Goal: Information Seeking & Learning: Learn about a topic

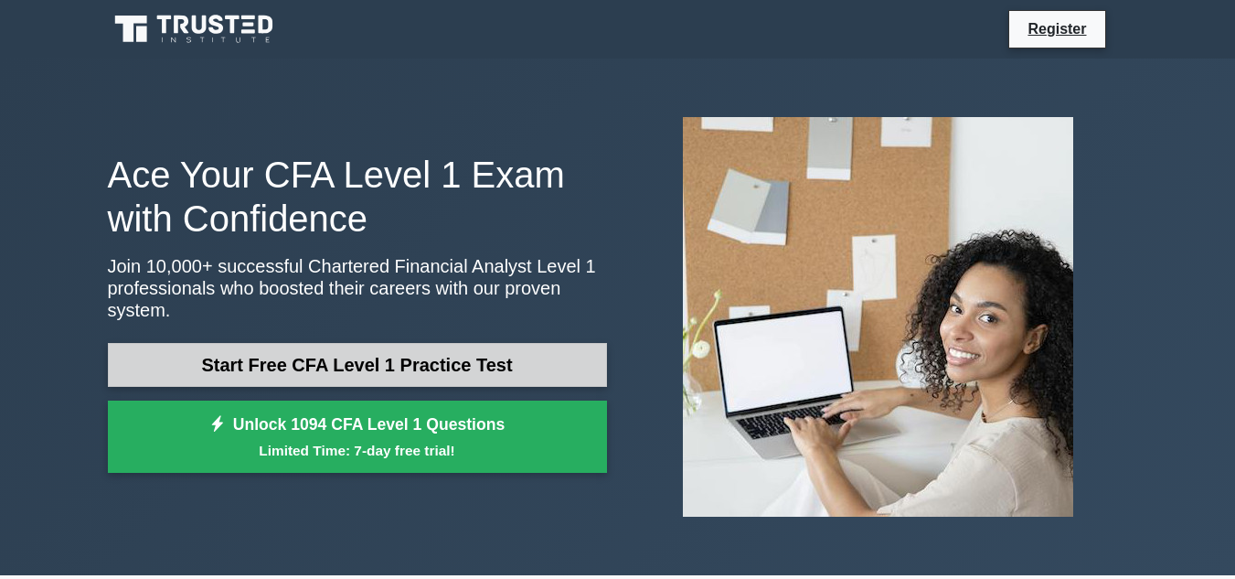
click at [544, 343] on link "Start Free CFA Level 1 Practice Test" at bounding box center [357, 365] width 499 height 44
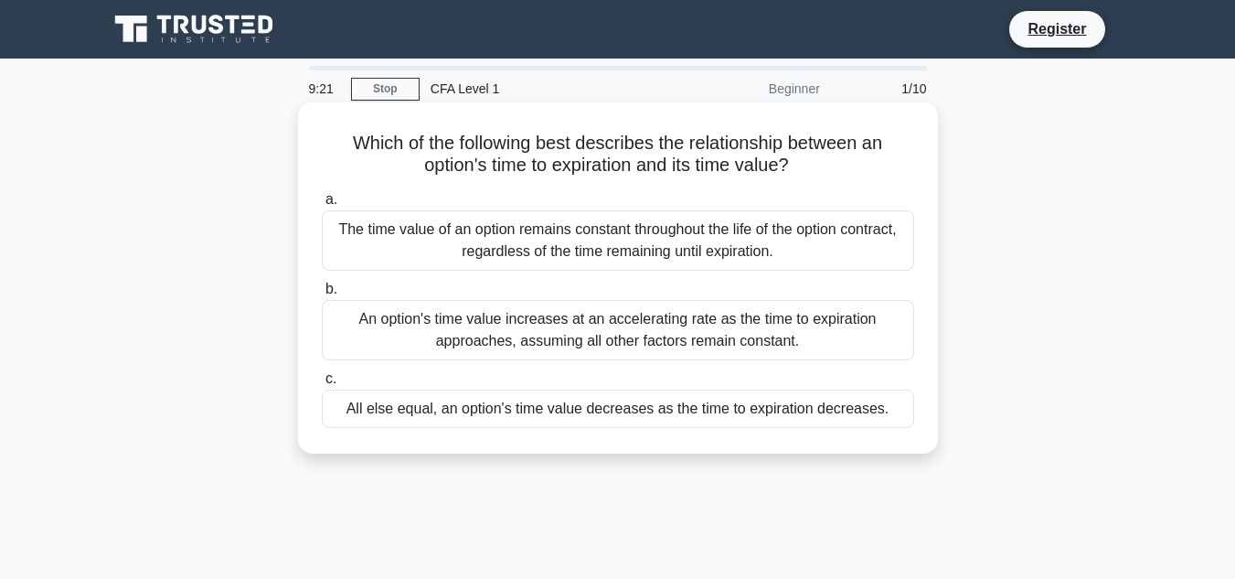
click at [706, 412] on div "All else equal, an option's time value decreases as the time to expiration decr…" at bounding box center [618, 408] width 592 height 38
click at [322, 385] on input "c. All else equal, an option's time value decreases as the time to expiration d…" at bounding box center [322, 379] width 0 height 12
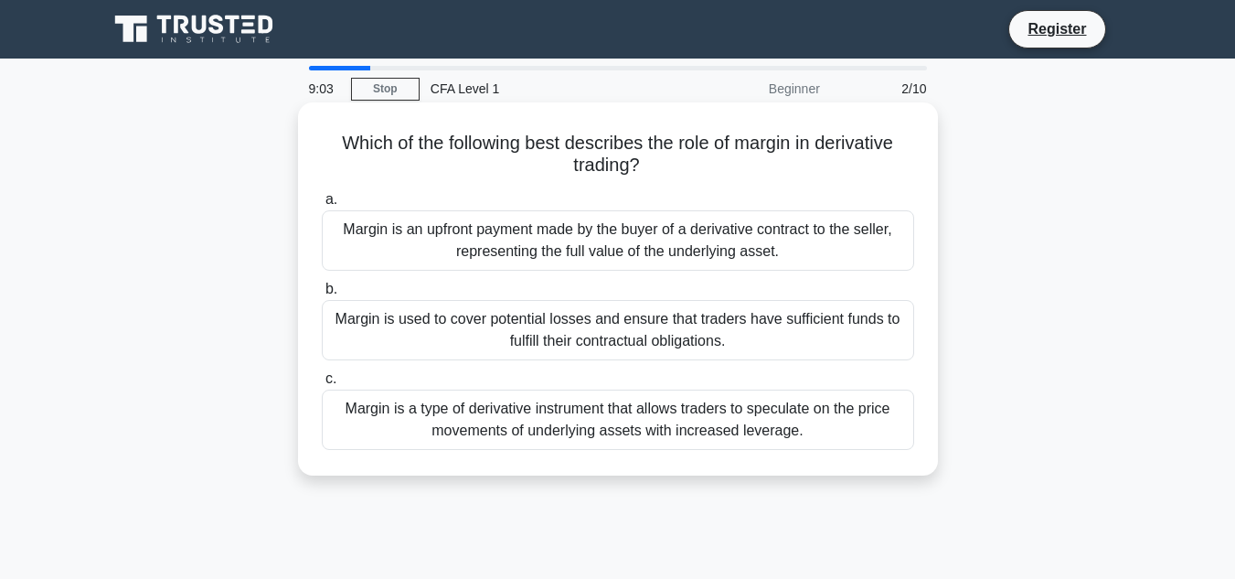
click at [842, 340] on div "Margin is used to cover potential losses and ensure that traders have sufficien…" at bounding box center [618, 330] width 592 height 60
click at [322, 295] on input "b. Margin is used to cover potential losses and ensure that traders have suffic…" at bounding box center [322, 289] width 0 height 12
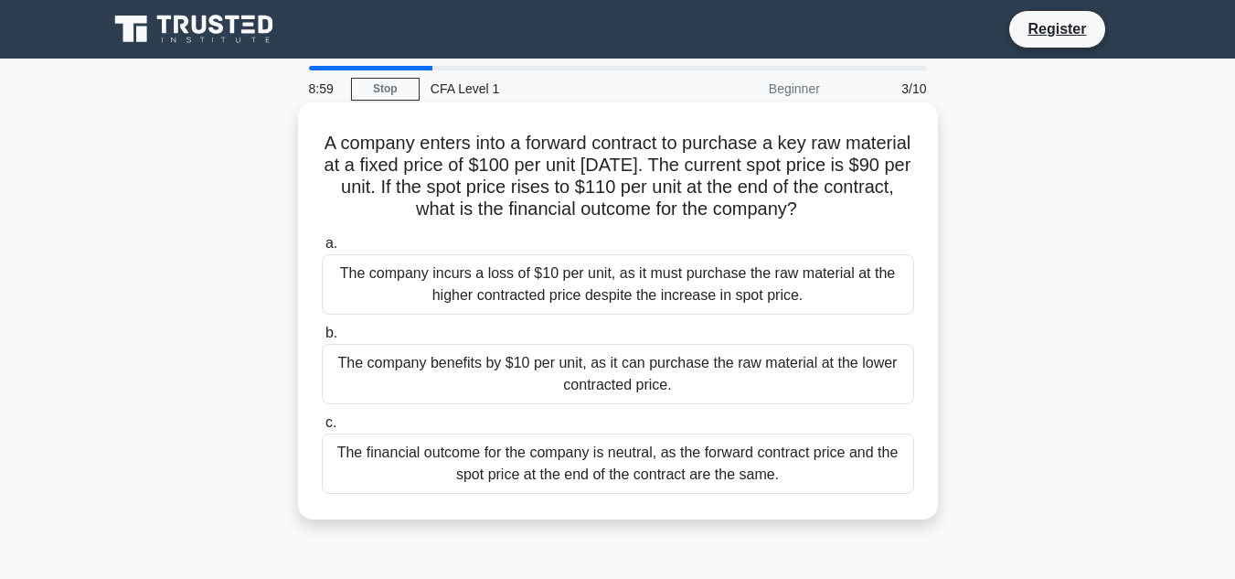
scroll to position [2, 0]
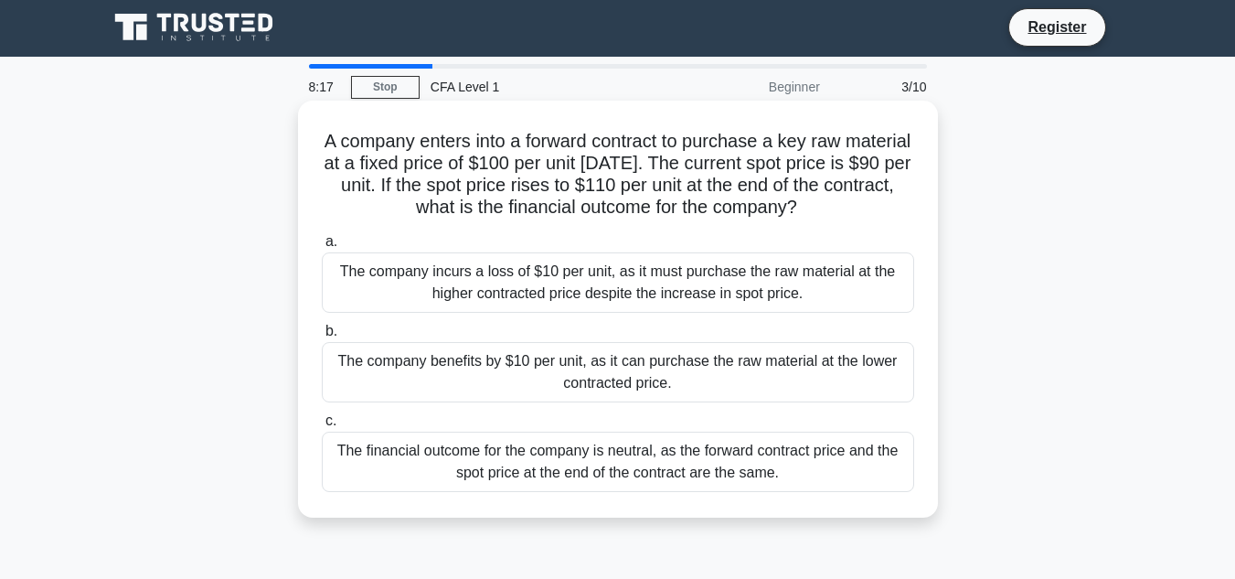
click at [743, 368] on div "The company benefits by $10 per unit, as it can purchase the raw material at th…" at bounding box center [618, 372] width 592 height 60
click at [322, 337] on input "b. The company benefits by $10 per unit, as it can purchase the raw material at…" at bounding box center [322, 331] width 0 height 12
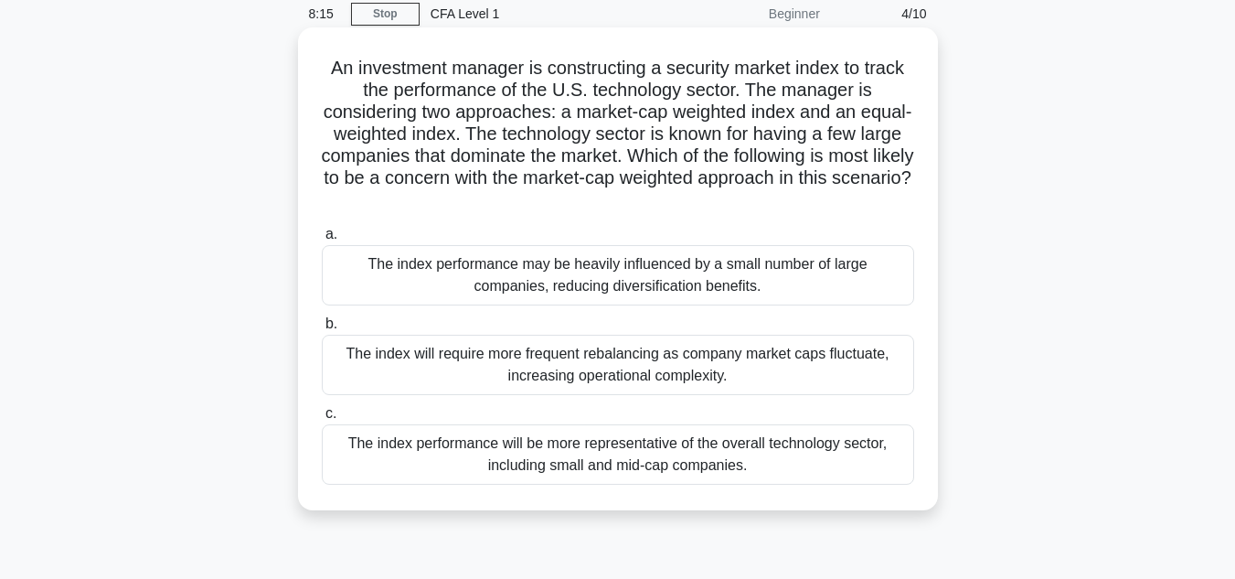
scroll to position [76, 0]
drag, startPoint x: 744, startPoint y: 97, endPoint x: 688, endPoint y: 214, distance: 129.6
click at [688, 214] on div "An investment manager is constructing a security market index to track the perf…" at bounding box center [617, 268] width 625 height 468
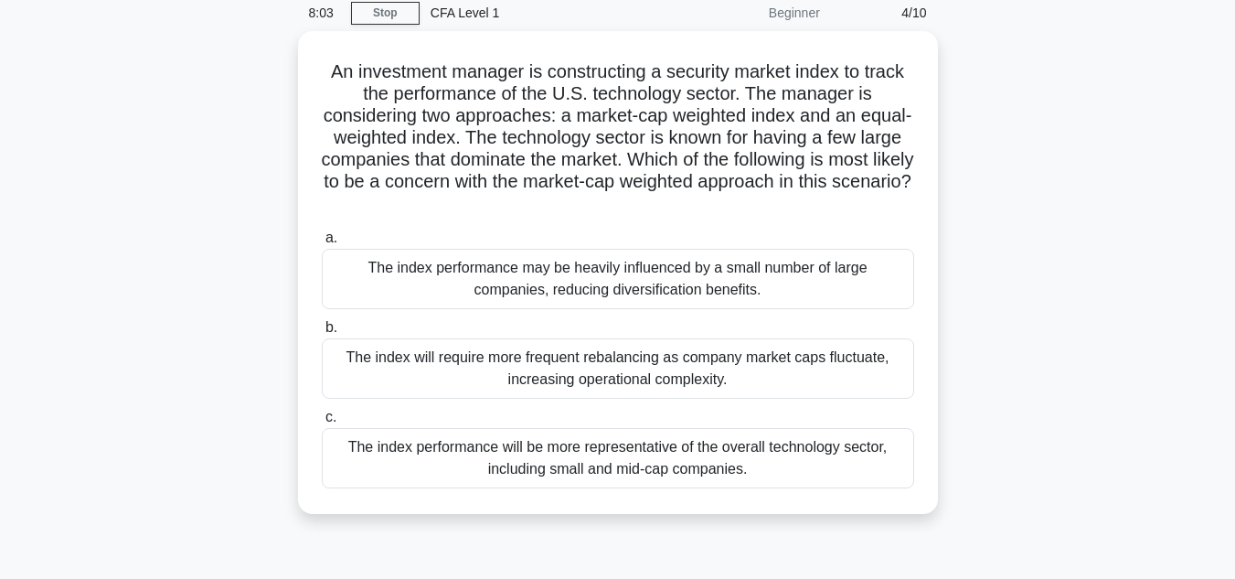
click at [1070, 243] on div "An investment manager is constructing a security market index to track the perf…" at bounding box center [618, 283] width 1042 height 505
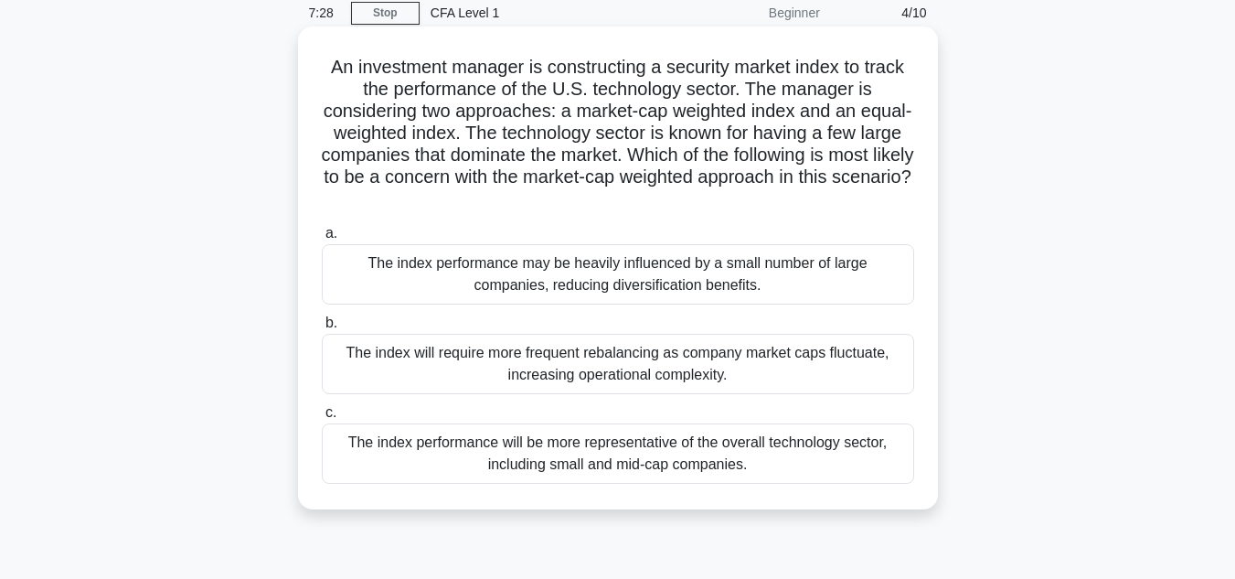
click at [792, 284] on div "The index performance may be heavily influenced by a small number of large comp…" at bounding box center [618, 274] width 592 height 60
click at [322, 240] on input "a. The index performance may be heavily influenced by a small number of large c…" at bounding box center [322, 234] width 0 height 12
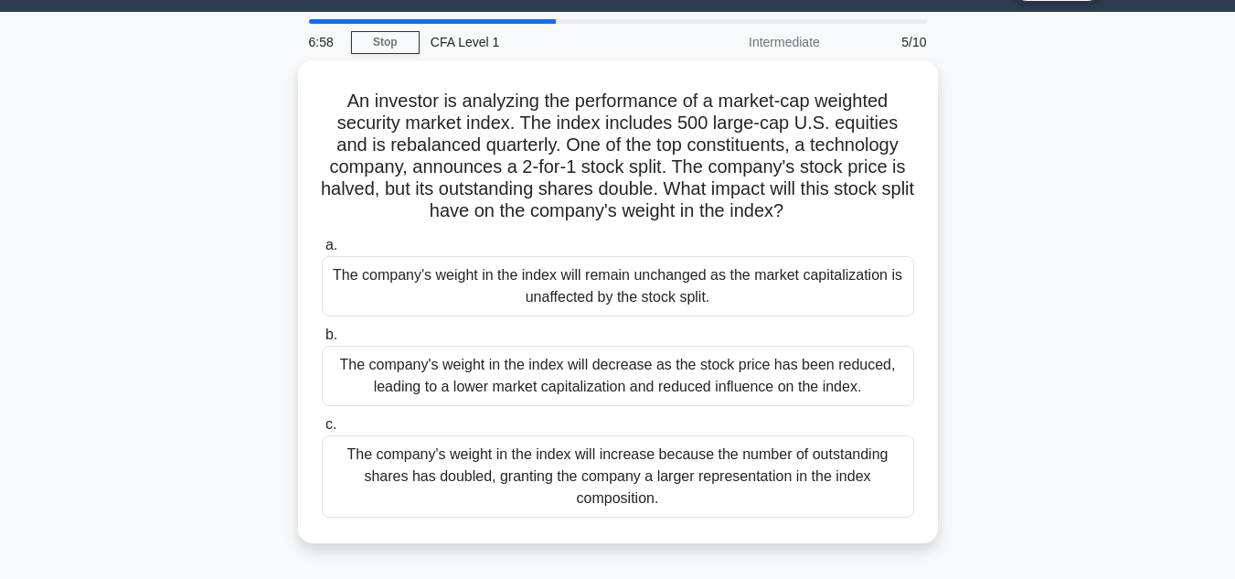
scroll to position [48, 0]
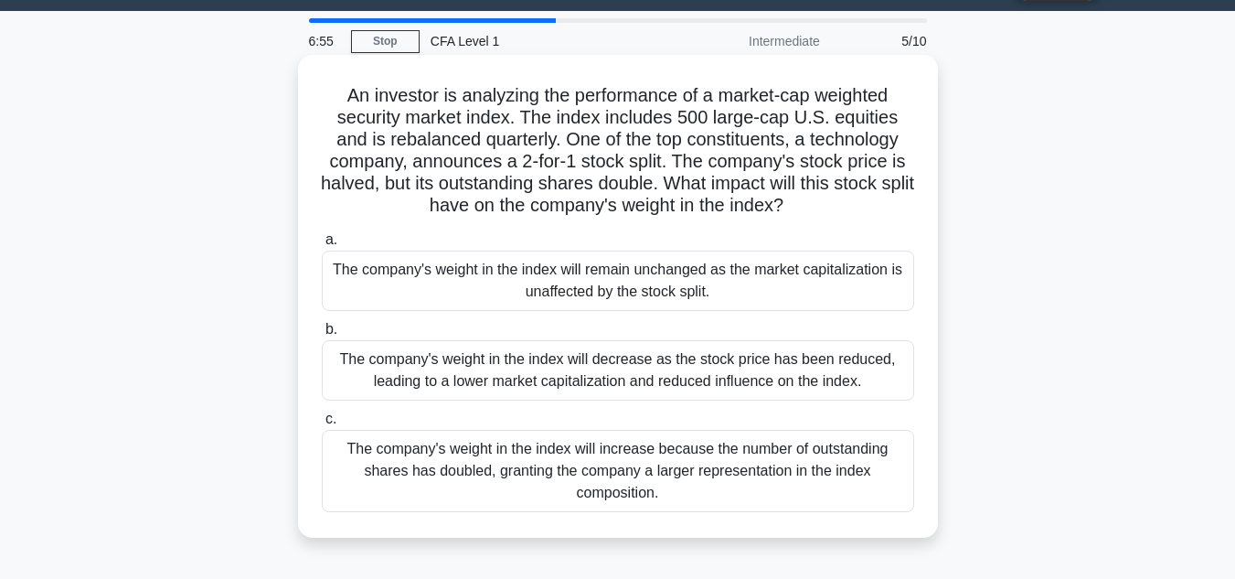
click at [885, 274] on div "The company's weight in the index will remain unchanged as the market capitaliz…" at bounding box center [618, 280] width 592 height 60
click at [322, 246] on input "a. The company's weight in the index will remain unchanged as the market capita…" at bounding box center [322, 240] width 0 height 12
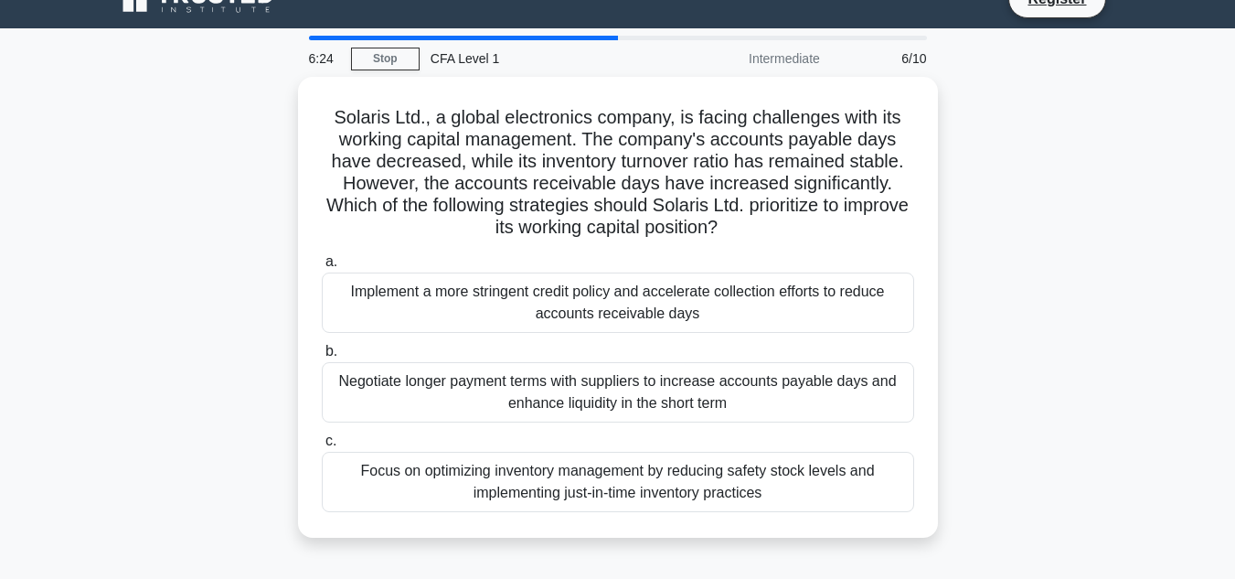
scroll to position [31, 0]
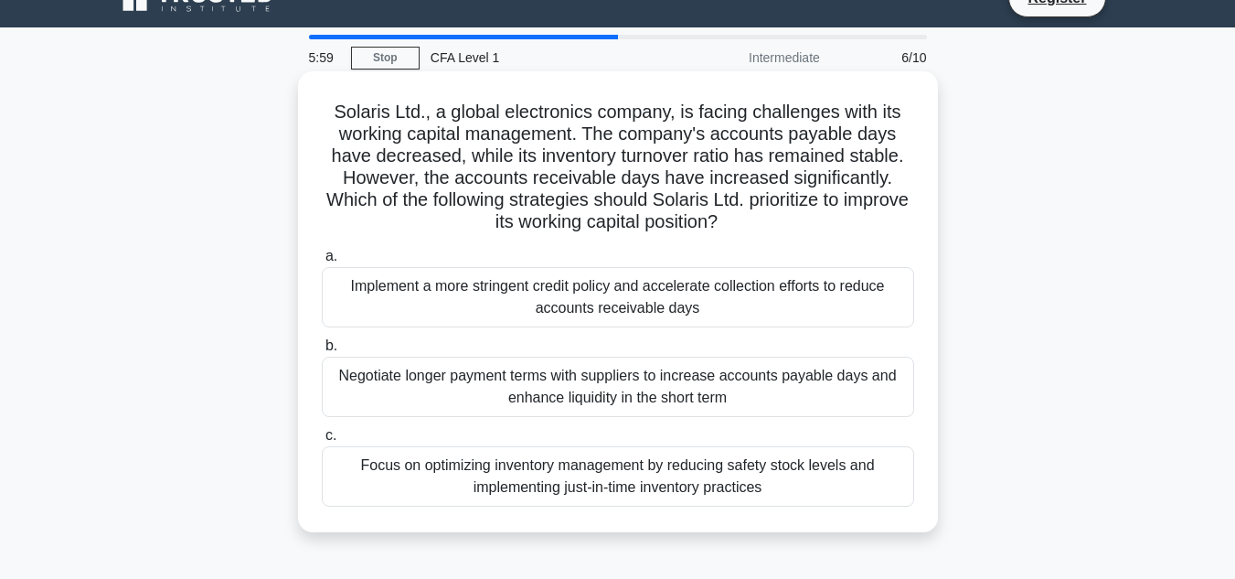
click at [817, 293] on div "Implement a more stringent credit policy and accelerate collection efforts to r…" at bounding box center [618, 297] width 592 height 60
click at [322, 262] on input "a. Implement a more stringent credit policy and accelerate collection efforts t…" at bounding box center [322, 256] width 0 height 12
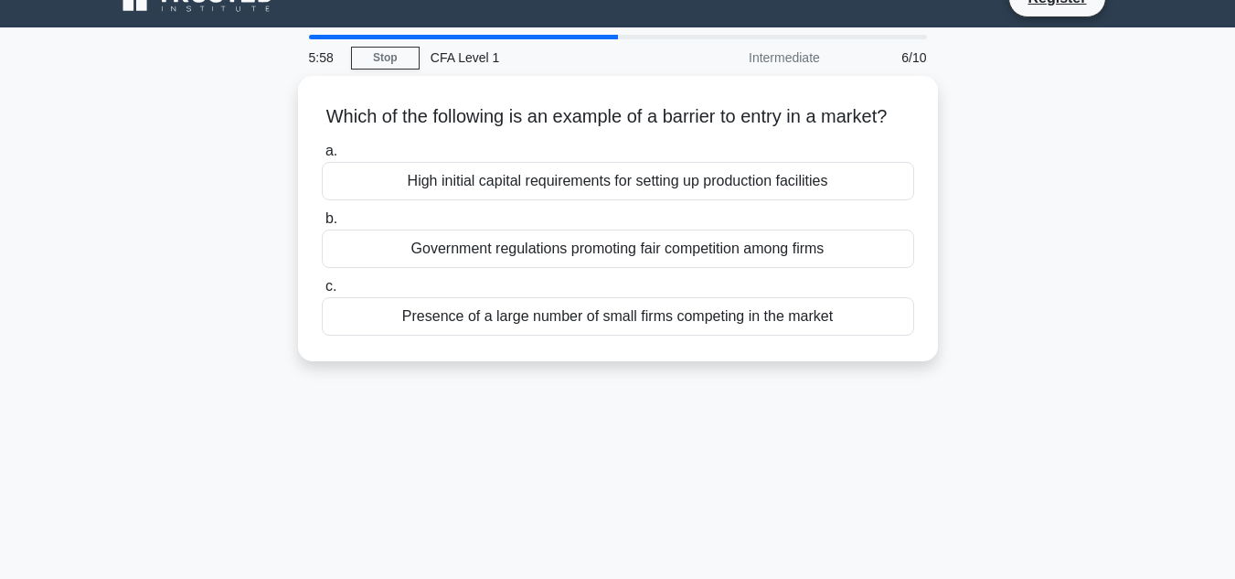
scroll to position [0, 0]
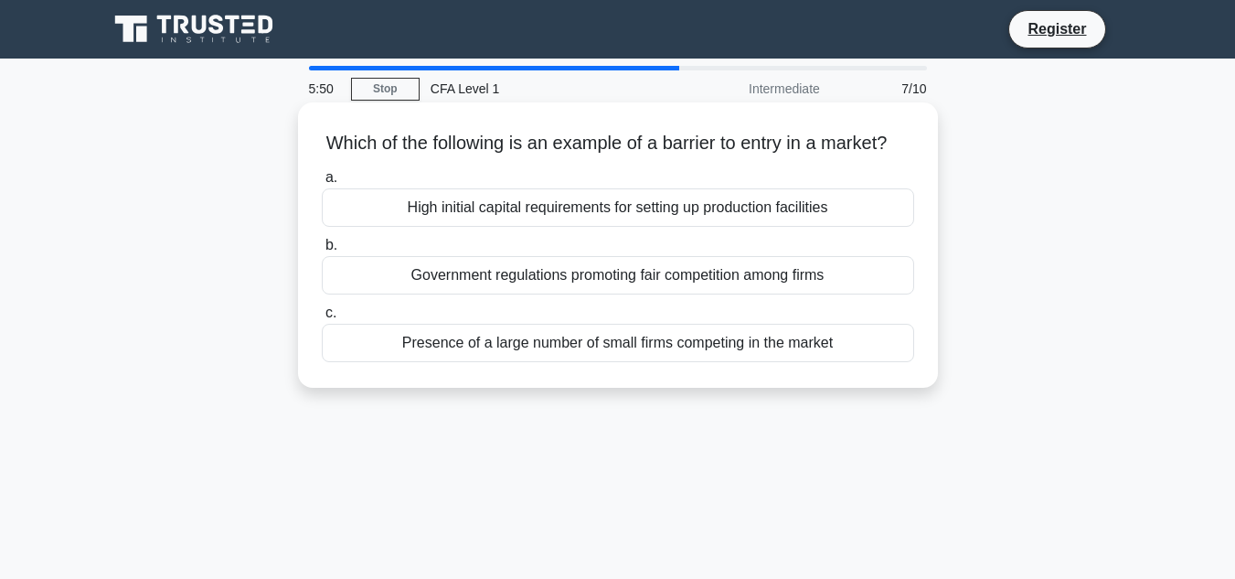
click at [849, 227] on div "High initial capital requirements for setting up production facilities" at bounding box center [618, 207] width 592 height 38
click at [322, 184] on input "a. High initial capital requirements for setting up production facilities" at bounding box center [322, 178] width 0 height 12
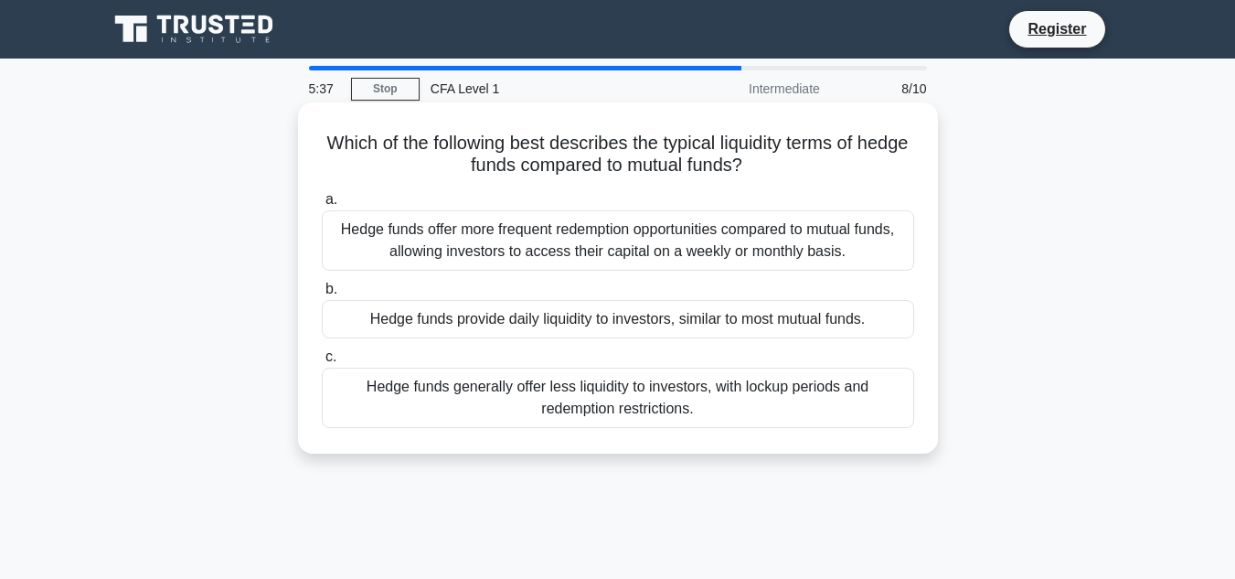
click at [838, 390] on div "Hedge funds generally offer less liquidity to investors, with lockup periods an…" at bounding box center [618, 397] width 592 height 60
click at [322, 363] on input "c. Hedge funds generally offer less liquidity to investors, with lockup periods…" at bounding box center [322, 357] width 0 height 12
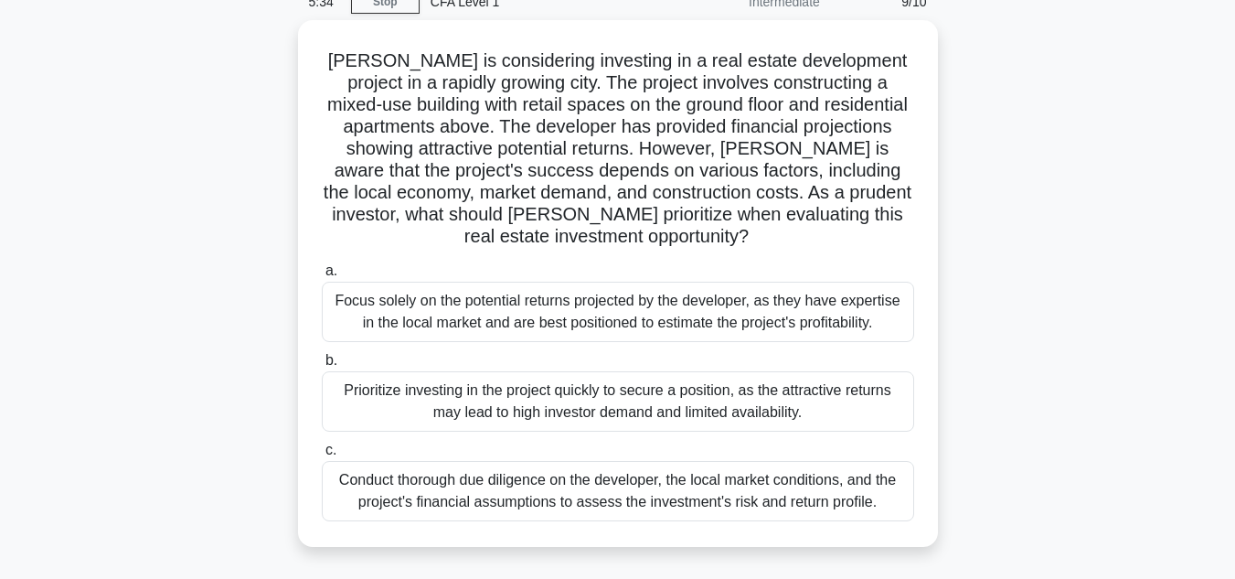
scroll to position [86, 0]
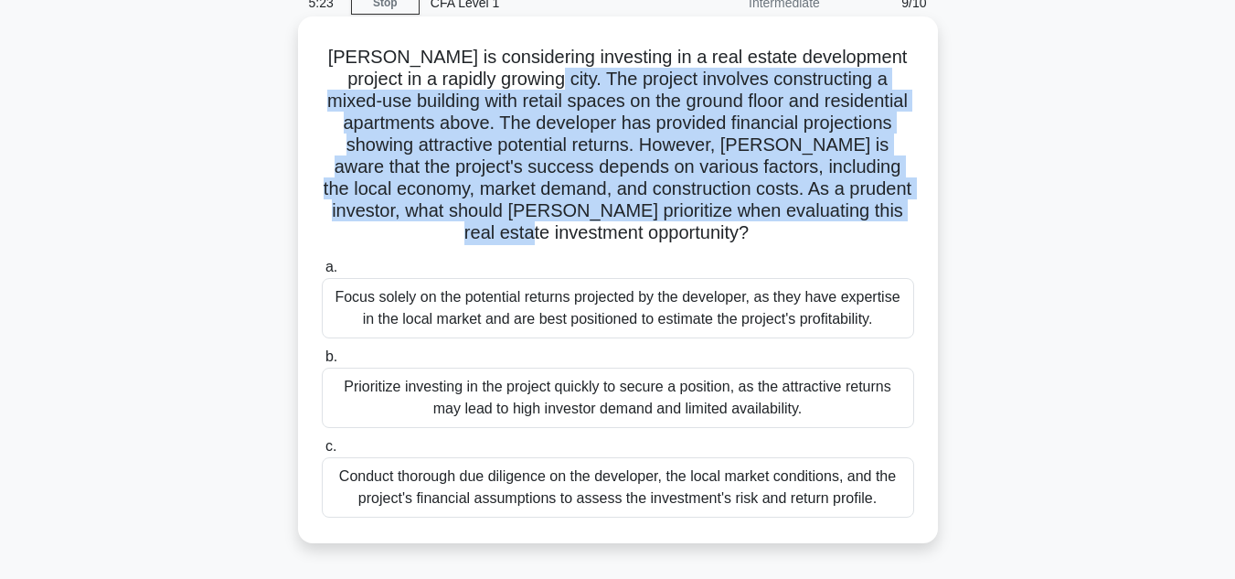
drag, startPoint x: 520, startPoint y: 80, endPoint x: 695, endPoint y: 225, distance: 227.2
click at [695, 225] on h5 "Sarah is considering investing in a real estate development project in a rapidl…" at bounding box center [618, 145] width 596 height 199
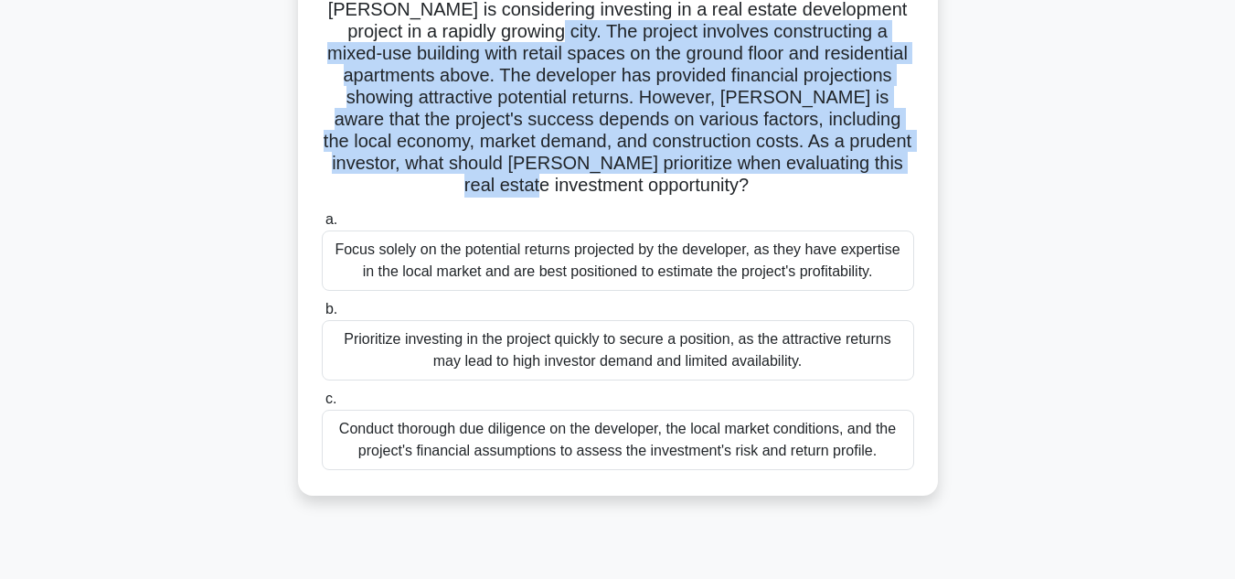
scroll to position [139, 0]
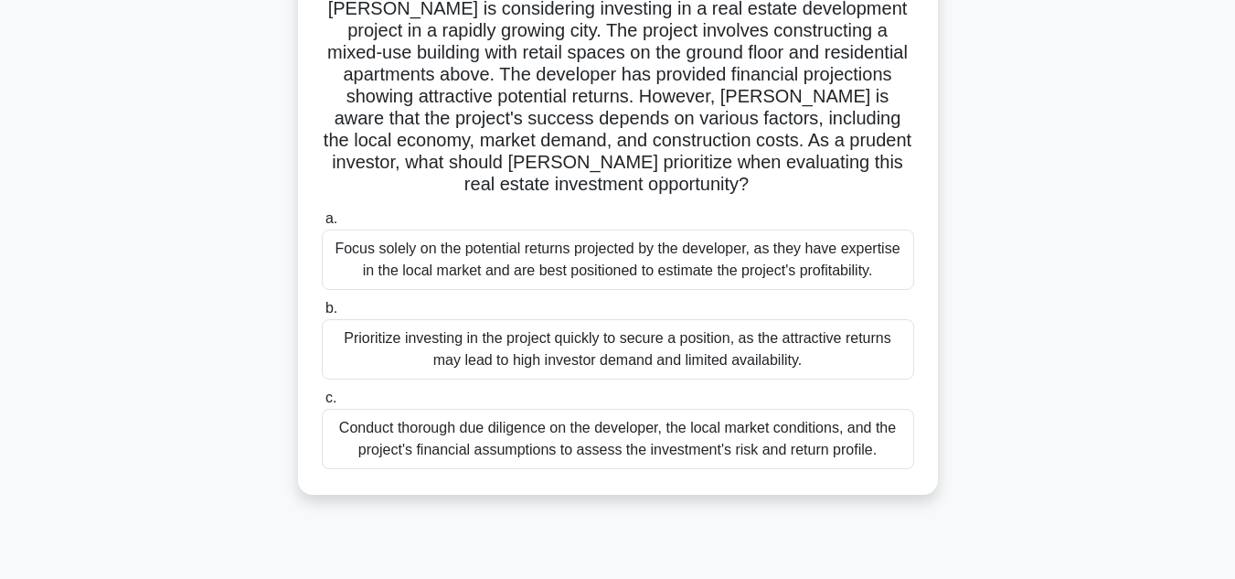
click at [1037, 334] on div "Sarah is considering investing in a real estate development project in a rapidl…" at bounding box center [618, 242] width 1042 height 549
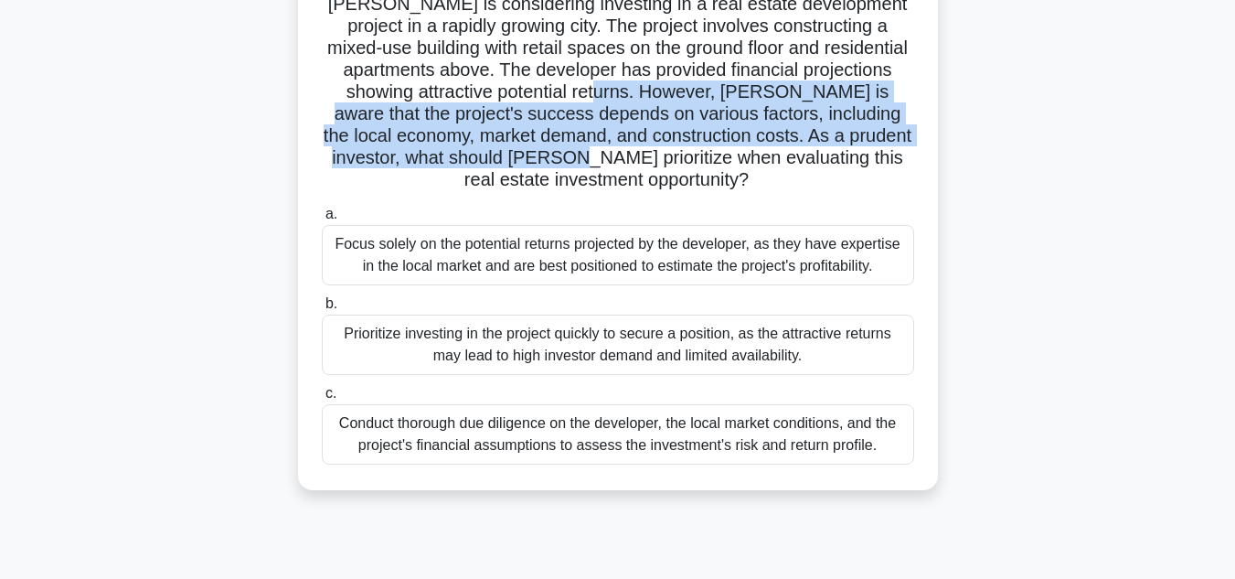
drag, startPoint x: 660, startPoint y: 91, endPoint x: 700, endPoint y: 167, distance: 85.9
click at [700, 167] on h5 "Sarah is considering investing in a real estate development project in a rapidl…" at bounding box center [618, 92] width 596 height 199
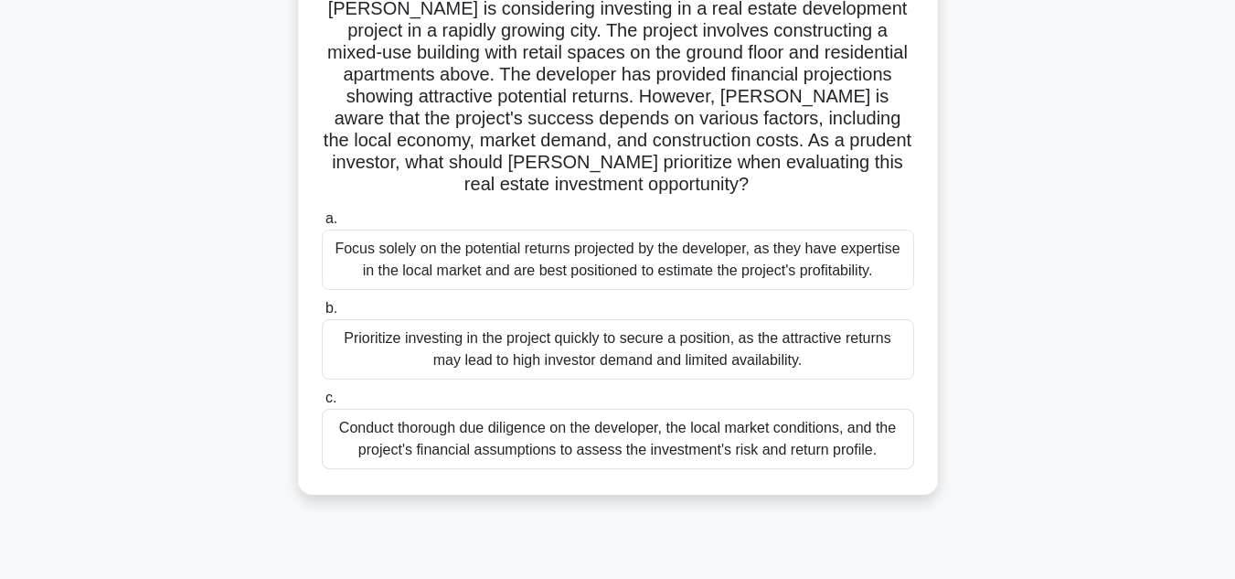
click at [1040, 329] on div "Sarah is considering investing in a real estate development project in a rapidl…" at bounding box center [618, 242] width 1042 height 549
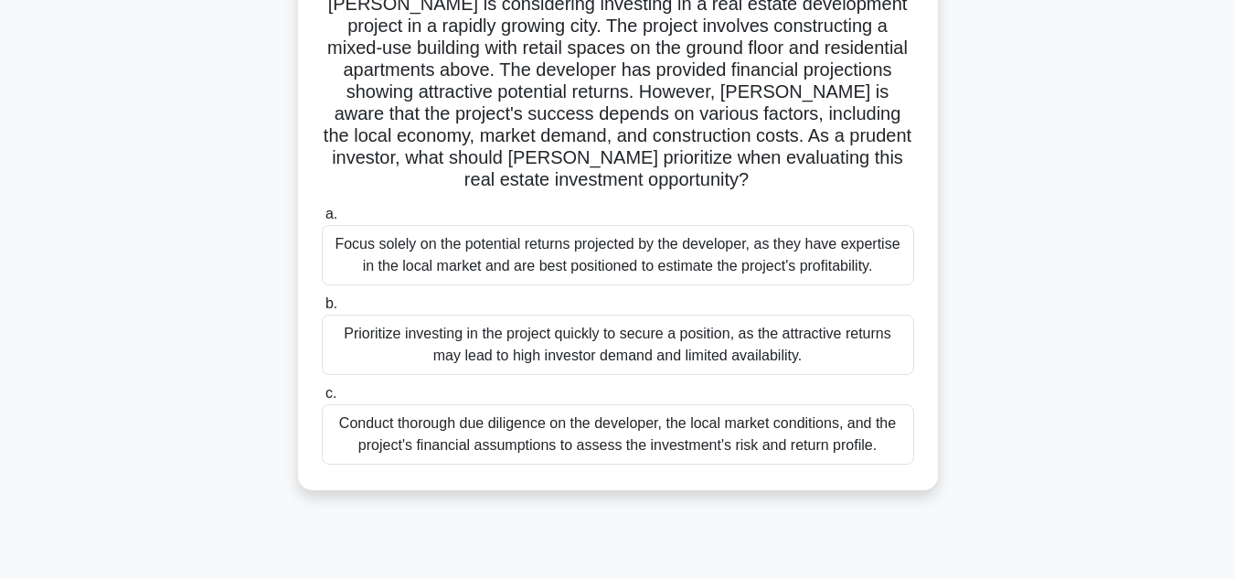
click at [871, 444] on div "Conduct thorough due diligence on the developer, the local market conditions, a…" at bounding box center [618, 434] width 592 height 60
click at [322, 399] on input "c. Conduct thorough due diligence on the developer, the local market conditions…" at bounding box center [322, 394] width 0 height 12
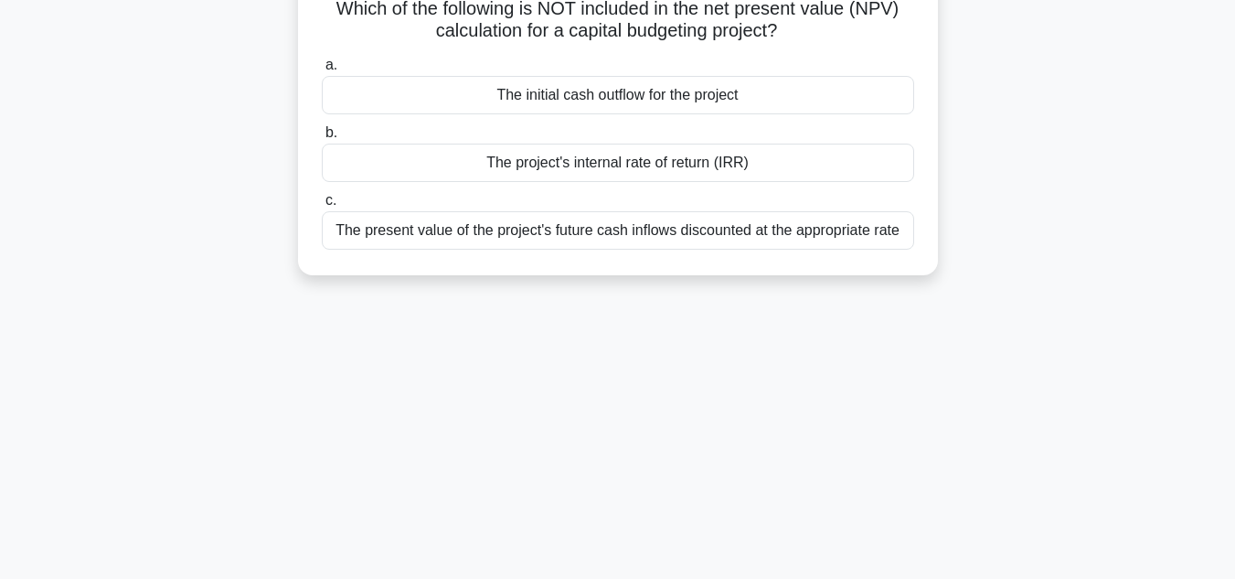
scroll to position [0, 0]
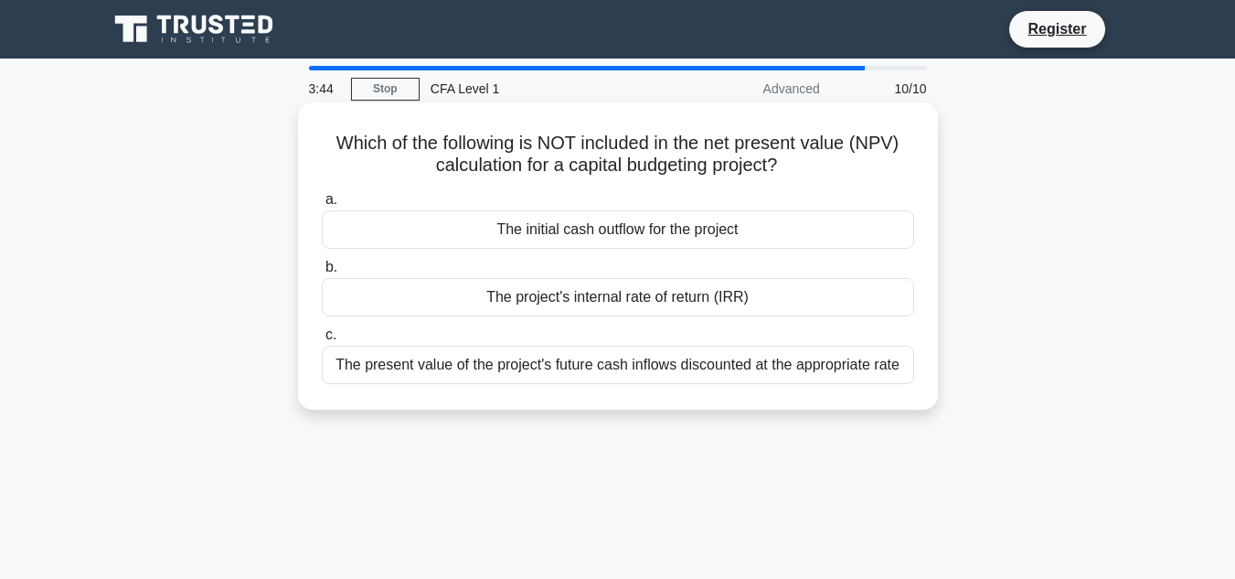
click at [685, 309] on div "The project's internal rate of return (IRR)" at bounding box center [618, 297] width 592 height 38
click at [322, 273] on input "b. The project's internal rate of return (IRR)" at bounding box center [322, 267] width 0 height 12
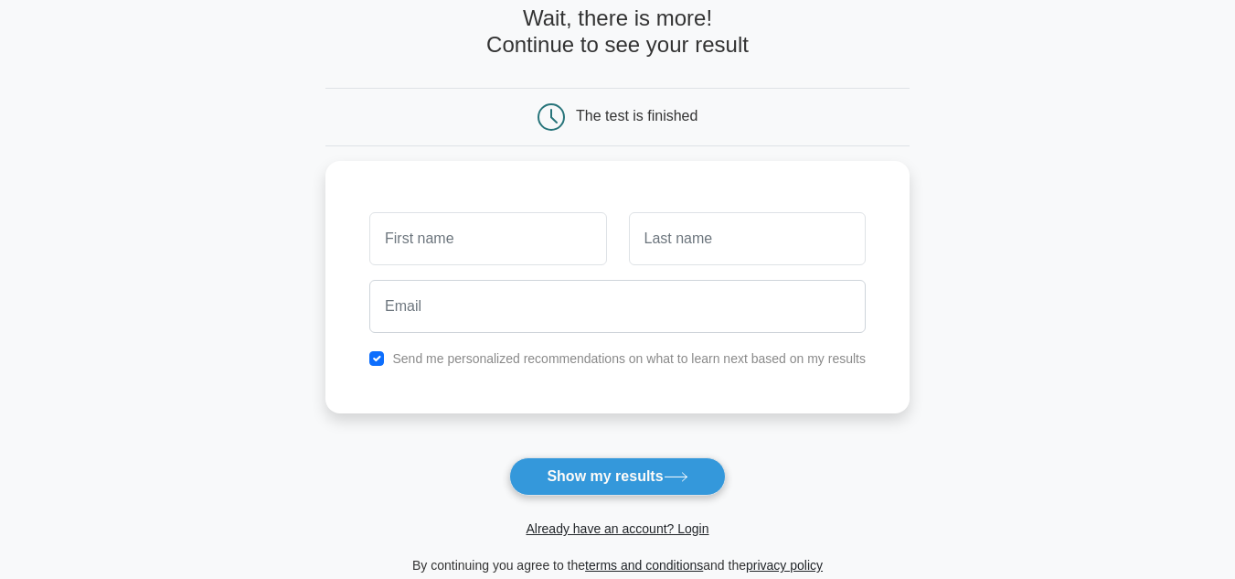
scroll to position [98, 0]
click at [642, 478] on button "Show my results" at bounding box center [617, 475] width 216 height 38
click at [376, 354] on input "checkbox" at bounding box center [376, 353] width 15 height 15
checkbox input "false"
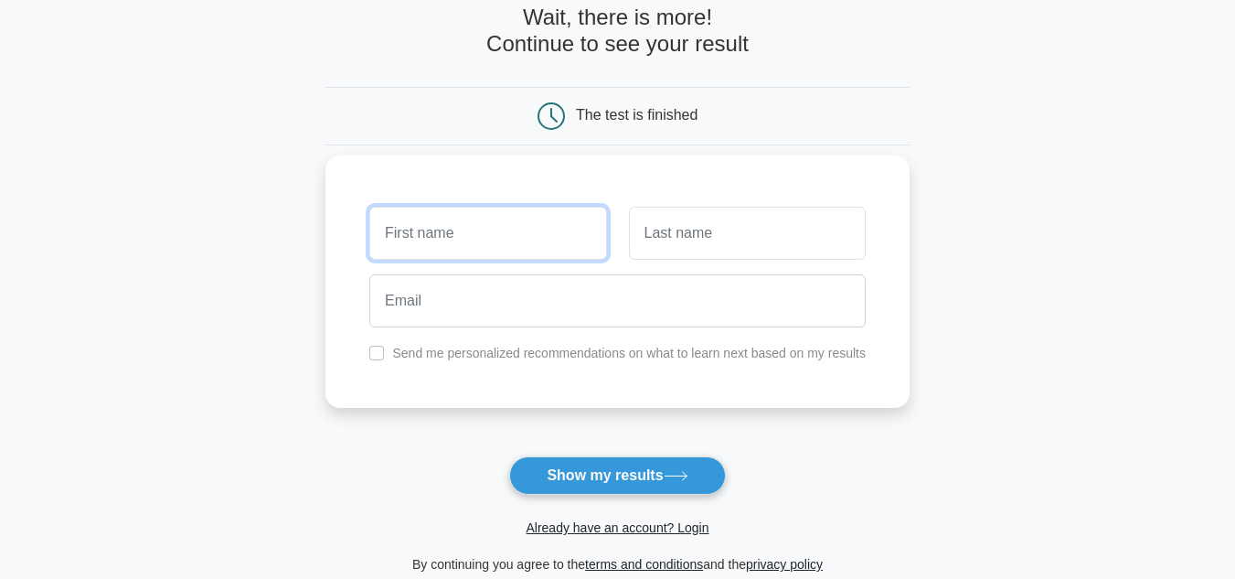
click at [442, 238] on input "text" at bounding box center [487, 233] width 237 height 53
type input "[PERSON_NAME]"
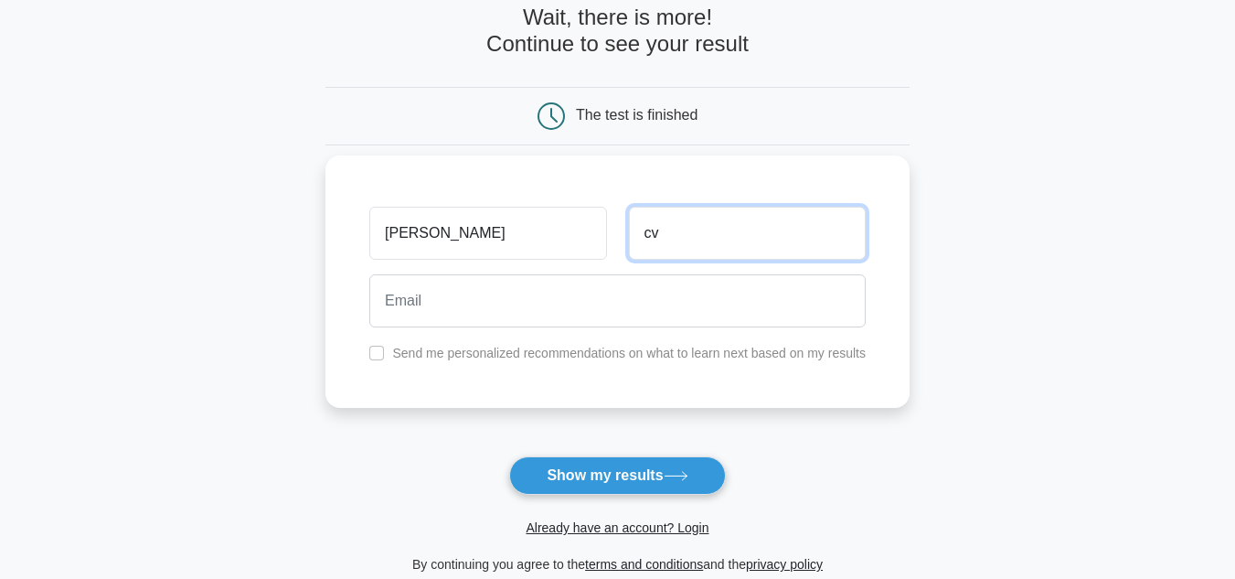
type input "cv"
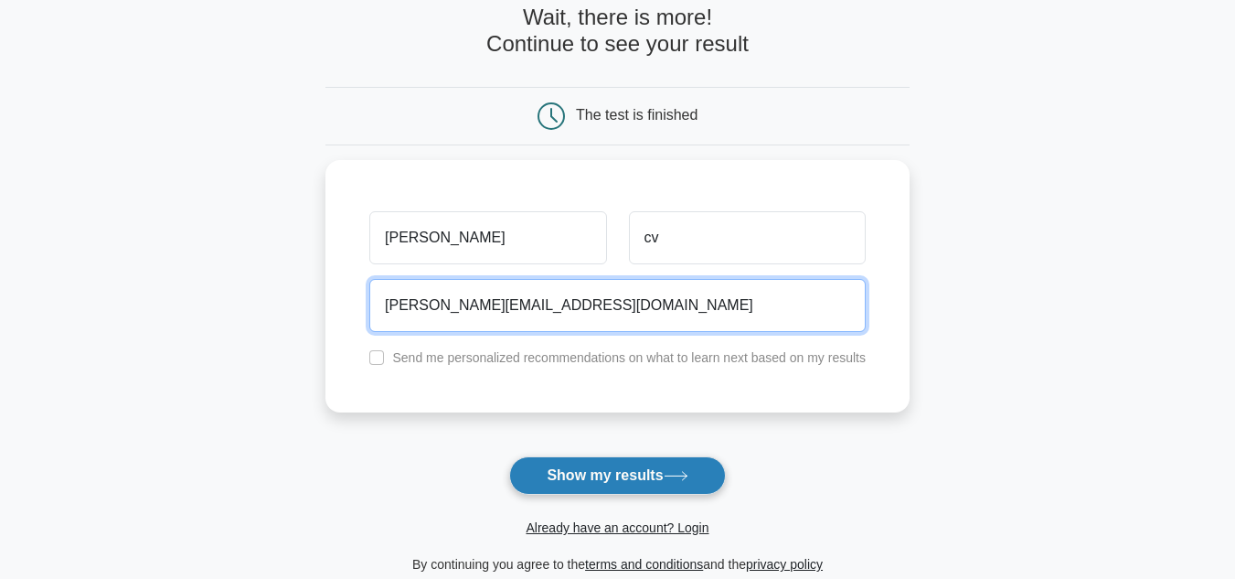
type input "fawas@gmail.com"
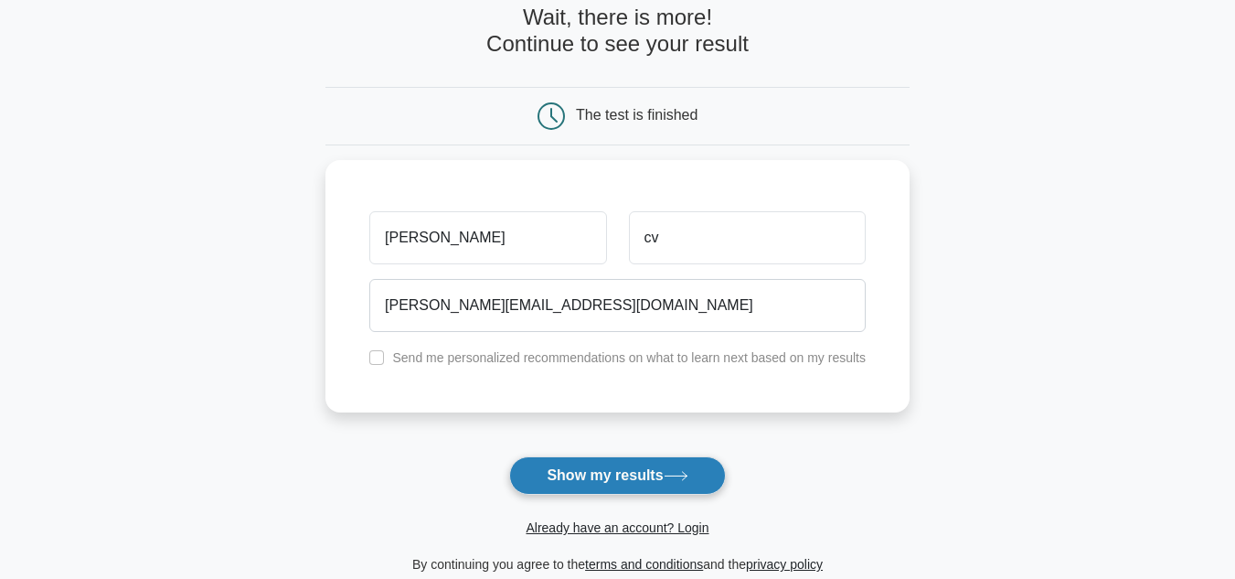
click at [587, 481] on button "Show my results" at bounding box center [617, 475] width 216 height 38
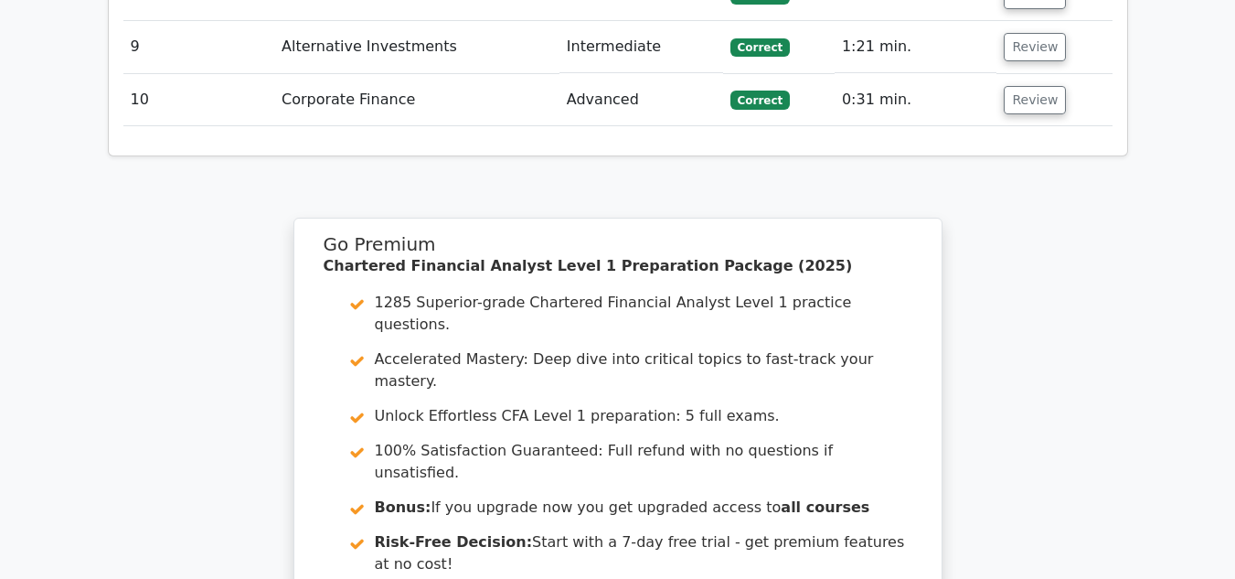
scroll to position [2844, 0]
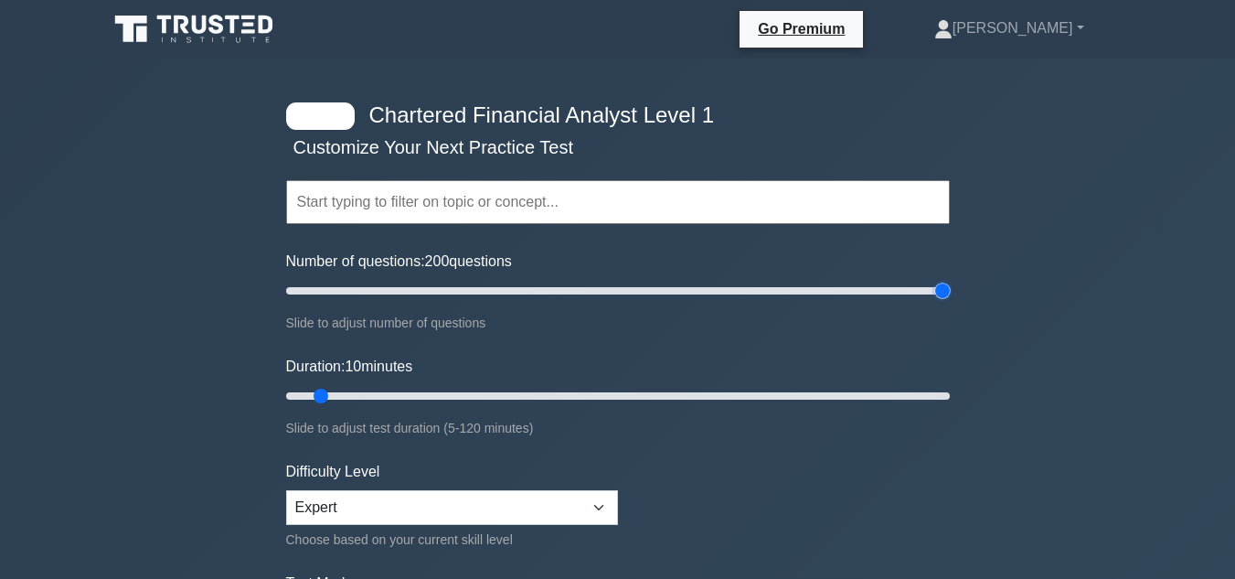
drag, startPoint x: 312, startPoint y: 290, endPoint x: 1036, endPoint y: 290, distance: 724.0
type input "200"
click at [950, 290] on input "Number of questions: 200 questions" at bounding box center [618, 291] width 664 height 22
drag, startPoint x: 321, startPoint y: 399, endPoint x: 1026, endPoint y: 425, distance: 705.3
type input "120"
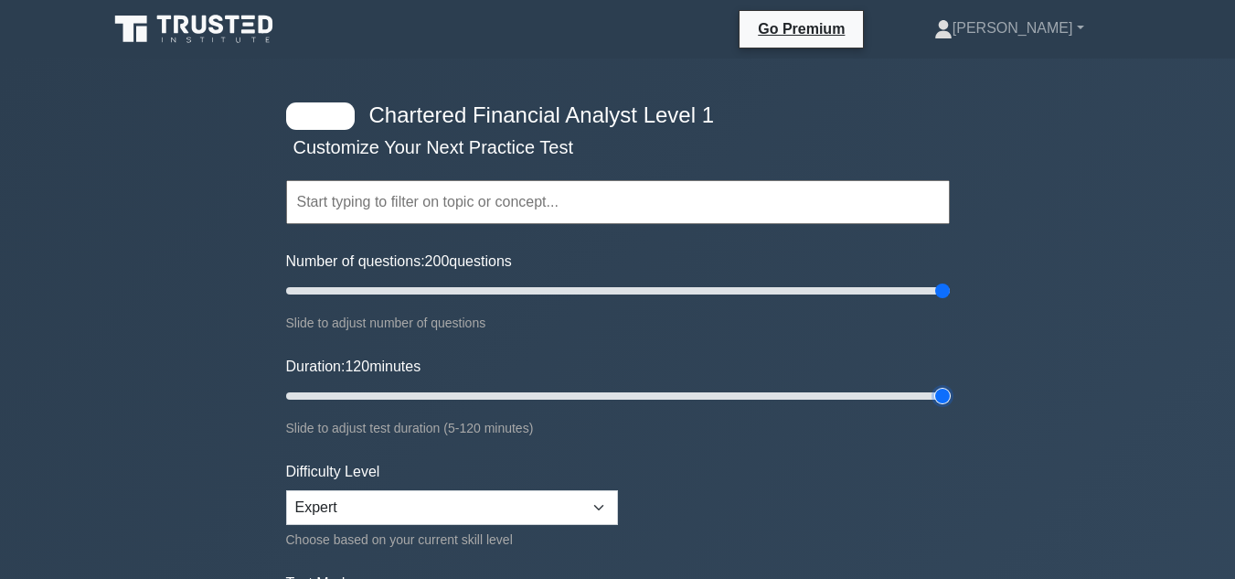
click at [950, 407] on input "Duration: 120 minutes" at bounding box center [618, 396] width 664 height 22
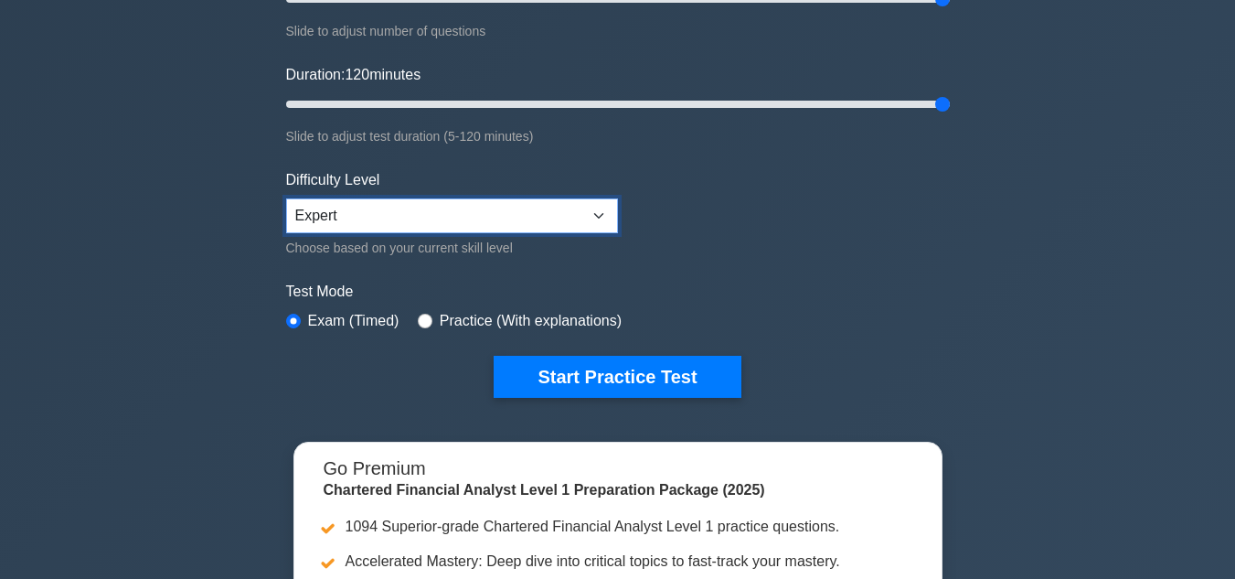
click at [558, 200] on select "Beginner Intermediate Expert" at bounding box center [452, 215] width 332 height 35
click at [746, 286] on label "Test Mode" at bounding box center [618, 292] width 664 height 22
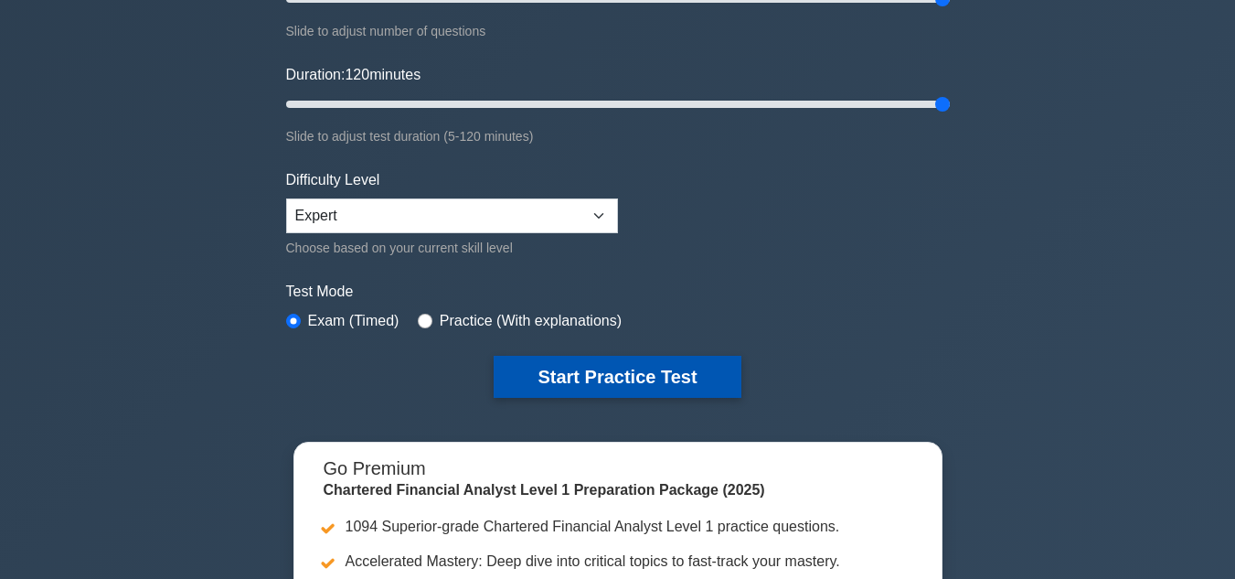
click at [639, 364] on button "Start Practice Test" at bounding box center [617, 377] width 247 height 42
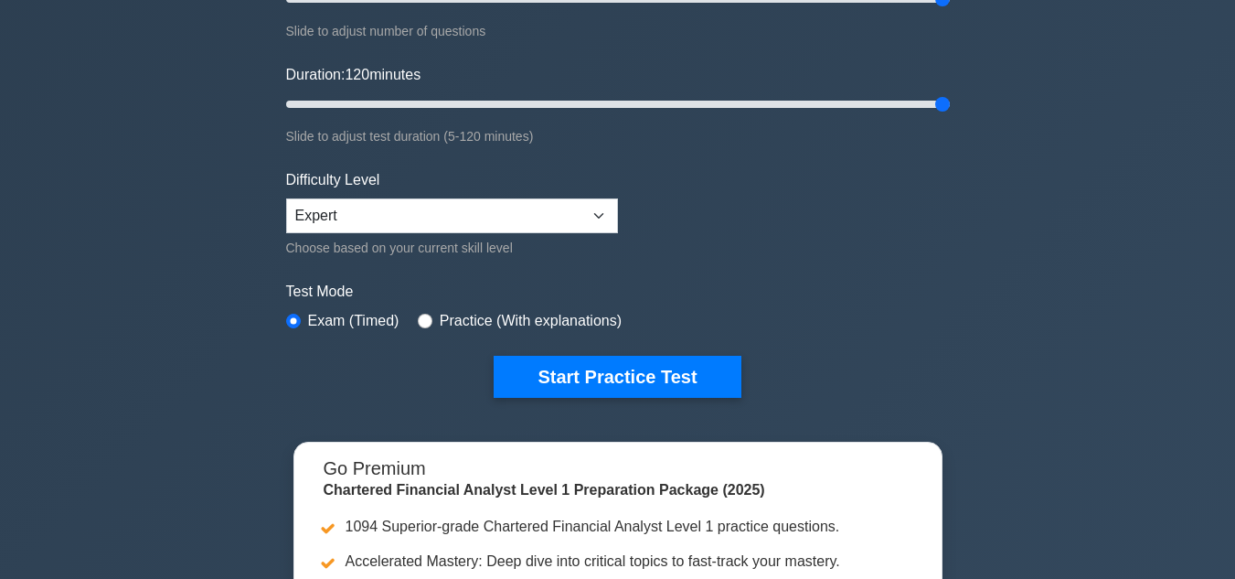
click at [423, 311] on div "Practice (With explanations)" at bounding box center [520, 321] width 204 height 22
click at [423, 315] on input "radio" at bounding box center [425, 321] width 15 height 15
radio input "true"
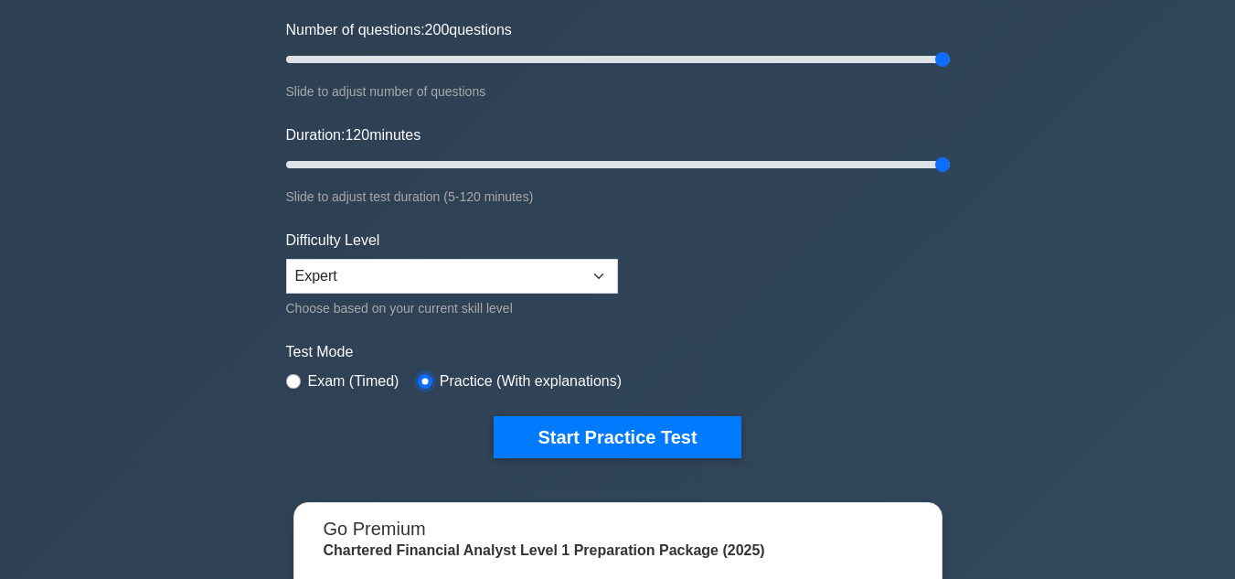
scroll to position [232, 0]
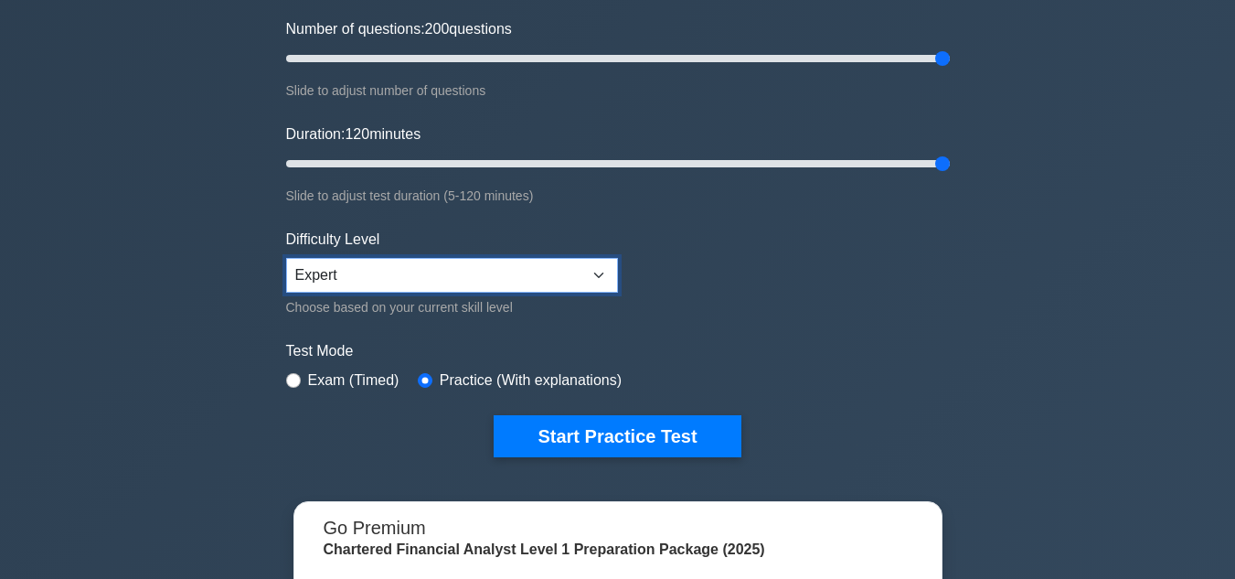
click at [510, 276] on select "Beginner Intermediate Expert" at bounding box center [452, 275] width 332 height 35
click at [286, 258] on select "Beginner Intermediate Expert" at bounding box center [452, 275] width 332 height 35
click at [484, 272] on select "Beginner Intermediate Expert" at bounding box center [452, 275] width 332 height 35
click at [286, 258] on select "Beginner Intermediate Expert" at bounding box center [452, 275] width 332 height 35
click at [476, 262] on select "Beginner Intermediate Expert" at bounding box center [452, 275] width 332 height 35
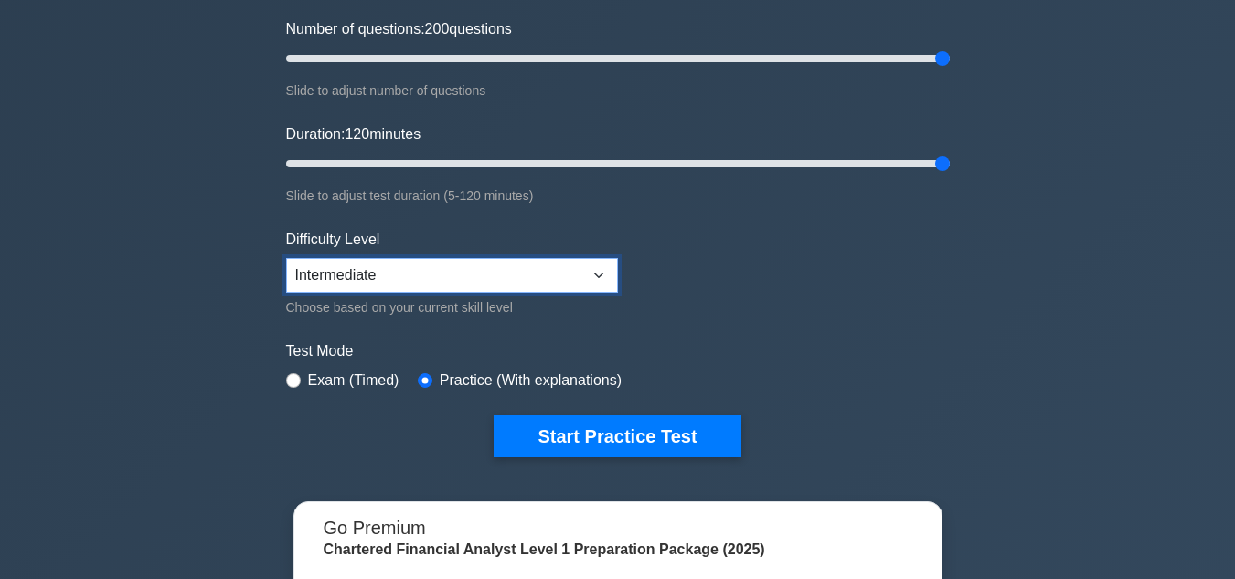
select select "expert"
click at [286, 258] on select "Beginner Intermediate Expert" at bounding box center [452, 275] width 332 height 35
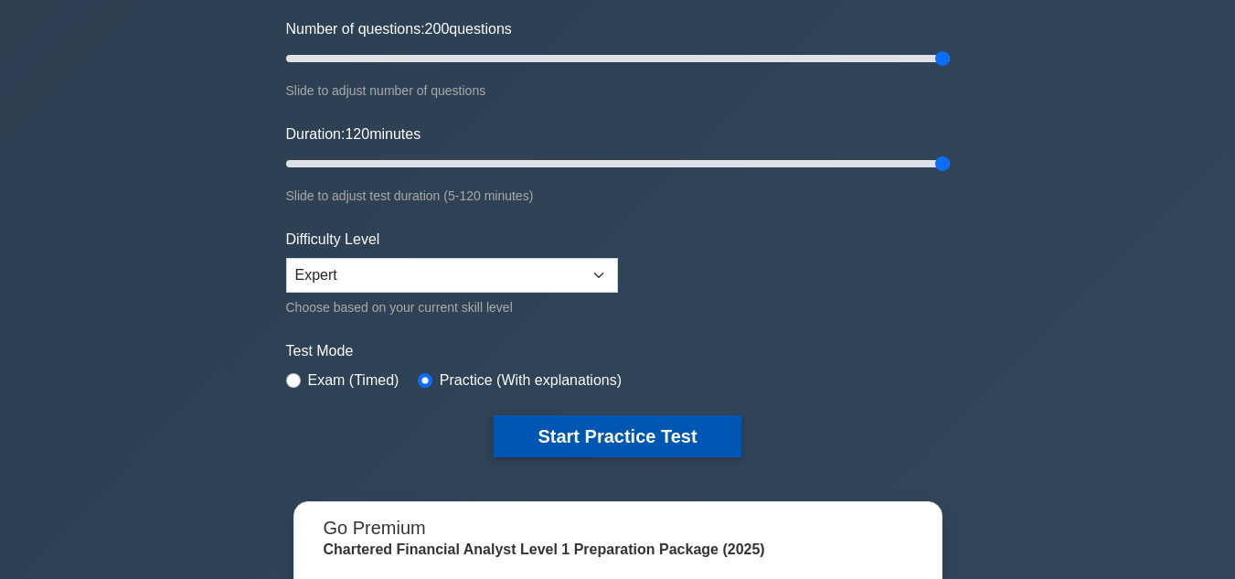
click at [583, 442] on button "Start Practice Test" at bounding box center [617, 436] width 247 height 42
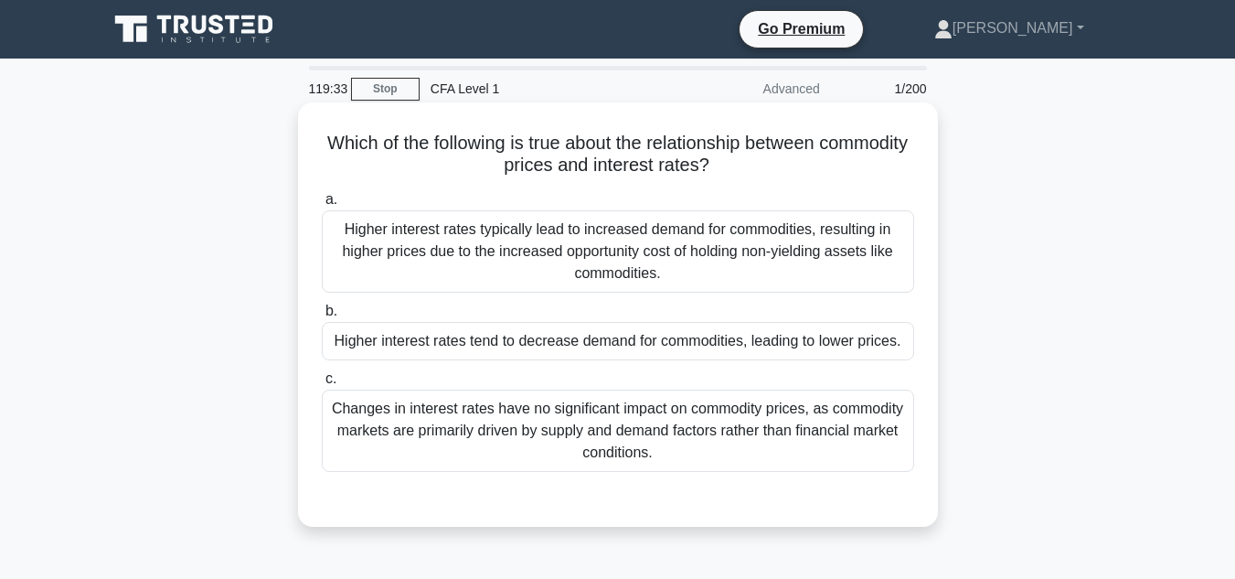
click at [891, 277] on div "Higher interest rates typically lead to increased demand for commodities, resul…" at bounding box center [618, 251] width 592 height 82
click at [322, 206] on input "a. Higher interest rates typically lead to increased demand for commodities, re…" at bounding box center [322, 200] width 0 height 12
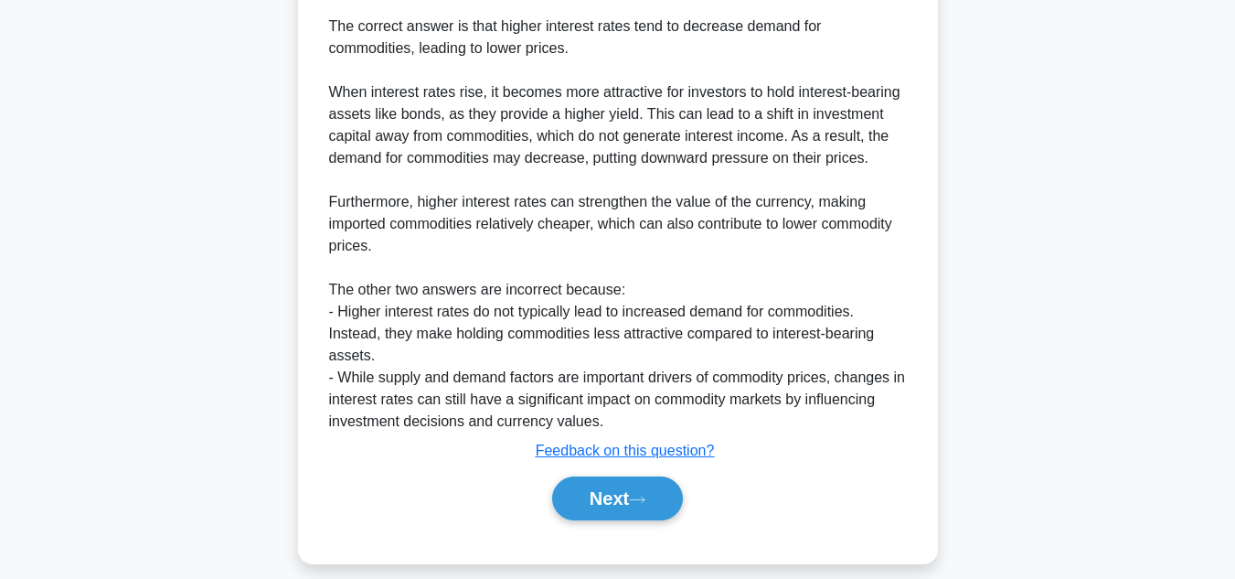
scroll to position [535, 0]
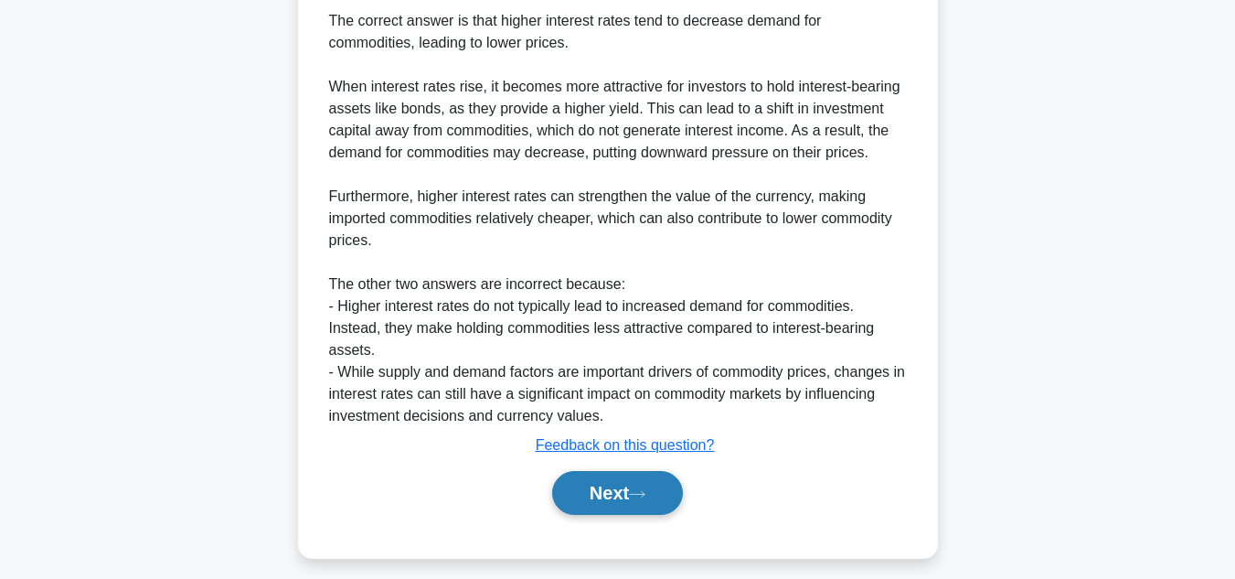
click at [628, 512] on button "Next" at bounding box center [617, 493] width 131 height 44
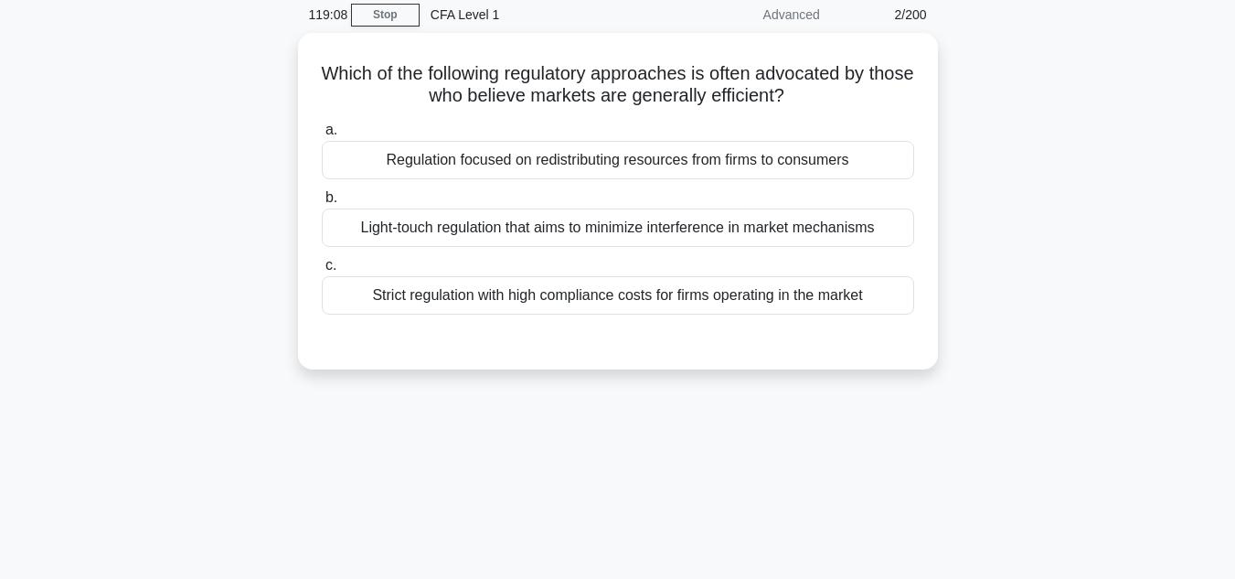
scroll to position [0, 0]
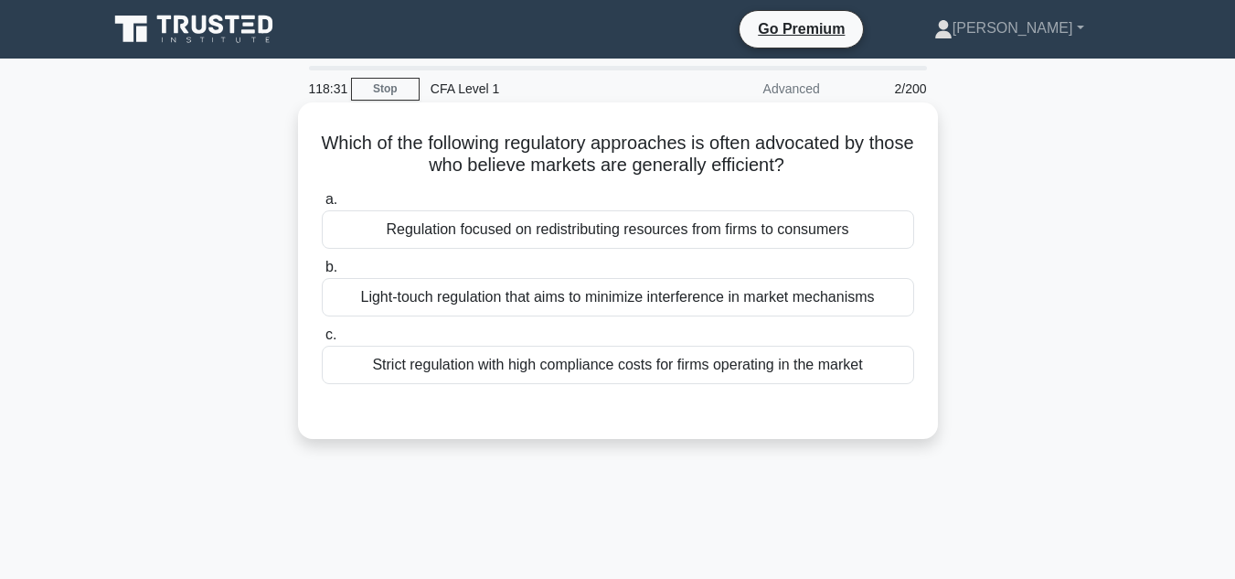
click at [899, 304] on div "Light-touch regulation that aims to minimize interference in market mechanisms" at bounding box center [618, 297] width 592 height 38
click at [322, 273] on input "b. Light-touch regulation that aims to minimize interference in market mechanis…" at bounding box center [322, 267] width 0 height 12
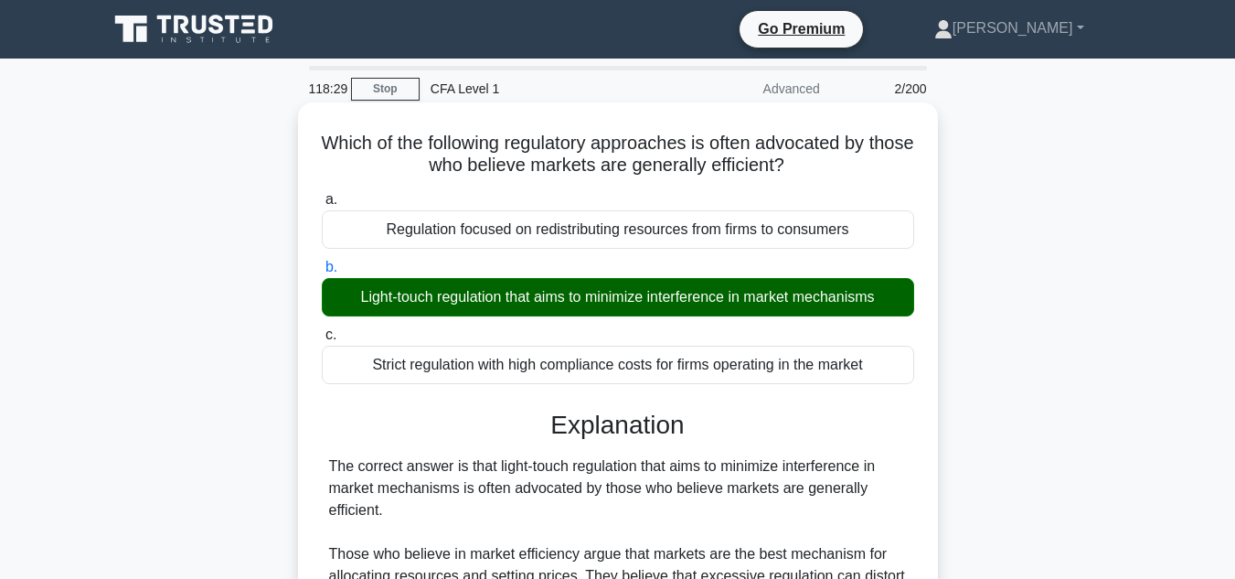
scroll to position [409, 0]
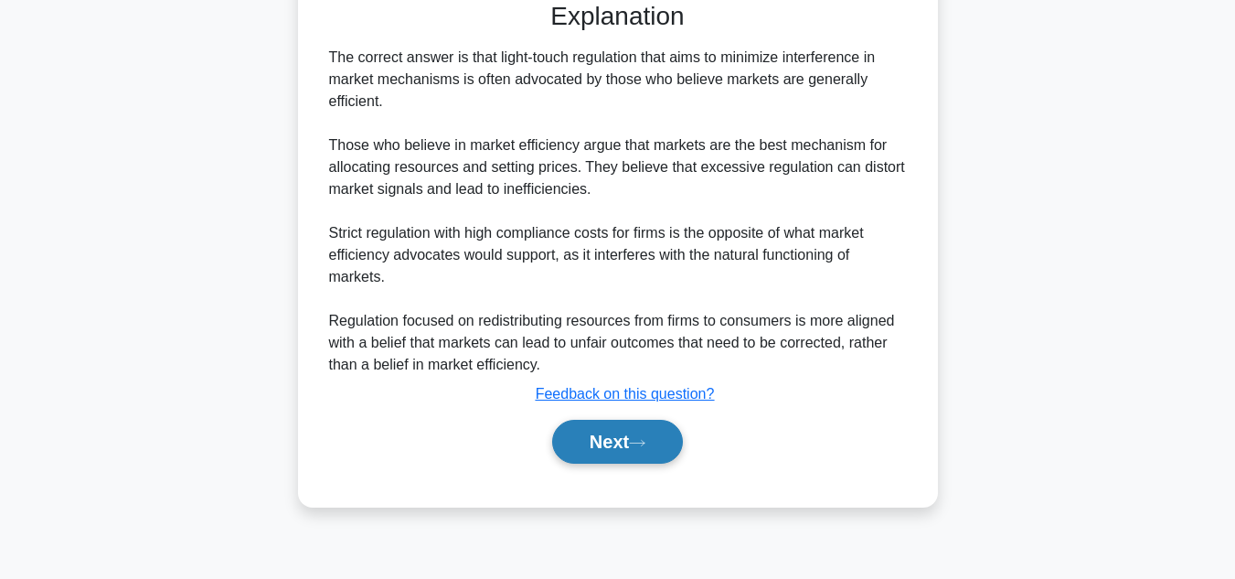
click at [617, 442] on button "Next" at bounding box center [617, 442] width 131 height 44
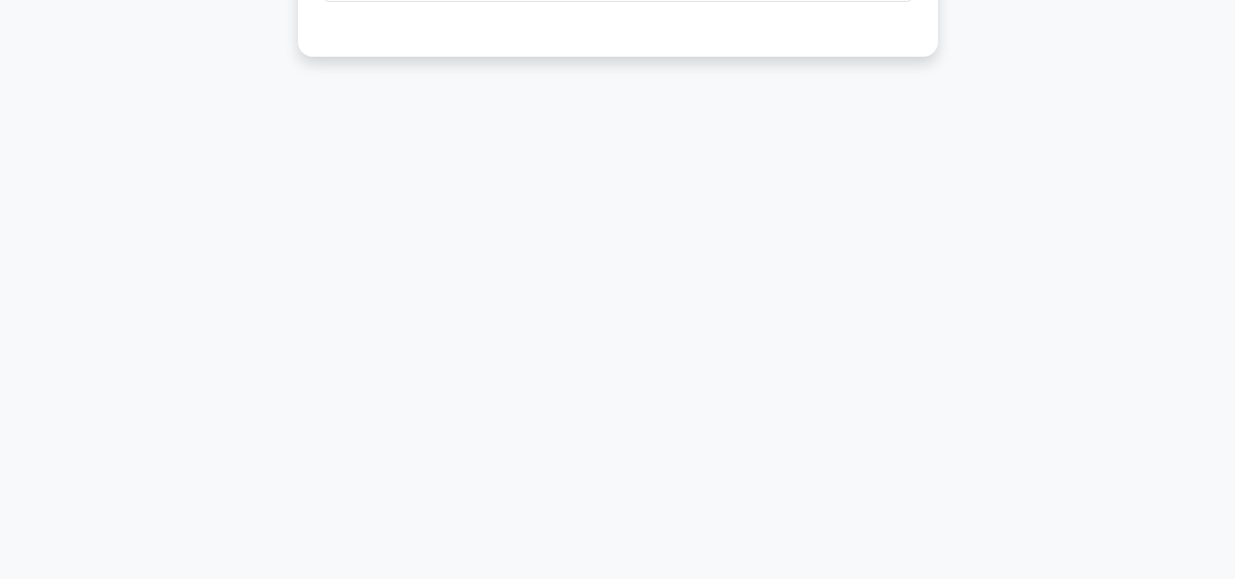
scroll to position [0, 0]
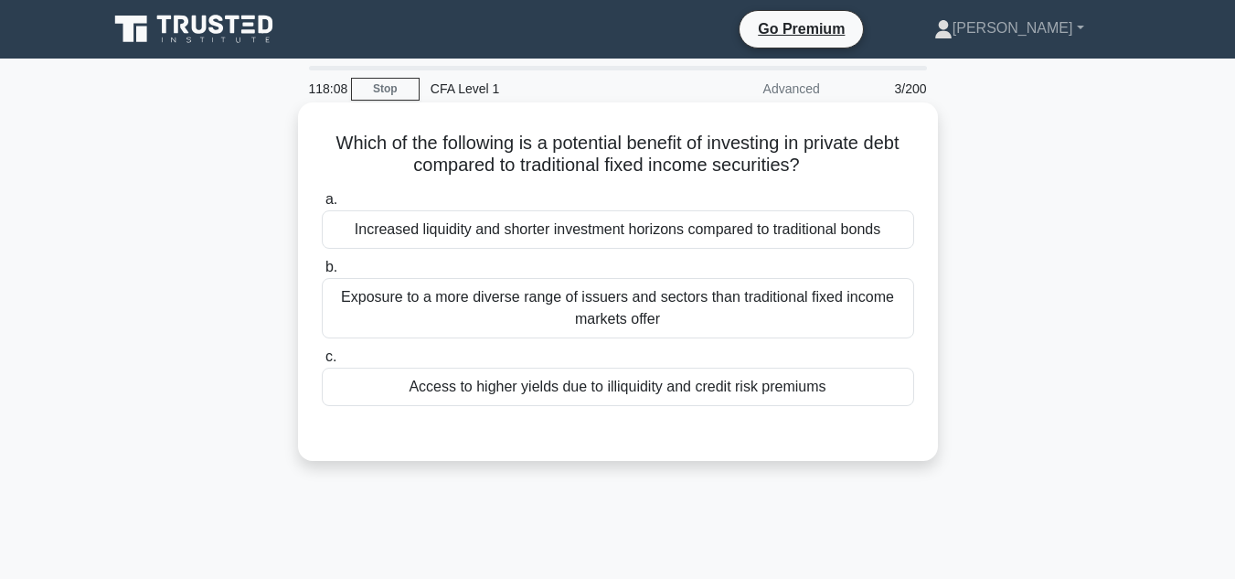
click at [838, 397] on div "Access to higher yields due to illiquidity and credit risk premiums" at bounding box center [618, 386] width 592 height 38
click at [322, 363] on input "c. Access to higher yields due to illiquidity and credit risk premiums" at bounding box center [322, 357] width 0 height 12
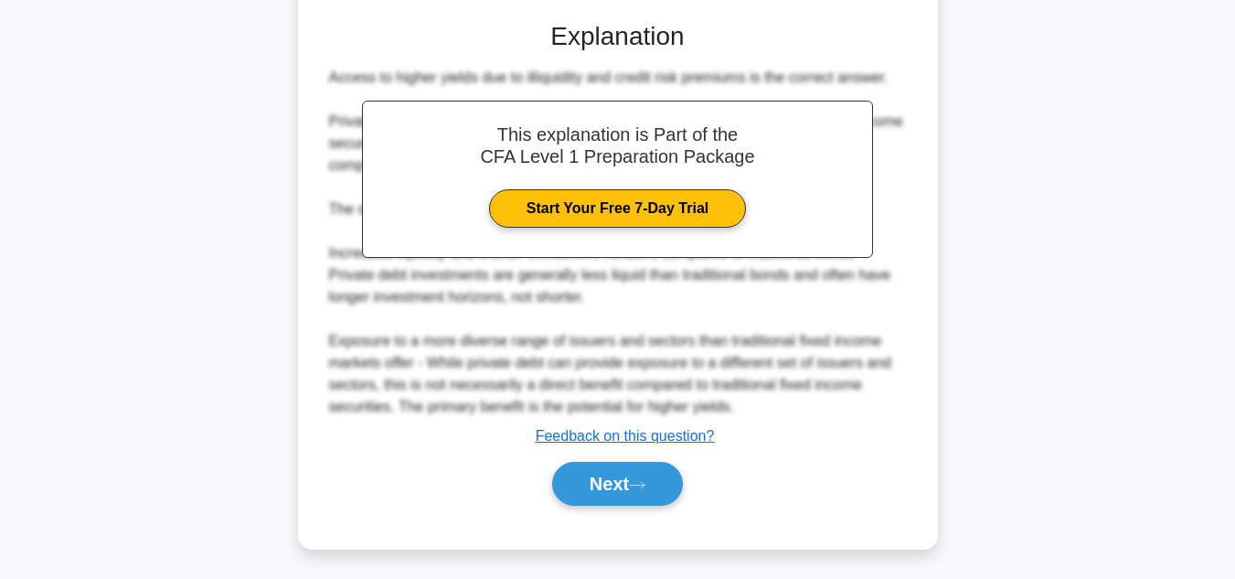
scroll to position [413, 0]
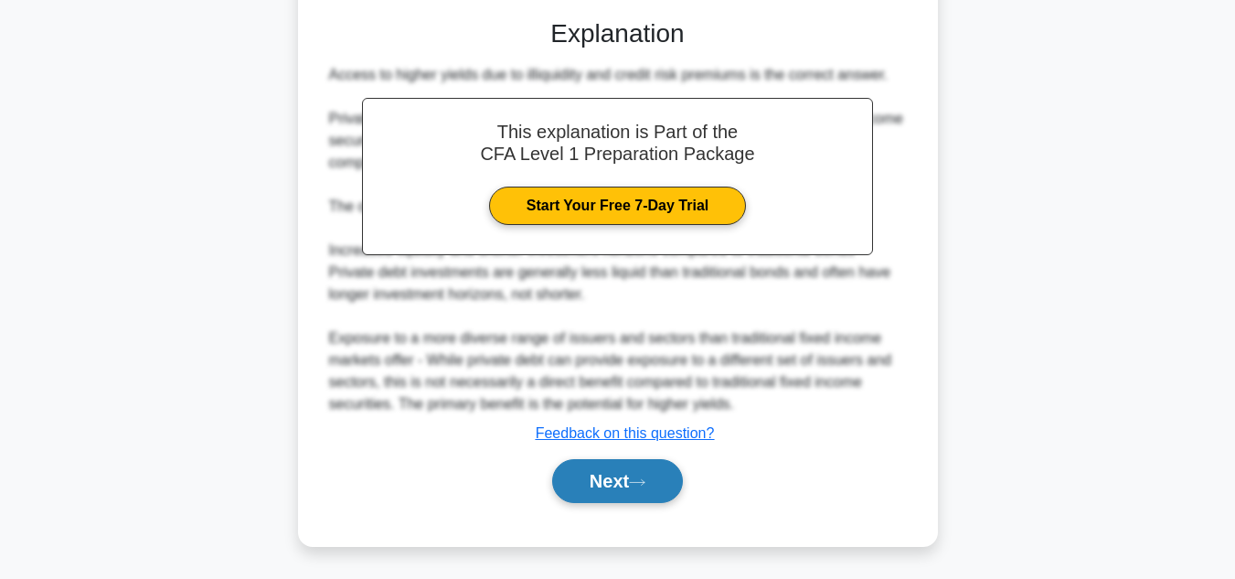
click at [645, 478] on icon at bounding box center [637, 482] width 16 height 10
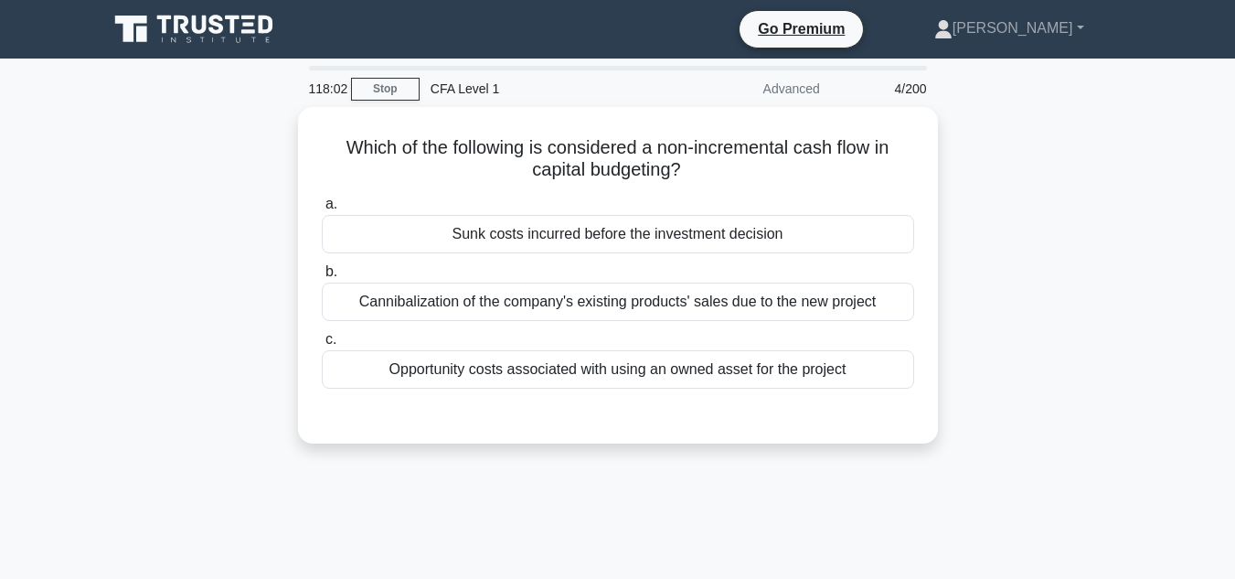
scroll to position [1, 0]
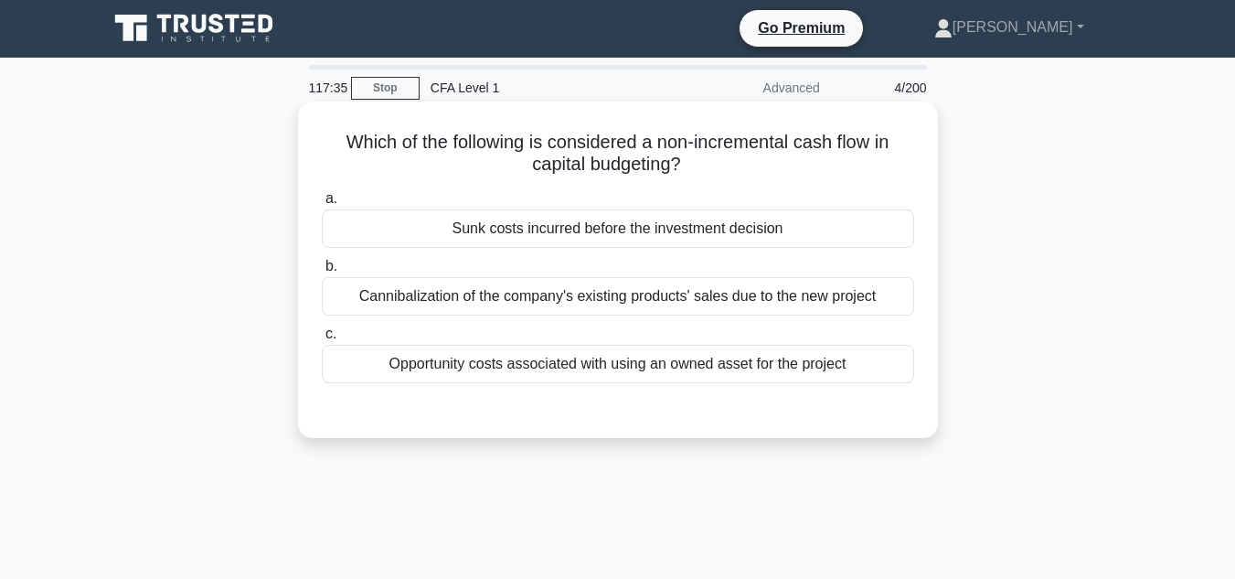
click at [855, 237] on div "Sunk costs incurred before the investment decision" at bounding box center [618, 228] width 592 height 38
click at [322, 205] on input "a. Sunk costs incurred before the investment decision" at bounding box center [322, 199] width 0 height 12
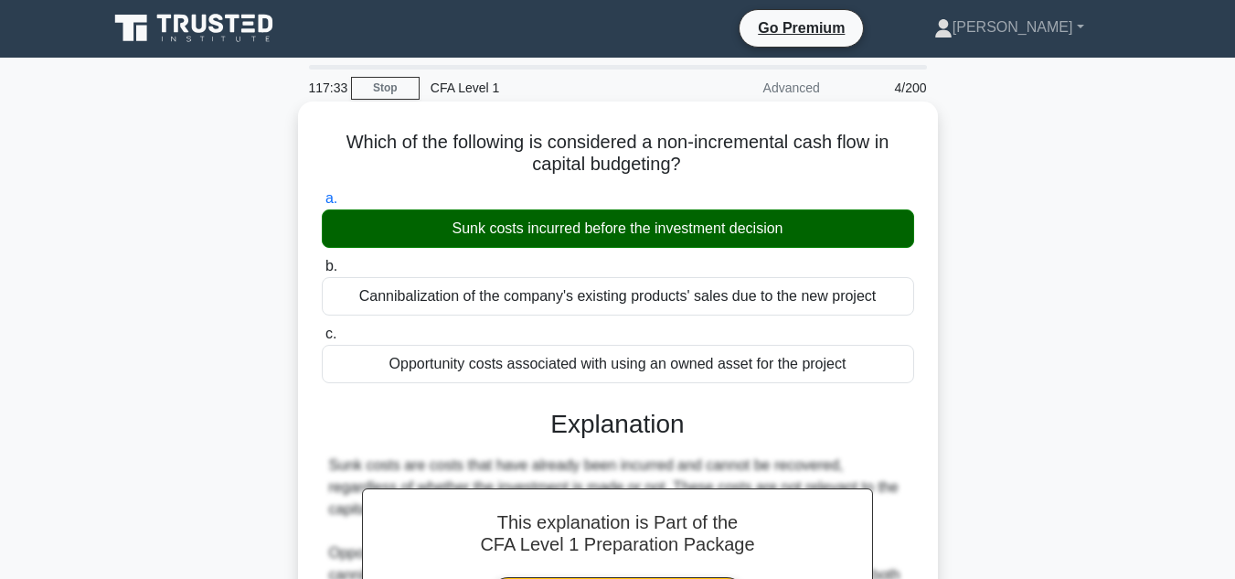
scroll to position [370, 0]
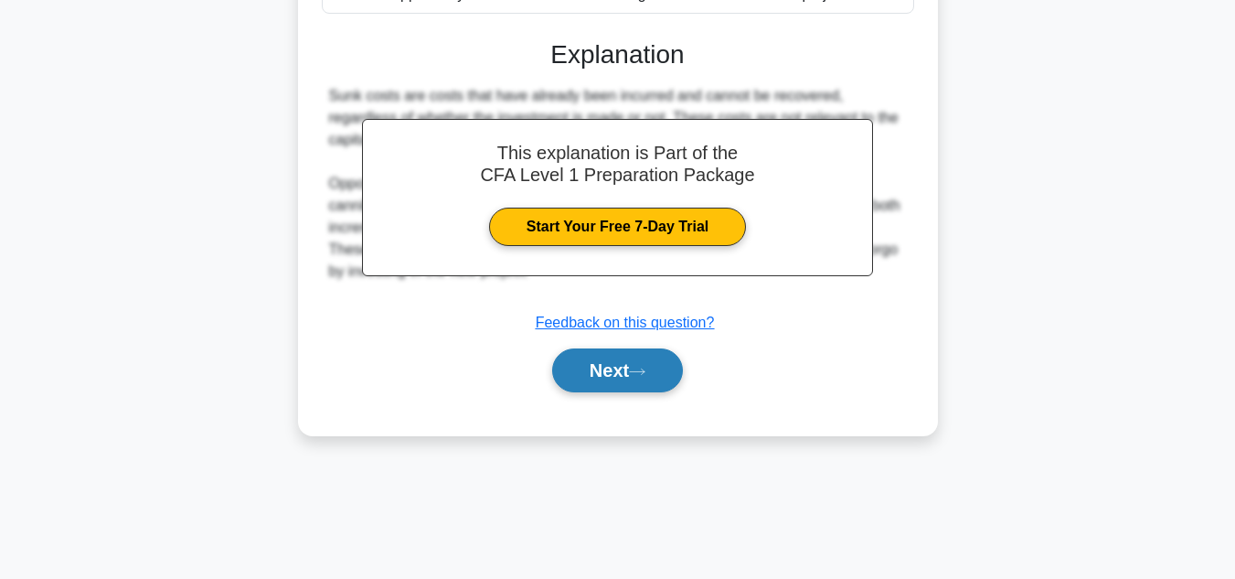
click at [617, 367] on button "Next" at bounding box center [617, 370] width 131 height 44
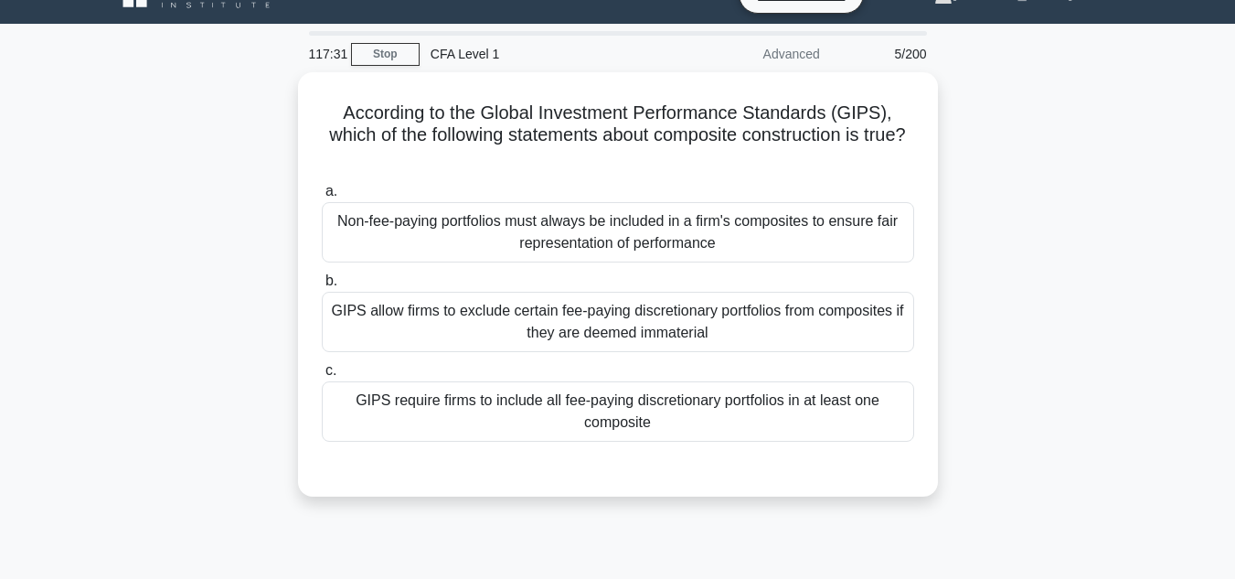
scroll to position [37, 0]
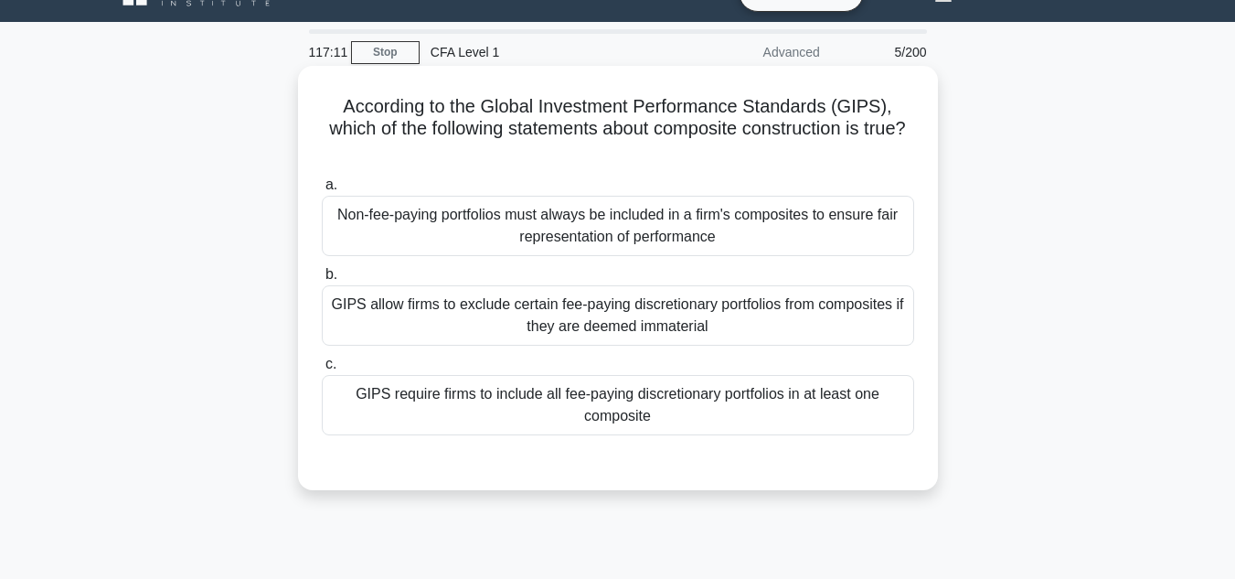
click at [873, 381] on div "GIPS require firms to include all fee-paying discretionary portfolios in at lea…" at bounding box center [618, 405] width 592 height 60
click at [322, 370] on input "c. GIPS require firms to include all fee-paying discretionary portfolios in at …" at bounding box center [322, 364] width 0 height 12
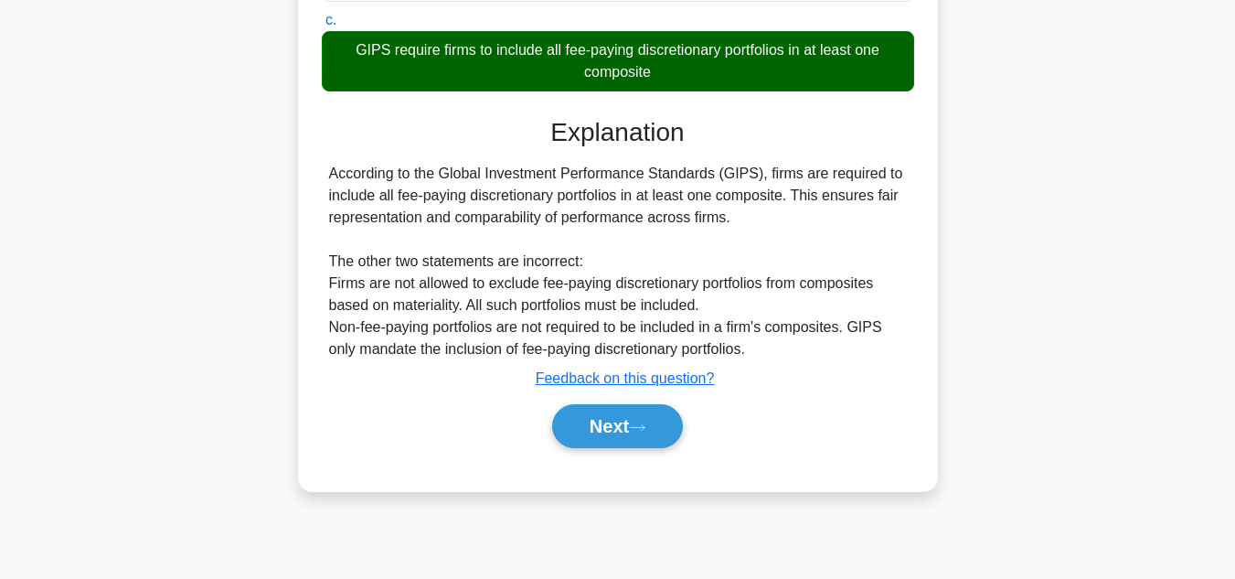
scroll to position [409, 0]
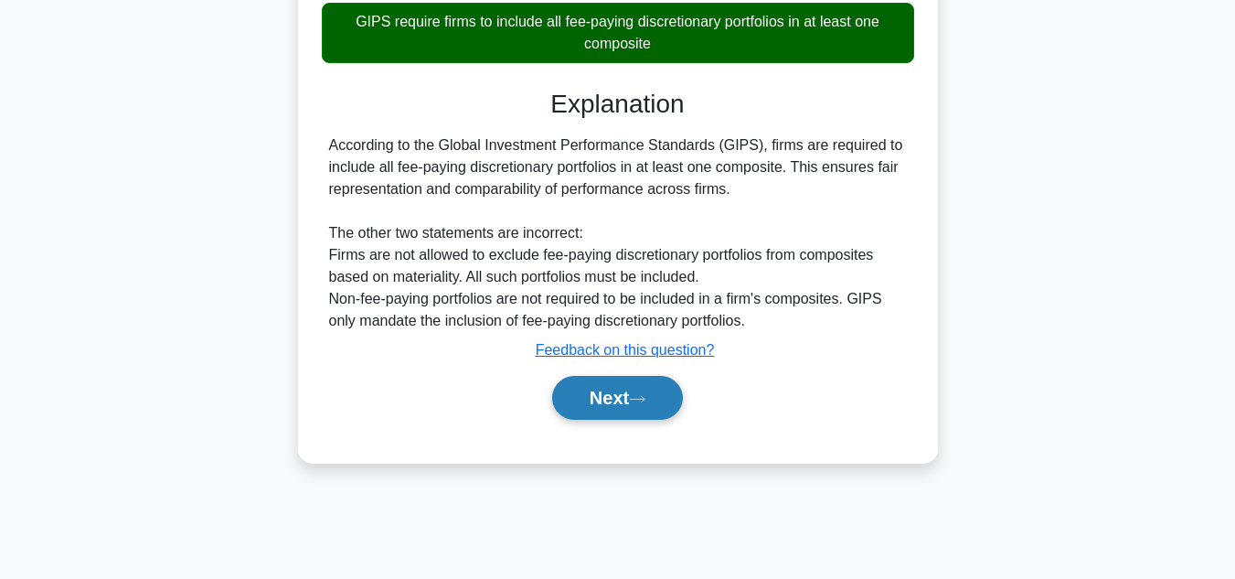
click at [656, 410] on button "Next" at bounding box center [617, 398] width 131 height 44
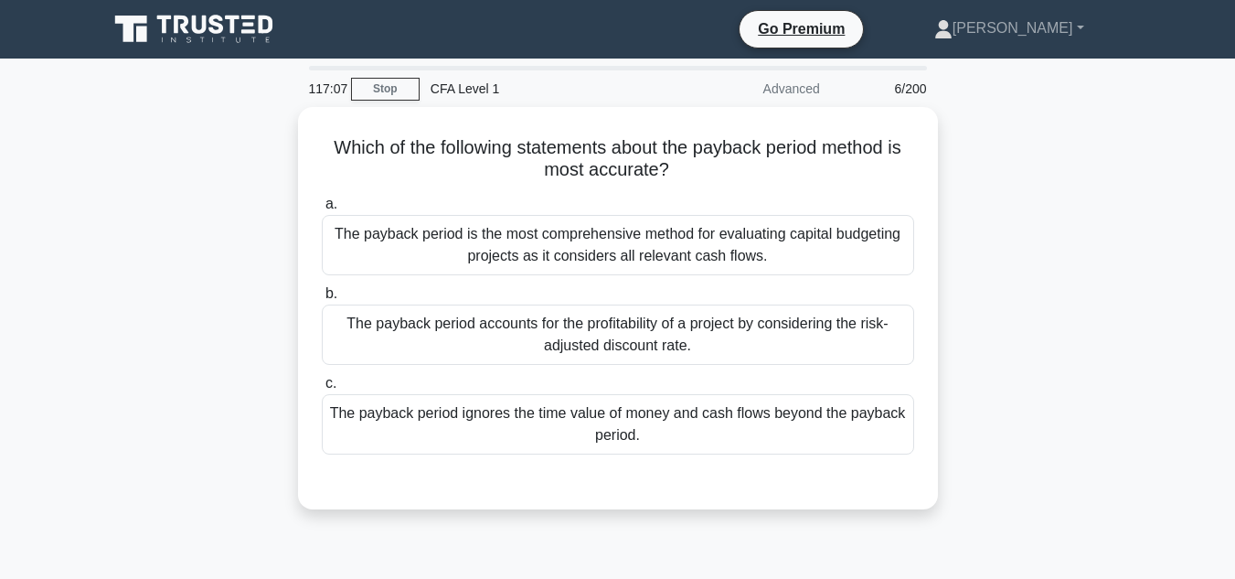
scroll to position [2, 0]
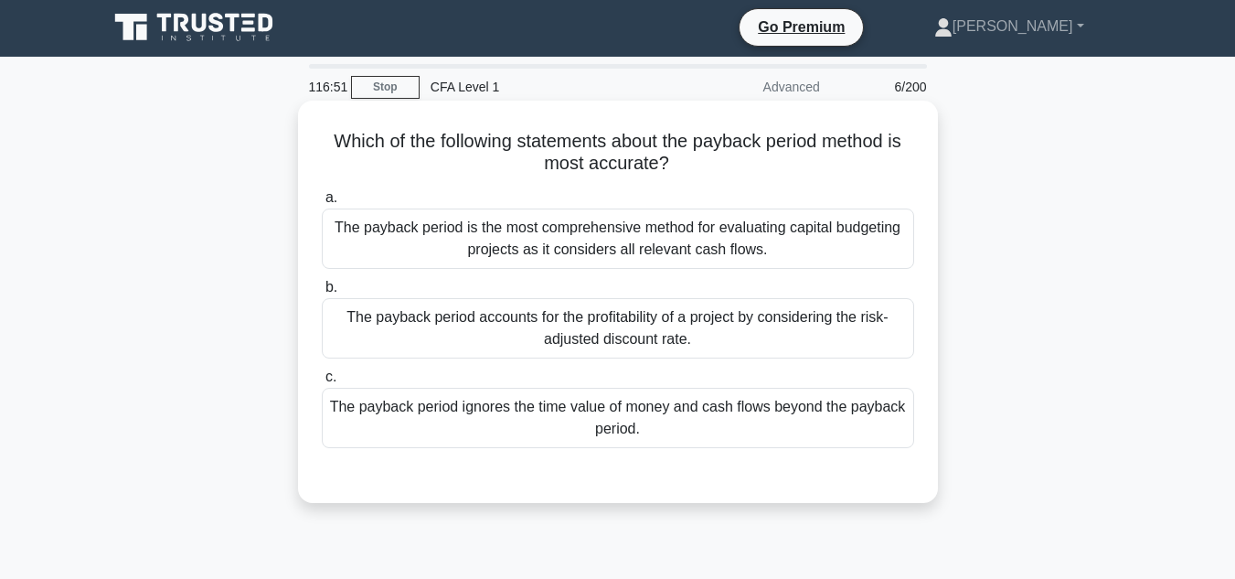
click at [847, 434] on div "The payback period ignores the time value of money and cash flows beyond the pa…" at bounding box center [618, 418] width 592 height 60
click at [322, 383] on input "c. The payback period ignores the time value of money and cash flows beyond the…" at bounding box center [322, 377] width 0 height 12
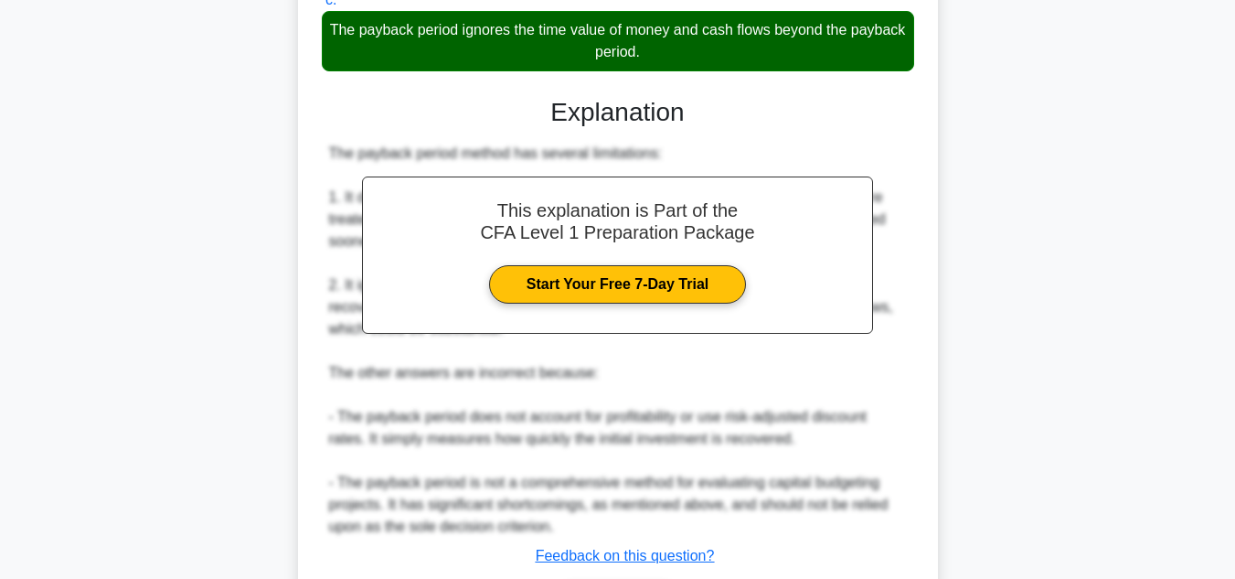
scroll to position [504, 0]
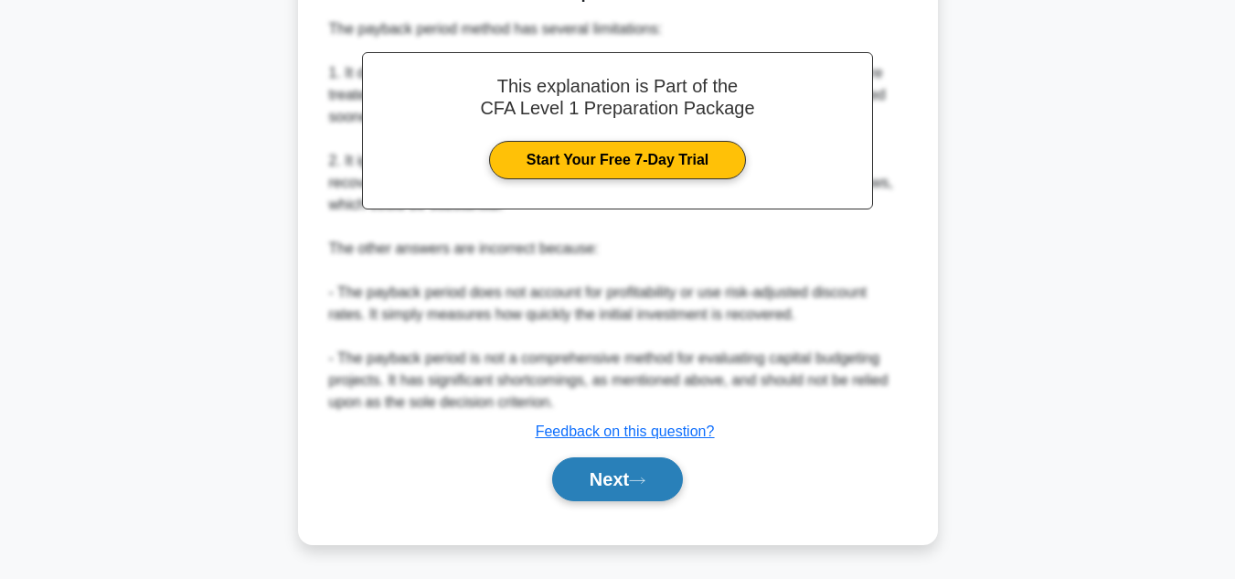
click at [586, 484] on button "Next" at bounding box center [617, 479] width 131 height 44
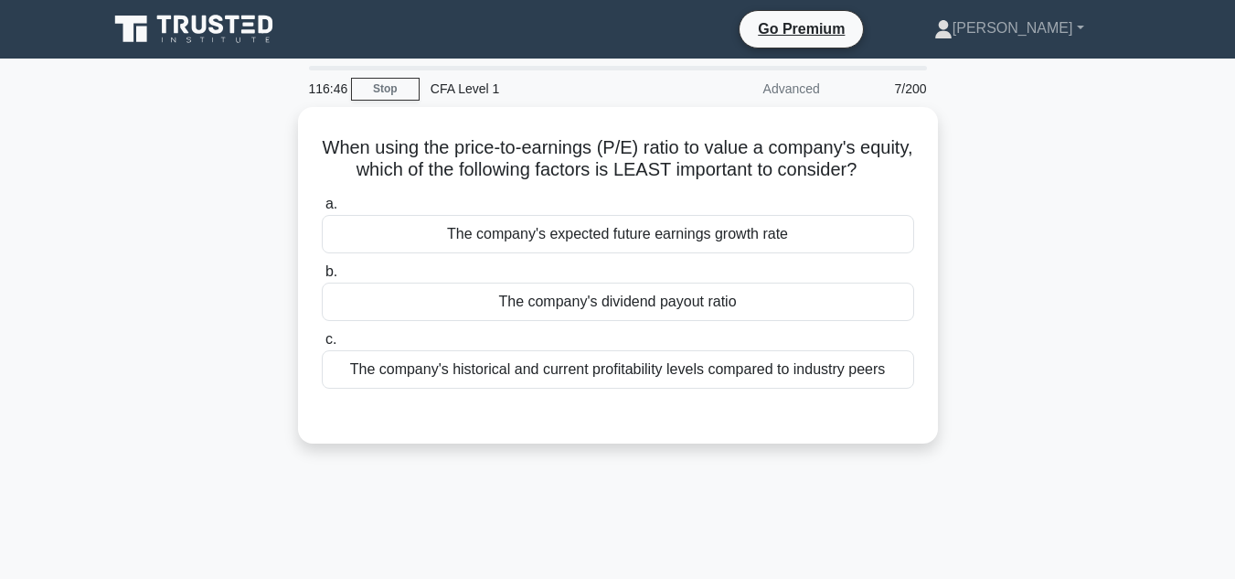
scroll to position [1, 0]
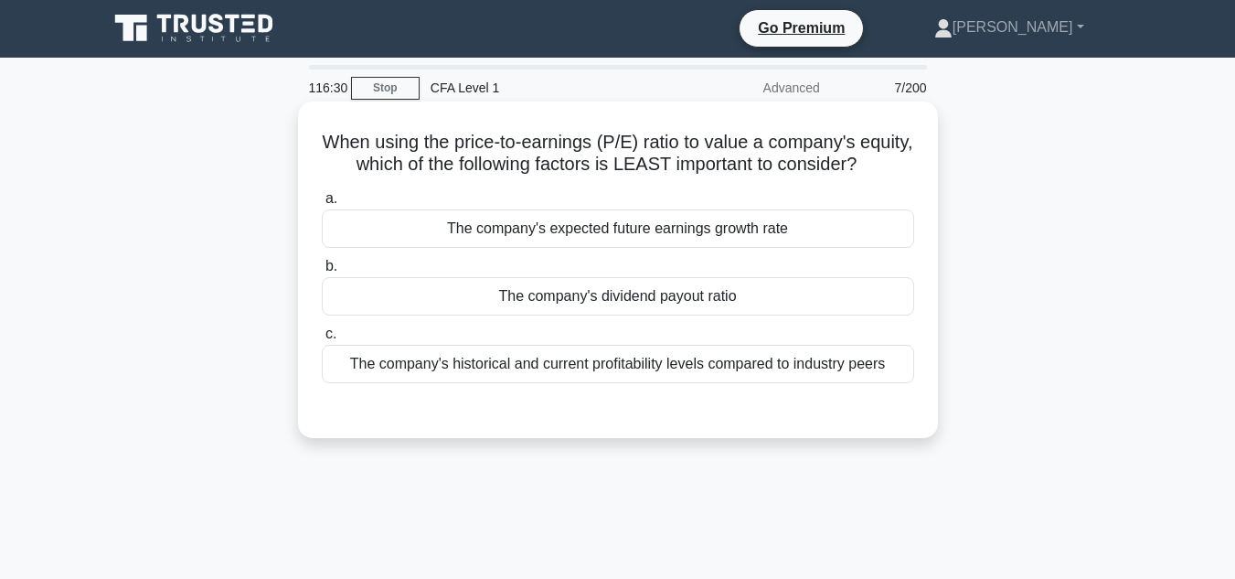
click at [867, 387] on div "a. The company's expected future earnings growth rate b. The company's dividend…" at bounding box center [618, 285] width 614 height 203
click at [868, 383] on div "The company's historical and current profitability levels compared to industry …" at bounding box center [618, 364] width 592 height 38
click at [322, 340] on input "c. The company's historical and current profitability levels compared to indust…" at bounding box center [322, 334] width 0 height 12
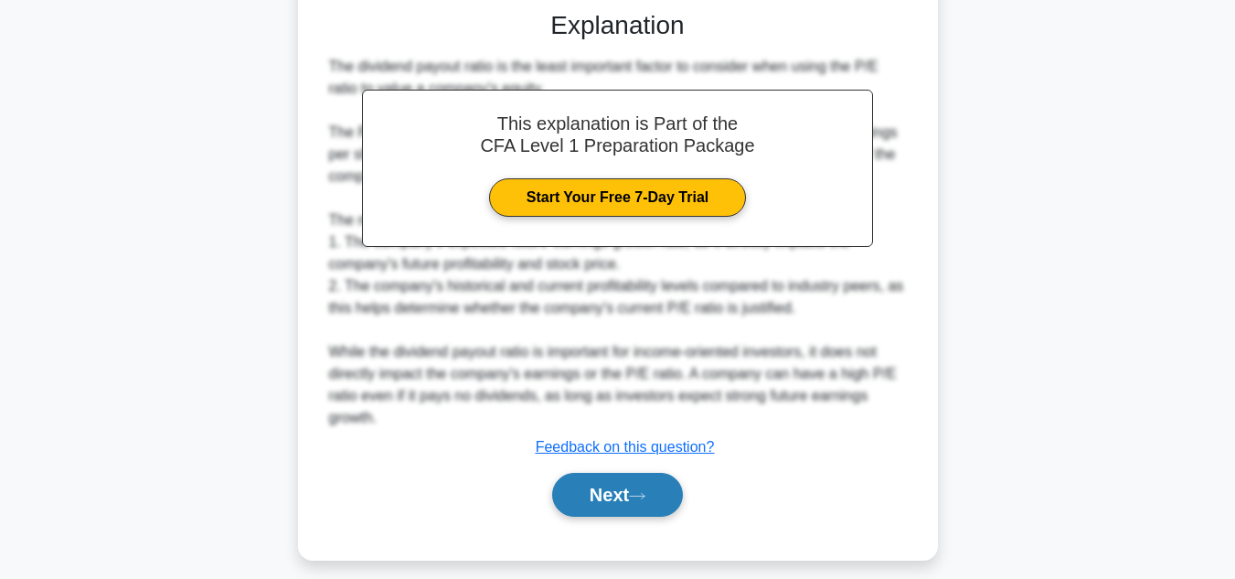
scroll to position [440, 0]
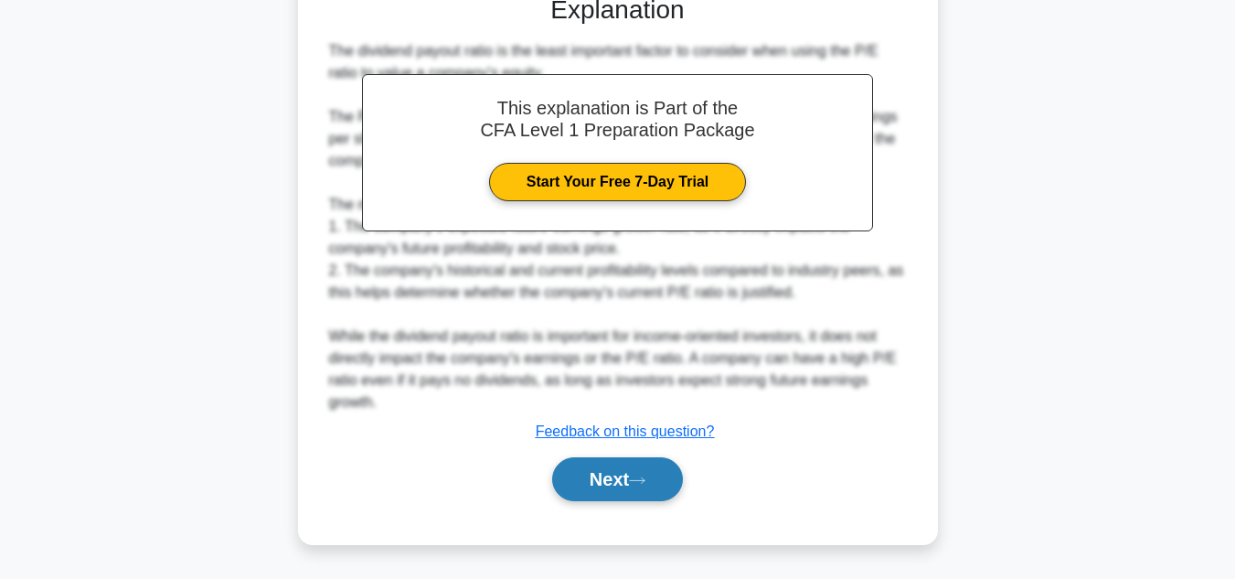
click at [615, 476] on button "Next" at bounding box center [617, 479] width 131 height 44
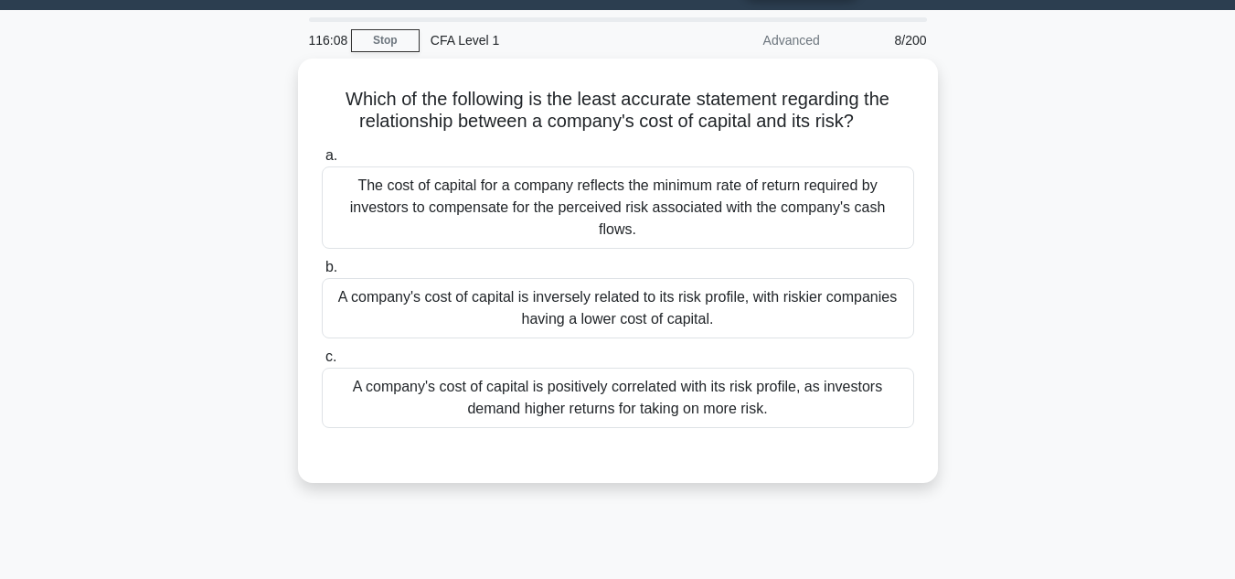
scroll to position [45, 0]
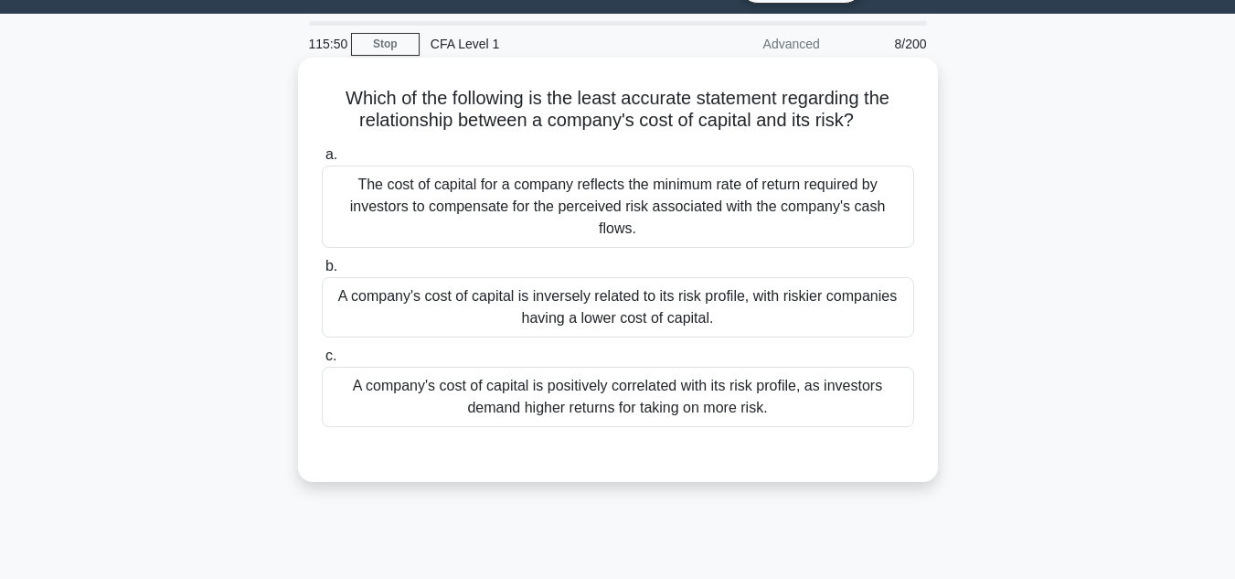
click at [693, 296] on div "A company's cost of capital is inversely related to its risk profile, with risk…" at bounding box center [618, 307] width 592 height 60
click at [322, 272] on input "b. A company's cost of capital is inversely related to its risk profile, with r…" at bounding box center [322, 267] width 0 height 12
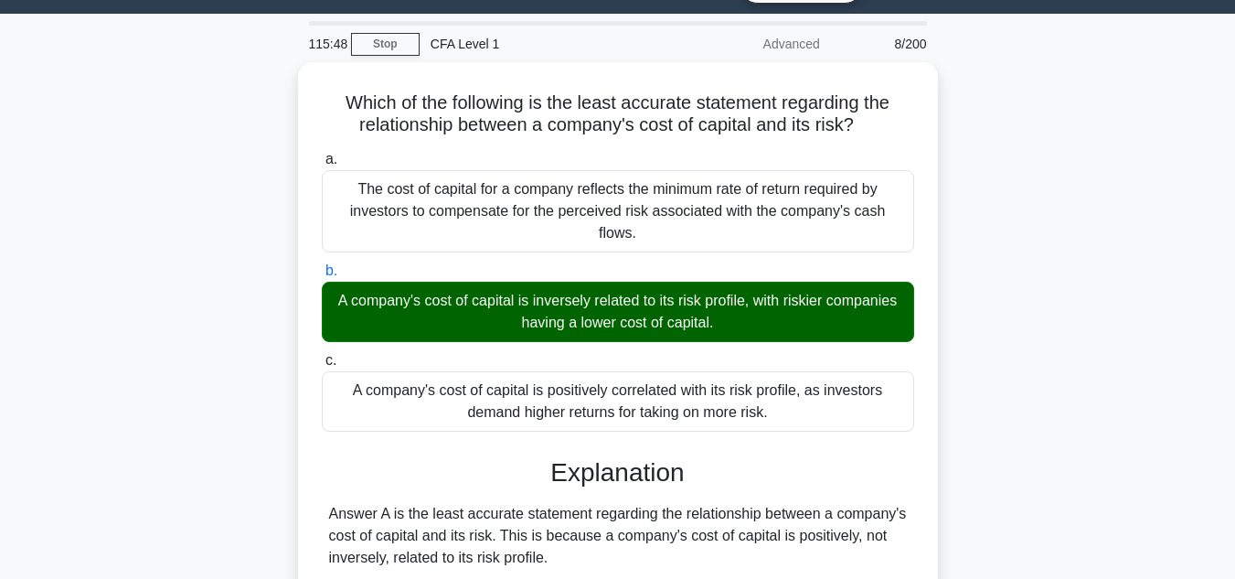
scroll to position [409, 0]
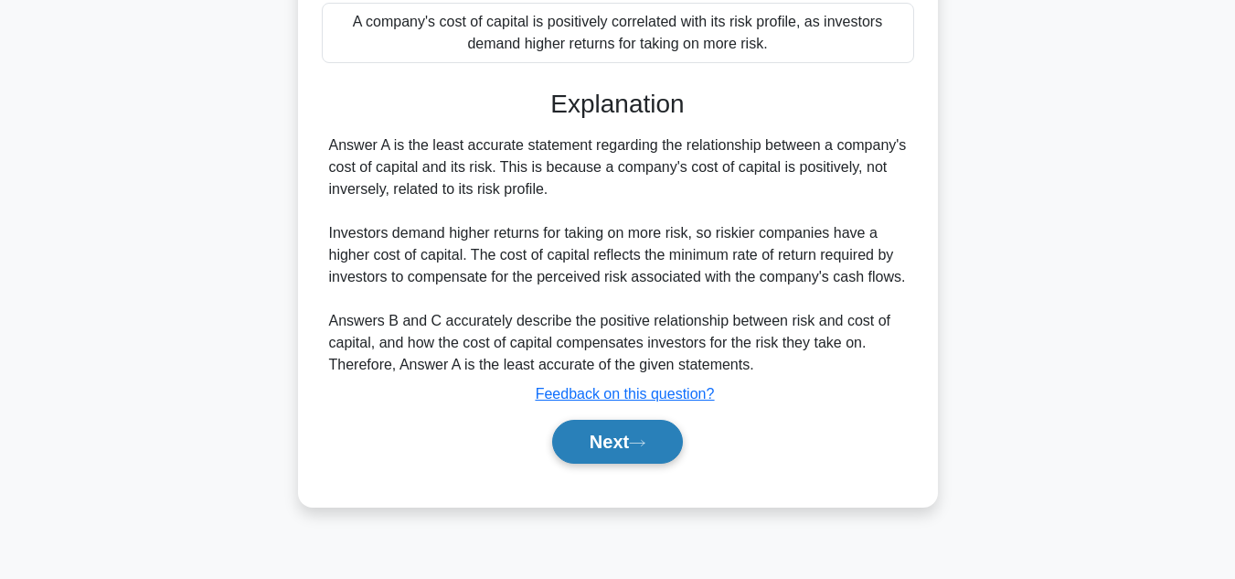
click at [597, 426] on button "Next" at bounding box center [617, 442] width 131 height 44
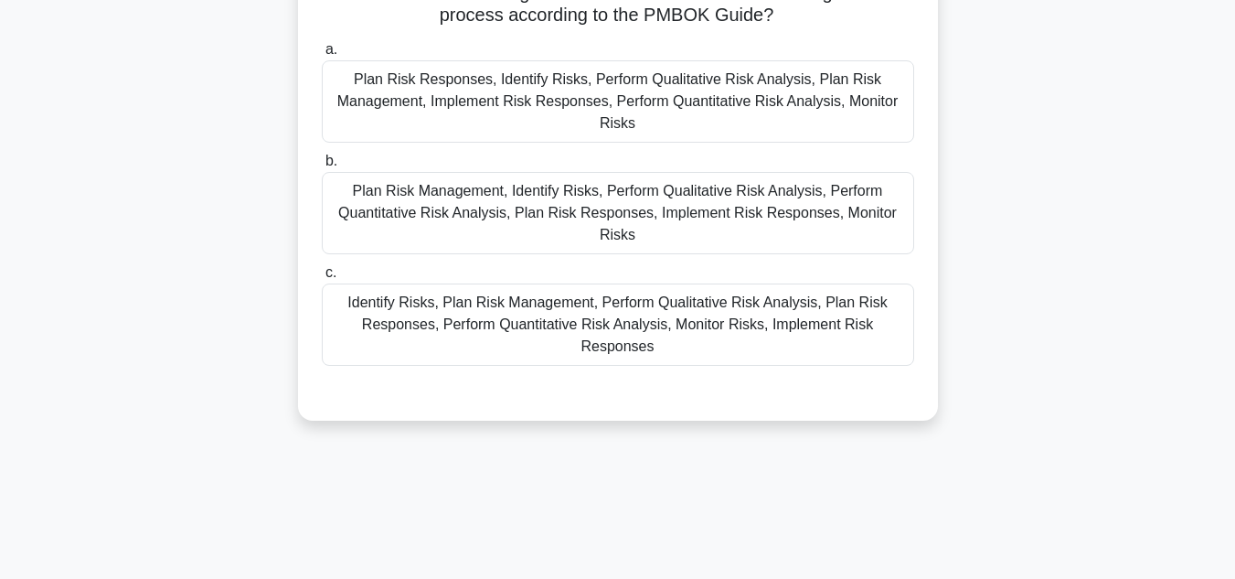
scroll to position [0, 0]
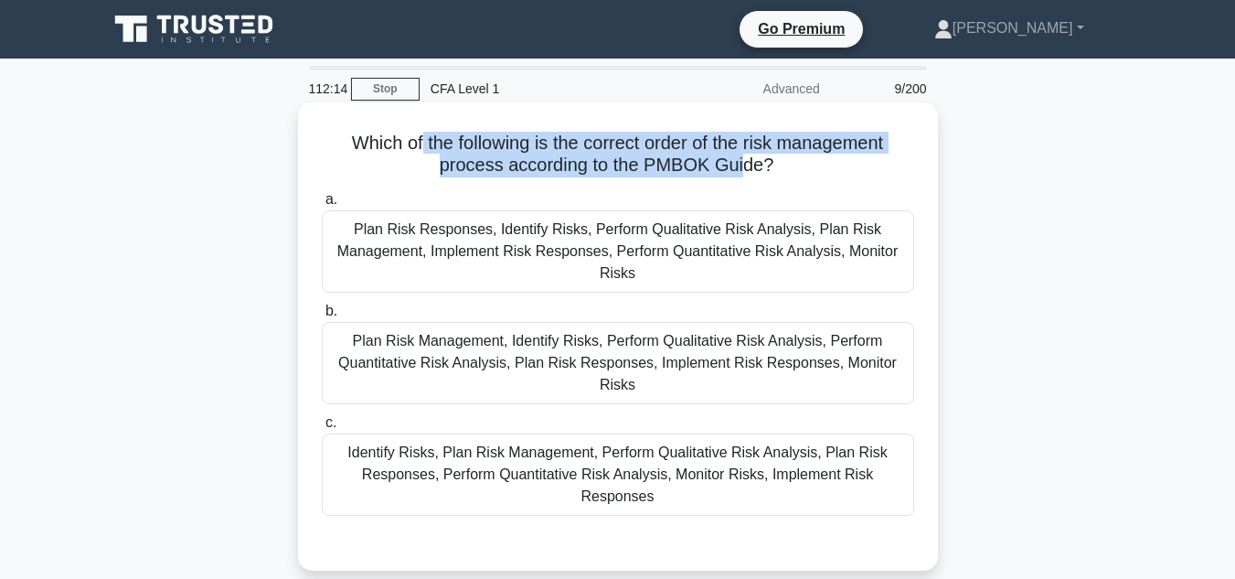
drag, startPoint x: 416, startPoint y: 139, endPoint x: 748, endPoint y: 157, distance: 332.3
click at [748, 157] on h5 "Which of the following is the correct order of the risk management process acco…" at bounding box center [618, 155] width 596 height 46
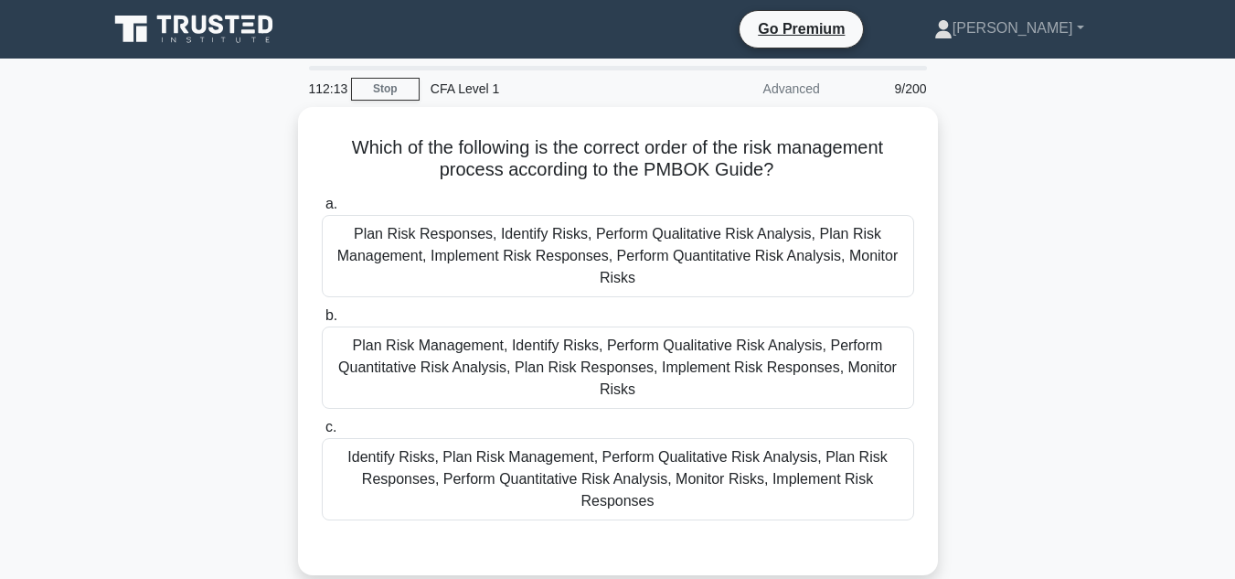
click at [1057, 291] on div "Which of the following is the correct order of the risk management process acco…" at bounding box center [618, 352] width 1042 height 490
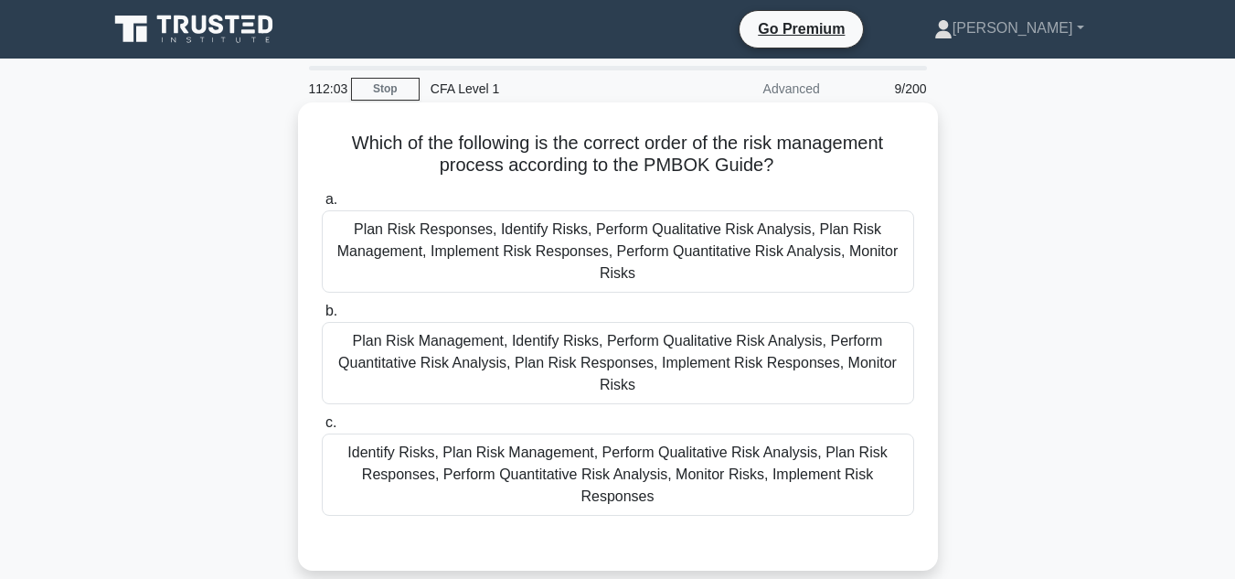
click at [794, 433] on div "Identify Risks, Plan Risk Management, Perform Qualitative Risk Analysis, Plan R…" at bounding box center [618, 474] width 592 height 82
click at [322, 419] on input "c. Identify Risks, Plan Risk Management, Perform Qualitative Risk Analysis, Pla…" at bounding box center [322, 423] width 0 height 12
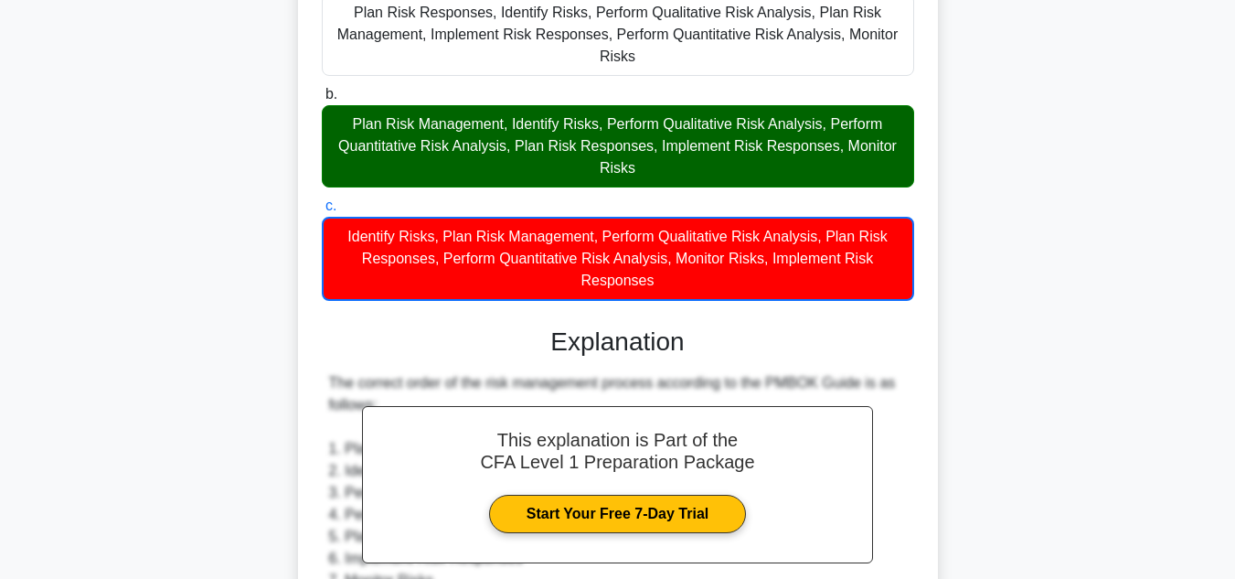
scroll to position [571, 0]
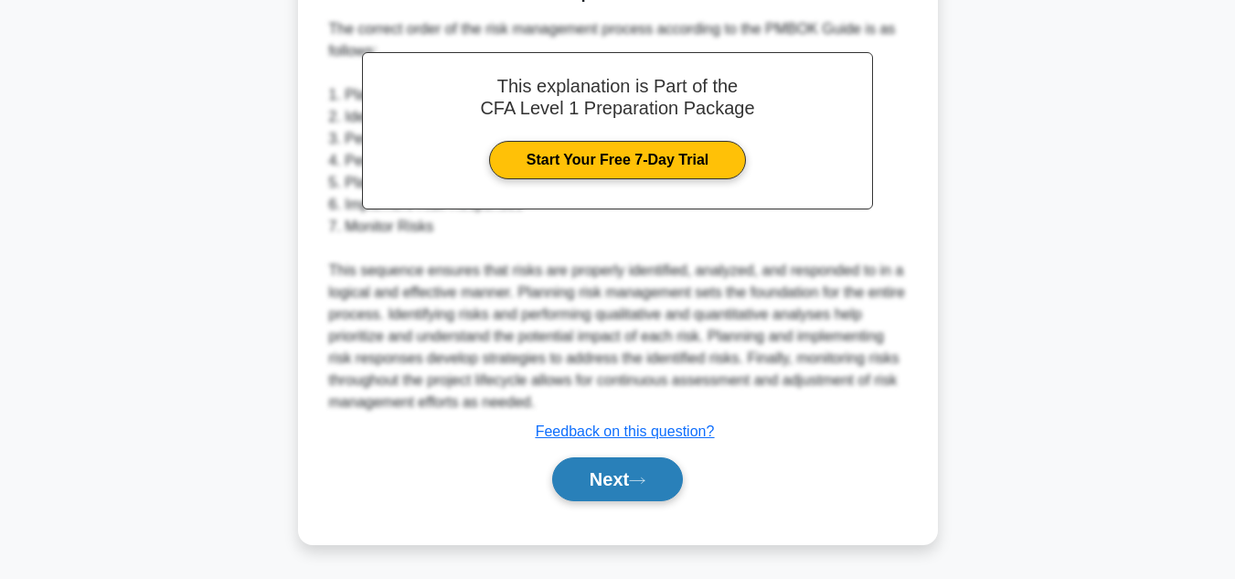
click at [629, 474] on button "Next" at bounding box center [617, 479] width 131 height 44
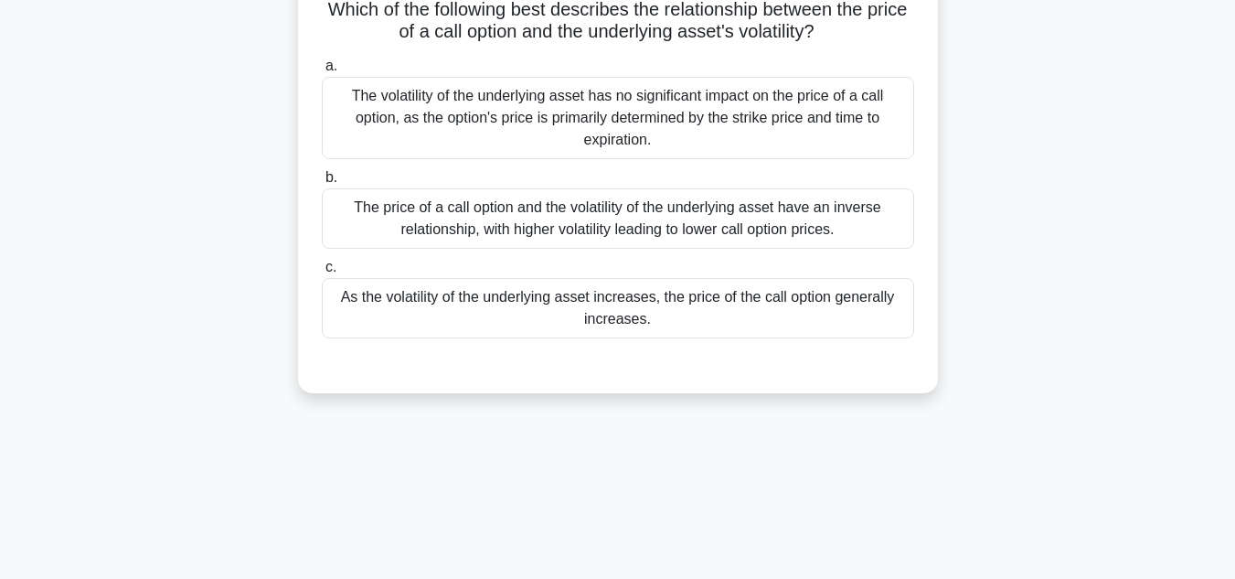
scroll to position [0, 0]
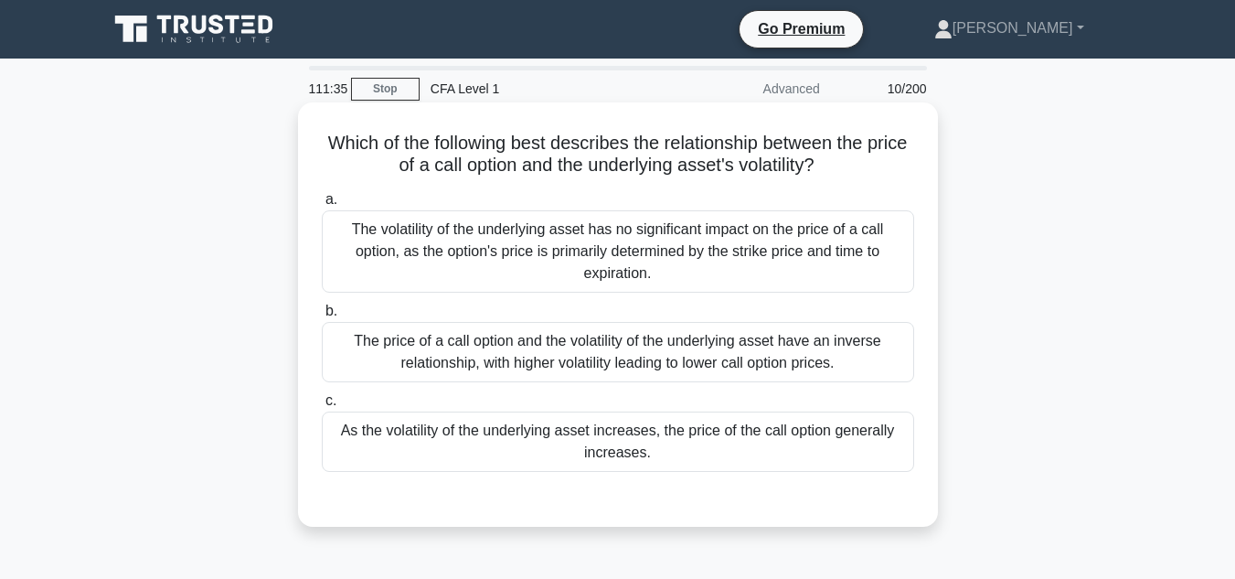
click at [700, 450] on div "As the volatility of the underlying asset increases, the price of the call opti…" at bounding box center [618, 441] width 592 height 60
click at [322, 407] on input "c. As the volatility of the underlying asset increases, the price of the call o…" at bounding box center [322, 401] width 0 height 12
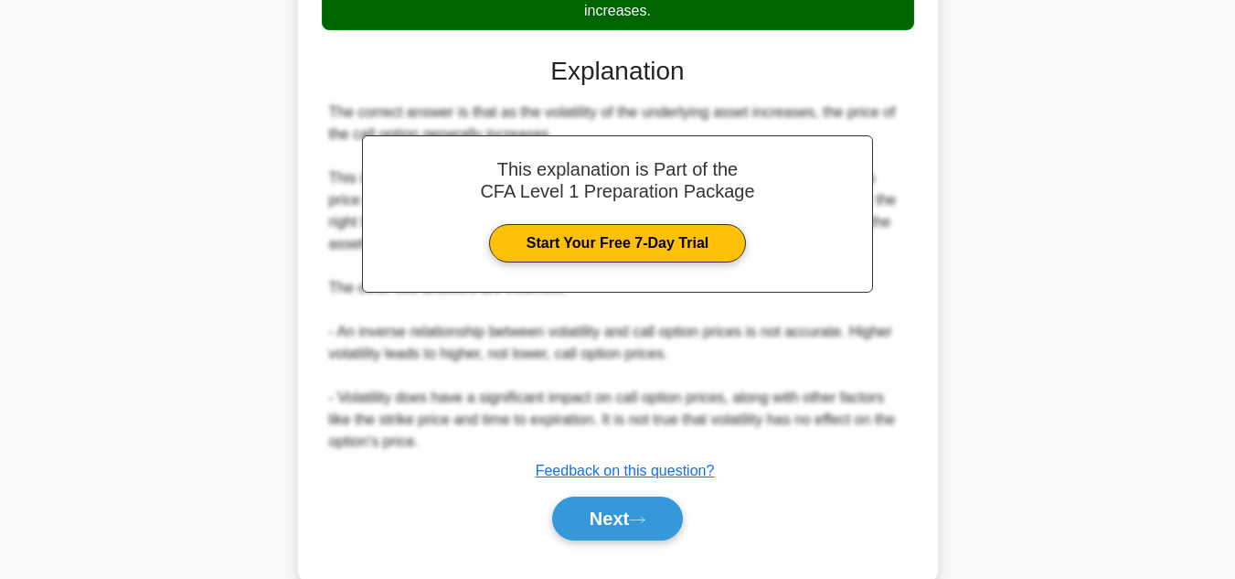
scroll to position [442, 0]
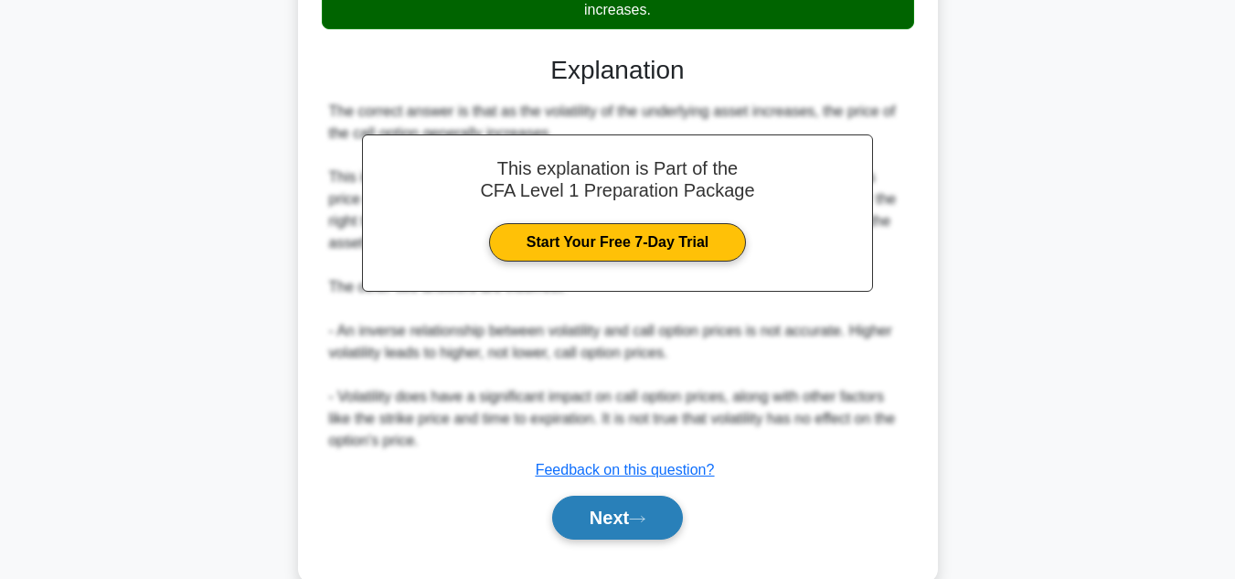
click at [558, 525] on button "Next" at bounding box center [617, 517] width 131 height 44
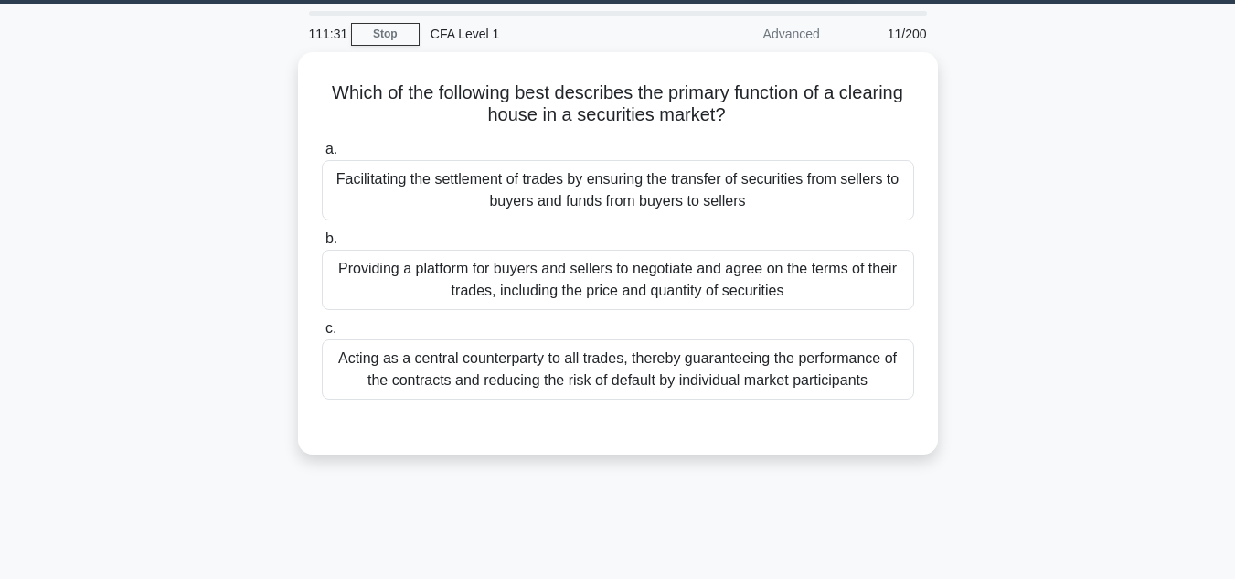
scroll to position [0, 0]
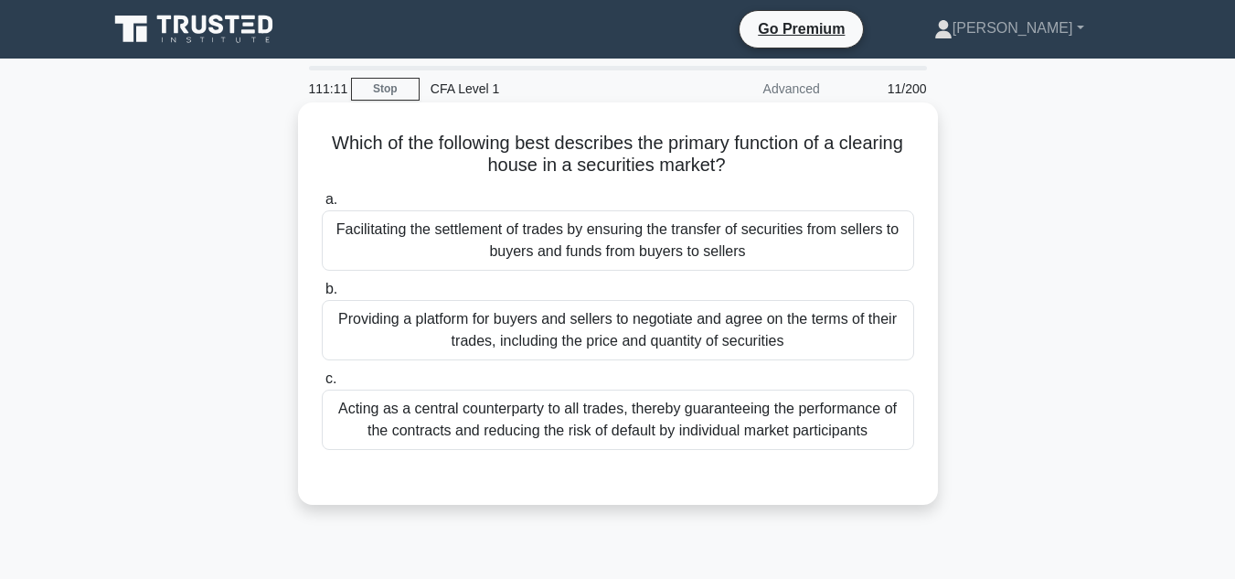
click at [768, 406] on div "Acting as a central counterparty to all trades, thereby guaranteeing the perfor…" at bounding box center [618, 419] width 592 height 60
click at [322, 385] on input "c. Acting as a central counterparty to all trades, thereby guaranteeing the per…" at bounding box center [322, 379] width 0 height 12
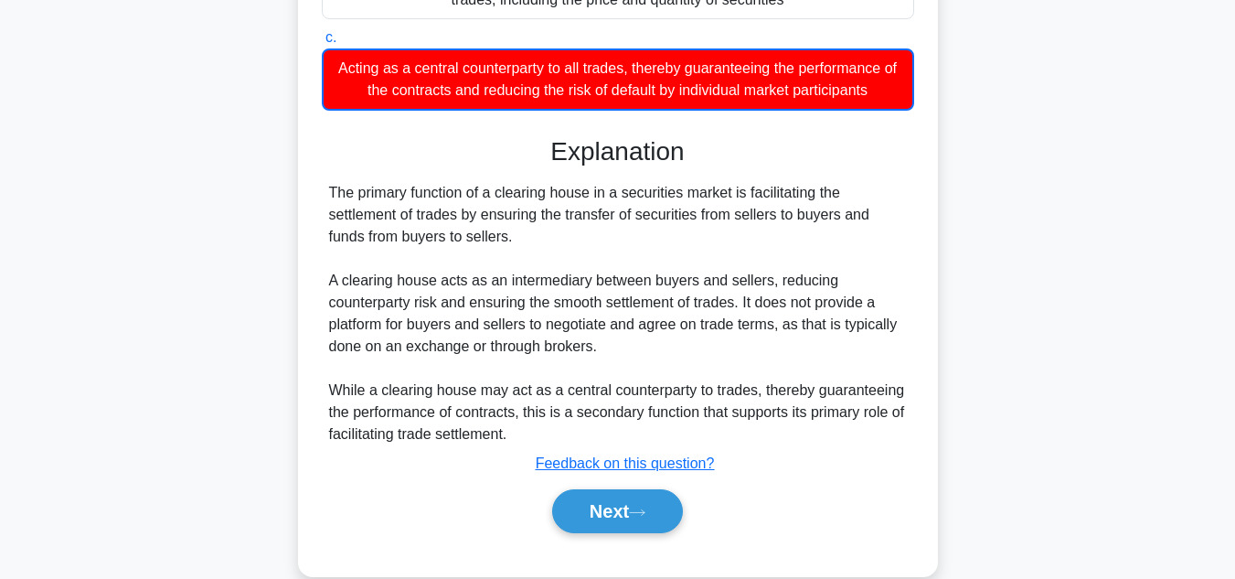
scroll to position [340, 0]
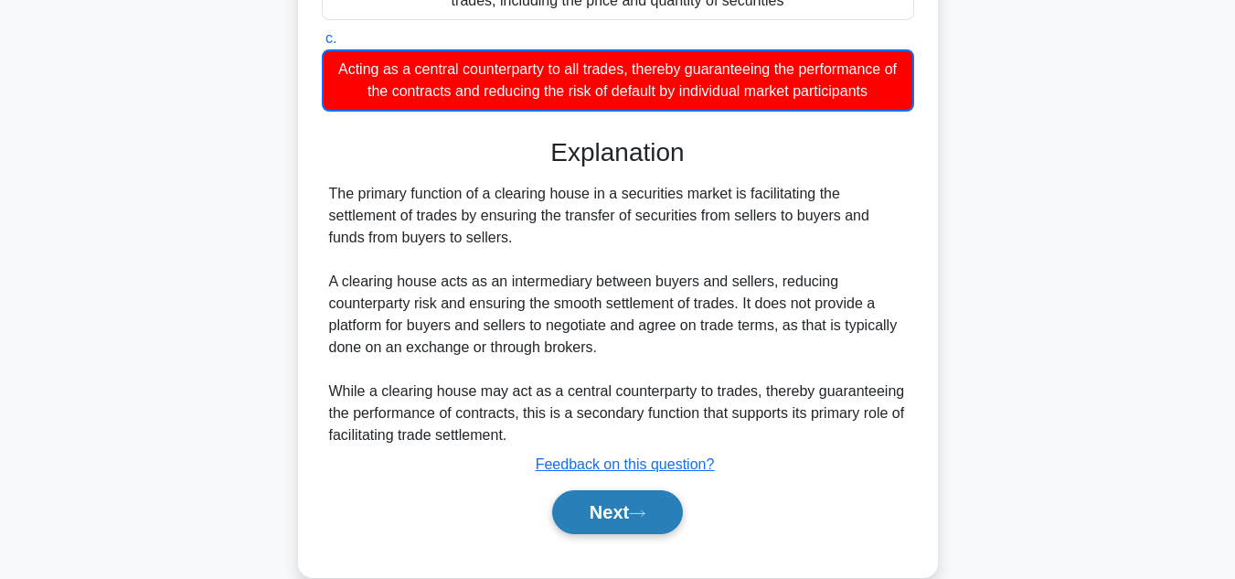
click at [628, 516] on button "Next" at bounding box center [617, 512] width 131 height 44
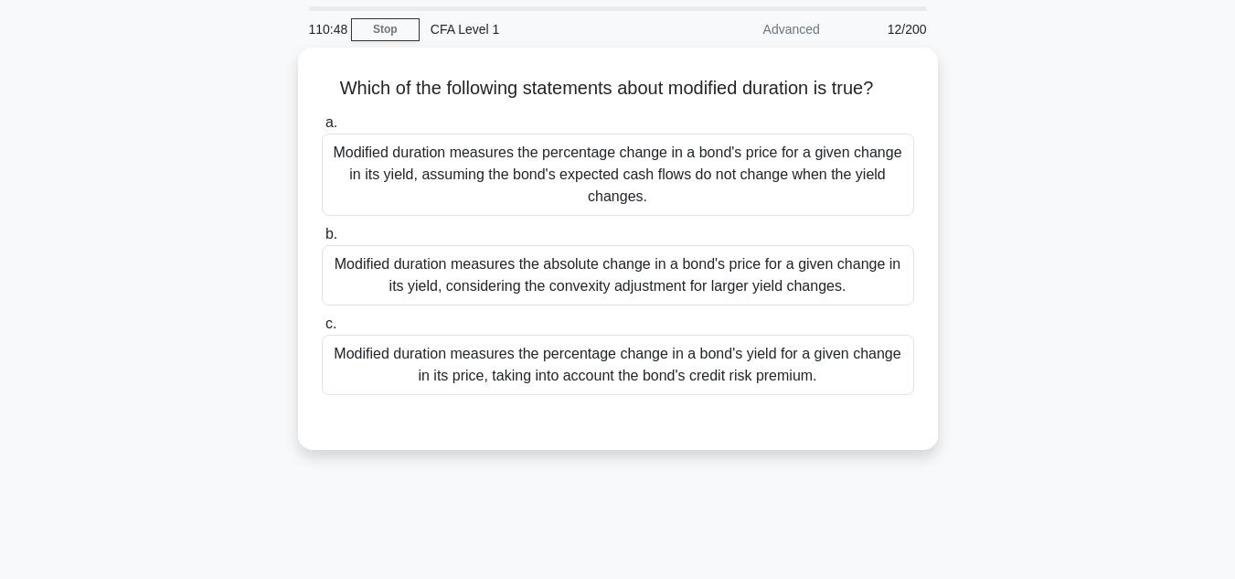
scroll to position [25, 0]
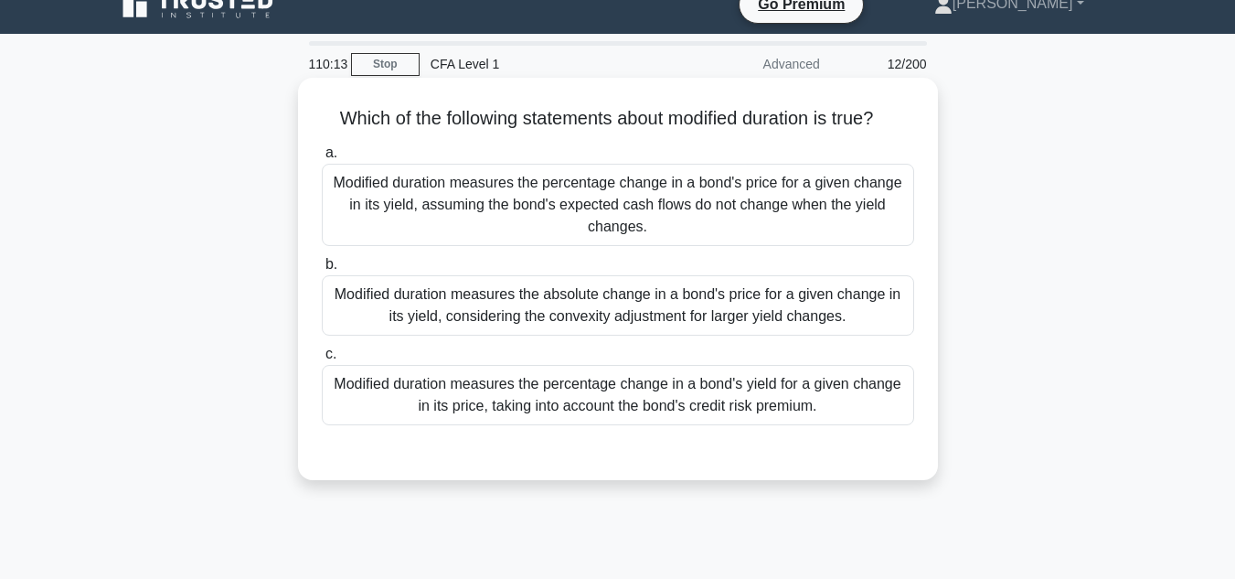
click at [794, 230] on div "Modified duration measures the percentage change in a bond's price for a given …" at bounding box center [618, 205] width 592 height 82
click at [322, 159] on input "a. Modified duration measures the percentage change in a bond's price for a giv…" at bounding box center [322, 153] width 0 height 12
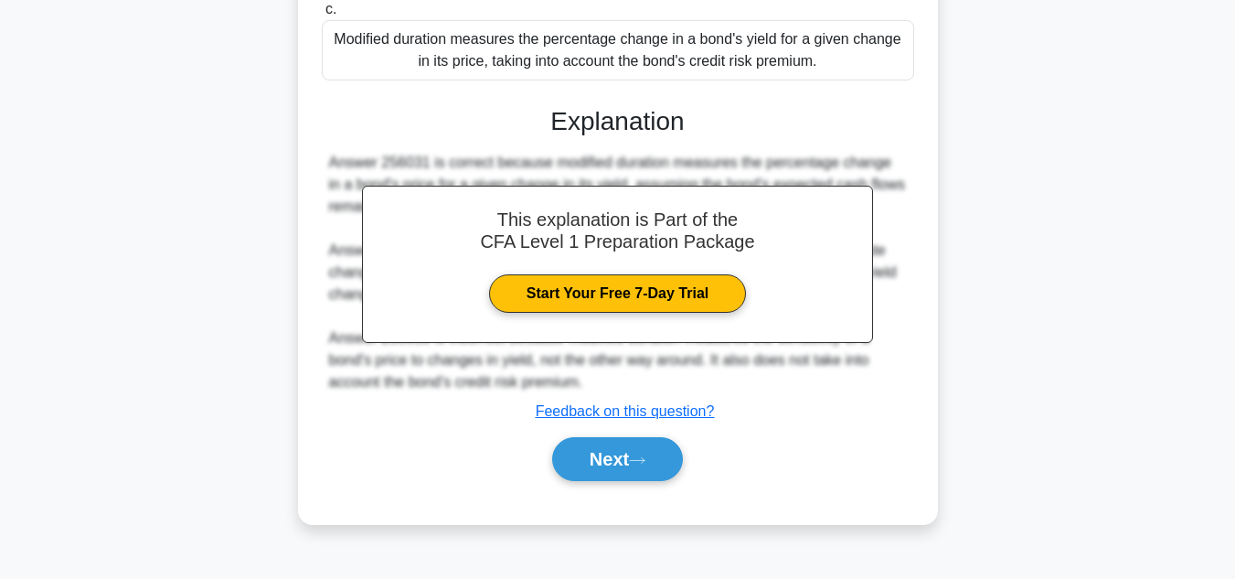
scroll to position [370, 0]
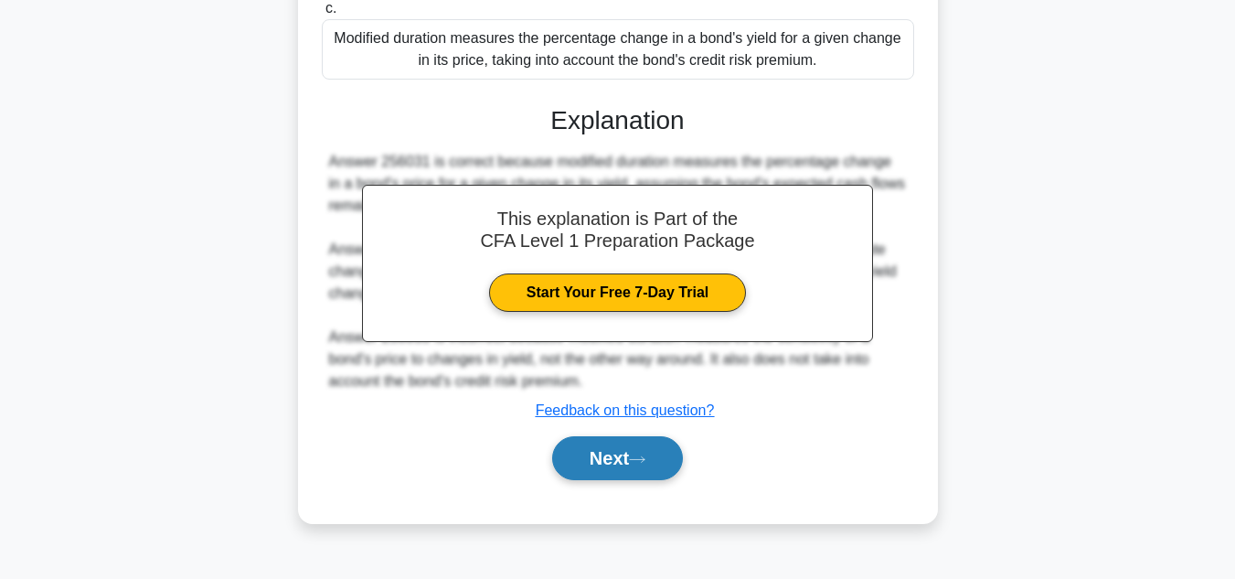
click at [583, 458] on button "Next" at bounding box center [617, 458] width 131 height 44
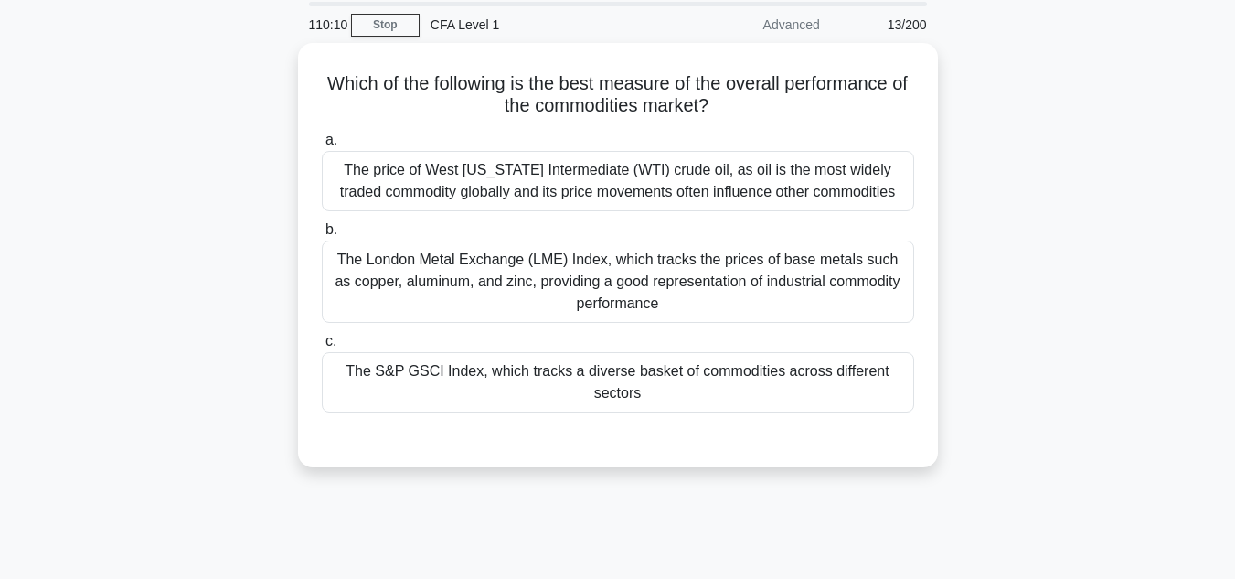
scroll to position [52, 0]
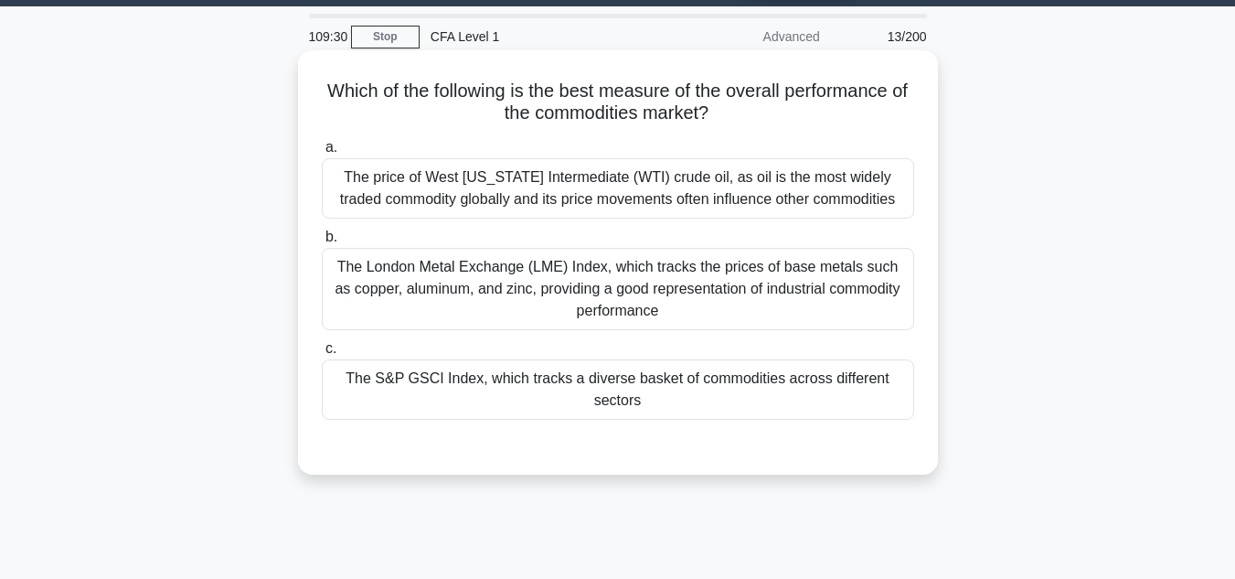
click at [734, 405] on div "The S&P GSCI Index, which tracks a diverse basket of commodities across differe…" at bounding box center [618, 389] width 592 height 60
click at [322, 355] on input "c. The S&P GSCI Index, which tracks a diverse basket of commodities across diff…" at bounding box center [322, 349] width 0 height 12
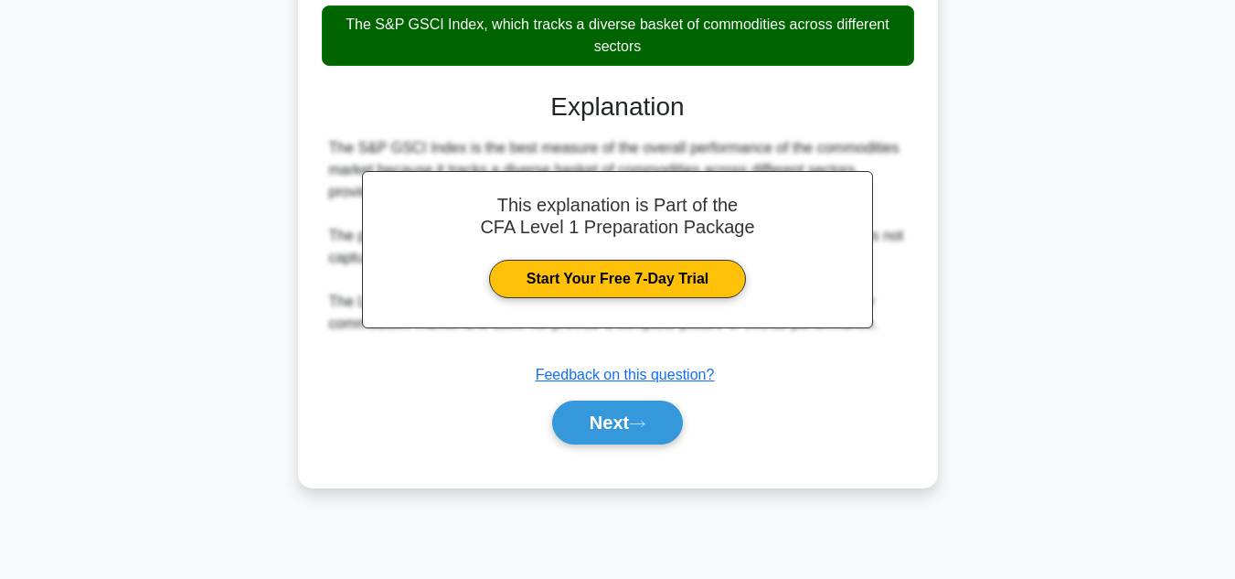
scroll to position [409, 0]
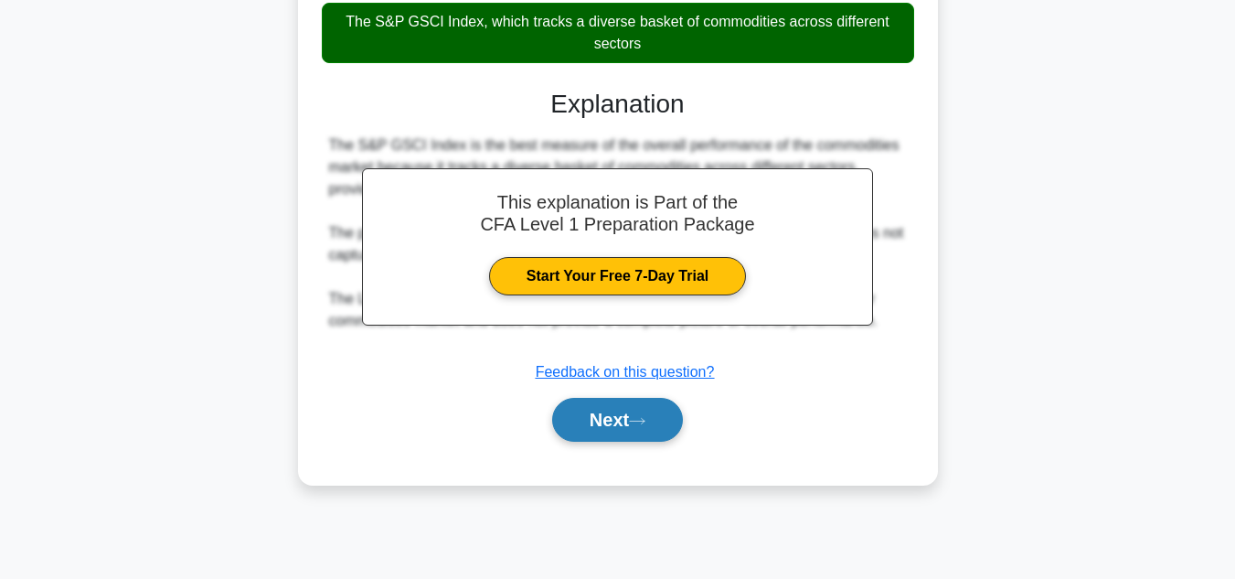
click at [619, 410] on button "Next" at bounding box center [617, 420] width 131 height 44
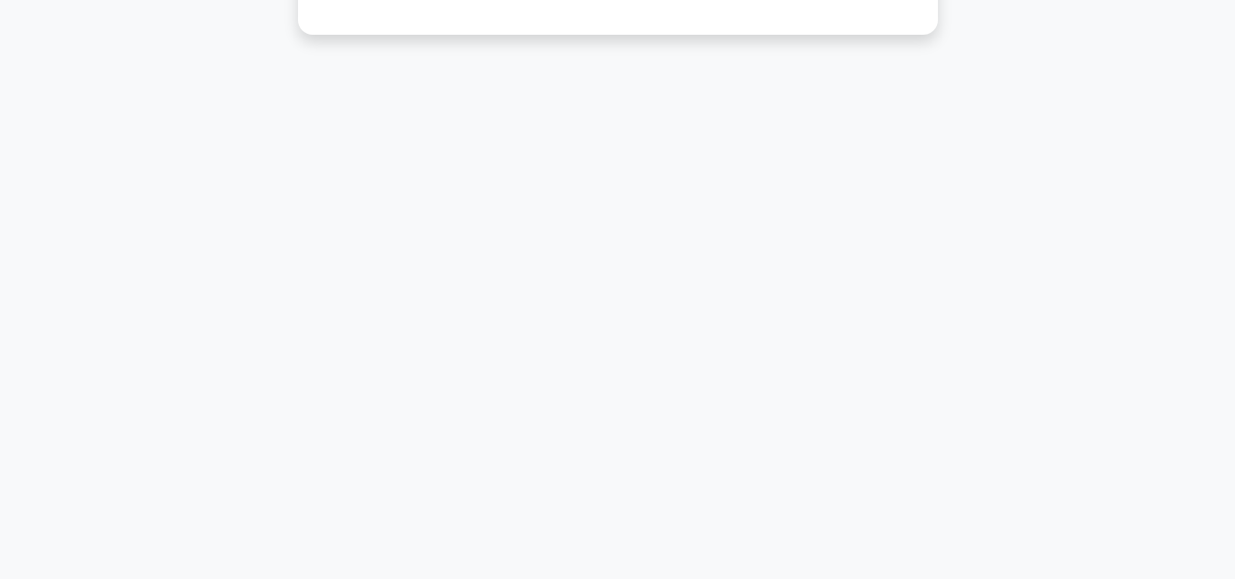
scroll to position [49, 0]
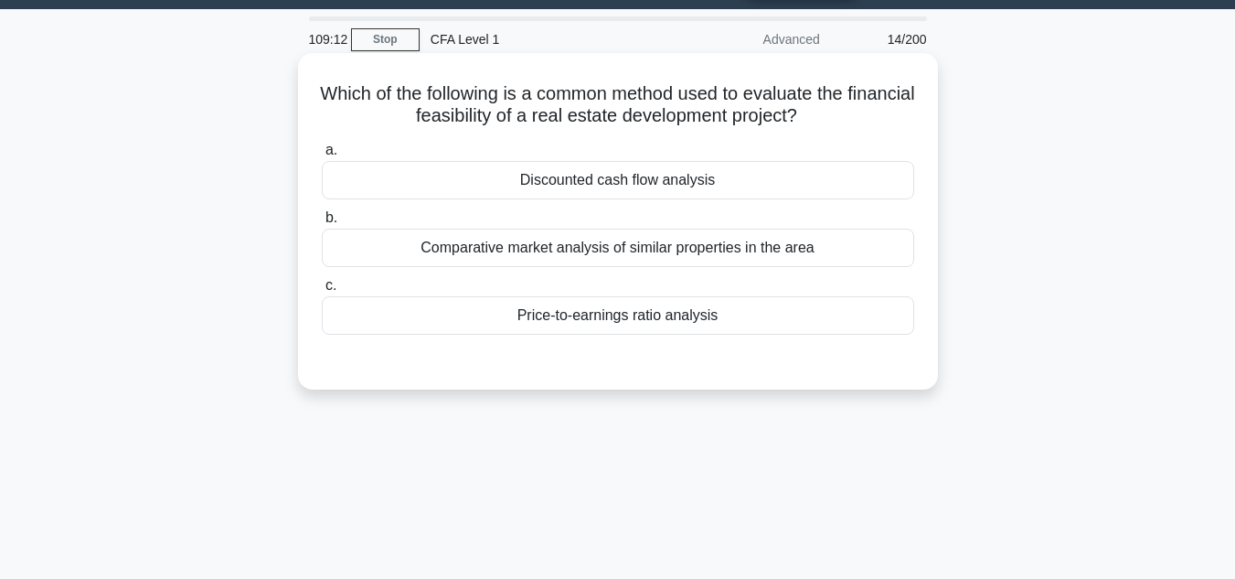
click at [751, 195] on div "Discounted cash flow analysis" at bounding box center [618, 180] width 592 height 38
click at [322, 156] on input "a. Discounted cash flow analysis" at bounding box center [322, 150] width 0 height 12
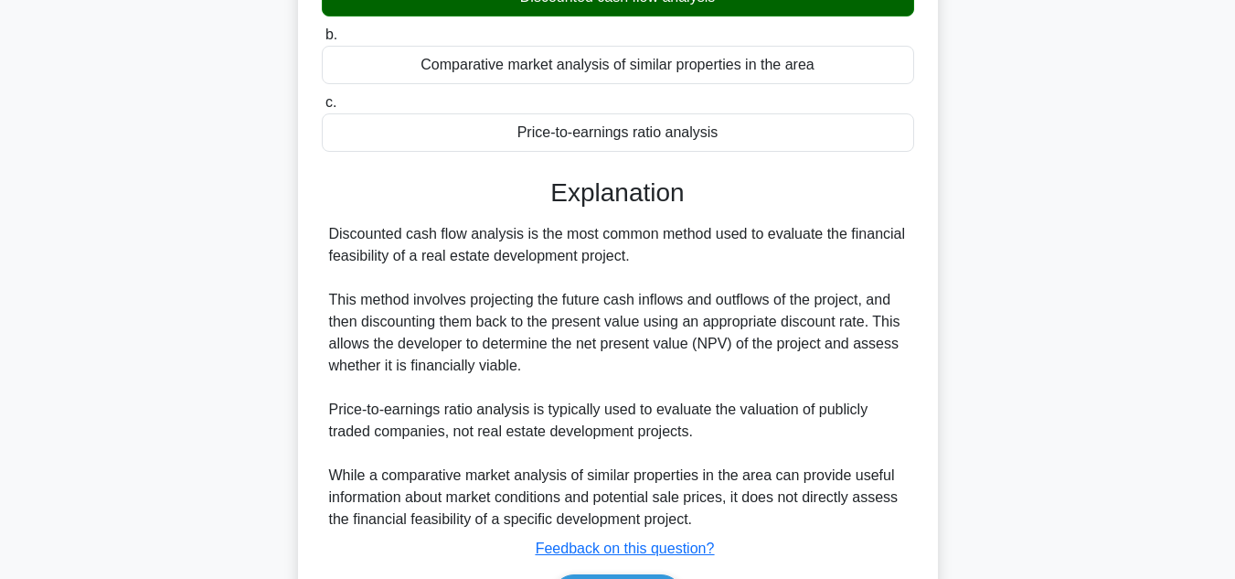
scroll to position [409, 0]
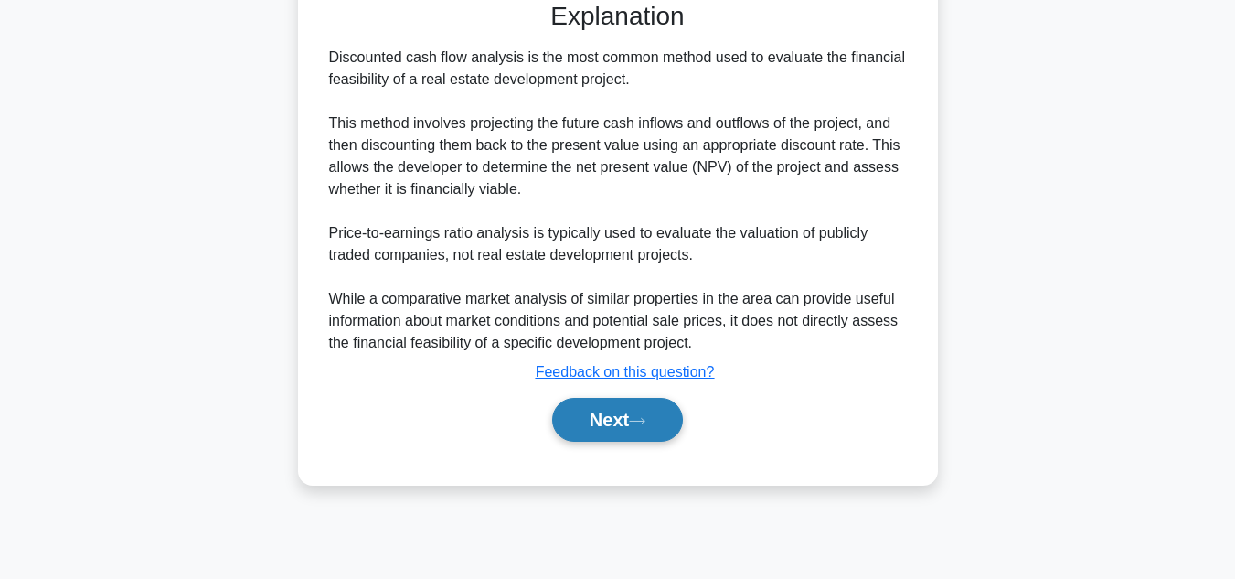
click at [602, 440] on button "Next" at bounding box center [617, 420] width 131 height 44
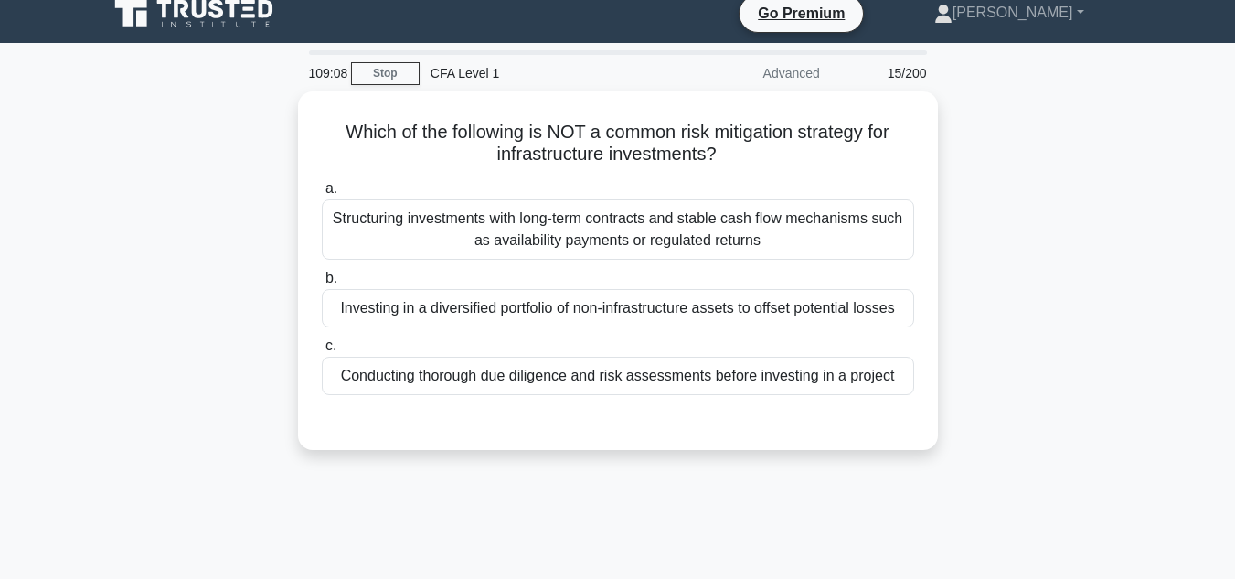
scroll to position [14, 0]
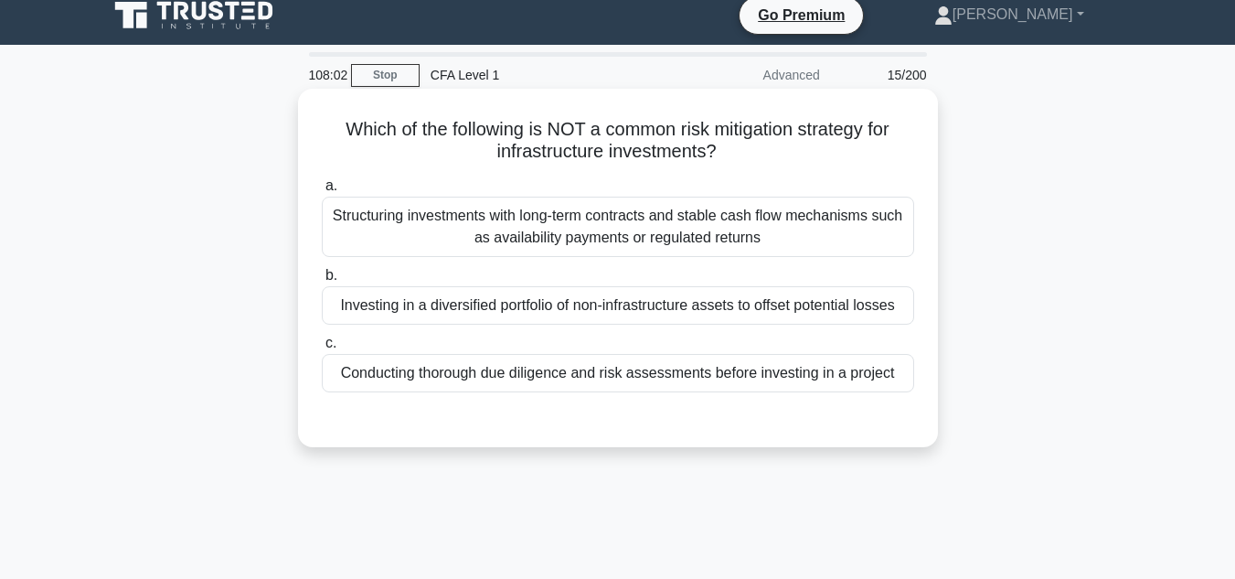
click at [795, 231] on div "Structuring investments with long-term contracts and stable cash flow mechanism…" at bounding box center [618, 227] width 592 height 60
click at [322, 192] on input "a. Structuring investments with long-term contracts and stable cash flow mechan…" at bounding box center [322, 186] width 0 height 12
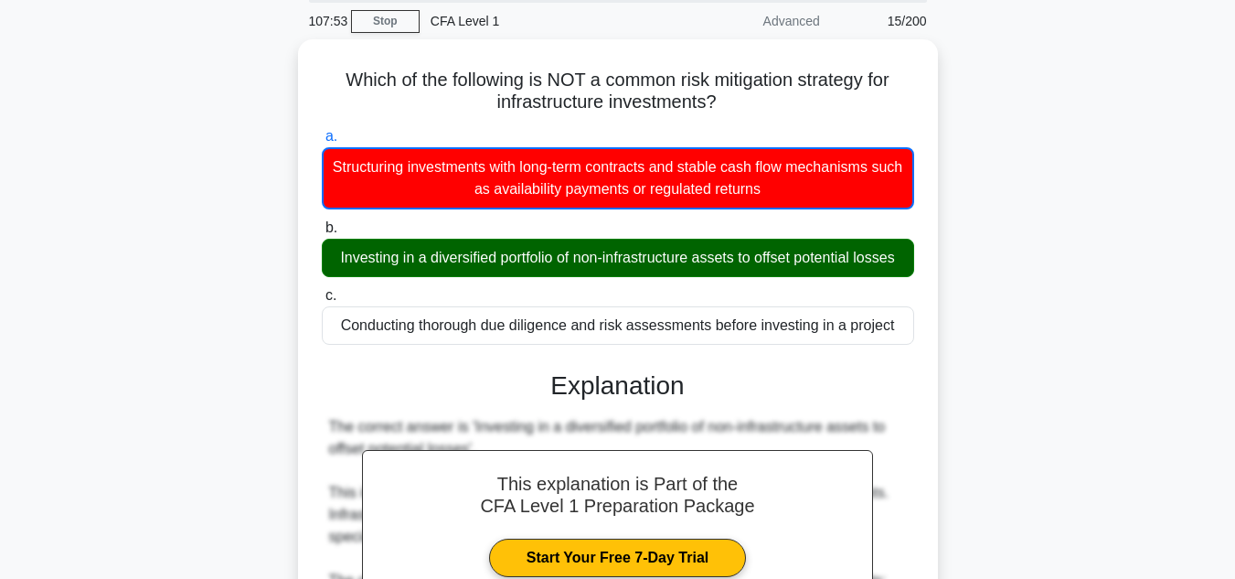
scroll to position [462, 0]
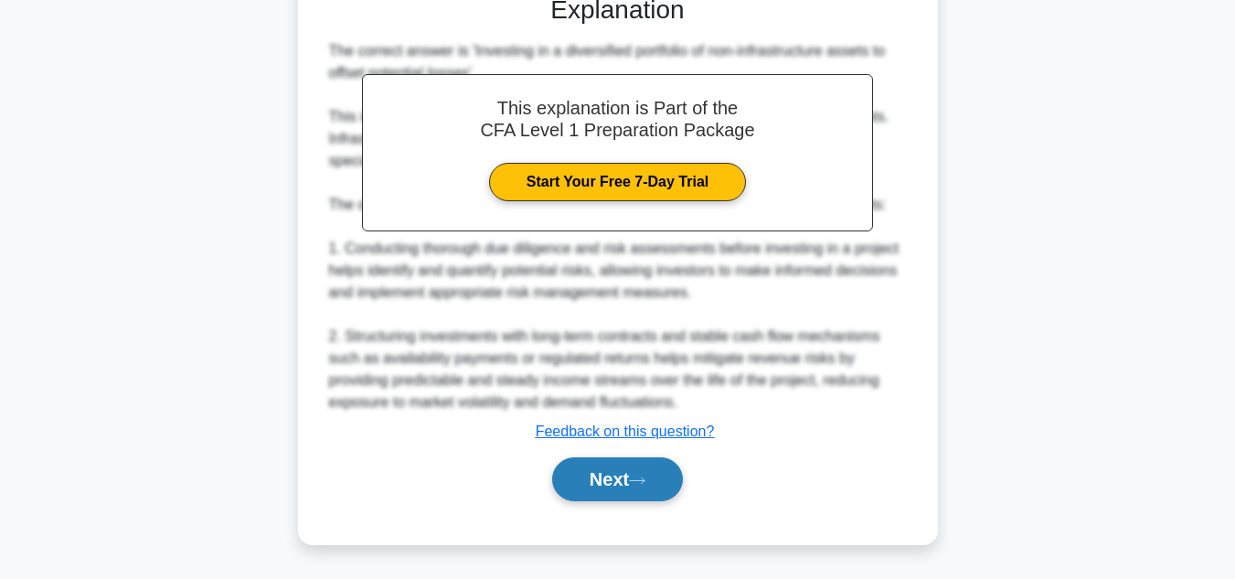
click at [637, 477] on icon at bounding box center [637, 480] width 16 height 10
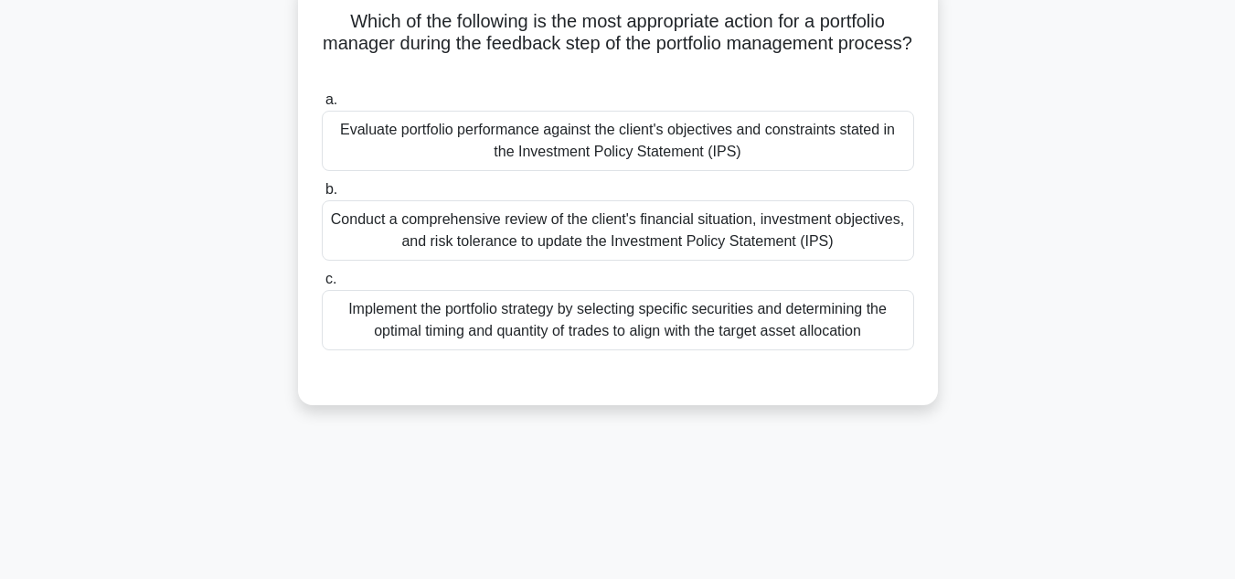
scroll to position [0, 0]
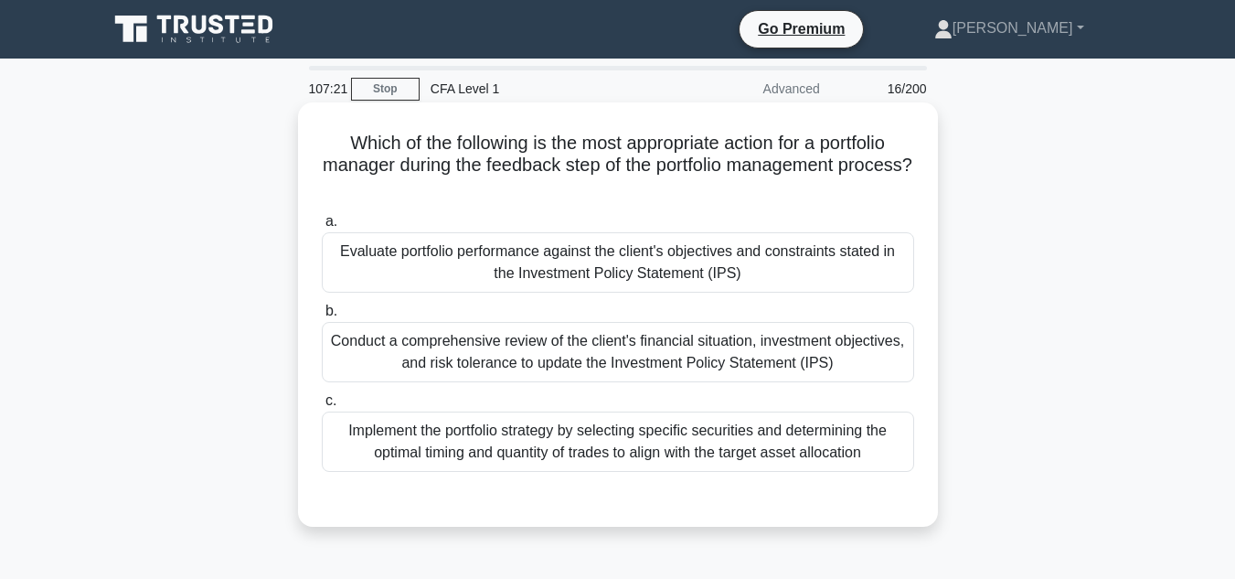
click at [776, 265] on div "Evaluate portfolio performance against the client's objectives and constraints …" at bounding box center [618, 262] width 592 height 60
click at [322, 228] on input "a. Evaluate portfolio performance against the client's objectives and constrain…" at bounding box center [322, 222] width 0 height 12
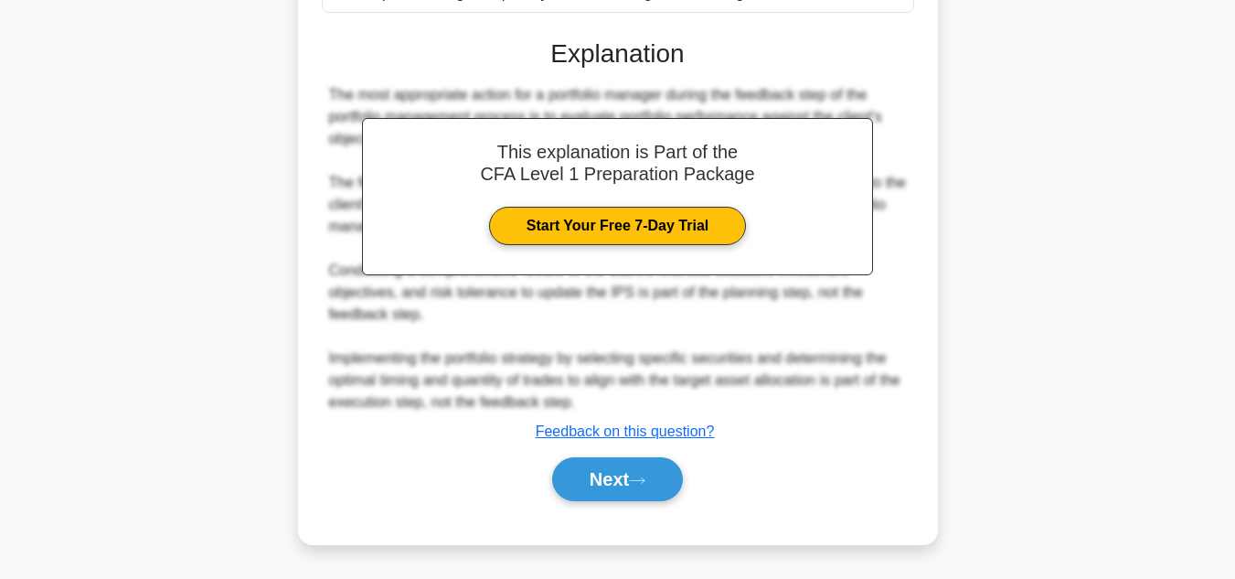
scroll to position [459, 0]
click at [642, 479] on icon at bounding box center [637, 480] width 16 height 10
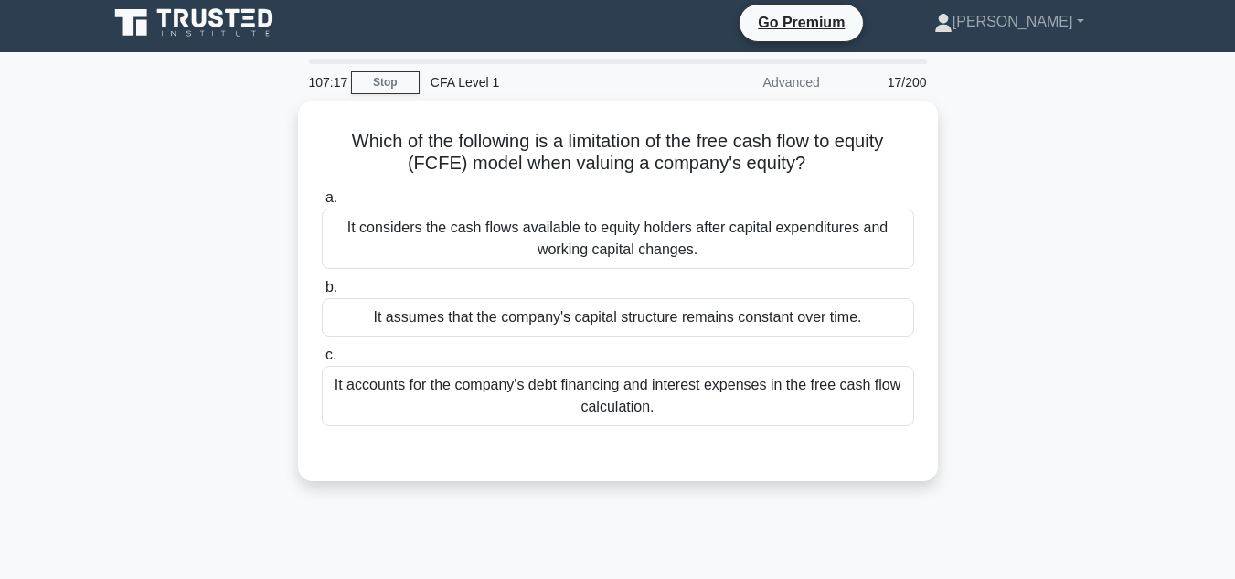
scroll to position [5, 0]
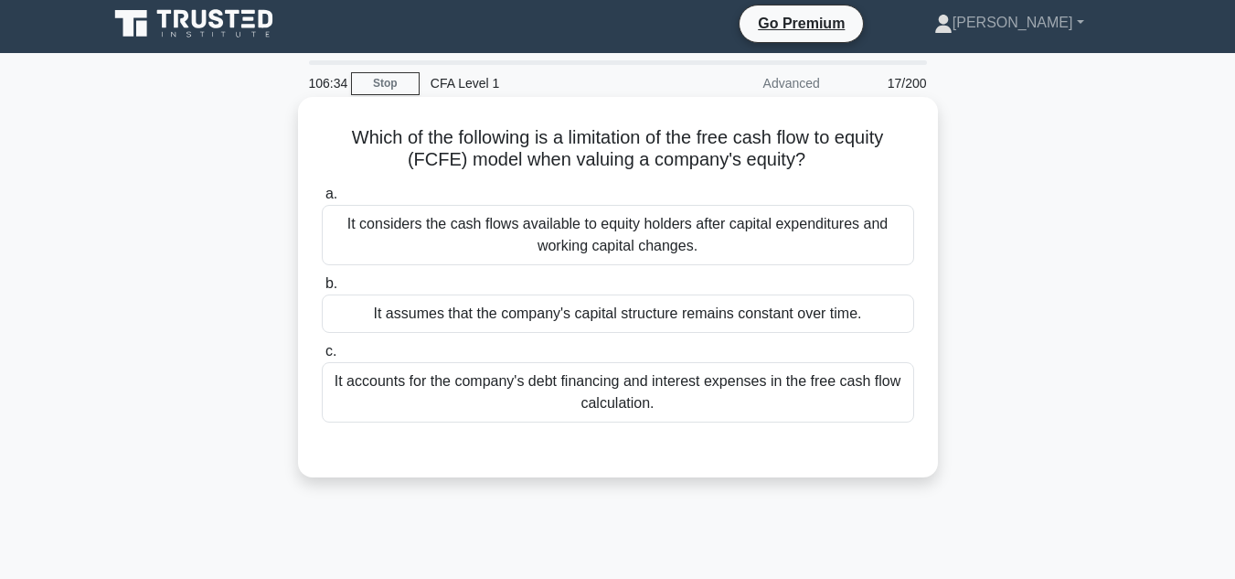
click at [873, 326] on div "It assumes that the company's capital structure remains constant over time." at bounding box center [618, 313] width 592 height 38
click at [322, 290] on input "b. It assumes that the company's capital structure remains constant over time." at bounding box center [322, 284] width 0 height 12
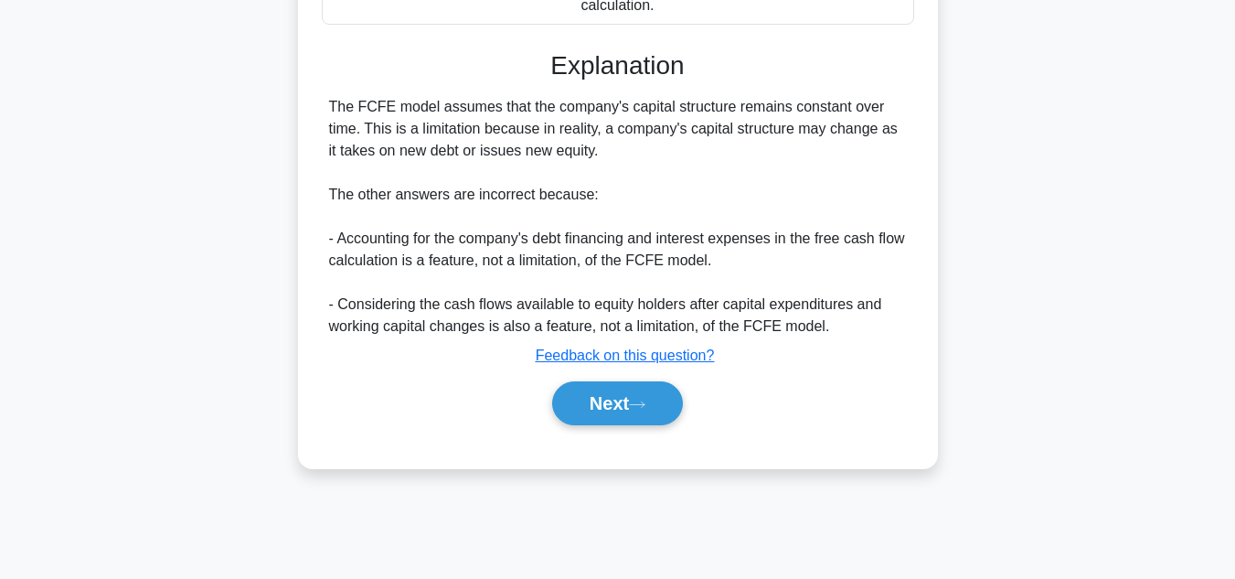
scroll to position [409, 0]
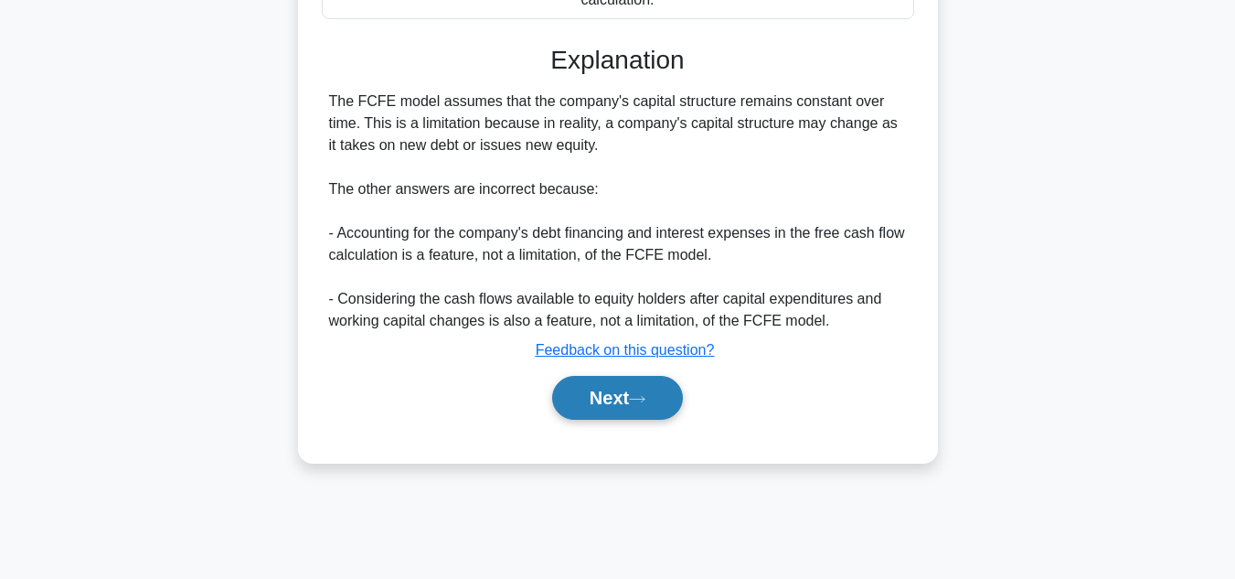
click at [638, 411] on button "Next" at bounding box center [617, 398] width 131 height 44
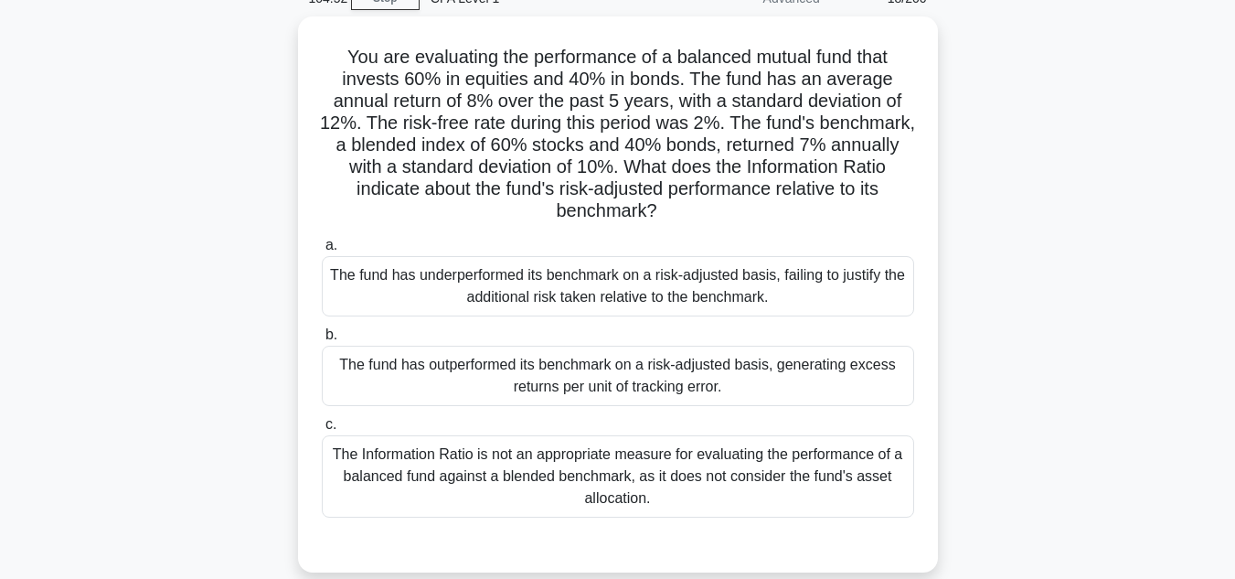
scroll to position [90, 0]
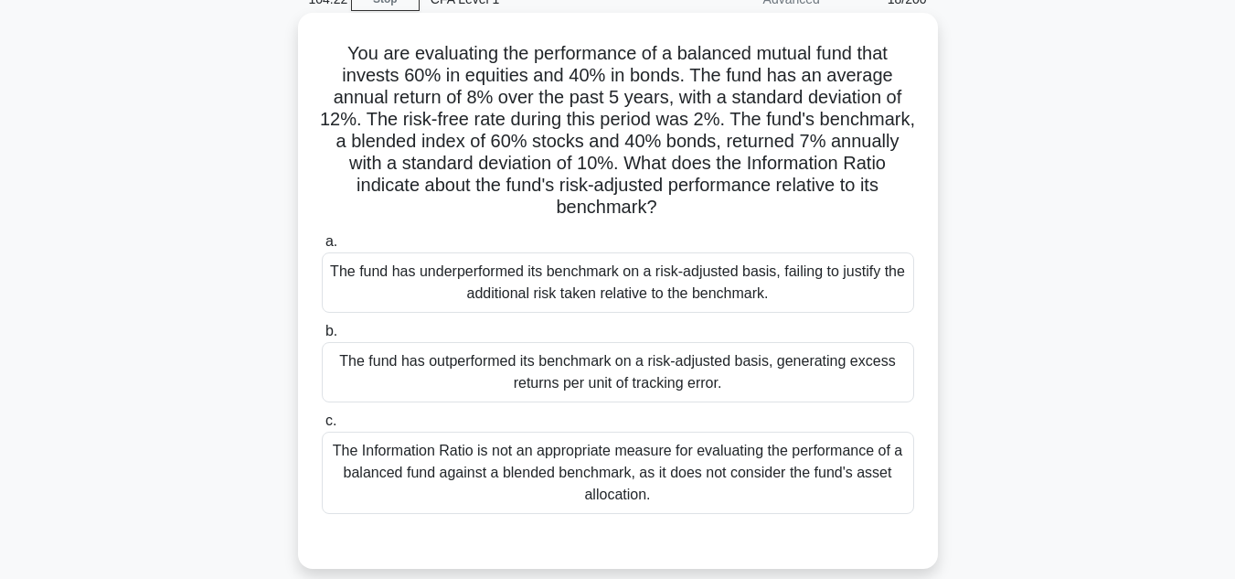
click at [838, 297] on div "The fund has underperformed its benchmark on a risk-adjusted basis, failing to …" at bounding box center [618, 282] width 592 height 60
click at [322, 248] on input "a. The fund has underperformed its benchmark on a risk-adjusted basis, failing …" at bounding box center [322, 242] width 0 height 12
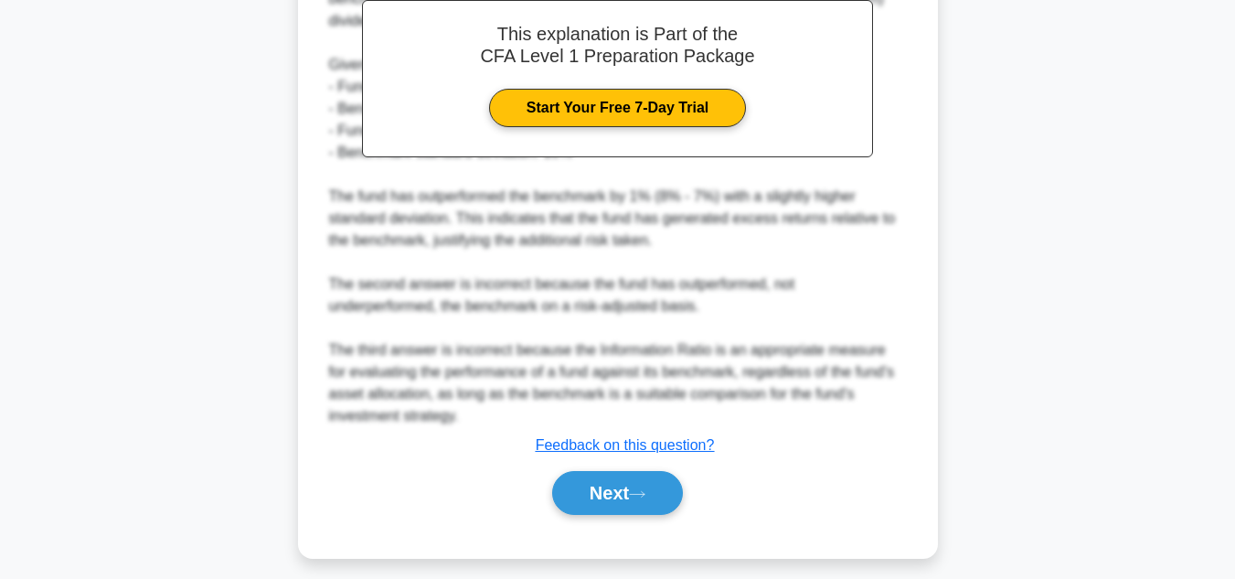
scroll to position [719, 0]
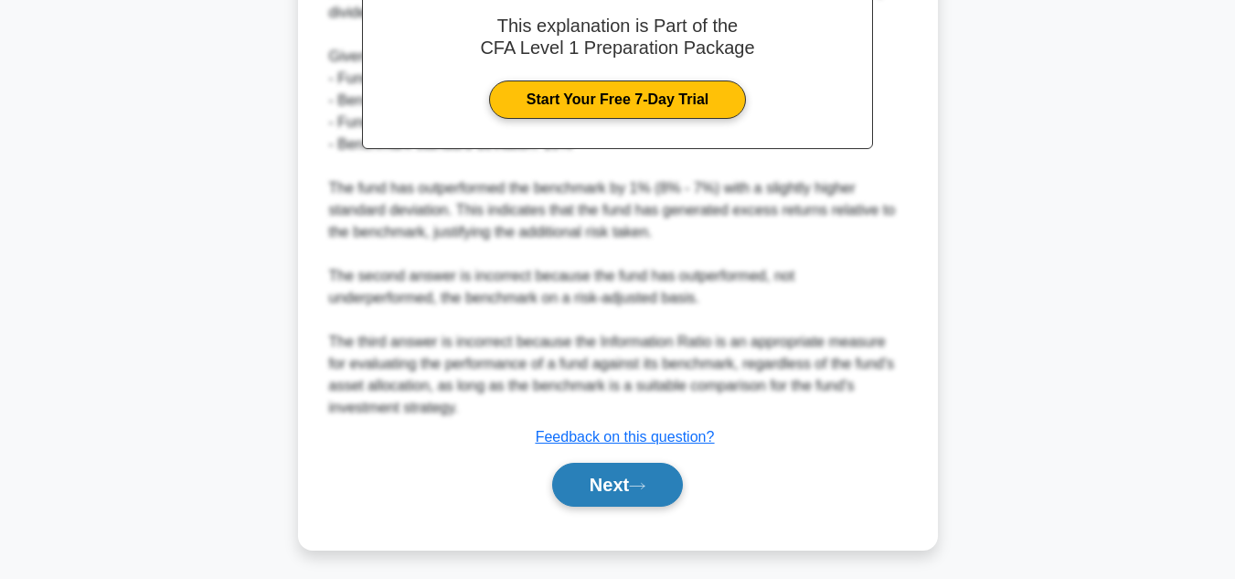
click at [571, 495] on button "Next" at bounding box center [617, 485] width 131 height 44
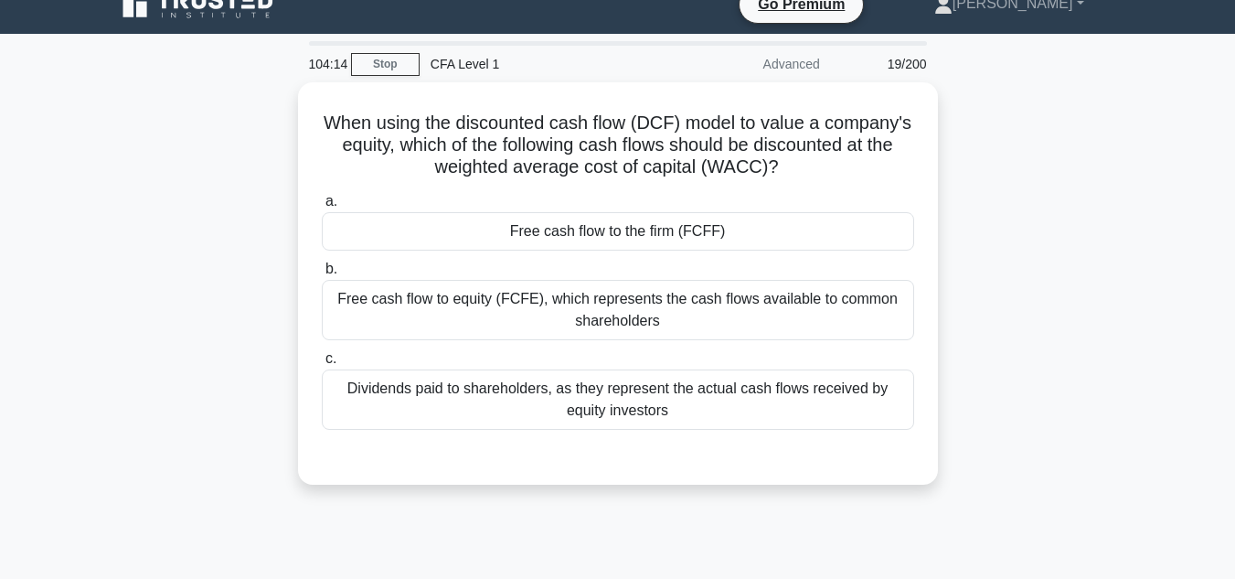
scroll to position [0, 0]
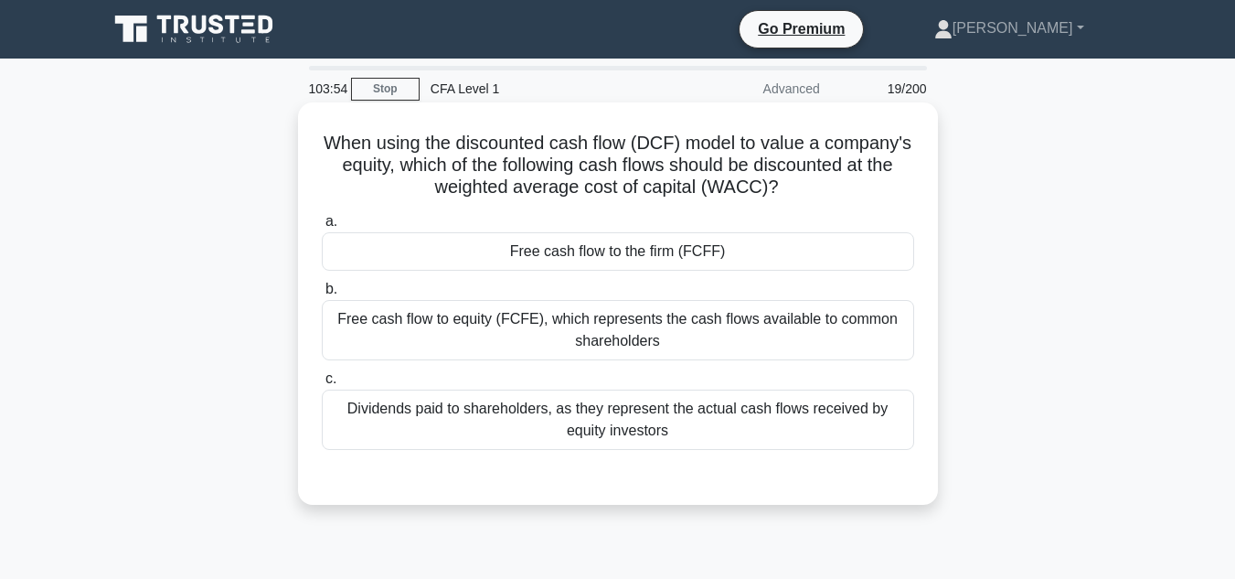
click at [856, 275] on div "a. Free cash flow to the firm (FCFF) b. Free cash flow to equity (FCFE), which …" at bounding box center [618, 330] width 614 height 247
click at [855, 270] on div "Free cash flow to the firm (FCFF)" at bounding box center [618, 251] width 592 height 38
click at [322, 228] on input "a. Free cash flow to the firm (FCFF)" at bounding box center [322, 222] width 0 height 12
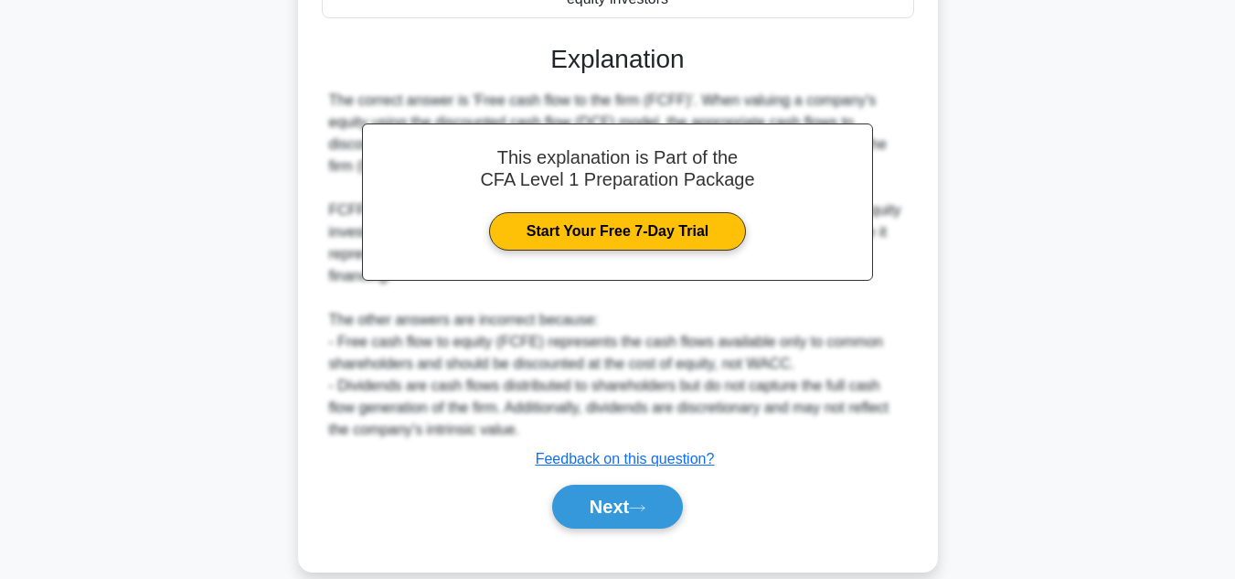
scroll to position [432, 0]
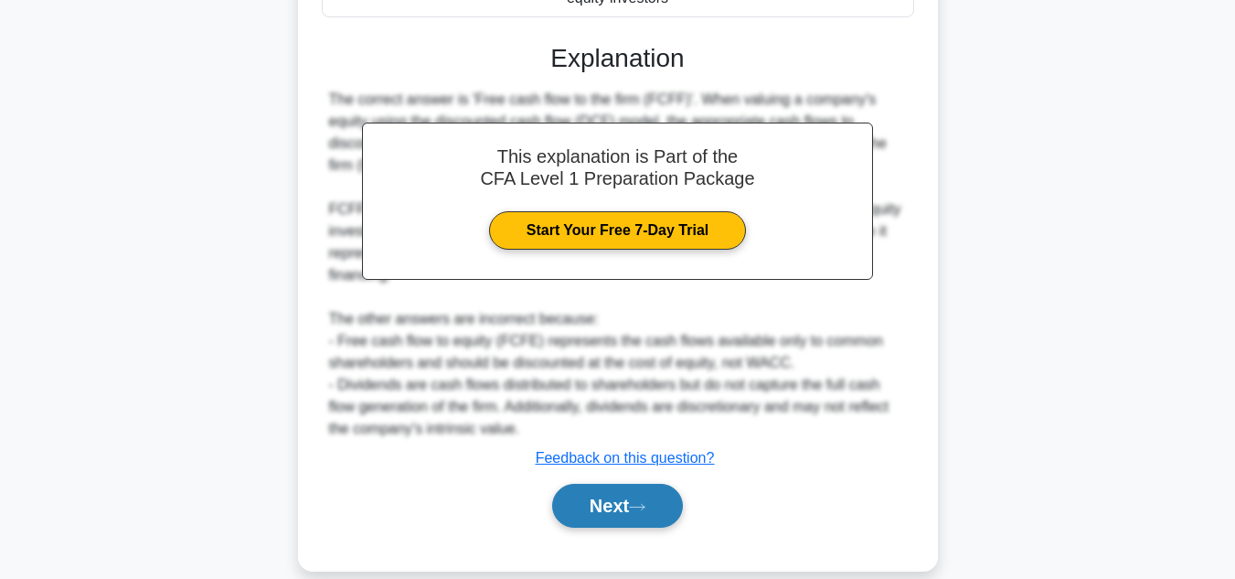
click at [627, 484] on button "Next" at bounding box center [617, 506] width 131 height 44
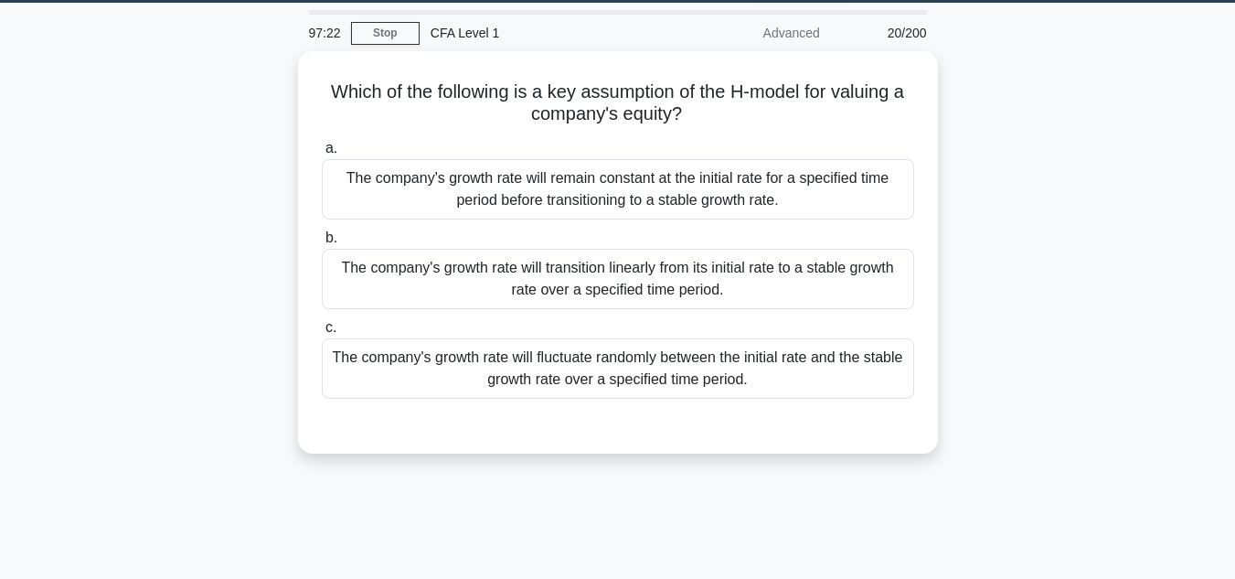
scroll to position [55, 0]
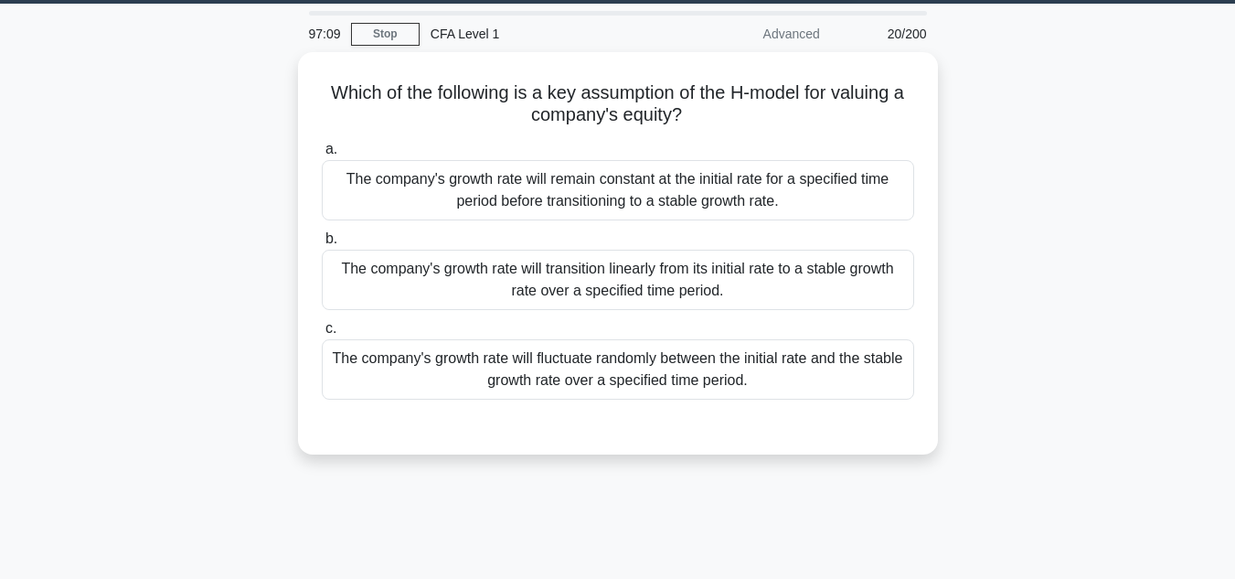
click at [1169, 372] on main "97:09 Stop CFA Level 1 Advanced 20/200 Which of the following is a key assumpti…" at bounding box center [617, 468] width 1235 height 929
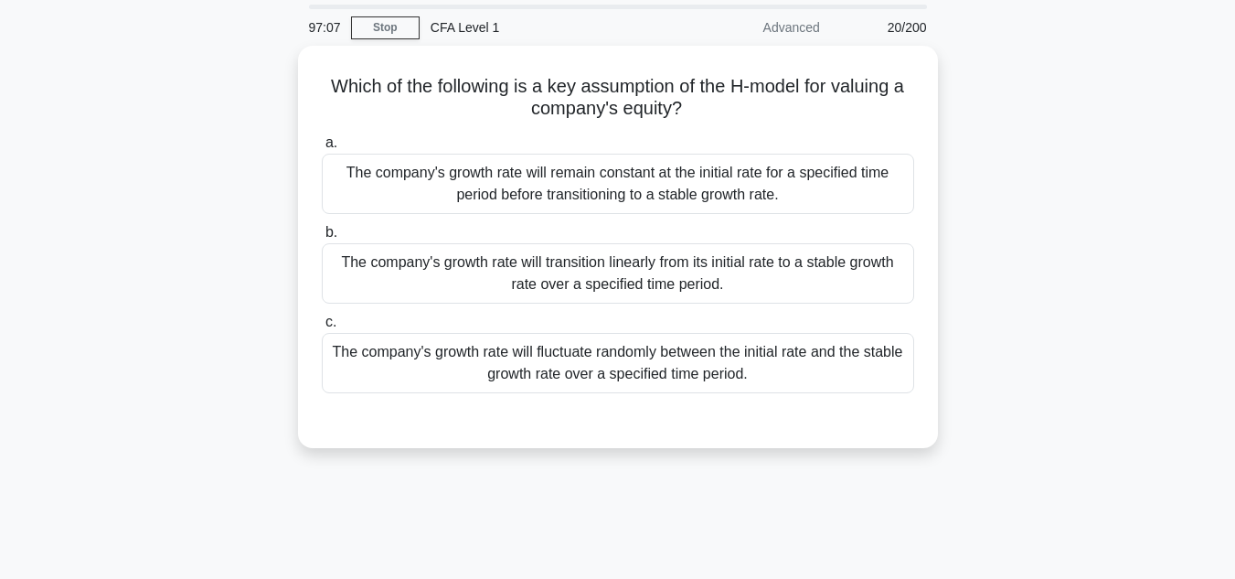
scroll to position [7, 0]
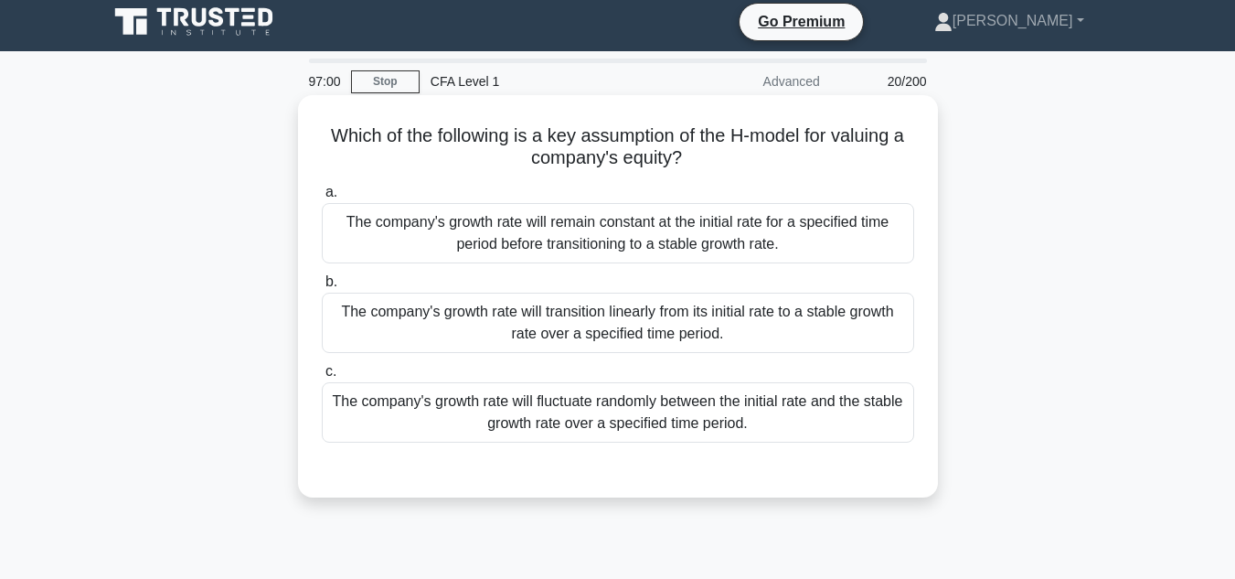
click at [751, 421] on div "The company's growth rate will fluctuate randomly between the initial rate and …" at bounding box center [618, 412] width 592 height 60
click at [322, 378] on input "c. The company's growth rate will fluctuate randomly between the initial rate a…" at bounding box center [322, 372] width 0 height 12
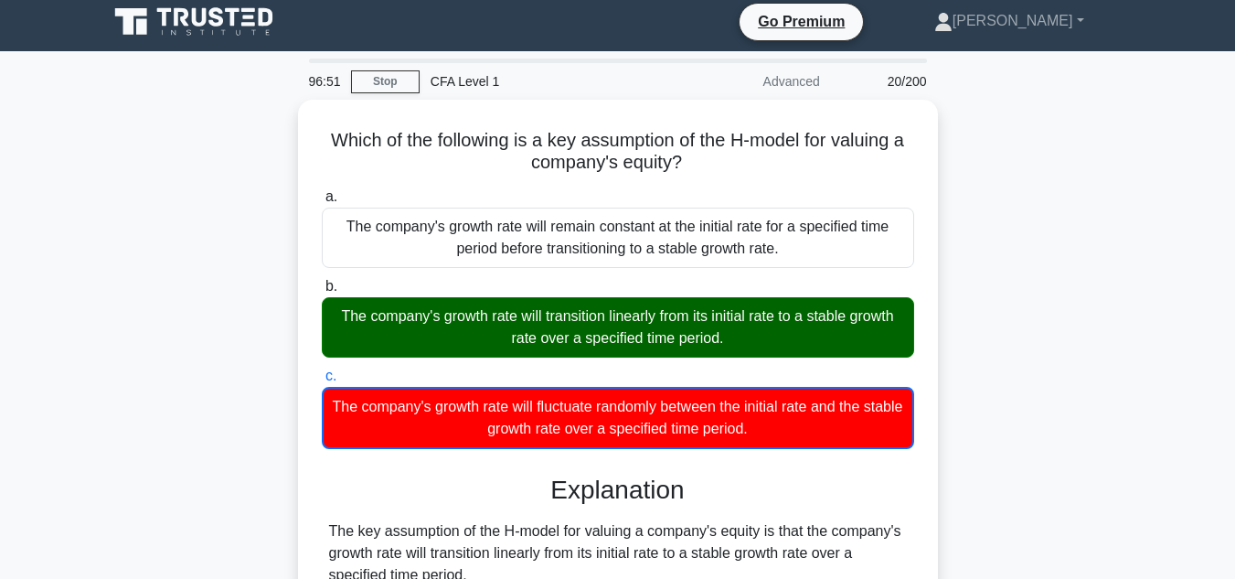
scroll to position [409, 0]
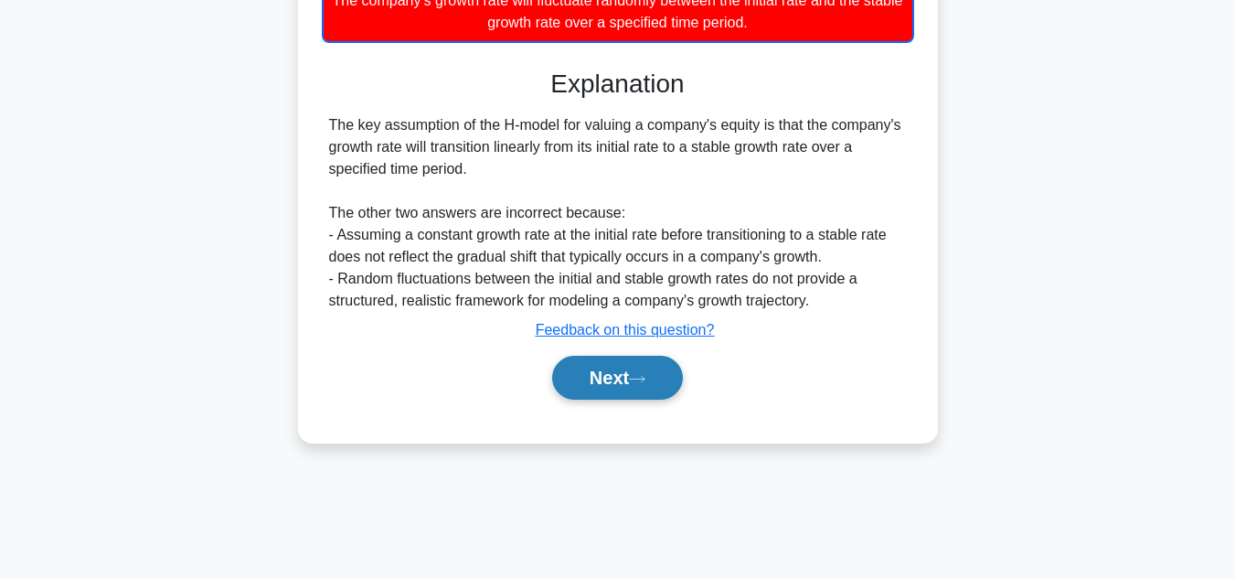
click at [625, 390] on button "Next" at bounding box center [617, 378] width 131 height 44
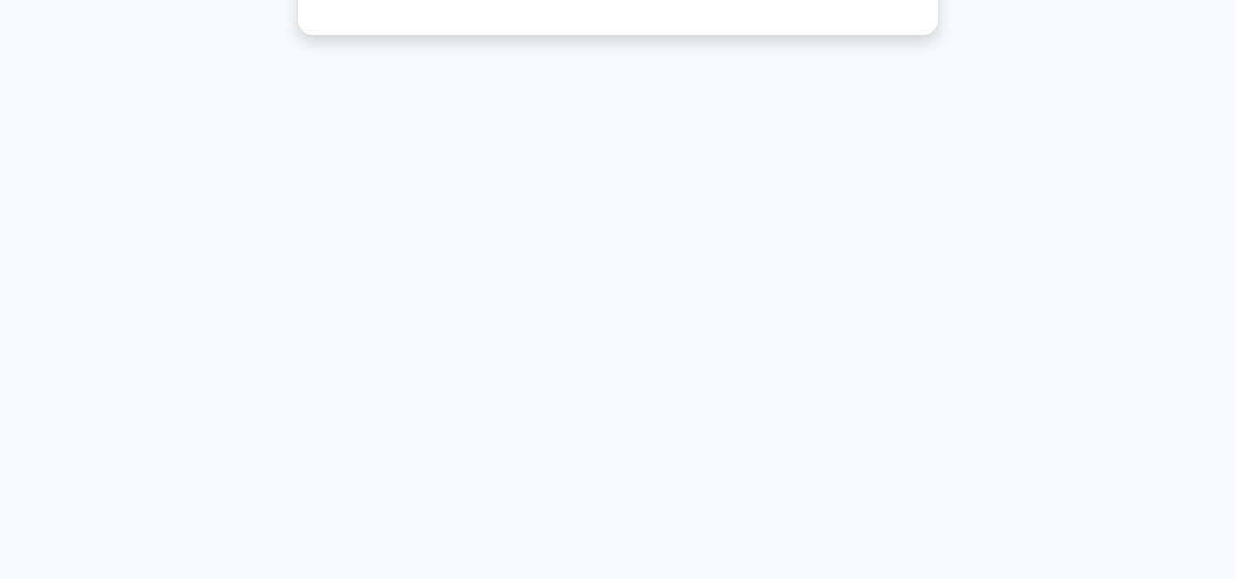
scroll to position [0, 0]
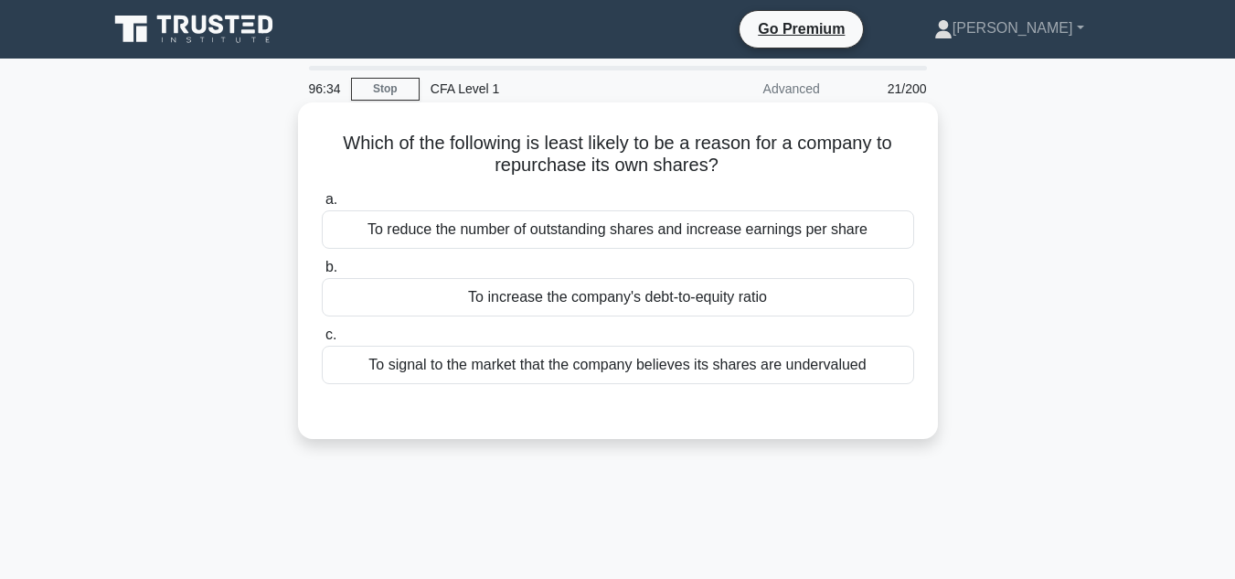
click at [612, 160] on h5 "Which of the following is least likely to be a reason for a company to repurcha…" at bounding box center [618, 155] width 596 height 46
click at [715, 307] on div "To increase the company's debt-to-equity ratio" at bounding box center [618, 297] width 592 height 38
click at [322, 273] on input "b. To increase the company's debt-to-equity ratio" at bounding box center [322, 267] width 0 height 12
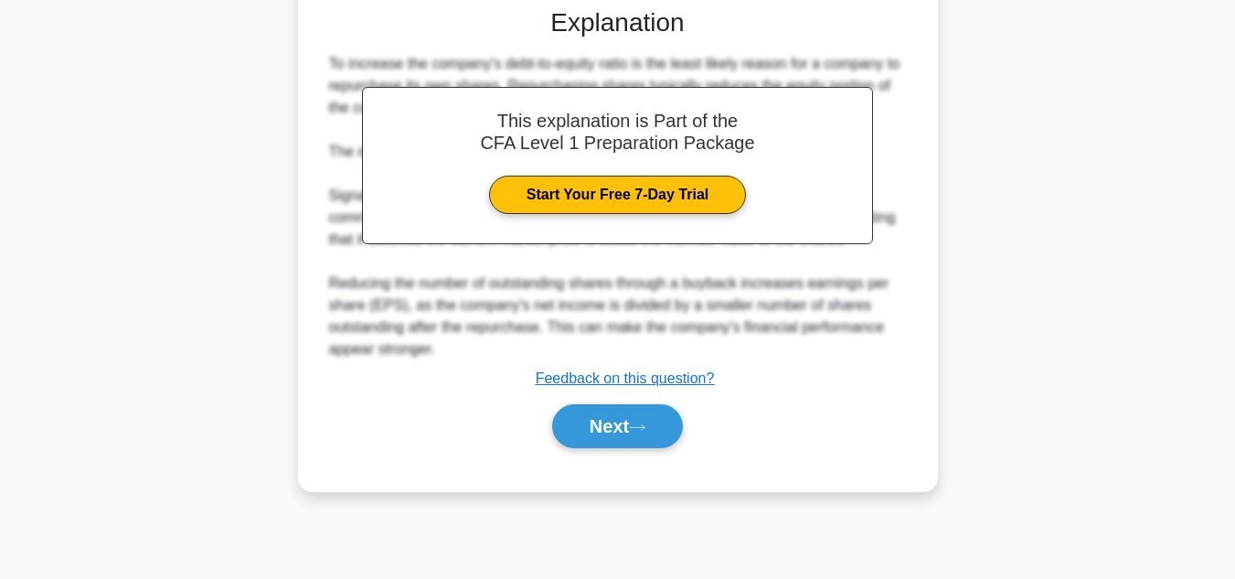
scroll to position [408, 0]
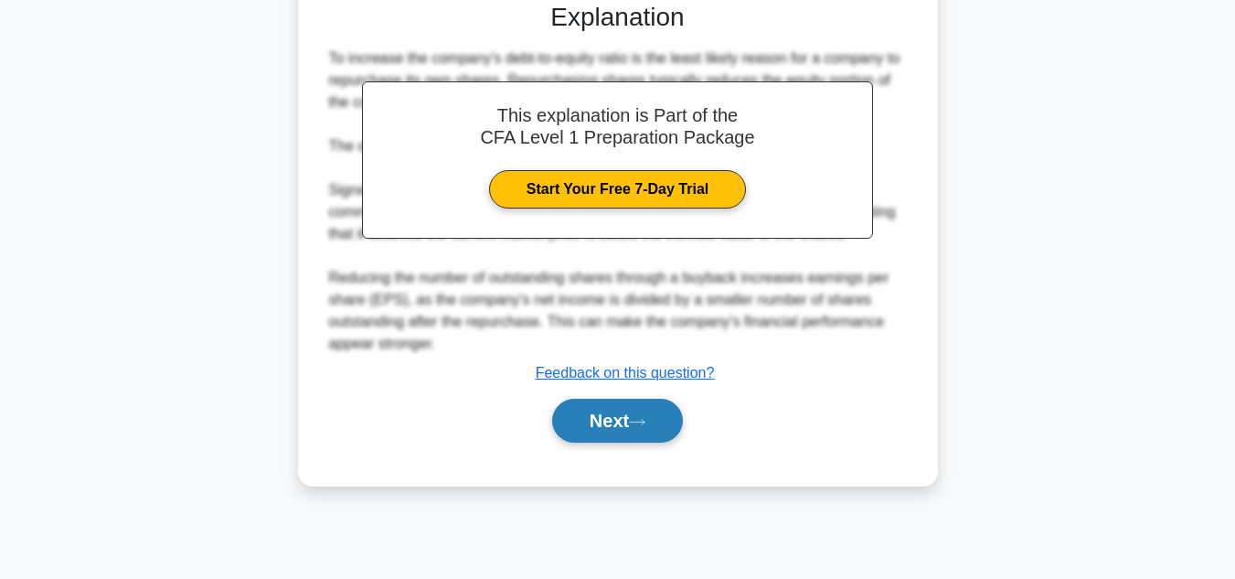
click at [658, 441] on button "Next" at bounding box center [617, 421] width 131 height 44
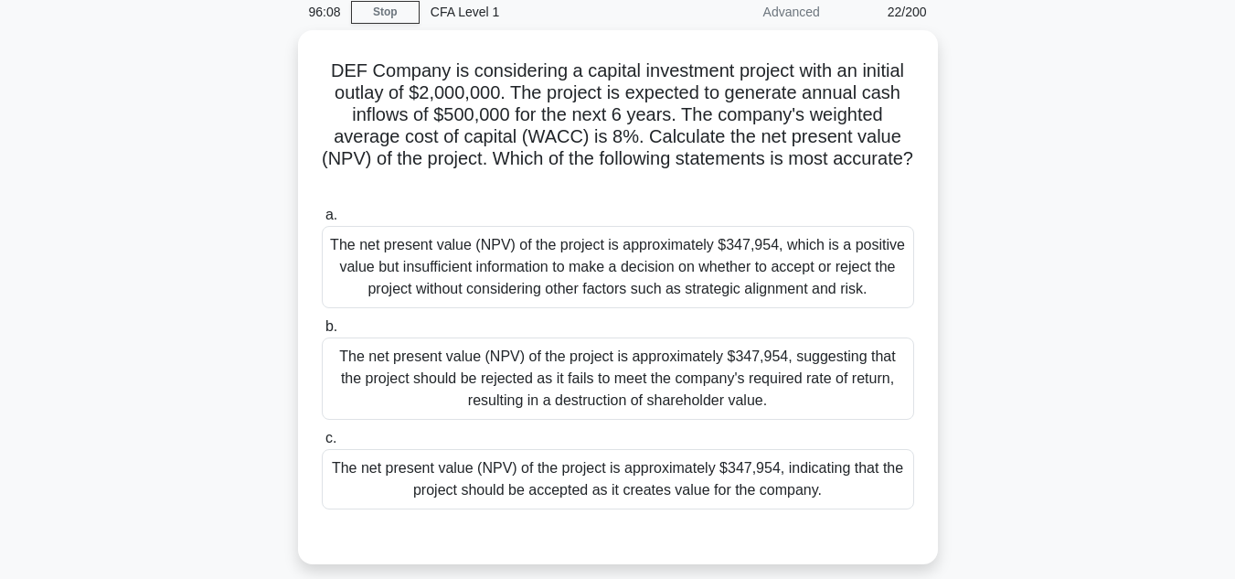
scroll to position [76, 0]
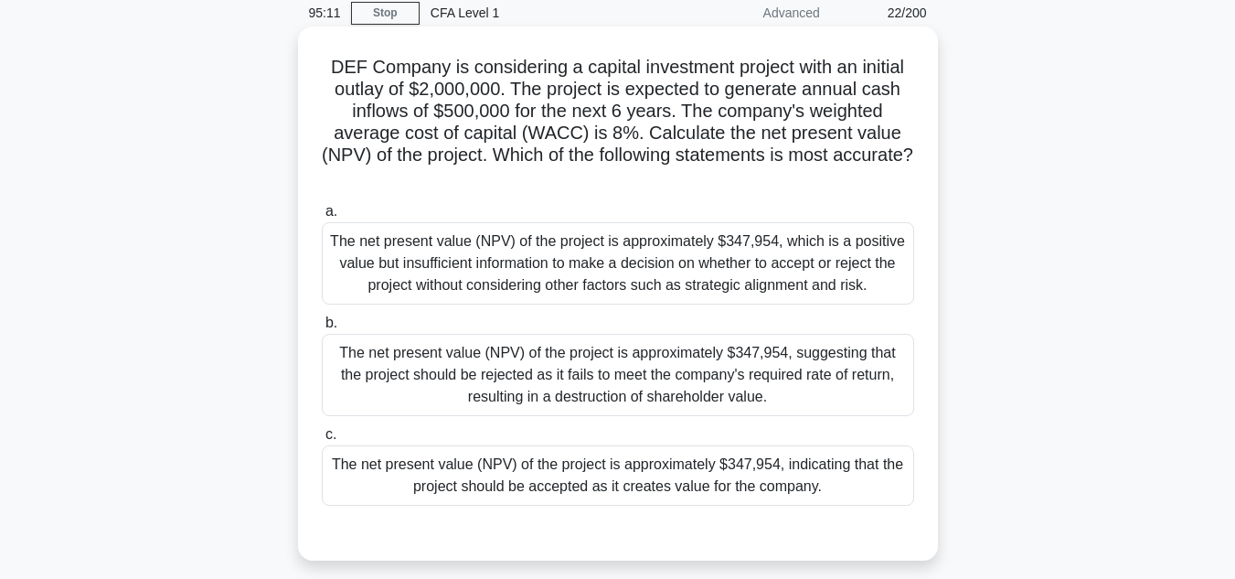
click at [770, 482] on div "The net present value (NPV) of the project is approximately $347,954, indicatin…" at bounding box center [618, 475] width 592 height 60
click at [322, 441] on input "c. The net present value (NPV) of the project is approximately $347,954, indica…" at bounding box center [322, 435] width 0 height 12
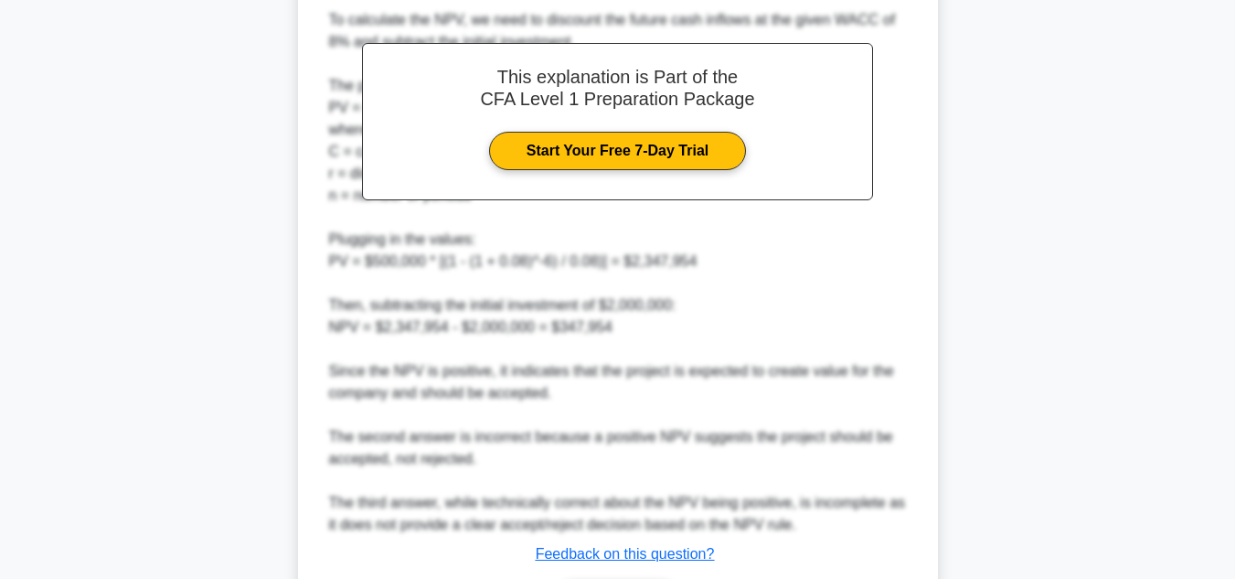
scroll to position [767, 0]
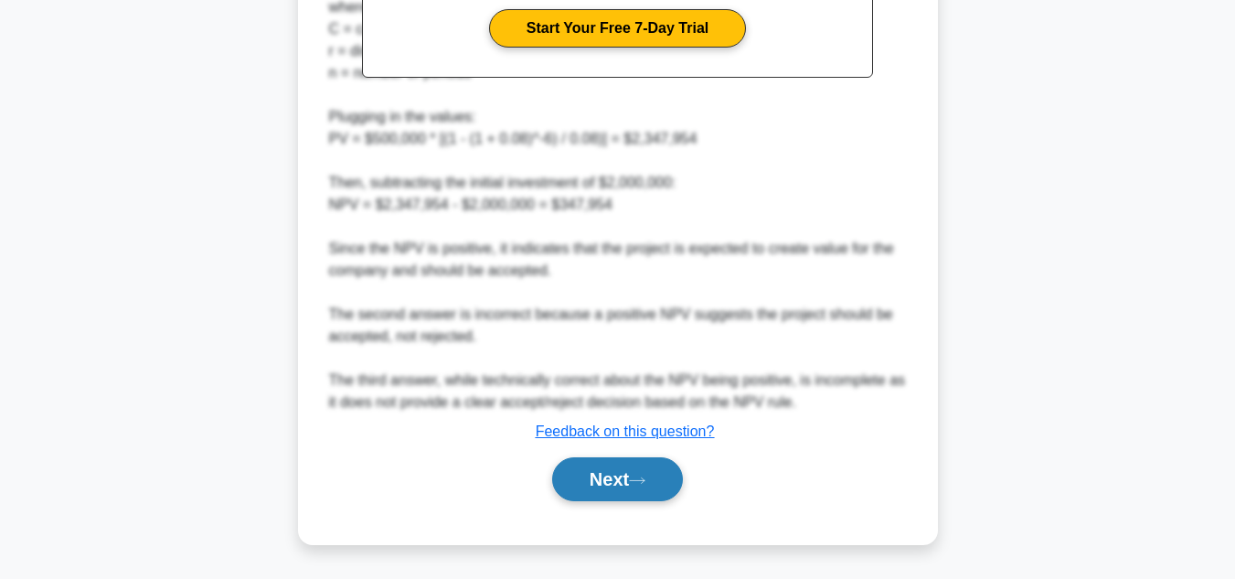
click at [655, 470] on button "Next" at bounding box center [617, 479] width 131 height 44
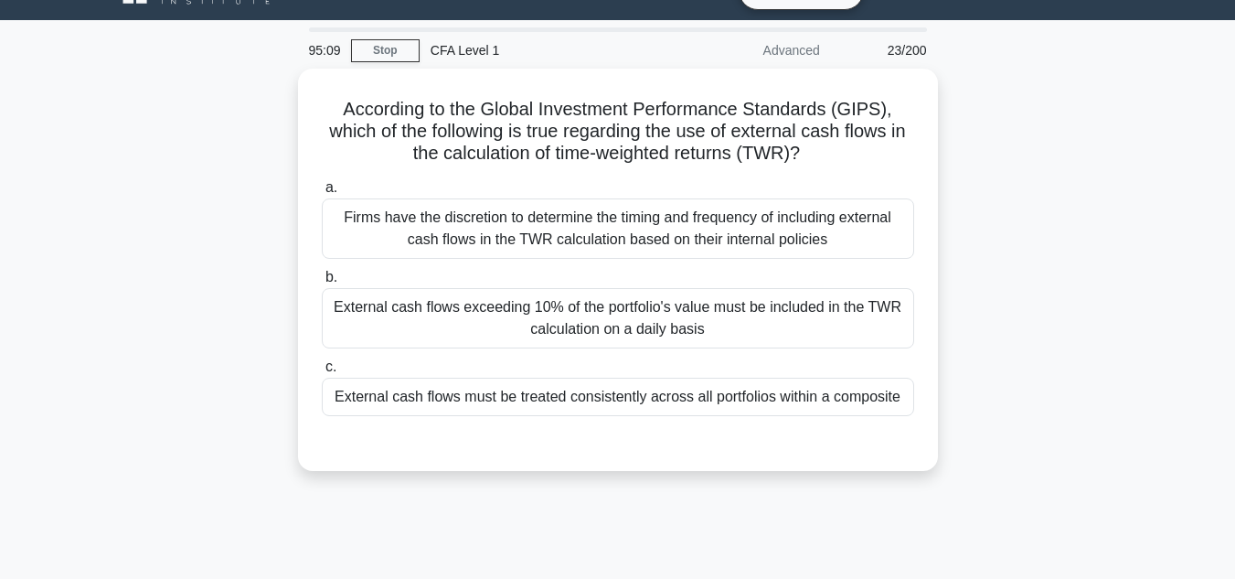
scroll to position [0, 0]
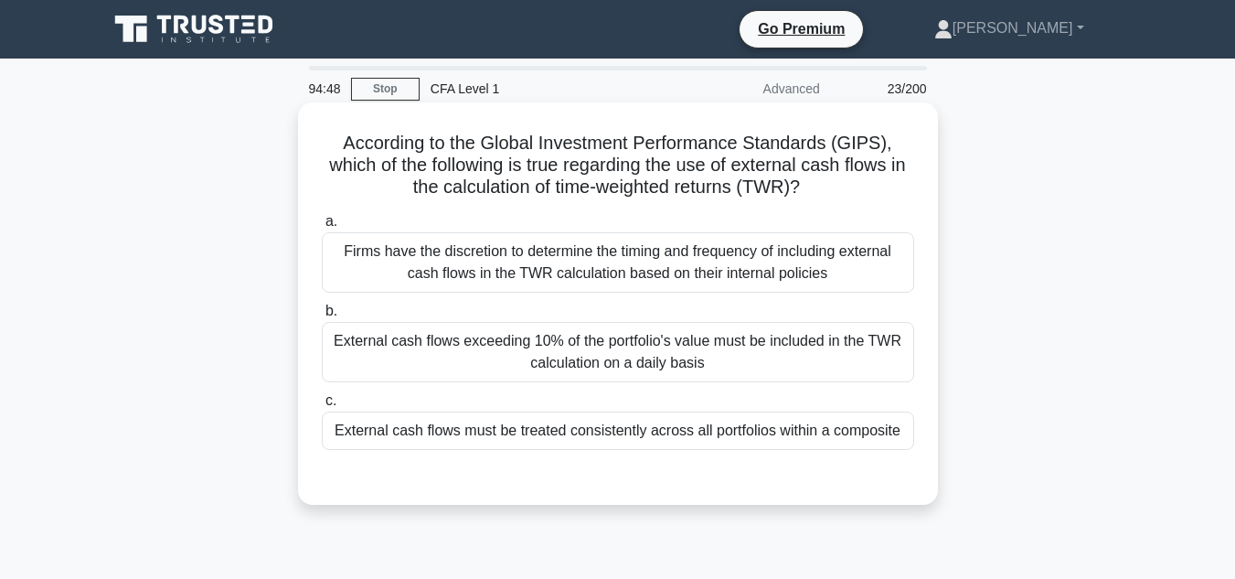
click at [853, 283] on div "Firms have the discretion to determine the timing and frequency of including ex…" at bounding box center [618, 262] width 592 height 60
click at [322, 228] on input "a. Firms have the discretion to determine the timing and frequency of including…" at bounding box center [322, 222] width 0 height 12
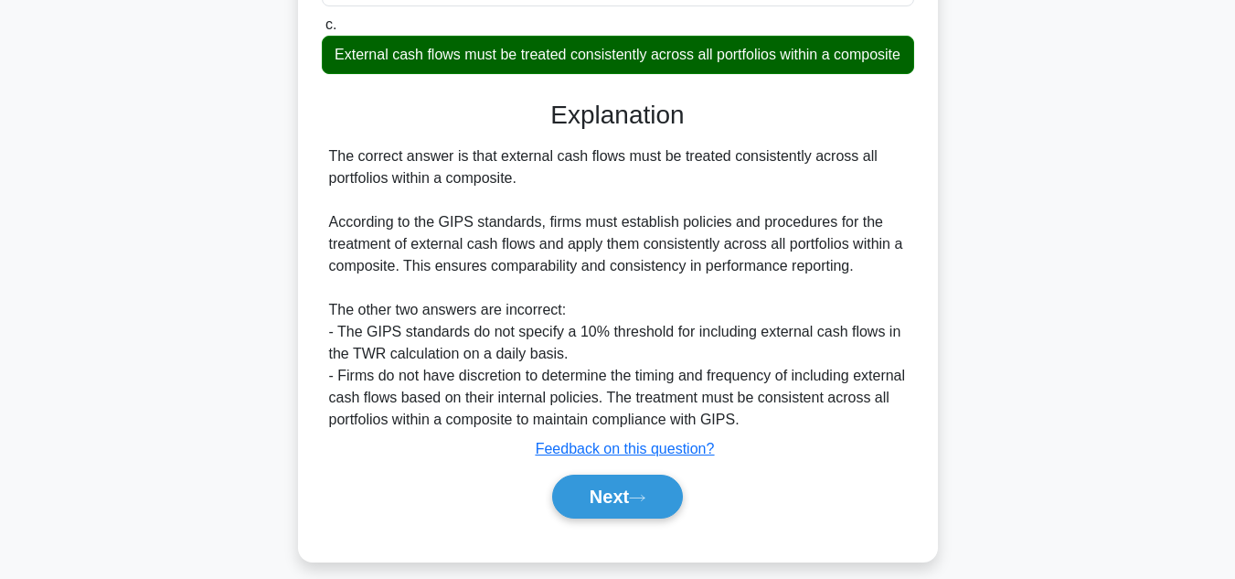
scroll to position [418, 0]
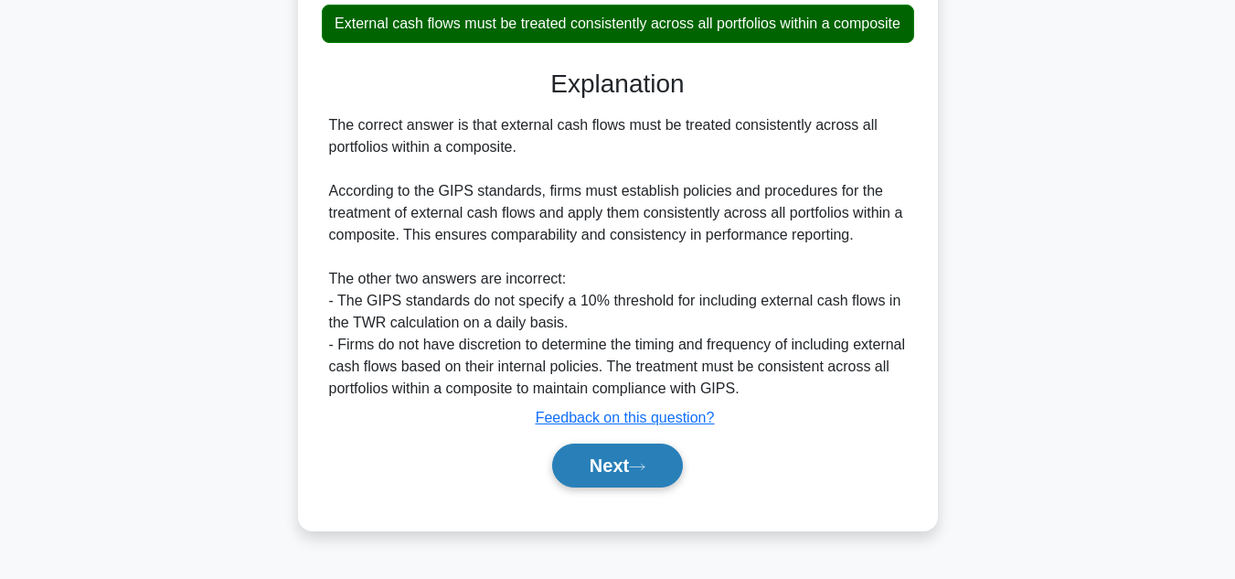
click at [628, 483] on button "Next" at bounding box center [617, 465] width 131 height 44
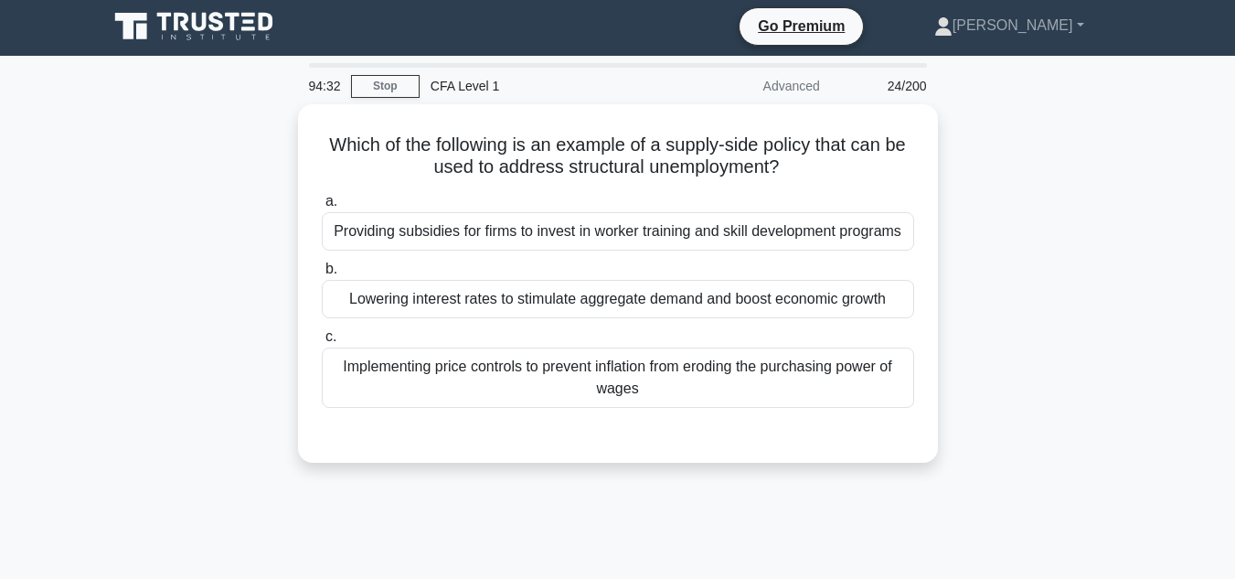
scroll to position [0, 0]
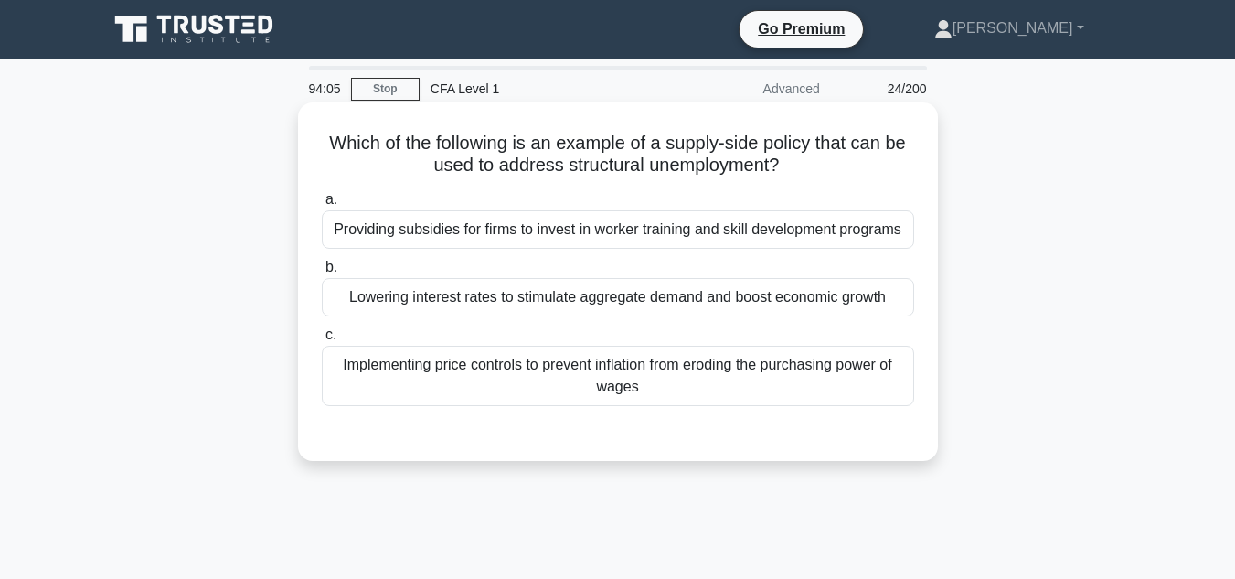
click at [852, 242] on div "Providing subsidies for firms to invest in worker training and skill developmen…" at bounding box center [618, 229] width 592 height 38
click at [322, 206] on input "a. Providing subsidies for firms to invest in worker training and skill develop…" at bounding box center [322, 200] width 0 height 12
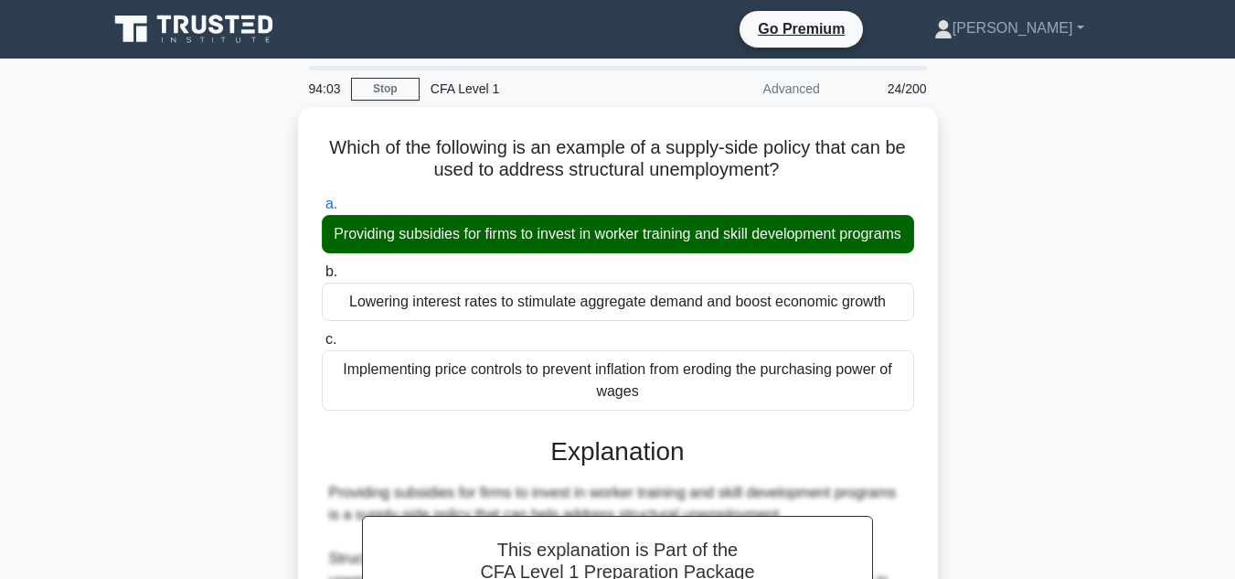
scroll to position [438, 0]
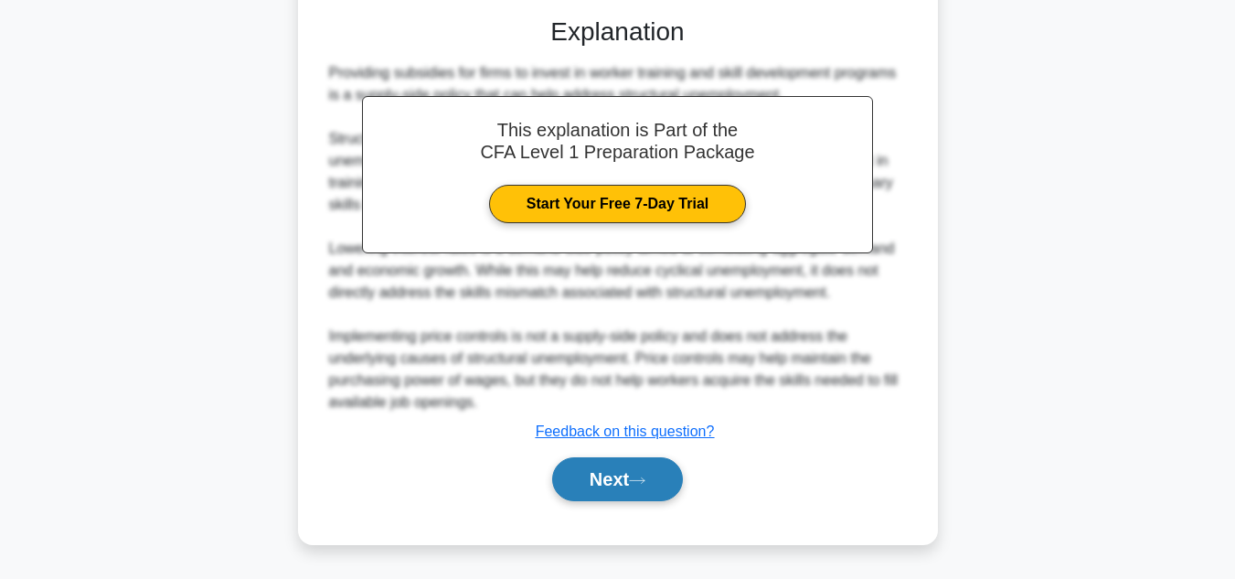
click at [625, 494] on button "Next" at bounding box center [617, 479] width 131 height 44
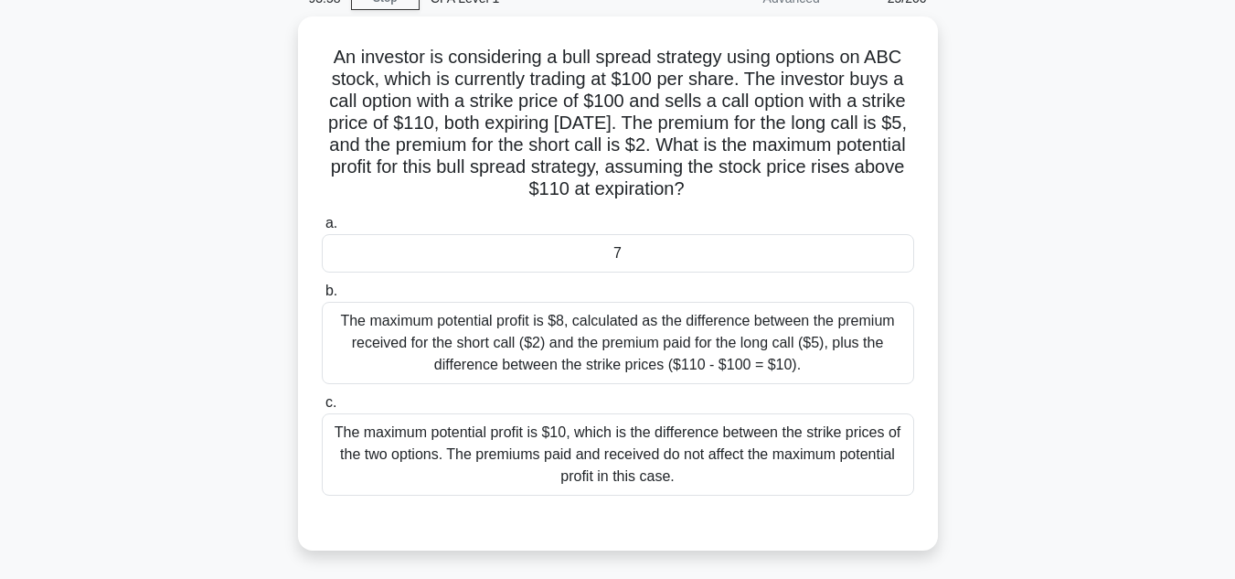
scroll to position [90, 0]
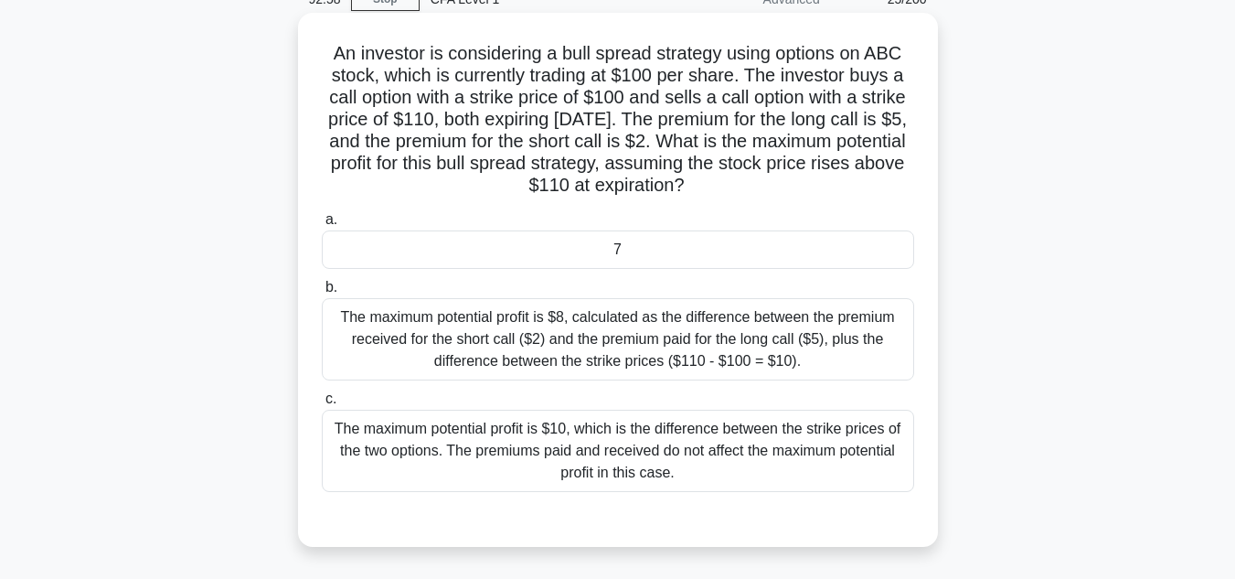
click at [800, 243] on div "7" at bounding box center [618, 249] width 592 height 38
click at [322, 226] on input "a. 7" at bounding box center [322, 220] width 0 height 12
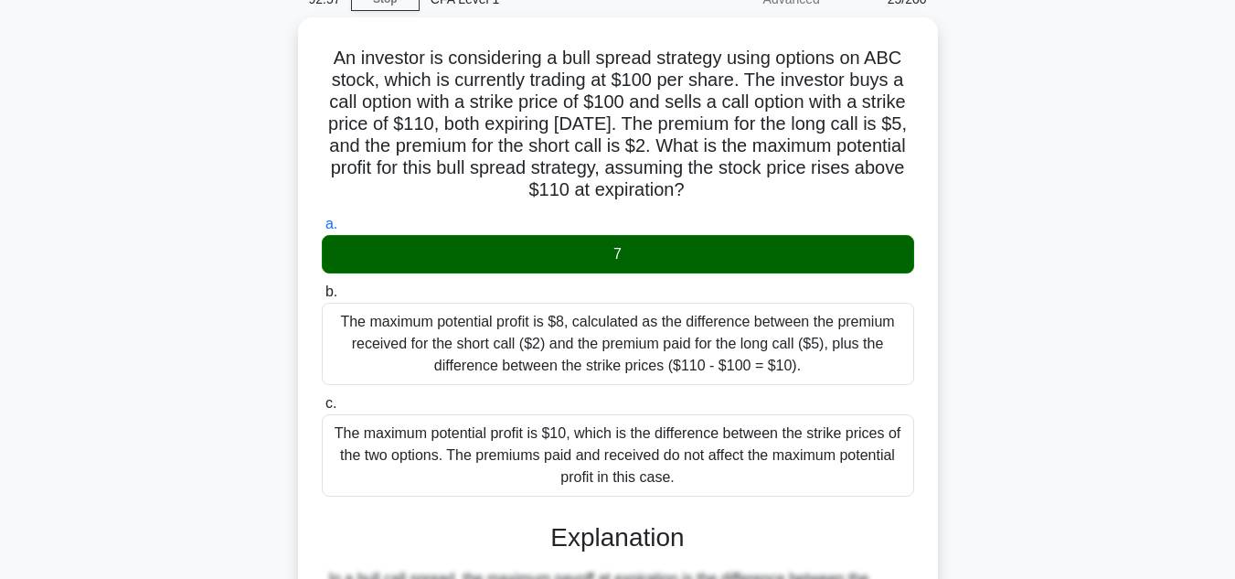
scroll to position [460, 0]
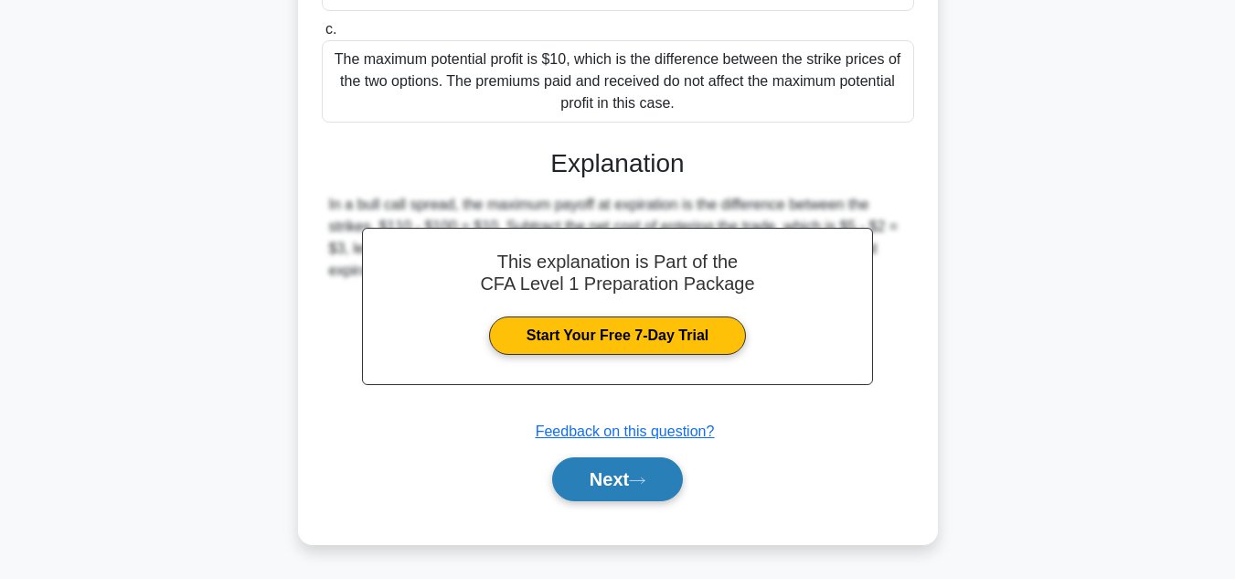
click at [649, 474] on button "Next" at bounding box center [617, 479] width 131 height 44
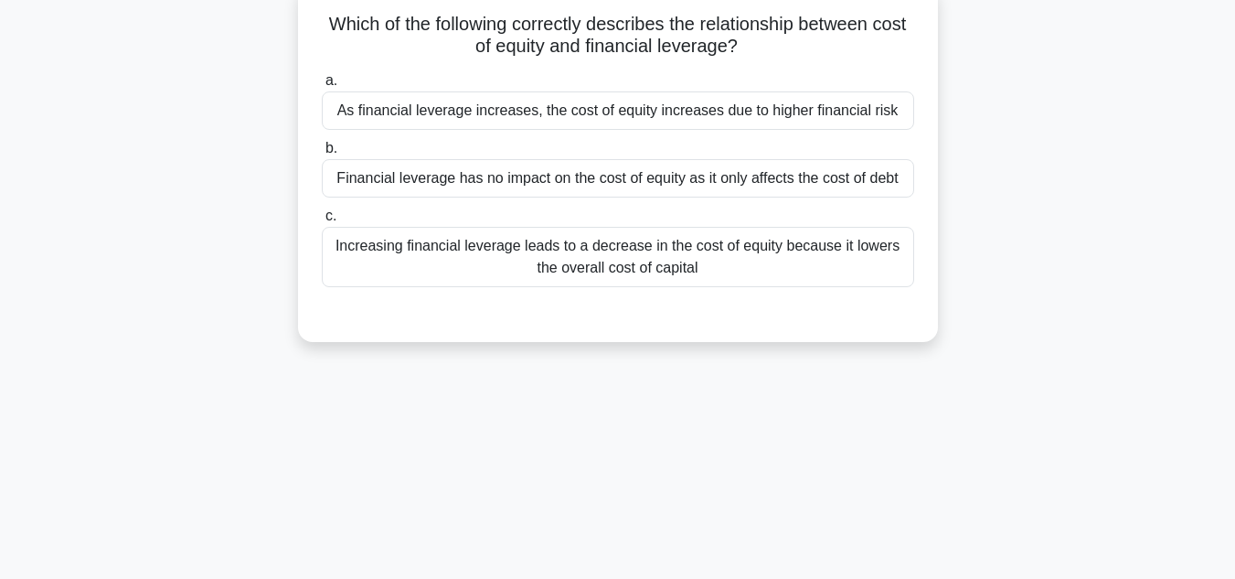
scroll to position [0, 0]
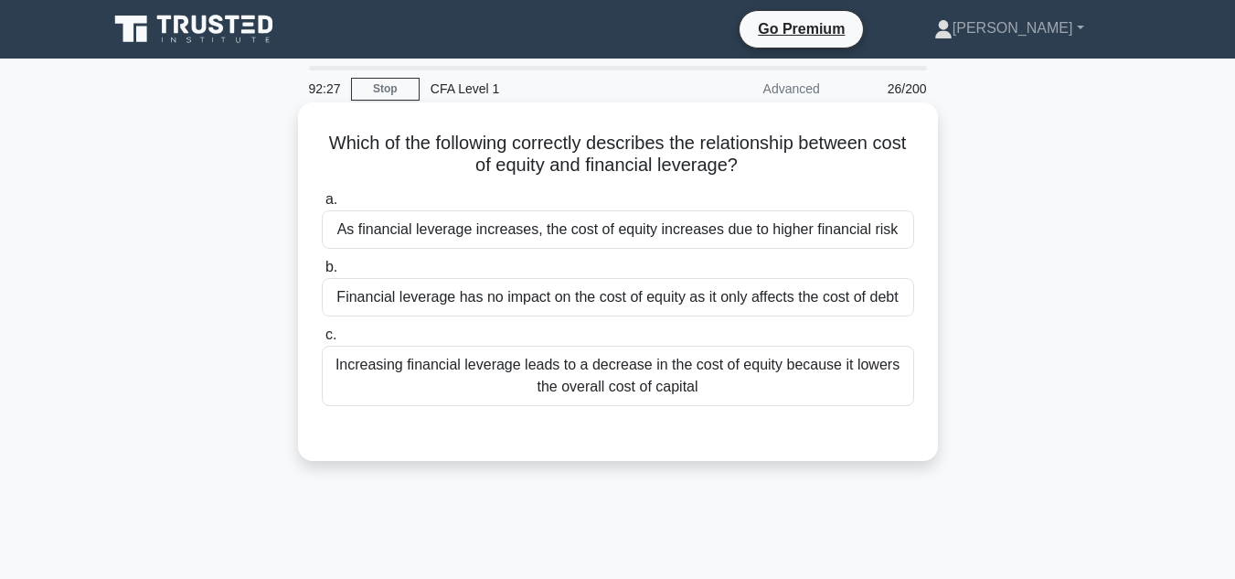
click at [844, 224] on div "As financial leverage increases, the cost of equity increases due to higher fin…" at bounding box center [618, 229] width 592 height 38
click at [322, 206] on input "a. As financial leverage increases, the cost of equity increases due to higher …" at bounding box center [322, 200] width 0 height 12
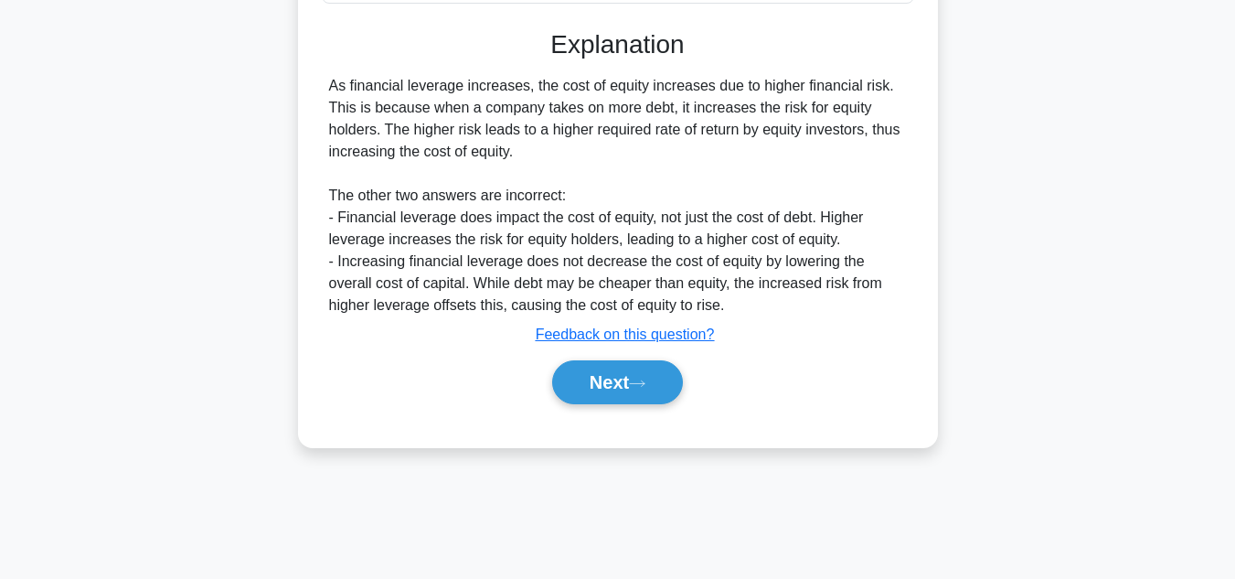
scroll to position [406, 0]
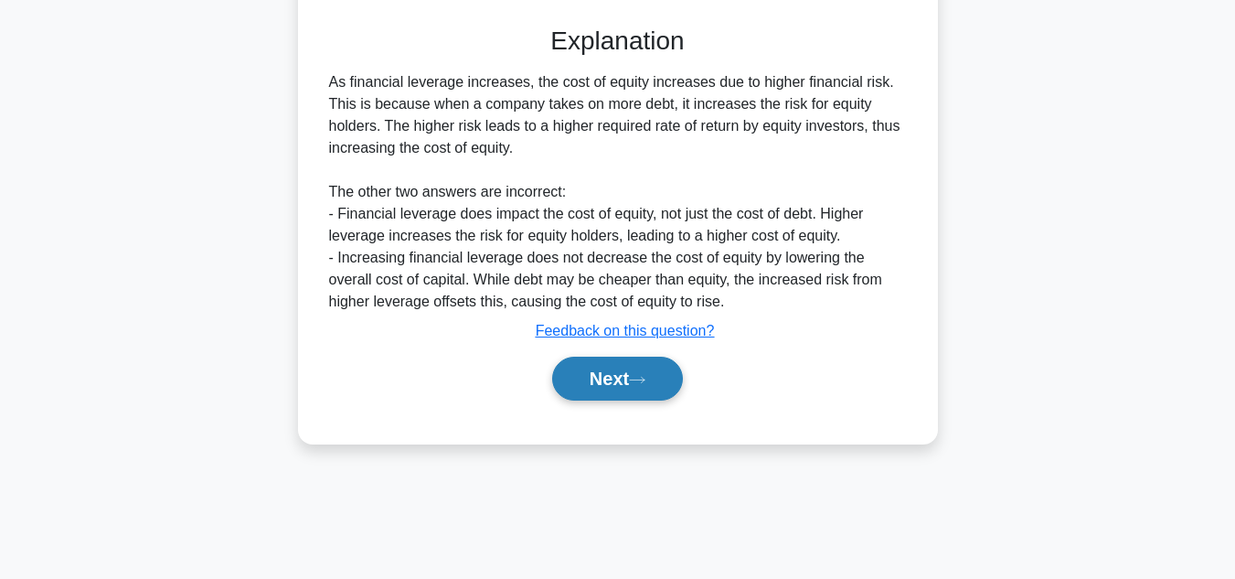
click at [633, 381] on button "Next" at bounding box center [617, 379] width 131 height 44
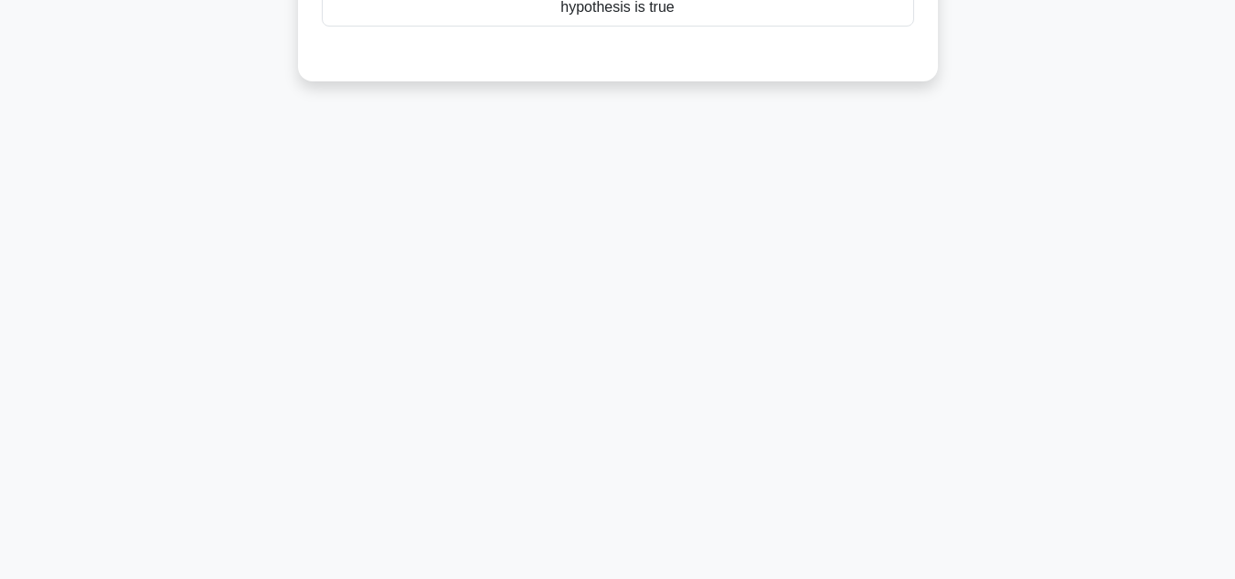
scroll to position [0, 0]
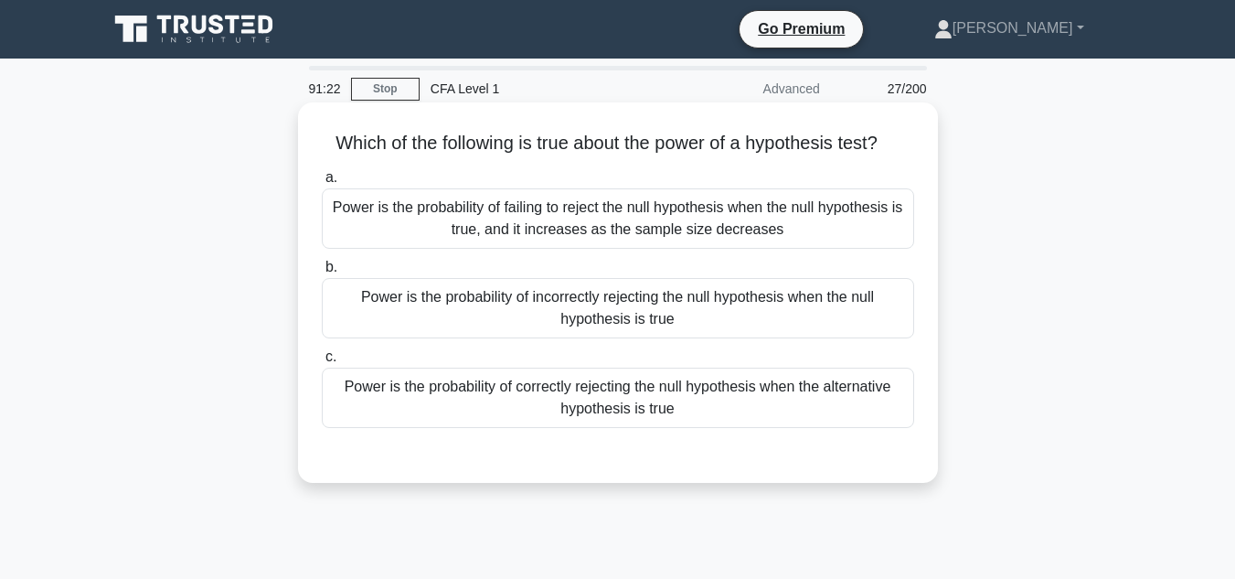
click at [868, 330] on div "Power is the probability of incorrectly rejecting the null hypothesis when the …" at bounding box center [618, 308] width 592 height 60
click at [322, 273] on input "b. Power is the probability of incorrectly rejecting the null hypothesis when t…" at bounding box center [322, 267] width 0 height 12
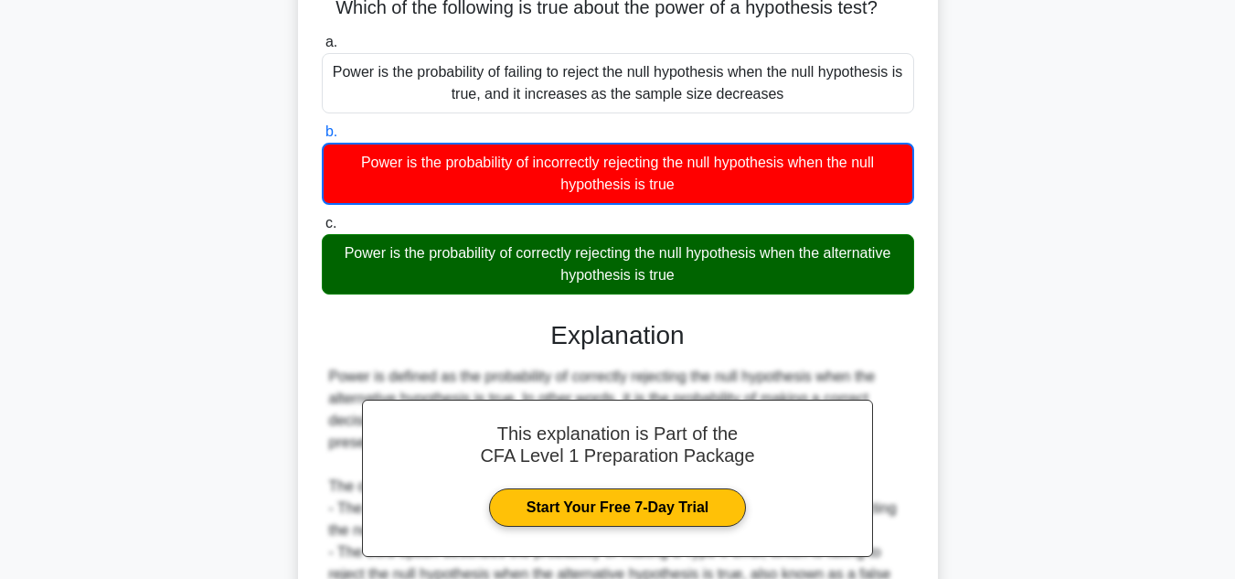
scroll to position [409, 0]
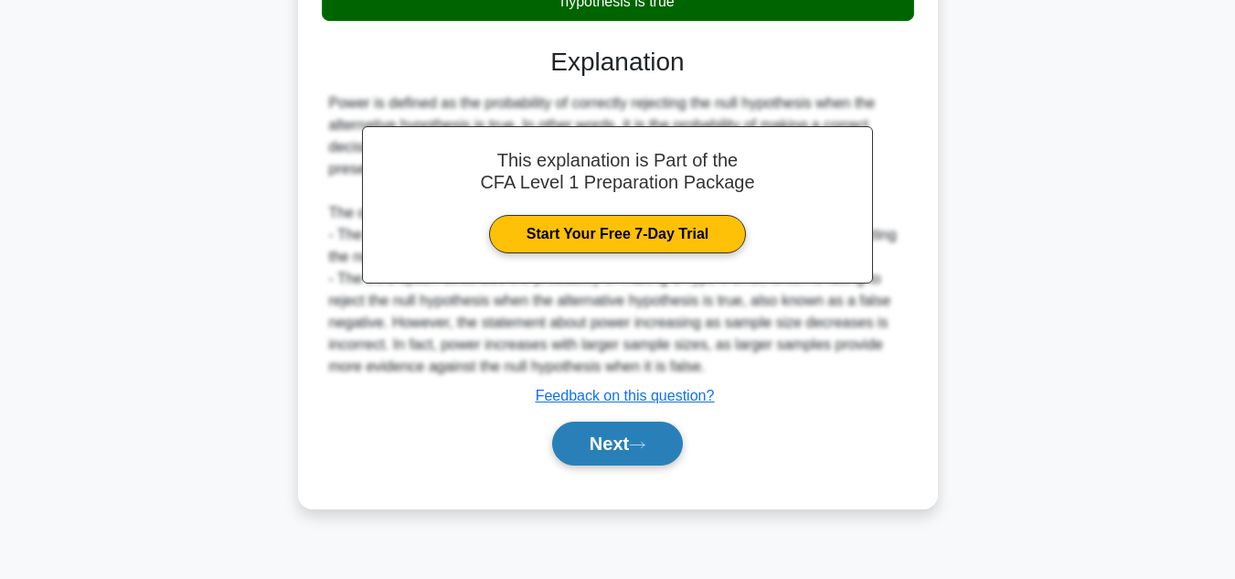
click at [552, 443] on button "Next" at bounding box center [617, 443] width 131 height 44
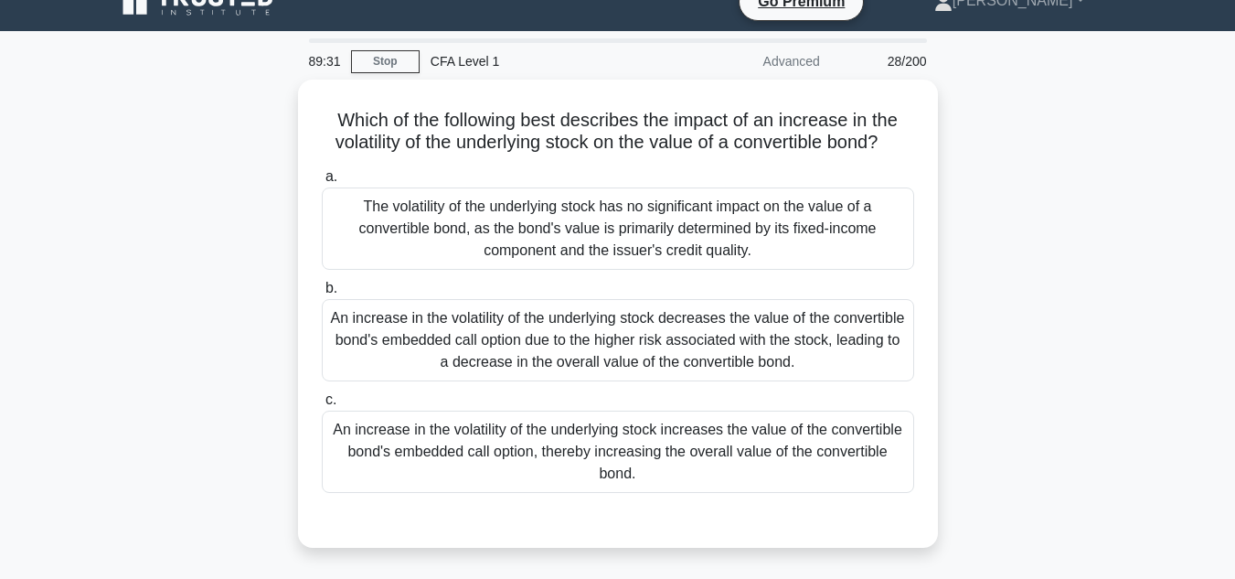
scroll to position [27, 0]
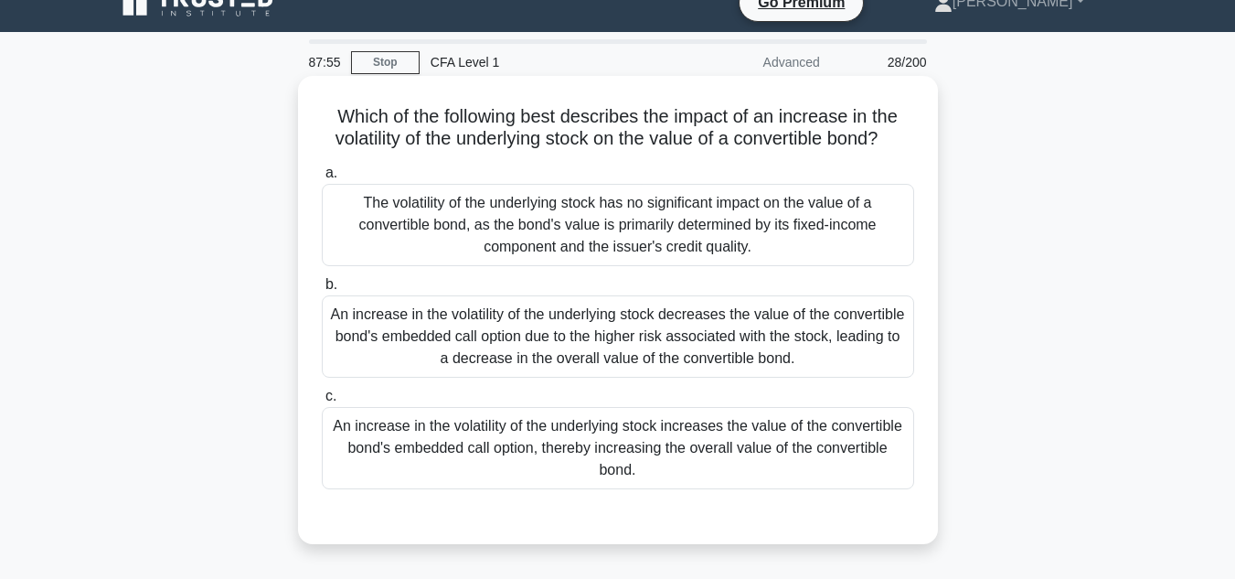
click at [831, 431] on div "An increase in the volatility of the underlying stock increases the value of th…" at bounding box center [618, 448] width 592 height 82
click at [322, 402] on input "c. An increase in the volatility of the underlying stock increases the value of…" at bounding box center [322, 396] width 0 height 12
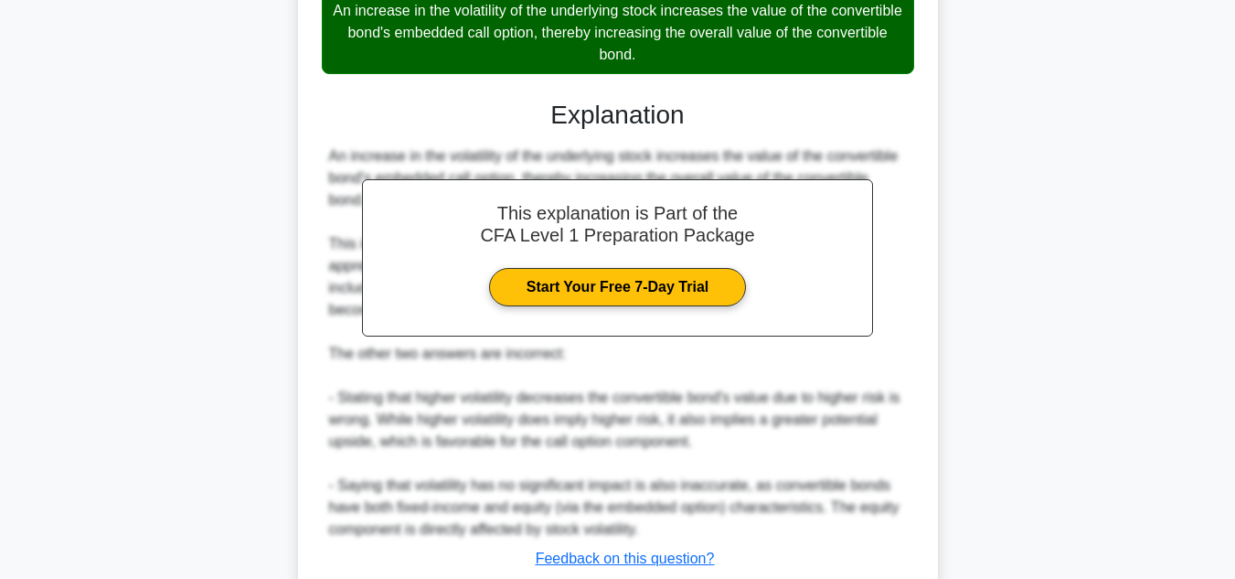
scroll to position [570, 0]
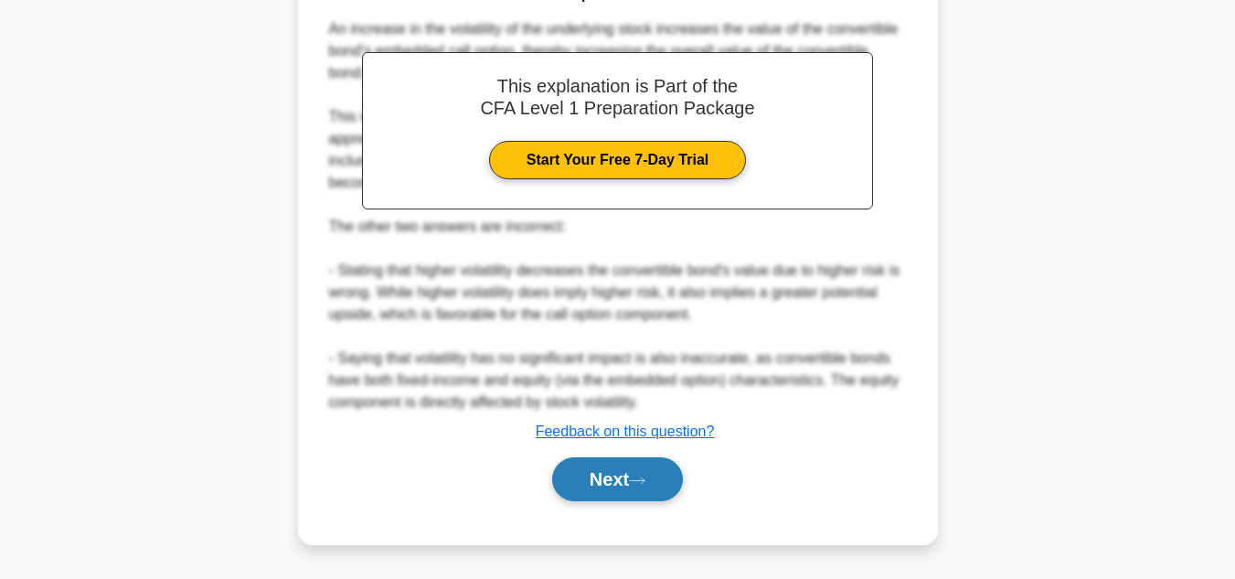
click at [641, 487] on button "Next" at bounding box center [617, 479] width 131 height 44
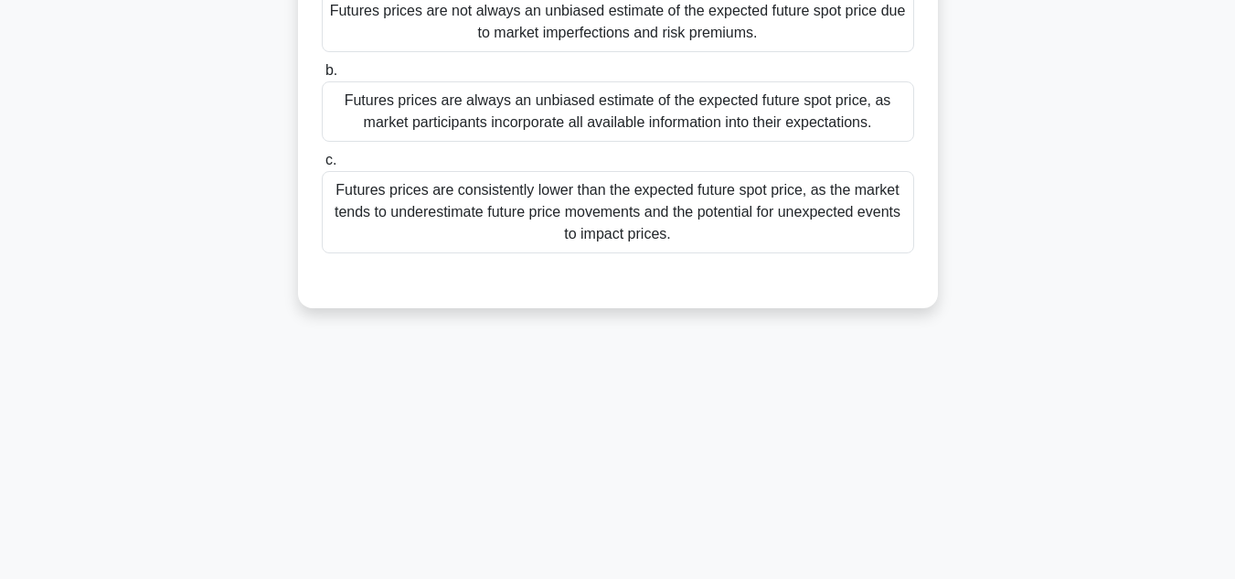
scroll to position [31, 0]
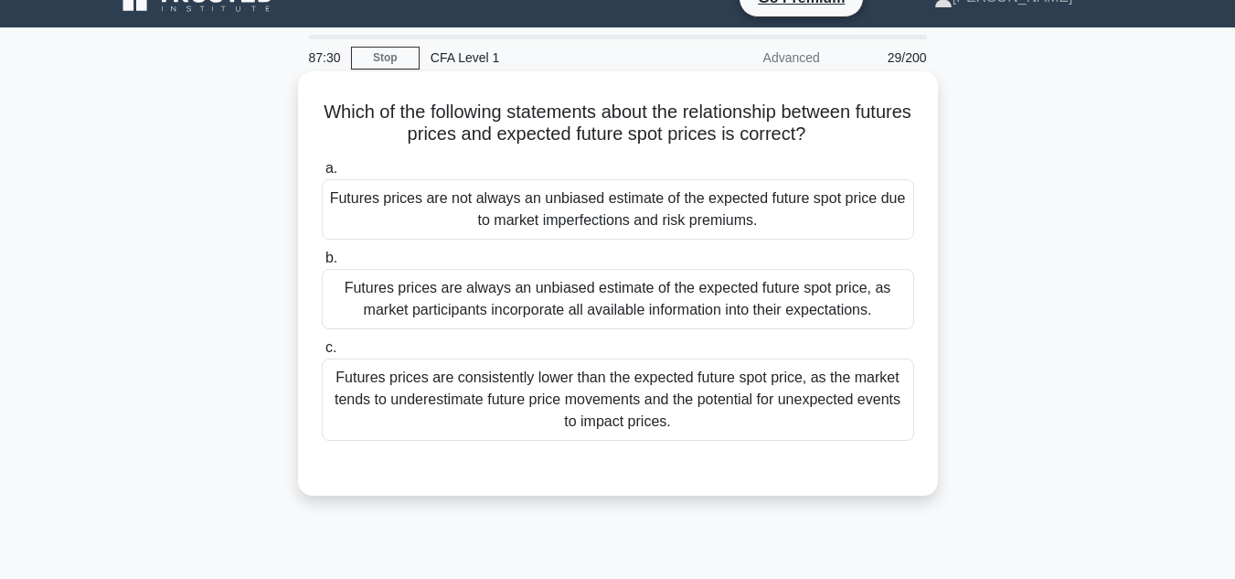
click at [864, 320] on div "Futures prices are always an unbiased estimate of the expected future spot pric…" at bounding box center [618, 299] width 592 height 60
click at [322, 264] on input "b. Futures prices are always an unbiased estimate of the expected future spot p…" at bounding box center [322, 258] width 0 height 12
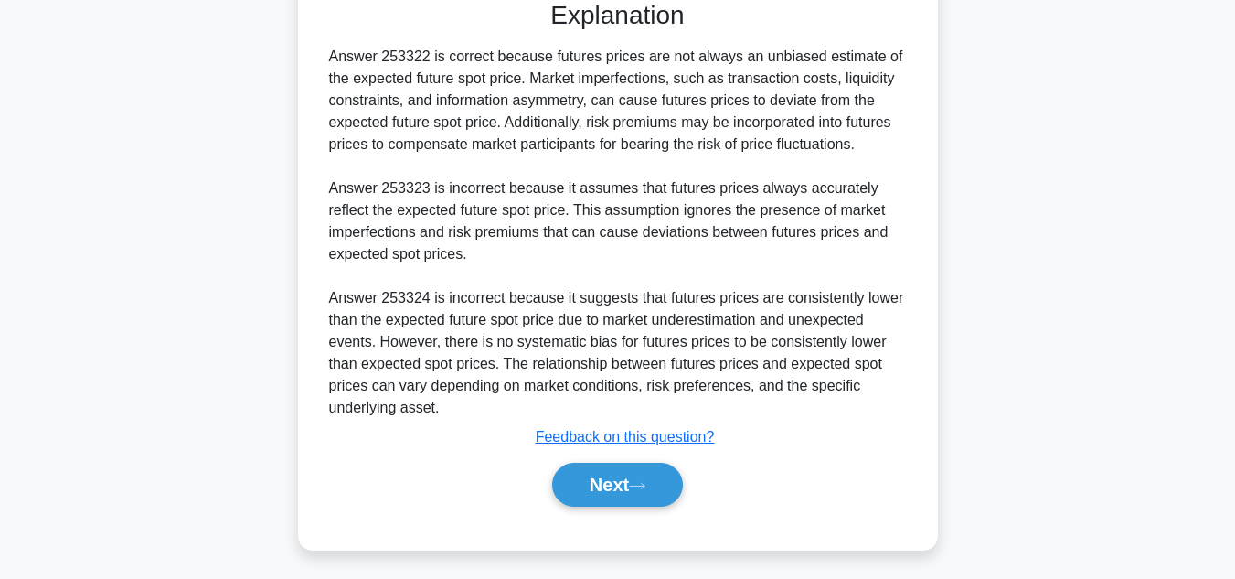
scroll to position [506, 0]
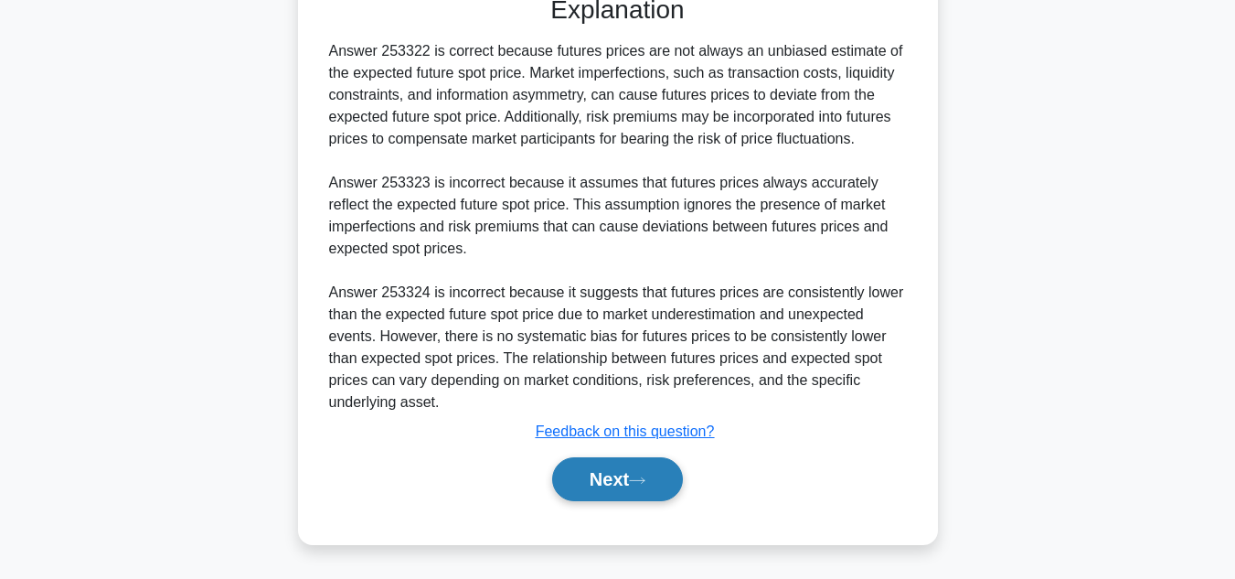
click at [643, 481] on icon at bounding box center [637, 479] width 15 height 5
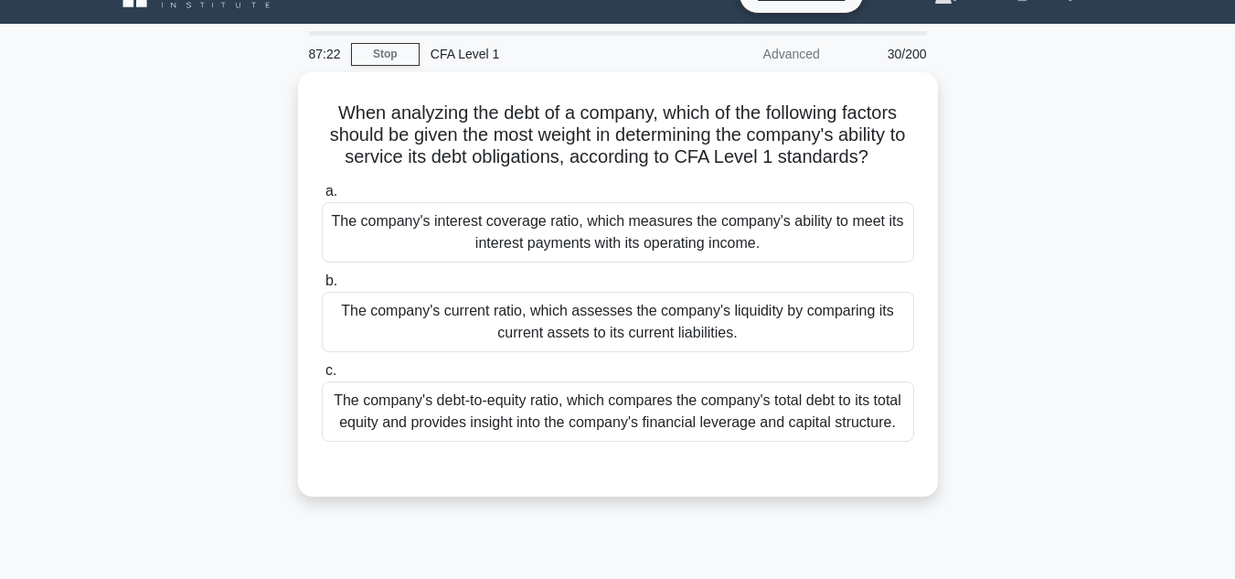
scroll to position [0, 0]
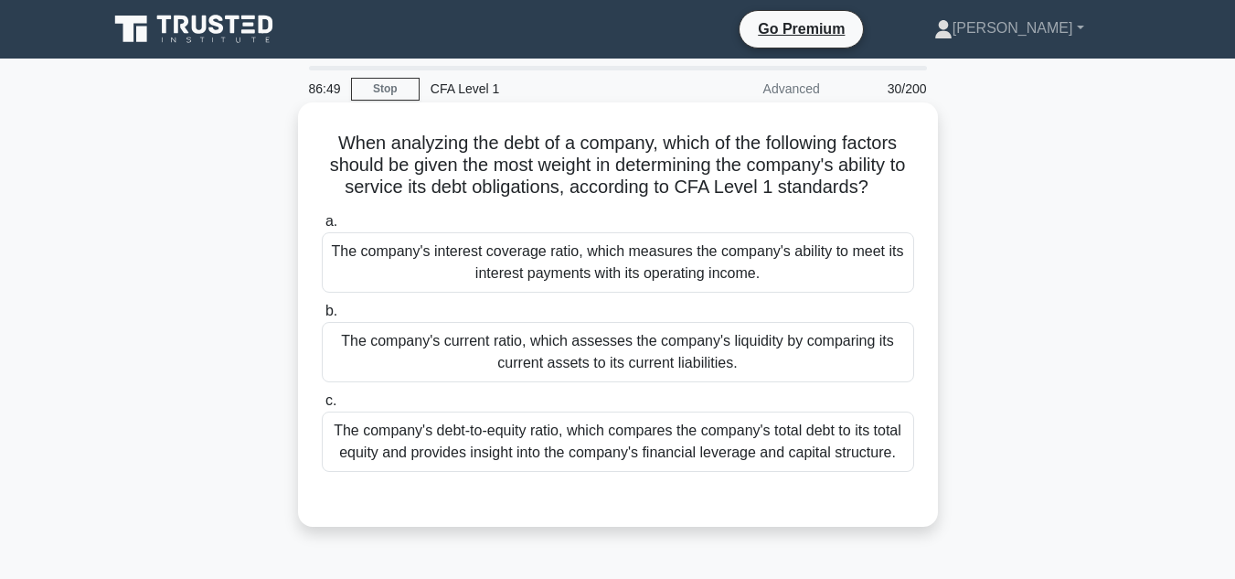
click at [903, 250] on div "The company's interest coverage ratio, which measures the company's ability to …" at bounding box center [618, 262] width 592 height 60
click at [322, 228] on input "a. The company's interest coverage ratio, which measures the company's ability …" at bounding box center [322, 222] width 0 height 12
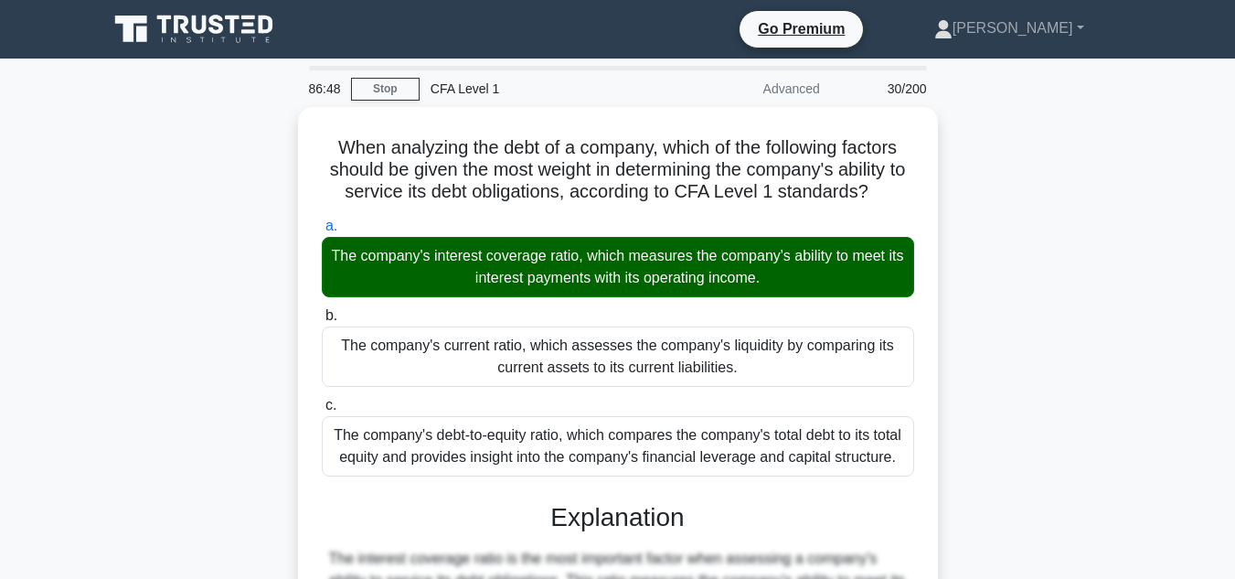
scroll to position [416, 0]
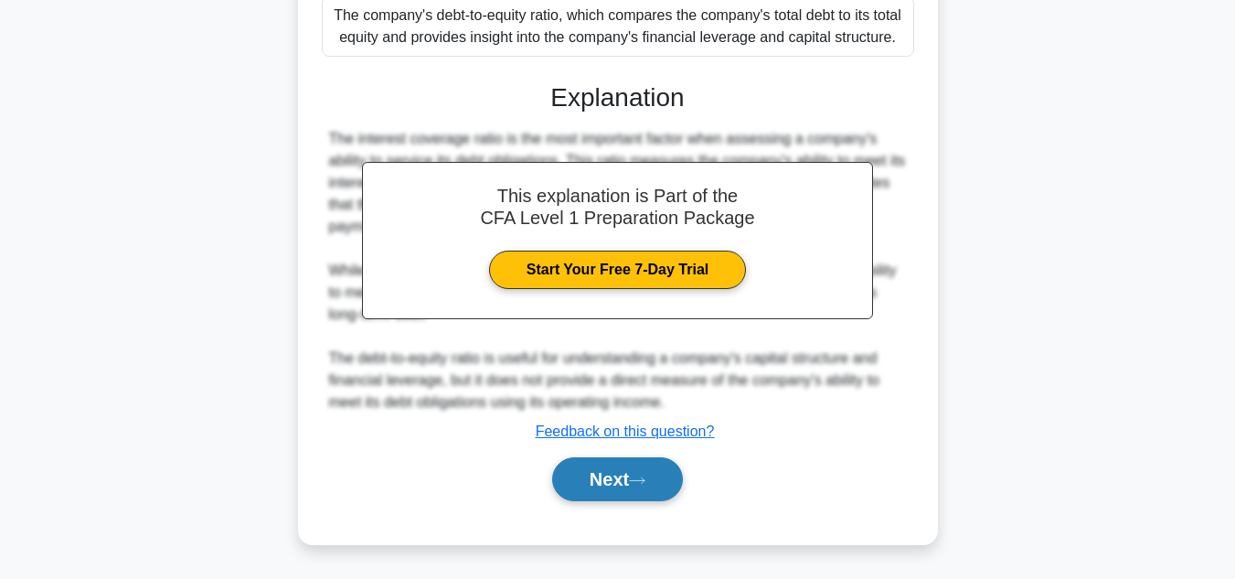
click at [594, 462] on button "Next" at bounding box center [617, 479] width 131 height 44
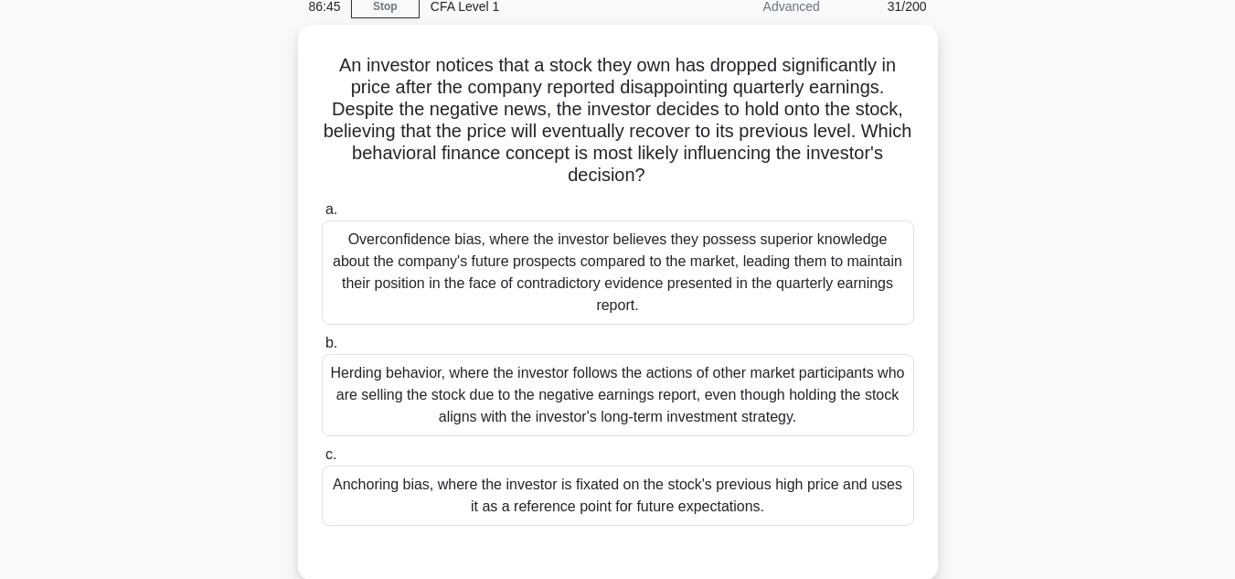
scroll to position [80, 0]
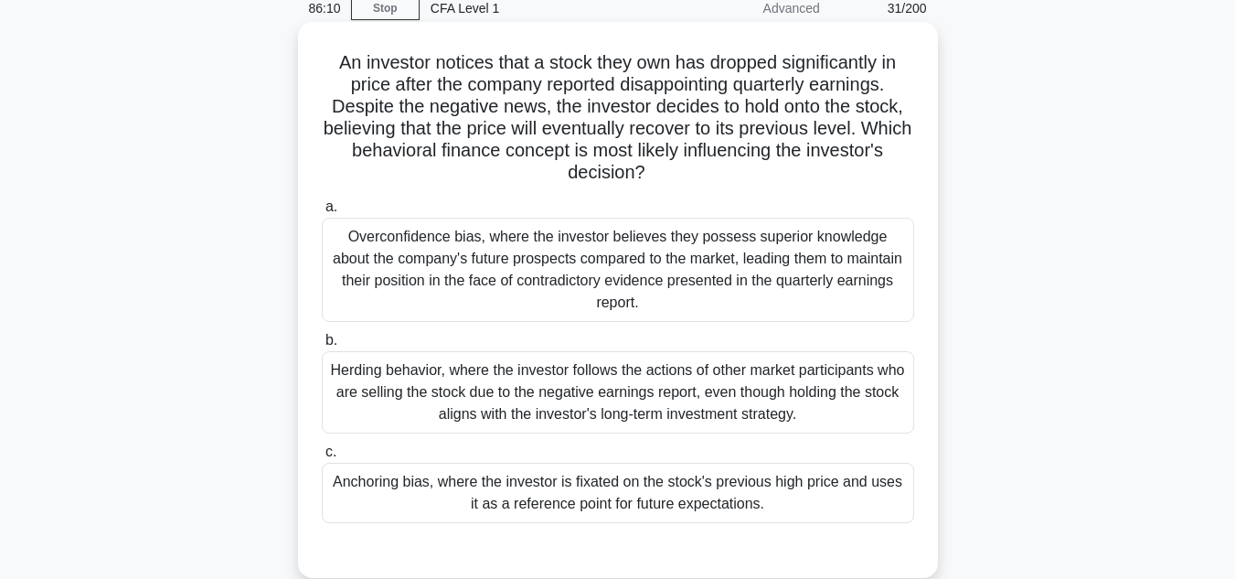
click at [859, 463] on div "Anchoring bias, where the investor is fixated on the stock's previous high pric…" at bounding box center [618, 493] width 592 height 60
click at [322, 458] on input "c. Anchoring bias, where the investor is fixated on the stock's previous high p…" at bounding box center [322, 452] width 0 height 12
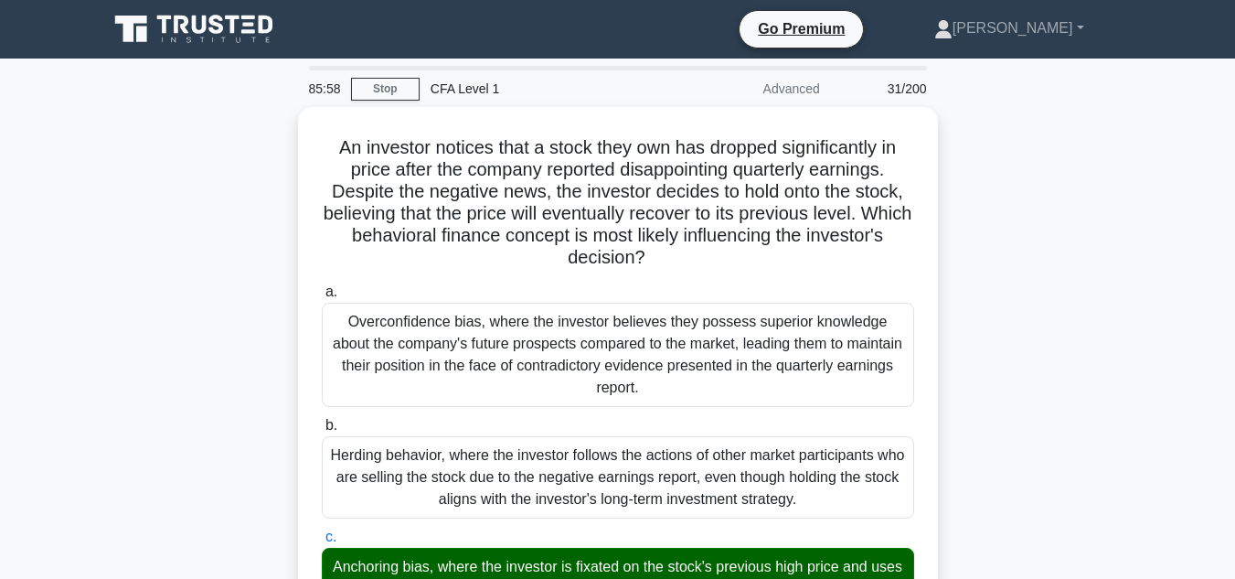
scroll to position [570, 0]
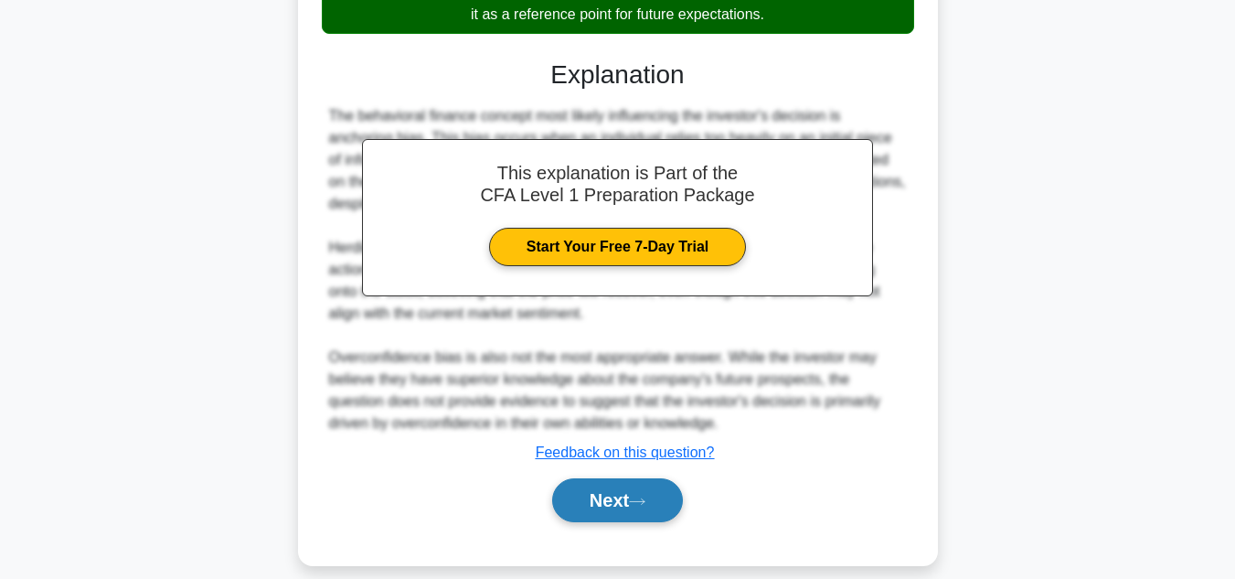
click at [623, 483] on button "Next" at bounding box center [617, 500] width 131 height 44
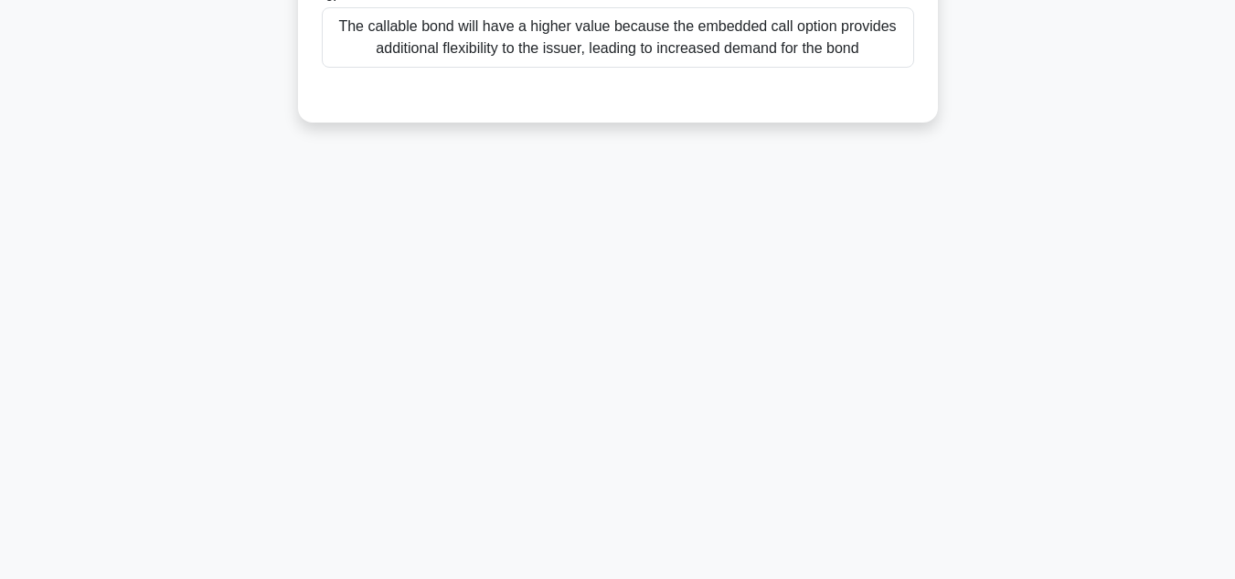
scroll to position [0, 0]
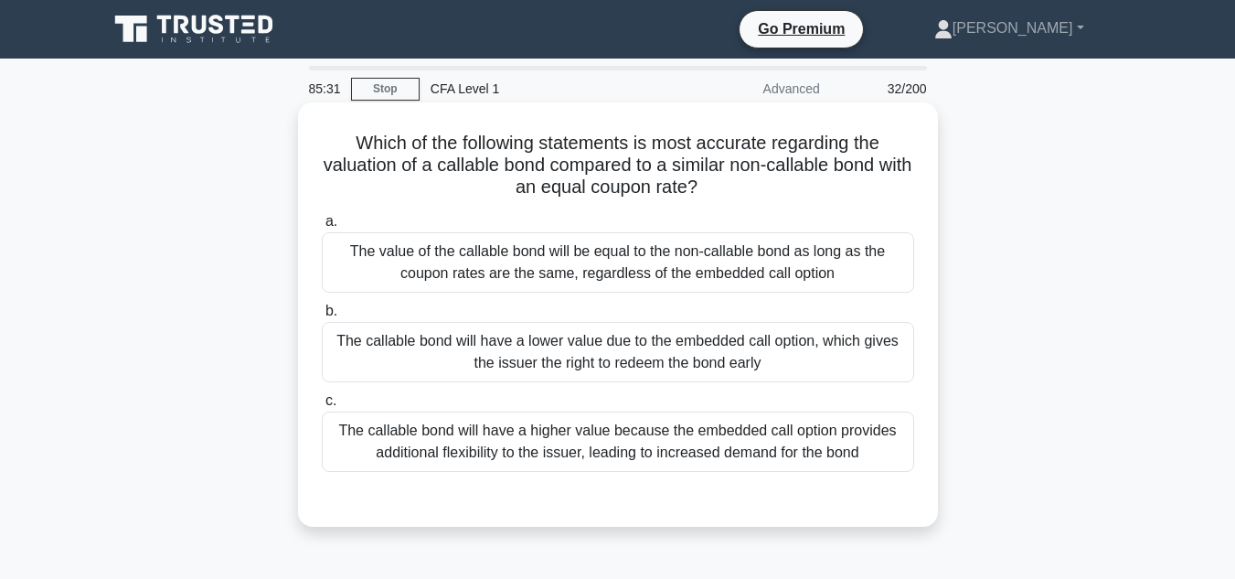
click at [775, 361] on div "The callable bond will have a lower value due to the embedded call option, whic…" at bounding box center [618, 352] width 592 height 60
click at [322, 317] on input "b. The callable bond will have a lower value due to the embedded call option, w…" at bounding box center [322, 311] width 0 height 12
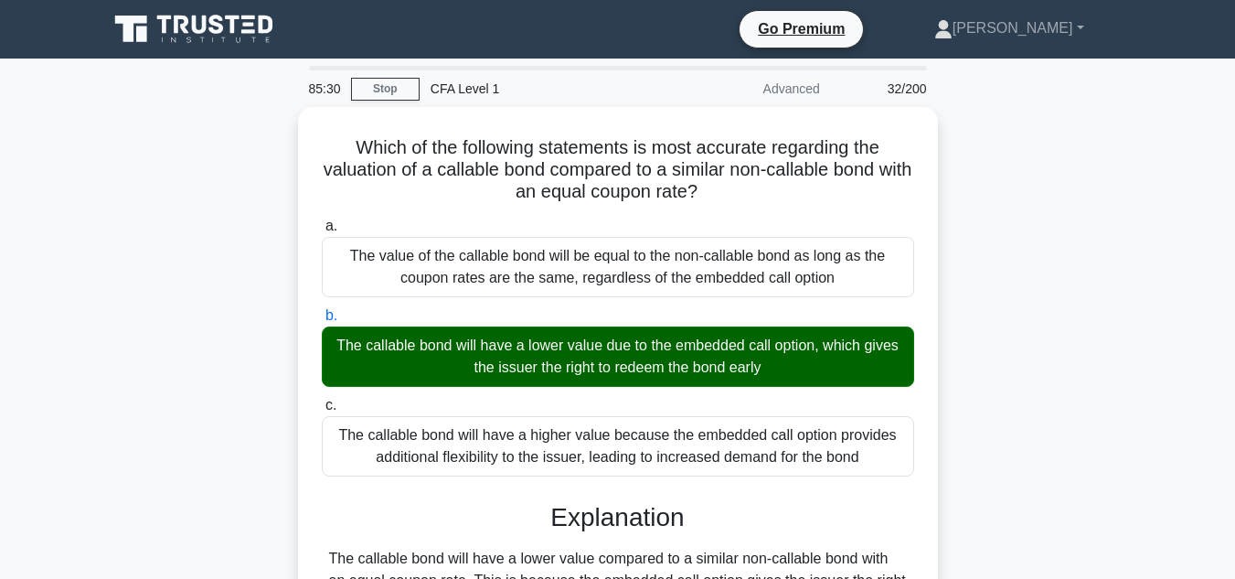
scroll to position [438, 0]
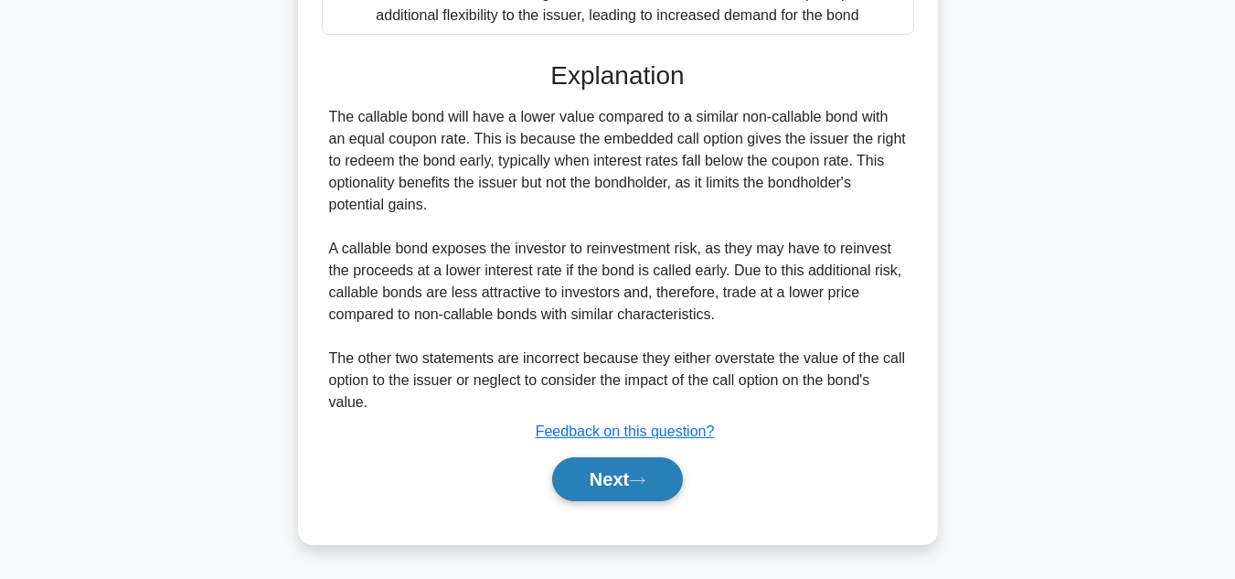
click at [559, 469] on button "Next" at bounding box center [617, 479] width 131 height 44
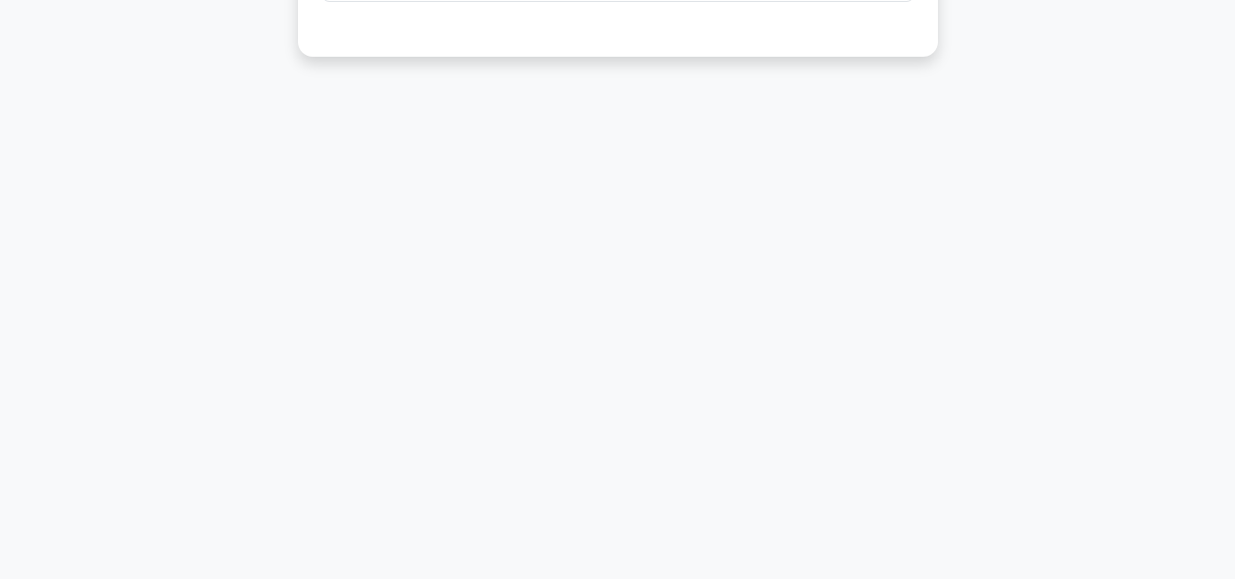
scroll to position [0, 0]
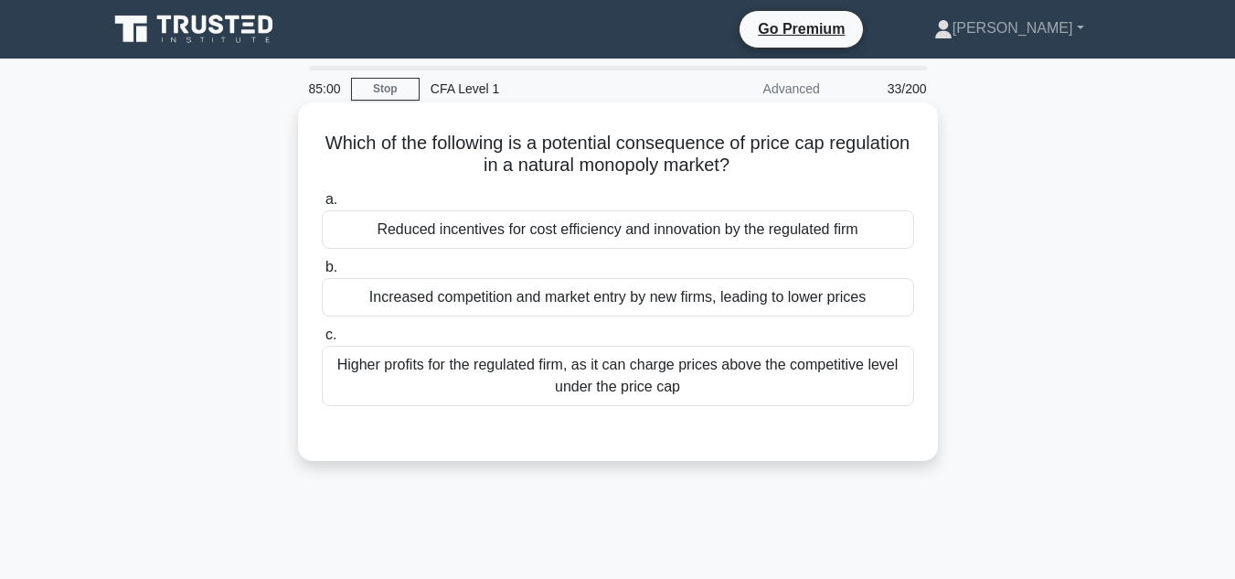
click at [795, 225] on div "Reduced incentives for cost efficiency and innovation by the regulated firm" at bounding box center [618, 229] width 592 height 38
click at [322, 206] on input "a. Reduced incentives for cost efficiency and innovation by the regulated firm" at bounding box center [322, 200] width 0 height 12
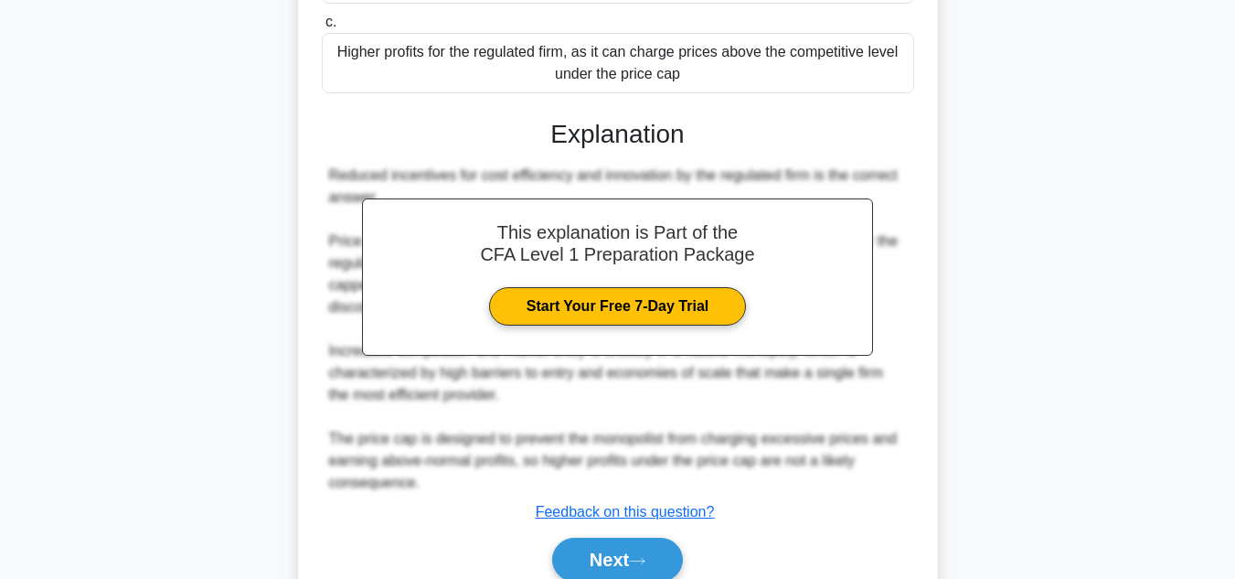
scroll to position [409, 0]
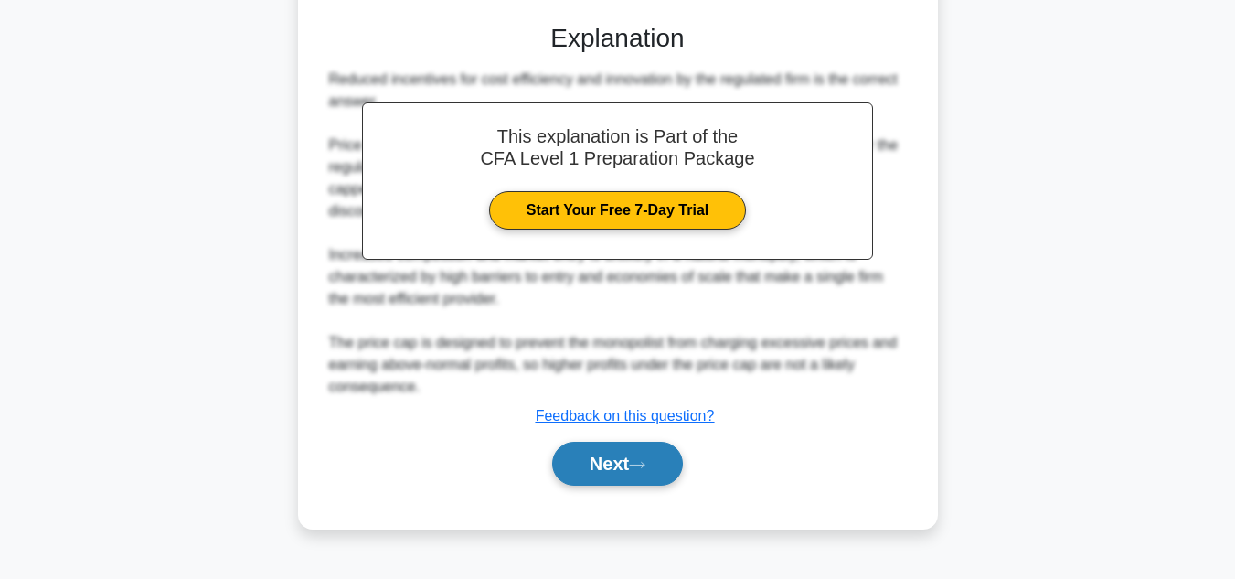
click at [627, 481] on button "Next" at bounding box center [617, 464] width 131 height 44
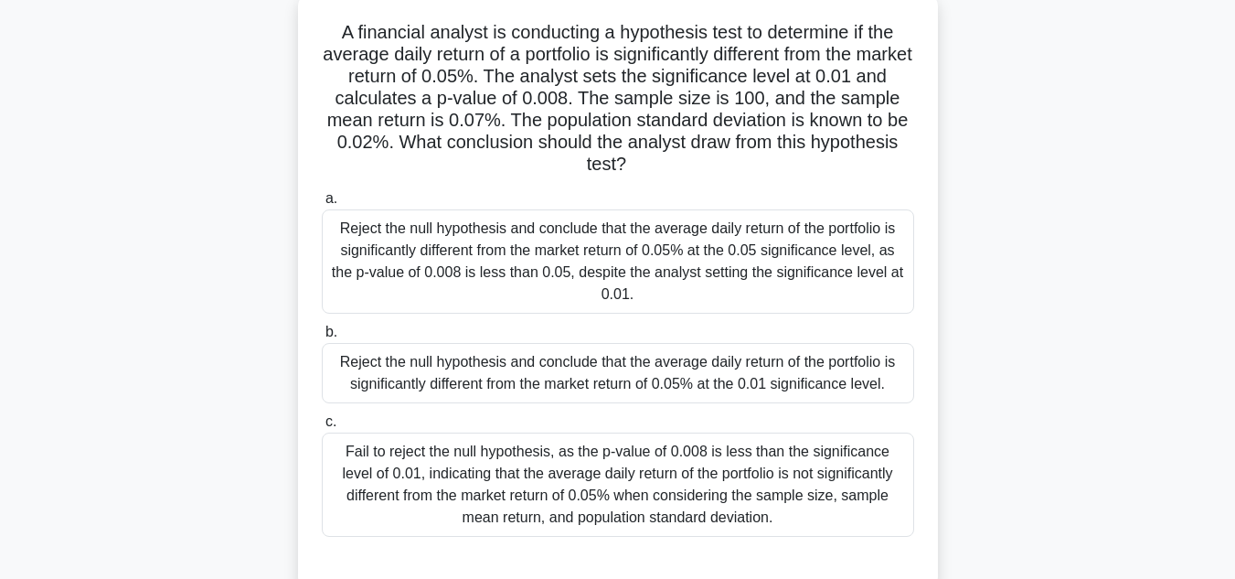
scroll to position [116, 0]
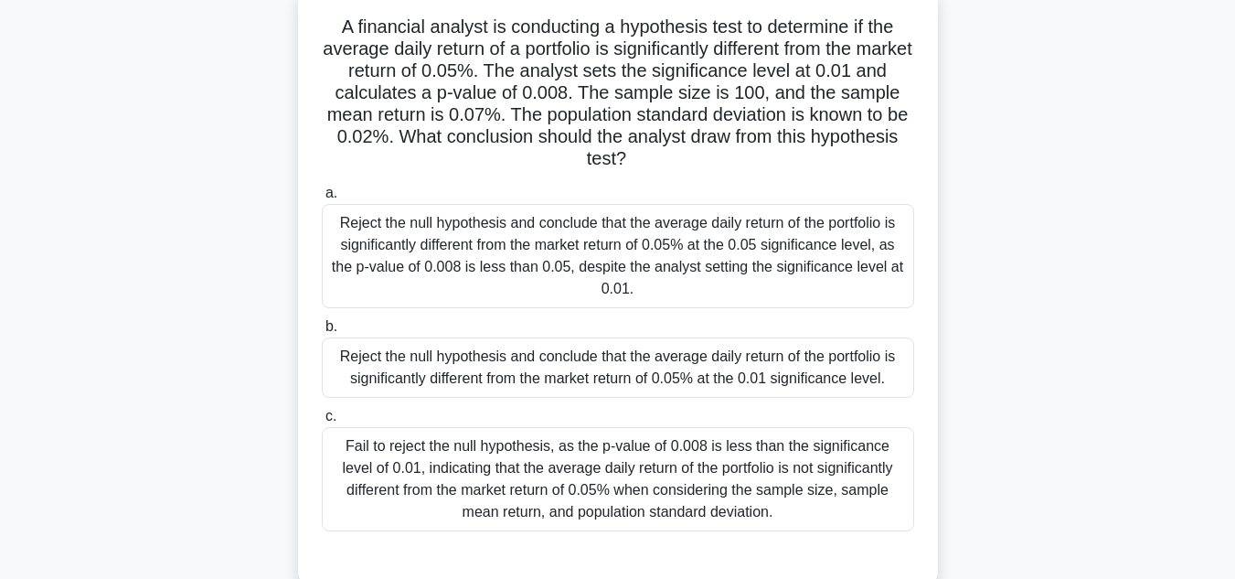
click at [833, 377] on div "Reject the null hypothesis and conclude that the average daily return of the po…" at bounding box center [618, 367] width 592 height 60
click at [322, 333] on input "b. Reject the null hypothesis and conclude that the average daily return of the…" at bounding box center [322, 327] width 0 height 12
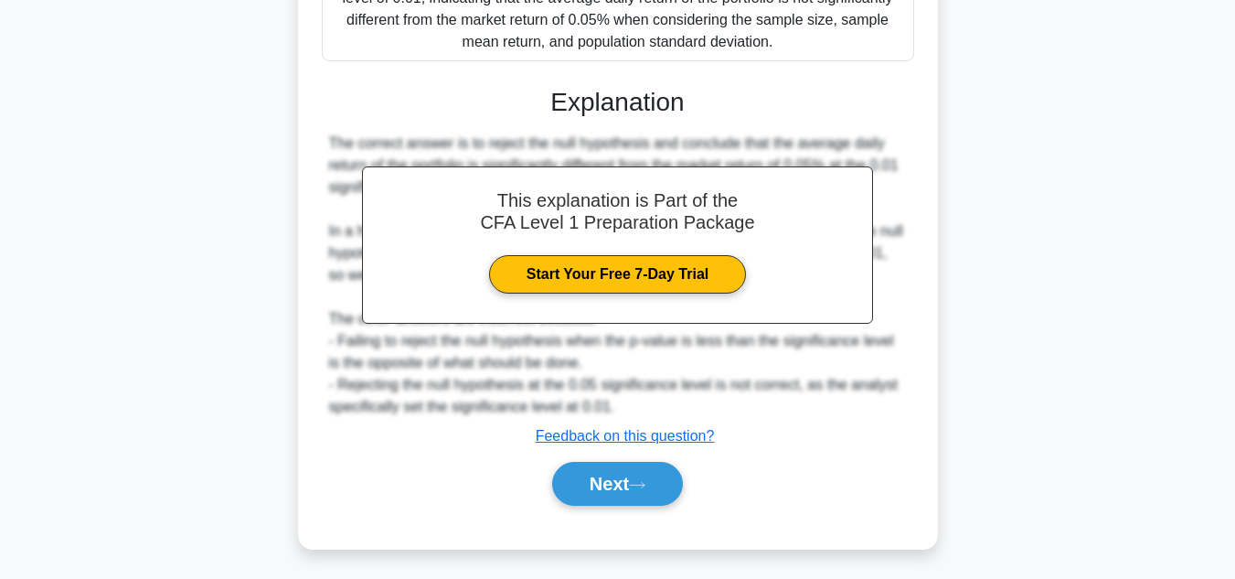
scroll to position [591, 0]
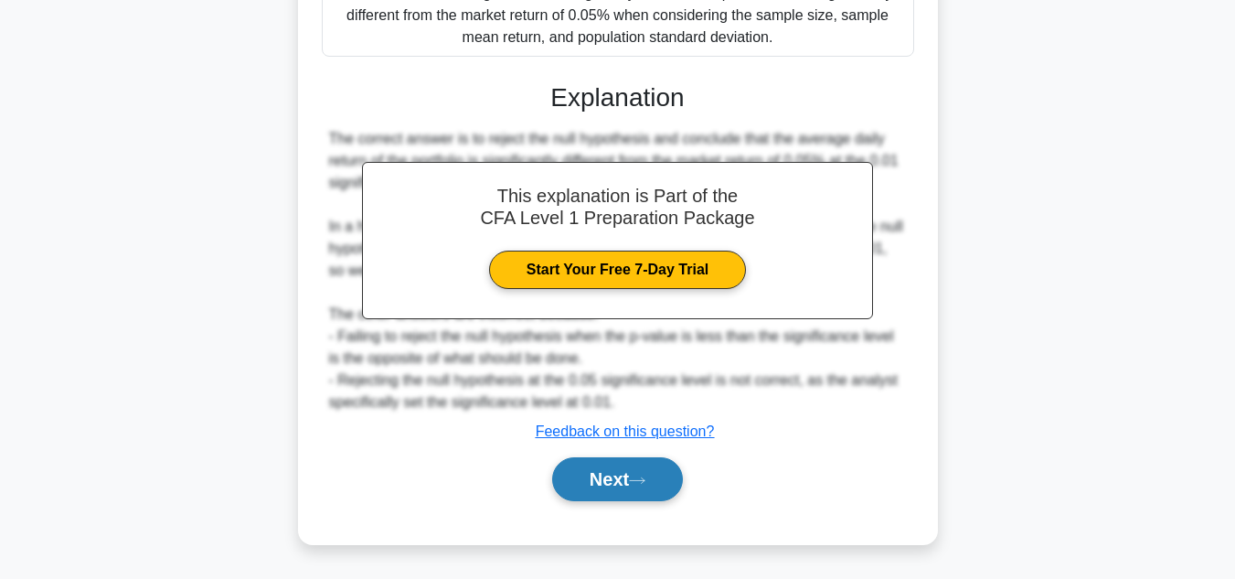
click at [614, 483] on button "Next" at bounding box center [617, 479] width 131 height 44
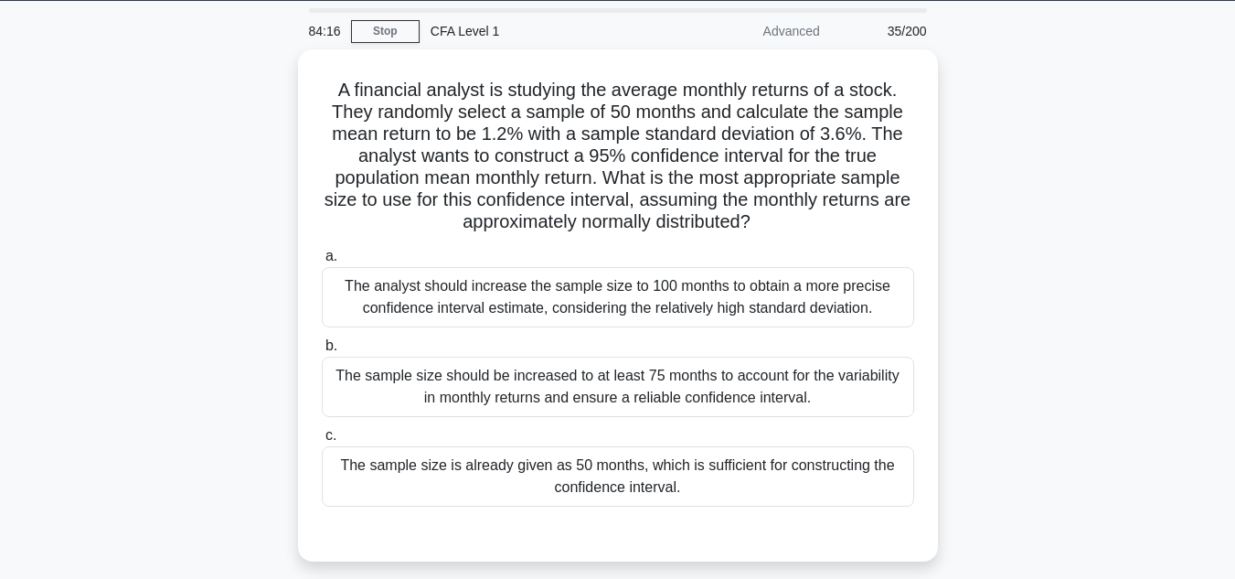
scroll to position [68, 0]
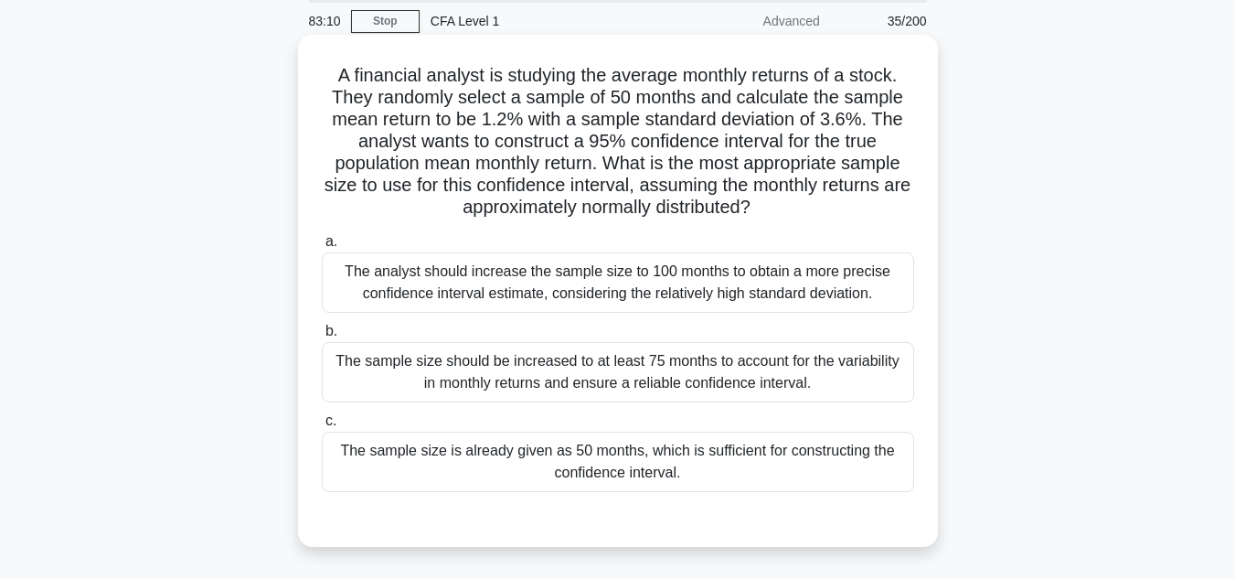
click at [624, 464] on div "The sample size is already given as 50 months, which is sufficient for construc…" at bounding box center [618, 461] width 592 height 60
click at [322, 427] on input "c. The sample size is already given as 50 months, which is sufficient for const…" at bounding box center [322, 421] width 0 height 12
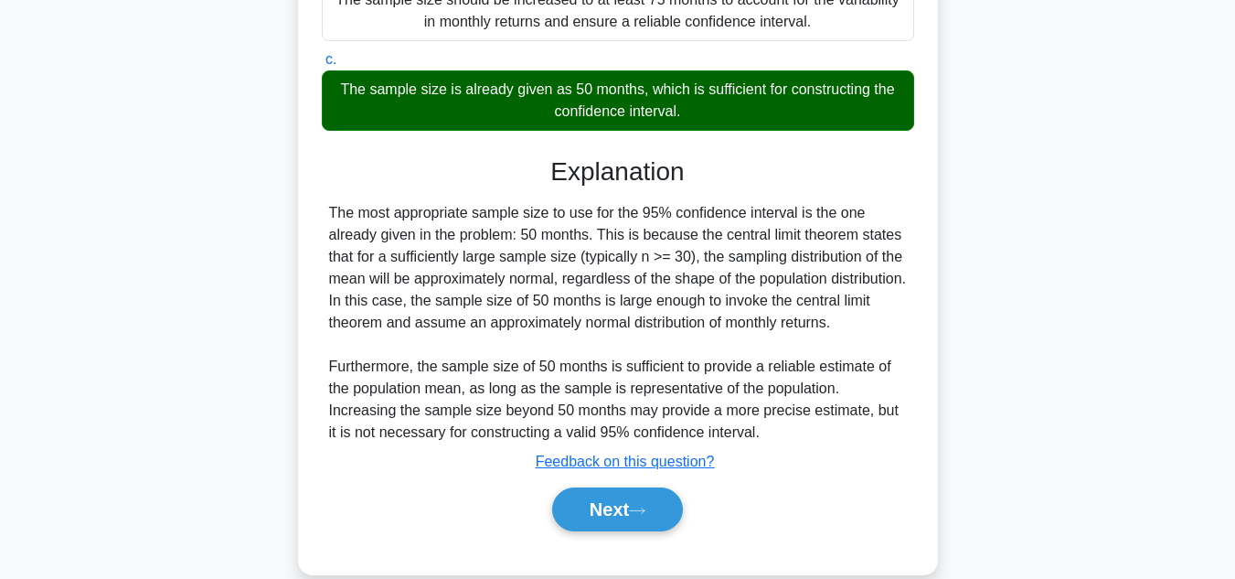
scroll to position [482, 0]
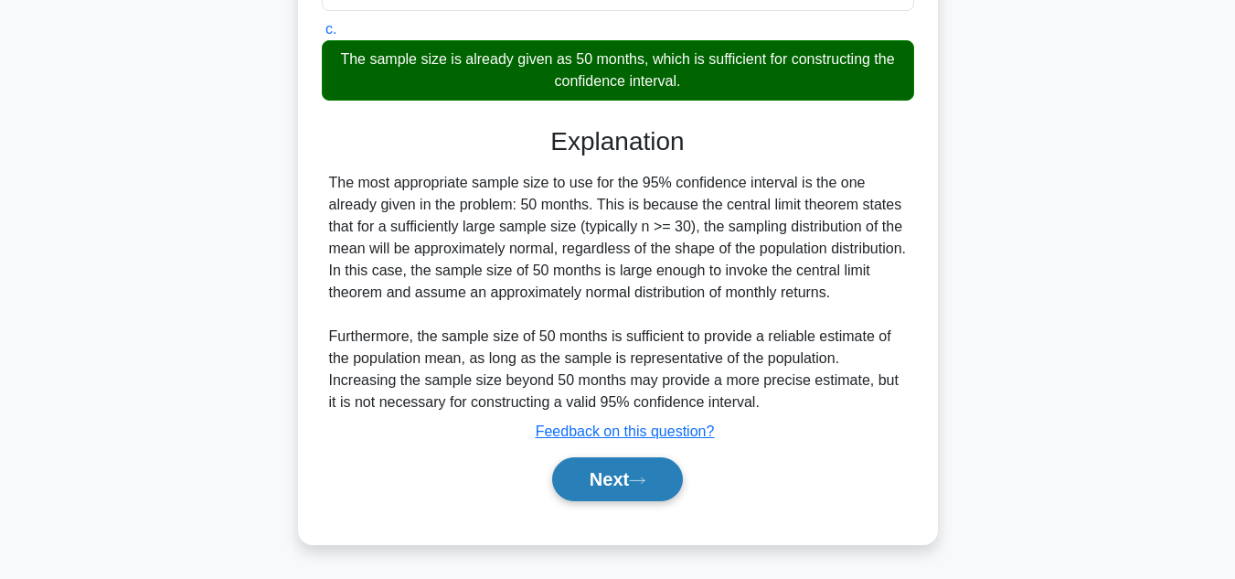
click at [613, 485] on button "Next" at bounding box center [617, 479] width 131 height 44
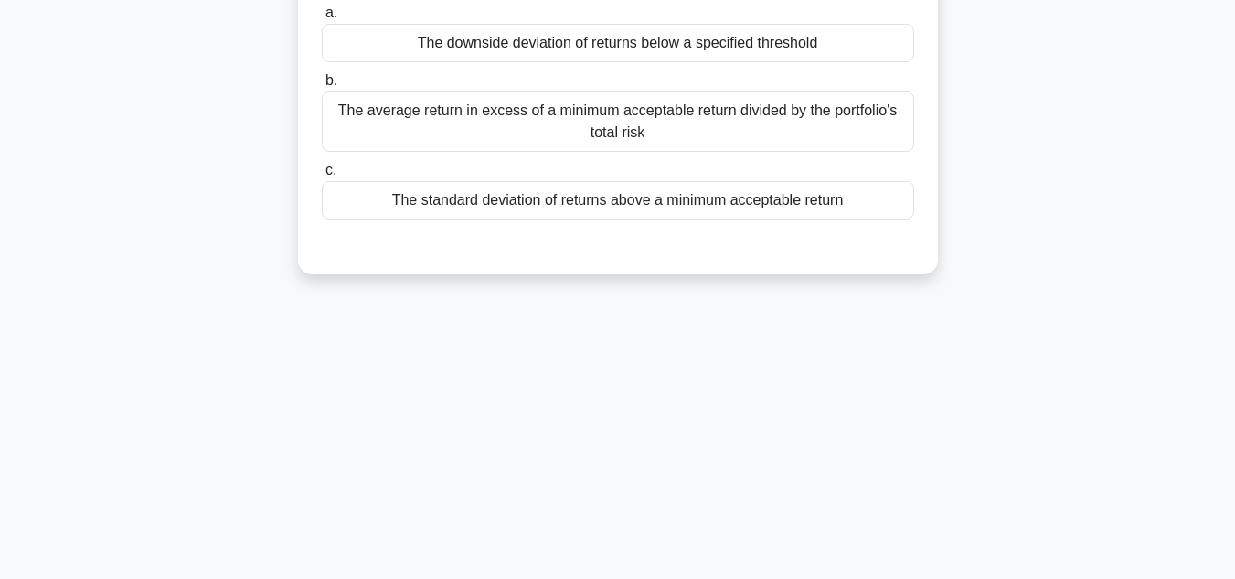
scroll to position [0, 0]
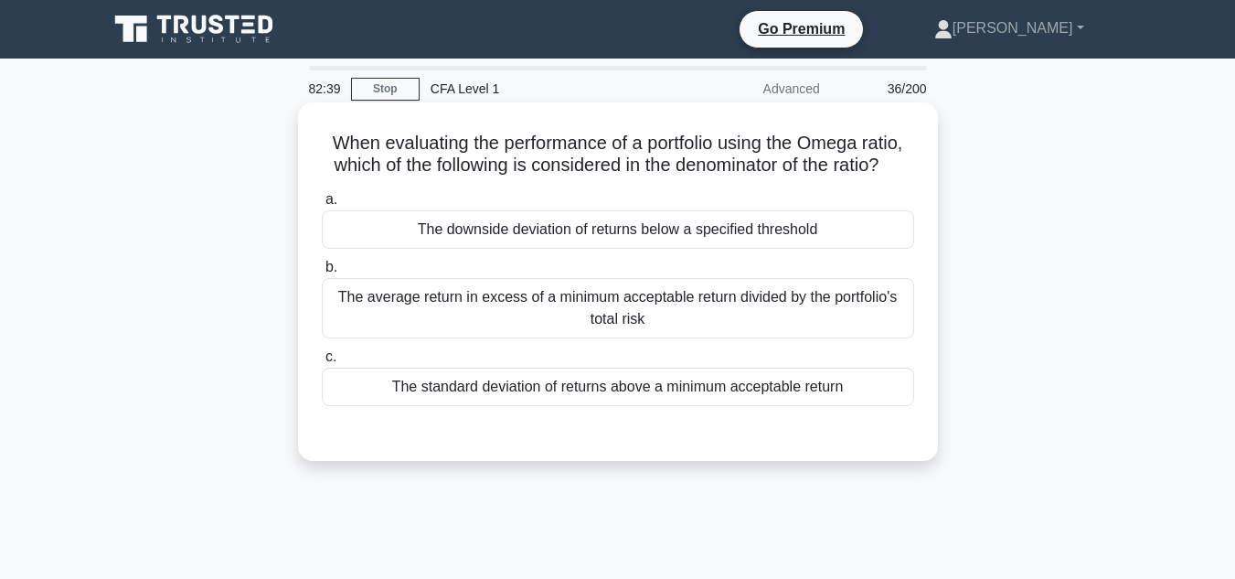
click at [658, 338] on div "The average return in excess of a minimum acceptable return divided by the port…" at bounding box center [618, 308] width 592 height 60
click at [322, 273] on input "b. The average return in excess of a minimum acceptable return divided by the p…" at bounding box center [322, 267] width 0 height 12
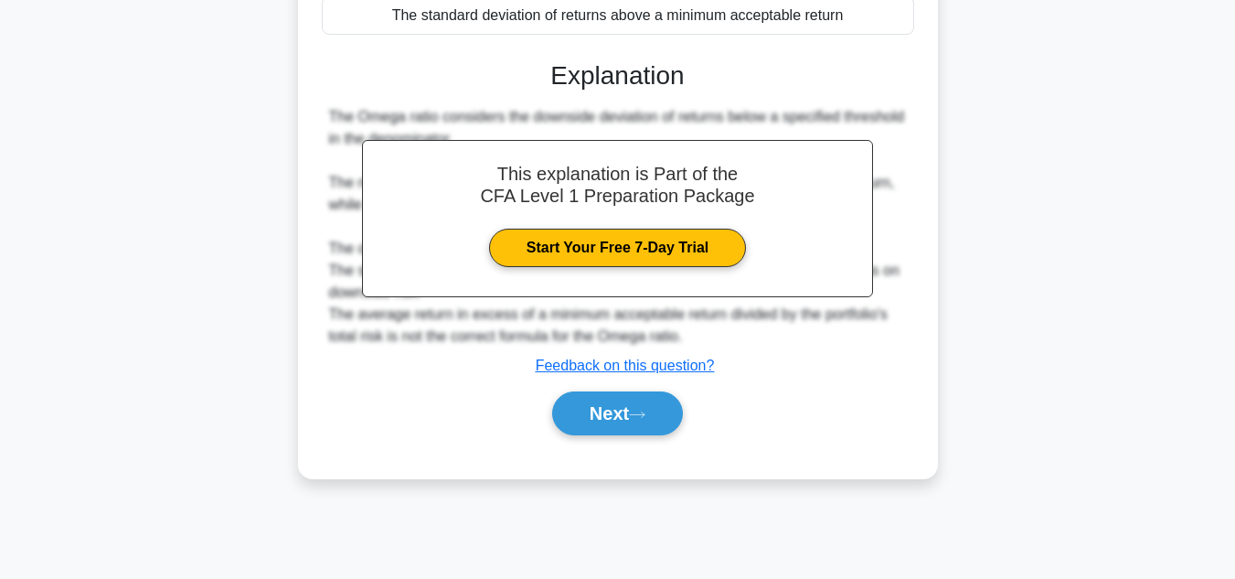
scroll to position [374, 0]
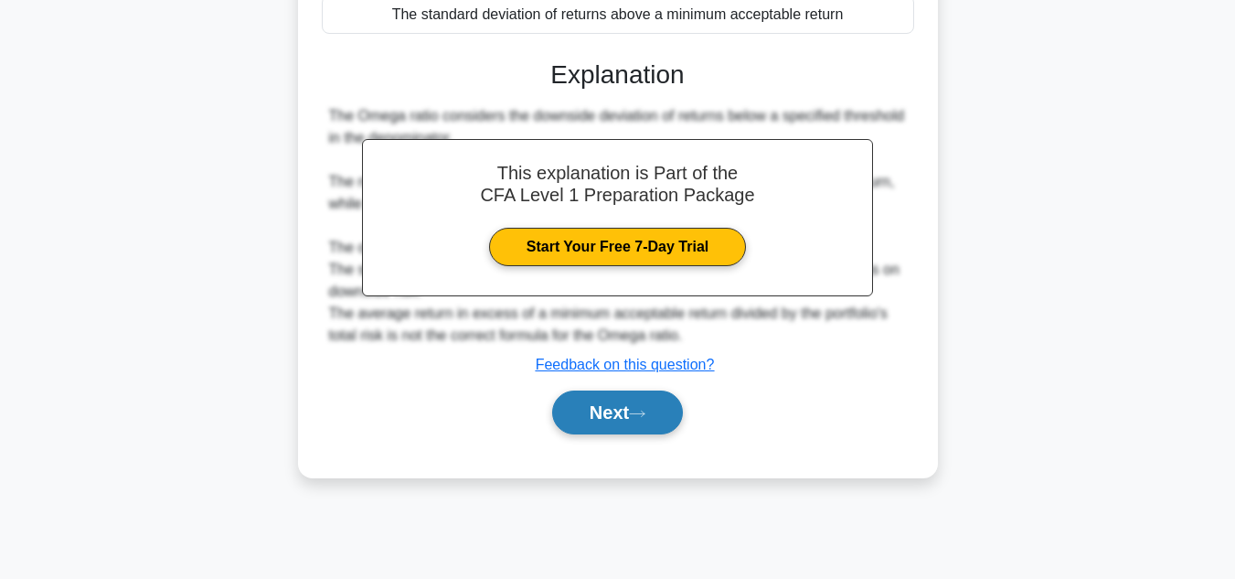
click at [638, 426] on button "Next" at bounding box center [617, 412] width 131 height 44
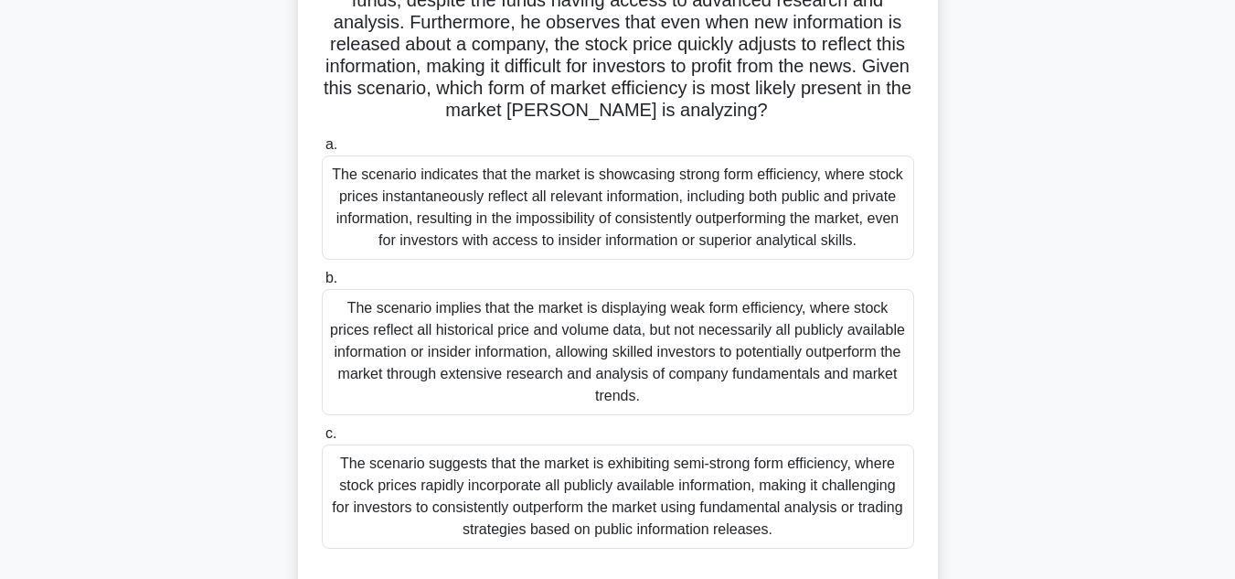
scroll to position [211, 0]
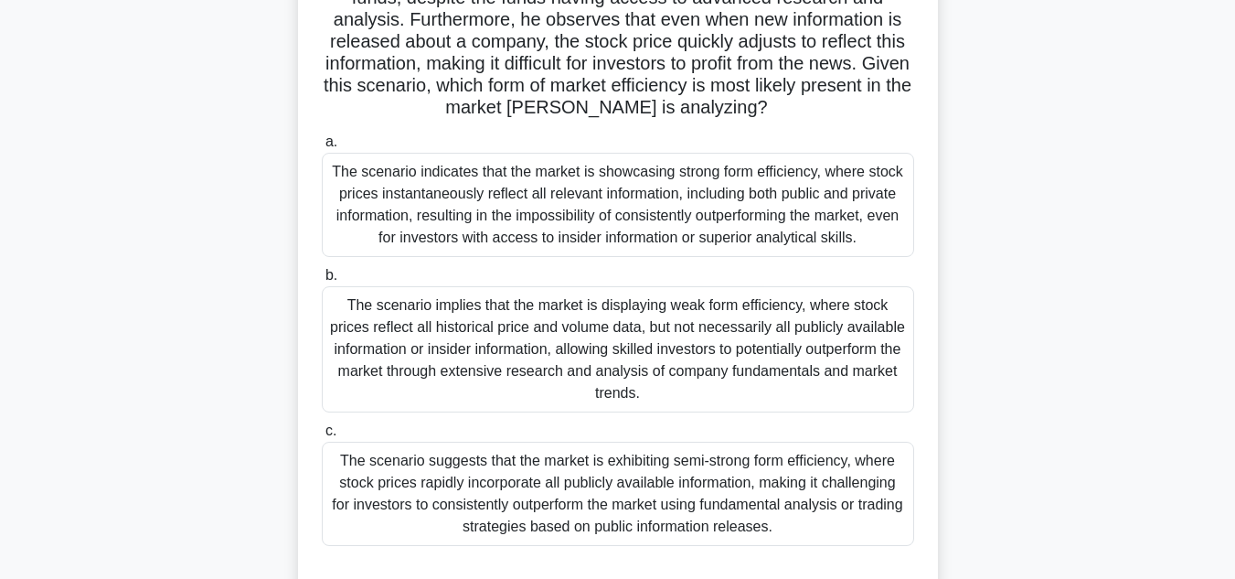
click at [463, 471] on div "The scenario suggests that the market is exhibiting semi-strong form efficiency…" at bounding box center [618, 494] width 592 height 104
click at [322, 437] on input "c. The scenario suggests that the market is exhibiting semi-strong form efficie…" at bounding box center [322, 431] width 0 height 12
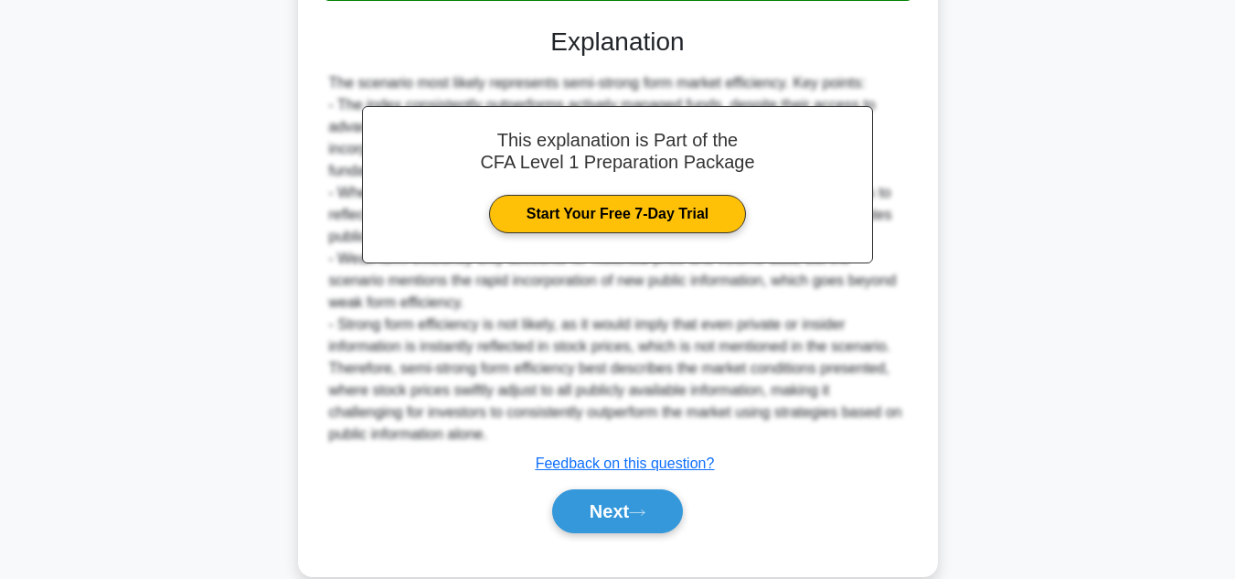
scroll to position [757, 0]
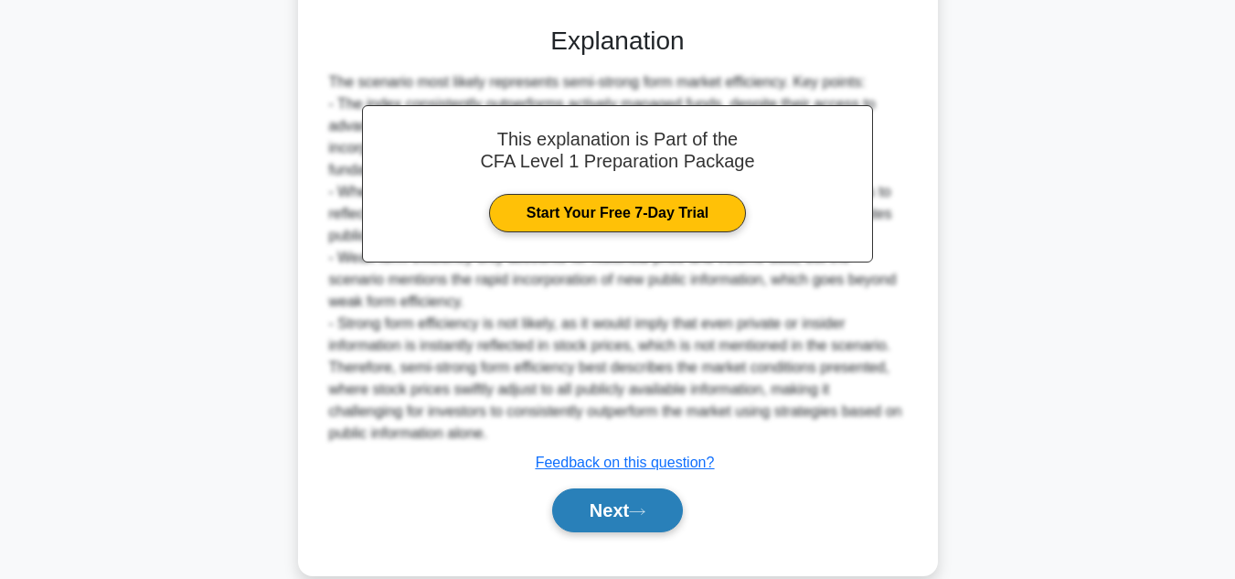
click at [632, 519] on button "Next" at bounding box center [617, 510] width 131 height 44
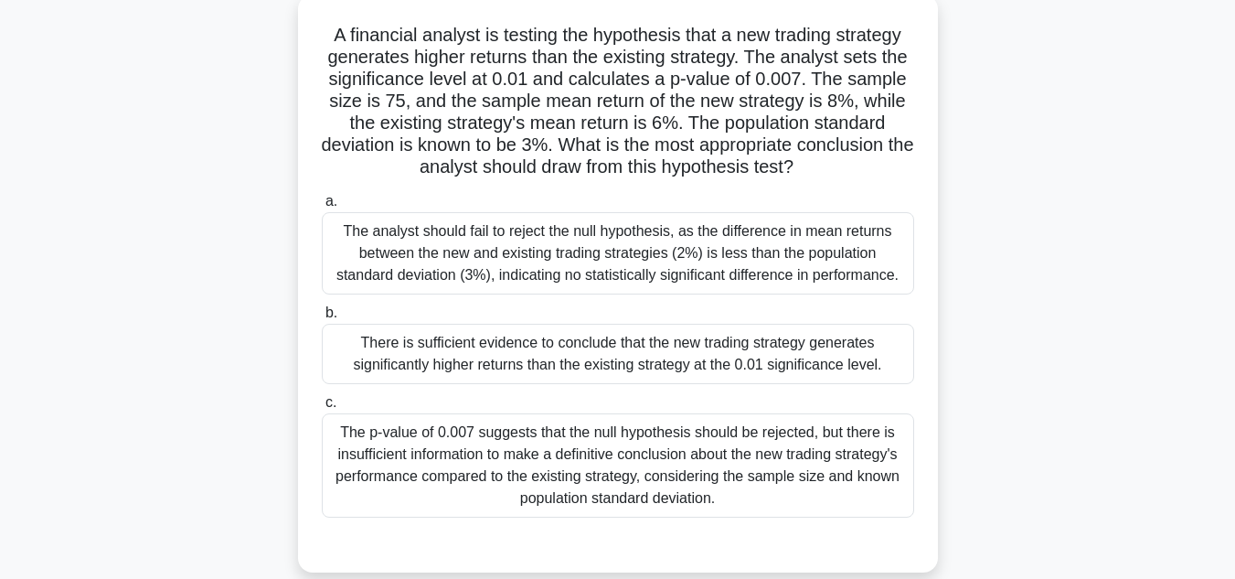
scroll to position [112, 0]
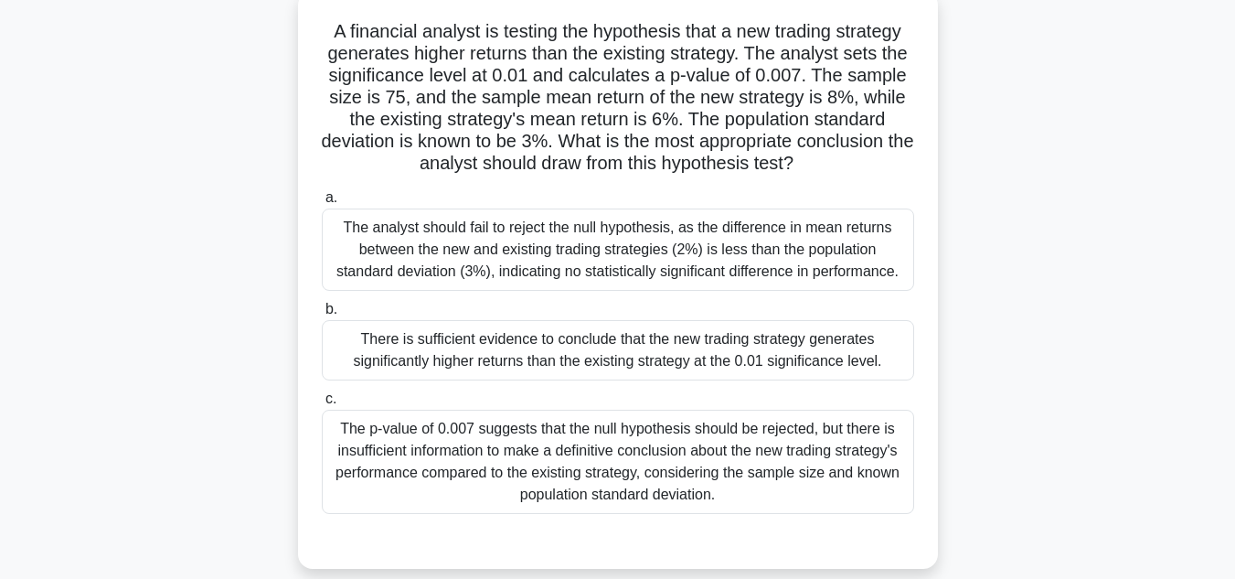
click at [687, 282] on div "The analyst should fail to reject the null hypothesis, as the difference in mea…" at bounding box center [618, 249] width 592 height 82
click at [322, 204] on input "a. The analyst should fail to reject the null hypothesis, as the difference in …" at bounding box center [322, 198] width 0 height 12
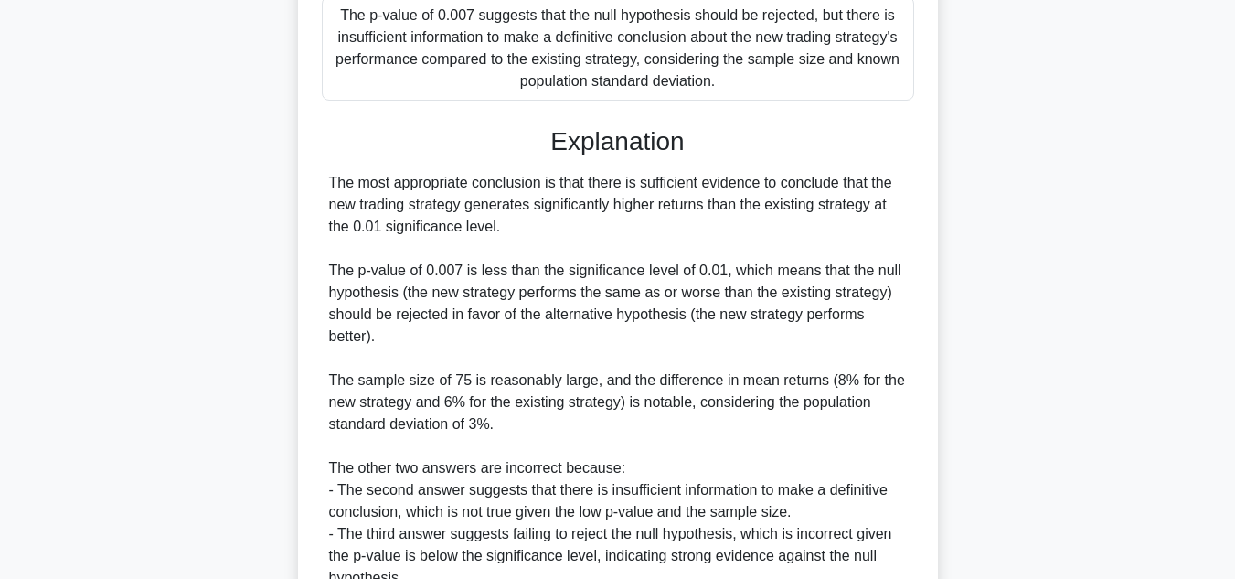
scroll to position [725, 0]
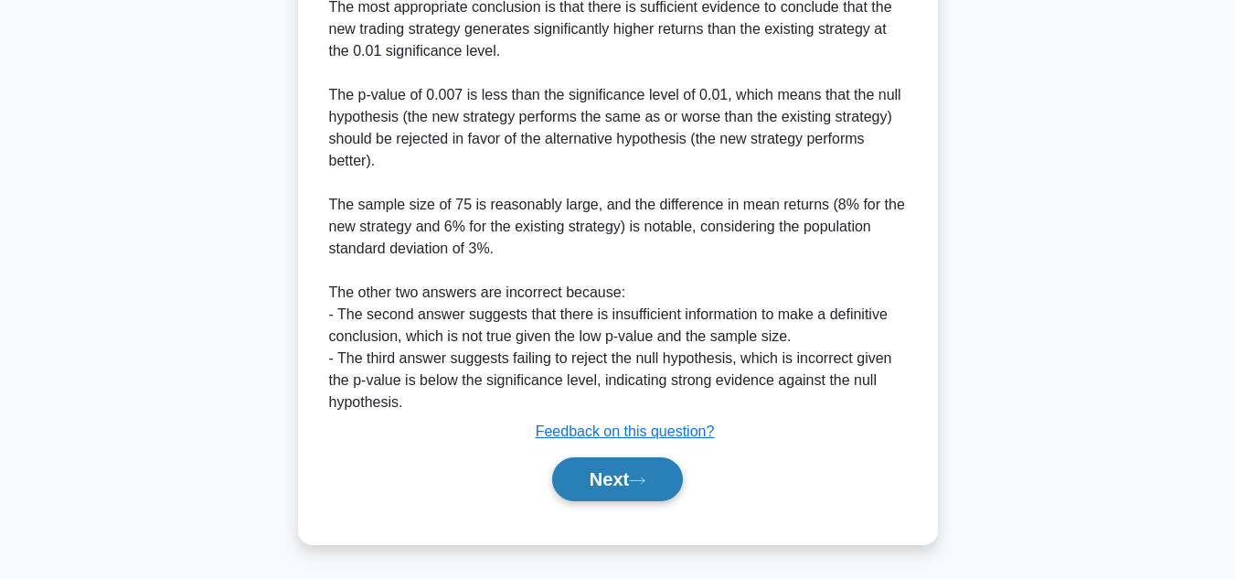
click at [634, 478] on button "Next" at bounding box center [617, 479] width 131 height 44
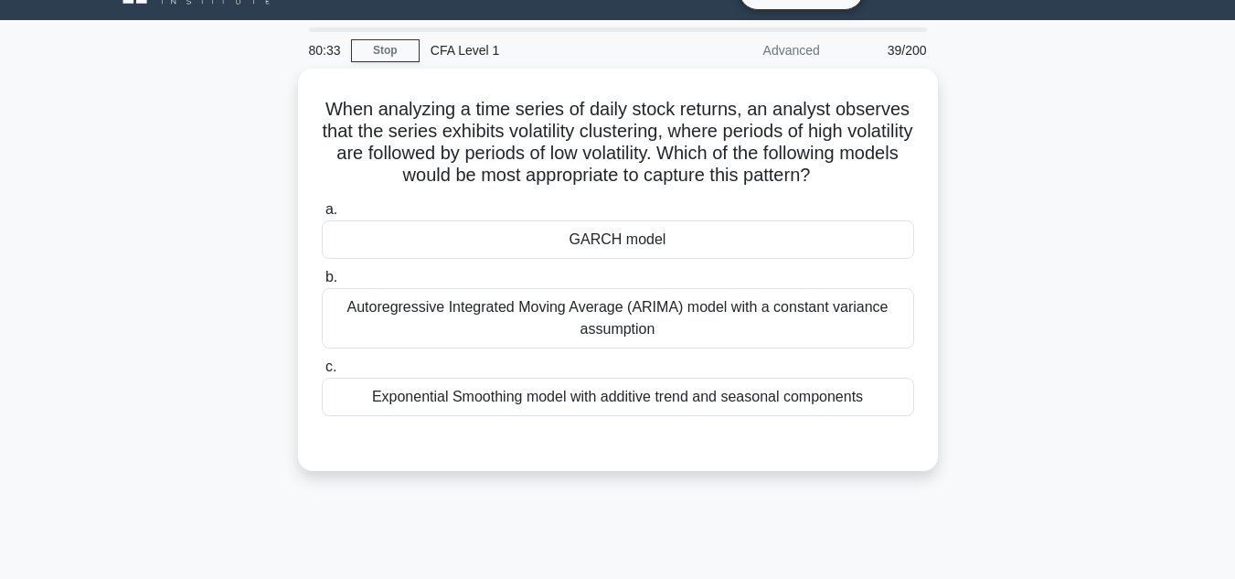
scroll to position [37, 0]
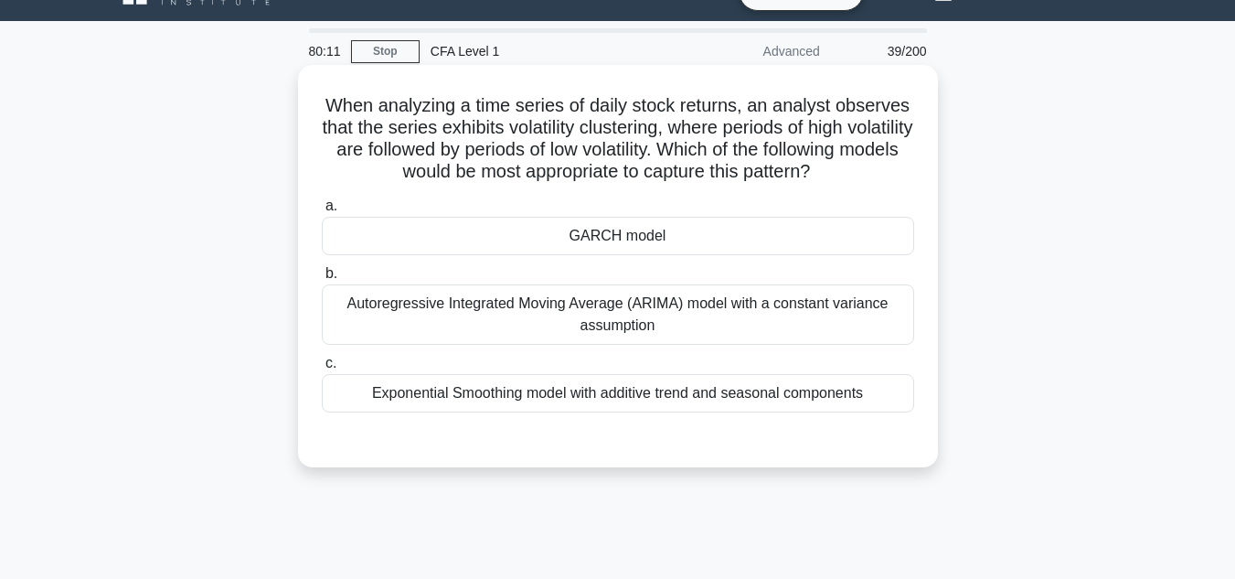
click at [740, 255] on div "GARCH model" at bounding box center [618, 236] width 592 height 38
click at [322, 212] on input "a. GARCH model" at bounding box center [322, 206] width 0 height 12
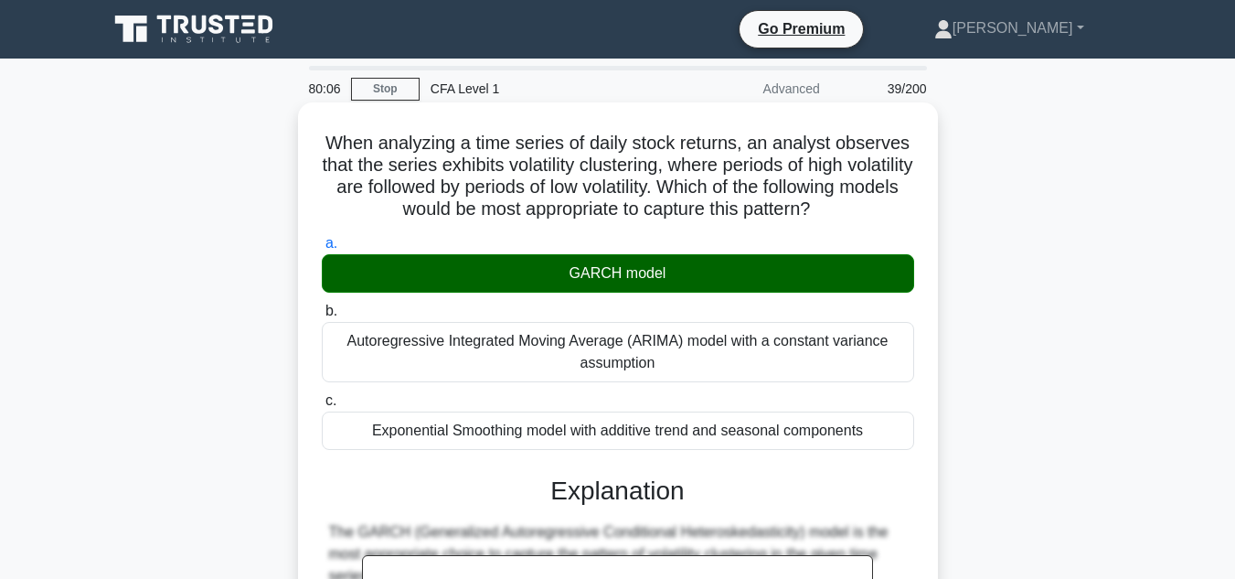
scroll to position [570, 0]
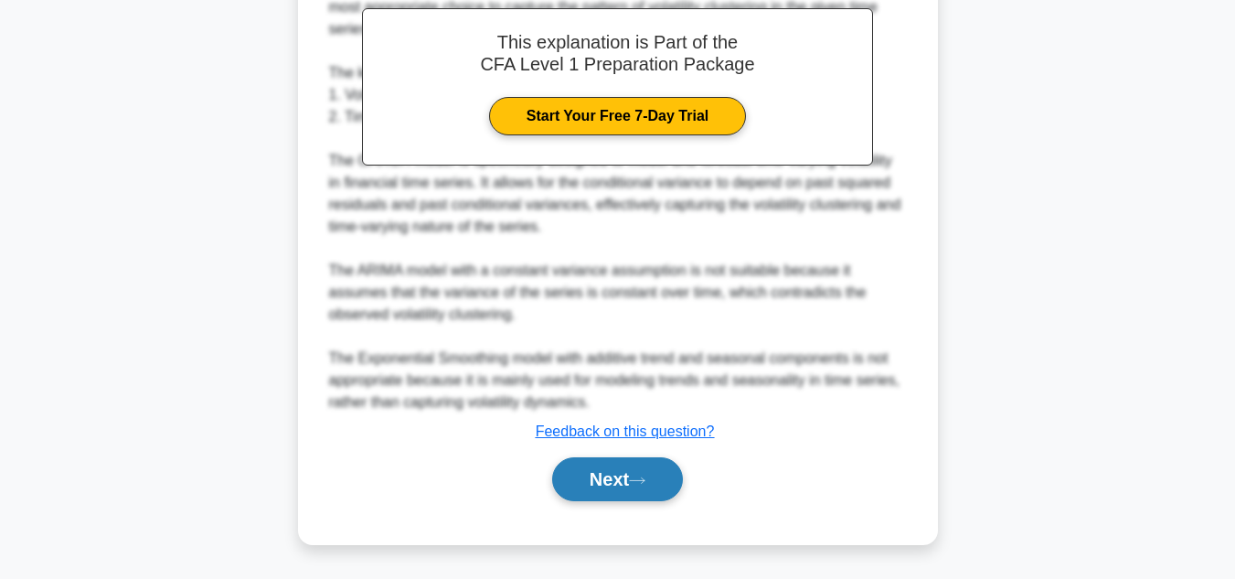
click at [608, 479] on button "Next" at bounding box center [617, 479] width 131 height 44
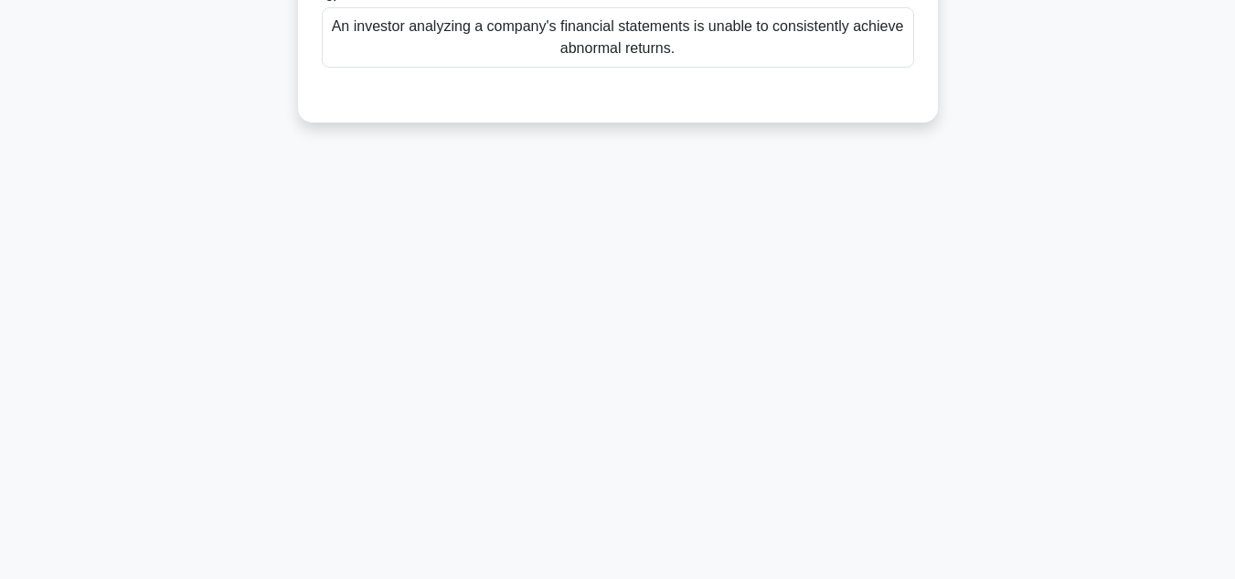
scroll to position [0, 0]
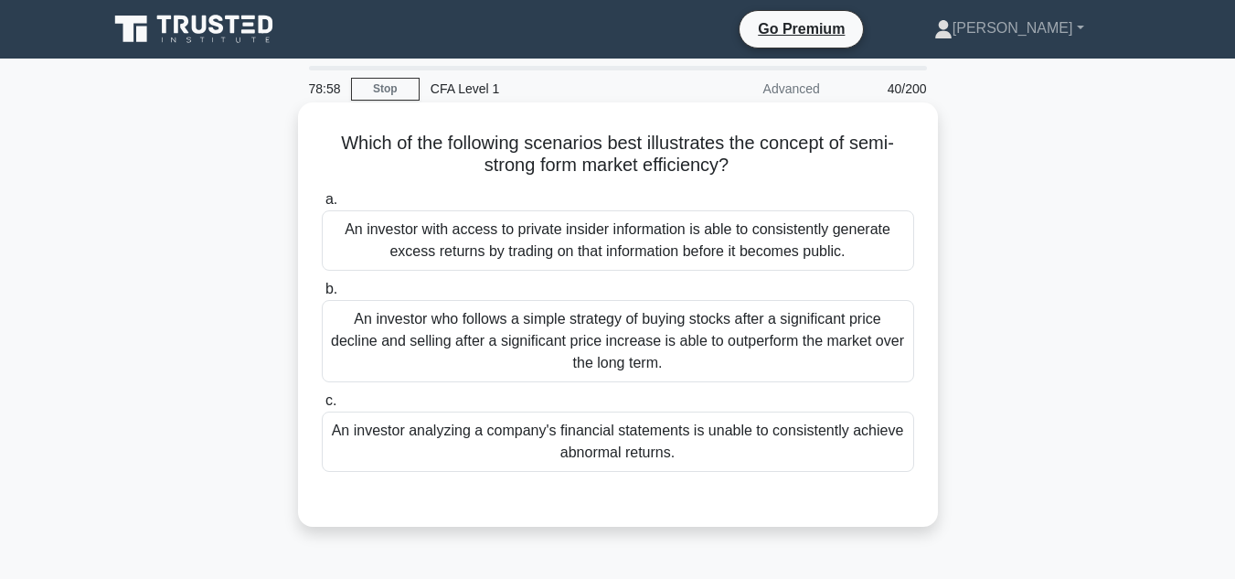
click at [825, 252] on div "An investor with access to private insider information is able to consistently …" at bounding box center [618, 240] width 592 height 60
click at [322, 206] on input "a. An investor with access to private insider information is able to consistent…" at bounding box center [322, 200] width 0 height 12
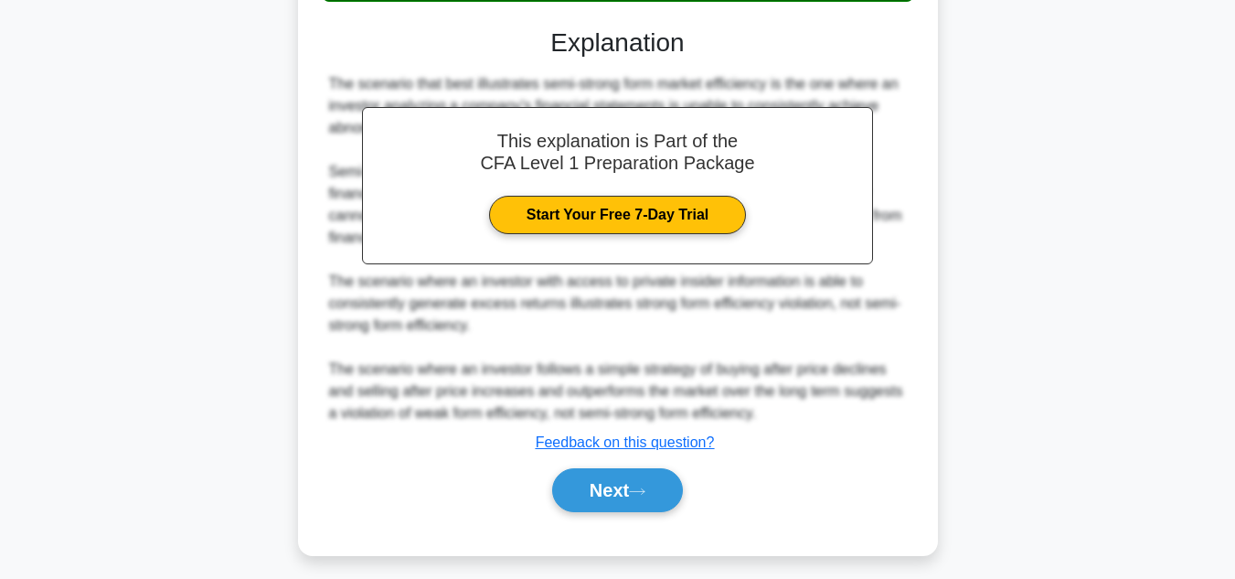
scroll to position [484, 0]
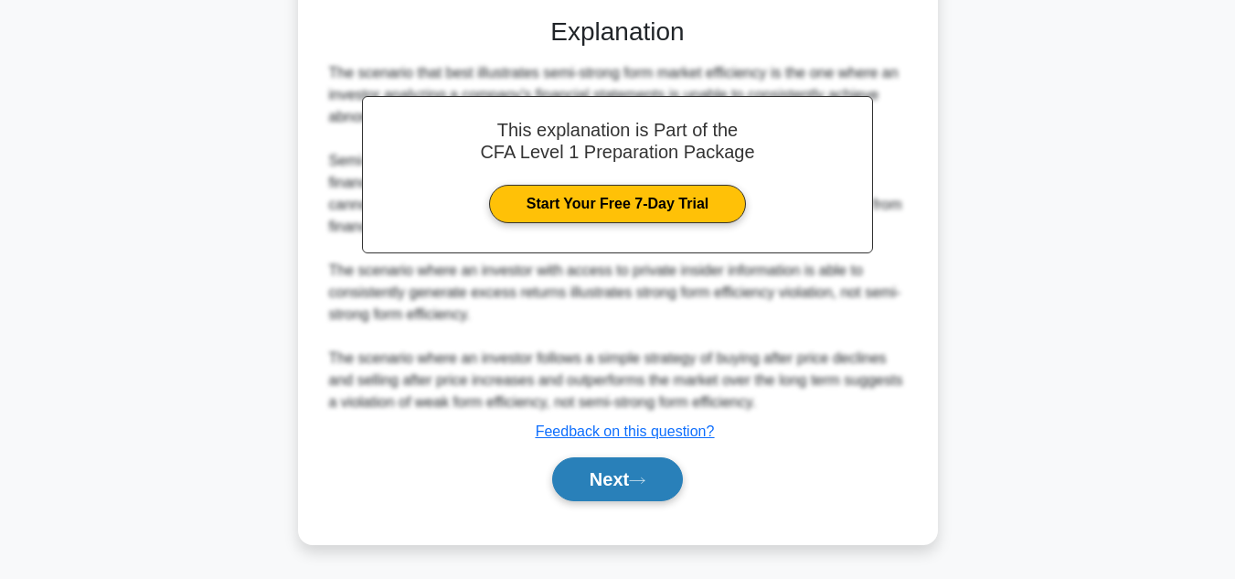
click at [670, 485] on button "Next" at bounding box center [617, 479] width 131 height 44
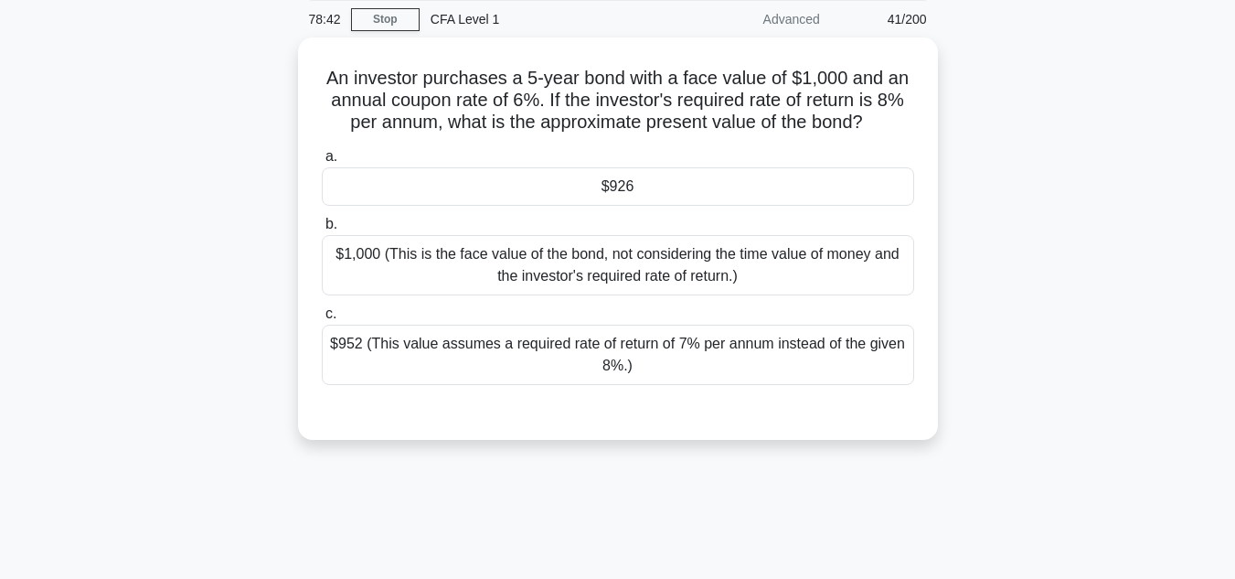
scroll to position [0, 0]
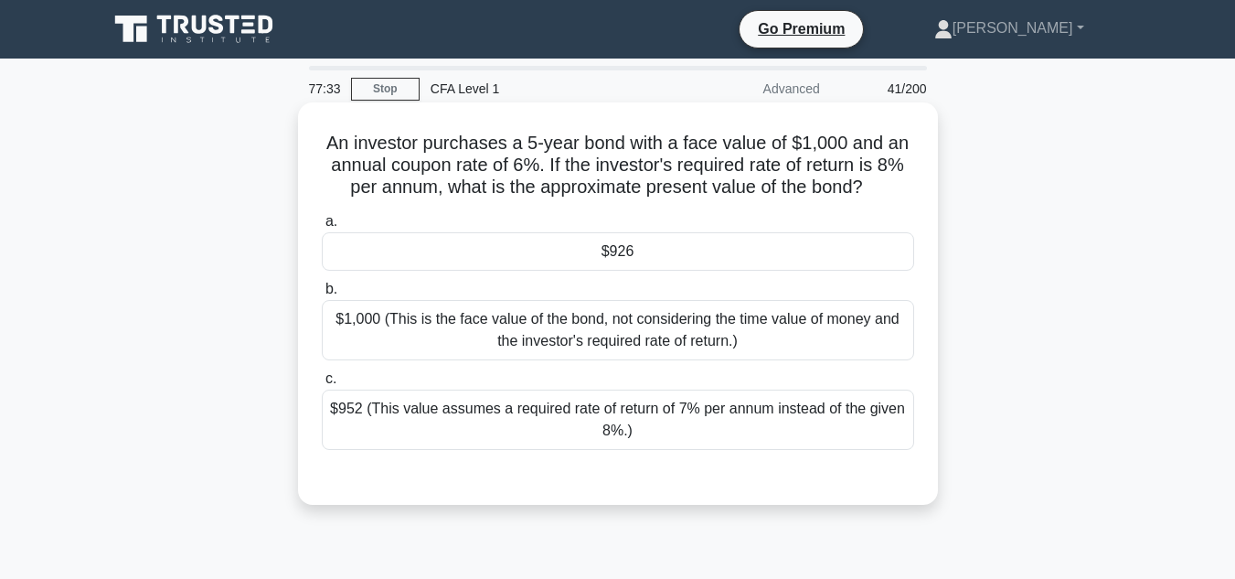
click at [760, 250] on div "$926" at bounding box center [618, 251] width 592 height 38
click at [322, 228] on input "a. $926" at bounding box center [322, 222] width 0 height 12
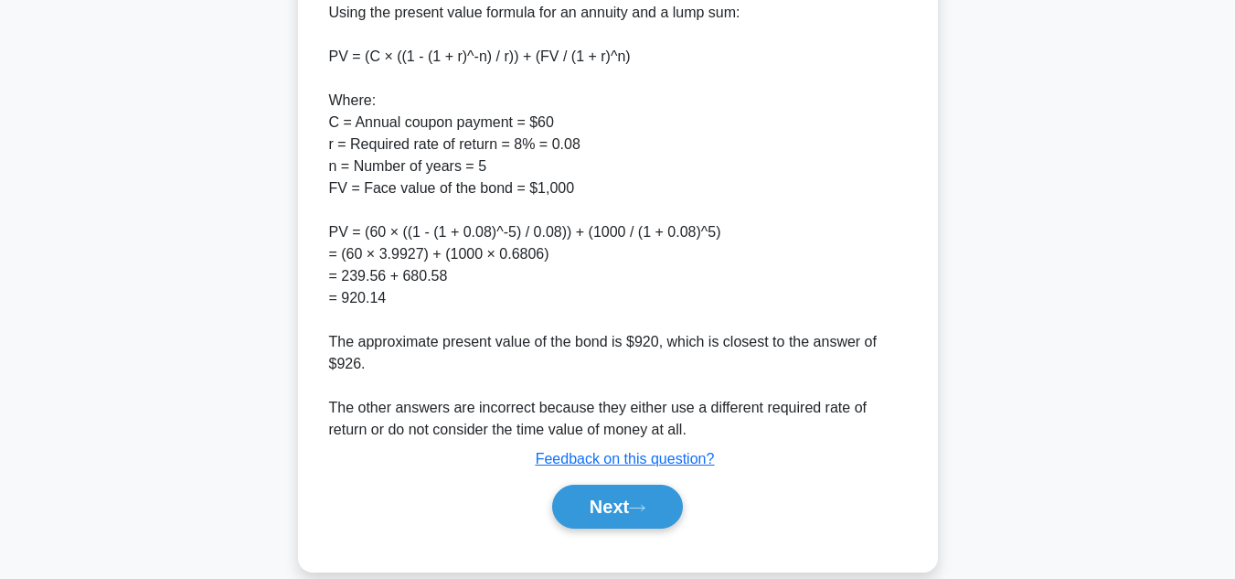
scroll to position [723, 0]
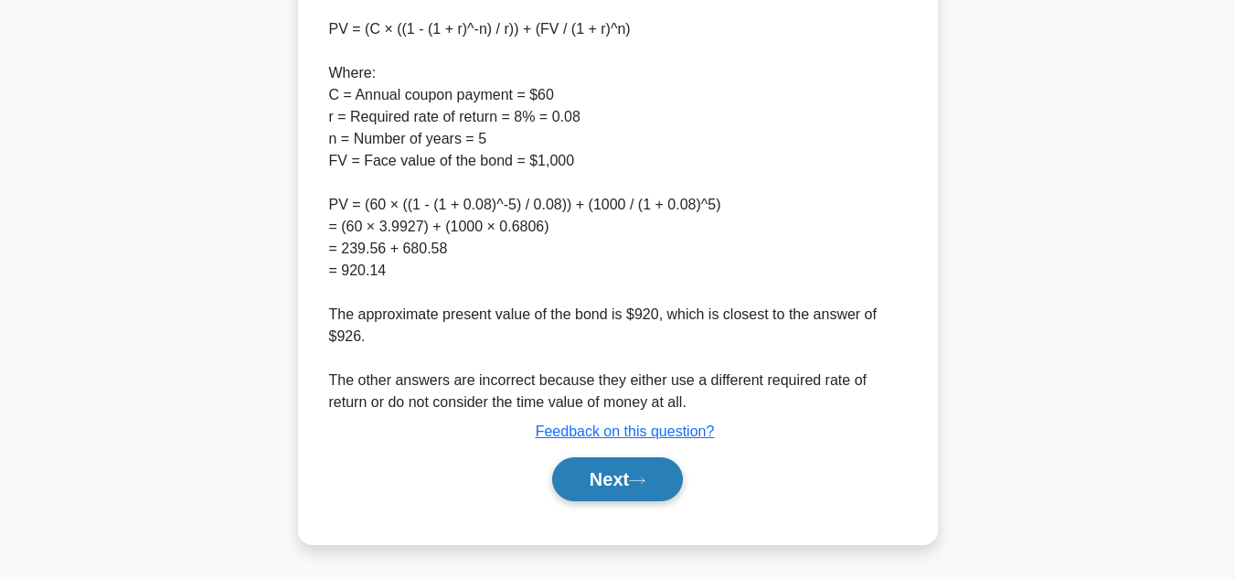
click at [587, 501] on button "Next" at bounding box center [617, 479] width 131 height 44
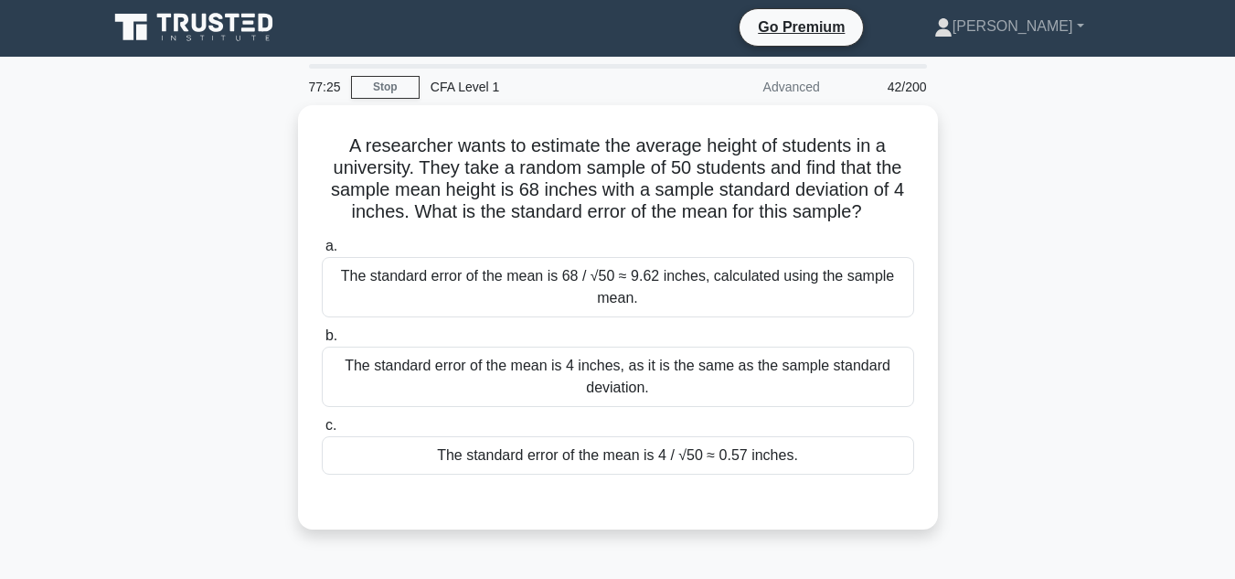
scroll to position [0, 0]
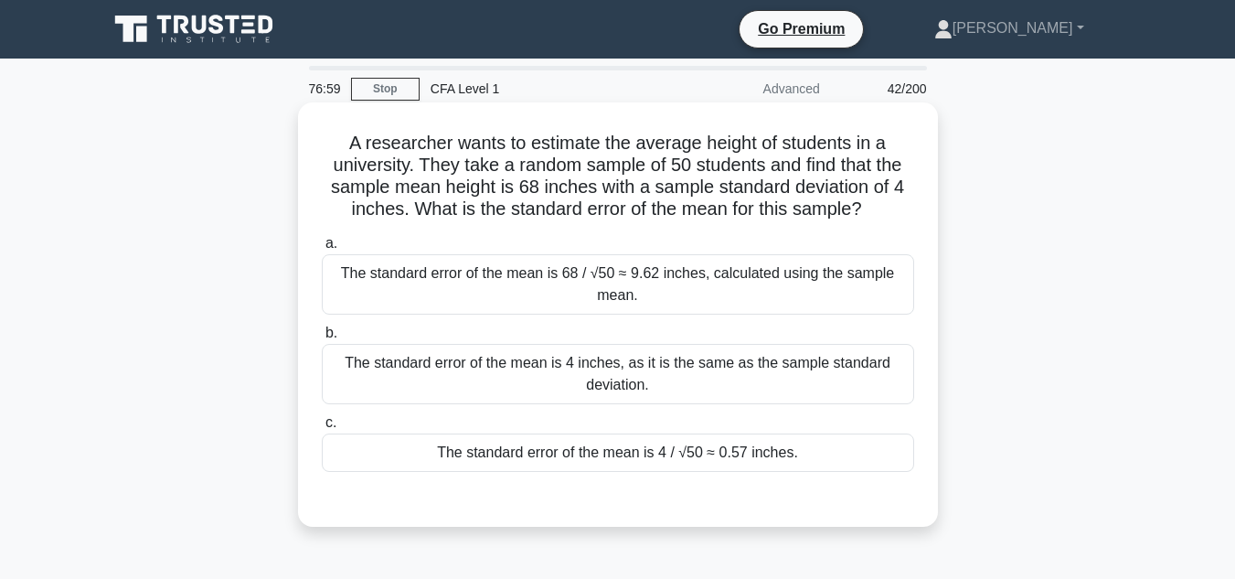
click at [762, 460] on div "The standard error of the mean is 4 / √50 ≈ 0.57 inches." at bounding box center [618, 452] width 592 height 38
click at [322, 429] on input "c. The standard error of the mean is 4 / √50 ≈ 0.57 inches." at bounding box center [322, 423] width 0 height 12
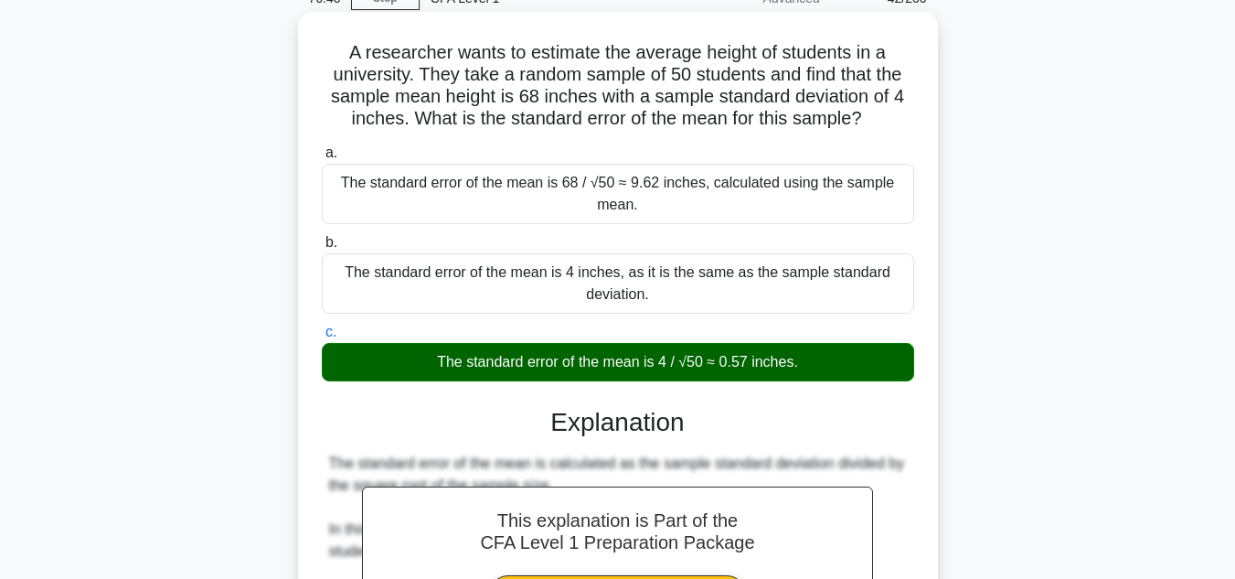
scroll to position [416, 0]
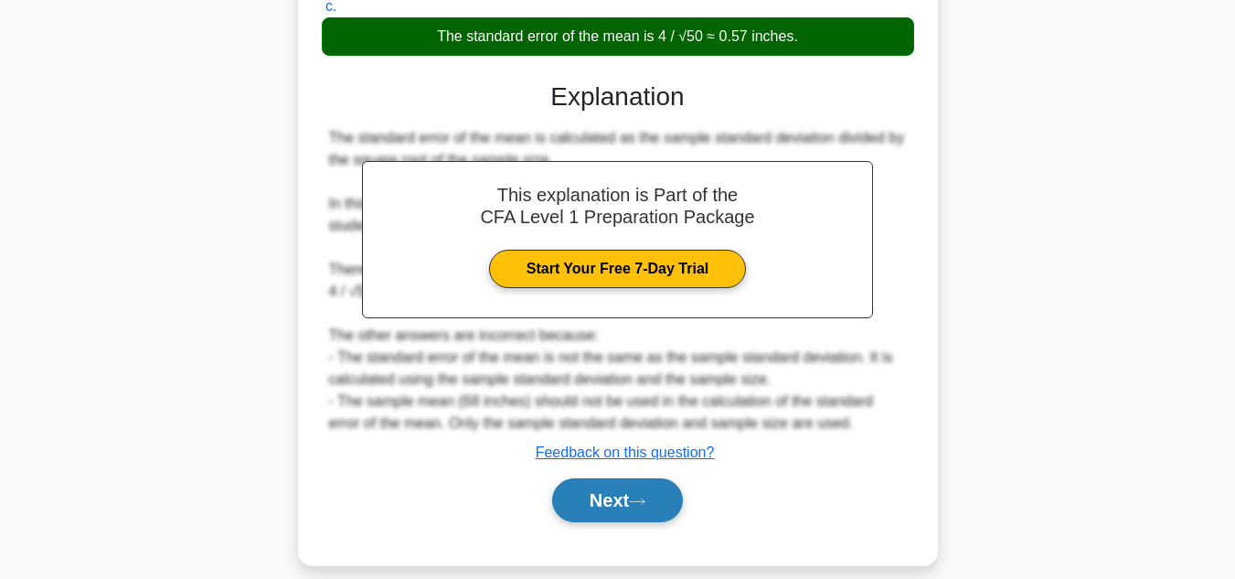
click at [645, 496] on icon at bounding box center [637, 501] width 16 height 10
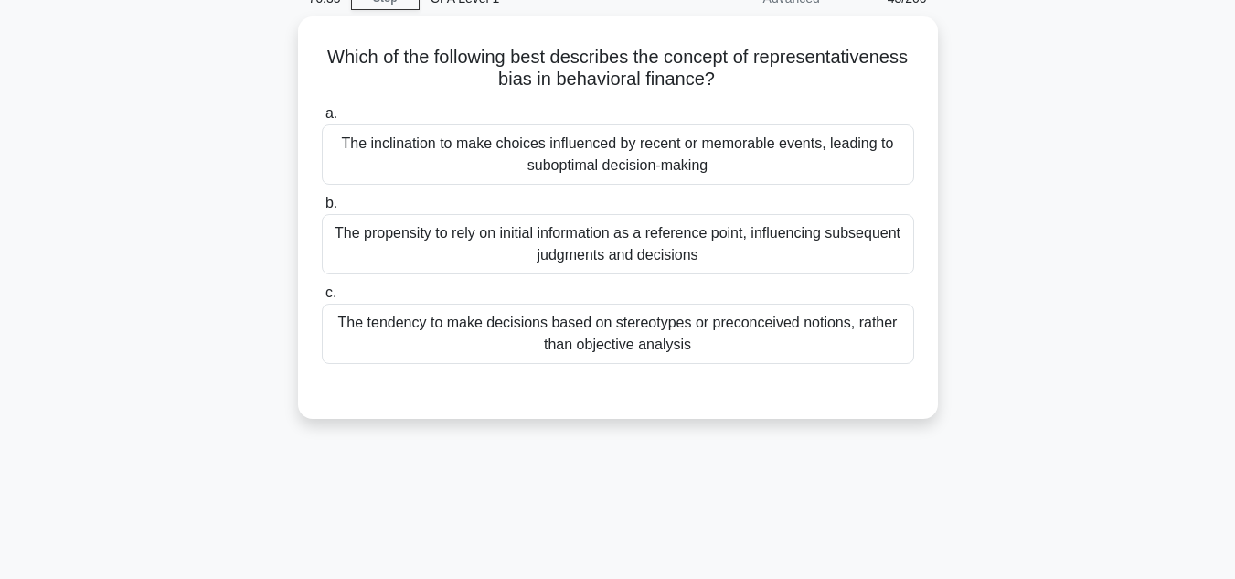
scroll to position [0, 0]
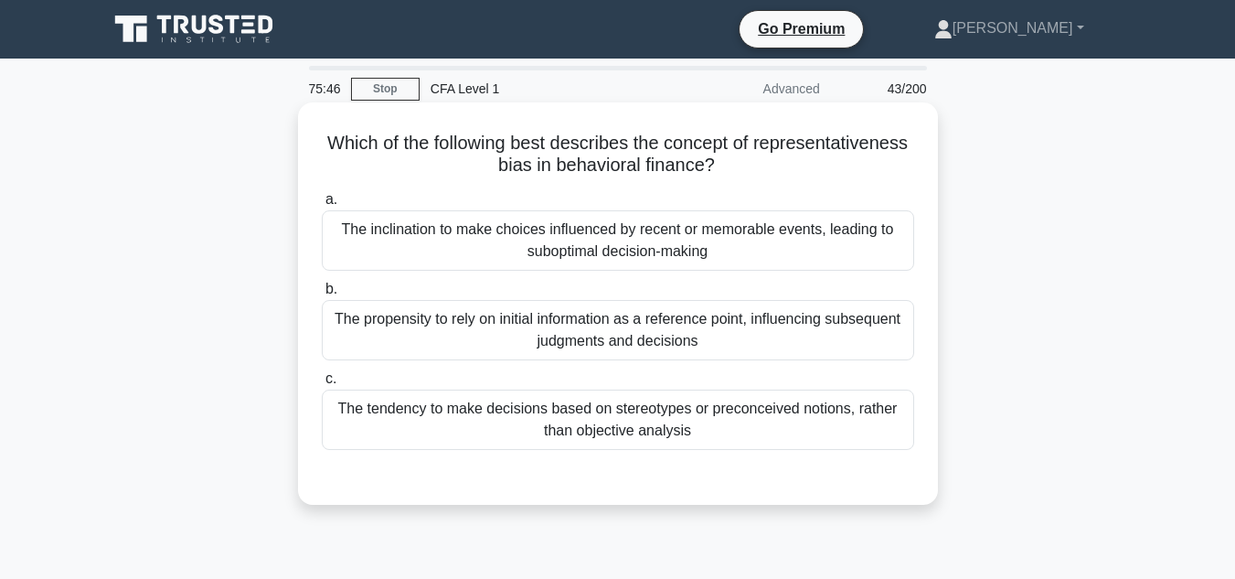
click at [656, 248] on div "The inclination to make choices influenced by recent or memorable events, leadi…" at bounding box center [618, 240] width 592 height 60
click at [322, 206] on input "a. The inclination to make choices influenced by recent or memorable events, le…" at bounding box center [322, 200] width 0 height 12
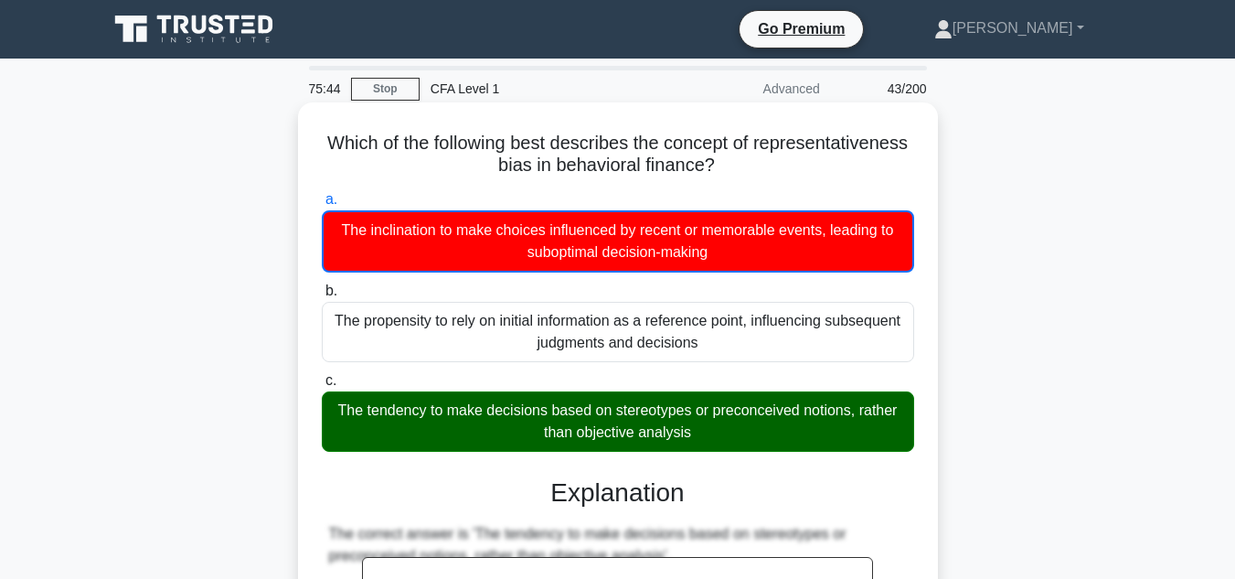
click at [634, 421] on div "The tendency to make decisions based on stereotypes or preconceived notions, ra…" at bounding box center [618, 421] width 592 height 60
click at [322, 387] on input "c. The tendency to make decisions based on stereotypes or preconceived notions,…" at bounding box center [322, 381] width 0 height 12
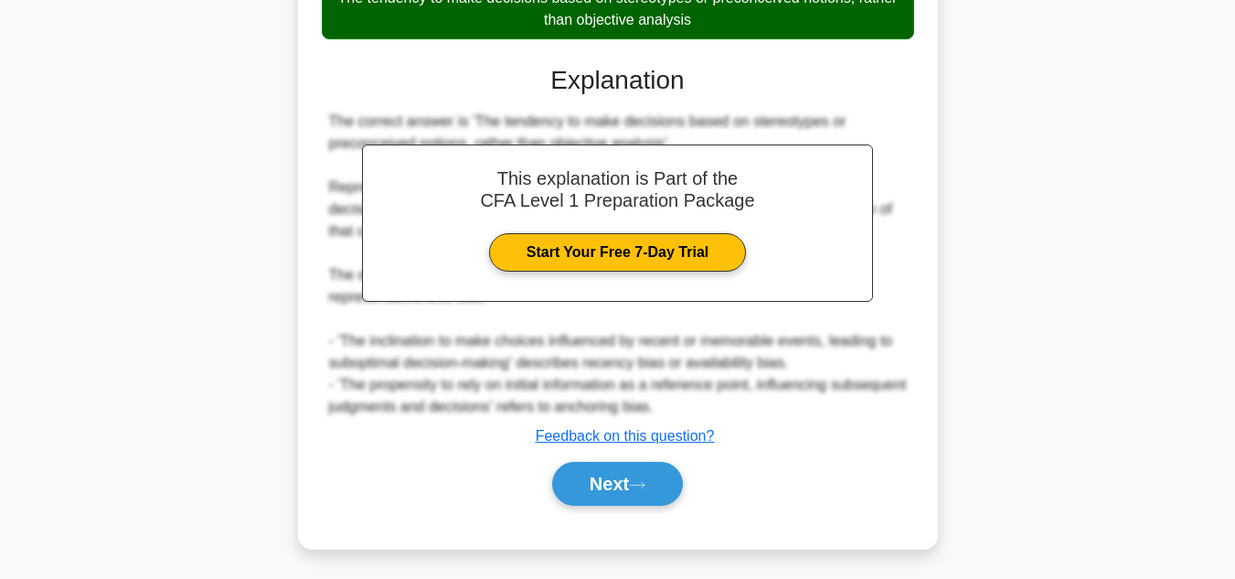
scroll to position [416, 0]
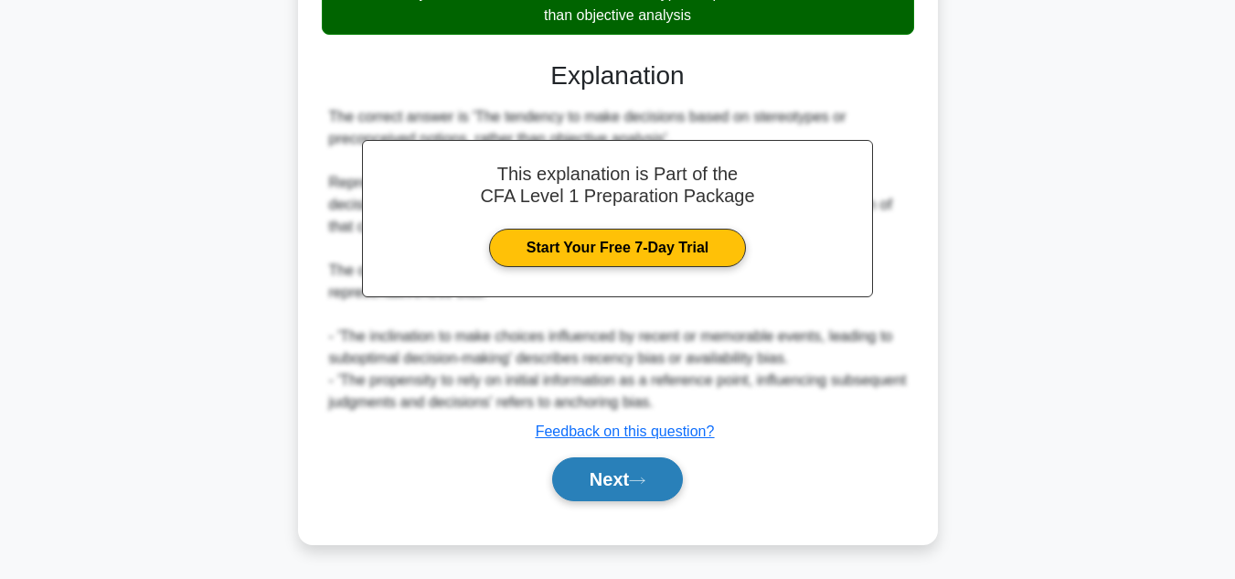
click at [659, 466] on button "Next" at bounding box center [617, 479] width 131 height 44
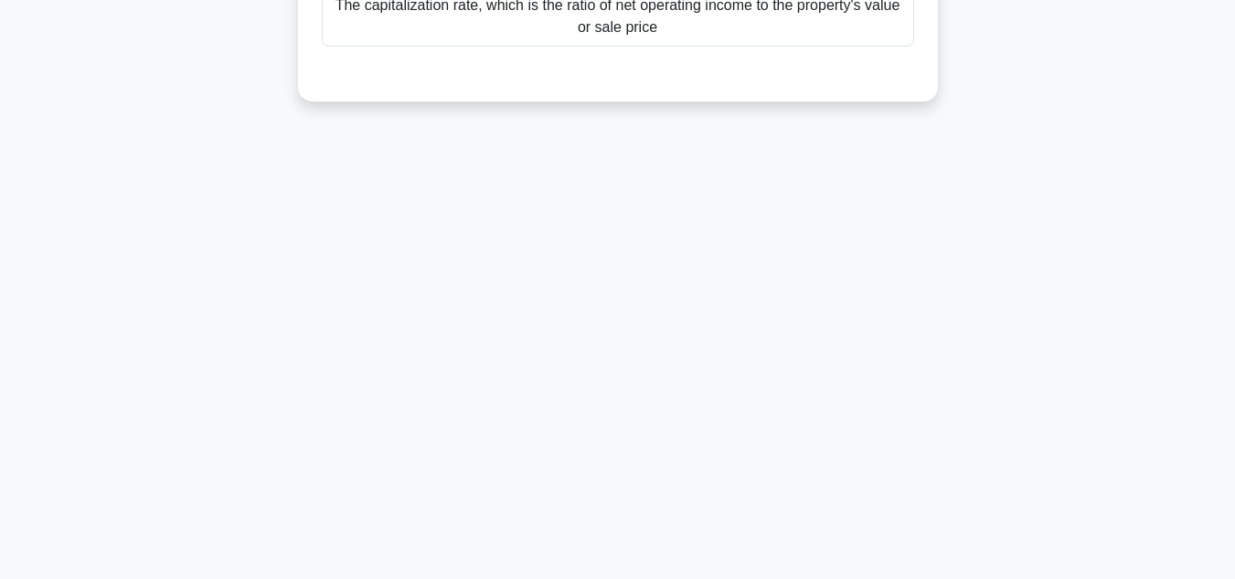
scroll to position [0, 0]
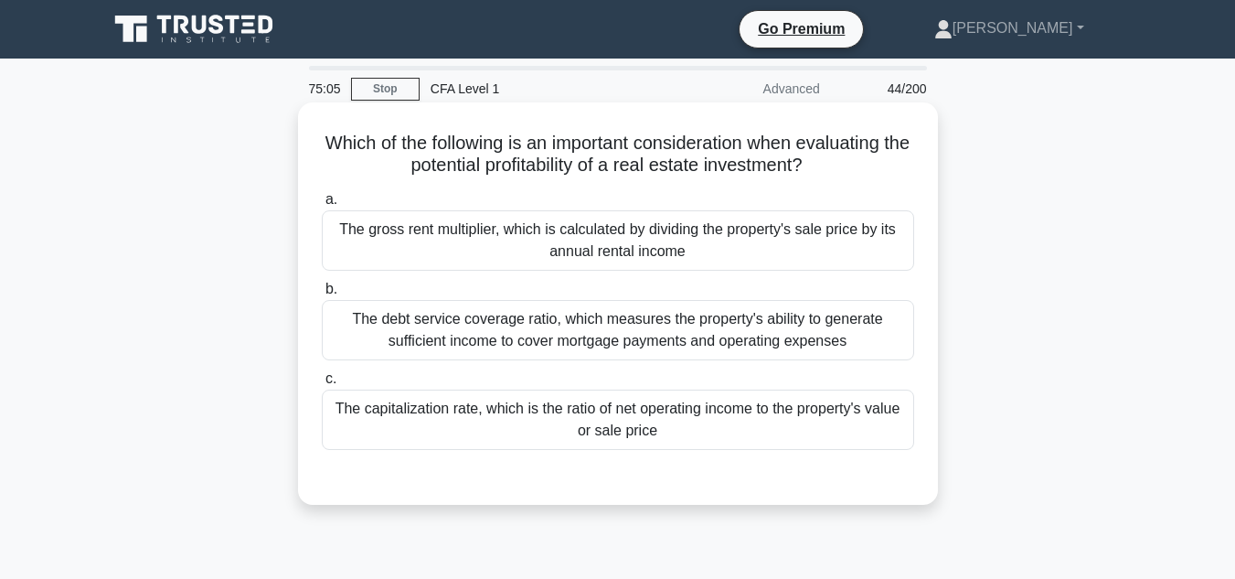
click at [847, 422] on div "The capitalization rate, which is the ratio of net operating income to the prop…" at bounding box center [618, 419] width 592 height 60
click at [322, 385] on input "c. The capitalization rate, which is the ratio of net operating income to the p…" at bounding box center [322, 379] width 0 height 12
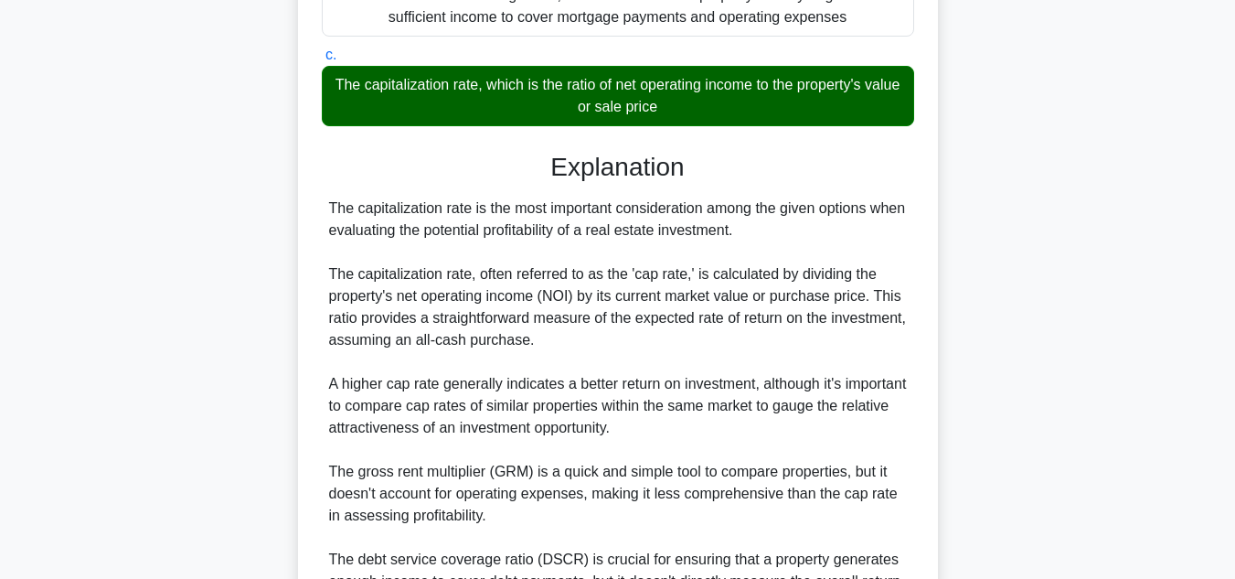
scroll to position [526, 0]
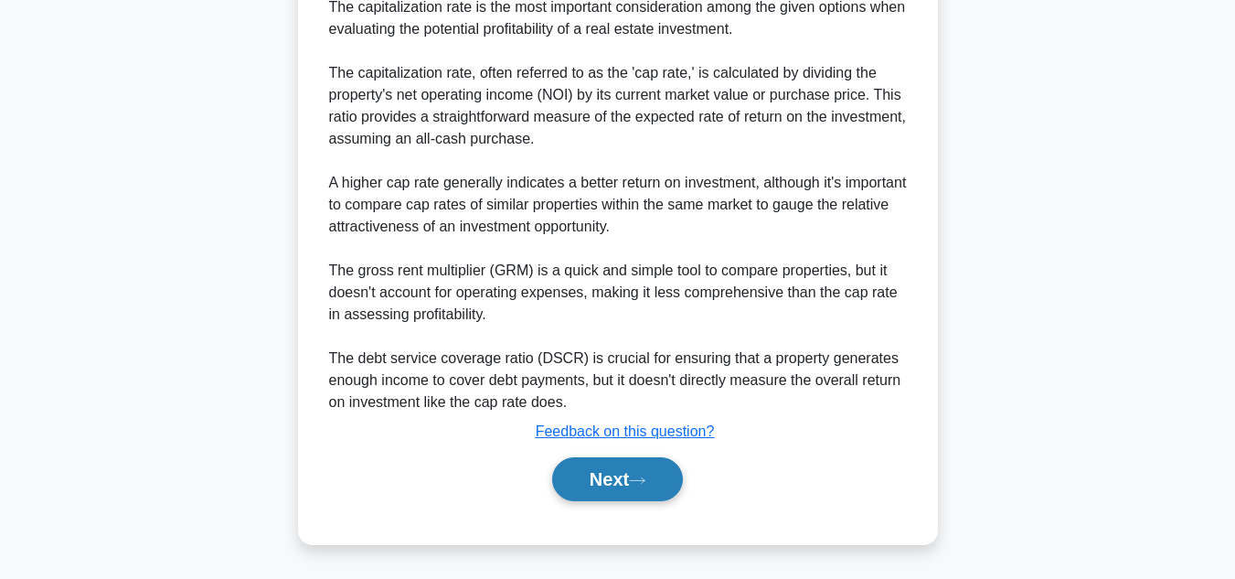
click at [644, 473] on button "Next" at bounding box center [617, 479] width 131 height 44
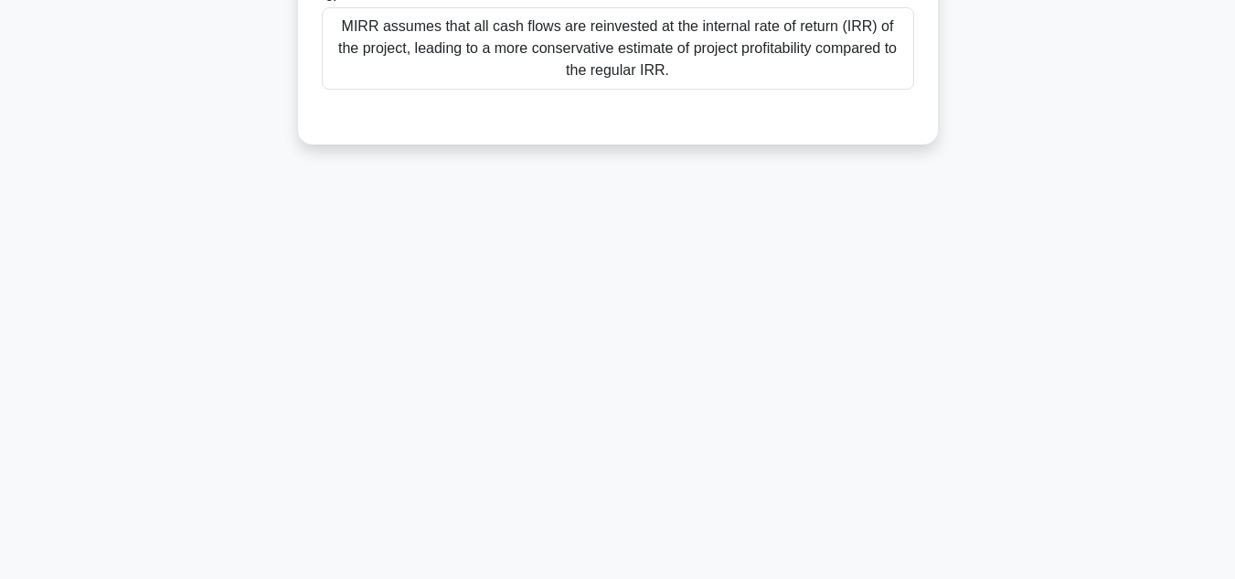
scroll to position [0, 0]
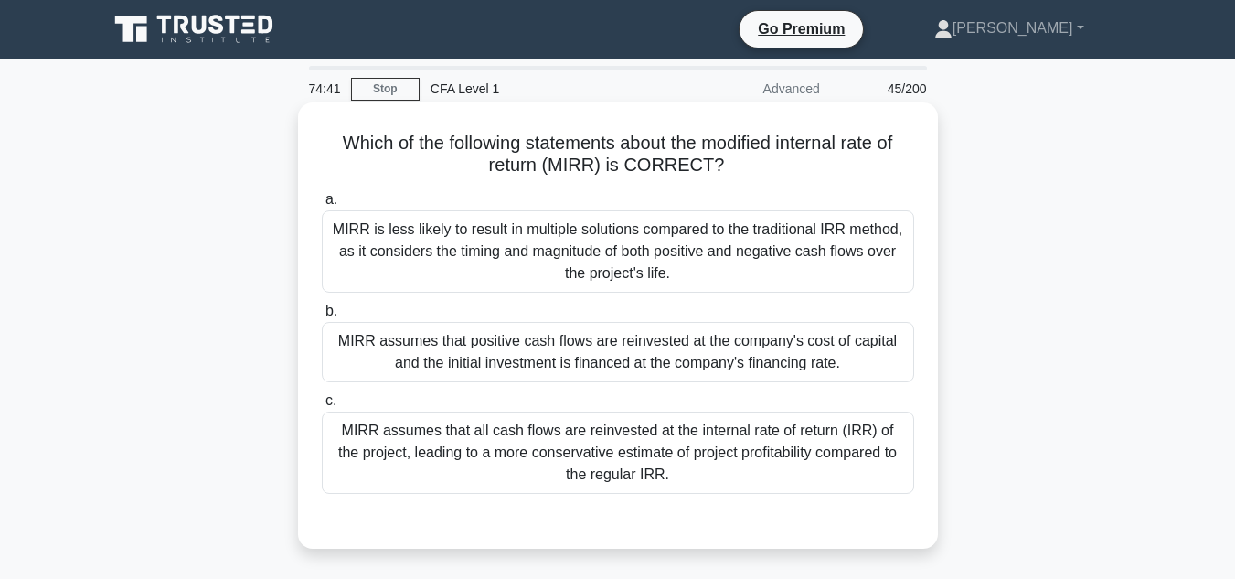
click at [779, 474] on div "MIRR assumes that all cash flows are reinvested at the internal rate of return …" at bounding box center [618, 452] width 592 height 82
click at [322, 407] on input "c. MIRR assumes that all cash flows are reinvested at the internal rate of retu…" at bounding box center [322, 401] width 0 height 12
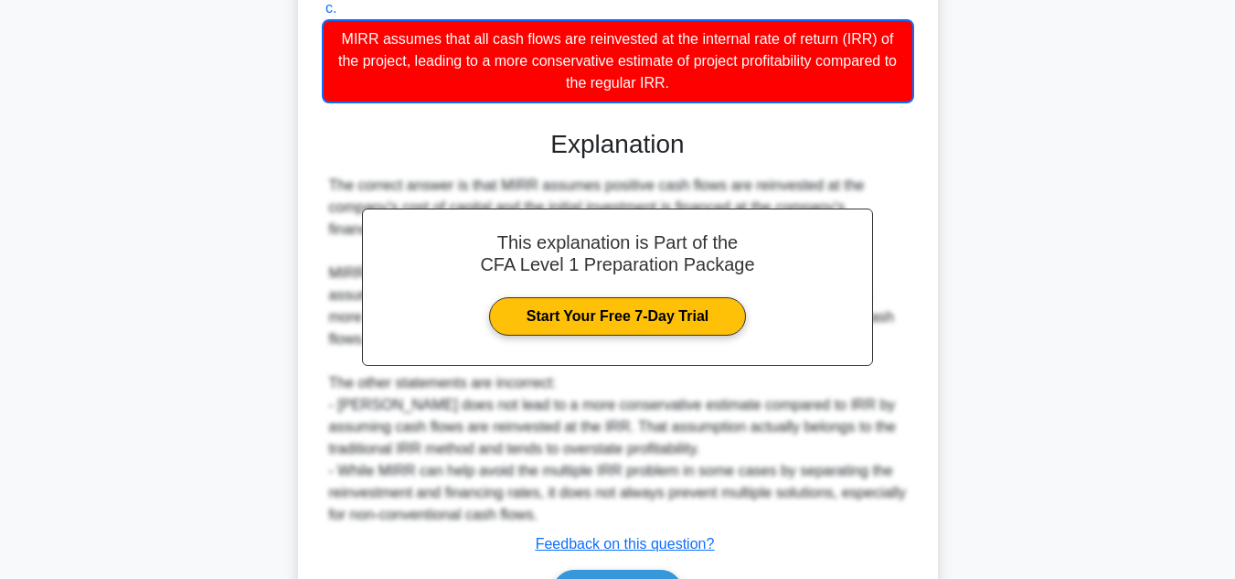
scroll to position [506, 0]
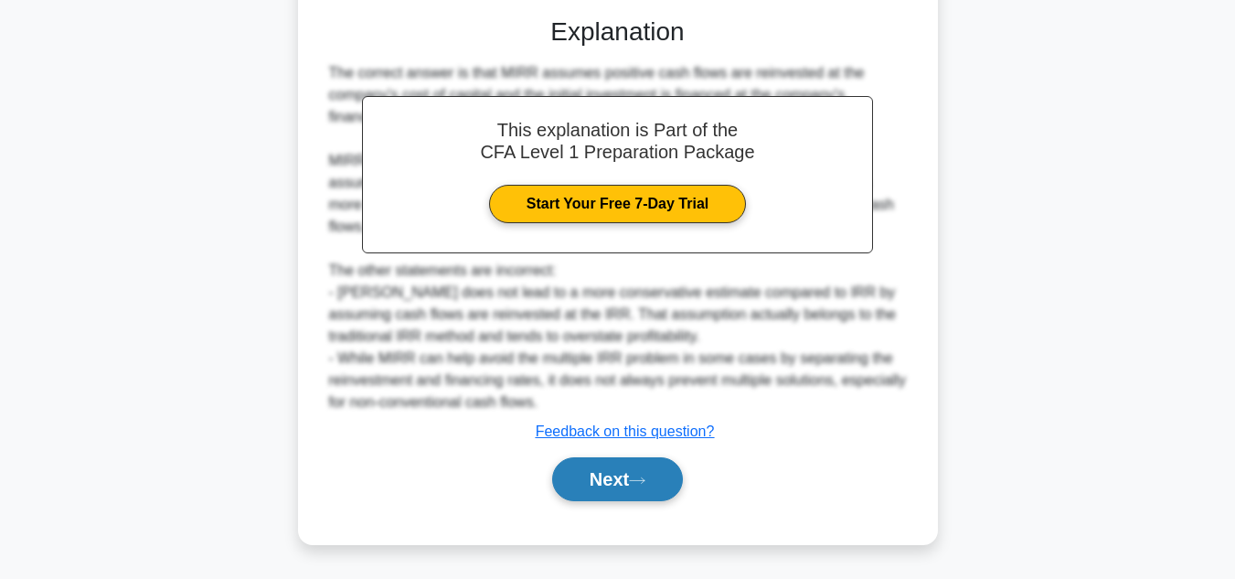
click at [610, 491] on button "Next" at bounding box center [617, 479] width 131 height 44
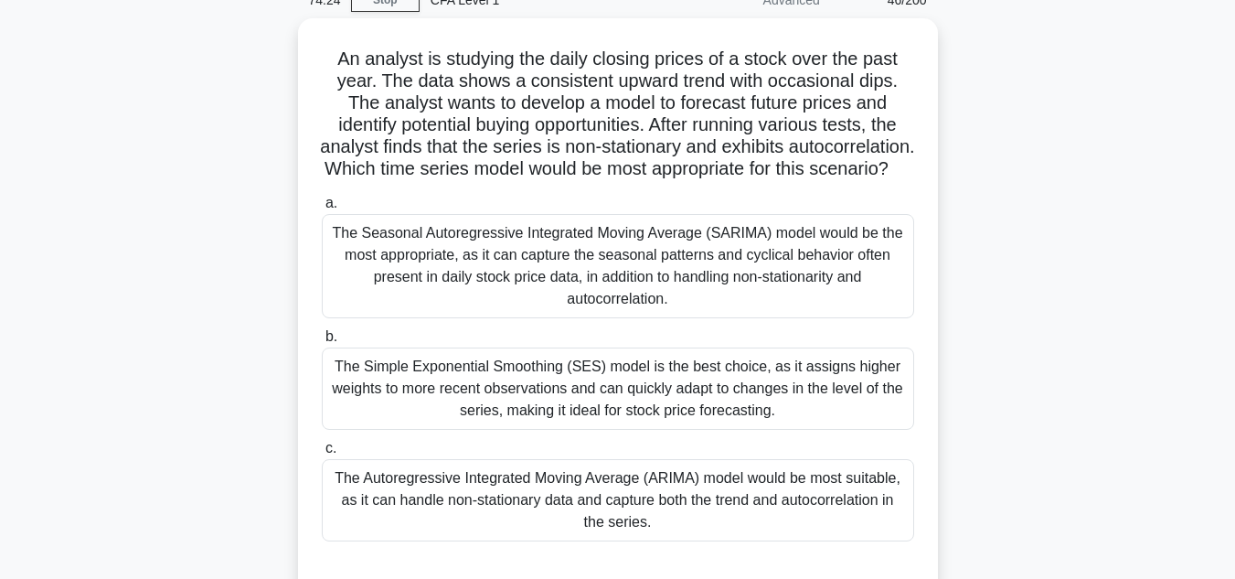
scroll to position [98, 0]
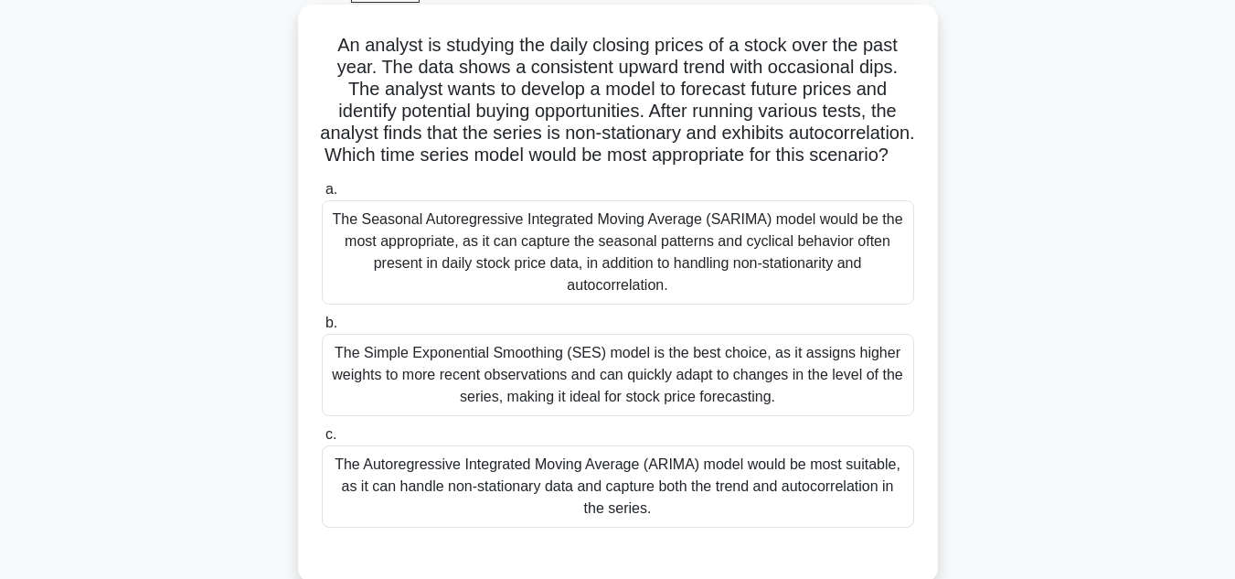
click at [705, 293] on div "The Seasonal Autoregressive Integrated Moving Average (SARIMA) model would be t…" at bounding box center [618, 252] width 592 height 104
click at [322, 196] on input "a. The Seasonal Autoregressive Integrated Moving Average (SARIMA) model would b…" at bounding box center [322, 190] width 0 height 12
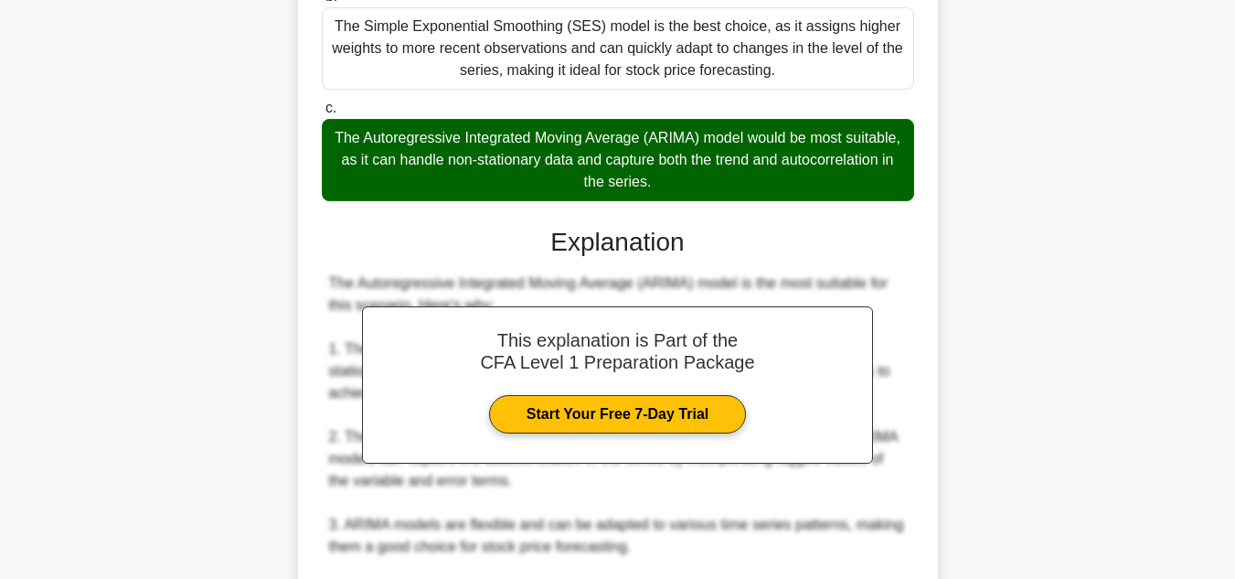
scroll to position [791, 0]
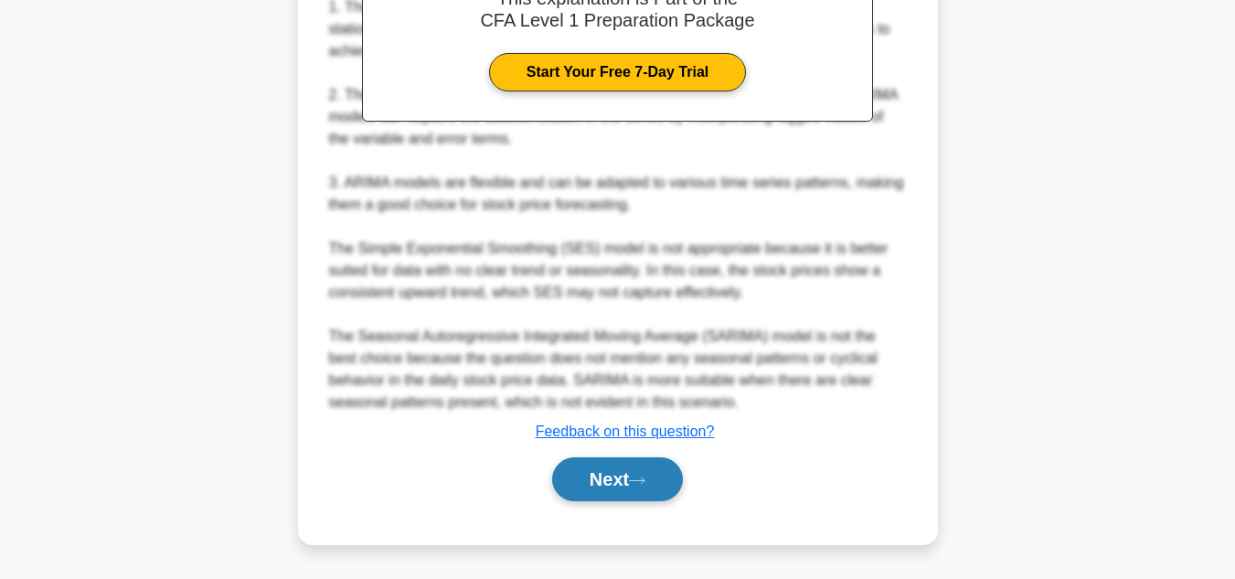
click at [634, 477] on button "Next" at bounding box center [617, 479] width 131 height 44
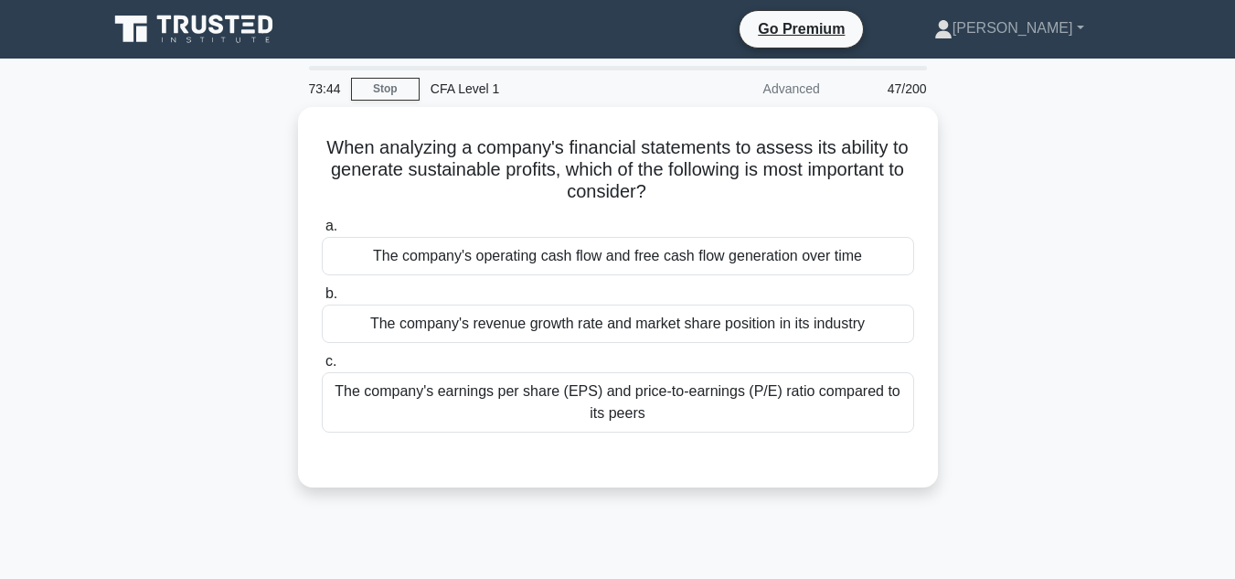
scroll to position [0, 0]
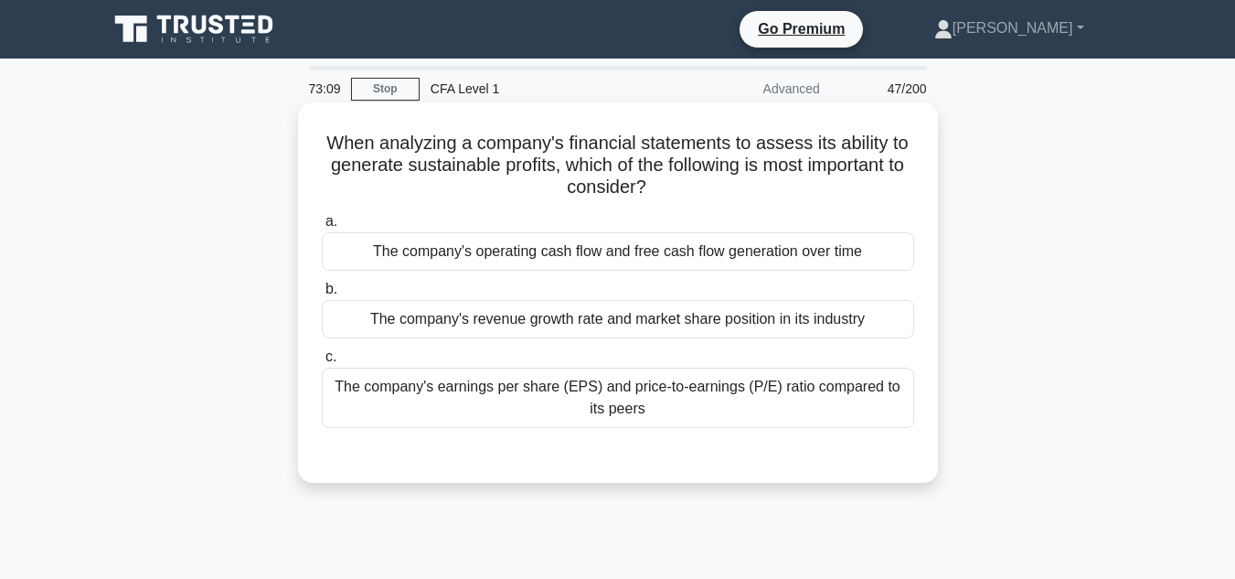
click at [503, 367] on label "c. The company's earnings per share (EPS) and price-to-earnings (P/E) ratio com…" at bounding box center [618, 387] width 592 height 82
click at [322, 363] on input "c. The company's earnings per share (EPS) and price-to-earnings (P/E) ratio com…" at bounding box center [322, 357] width 0 height 12
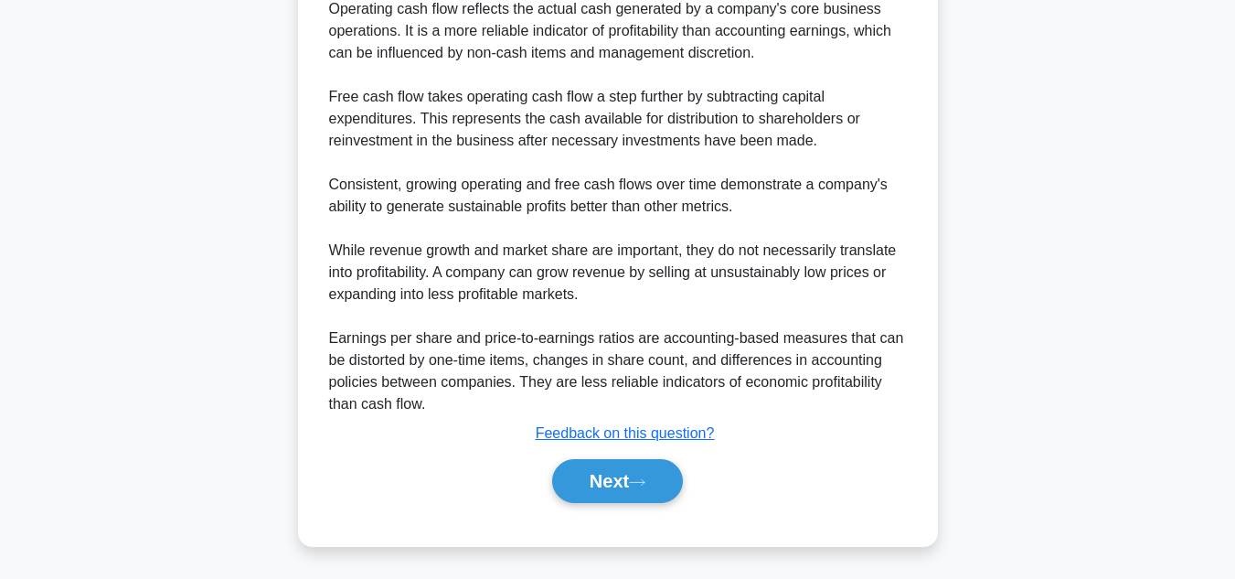
scroll to position [591, 0]
click at [583, 464] on button "Next" at bounding box center [617, 480] width 131 height 44
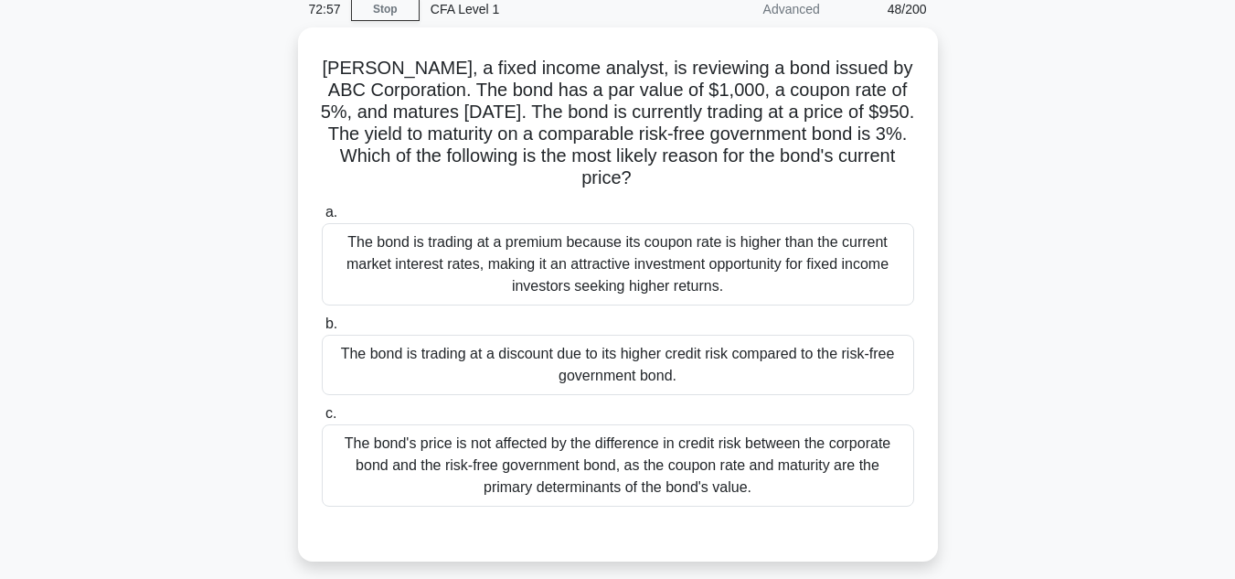
scroll to position [88, 0]
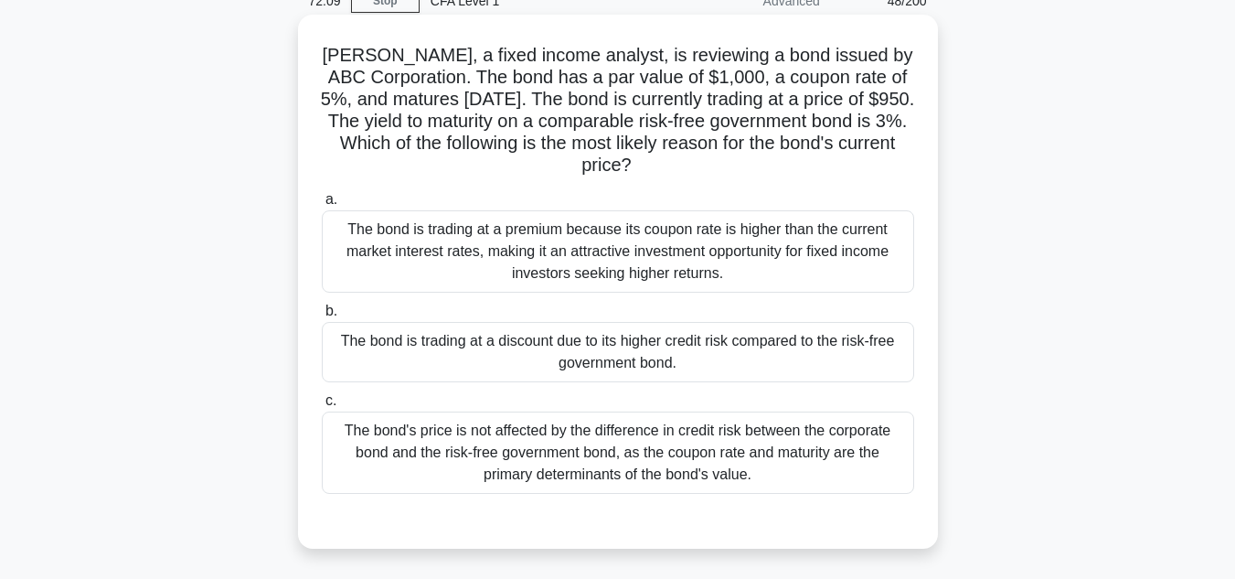
click at [601, 354] on div "The bond is trading at a discount due to its higher credit risk compared to the…" at bounding box center [618, 352] width 592 height 60
click at [322, 317] on input "b. The bond is trading at a discount due to its higher credit risk compared to …" at bounding box center [322, 311] width 0 height 12
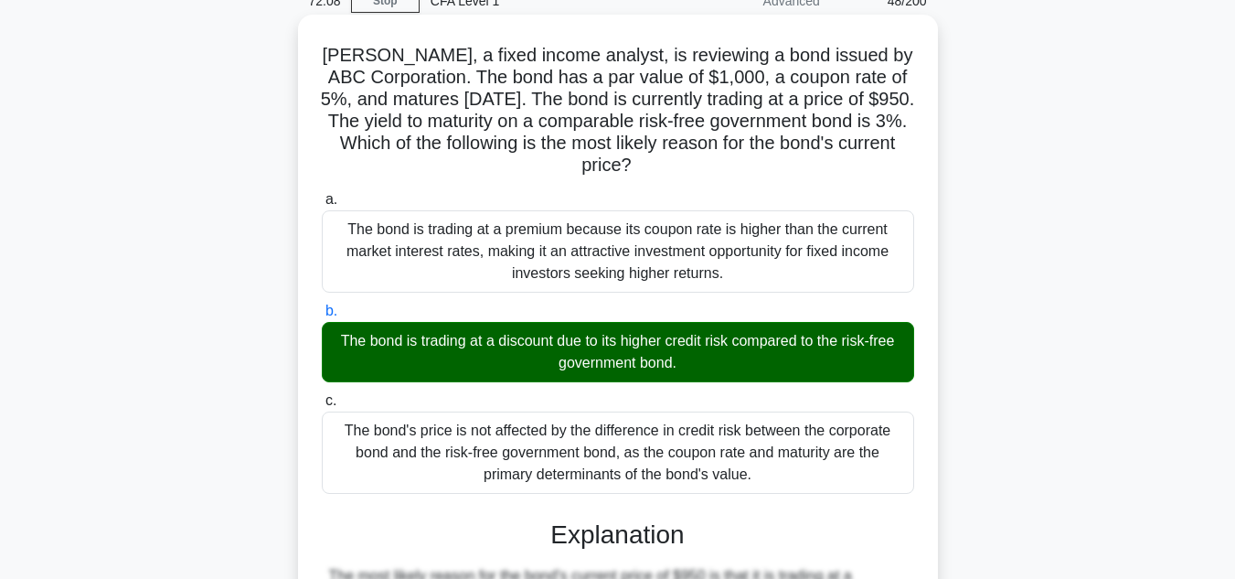
scroll to position [570, 0]
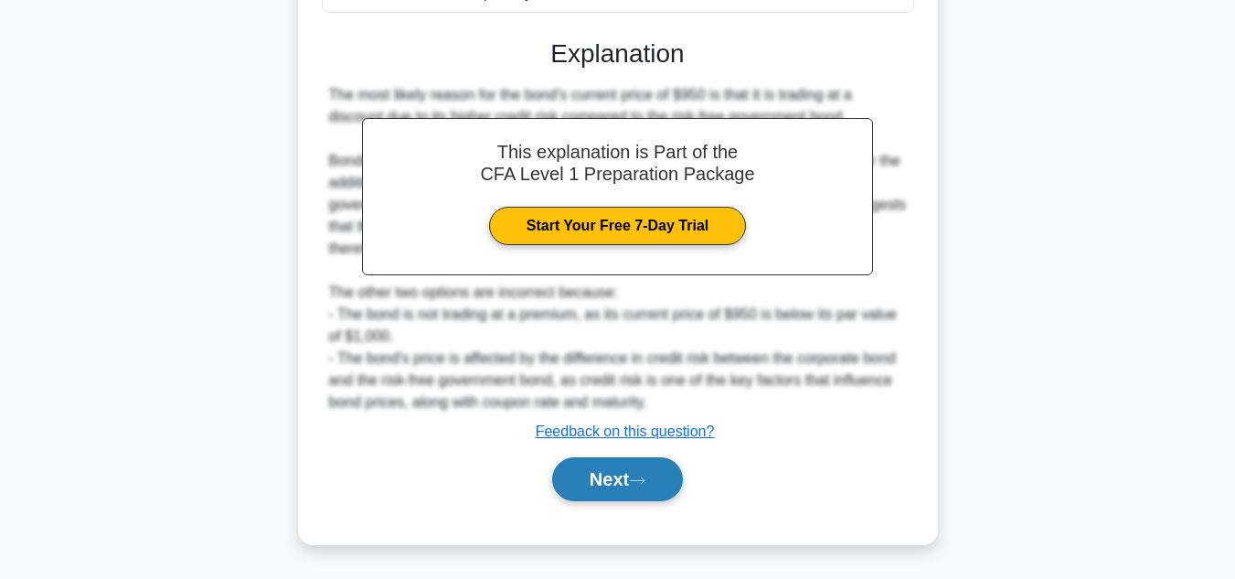
click at [586, 495] on button "Next" at bounding box center [617, 479] width 131 height 44
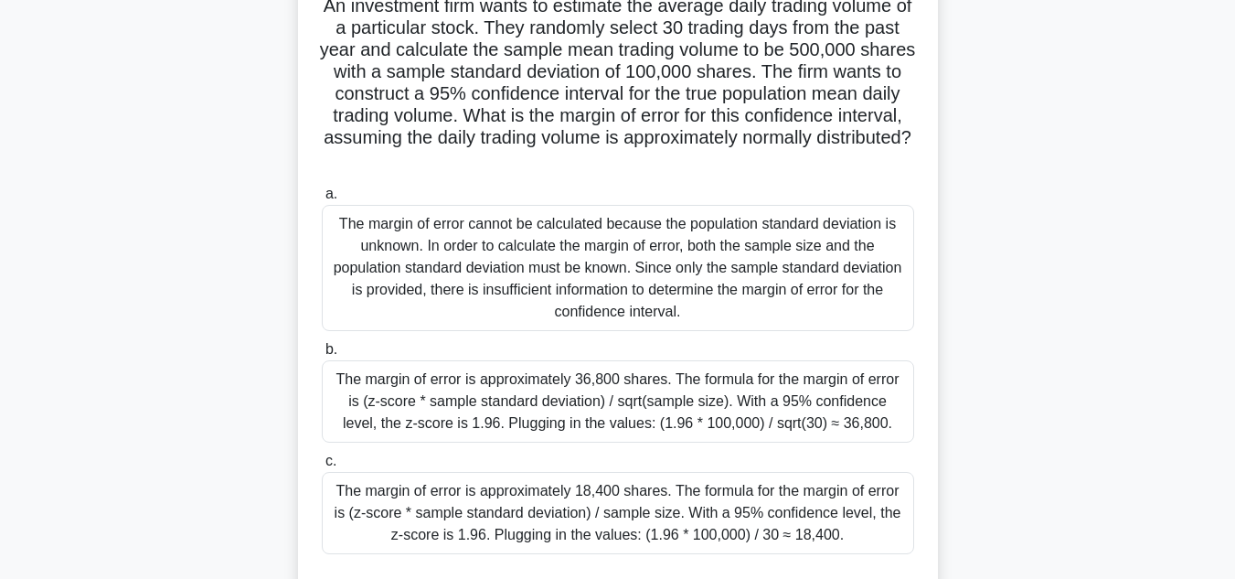
scroll to position [143, 0]
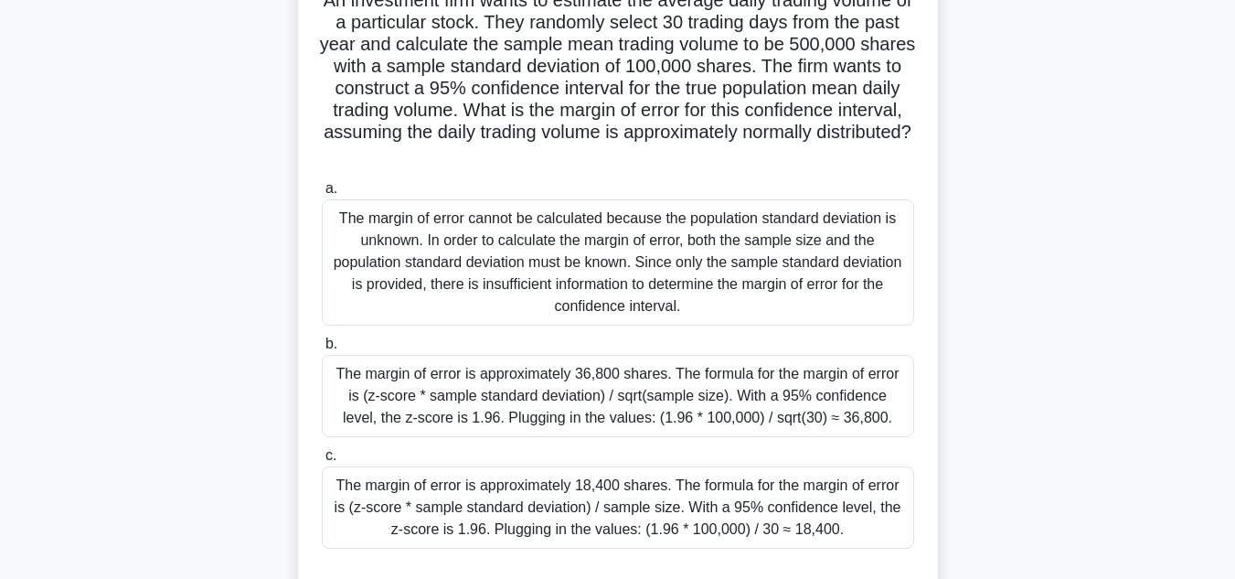
click at [416, 517] on div "The margin of error is approximately 18,400 shares. The formula for the margin …" at bounding box center [618, 507] width 592 height 82
click at [322, 462] on input "c. The margin of error is approximately 18,400 shares. The formula for the marg…" at bounding box center [322, 456] width 0 height 12
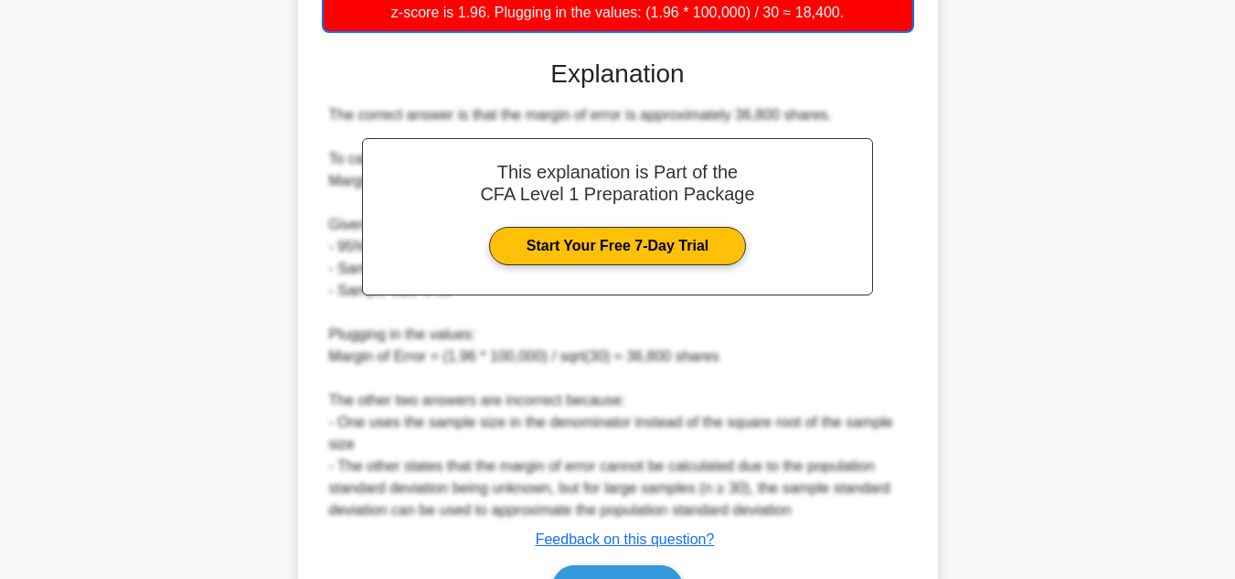
scroll to position [791, 0]
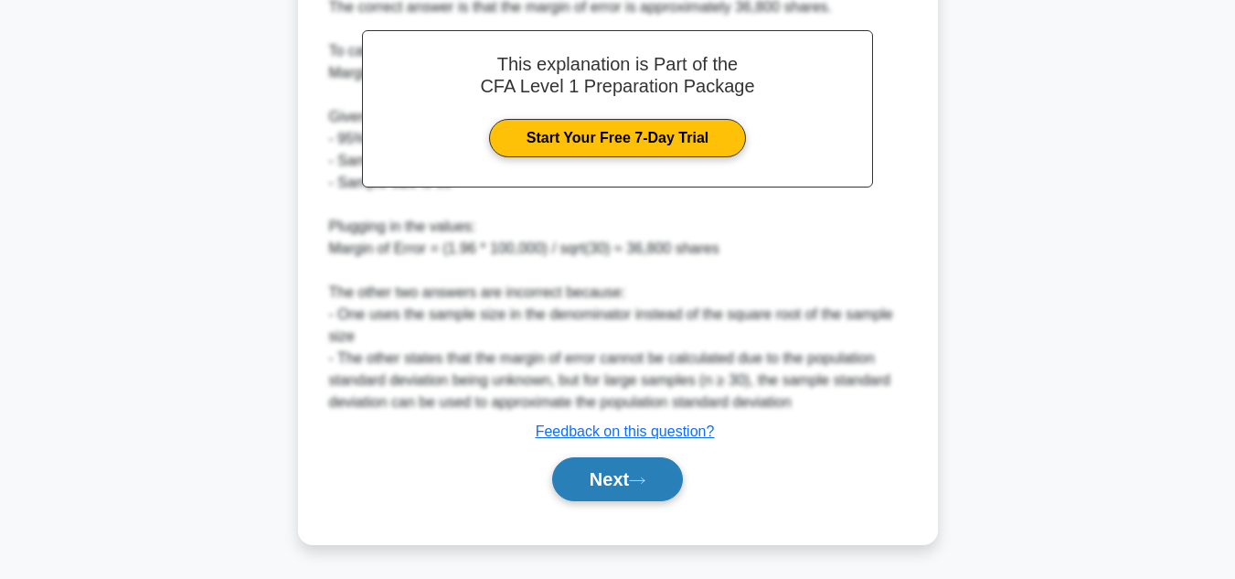
click at [620, 490] on button "Next" at bounding box center [617, 479] width 131 height 44
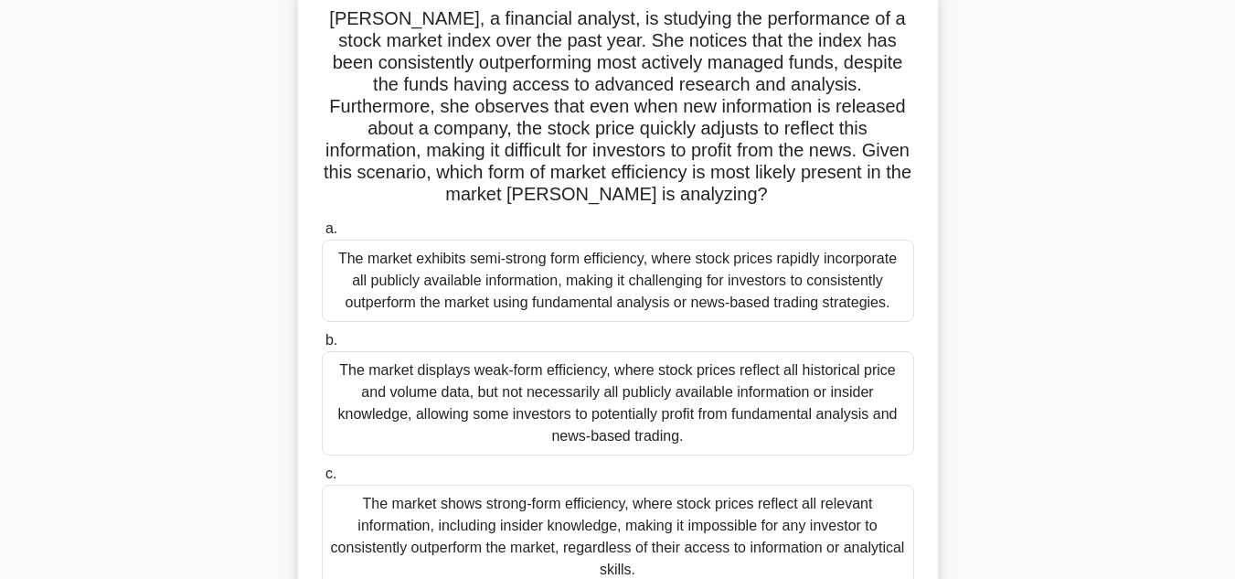
scroll to position [128, 0]
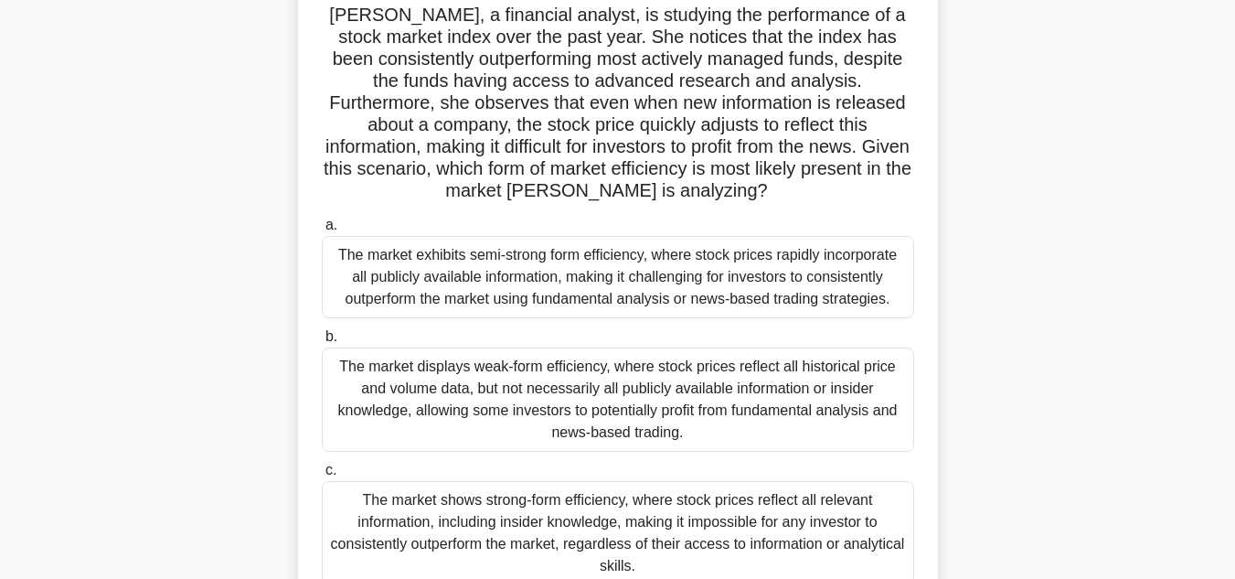
click at [385, 284] on div "The market exhibits semi-strong form efficiency, where stock prices rapidly inc…" at bounding box center [618, 277] width 592 height 82
click at [322, 231] on input "a. The market exhibits semi-strong form efficiency, where stock prices rapidly …" at bounding box center [322, 225] width 0 height 12
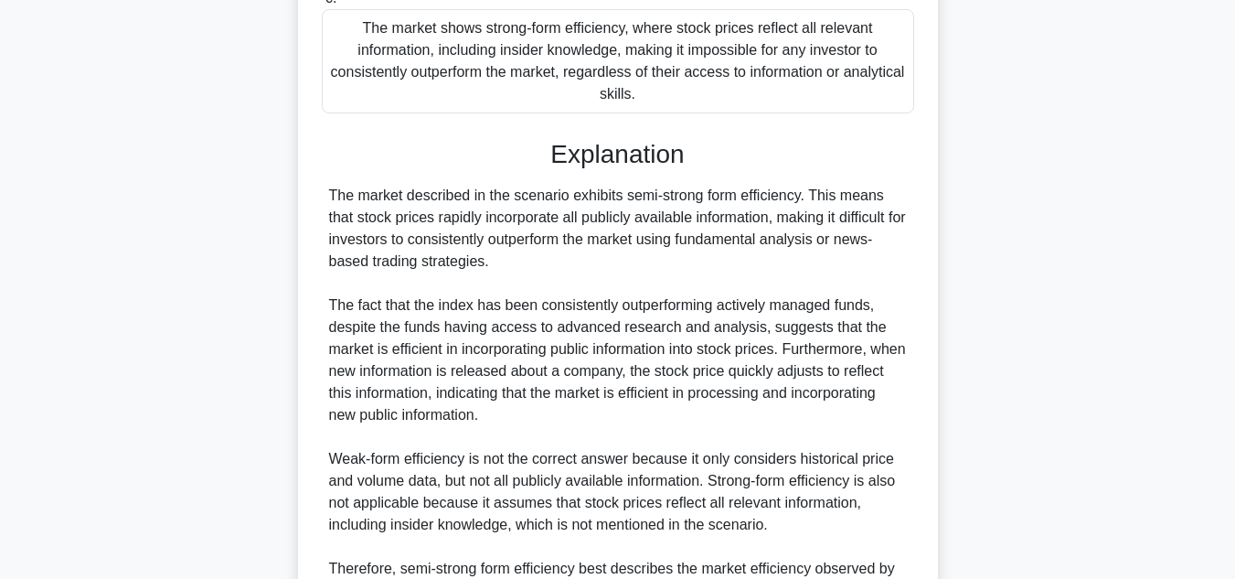
scroll to position [811, 0]
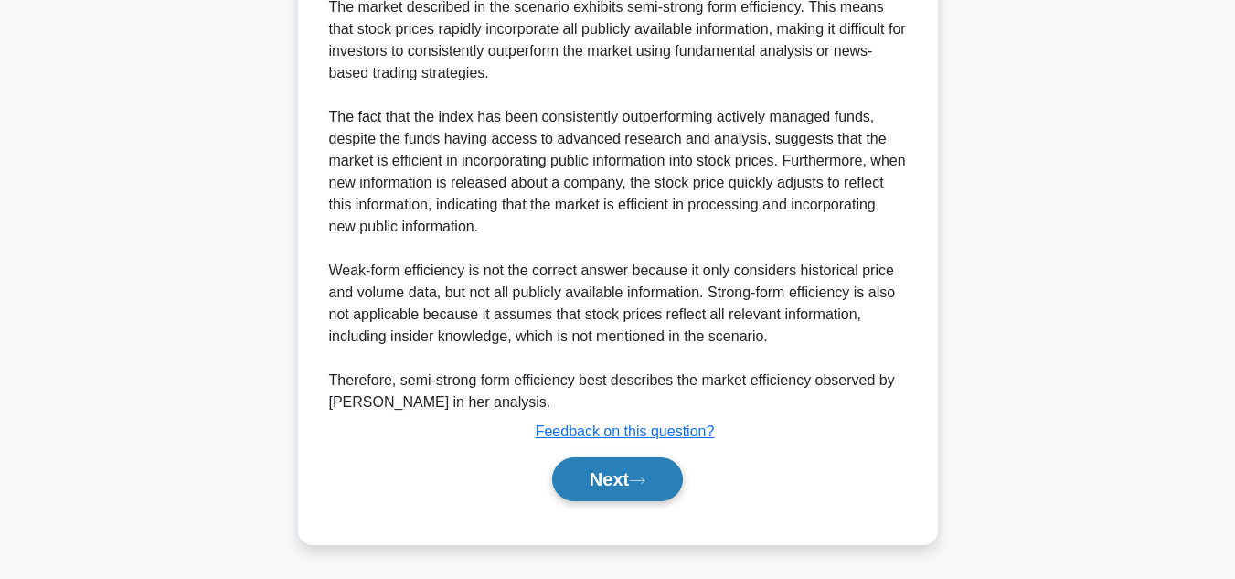
click at [600, 485] on button "Next" at bounding box center [617, 479] width 131 height 44
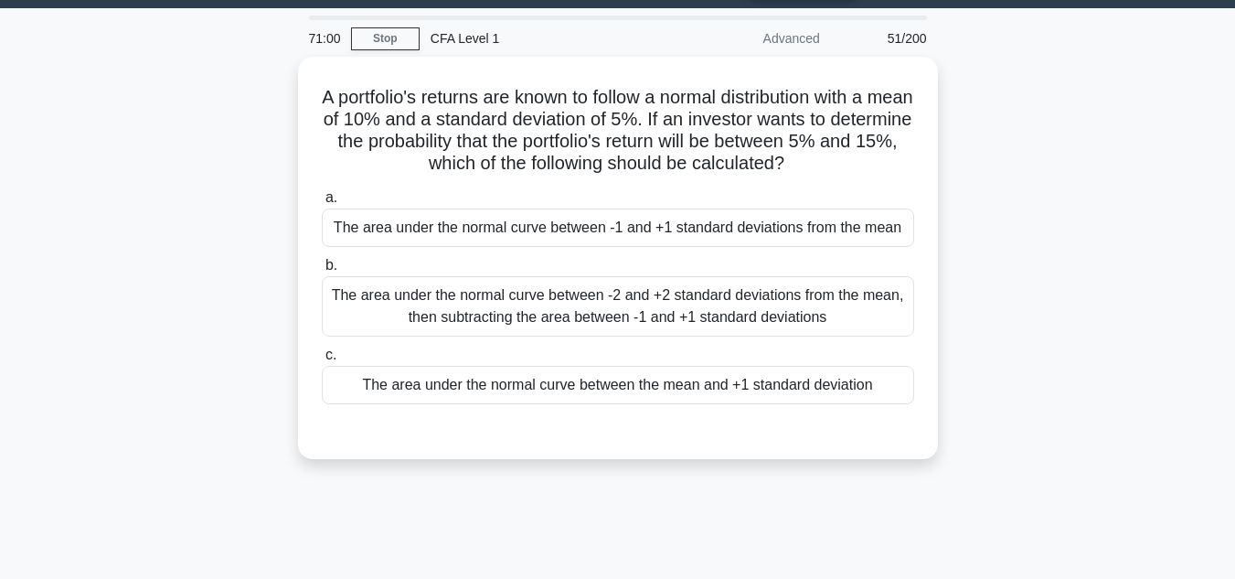
scroll to position [51, 0]
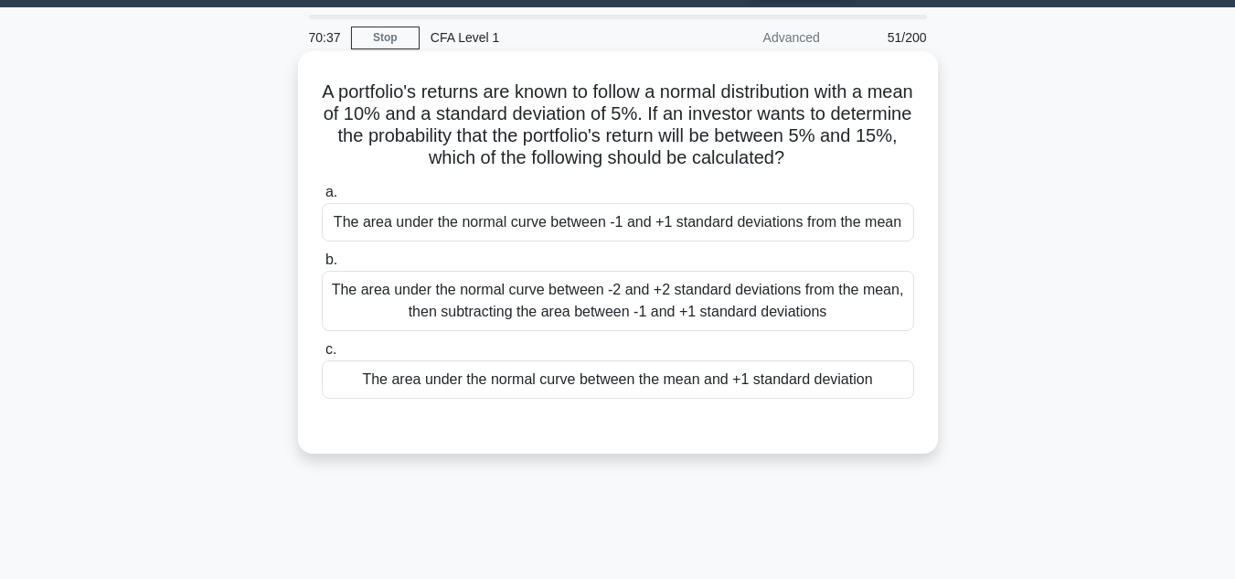
click at [541, 394] on div "The area under the normal curve between the mean and +1 standard deviation" at bounding box center [618, 379] width 592 height 38
click at [322, 356] on input "c. The area under the normal curve between the mean and +1 standard deviation" at bounding box center [322, 350] width 0 height 12
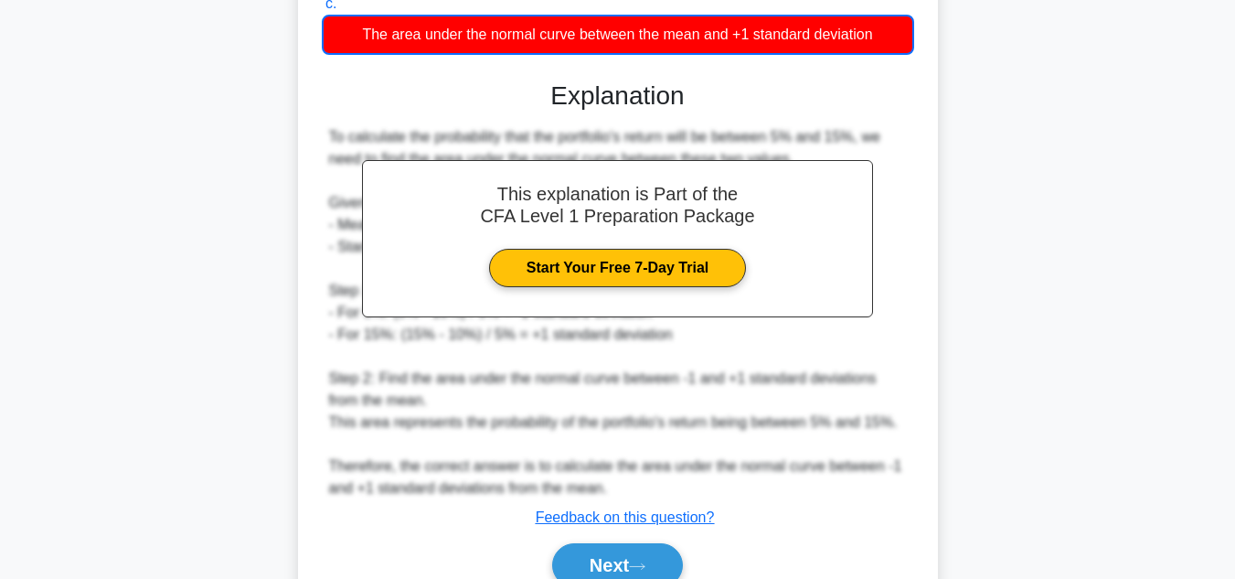
scroll to position [506, 0]
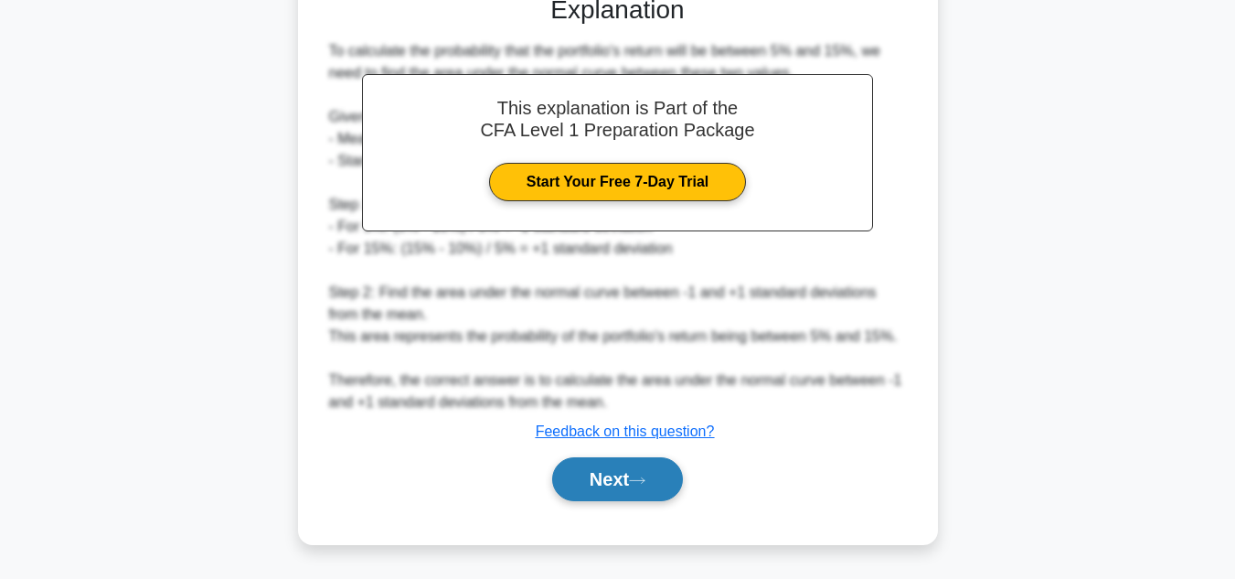
click at [657, 463] on button "Next" at bounding box center [617, 479] width 131 height 44
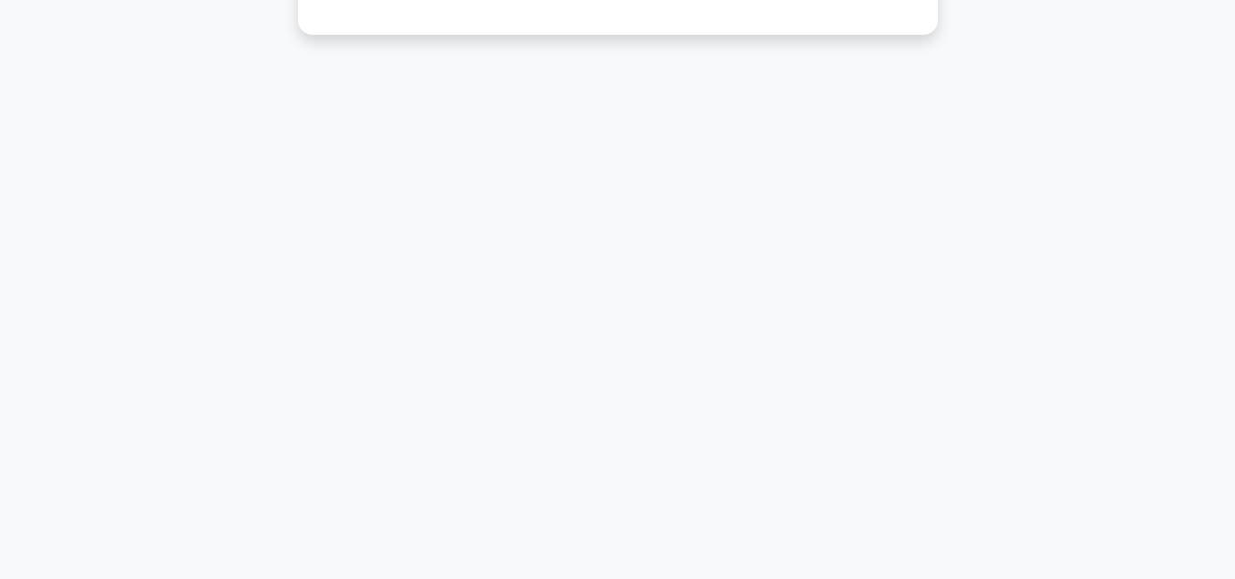
scroll to position [0, 0]
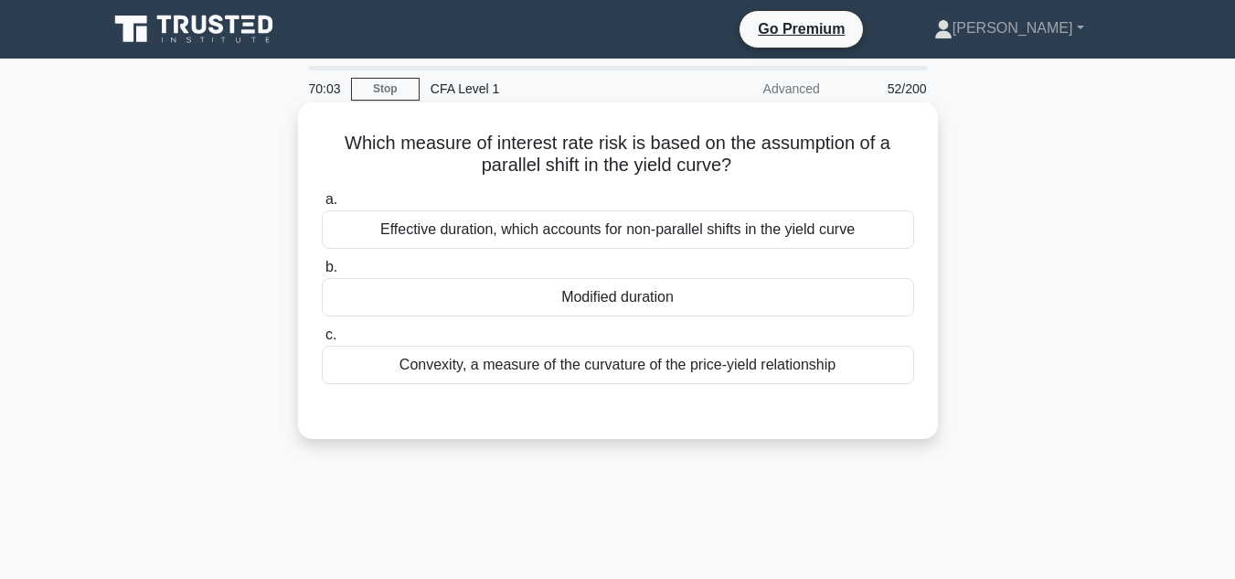
click at [852, 225] on div "Effective duration, which accounts for non-parallel shifts in the yield curve" at bounding box center [618, 229] width 592 height 38
click at [322, 206] on input "a. Effective duration, which accounts for non-parallel shifts in the yield curve" at bounding box center [322, 200] width 0 height 12
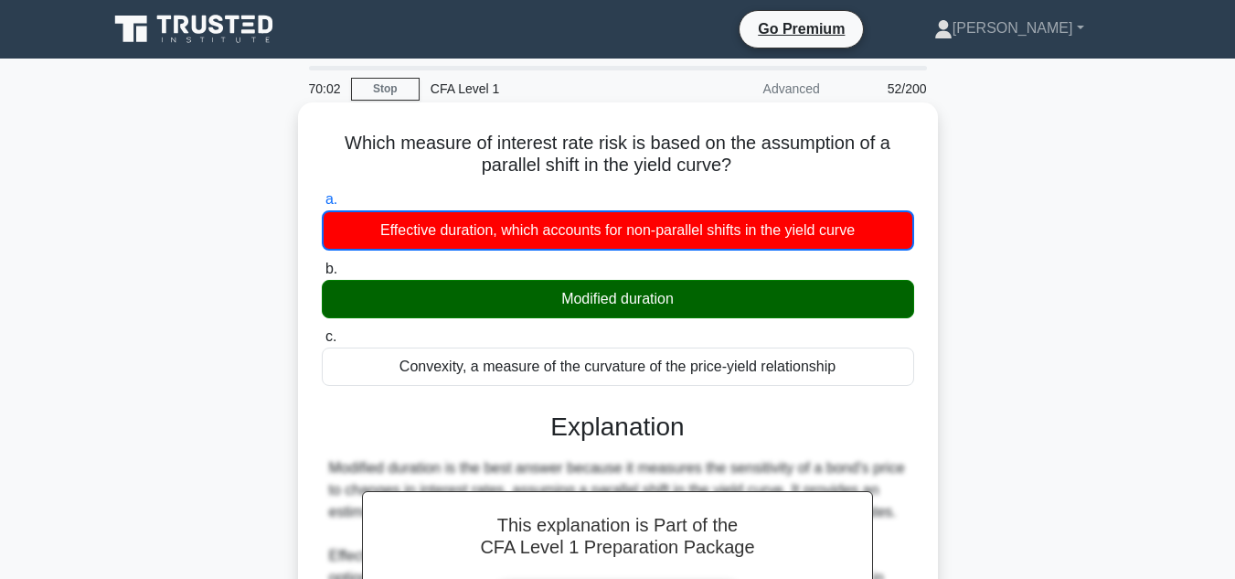
click at [855, 292] on div "Modified duration" at bounding box center [618, 299] width 592 height 38
click at [322, 275] on input "b. Modified duration" at bounding box center [322, 269] width 0 height 12
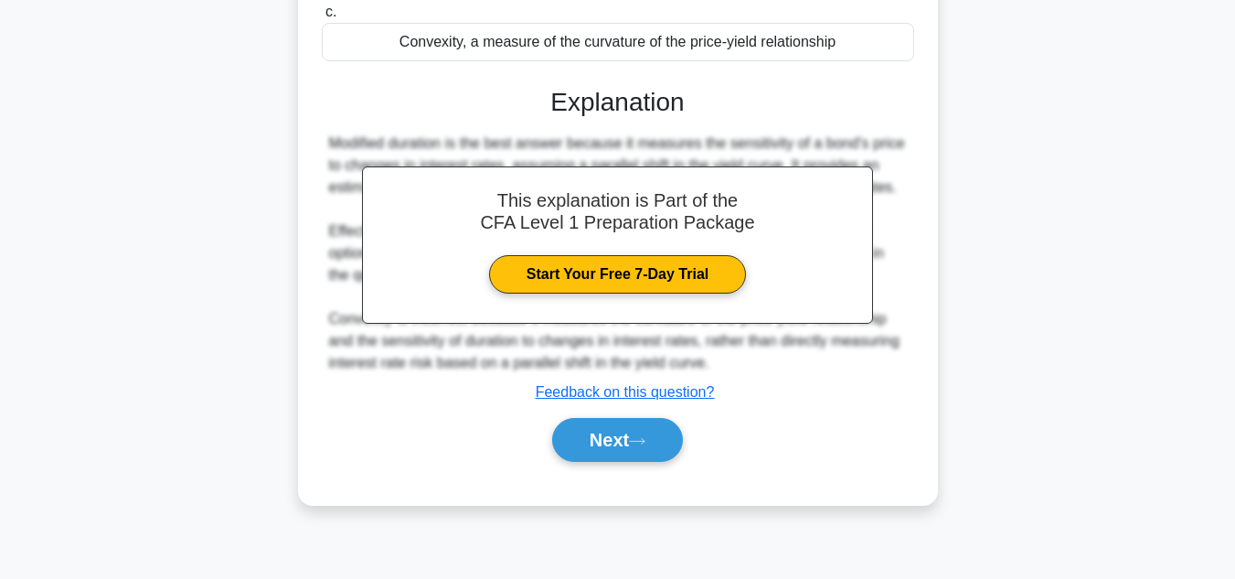
scroll to position [409, 0]
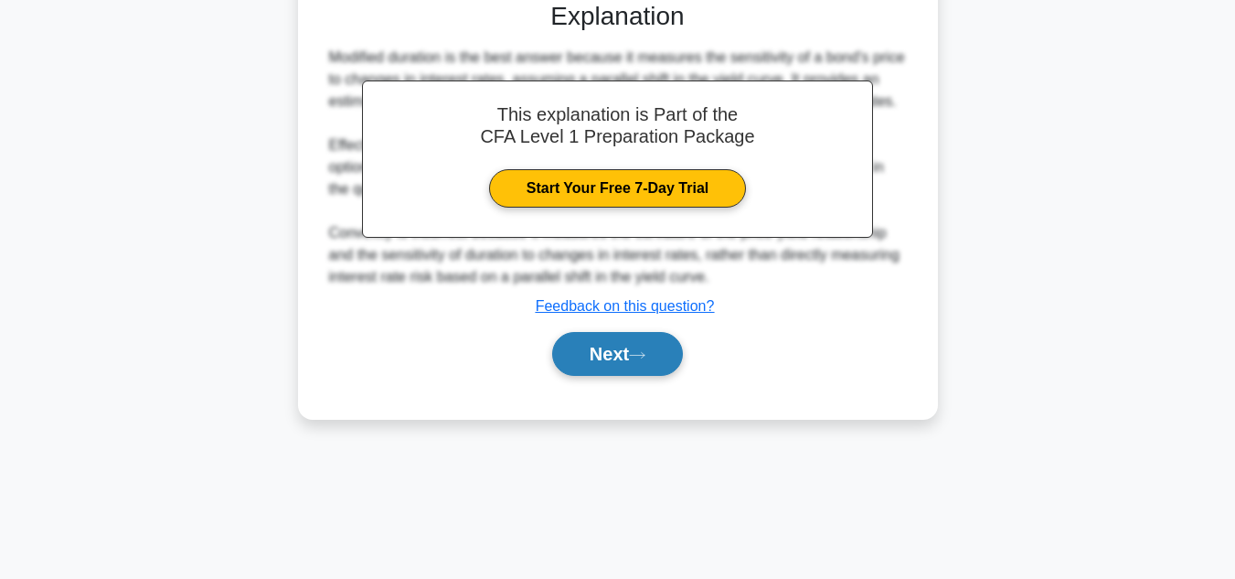
click at [658, 357] on button "Next" at bounding box center [617, 354] width 131 height 44
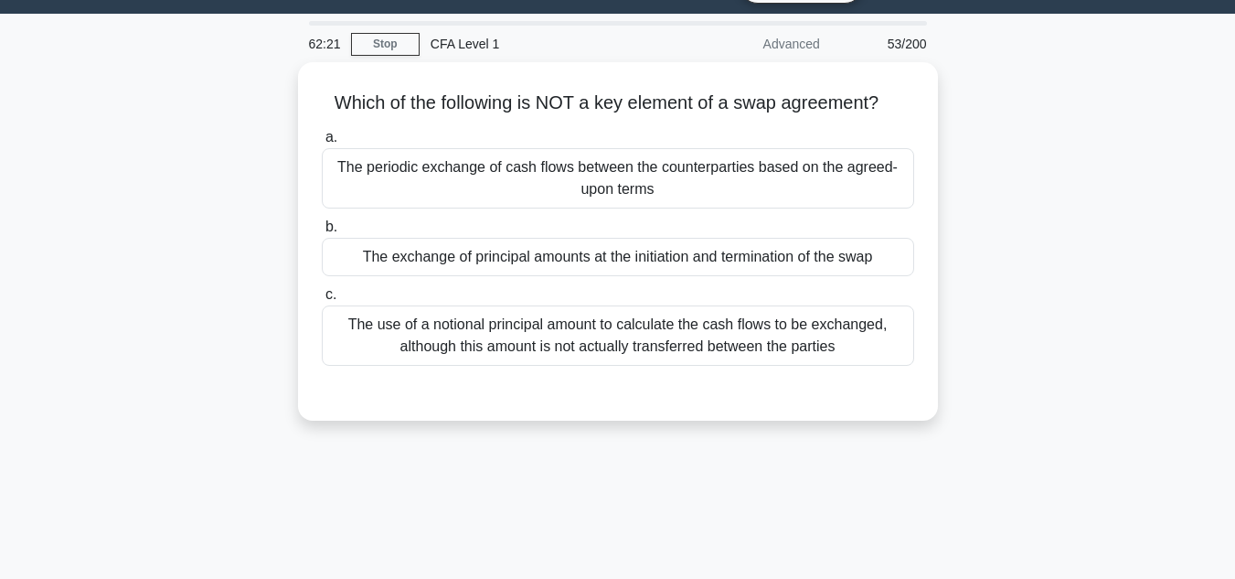
scroll to position [26, 0]
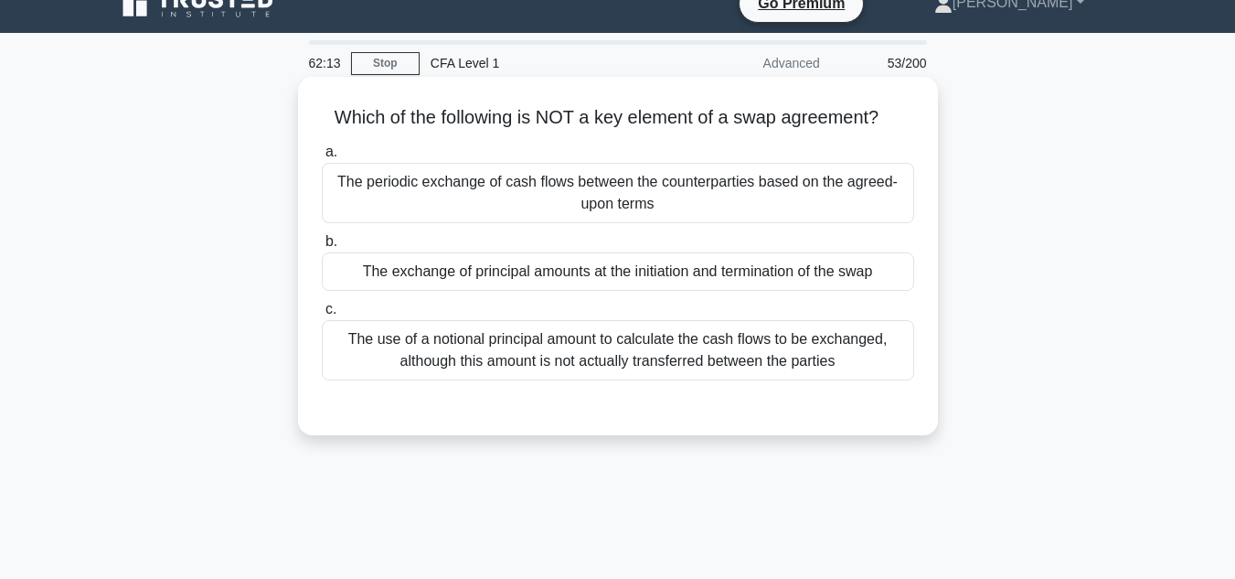
click at [845, 282] on div "The exchange of principal amounts at the initiation and termination of the swap" at bounding box center [618, 271] width 592 height 38
click at [322, 248] on input "b. The exchange of principal amounts at the initiation and termination of the s…" at bounding box center [322, 242] width 0 height 12
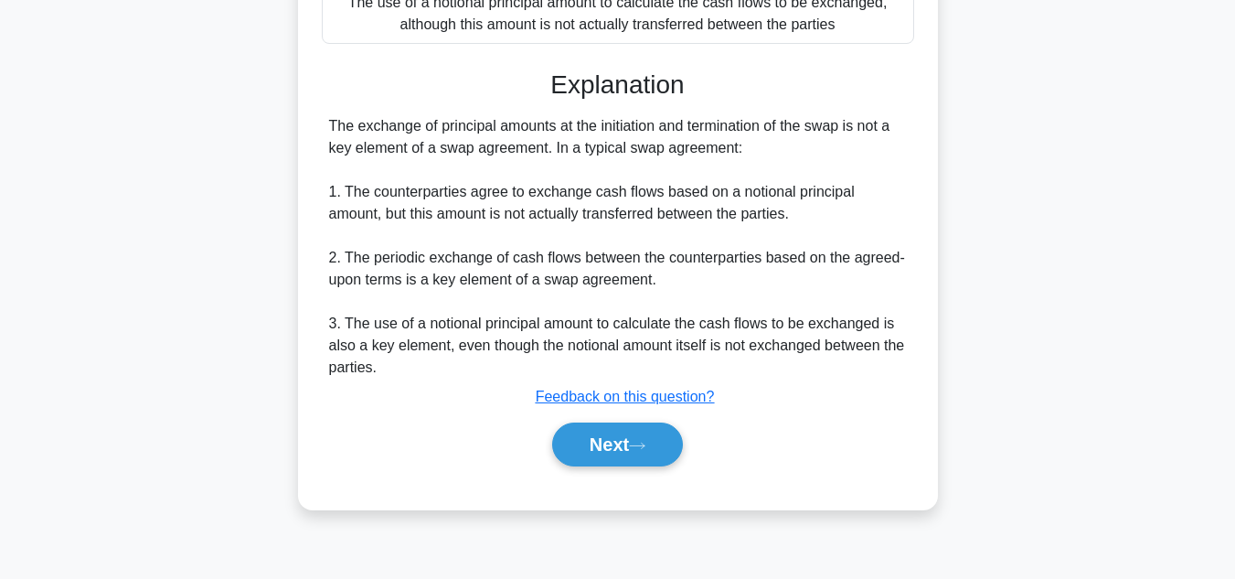
scroll to position [367, 0]
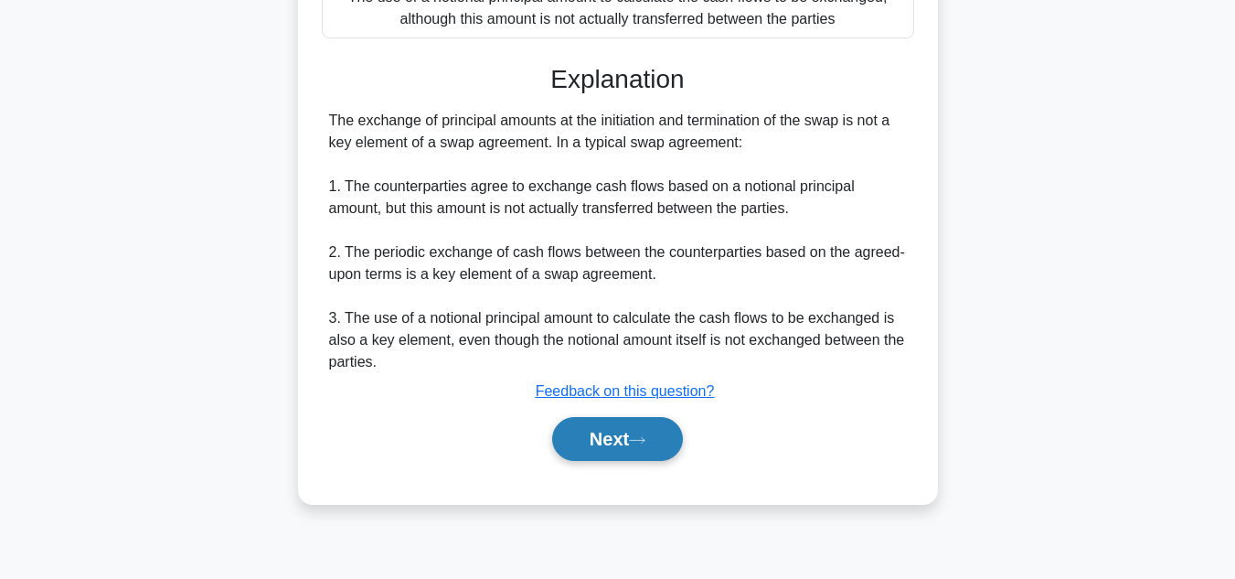
click at [655, 431] on button "Next" at bounding box center [617, 439] width 131 height 44
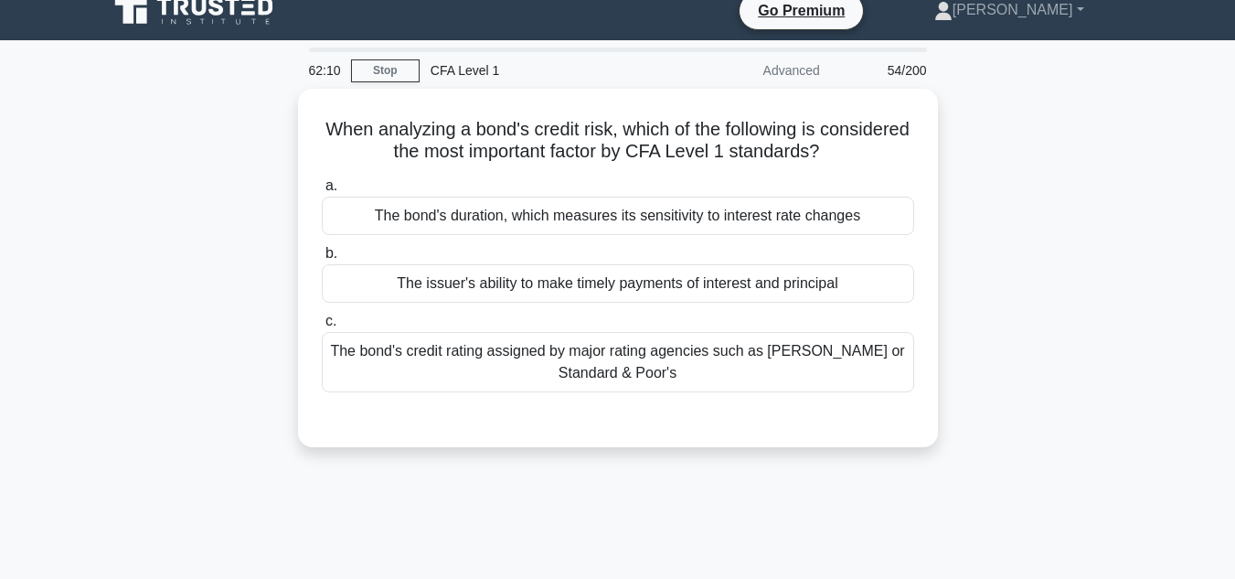
scroll to position [0, 0]
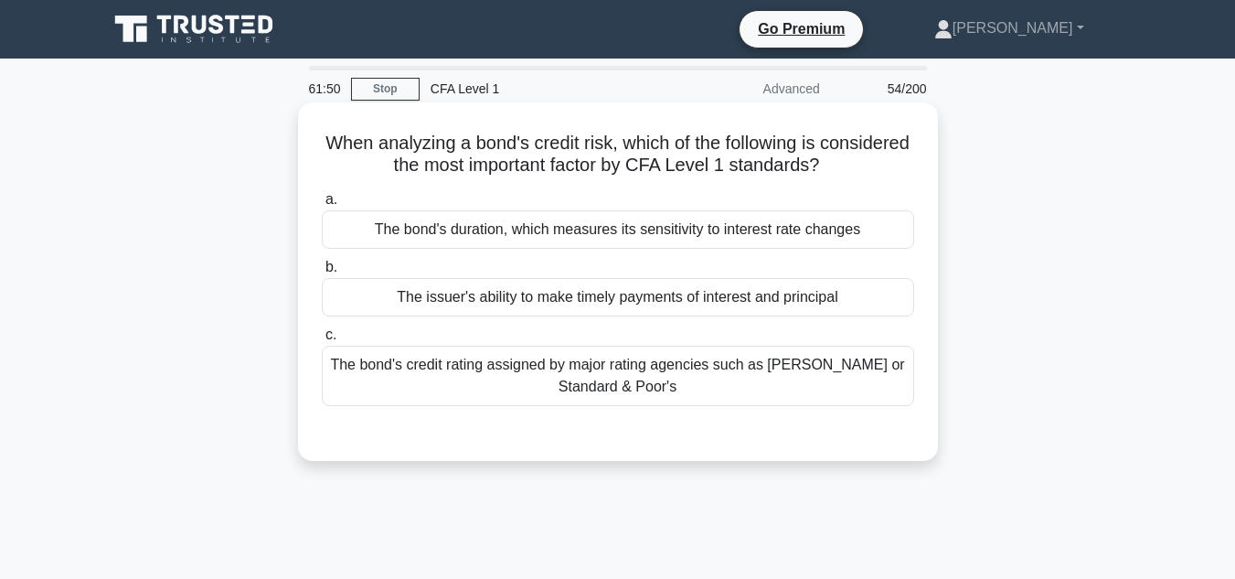
click at [859, 357] on div "The bond's credit rating assigned by major rating agencies such as Moody's or S…" at bounding box center [618, 376] width 592 height 60
click at [322, 341] on input "c. The bond's credit rating assigned by major rating agencies such as Moody's o…" at bounding box center [322, 335] width 0 height 12
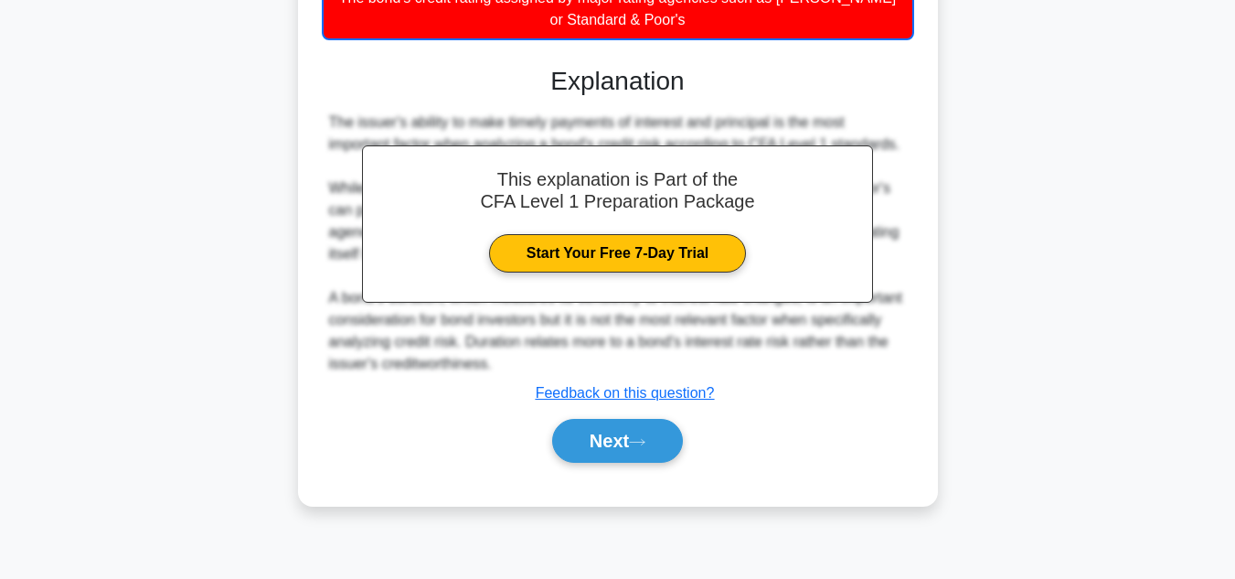
scroll to position [368, 0]
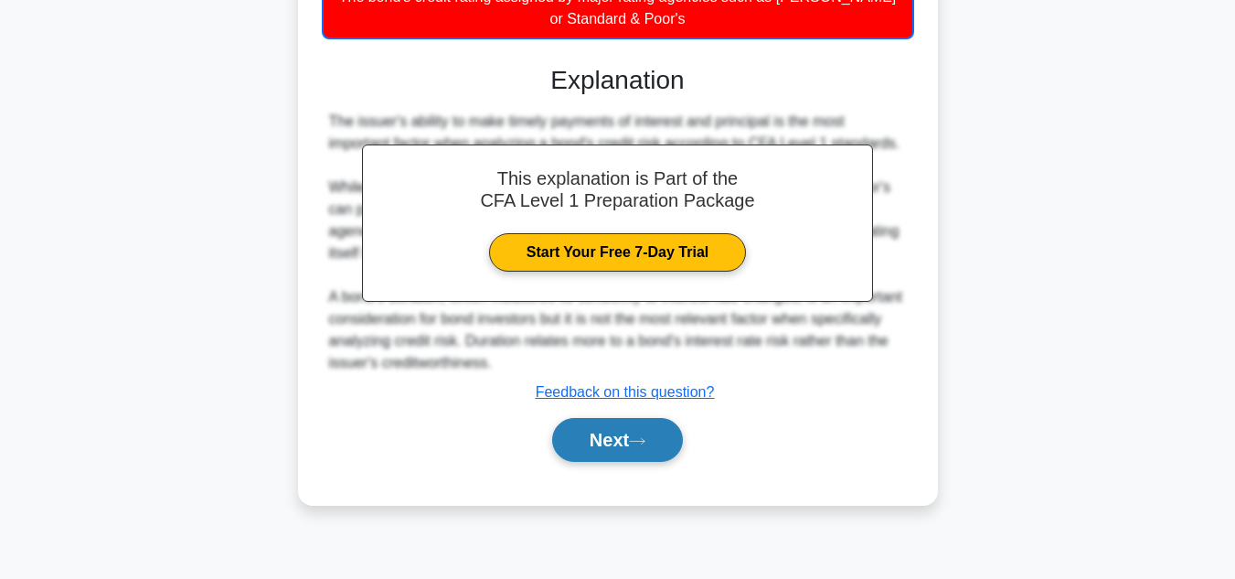
click at [660, 422] on button "Next" at bounding box center [617, 440] width 131 height 44
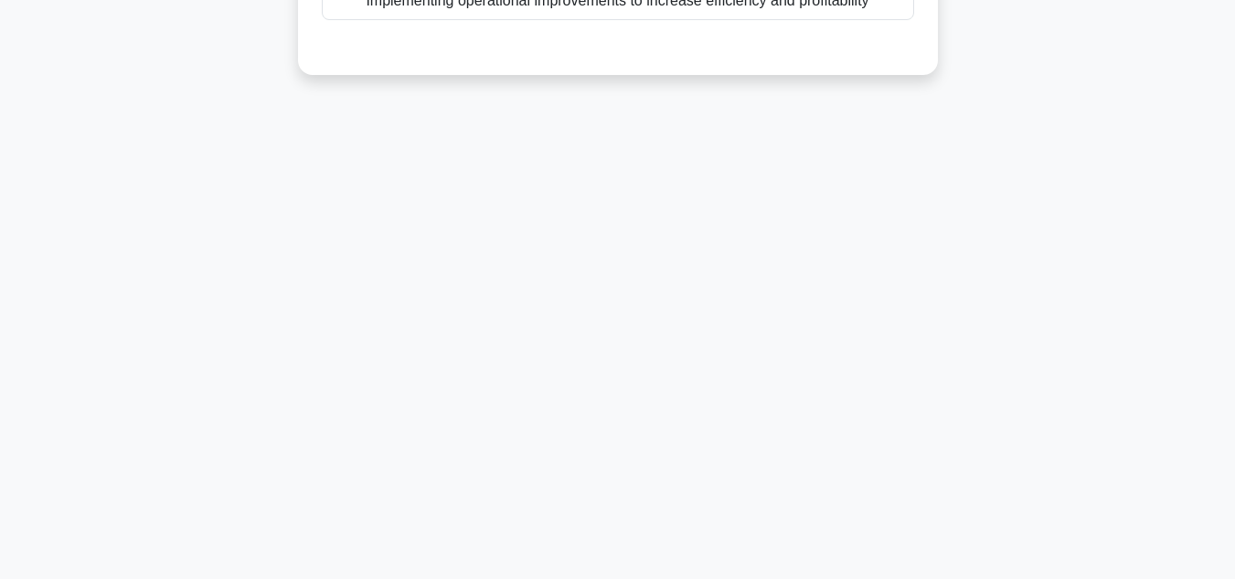
scroll to position [48, 0]
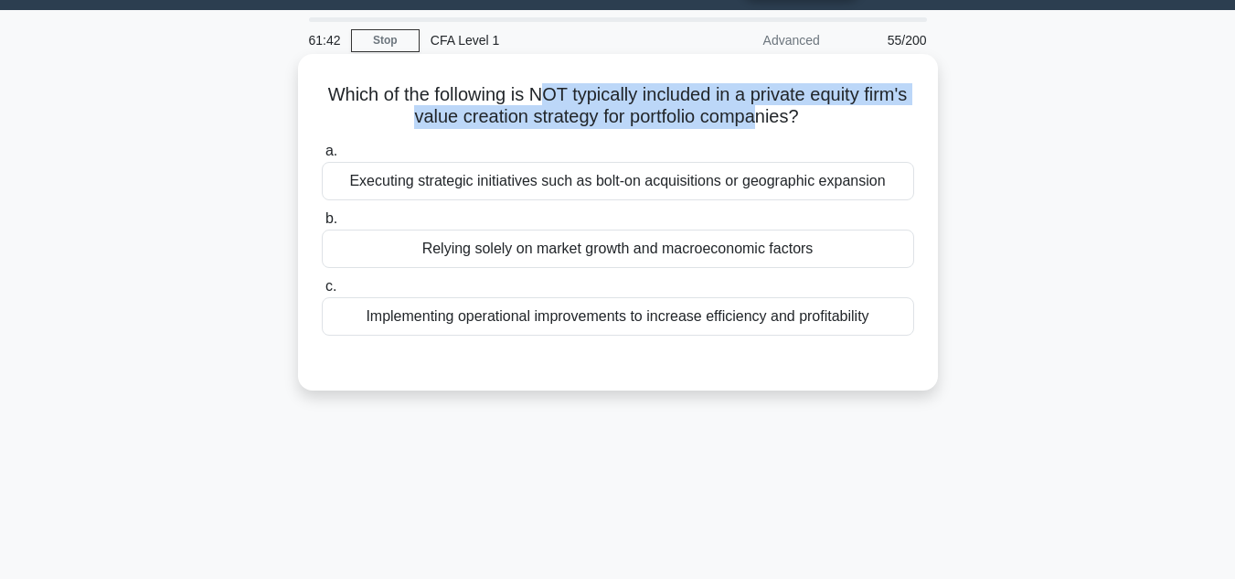
drag, startPoint x: 571, startPoint y: 83, endPoint x: 791, endPoint y: 123, distance: 223.1
click at [791, 123] on h5 "Which of the following is NOT typically included in a private equity firm's val…" at bounding box center [618, 106] width 596 height 46
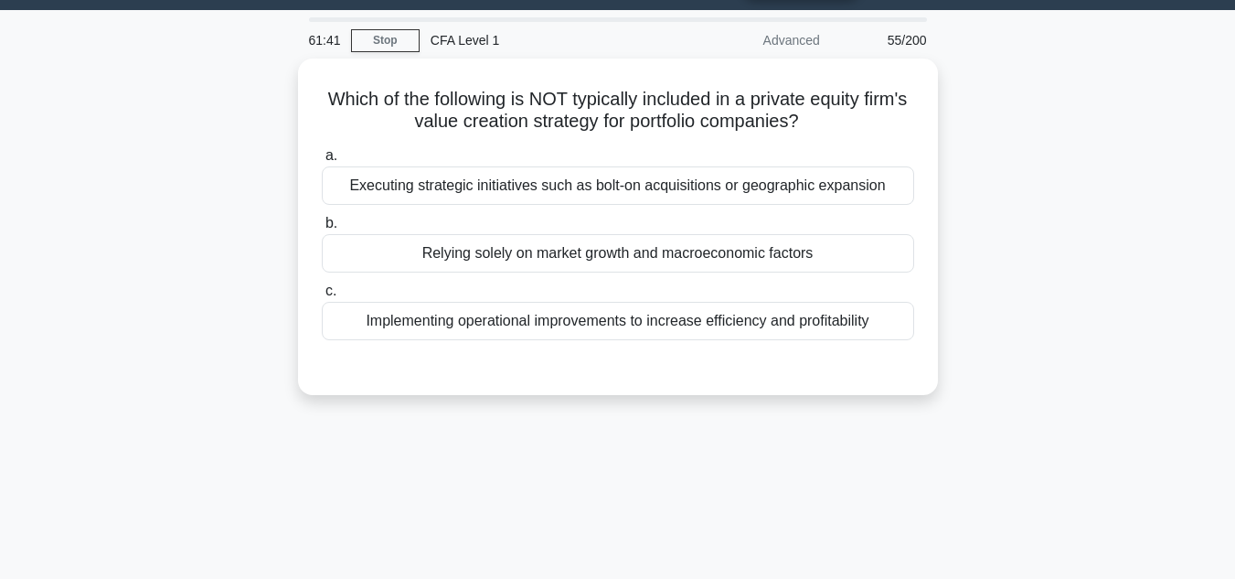
click at [1131, 251] on div "Which of the following is NOT typically included in a private equity firm's val…" at bounding box center [618, 238] width 1042 height 358
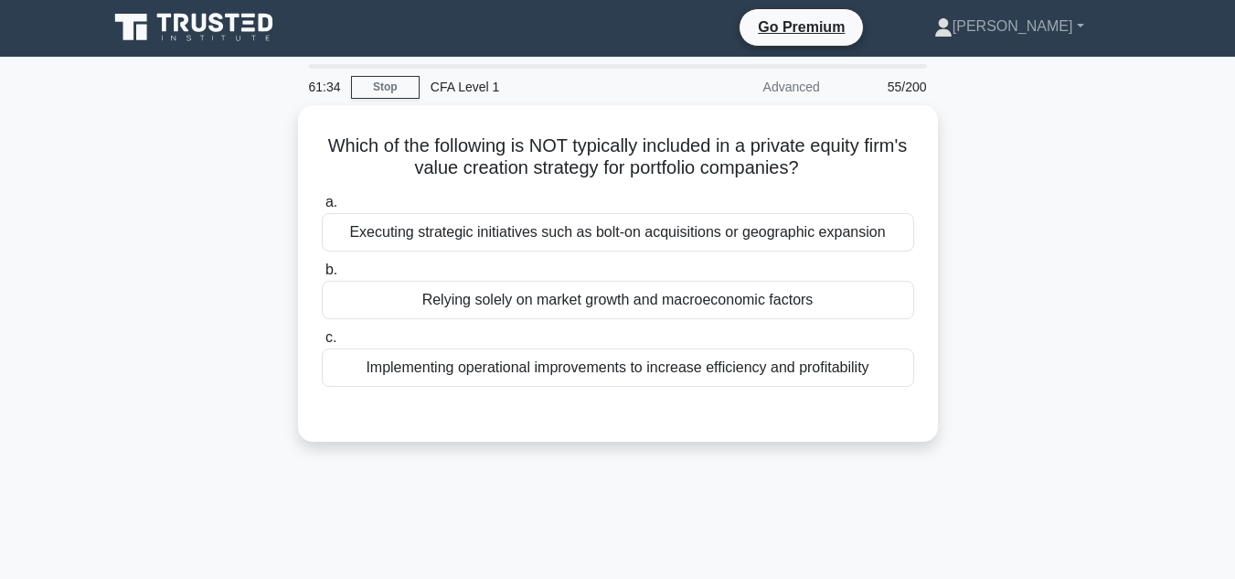
scroll to position [0, 0]
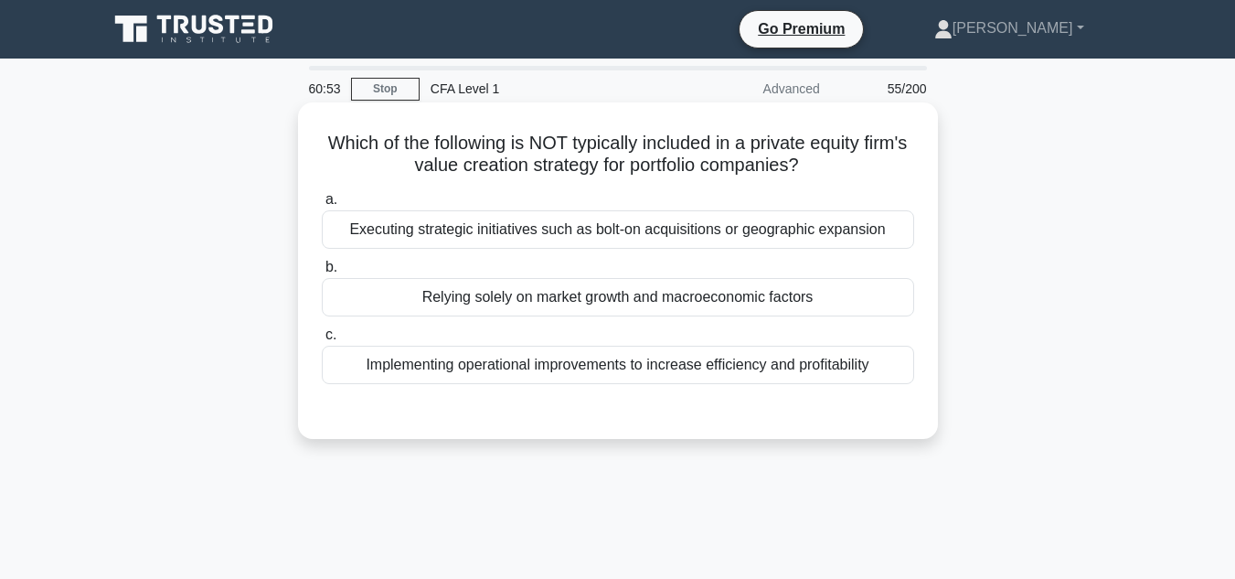
click at [719, 312] on div "Relying solely on market growth and macroeconomic factors" at bounding box center [618, 297] width 592 height 38
click at [322, 273] on input "b. Relying solely on market growth and macroeconomic factors" at bounding box center [322, 267] width 0 height 12
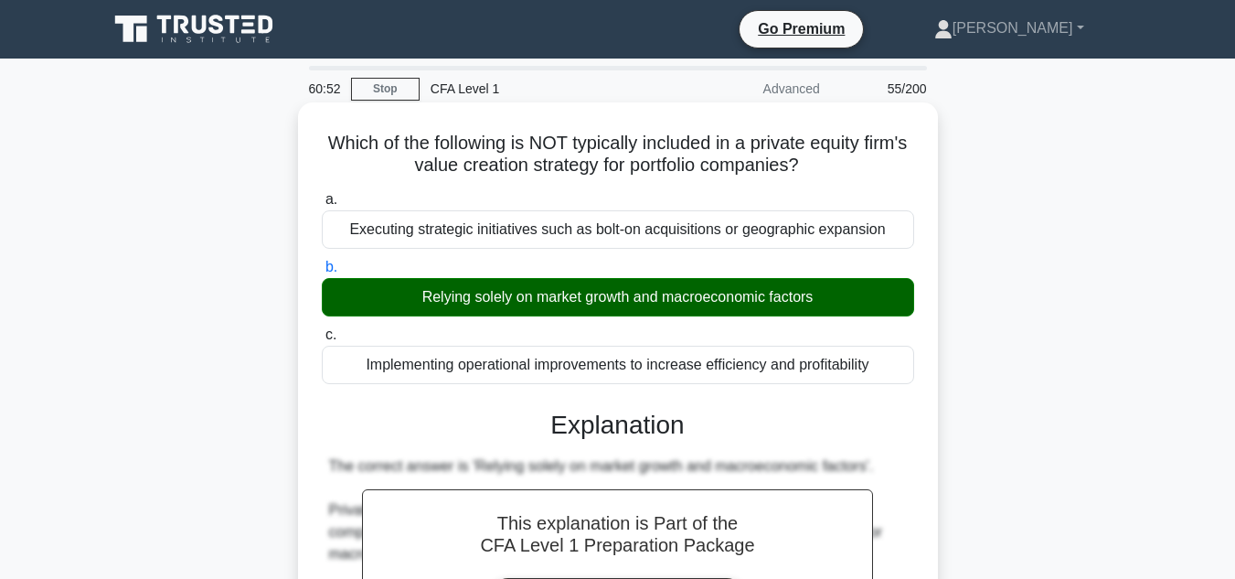
scroll to position [409, 0]
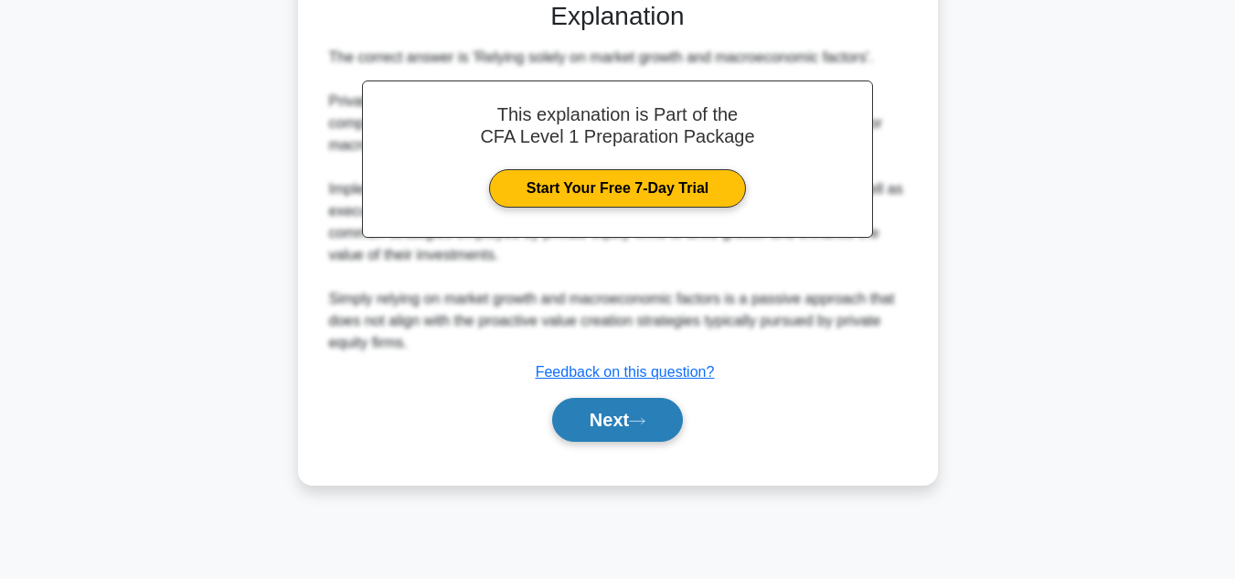
click at [605, 442] on button "Next" at bounding box center [617, 420] width 131 height 44
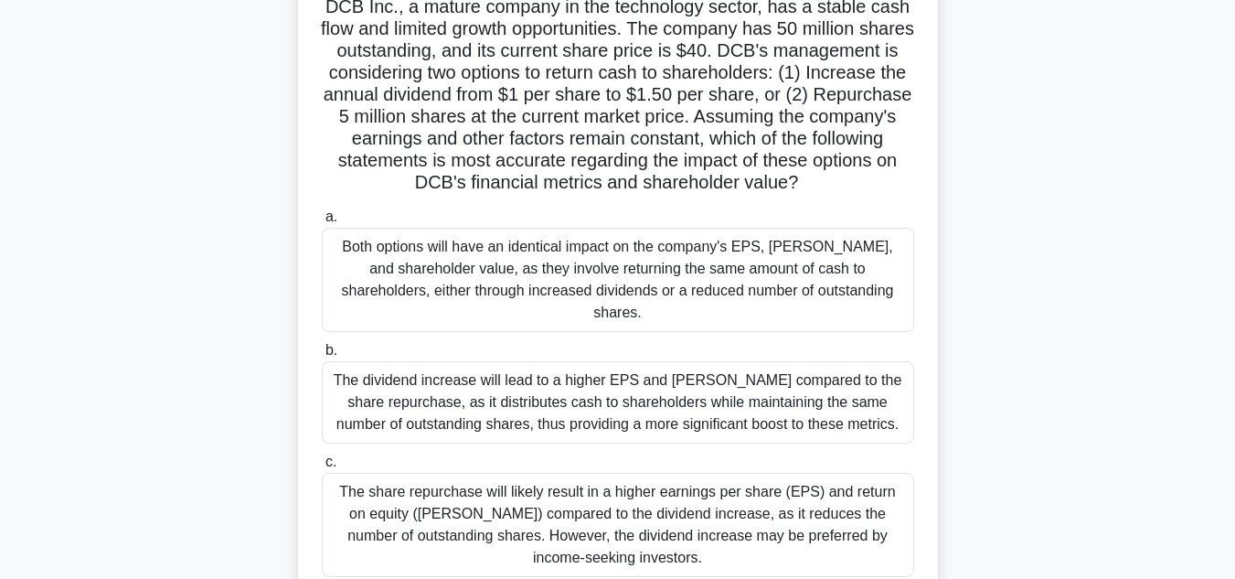
scroll to position [142, 0]
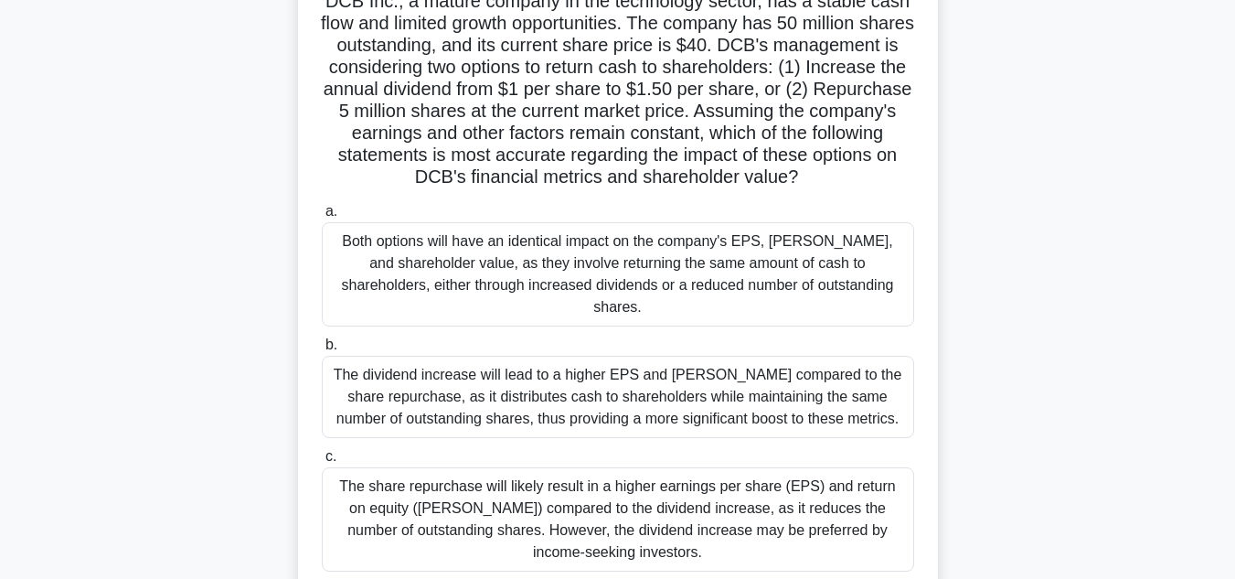
click at [427, 485] on div "The share repurchase will likely result in a higher earnings per share (EPS) an…" at bounding box center [618, 519] width 592 height 104
click at [322, 463] on input "c. The share repurchase will likely result in a higher earnings per share (EPS)…" at bounding box center [322, 457] width 0 height 12
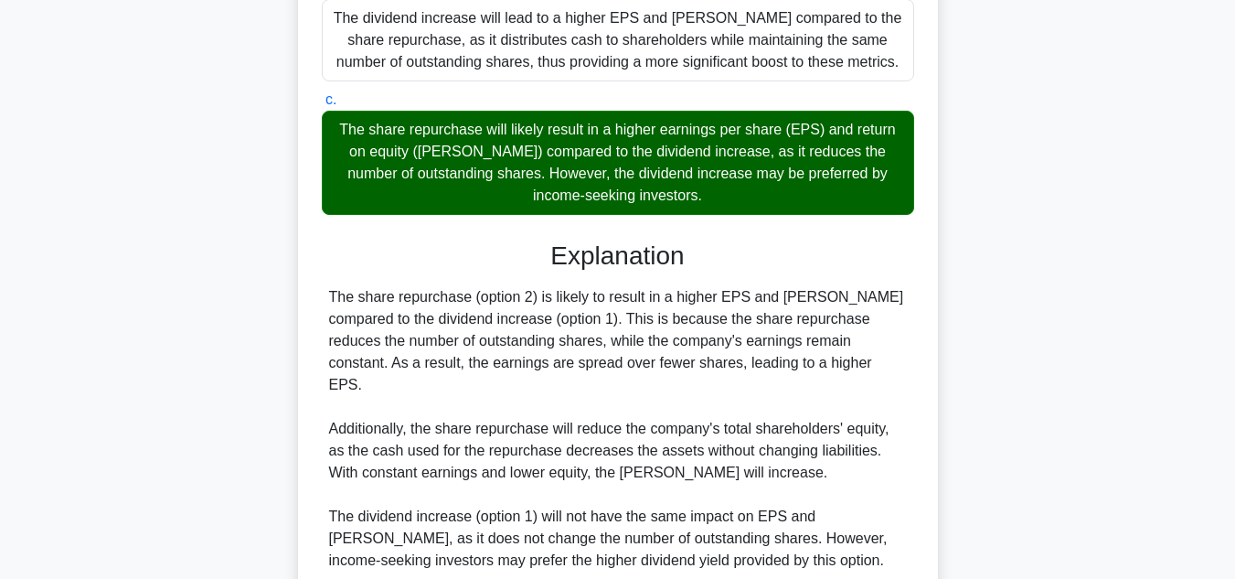
scroll to position [701, 0]
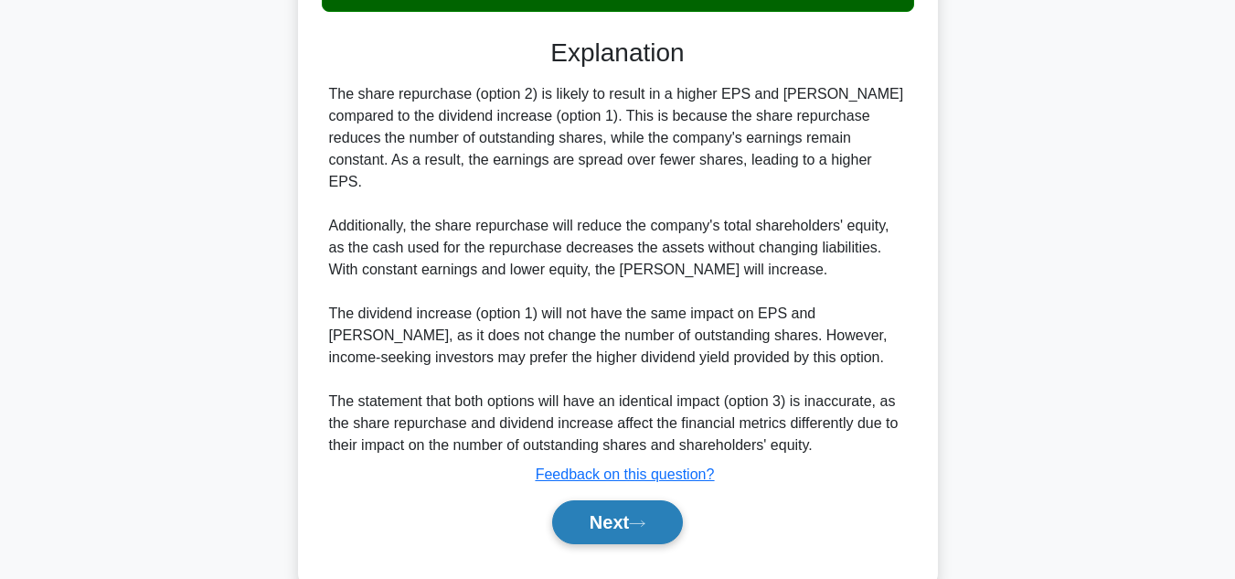
click at [559, 500] on button "Next" at bounding box center [617, 522] width 131 height 44
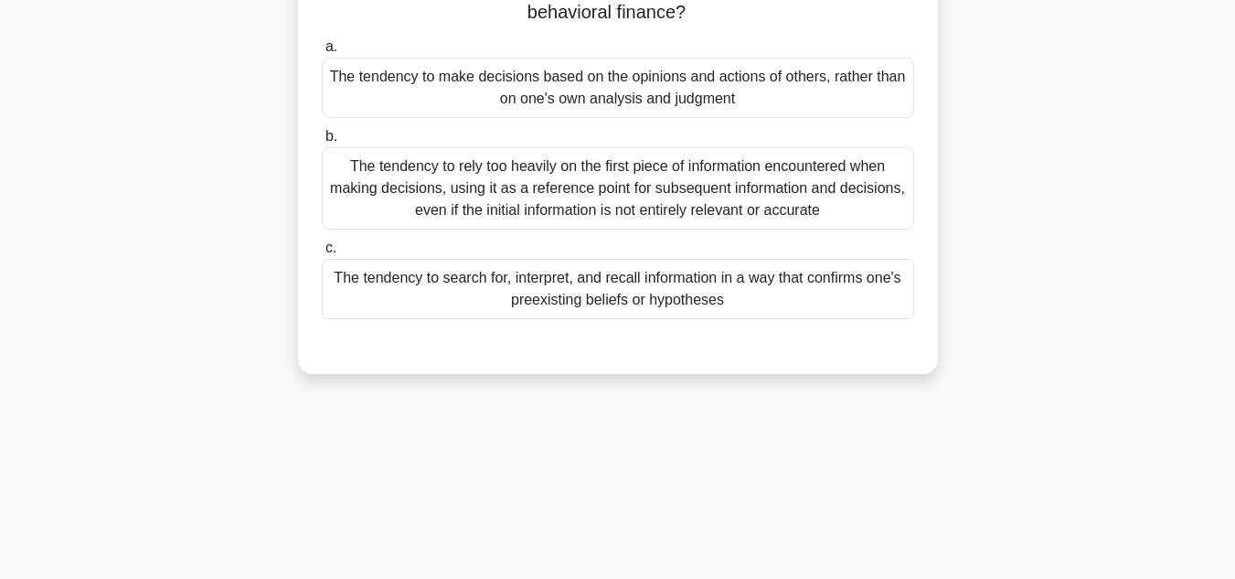
scroll to position [0, 0]
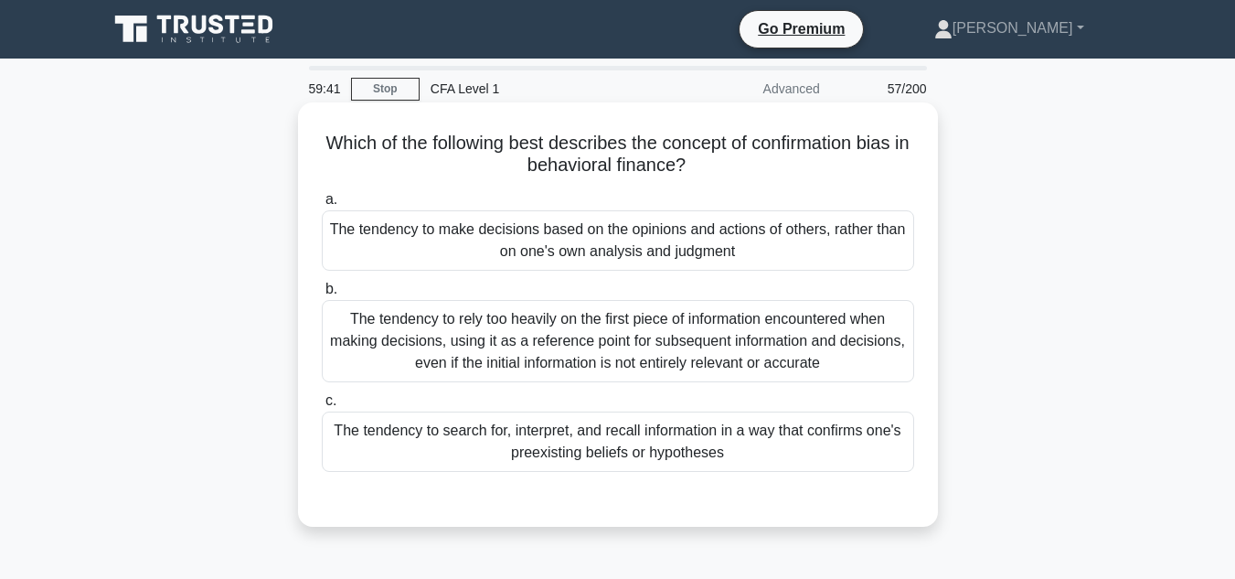
click at [384, 432] on div "The tendency to search for, interpret, and recall information in a way that con…" at bounding box center [618, 441] width 592 height 60
click at [322, 407] on input "c. The tendency to search for, interpret, and recall information in a way that …" at bounding box center [322, 401] width 0 height 12
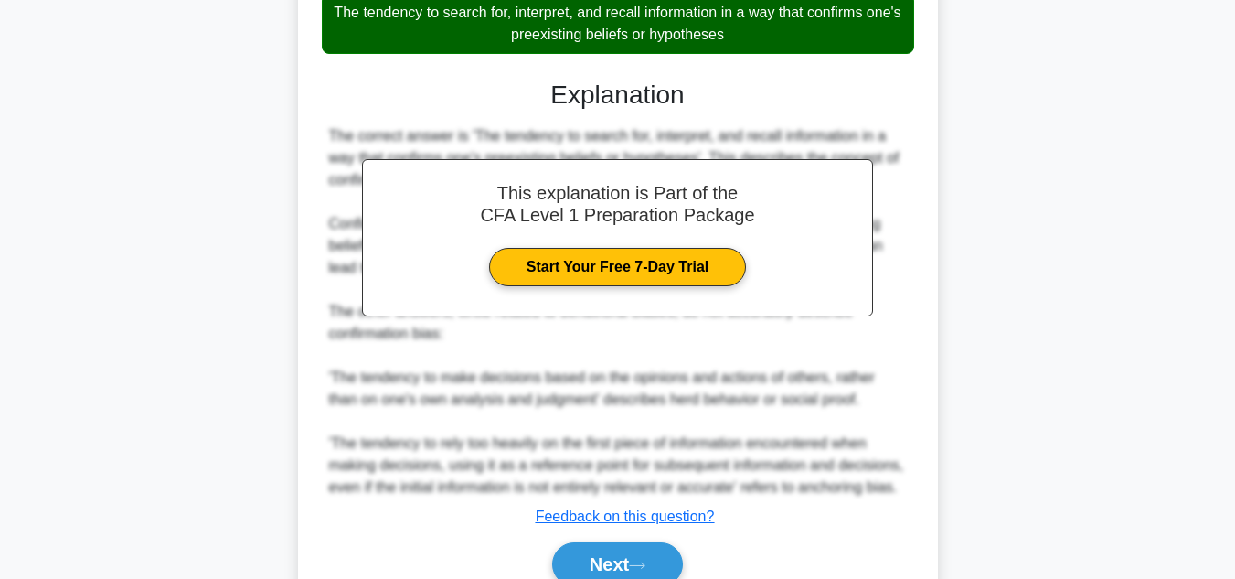
click at [384, 432] on div "The correct answer is 'The tendency to search for, interpret, and recall inform…" at bounding box center [618, 311] width 578 height 373
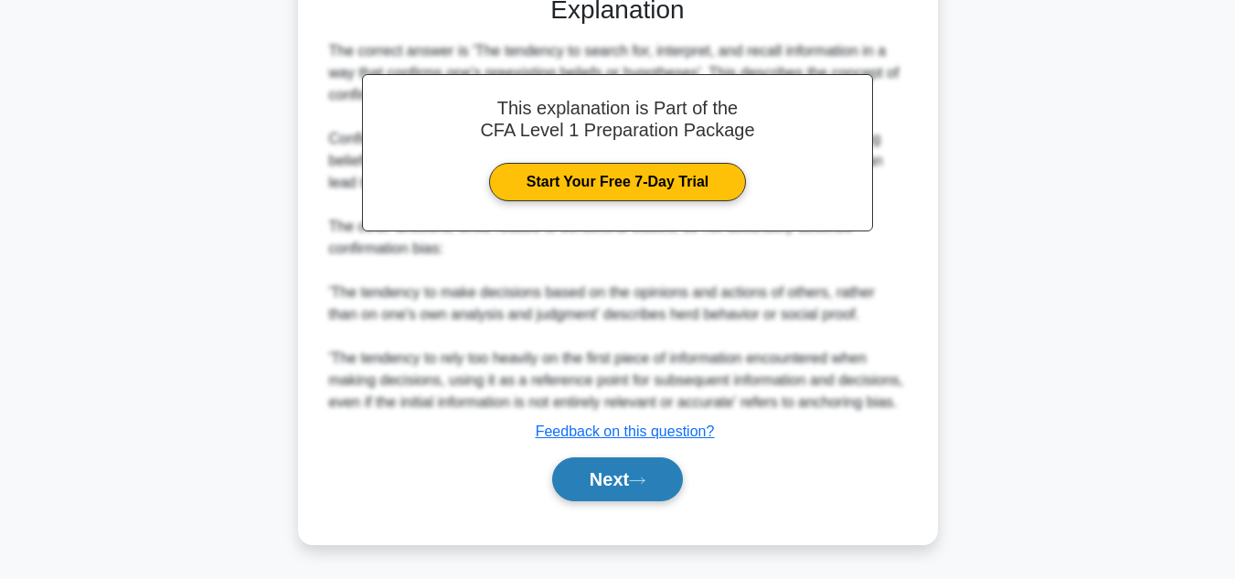
click at [614, 494] on button "Next" at bounding box center [617, 479] width 131 height 44
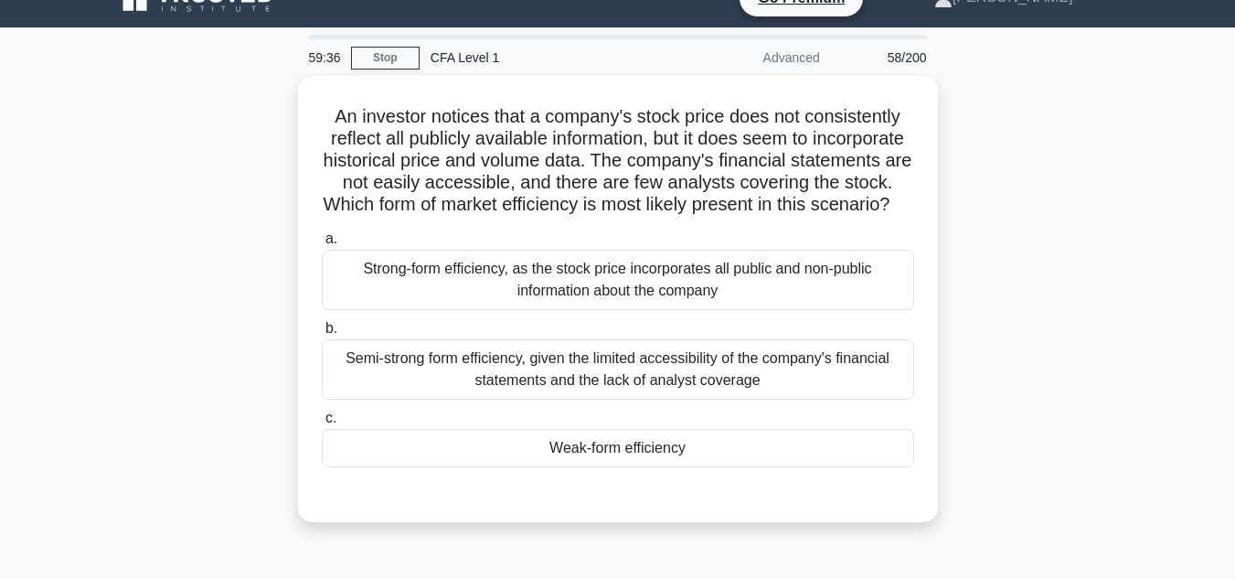
scroll to position [32, 0]
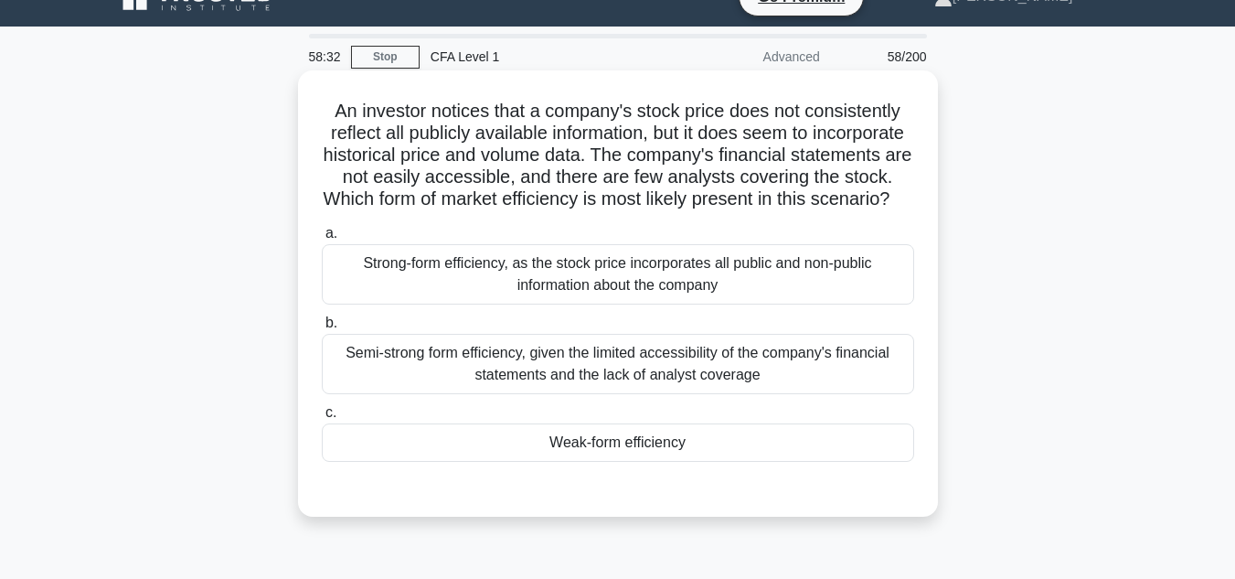
click at [337, 449] on div "Weak-form efficiency" at bounding box center [618, 442] width 592 height 38
click at [322, 419] on input "c. Weak-form efficiency" at bounding box center [322, 413] width 0 height 12
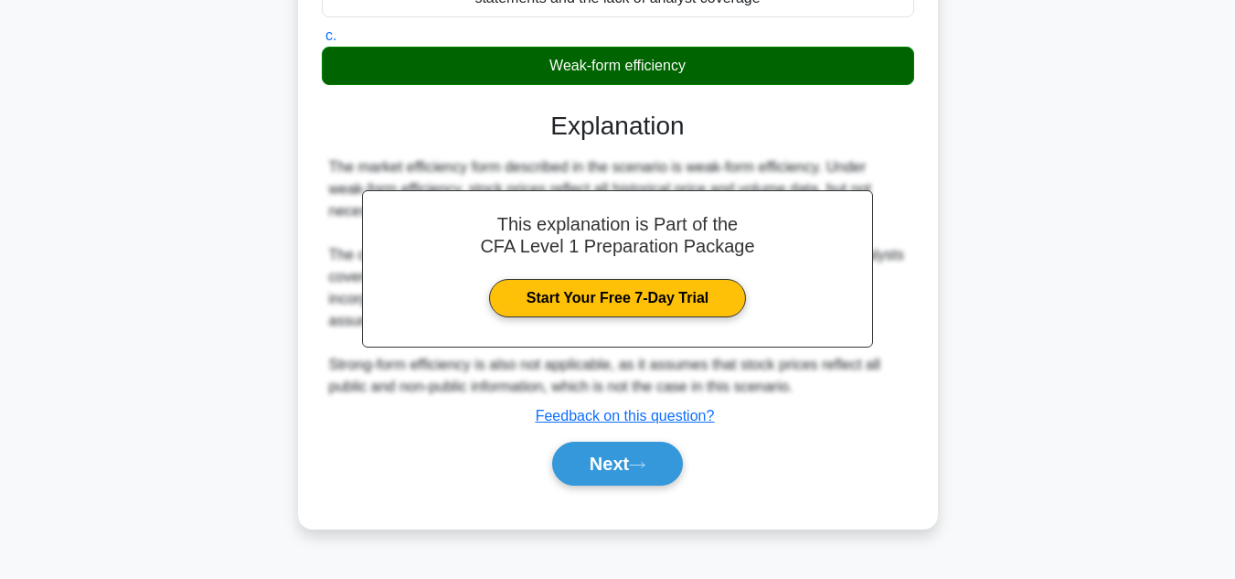
scroll to position [416, 0]
click at [588, 485] on button "Next" at bounding box center [617, 464] width 131 height 44
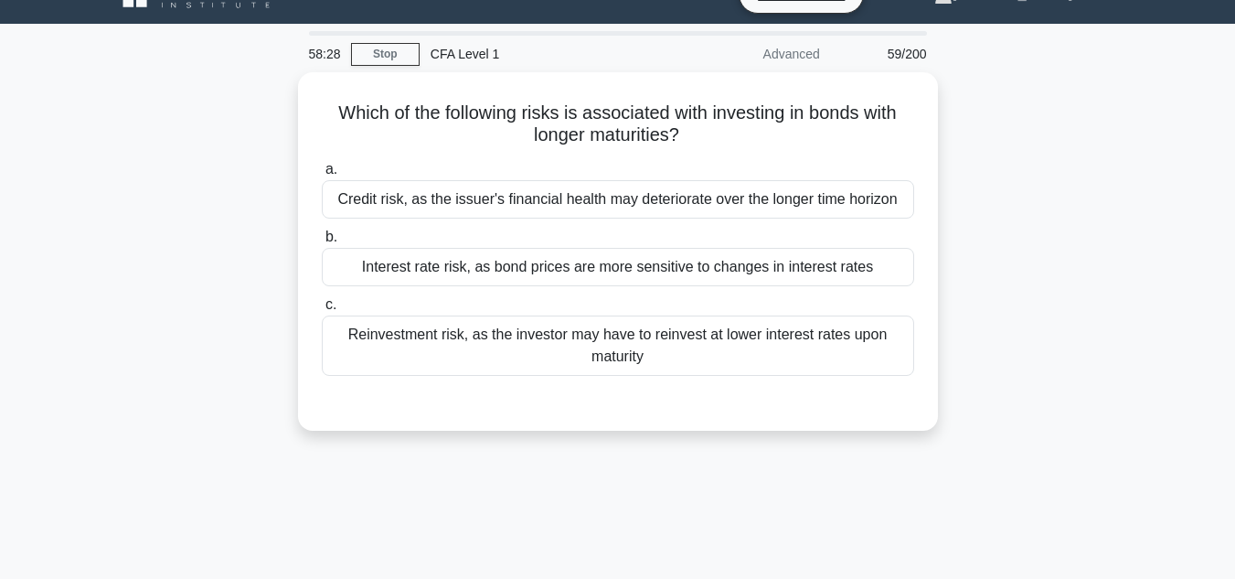
scroll to position [30, 0]
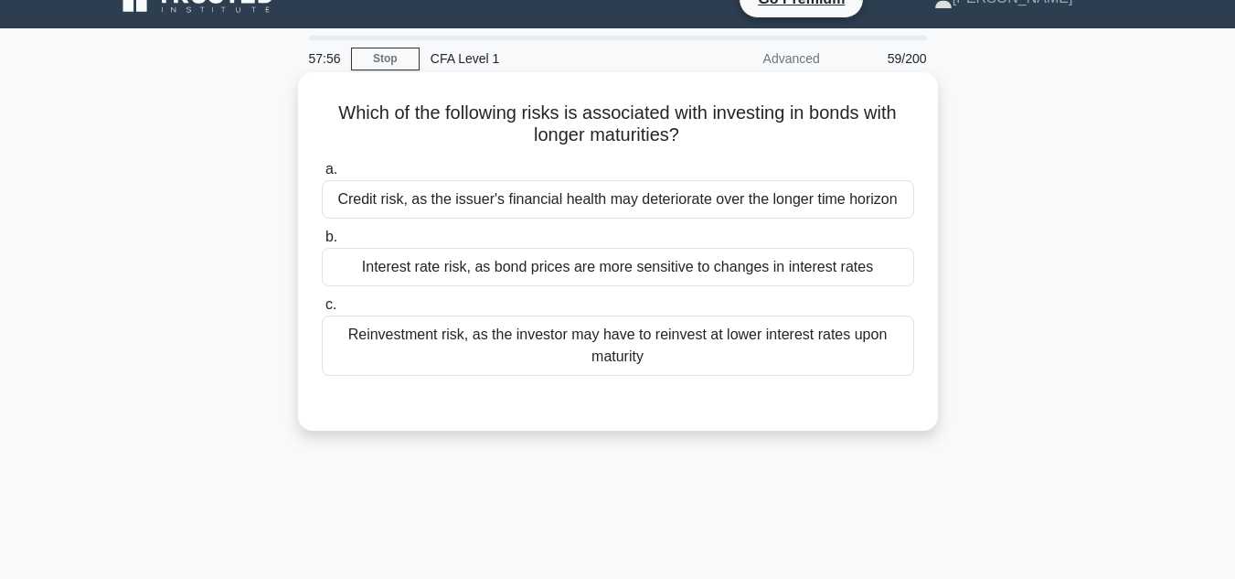
click at [506, 371] on div "Reinvestment risk, as the investor may have to reinvest at lower interest rates…" at bounding box center [618, 345] width 592 height 60
click at [322, 311] on input "c. Reinvestment risk, as the investor may have to reinvest at lower interest ra…" at bounding box center [322, 305] width 0 height 12
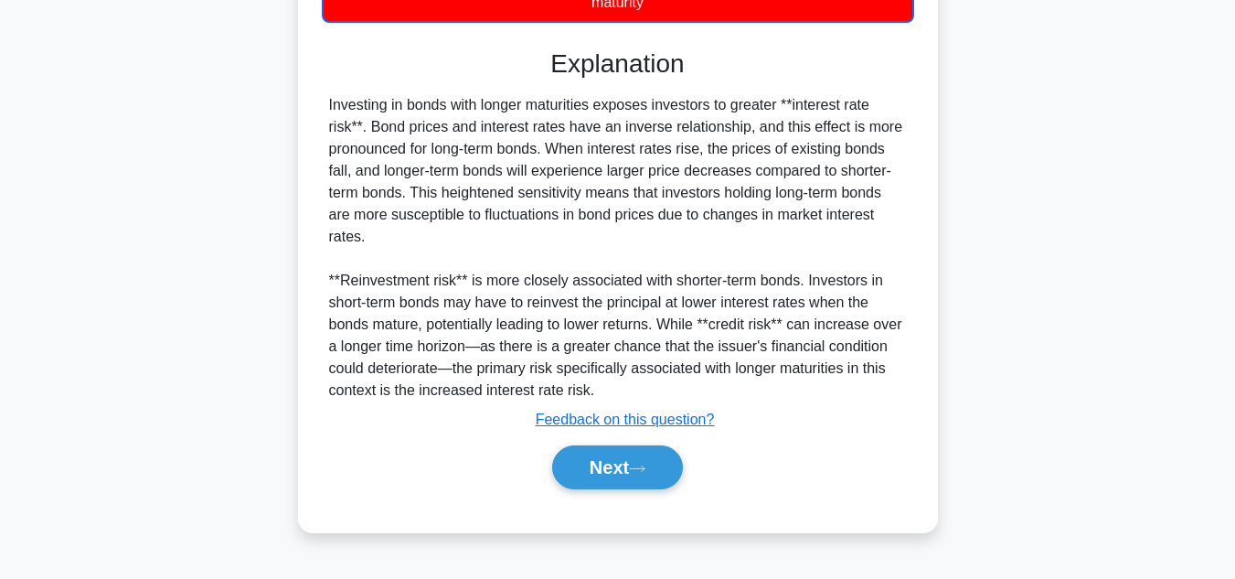
scroll to position [386, 0]
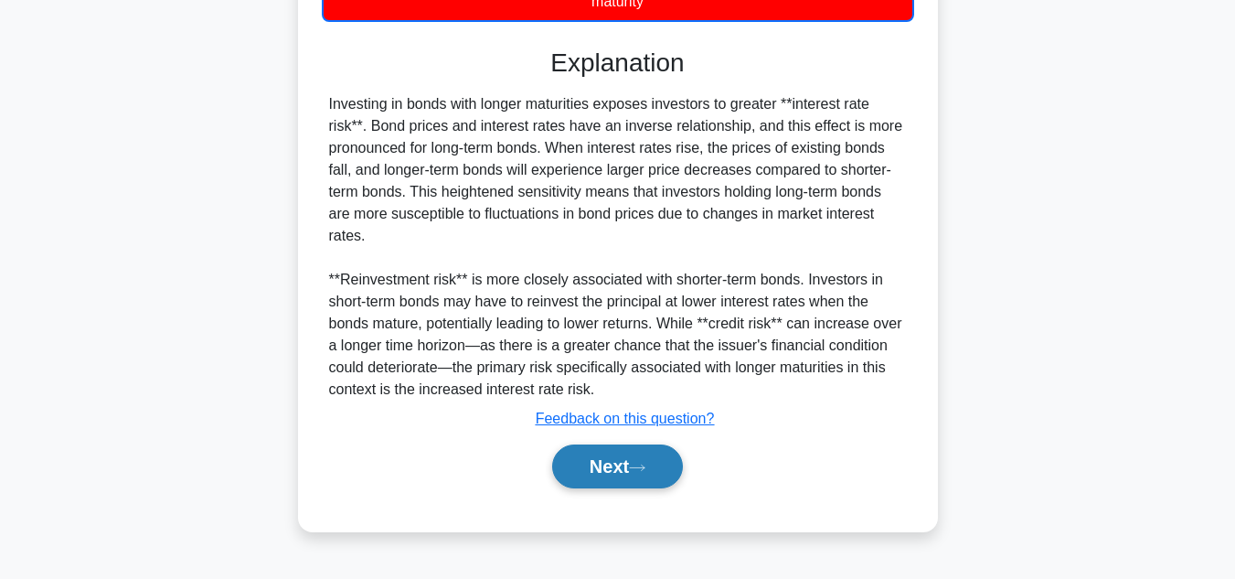
click at [612, 476] on button "Next" at bounding box center [617, 466] width 131 height 44
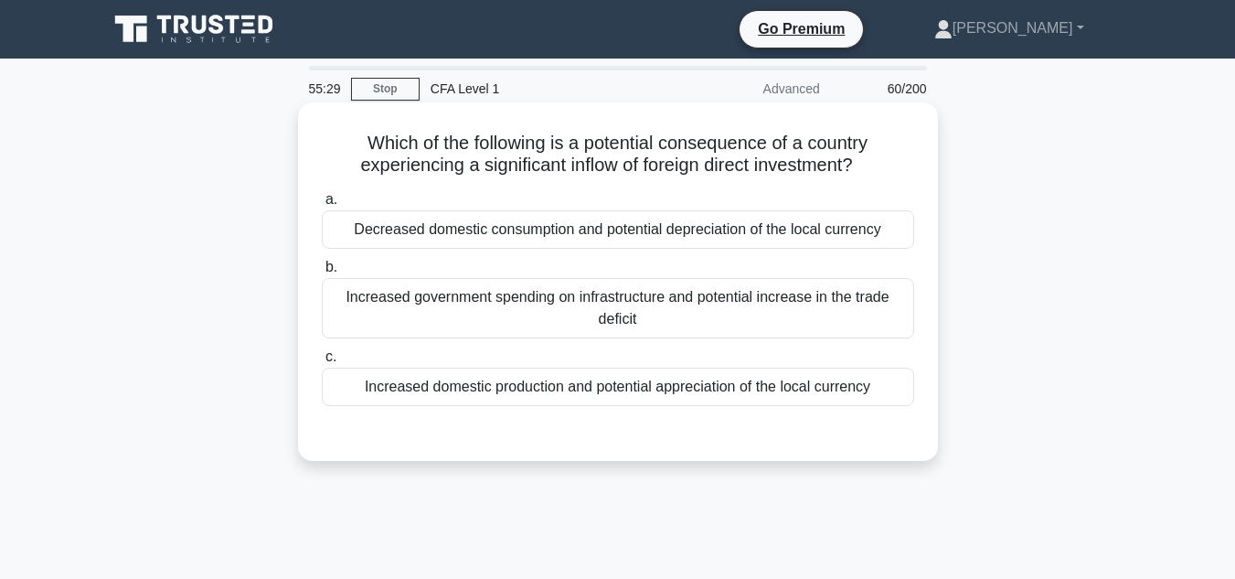
drag, startPoint x: 537, startPoint y: 149, endPoint x: 888, endPoint y: 174, distance: 351.9
click at [888, 174] on h5 "Which of the following is a potential consequence of a country experiencing a s…" at bounding box center [618, 155] width 596 height 46
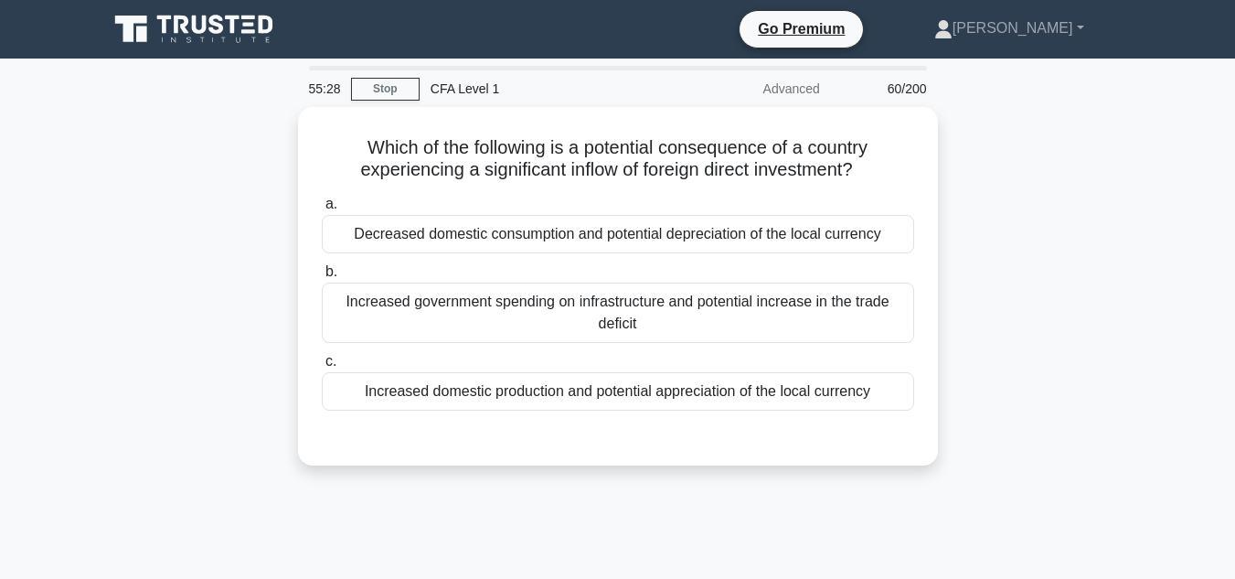
click at [1126, 253] on div "Which of the following is a potential consequence of a country experiencing a s…" at bounding box center [618, 297] width 1042 height 380
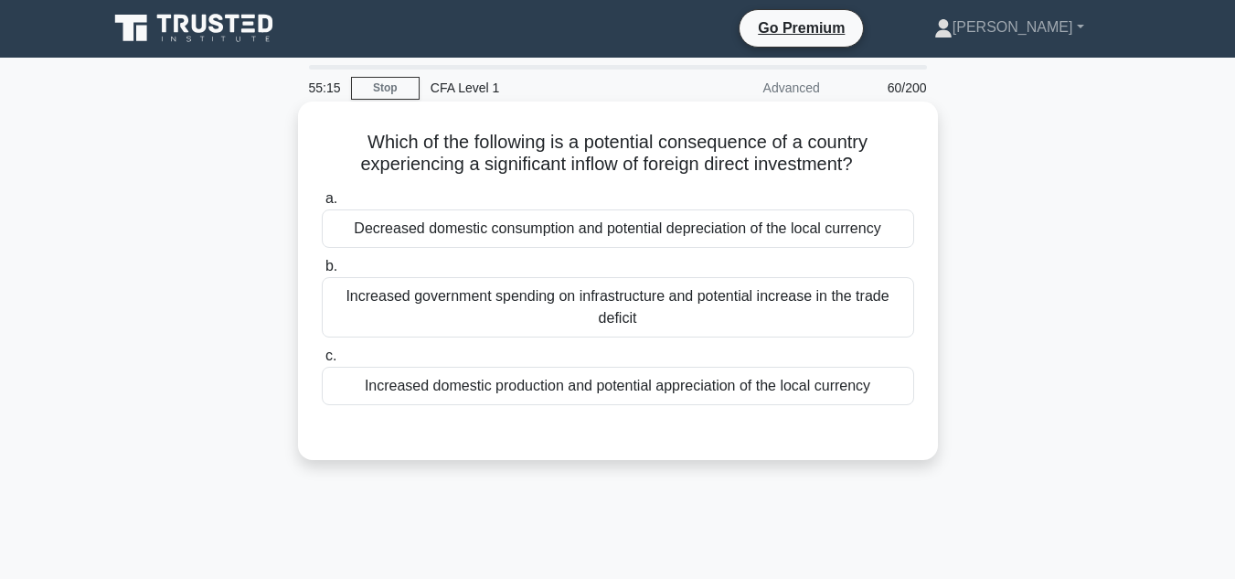
click at [765, 238] on div "Decreased domestic consumption and potential depreciation of the local currency" at bounding box center [618, 228] width 592 height 38
click at [322, 205] on input "a. Decreased domestic consumption and potential depreciation of the local curre…" at bounding box center [322, 199] width 0 height 12
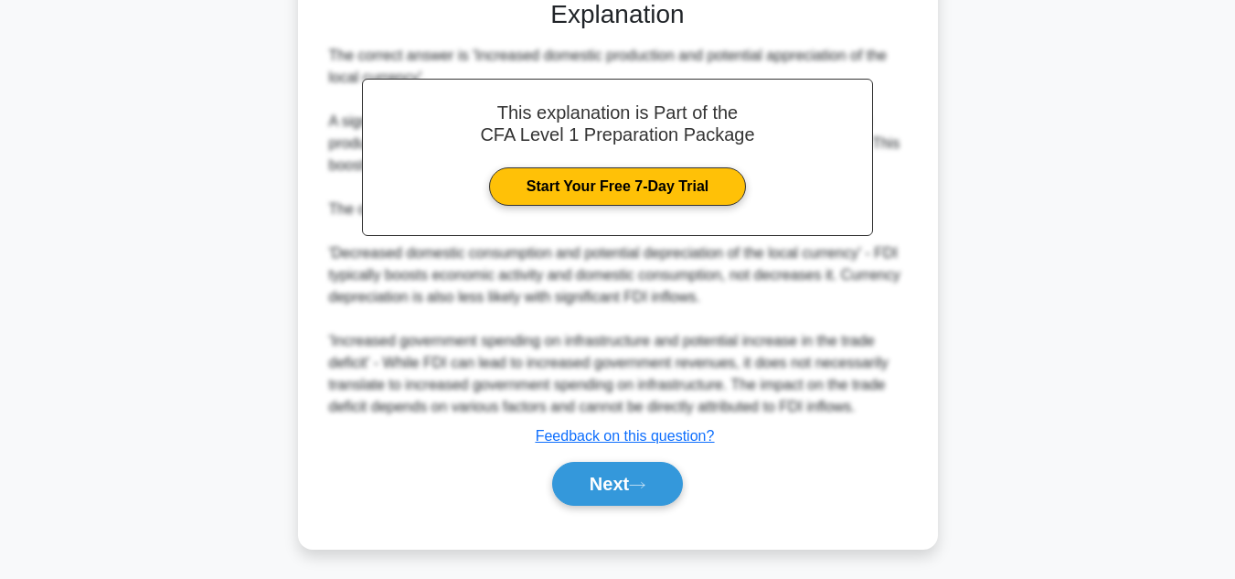
scroll to position [437, 0]
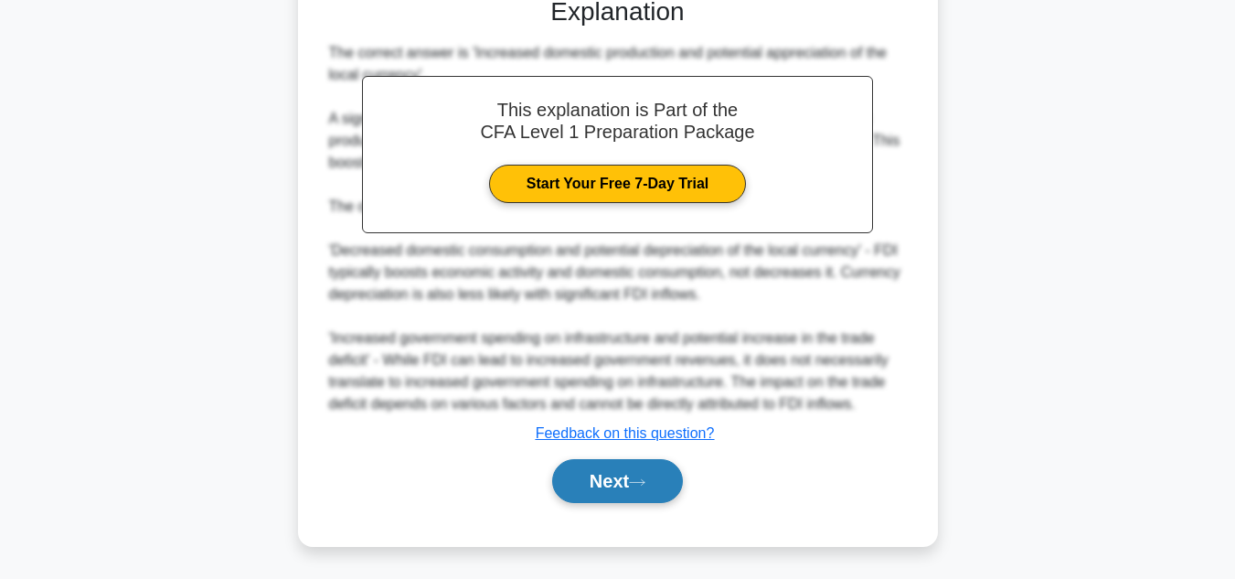
click at [579, 483] on button "Next" at bounding box center [617, 481] width 131 height 44
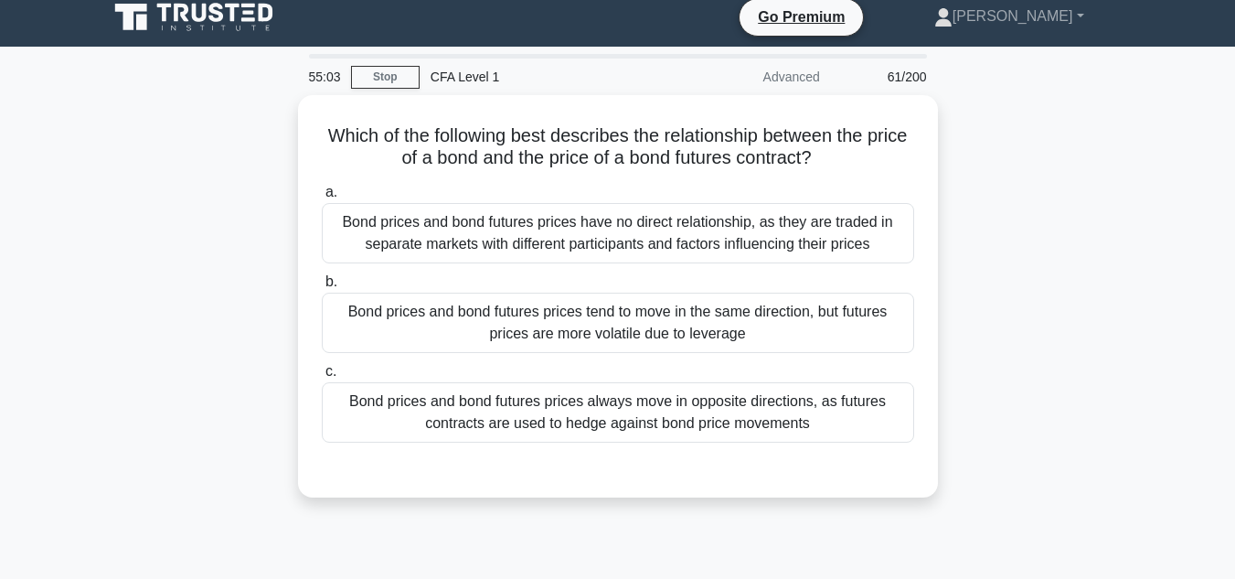
scroll to position [11, 0]
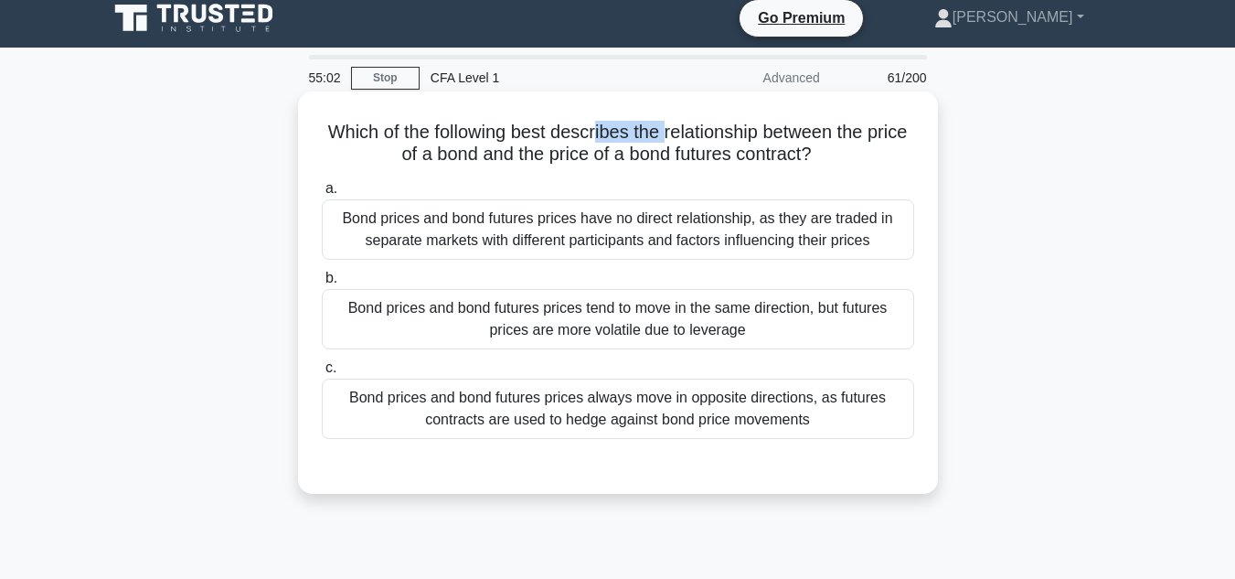
drag, startPoint x: 620, startPoint y: 142, endPoint x: 687, endPoint y: 142, distance: 66.7
click at [687, 142] on h5 "Which of the following best describes the relationship between the price of a b…" at bounding box center [618, 144] width 596 height 46
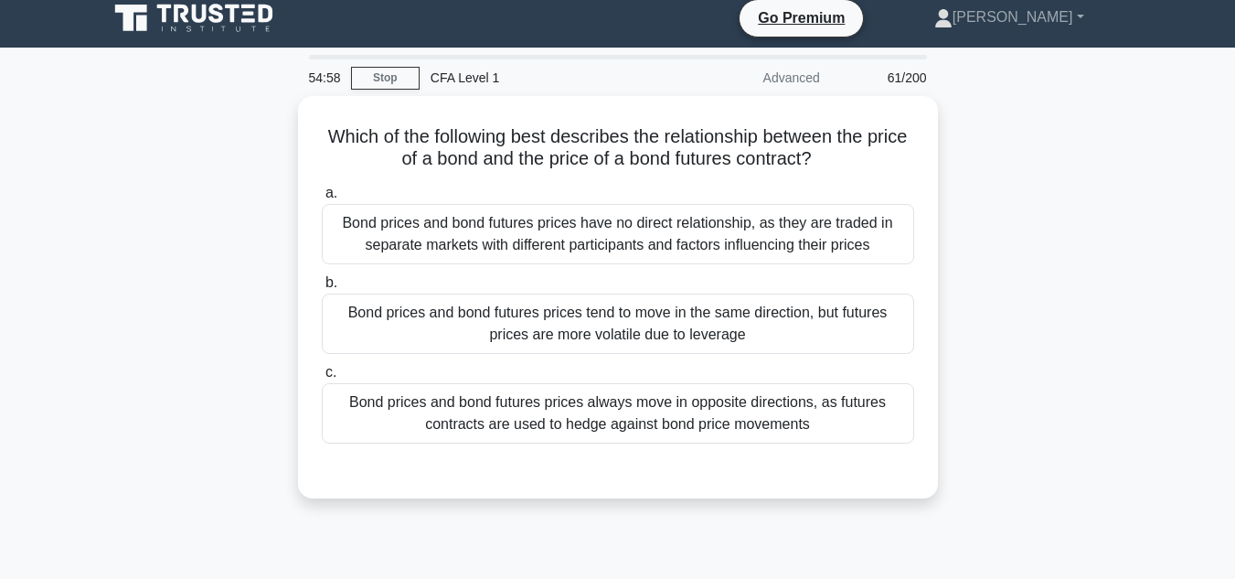
click at [1134, 335] on div "Which of the following best describes the relationship between the price of a b…" at bounding box center [618, 308] width 1042 height 424
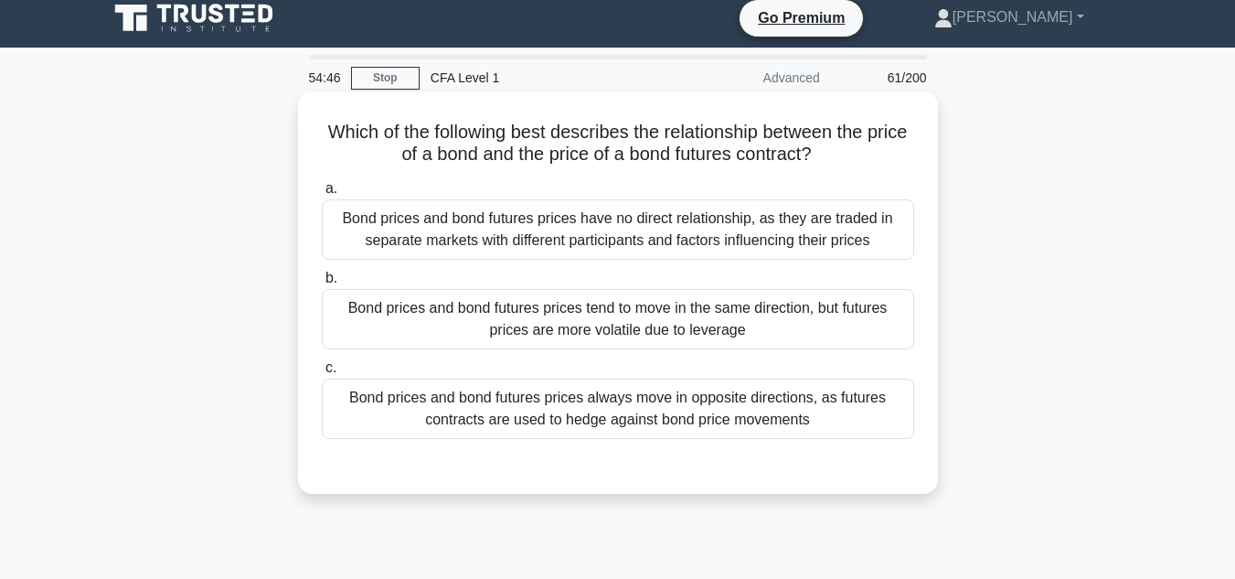
click at [844, 327] on div "Bond prices and bond futures prices tend to move in the same direction, but fut…" at bounding box center [618, 319] width 592 height 60
click at [322, 284] on input "b. Bond prices and bond futures prices tend to move in the same direction, but …" at bounding box center [322, 278] width 0 height 12
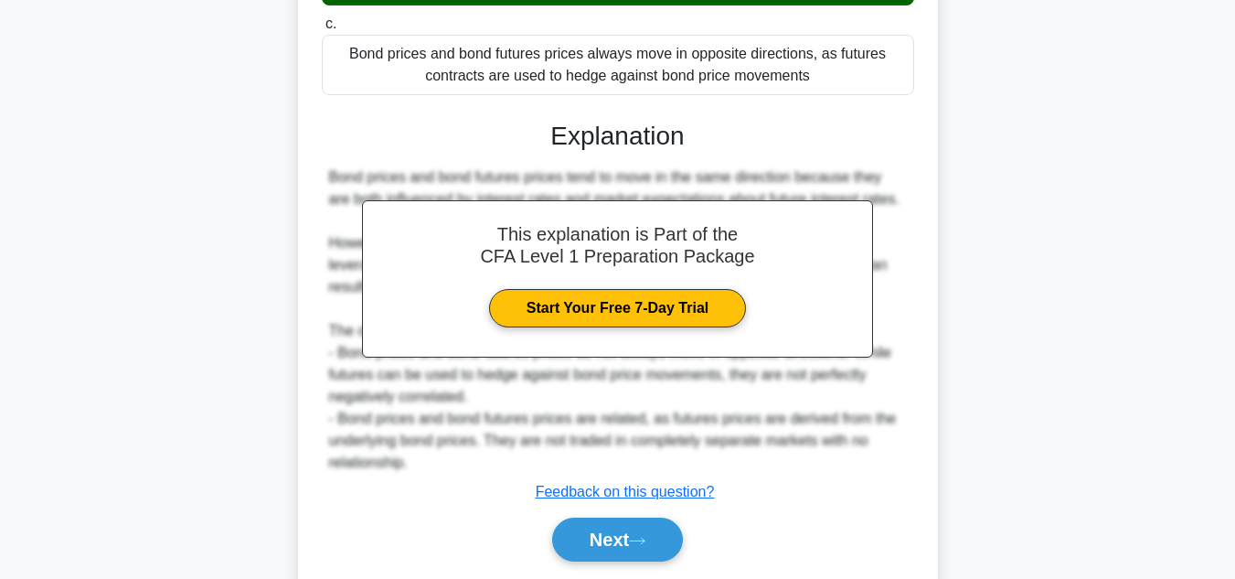
scroll to position [360, 0]
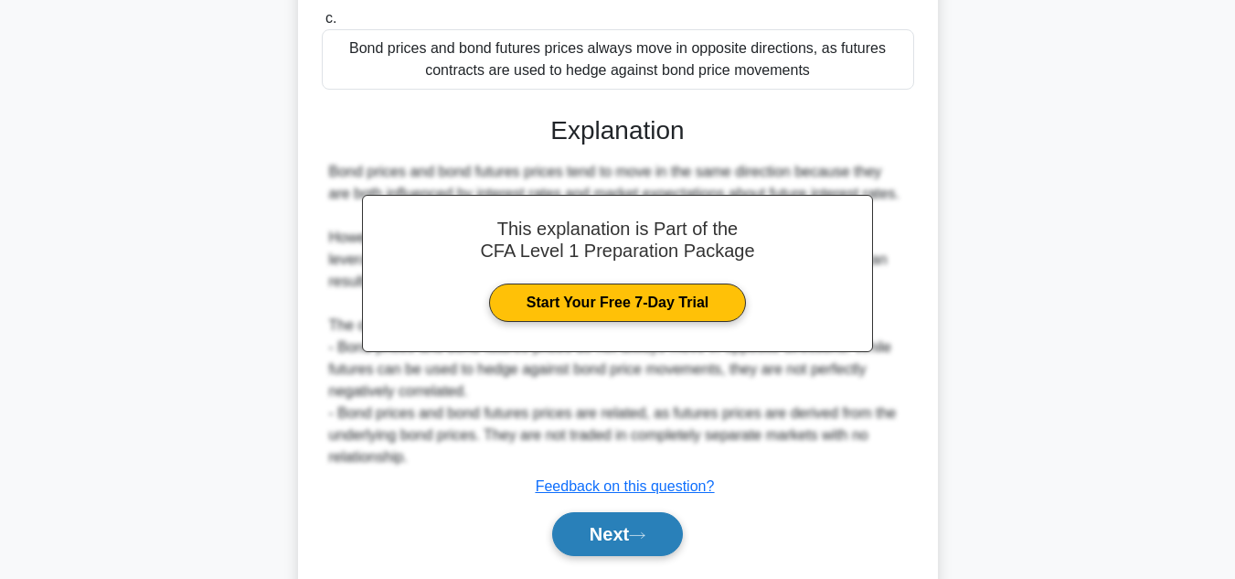
click at [578, 540] on button "Next" at bounding box center [617, 534] width 131 height 44
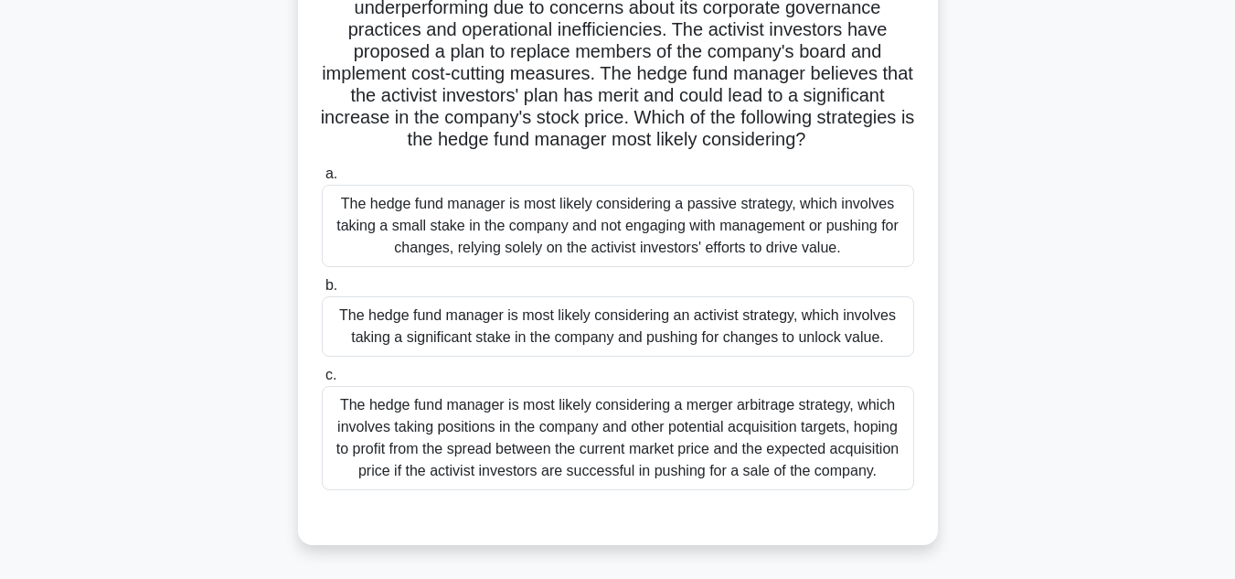
scroll to position [185, 0]
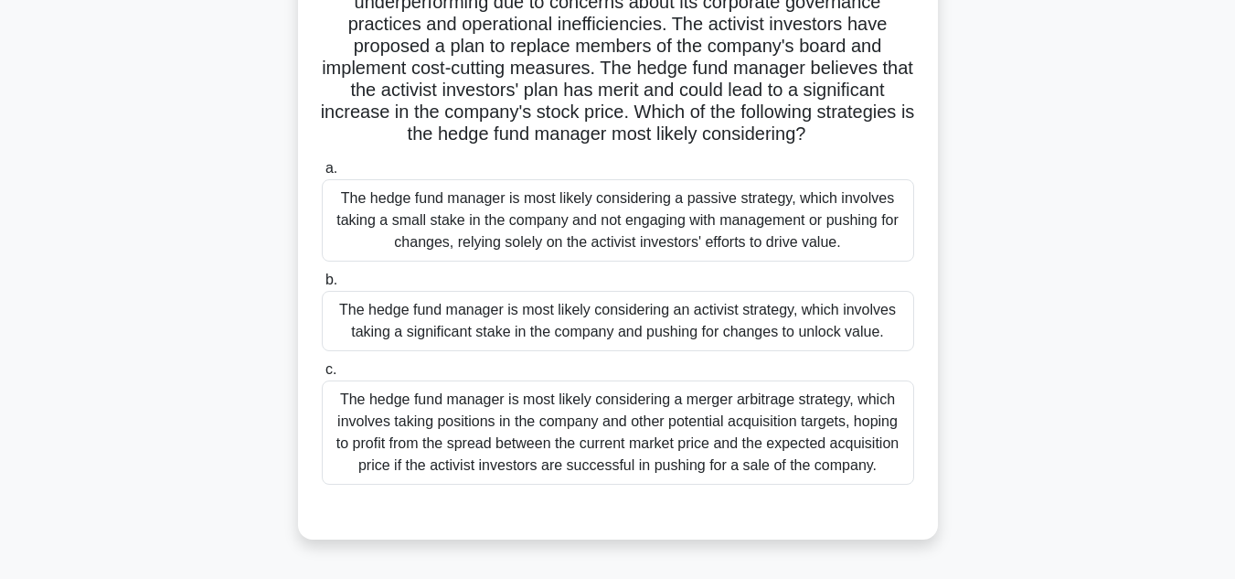
click at [656, 243] on div "The hedge fund manager is most likely considering a passive strategy, which inv…" at bounding box center [618, 220] width 592 height 82
click at [322, 175] on input "a. The hedge fund manager is most likely considering a passive strategy, which …" at bounding box center [322, 169] width 0 height 12
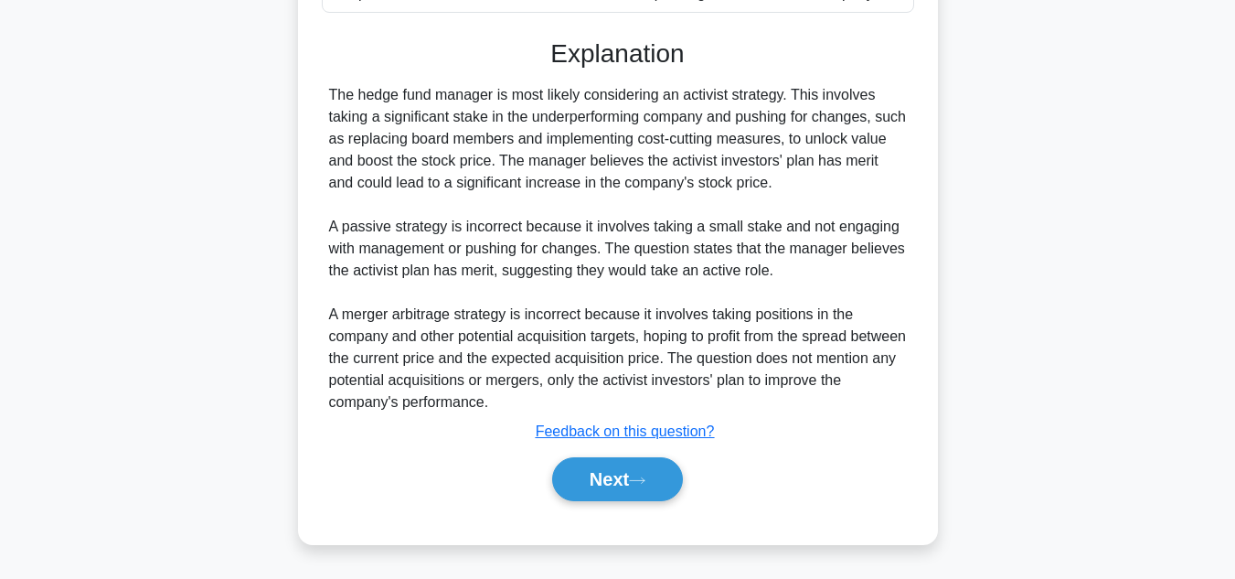
scroll to position [658, 0]
click at [638, 493] on button "Next" at bounding box center [617, 479] width 131 height 44
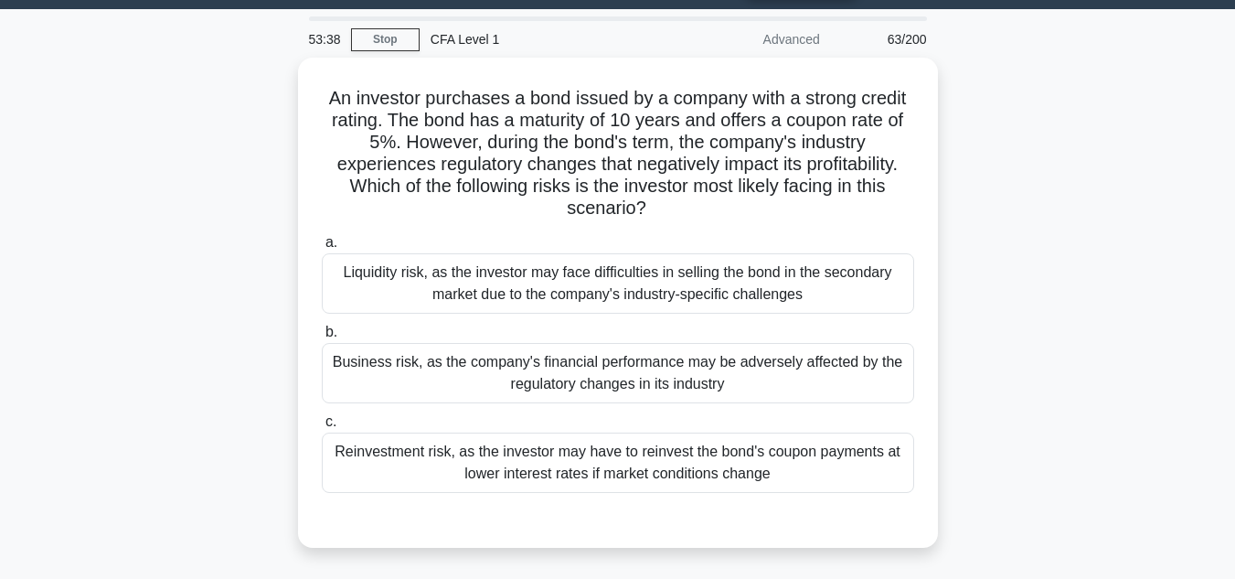
scroll to position [65, 0]
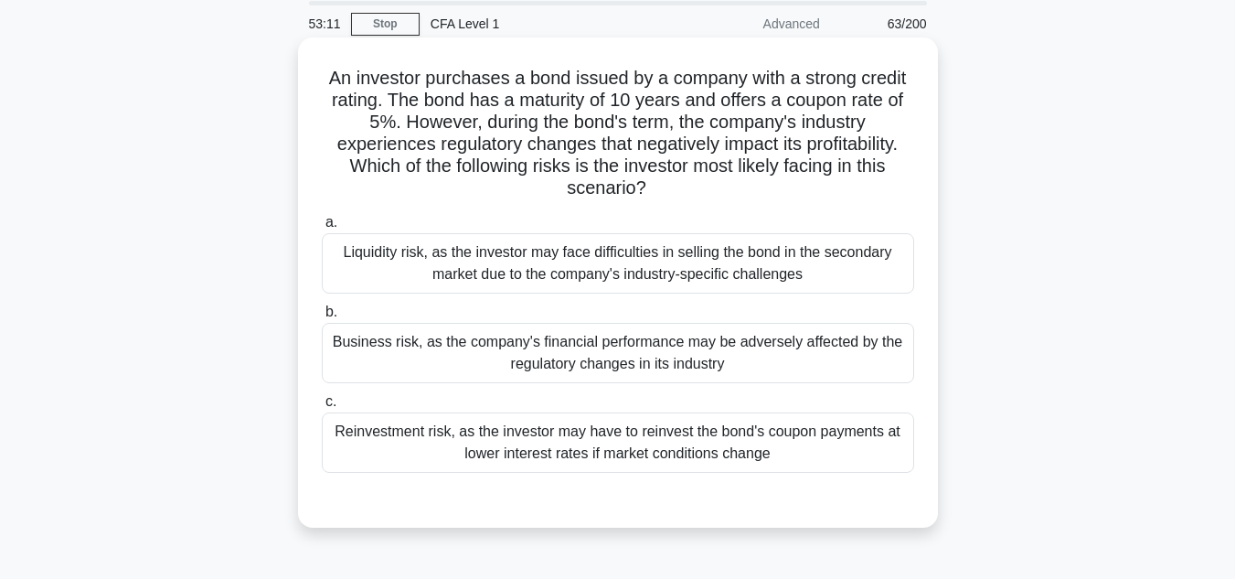
click at [760, 249] on div "Liquidity risk, as the investor may face difficulties in selling the bond in th…" at bounding box center [618, 263] width 592 height 60
click at [322, 229] on input "a. Liquidity risk, as the investor may face difficulties in selling the bond in…" at bounding box center [322, 223] width 0 height 12
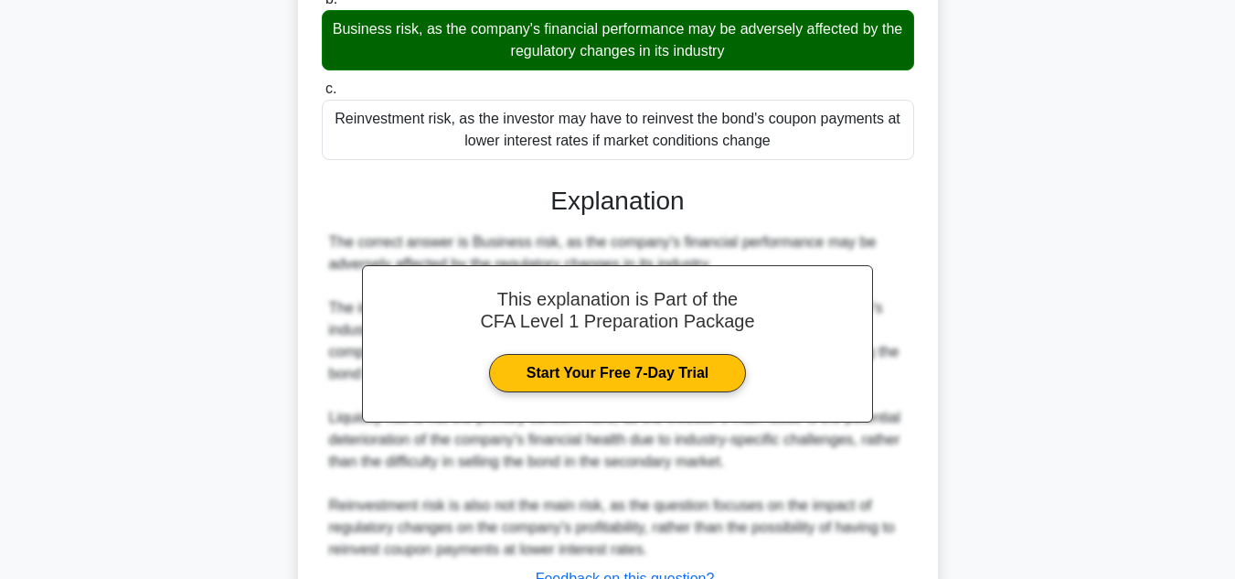
scroll to position [527, 0]
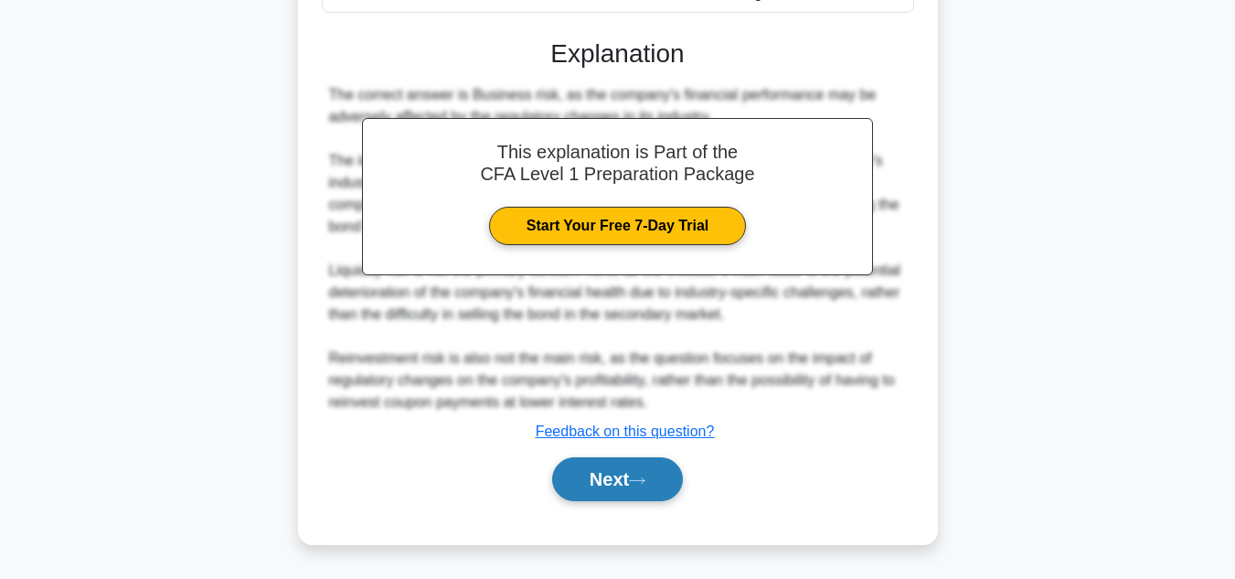
click at [618, 468] on button "Next" at bounding box center [617, 479] width 131 height 44
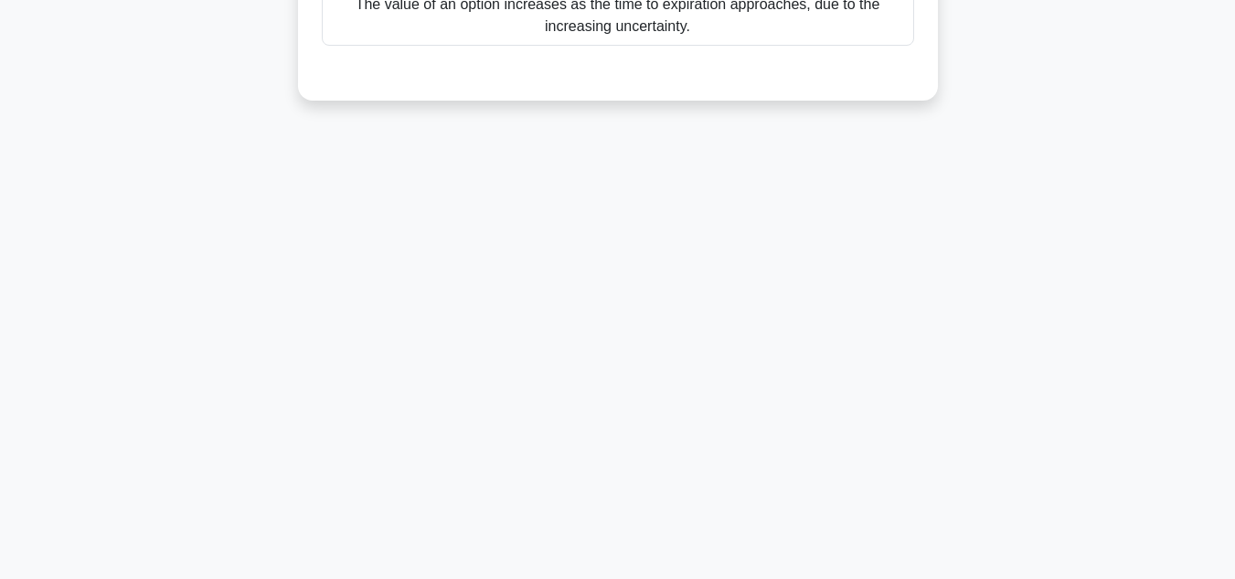
scroll to position [0, 0]
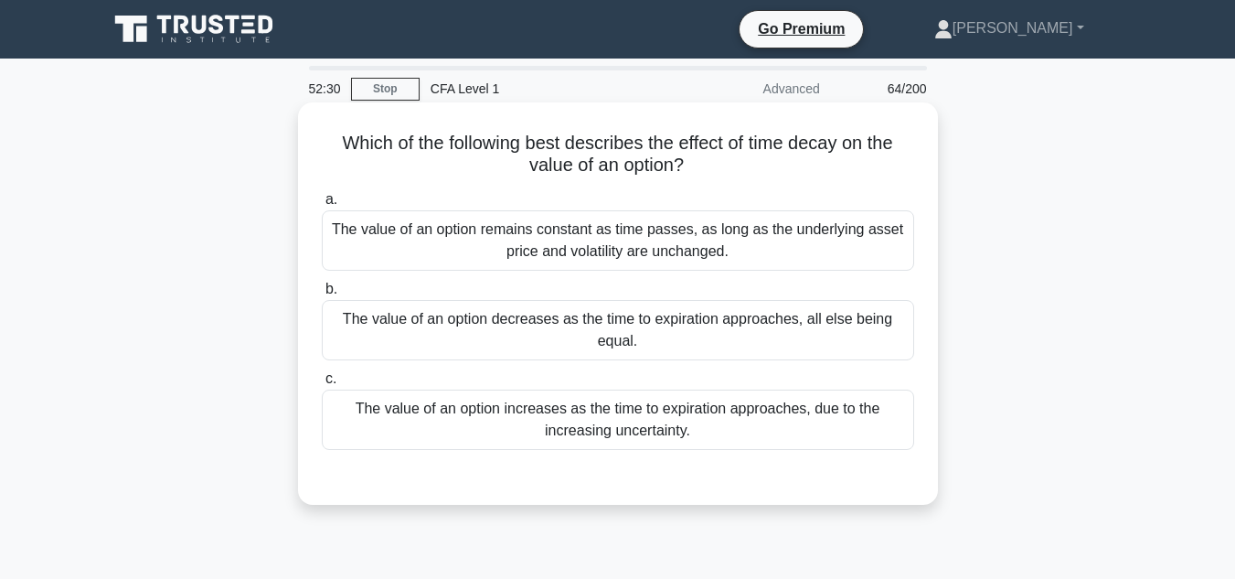
click at [803, 326] on div "The value of an option decreases as the time to expiration approaches, all else…" at bounding box center [618, 330] width 592 height 60
click at [322, 295] on input "b. The value of an option decreases as the time to expiration approaches, all e…" at bounding box center [322, 289] width 0 height 12
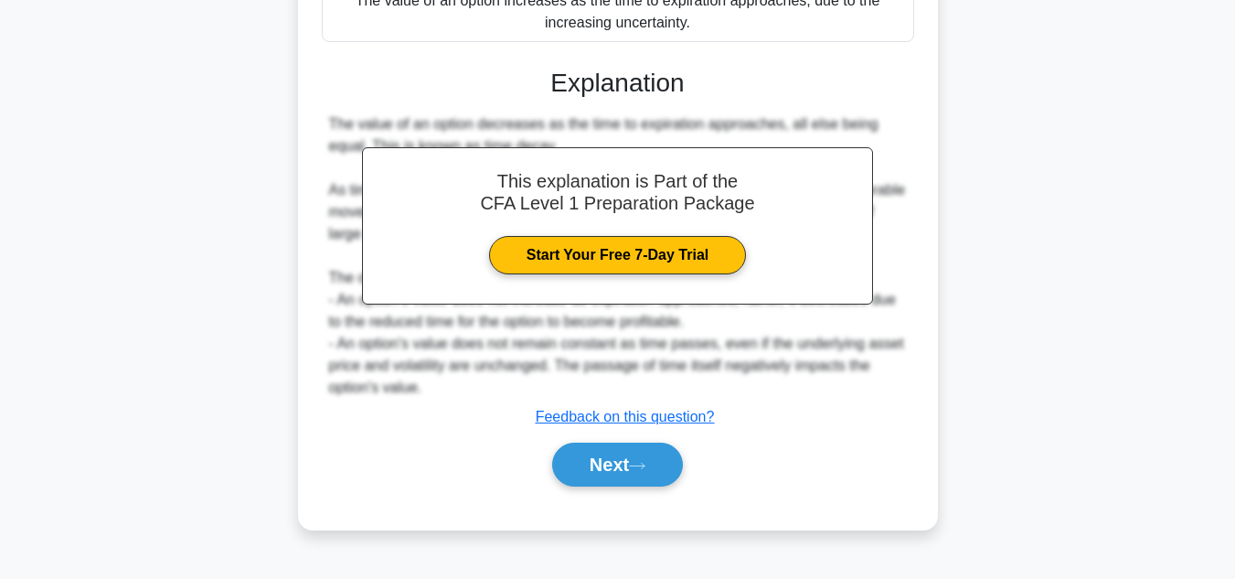
scroll to position [409, 0]
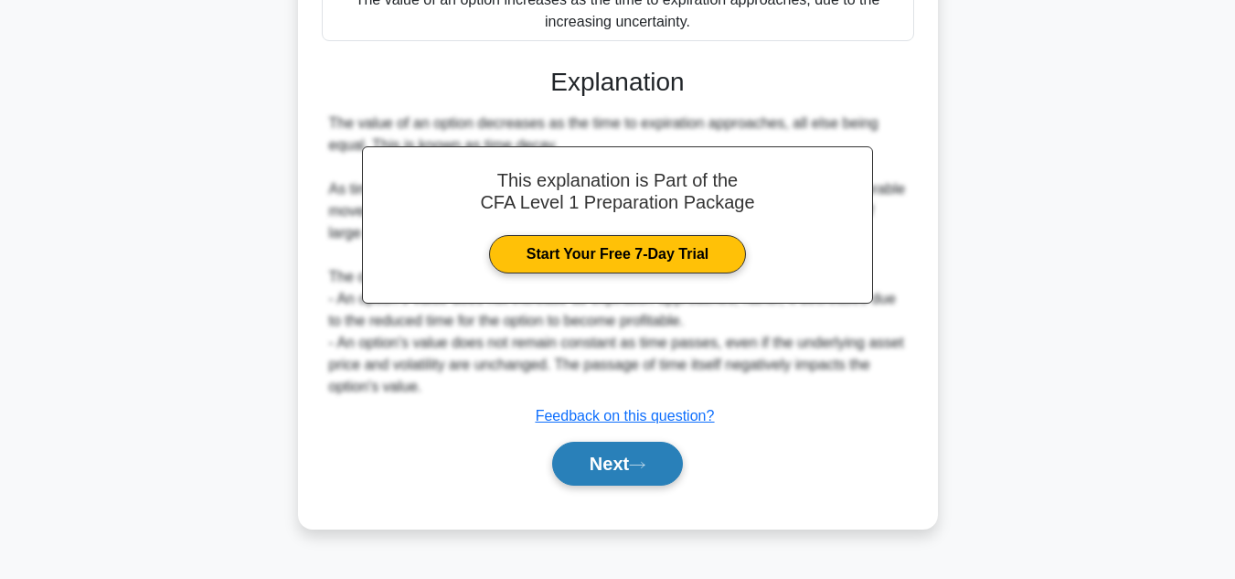
click at [612, 481] on button "Next" at bounding box center [617, 464] width 131 height 44
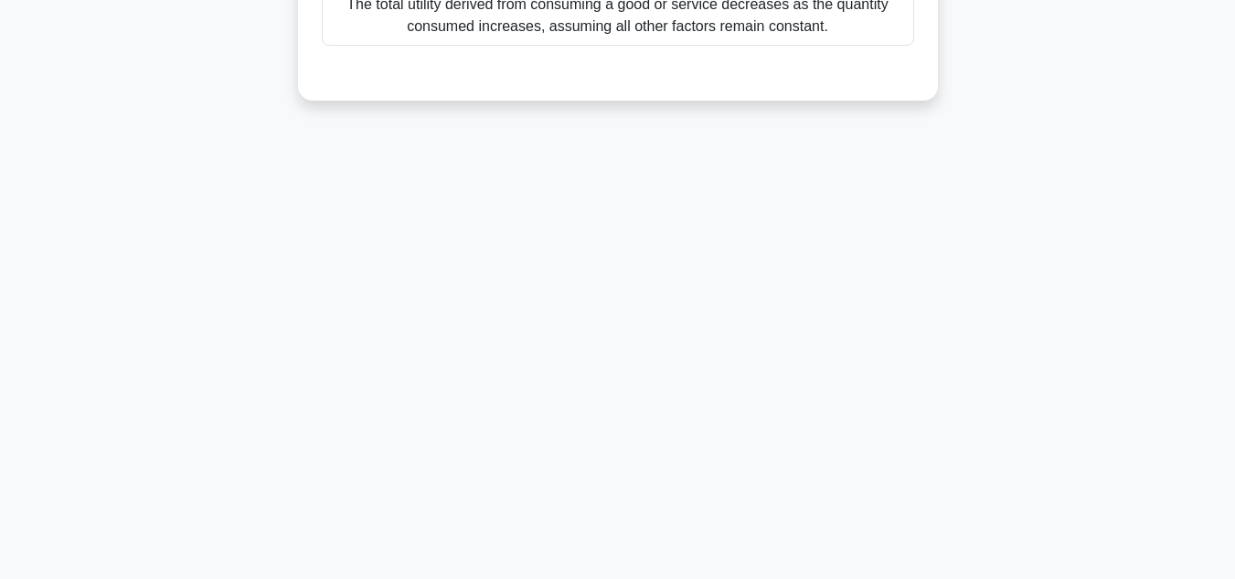
scroll to position [54, 0]
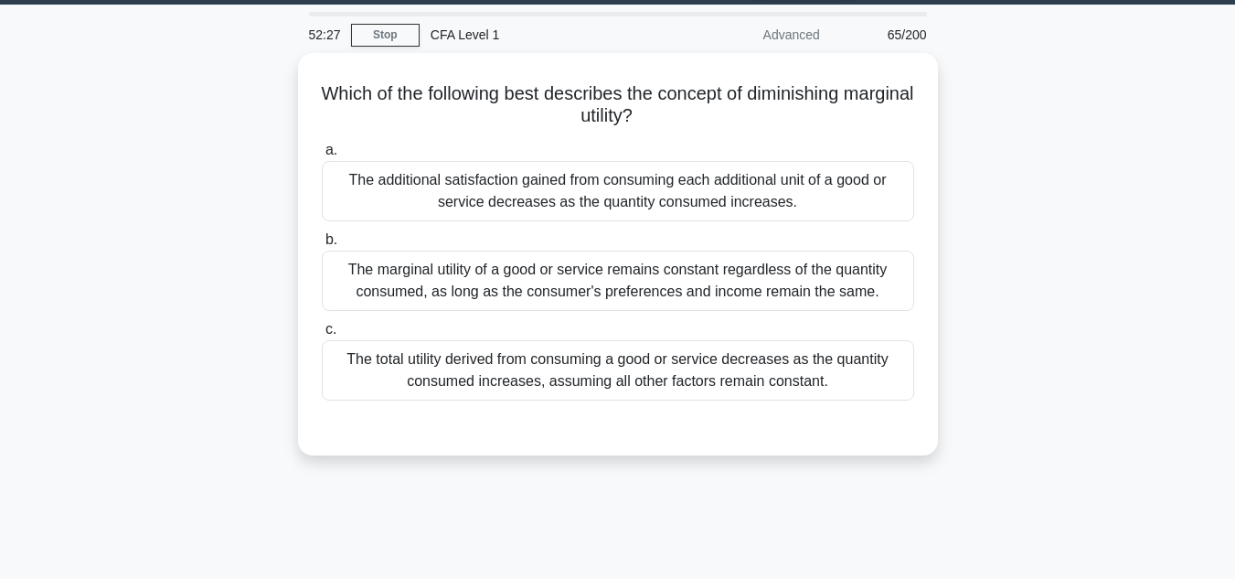
click at [885, 361] on div "The total utility derived from consuming a good or service decreases as the qua…" at bounding box center [618, 370] width 592 height 60
click at [322, 336] on input "c. The total utility derived from consuming a good or service decreases as the …" at bounding box center [322, 330] width 0 height 12
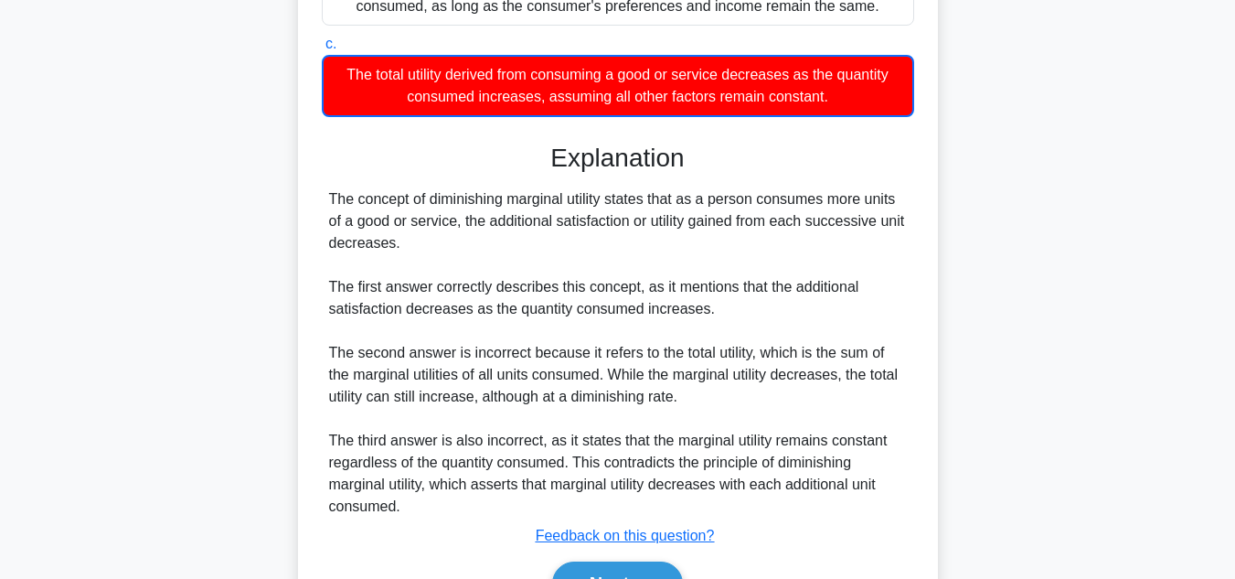
scroll to position [440, 0]
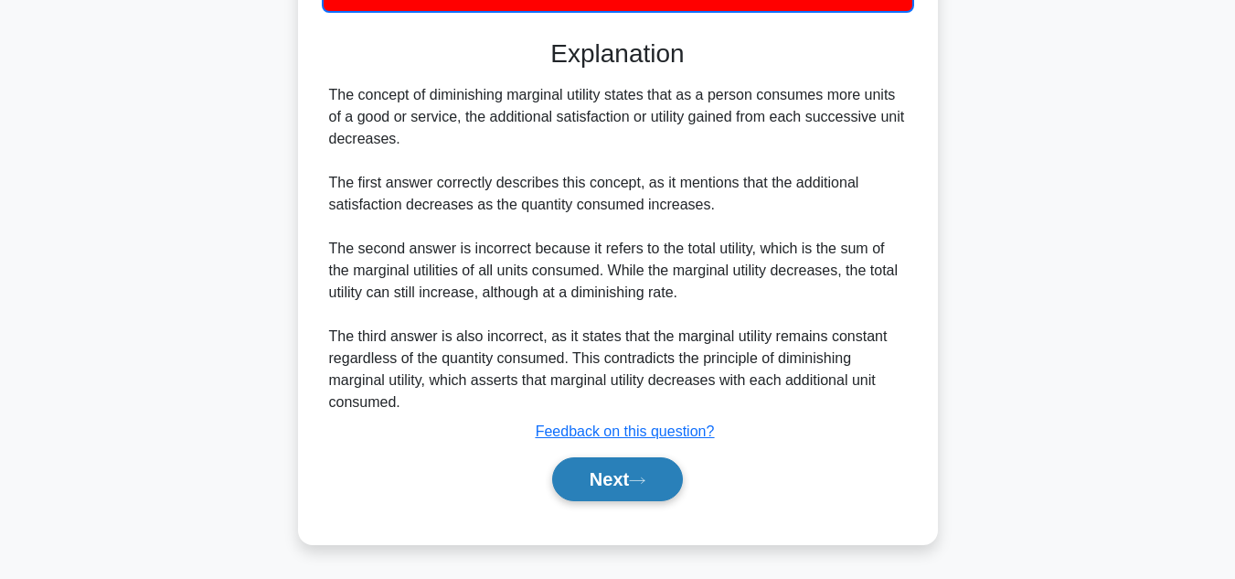
click at [618, 488] on button "Next" at bounding box center [617, 479] width 131 height 44
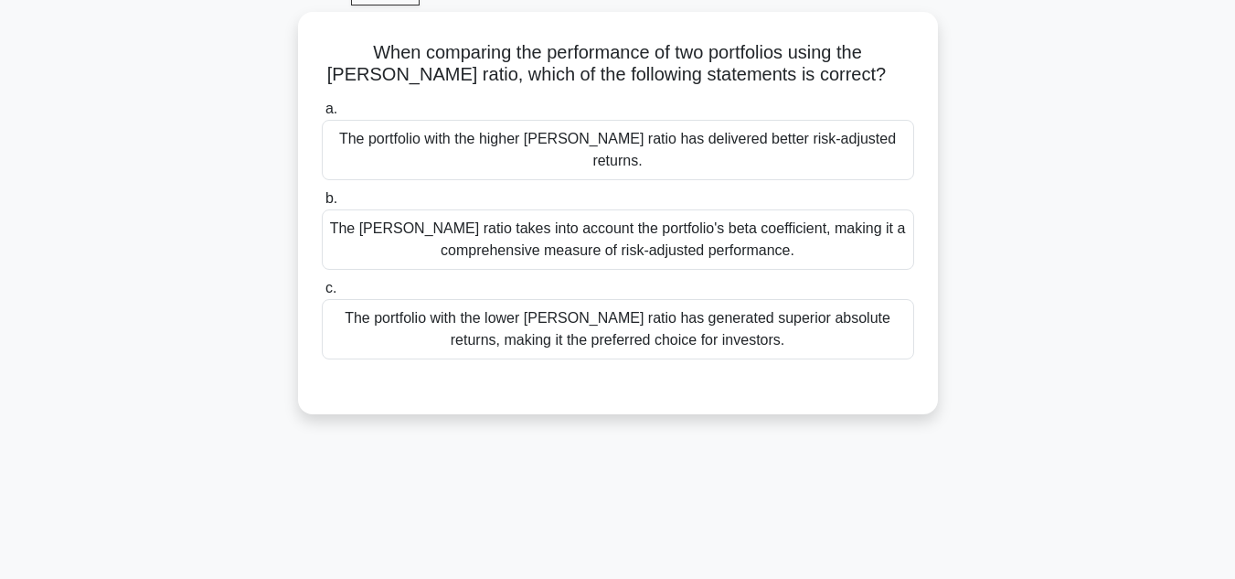
scroll to position [0, 0]
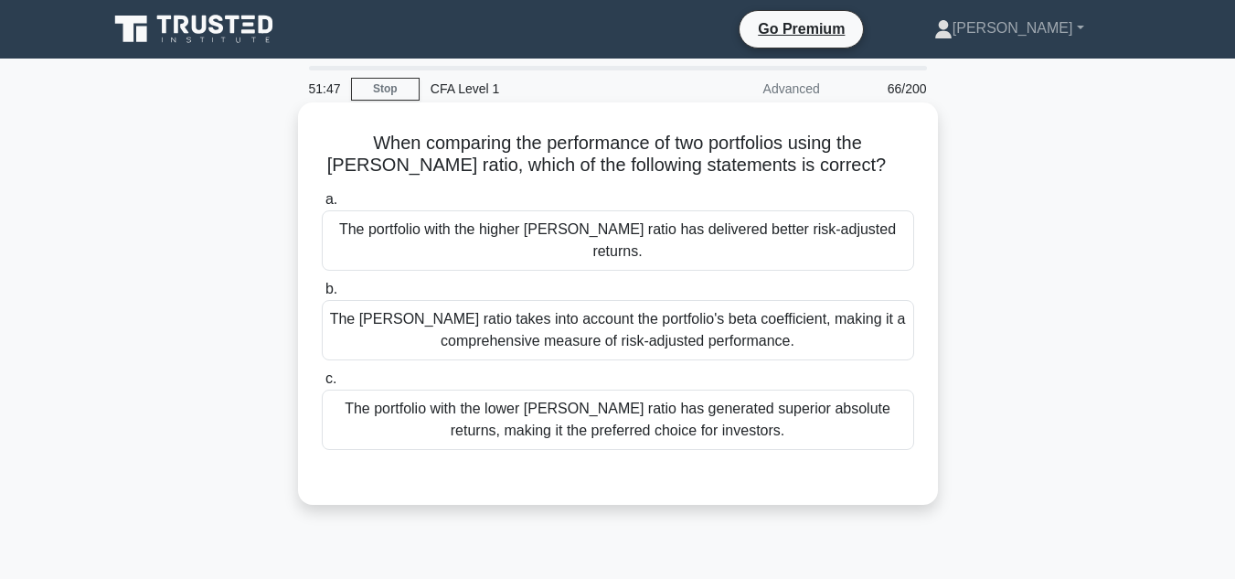
click at [809, 230] on div "The portfolio with the higher Sharpe ratio has delivered better risk-adjusted r…" at bounding box center [618, 240] width 592 height 60
click at [322, 206] on input "a. The portfolio with the higher Sharpe ratio has delivered better risk-adjuste…" at bounding box center [322, 200] width 0 height 12
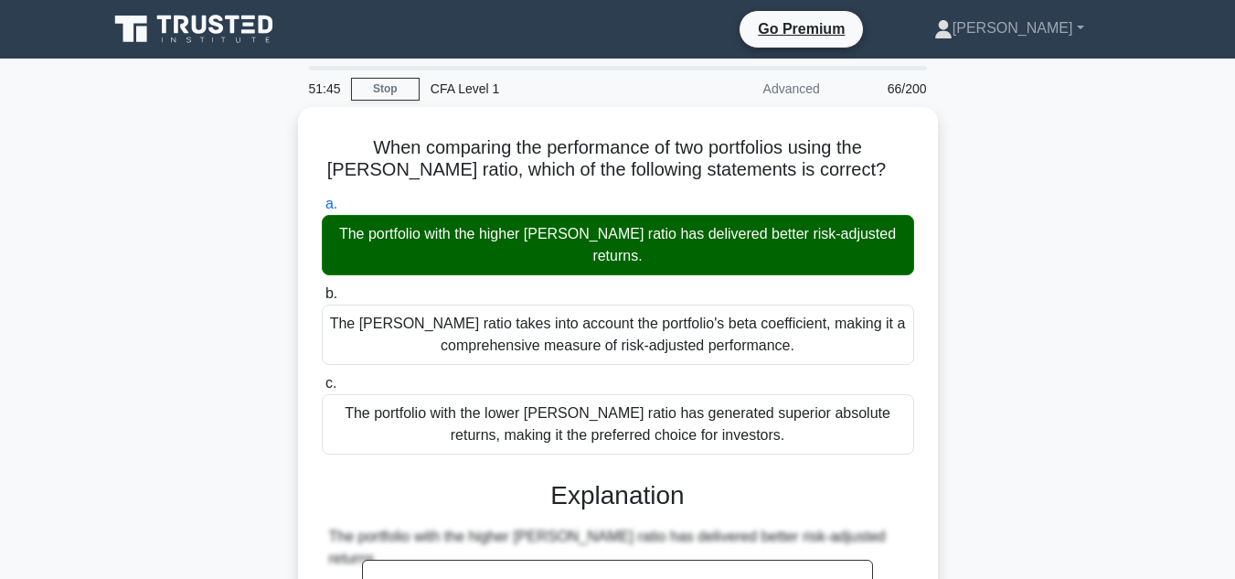
scroll to position [438, 0]
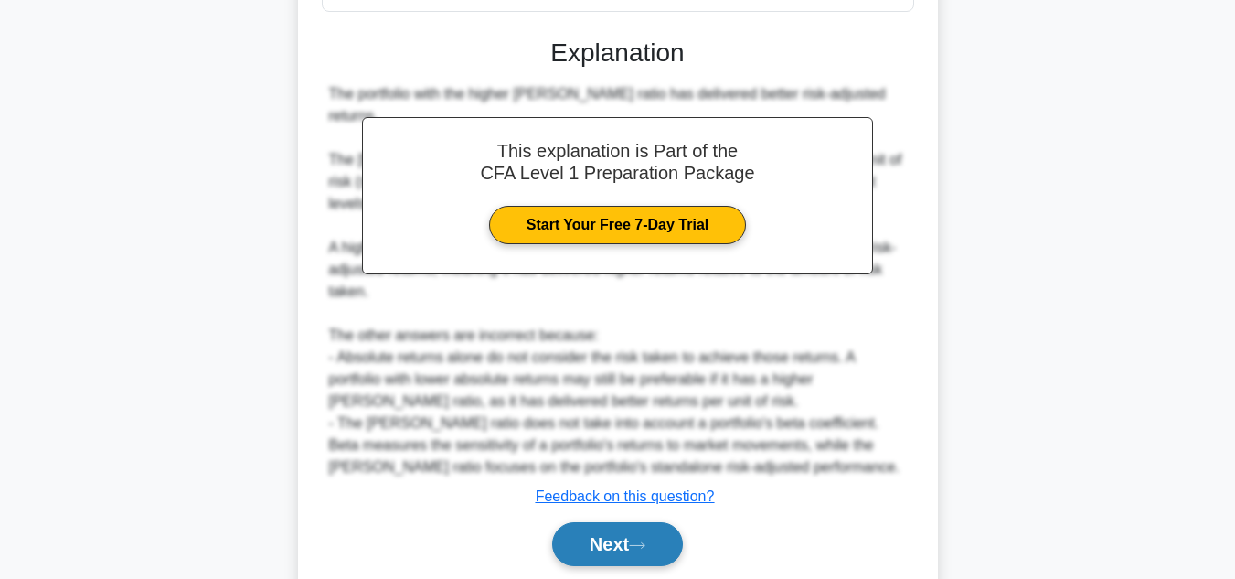
click at [609, 522] on button "Next" at bounding box center [617, 544] width 131 height 44
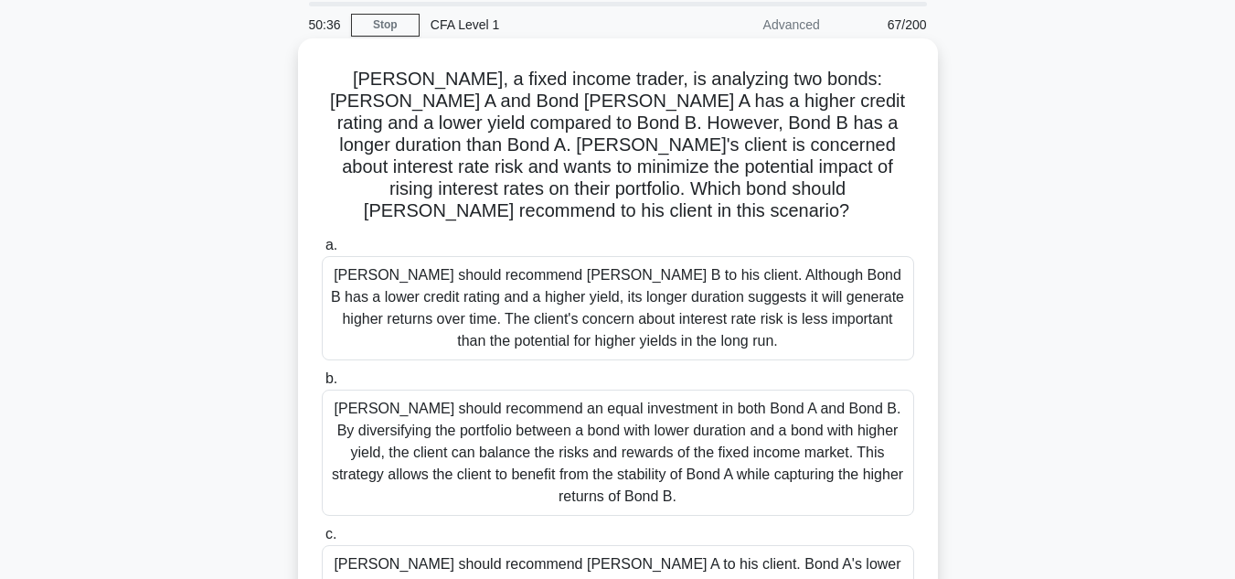
scroll to position [65, 0]
click at [322, 527] on input "c. Tom should recommend Bond A to his client. Bond A's lower duration means it …" at bounding box center [322, 533] width 0 height 12
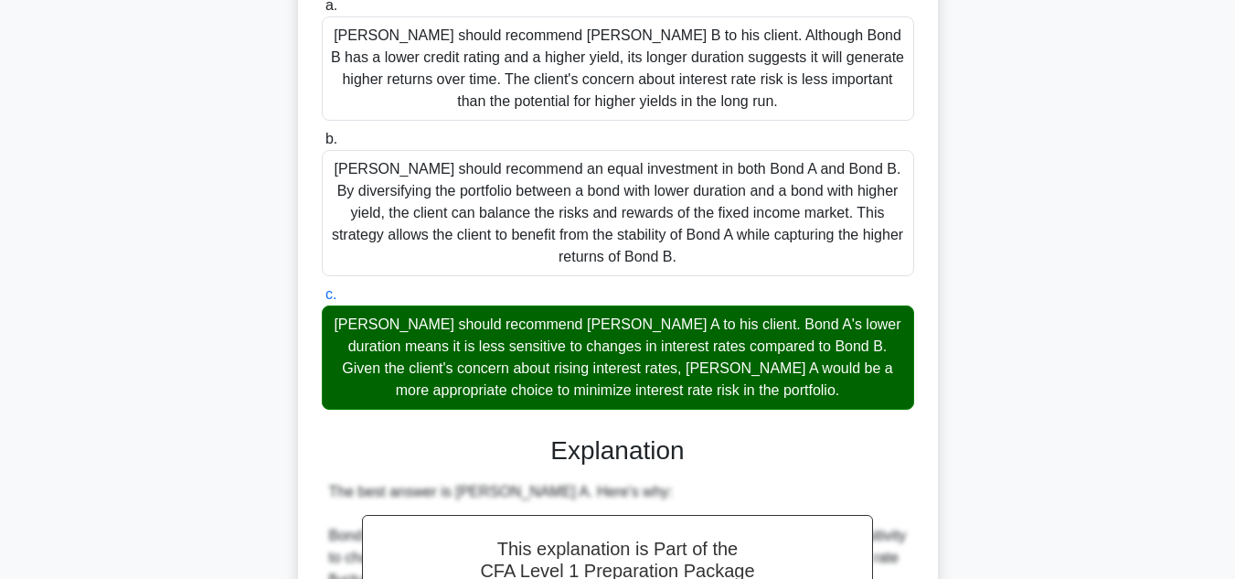
scroll to position [767, 0]
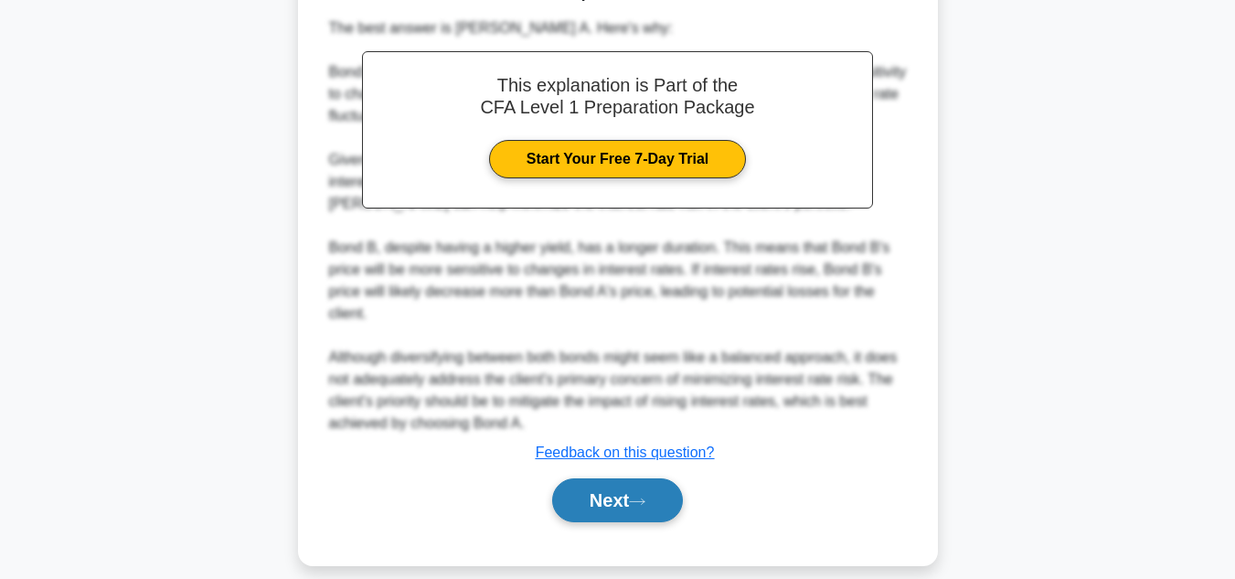
click at [581, 478] on button "Next" at bounding box center [617, 500] width 131 height 44
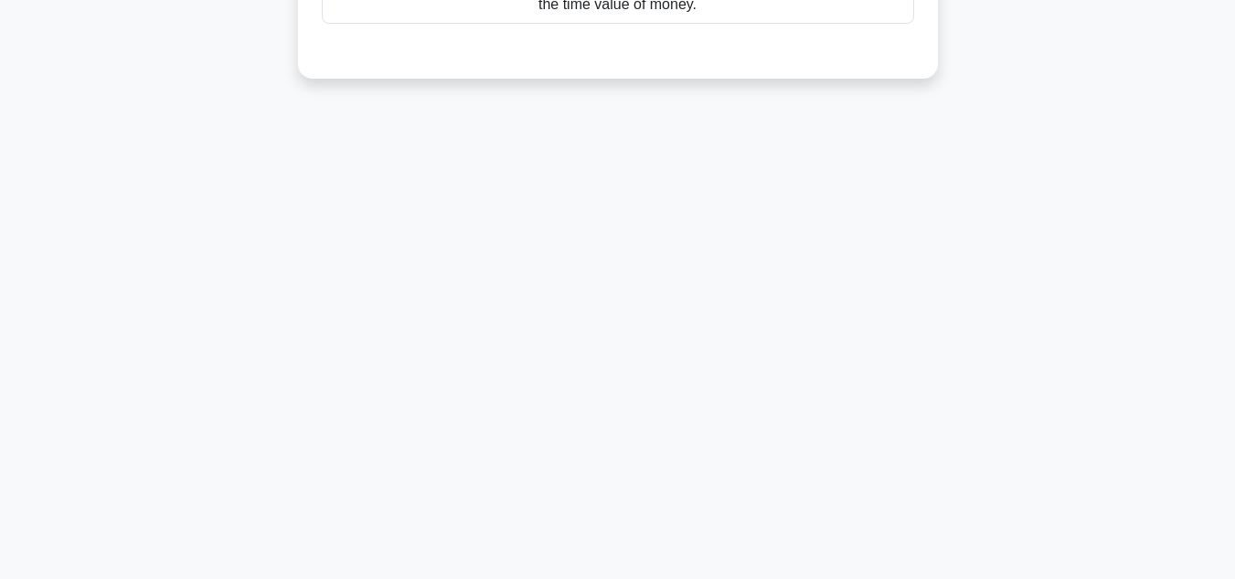
scroll to position [0, 0]
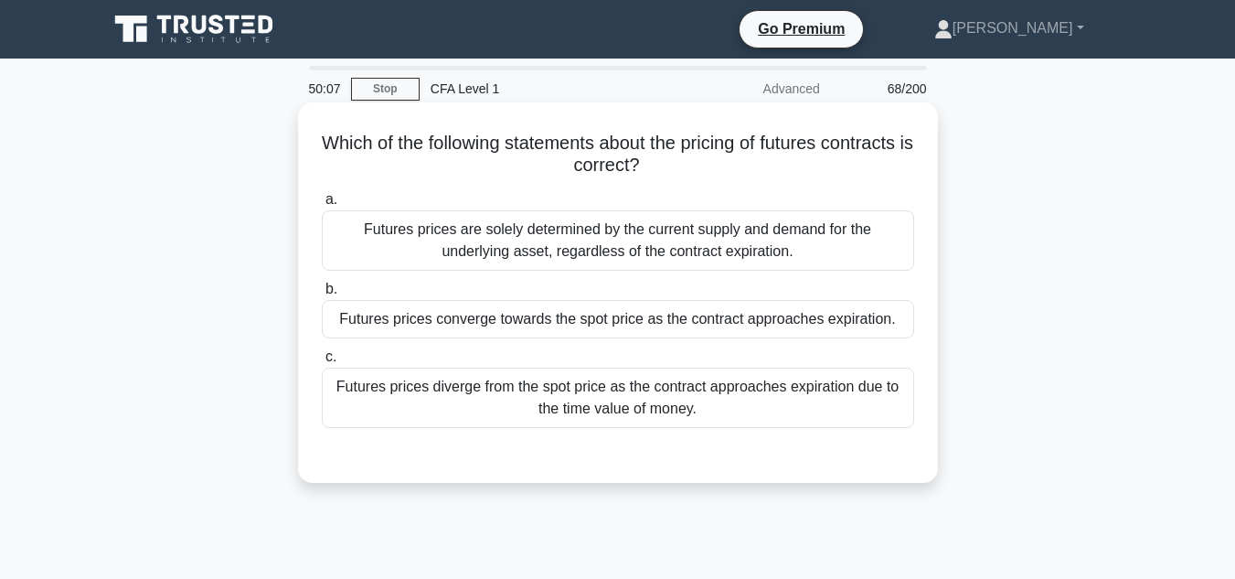
click at [836, 418] on div "Futures prices diverge from the spot price as the contract approaches expiratio…" at bounding box center [618, 397] width 592 height 60
click at [322, 363] on input "c. Futures prices diverge from the spot price as the contract approaches expira…" at bounding box center [322, 357] width 0 height 12
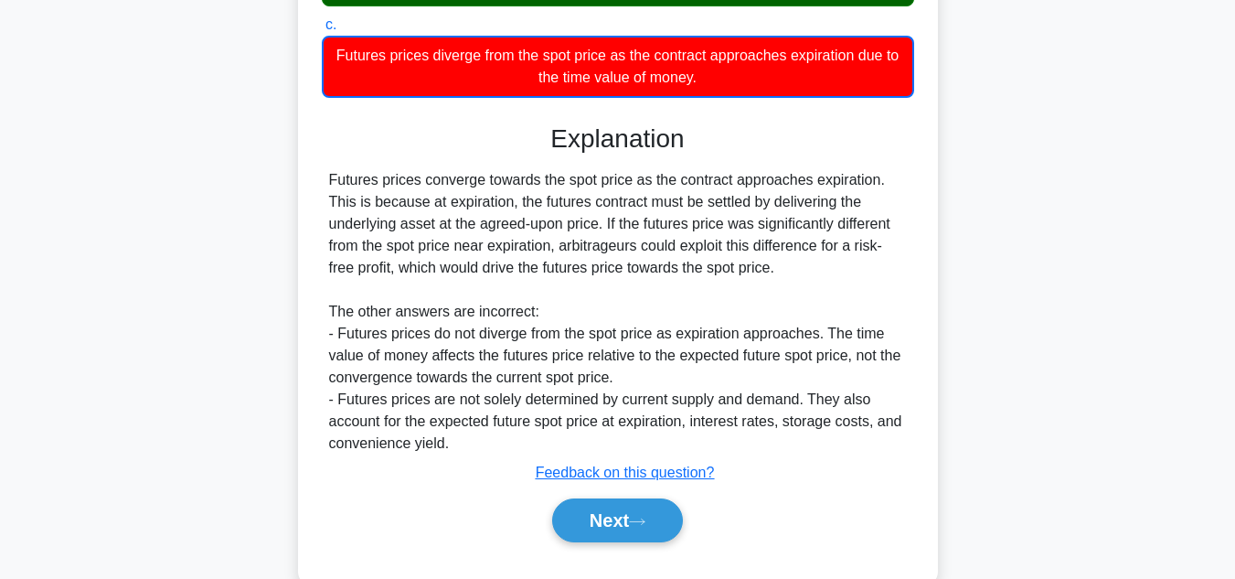
scroll to position [341, 0]
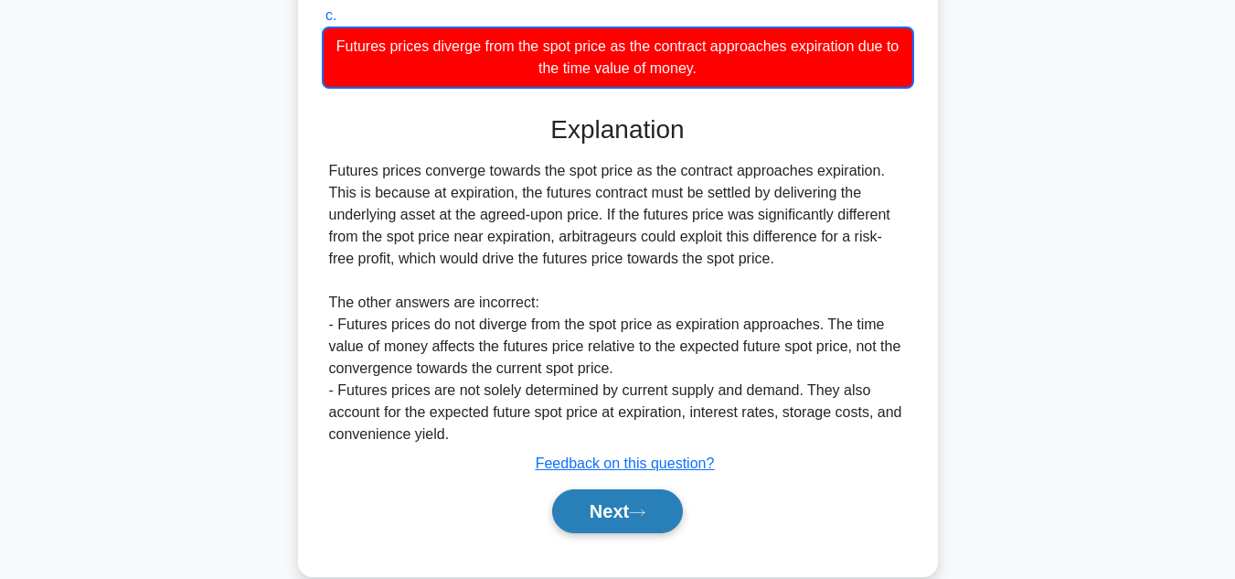
click at [622, 507] on button "Next" at bounding box center [617, 511] width 131 height 44
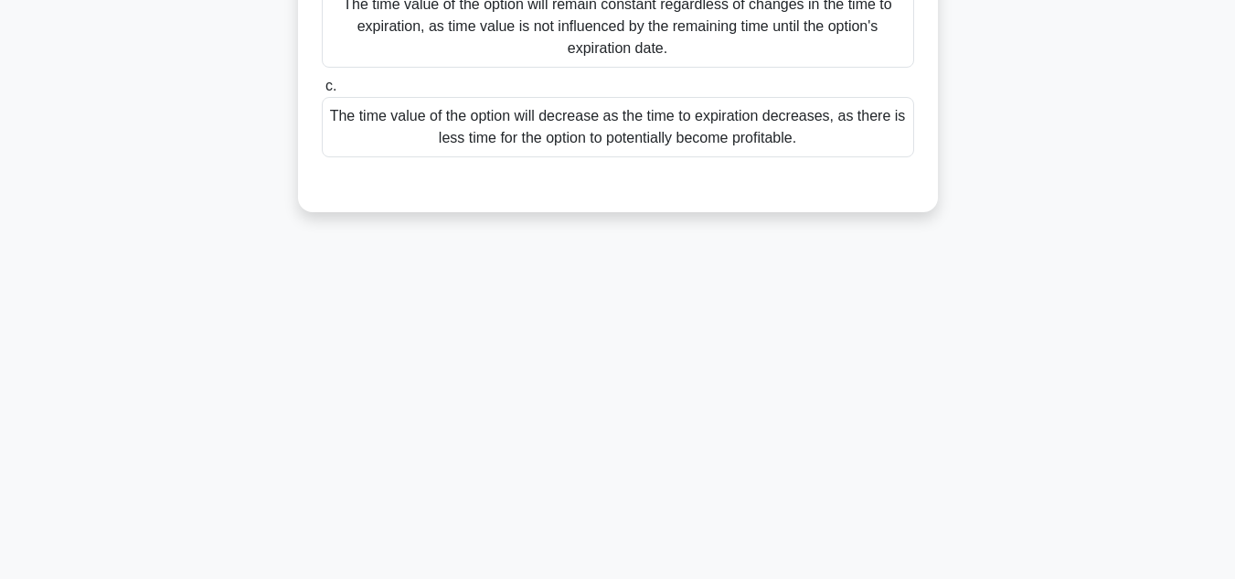
scroll to position [0, 0]
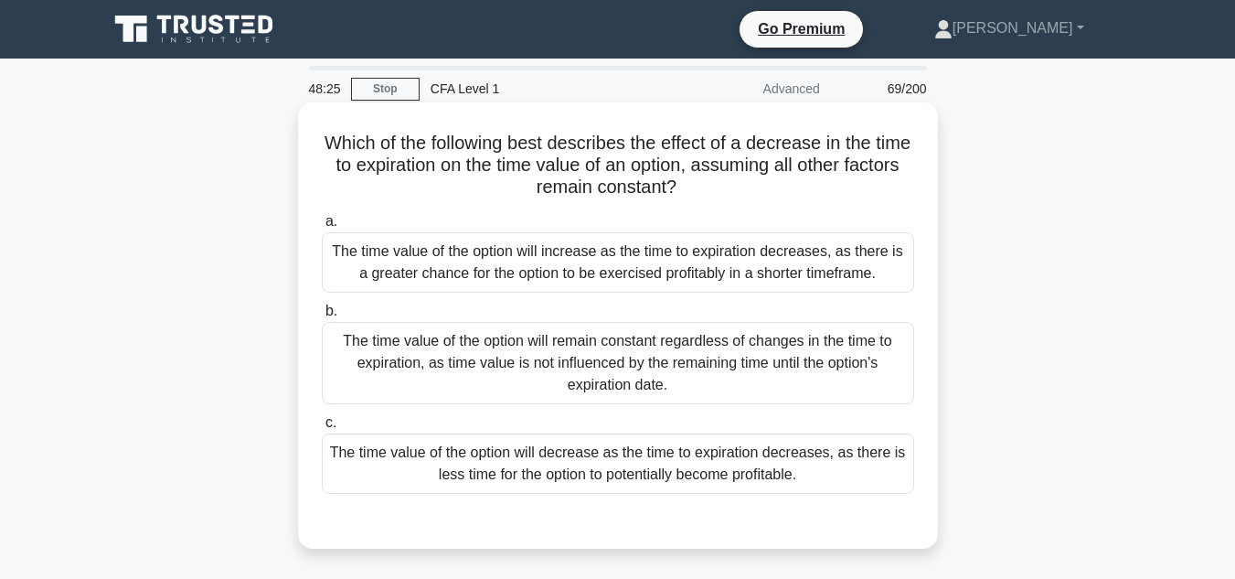
click at [713, 463] on div "The time value of the option will decrease as the time to expiration decreases,…" at bounding box center [618, 463] width 592 height 60
click at [322, 429] on input "c. The time value of the option will decrease as the time to expiration decreas…" at bounding box center [322, 423] width 0 height 12
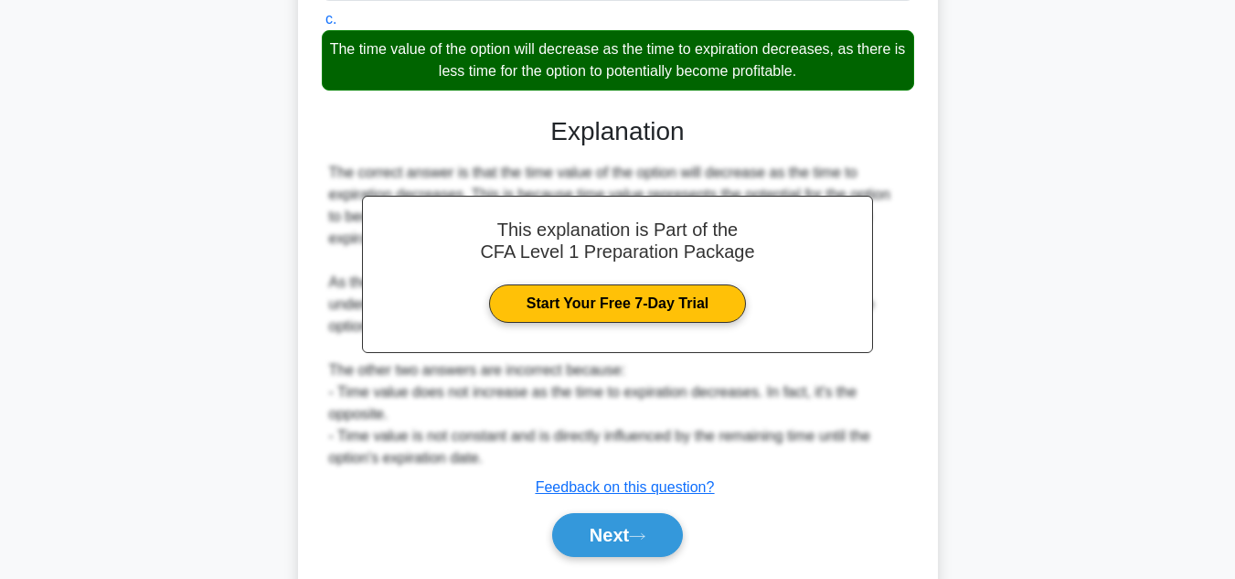
scroll to position [460, 0]
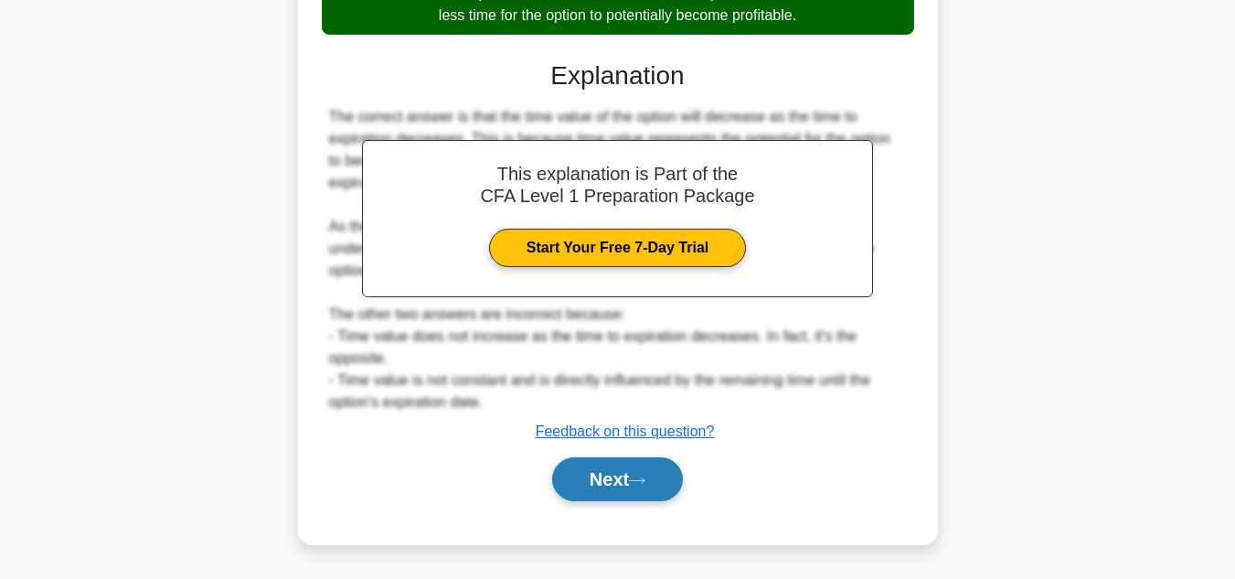
click at [619, 481] on button "Next" at bounding box center [617, 479] width 131 height 44
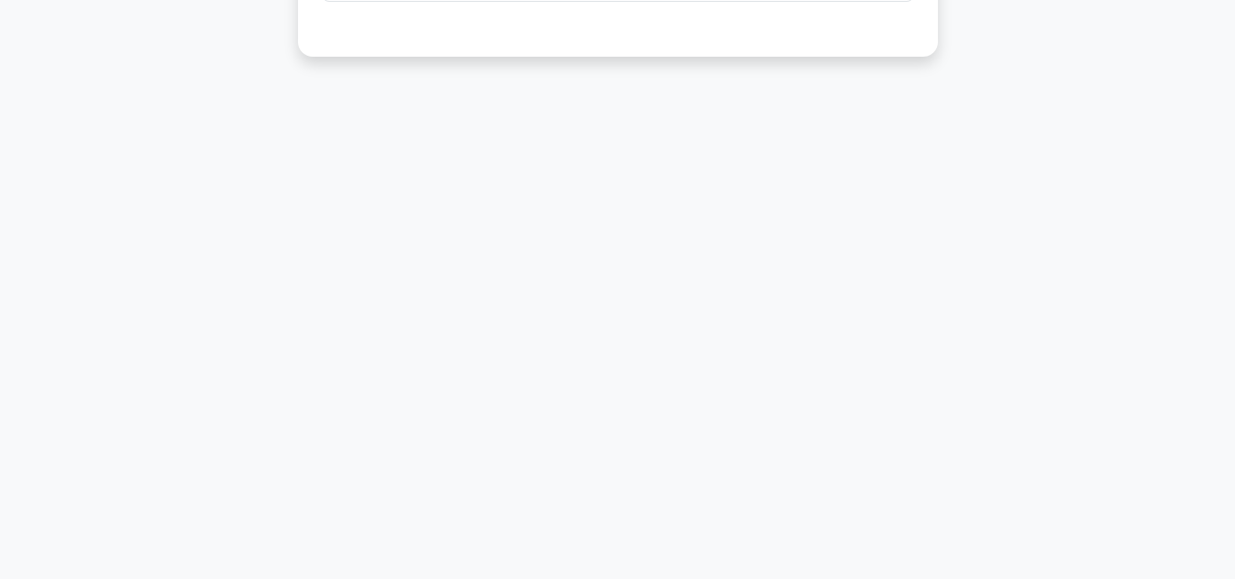
scroll to position [0, 0]
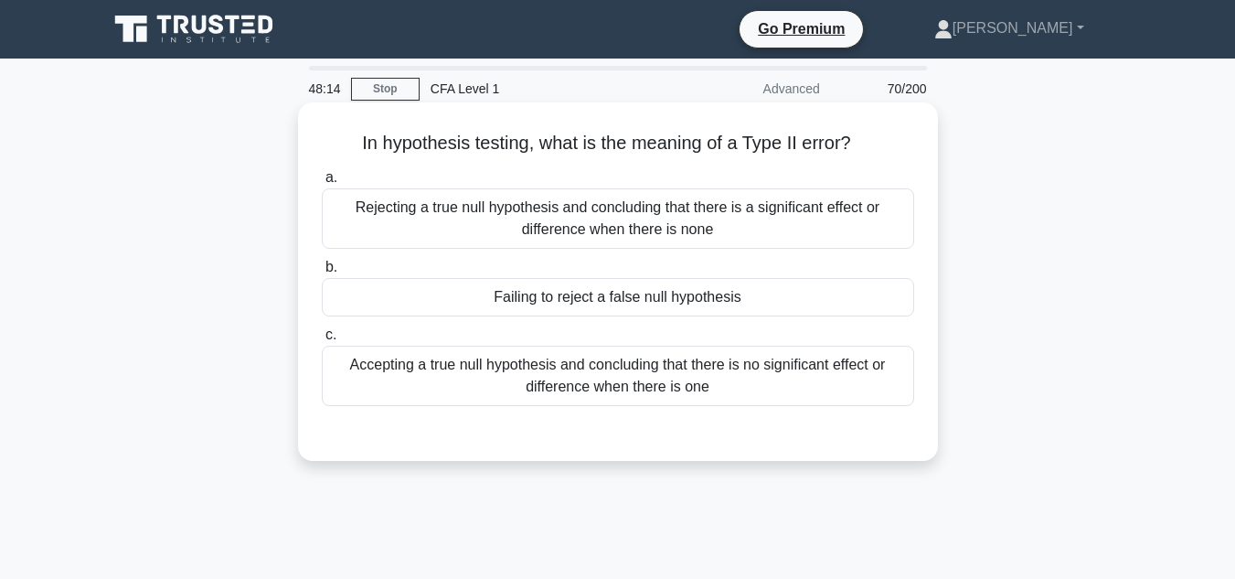
click at [854, 297] on div "Failing to reject a false null hypothesis" at bounding box center [618, 297] width 592 height 38
click at [322, 273] on input "b. Failing to reject a false null hypothesis" at bounding box center [322, 267] width 0 height 12
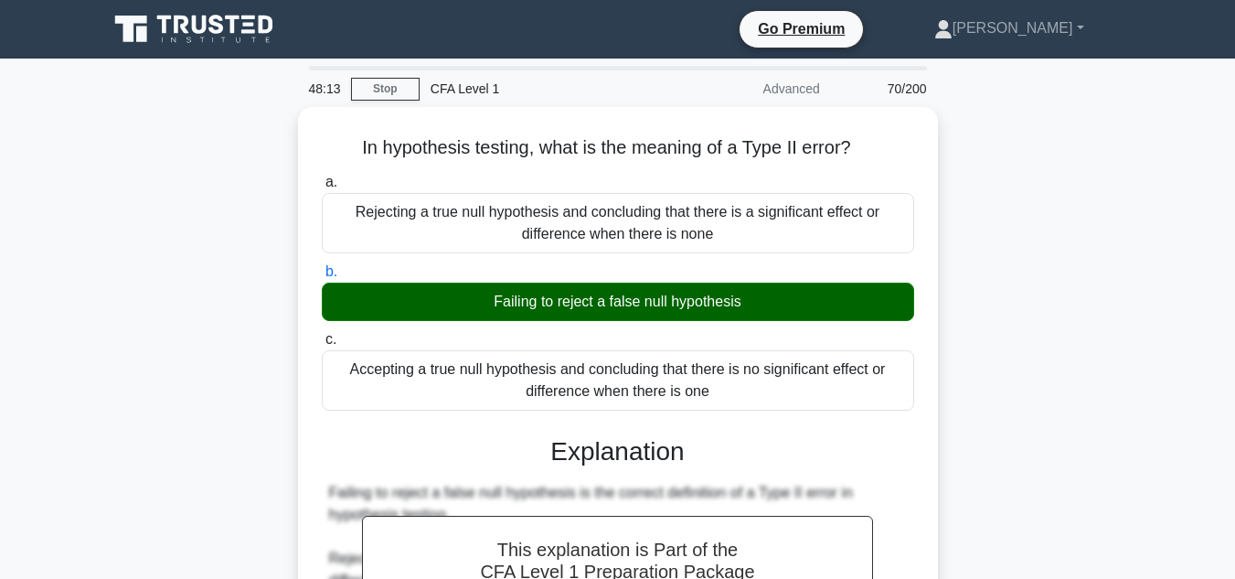
scroll to position [409, 0]
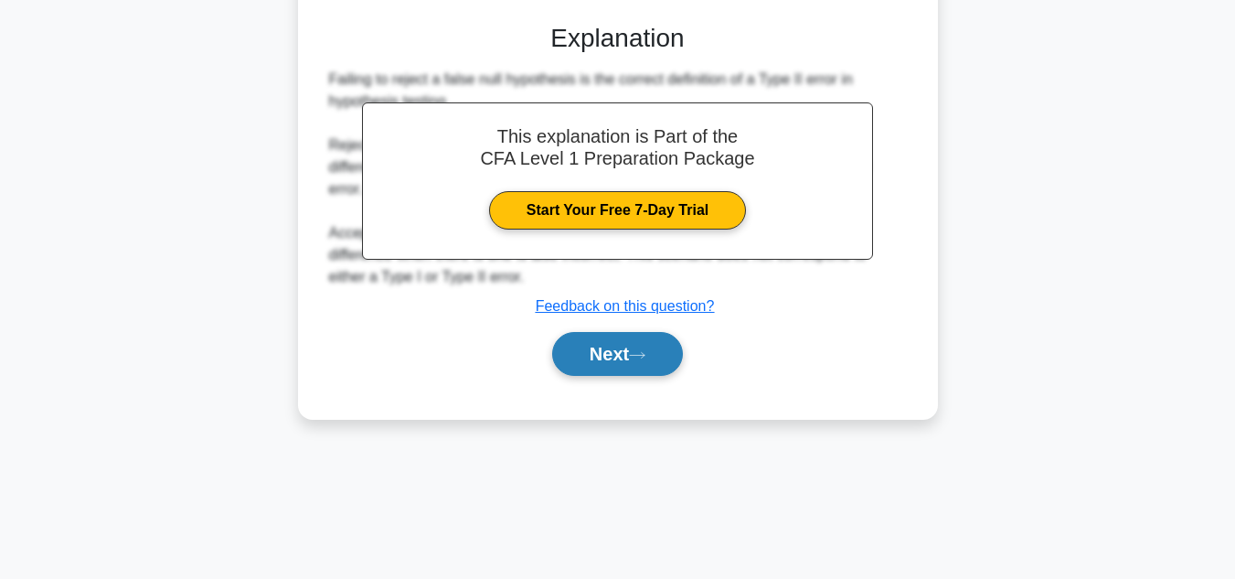
click at [625, 347] on button "Next" at bounding box center [617, 354] width 131 height 44
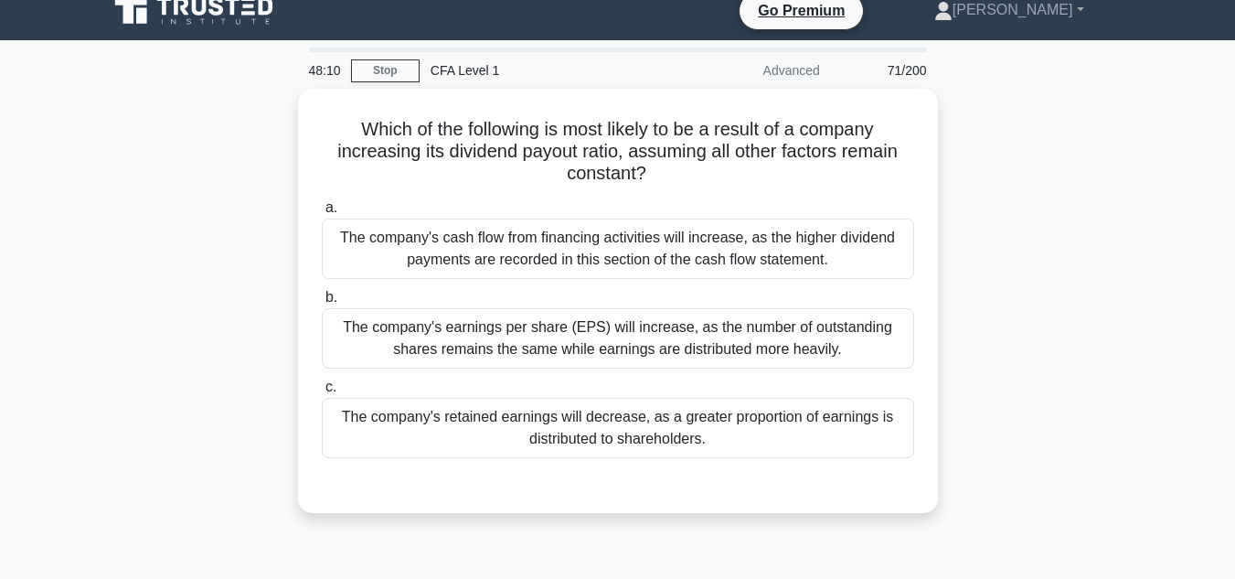
scroll to position [19, 0]
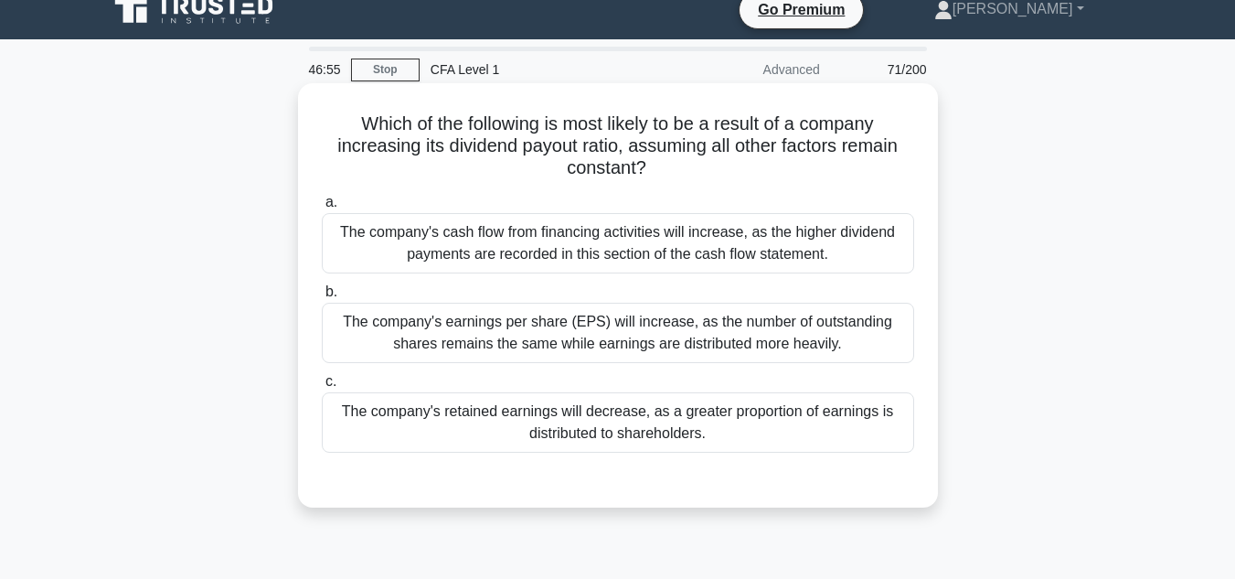
click at [799, 410] on div "The company's retained earnings will decrease, as a greater proportion of earni…" at bounding box center [618, 422] width 592 height 60
click at [322, 388] on input "c. The company's retained earnings will decrease, as a greater proportion of ea…" at bounding box center [322, 382] width 0 height 12
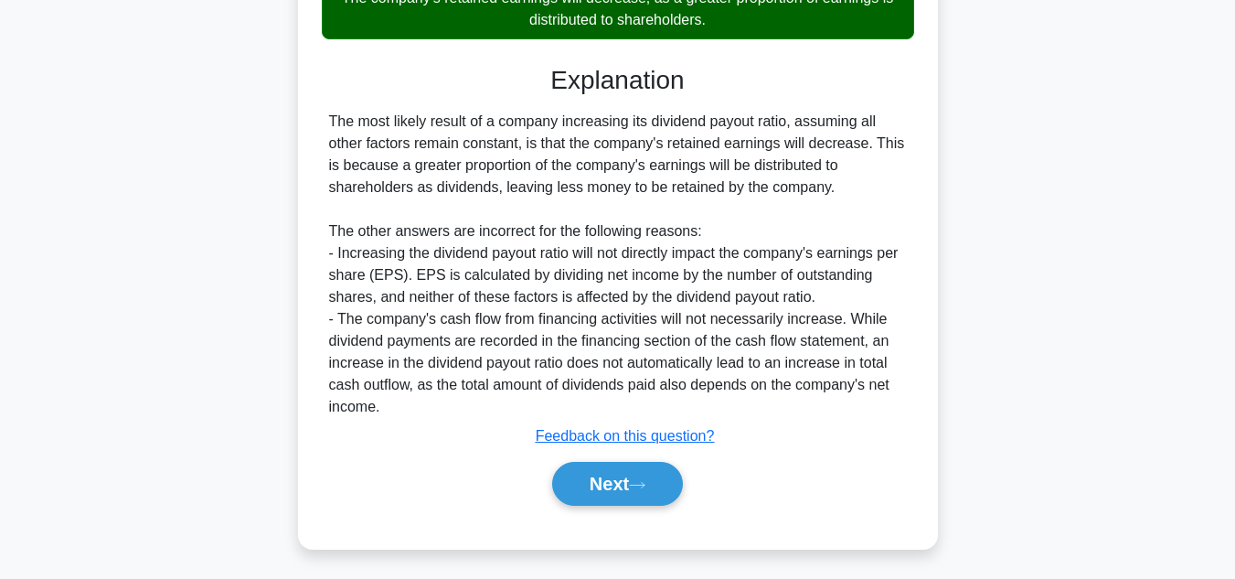
scroll to position [438, 0]
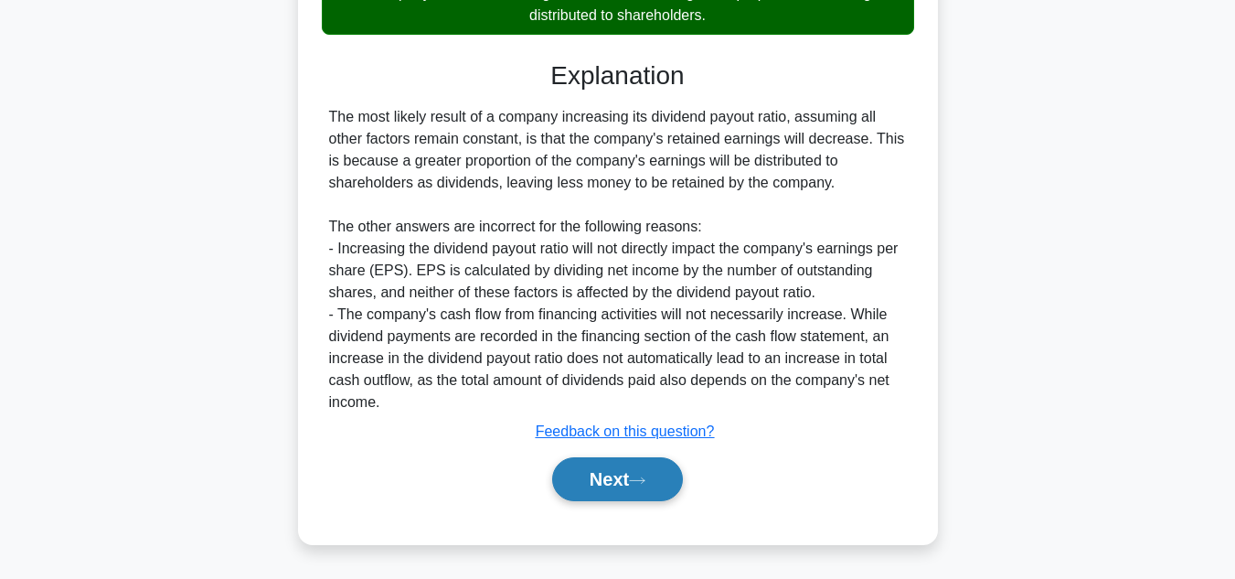
click at [636, 488] on button "Next" at bounding box center [617, 479] width 131 height 44
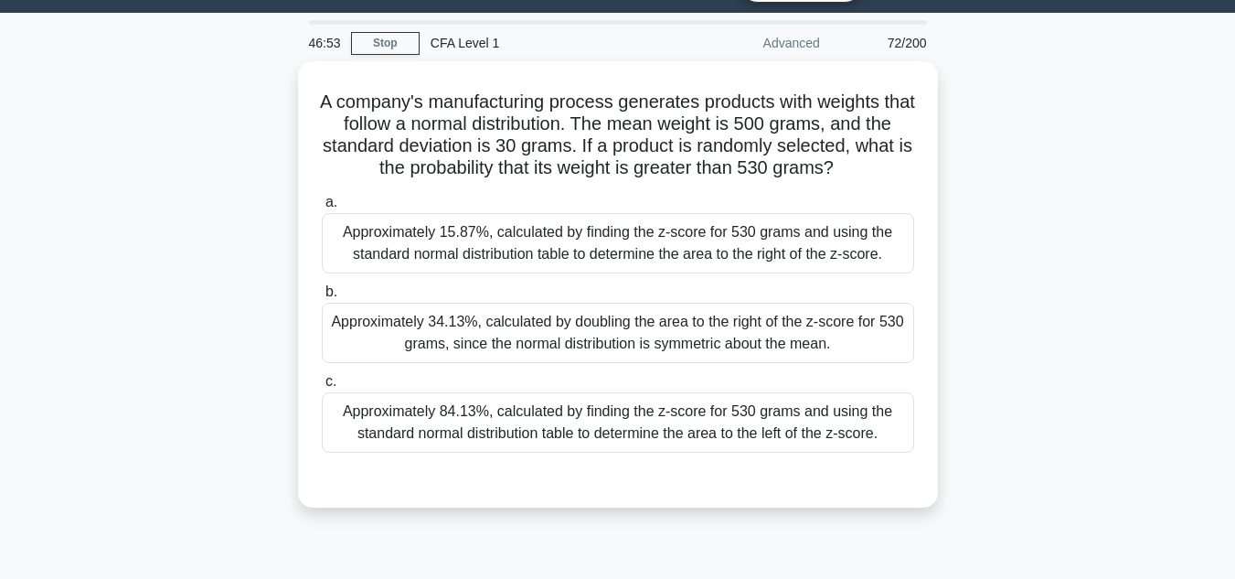
scroll to position [50, 0]
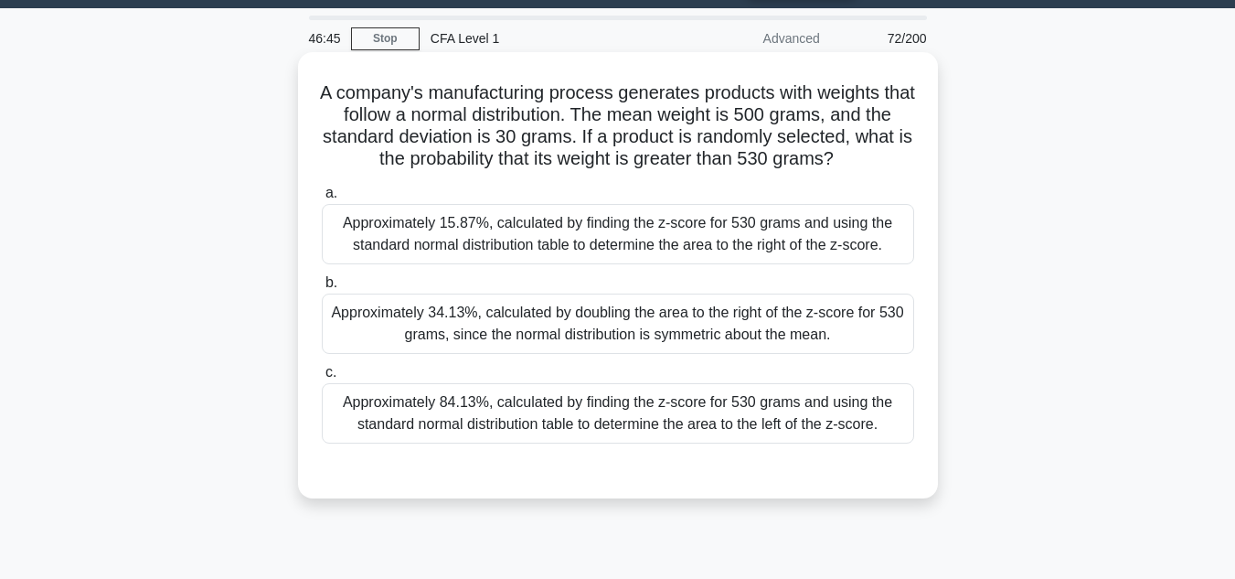
drag, startPoint x: 609, startPoint y: 109, endPoint x: 913, endPoint y: 147, distance: 306.8
click at [913, 147] on h5 "A company's manufacturing process generates products with weights that follow a…" at bounding box center [618, 126] width 596 height 90
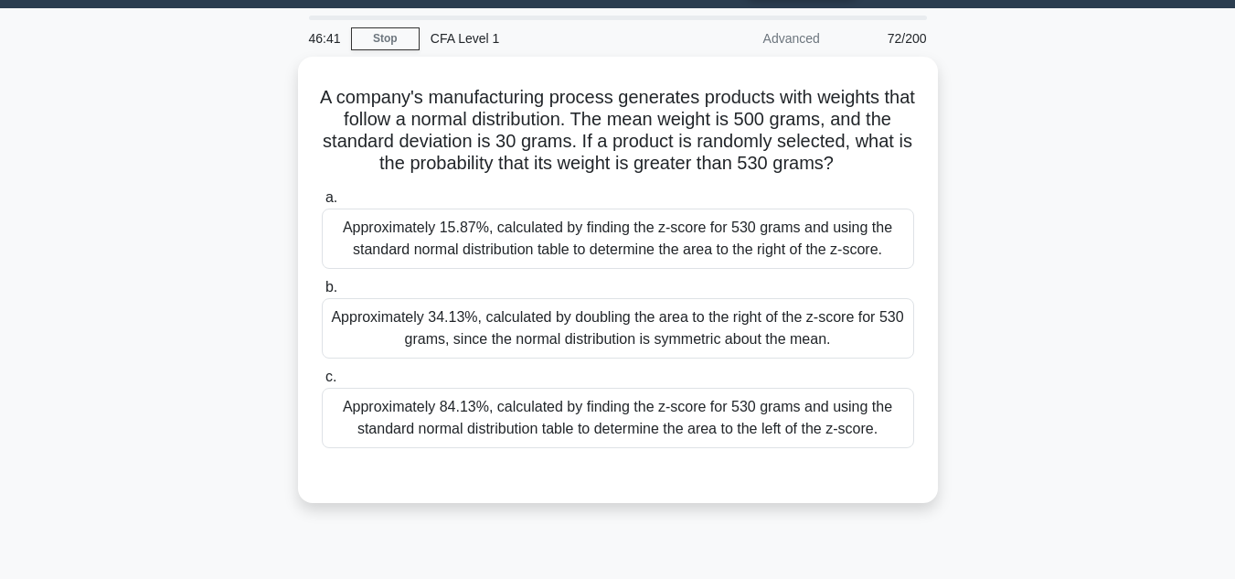
click at [1137, 192] on div "A company's manufacturing process generates products with weights that follow a…" at bounding box center [618, 291] width 1042 height 468
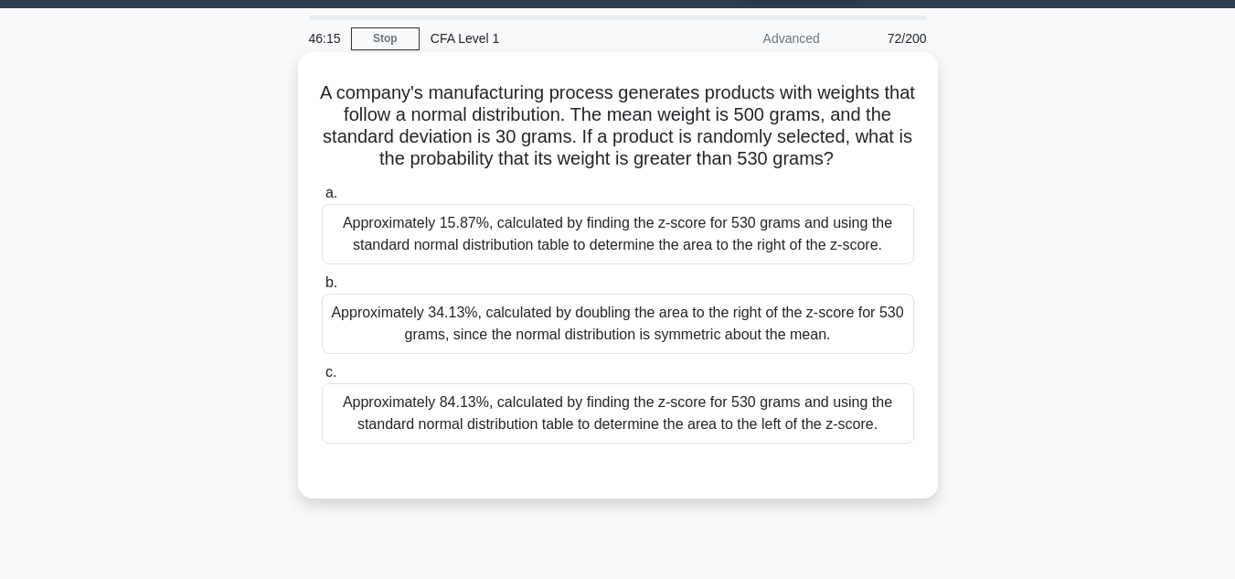
click at [704, 232] on div "Approximately 15.87%, calculated by finding the z-score for 530 grams and using…" at bounding box center [618, 234] width 592 height 60
click at [322, 199] on input "a. Approximately 15.87%, calculated by finding the z-score for 530 grams and us…" at bounding box center [322, 193] width 0 height 12
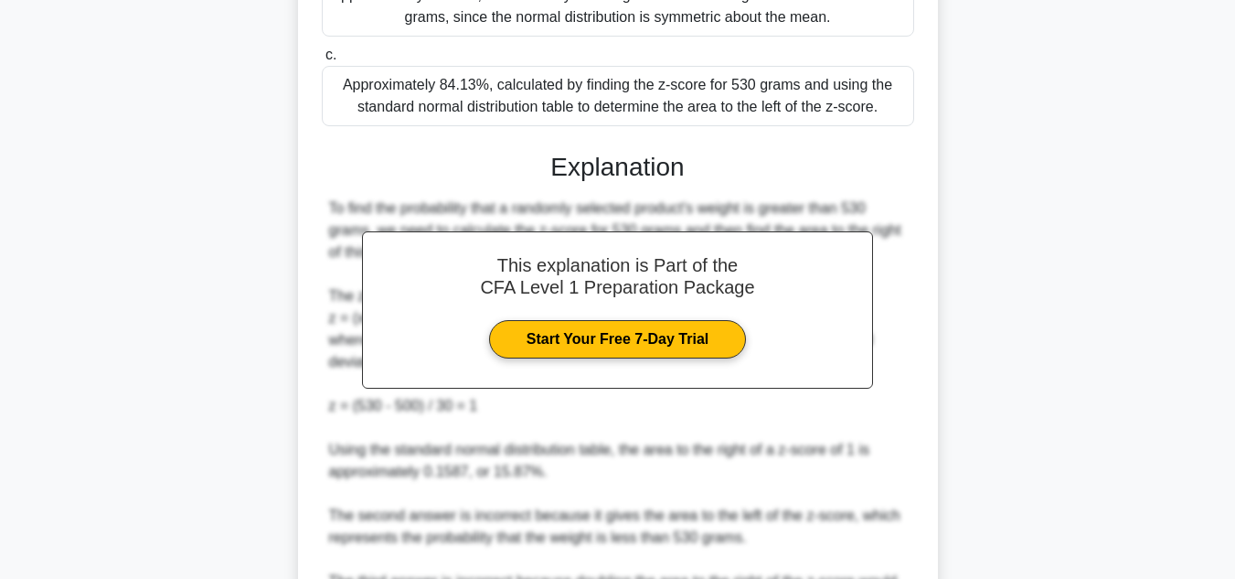
scroll to position [613, 0]
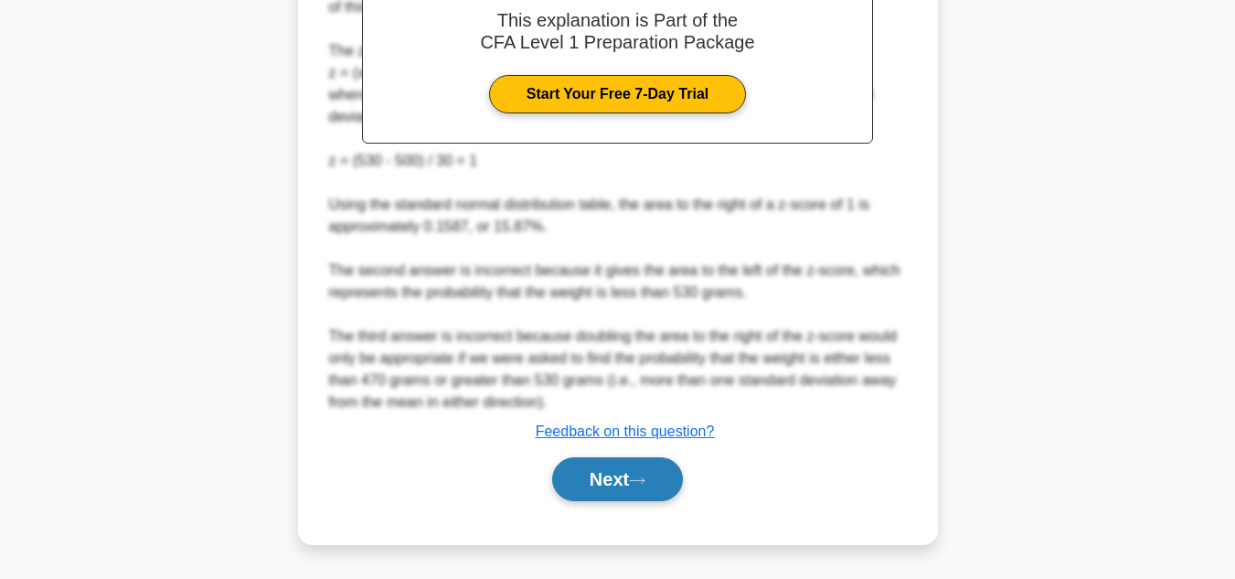
click at [634, 486] on button "Next" at bounding box center [617, 479] width 131 height 44
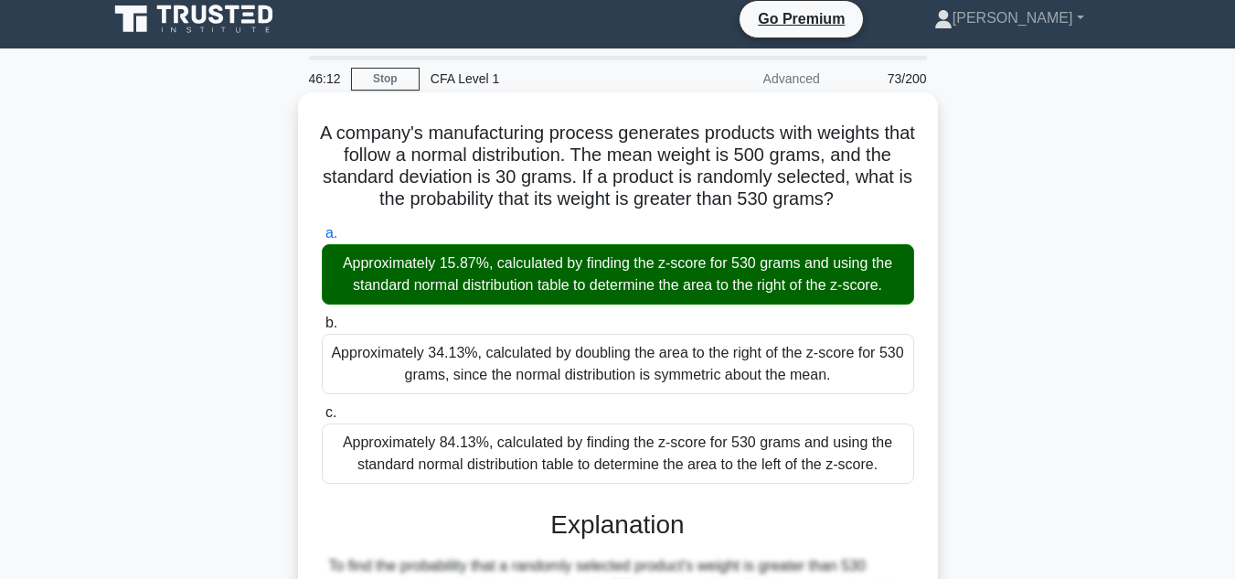
scroll to position [0, 0]
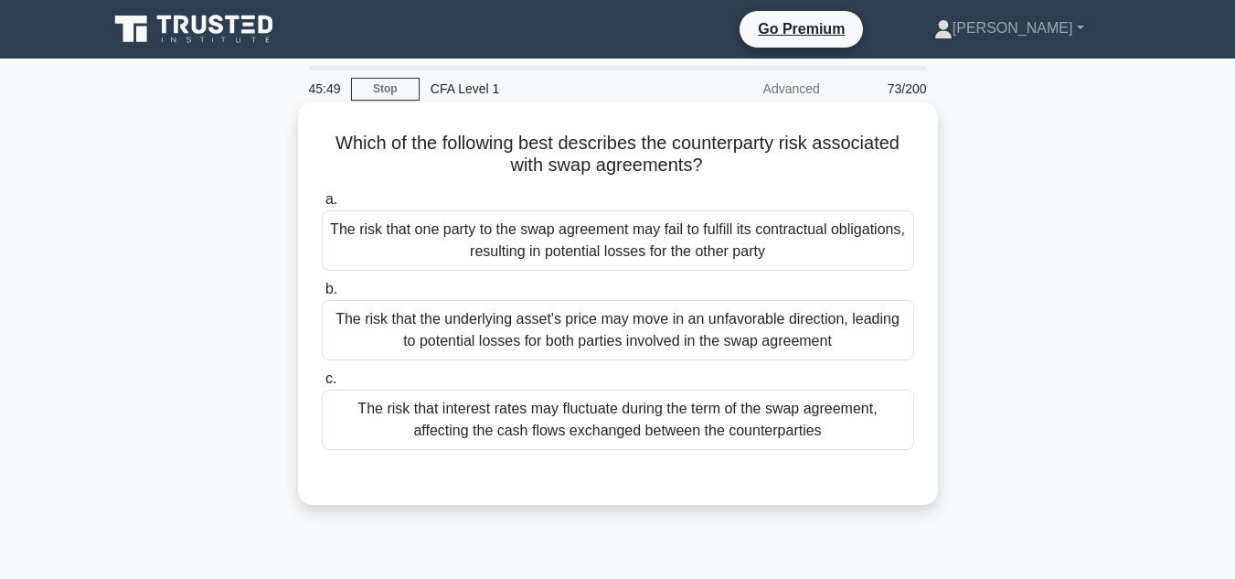
click at [674, 220] on div "The risk that one party to the swap agreement may fail to fulfill its contractu…" at bounding box center [618, 240] width 592 height 60
click at [322, 206] on input "a. The risk that one party to the swap agreement may fail to fulfill its contra…" at bounding box center [322, 200] width 0 height 12
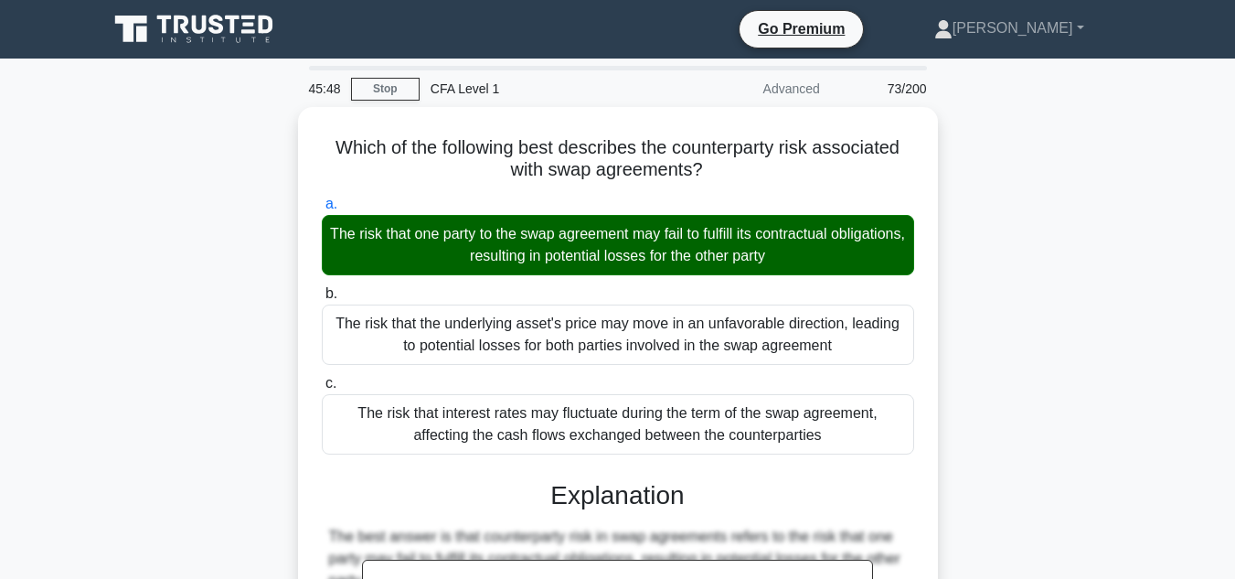
scroll to position [409, 0]
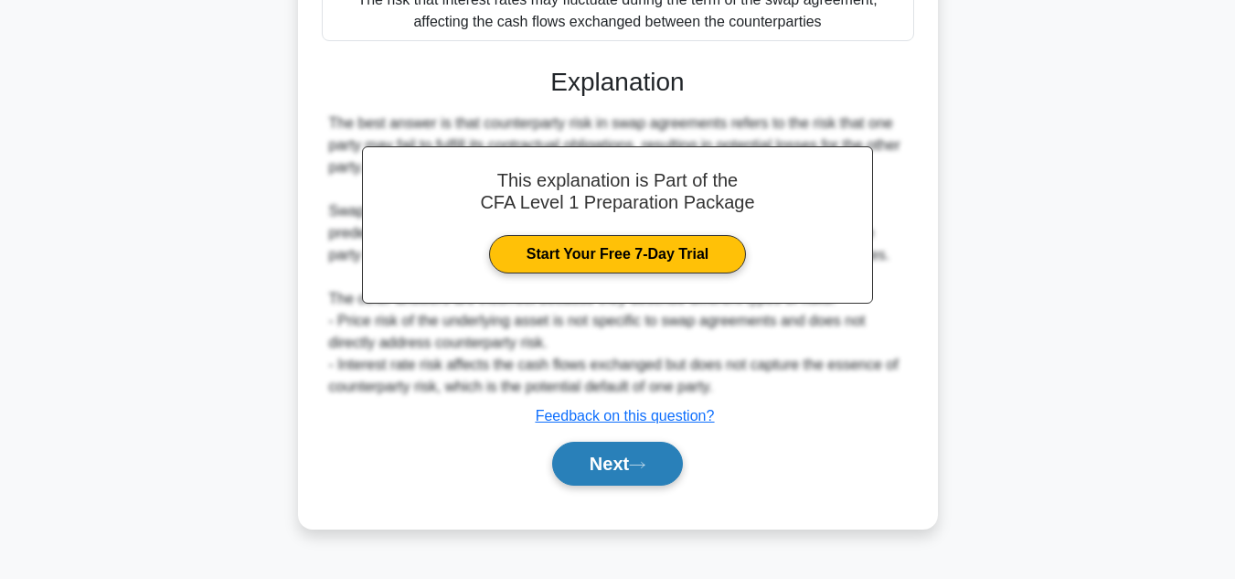
click at [670, 464] on button "Next" at bounding box center [617, 464] width 131 height 44
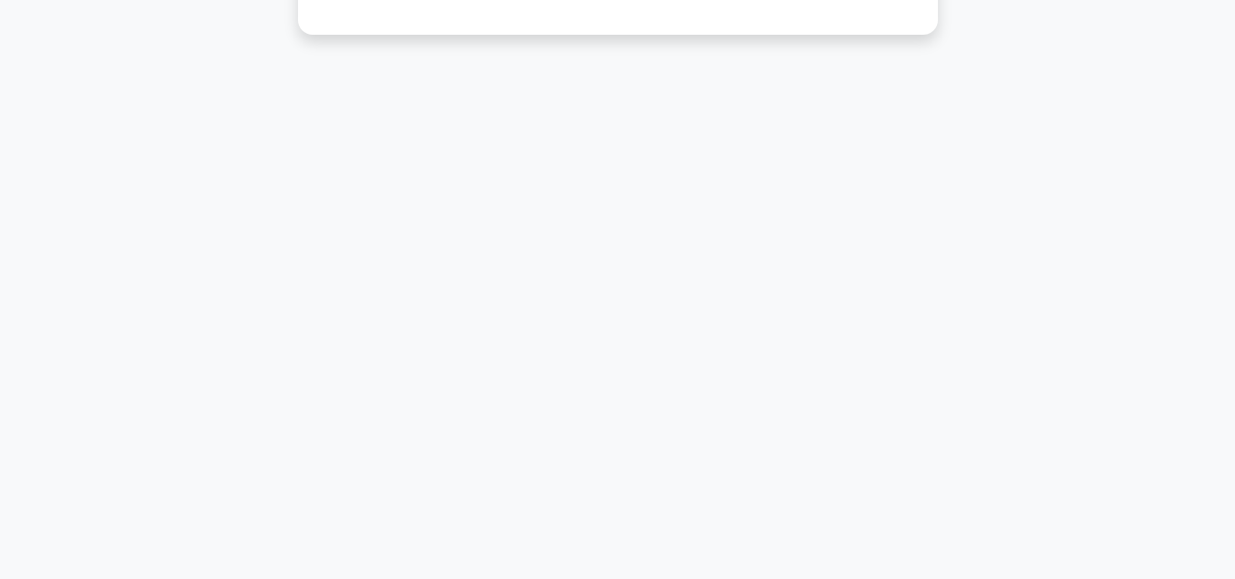
scroll to position [0, 0]
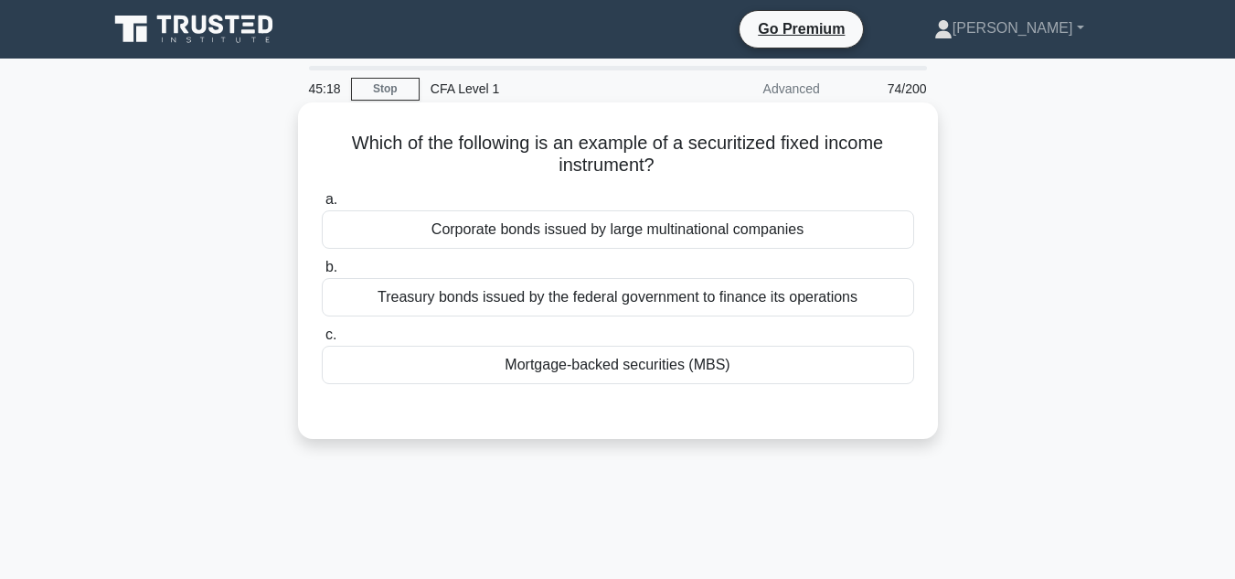
click at [808, 359] on div "Mortgage-backed securities (MBS)" at bounding box center [618, 365] width 592 height 38
click at [322, 341] on input "c. Mortgage-backed securities (MBS)" at bounding box center [322, 335] width 0 height 12
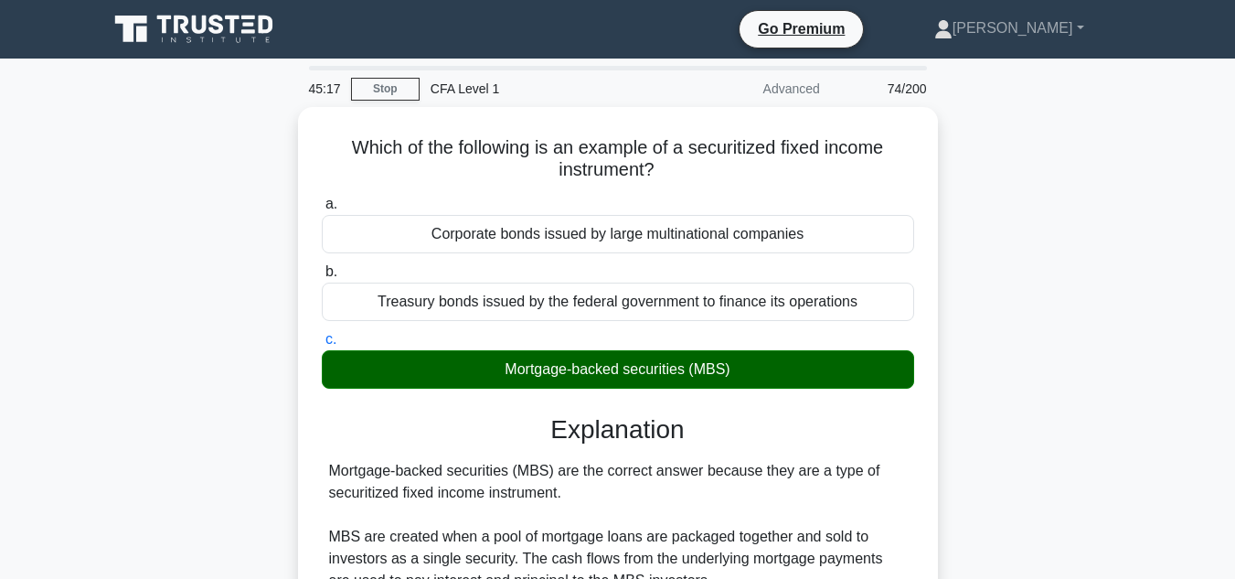
scroll to position [409, 0]
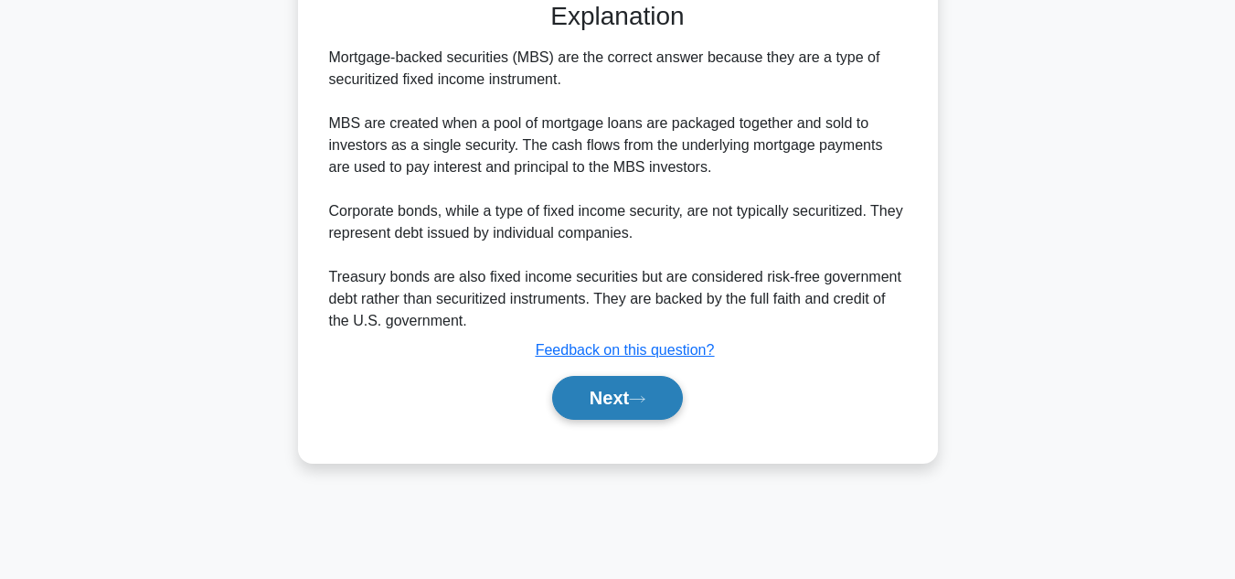
click at [648, 420] on button "Next" at bounding box center [617, 398] width 131 height 44
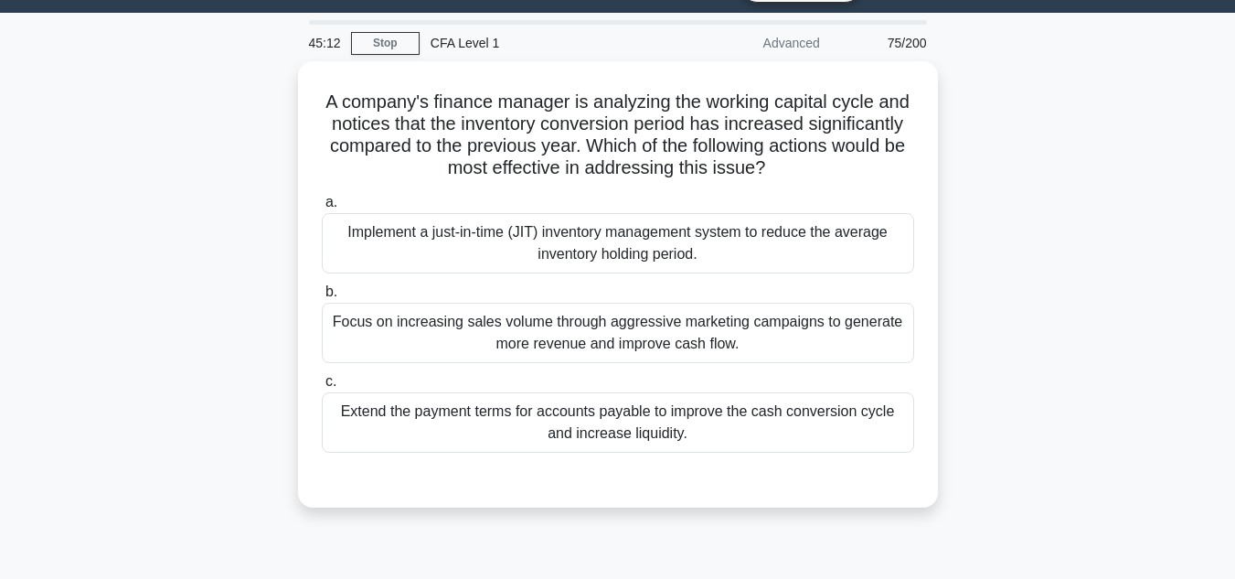
scroll to position [45, 0]
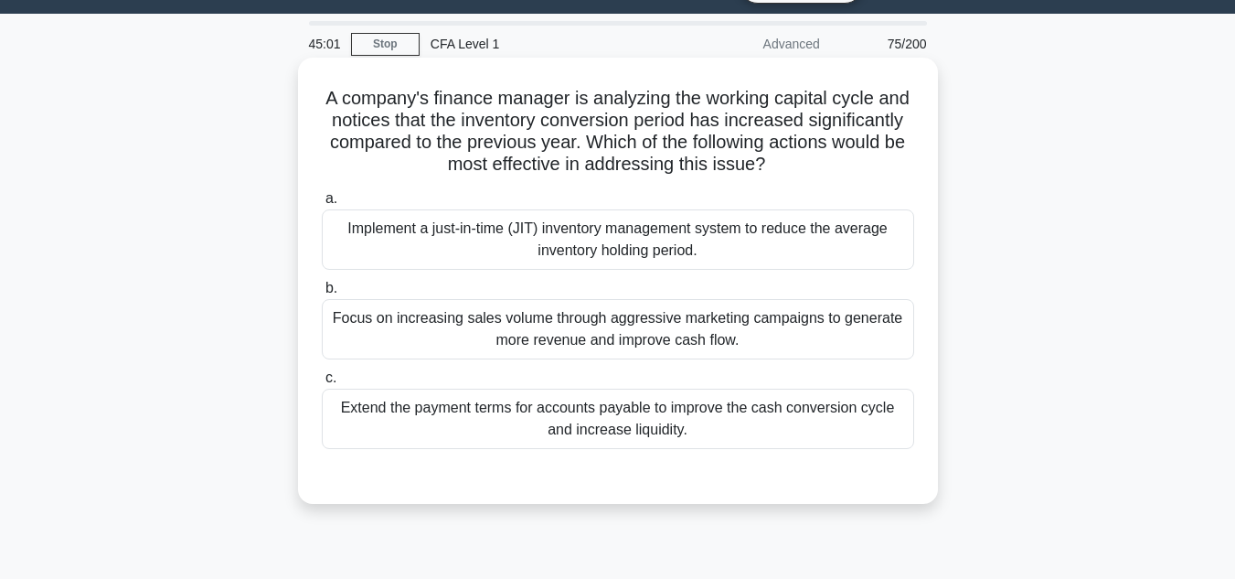
click at [771, 239] on div "Implement a just-in-time (JIT) inventory management system to reduce the averag…" at bounding box center [618, 239] width 592 height 60
click at [322, 205] on input "a. Implement a just-in-time (JIT) inventory management system to reduce the ave…" at bounding box center [322, 199] width 0 height 12
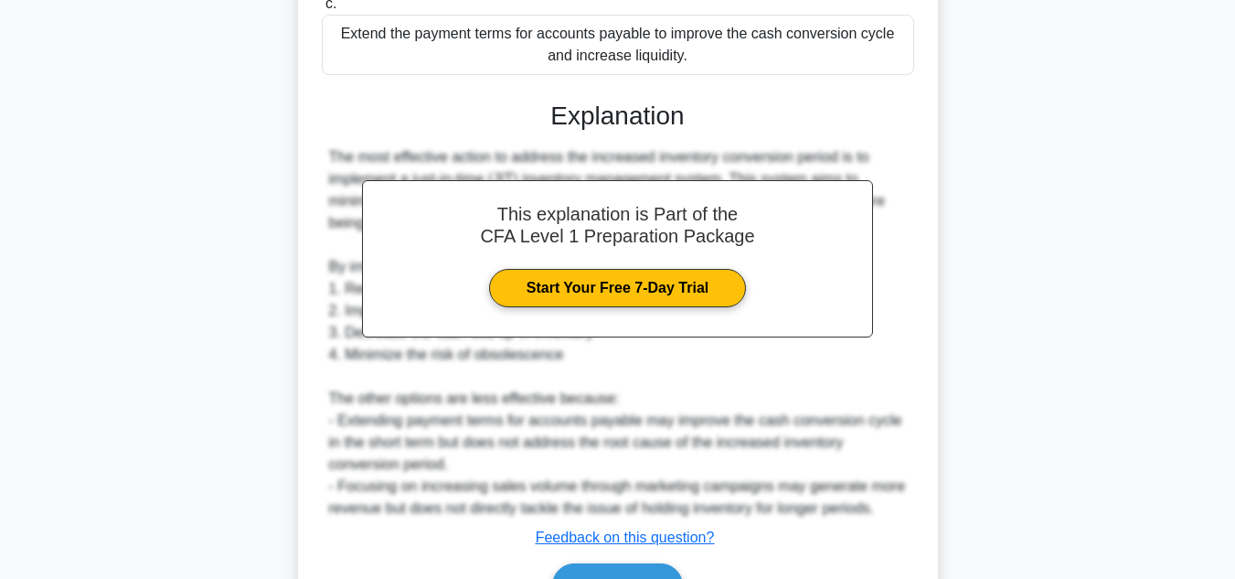
scroll to position [526, 0]
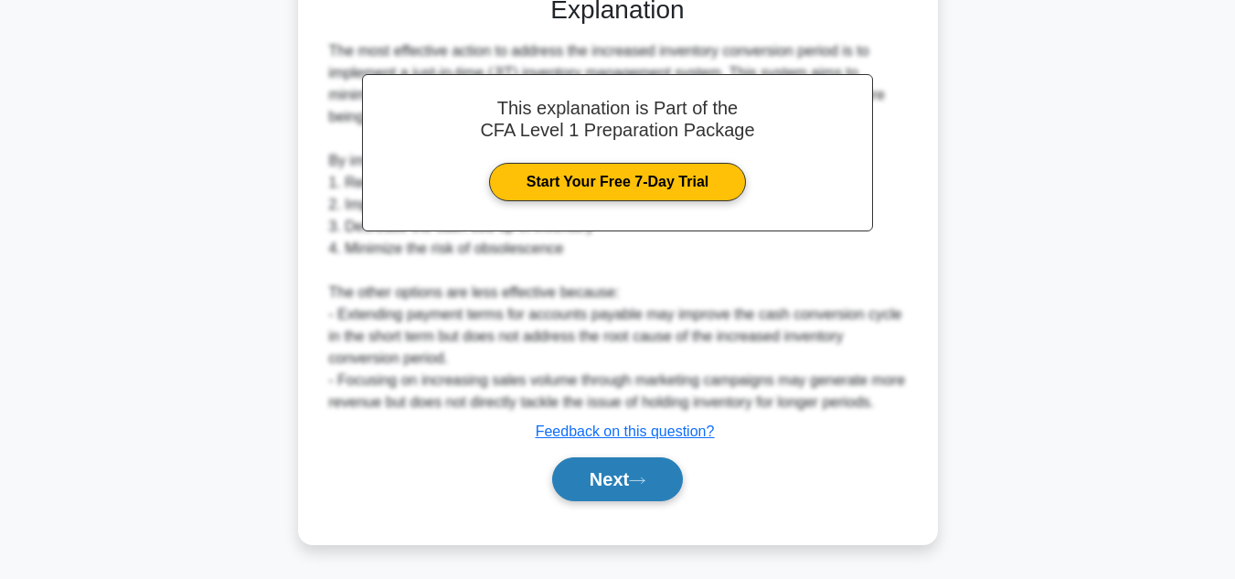
click at [624, 486] on button "Next" at bounding box center [617, 479] width 131 height 44
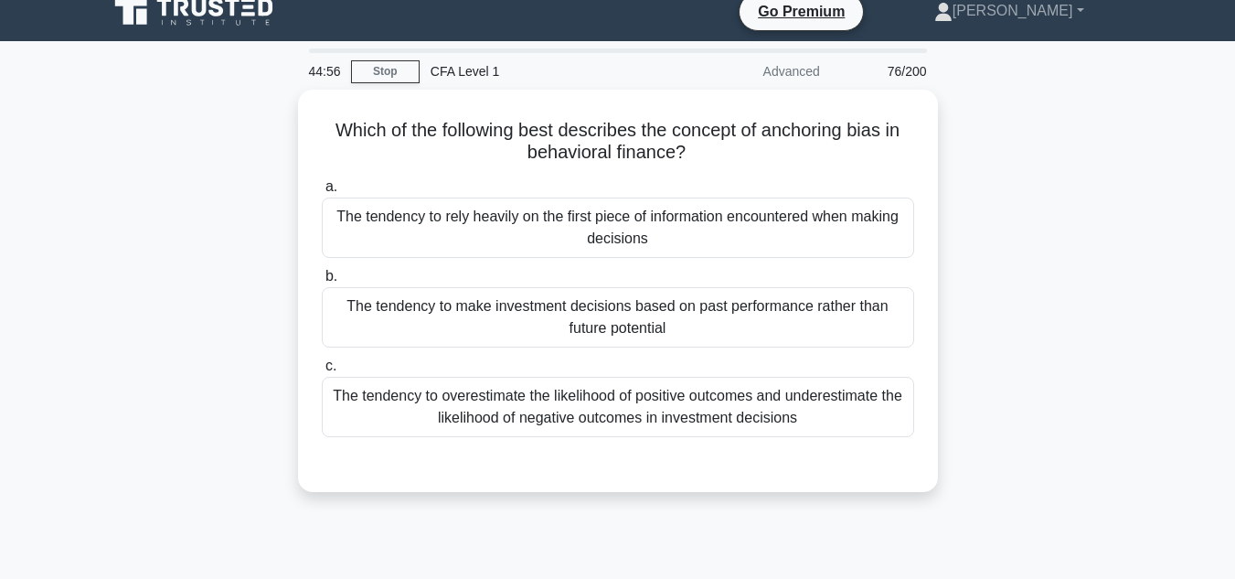
scroll to position [18, 0]
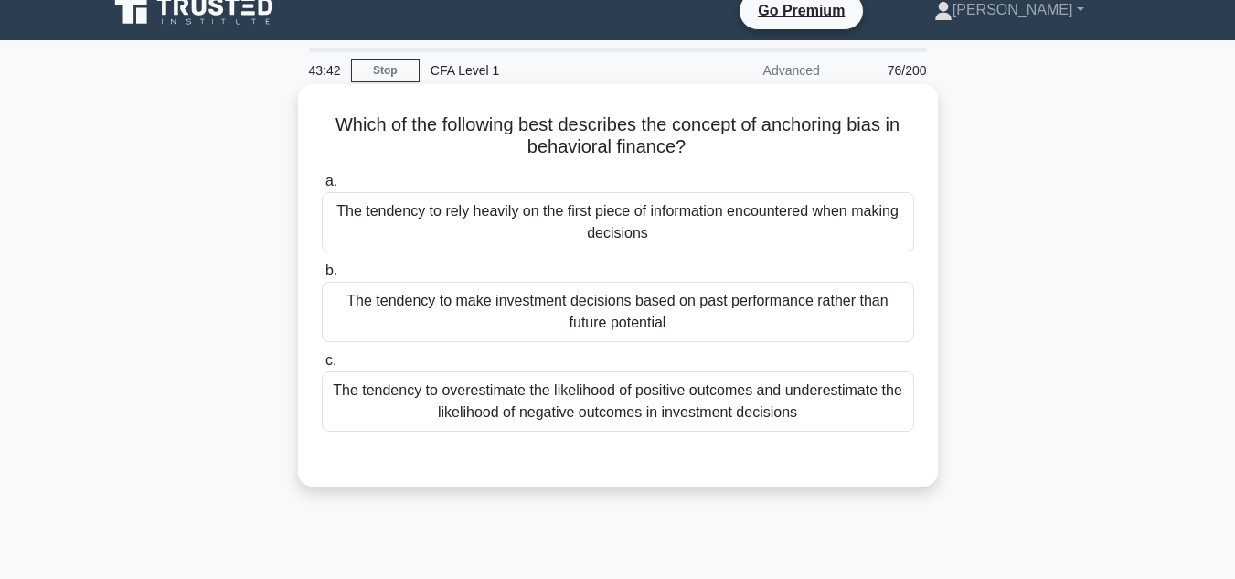
click at [857, 325] on div "The tendency to make investment decisions based on past performance rather than…" at bounding box center [618, 312] width 592 height 60
click at [322, 277] on input "b. The tendency to make investment decisions based on past performance rather t…" at bounding box center [322, 271] width 0 height 12
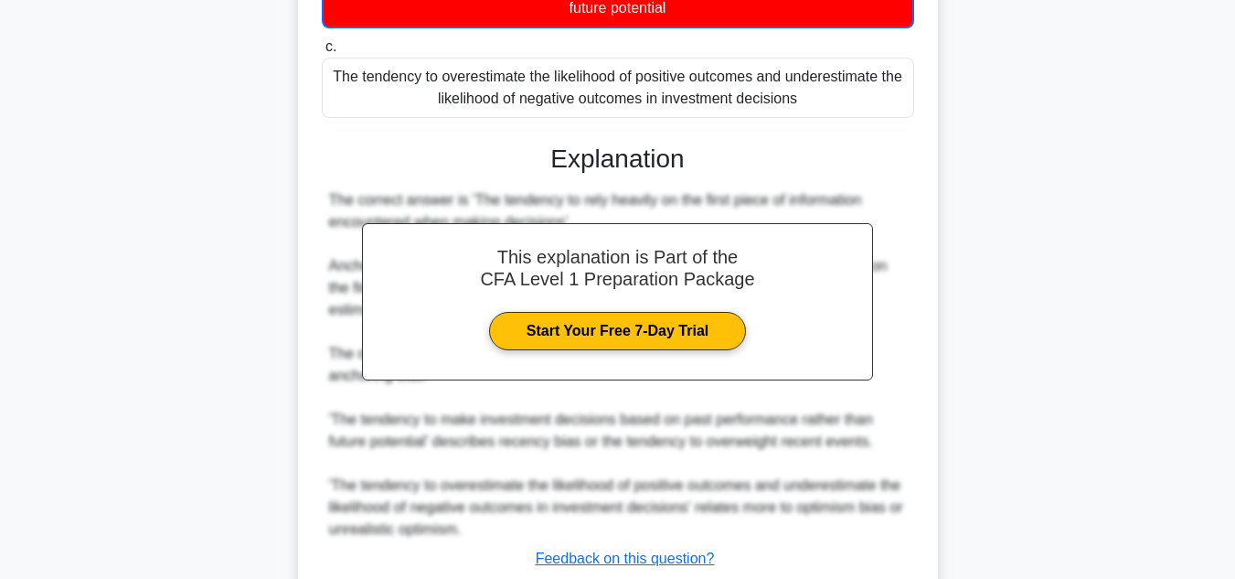
scroll to position [462, 0]
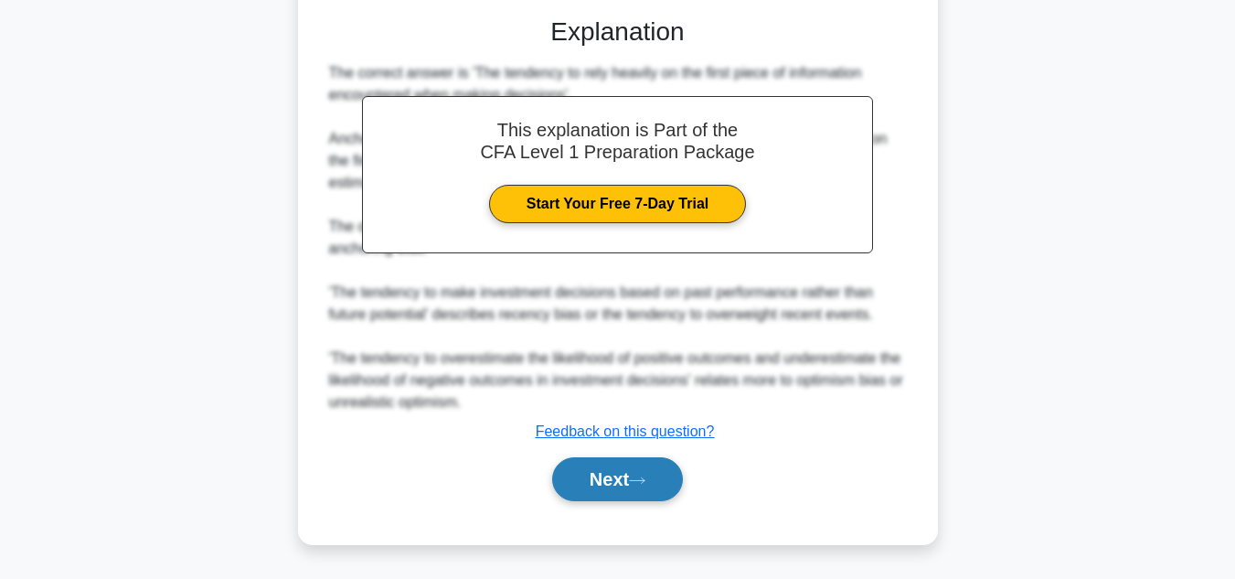
click at [568, 474] on button "Next" at bounding box center [617, 479] width 131 height 44
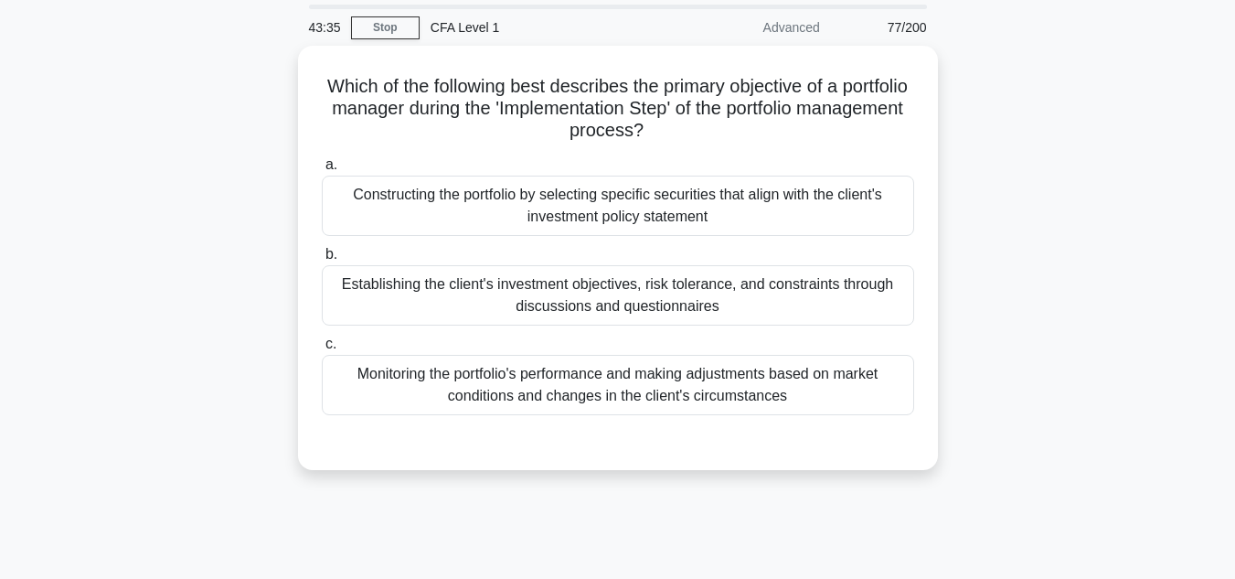
scroll to position [0, 0]
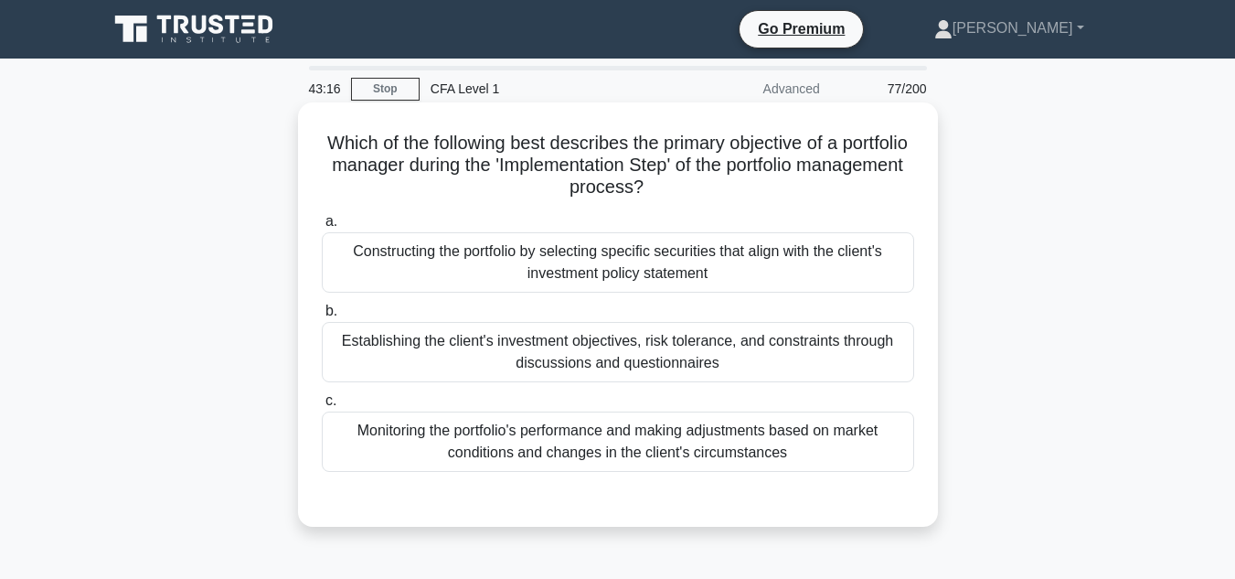
click at [780, 262] on div "Constructing the portfolio by selecting specific securities that align with the…" at bounding box center [618, 262] width 592 height 60
click at [322, 228] on input "a. Constructing the portfolio by selecting specific securities that align with …" at bounding box center [322, 222] width 0 height 12
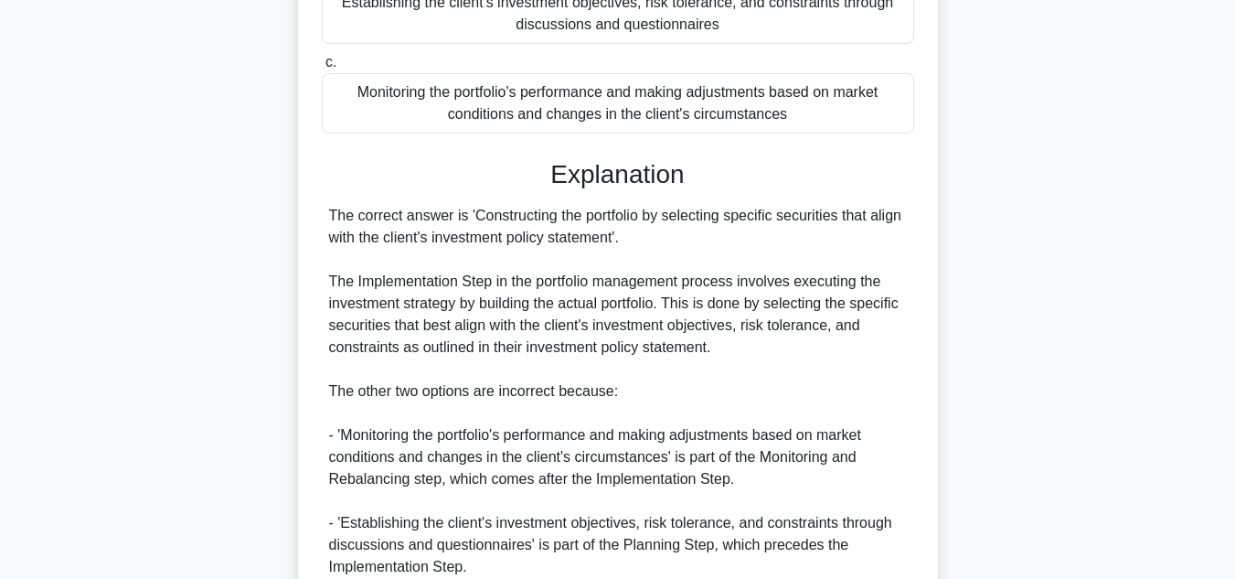
scroll to position [504, 0]
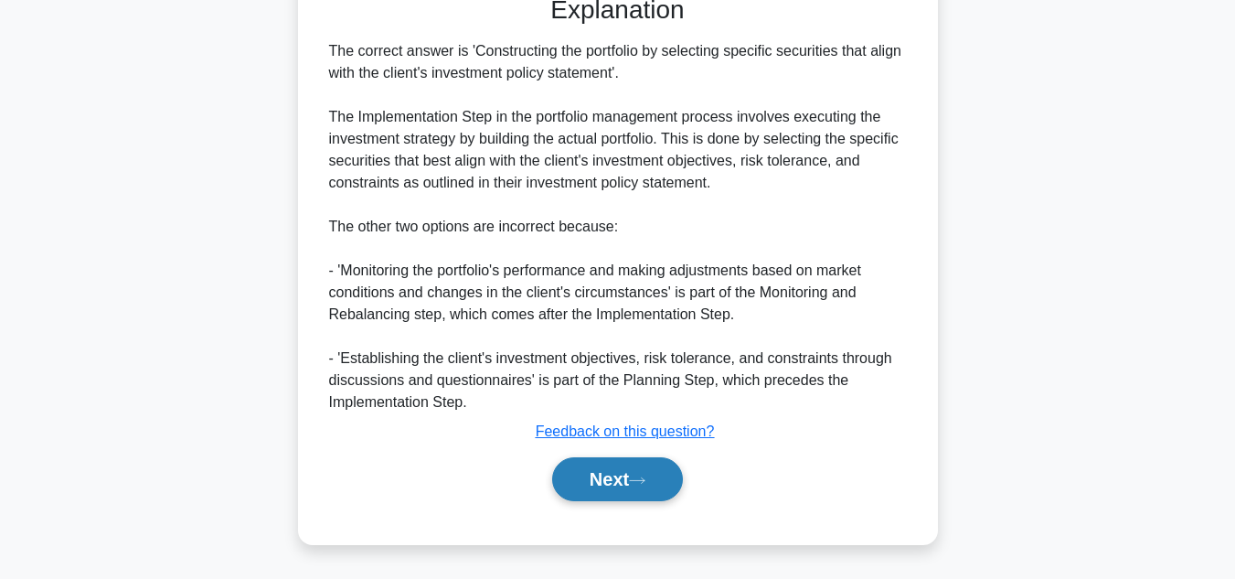
click at [644, 471] on button "Next" at bounding box center [617, 479] width 131 height 44
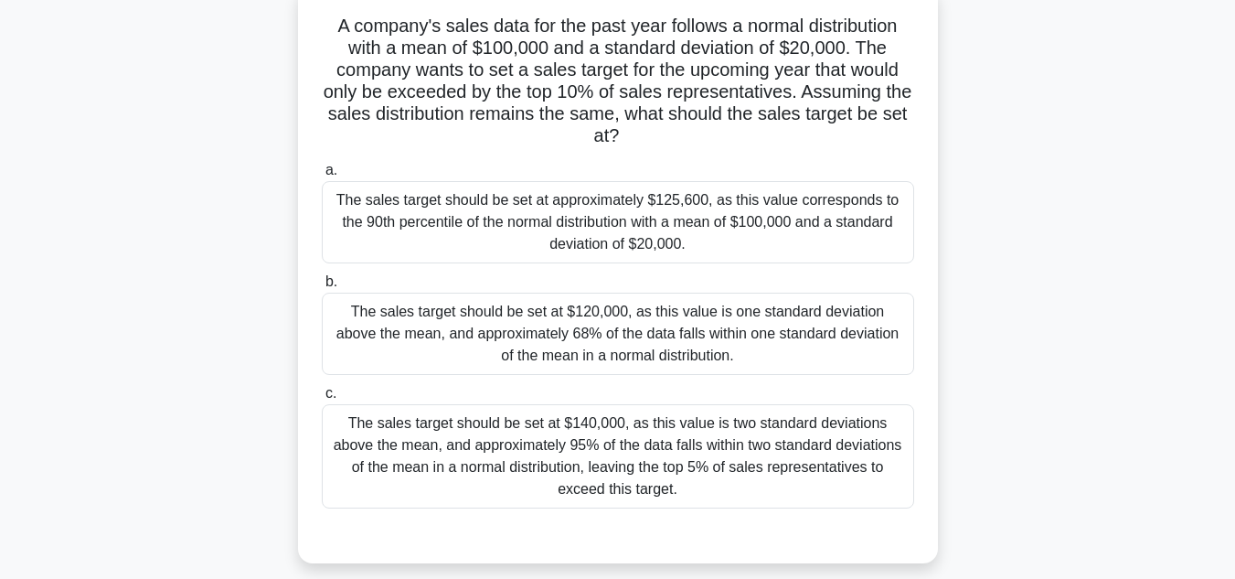
scroll to position [156, 0]
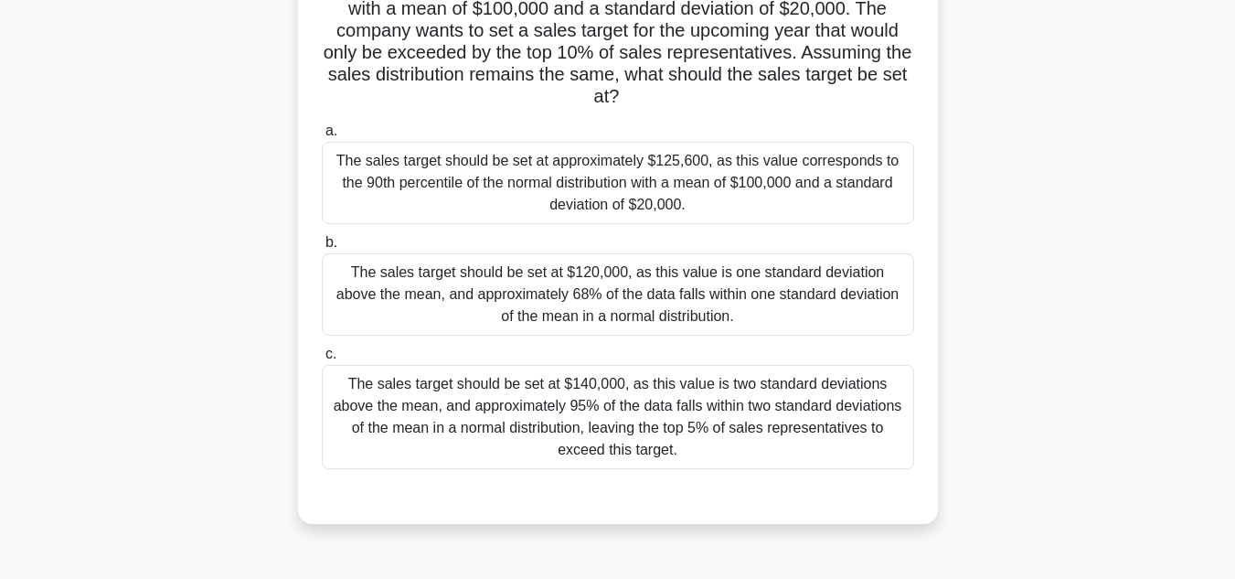
click at [821, 437] on div "The sales target should be set at $140,000, as this value is two standard devia…" at bounding box center [618, 417] width 592 height 104
click at [322, 360] on input "c. The sales target should be set at $140,000, as this value is two standard de…" at bounding box center [322, 354] width 0 height 12
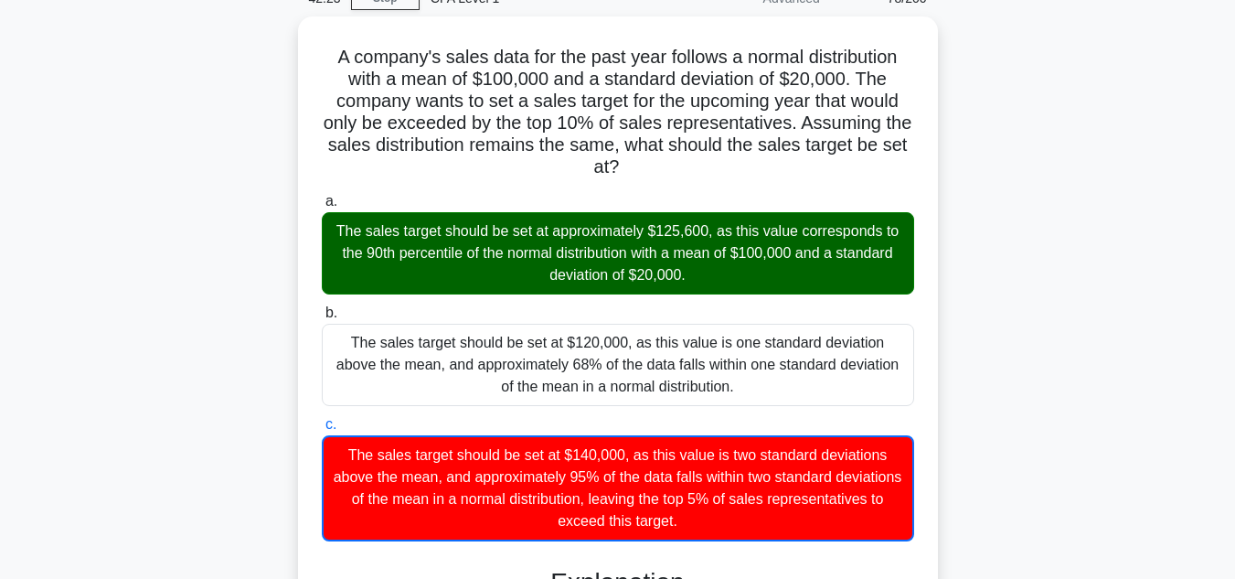
scroll to position [681, 0]
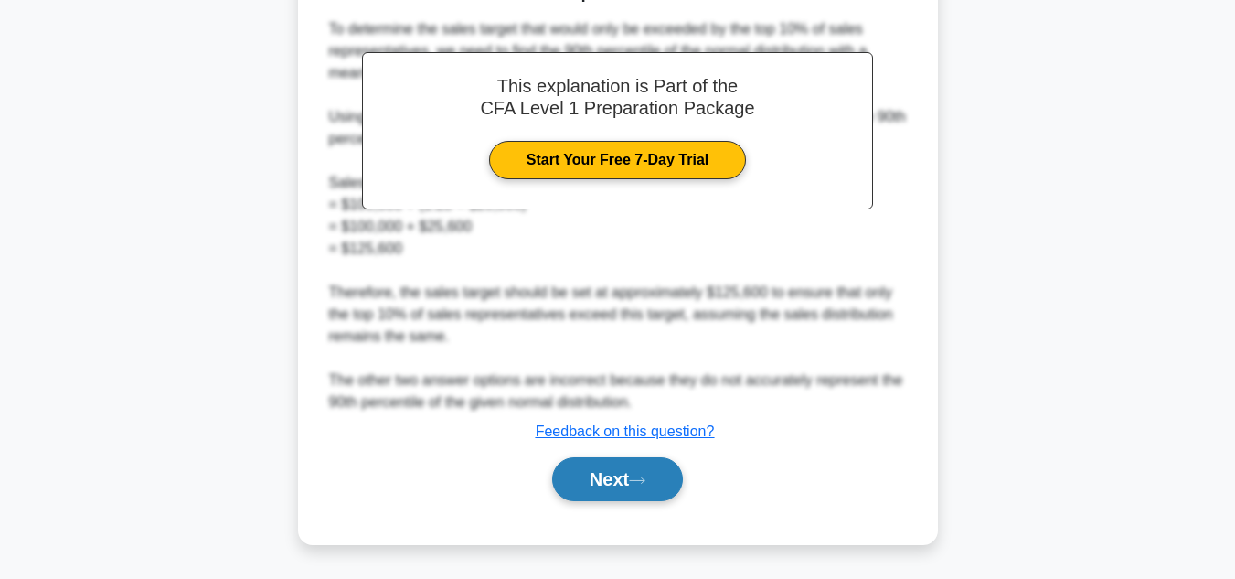
click at [618, 474] on button "Next" at bounding box center [617, 479] width 131 height 44
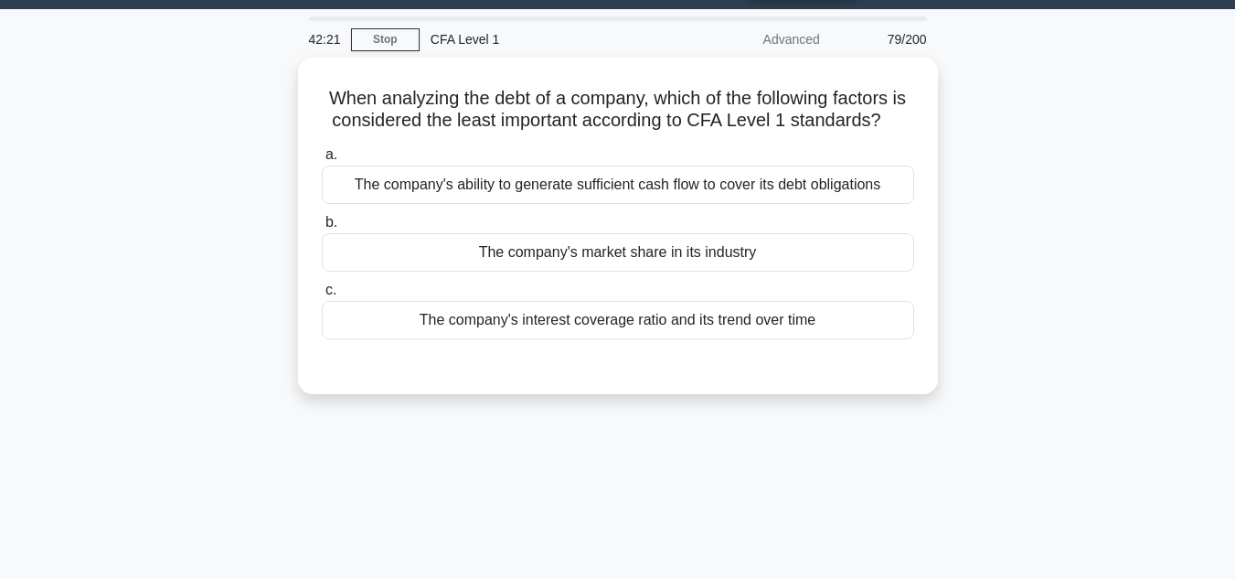
scroll to position [30, 0]
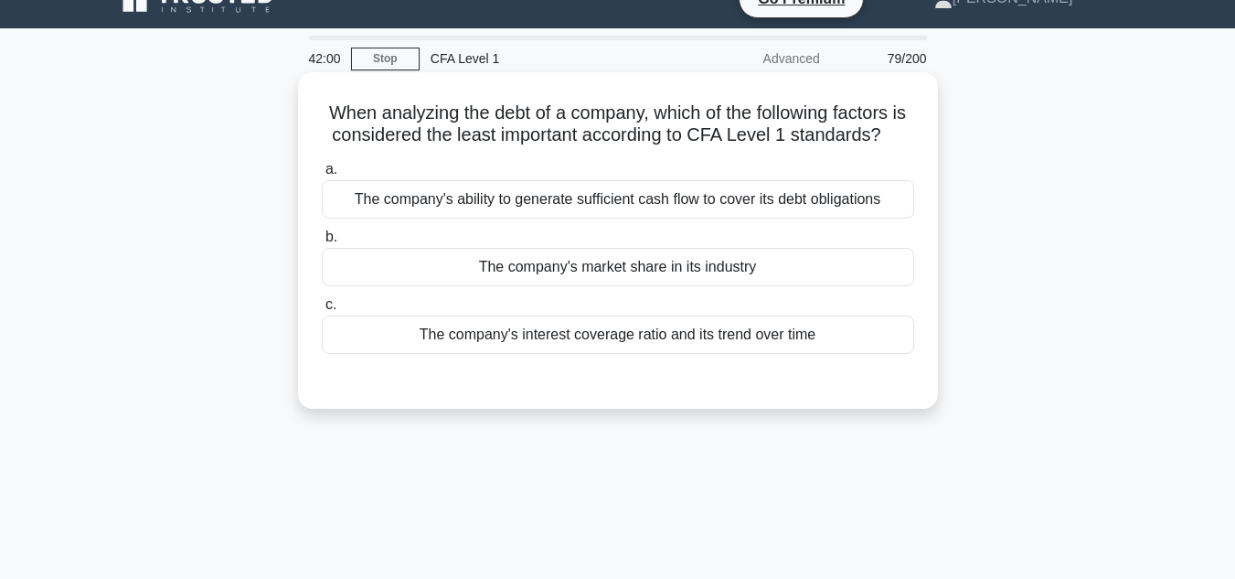
click at [886, 285] on div "The company's market share in its industry" at bounding box center [618, 267] width 592 height 38
click at [322, 243] on input "b. The company's market share in its industry" at bounding box center [322, 237] width 0 height 12
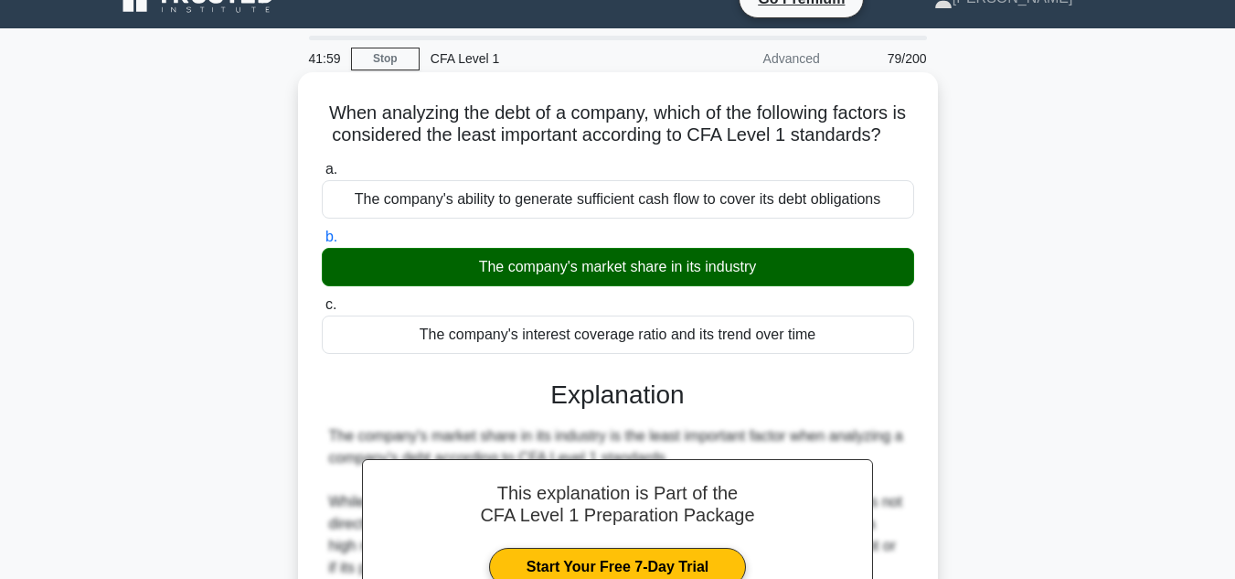
scroll to position [409, 0]
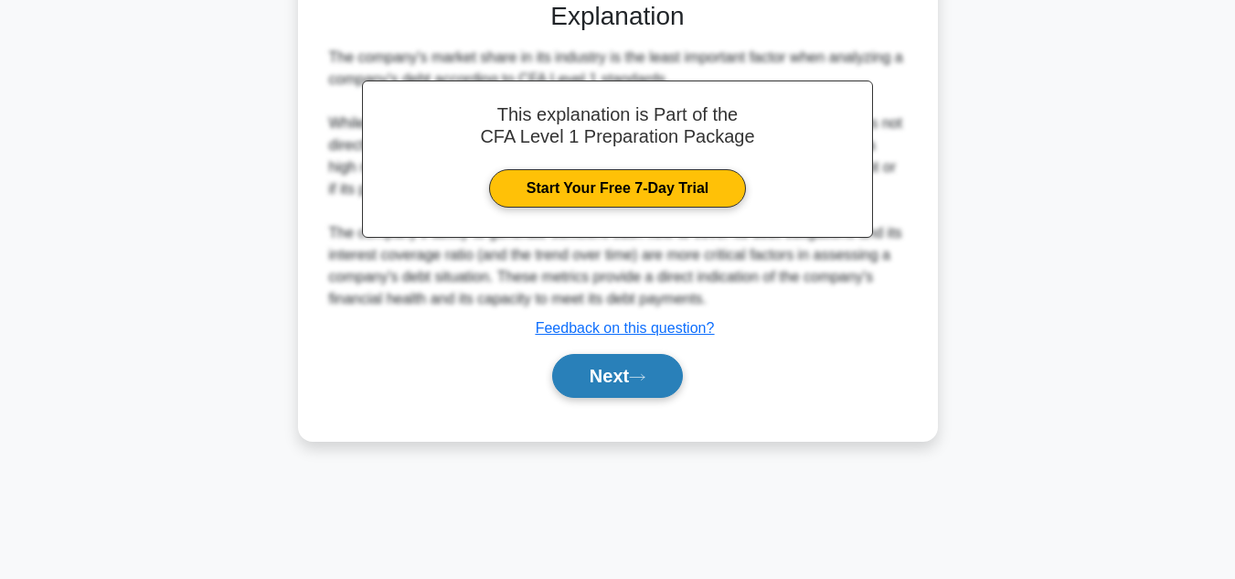
click at [613, 398] on button "Next" at bounding box center [617, 376] width 131 height 44
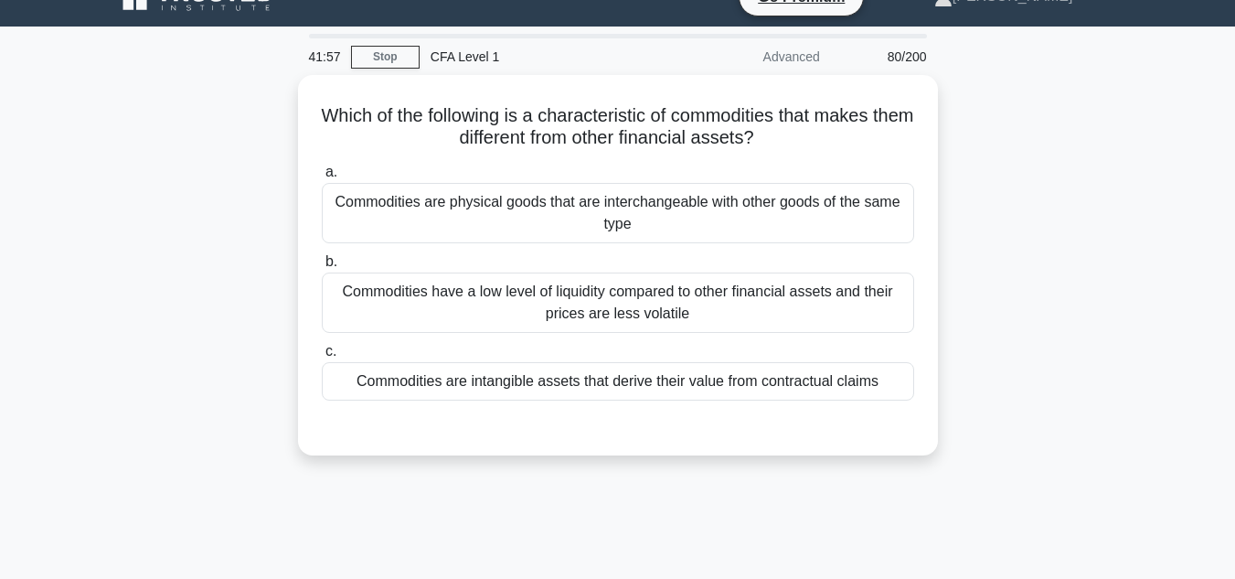
scroll to position [0, 0]
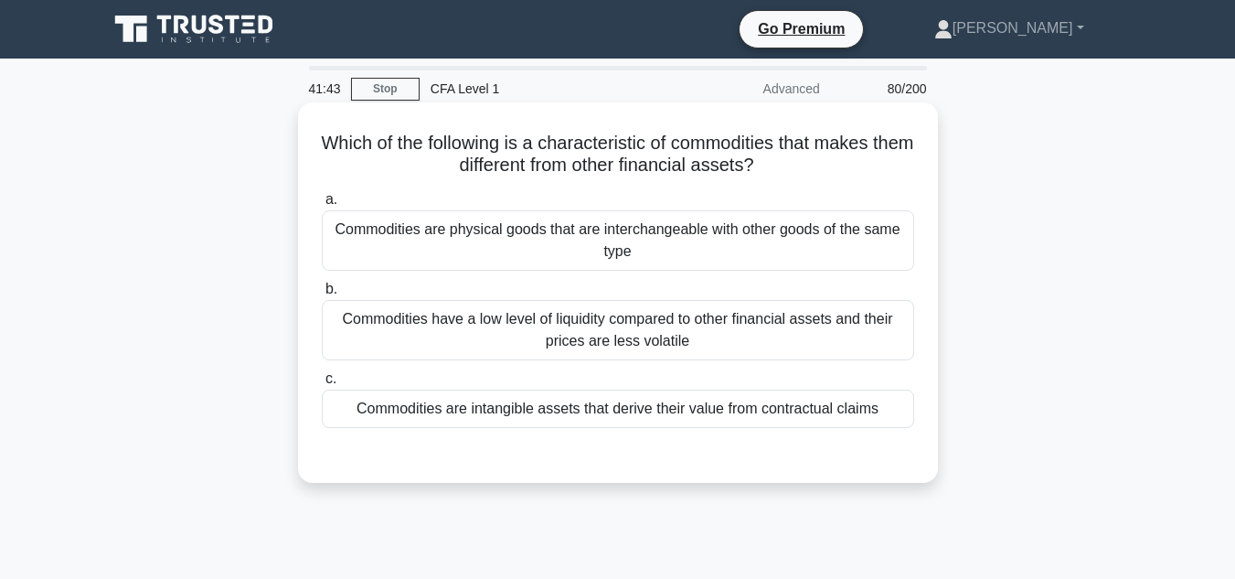
click at [883, 409] on div "Commodities are intangible assets that derive their value from contractual clai…" at bounding box center [618, 408] width 592 height 38
click at [322, 385] on input "c. Commodities are intangible assets that derive their value from contractual c…" at bounding box center [322, 379] width 0 height 12
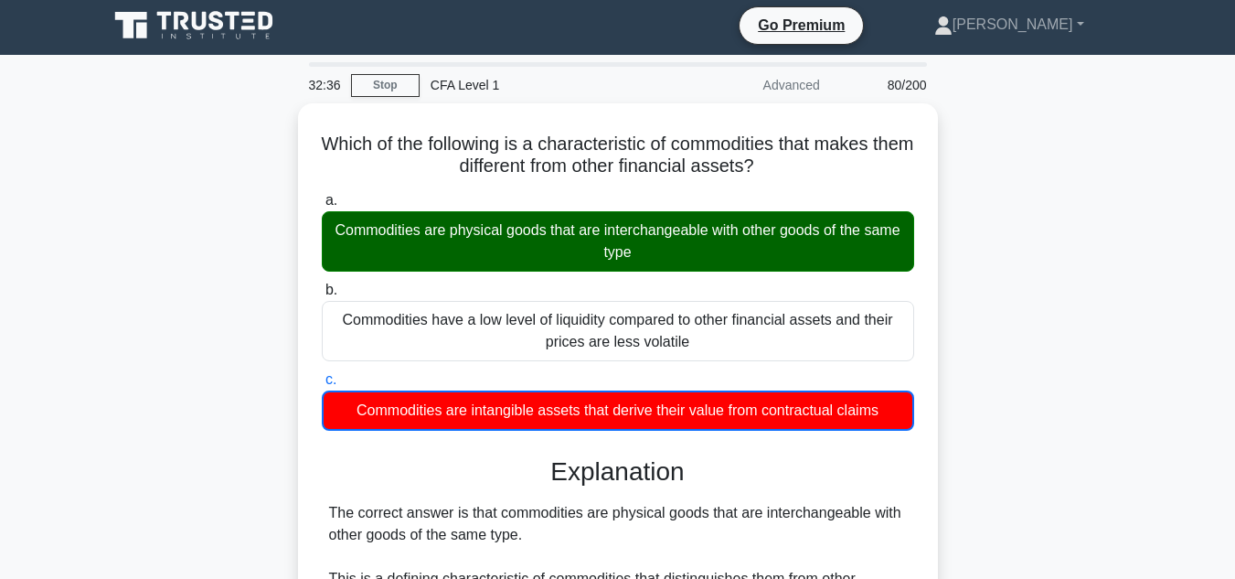
scroll to position [409, 0]
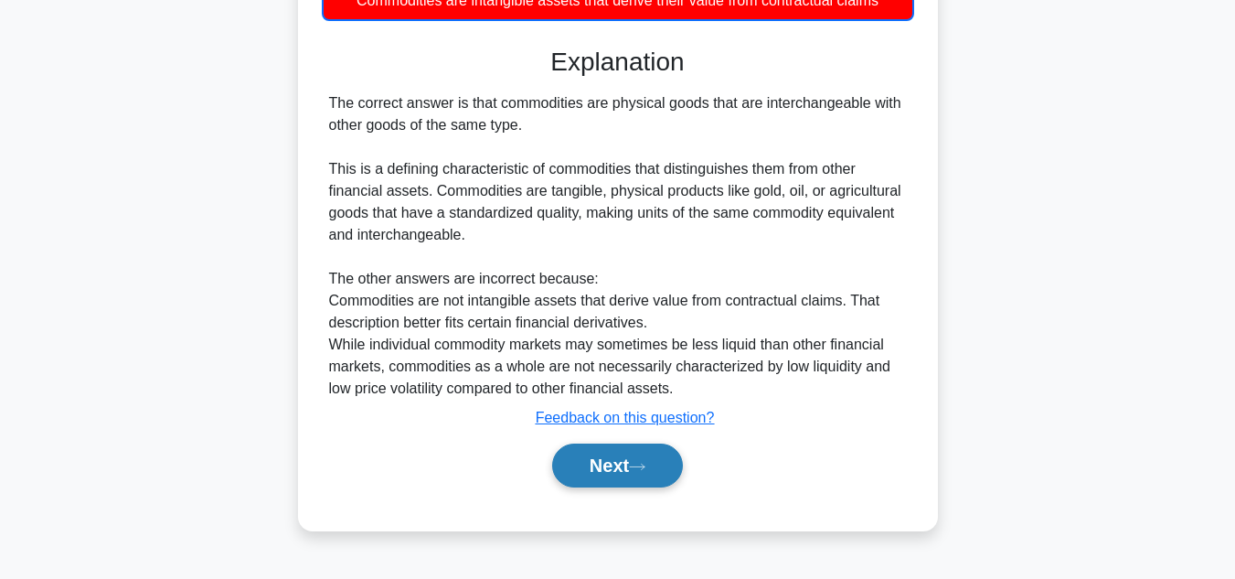
click at [616, 465] on button "Next" at bounding box center [617, 465] width 131 height 44
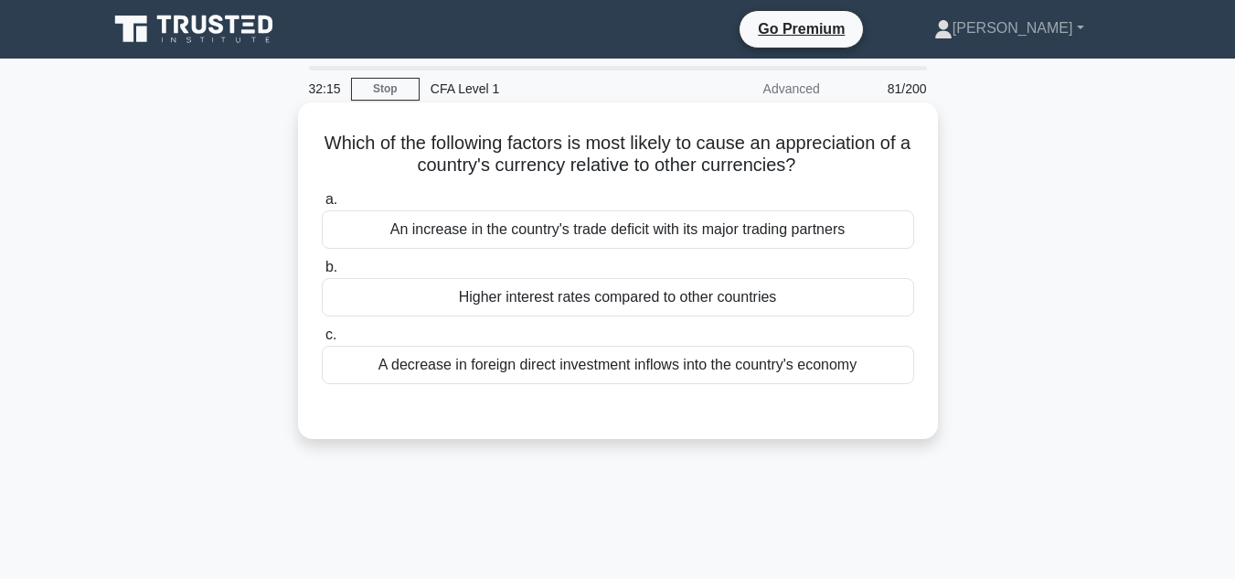
click at [636, 224] on div "An increase in the country's trade deficit with its major trading partners" at bounding box center [618, 229] width 592 height 38
click at [322, 206] on input "a. An increase in the country's trade deficit with its major trading partners" at bounding box center [322, 200] width 0 height 12
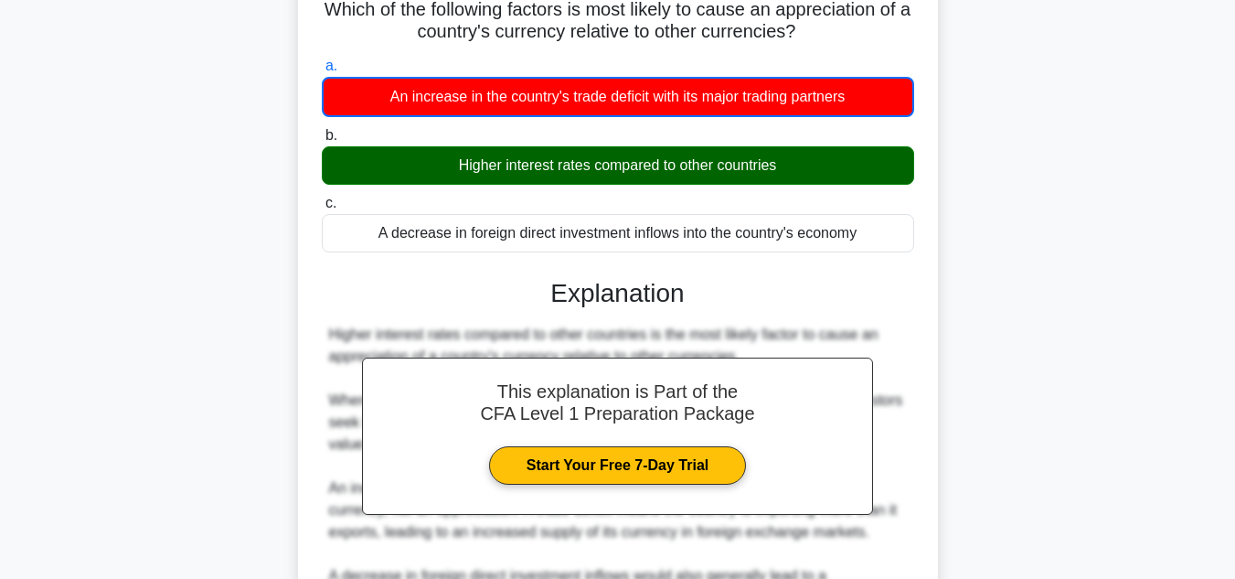
scroll to position [409, 0]
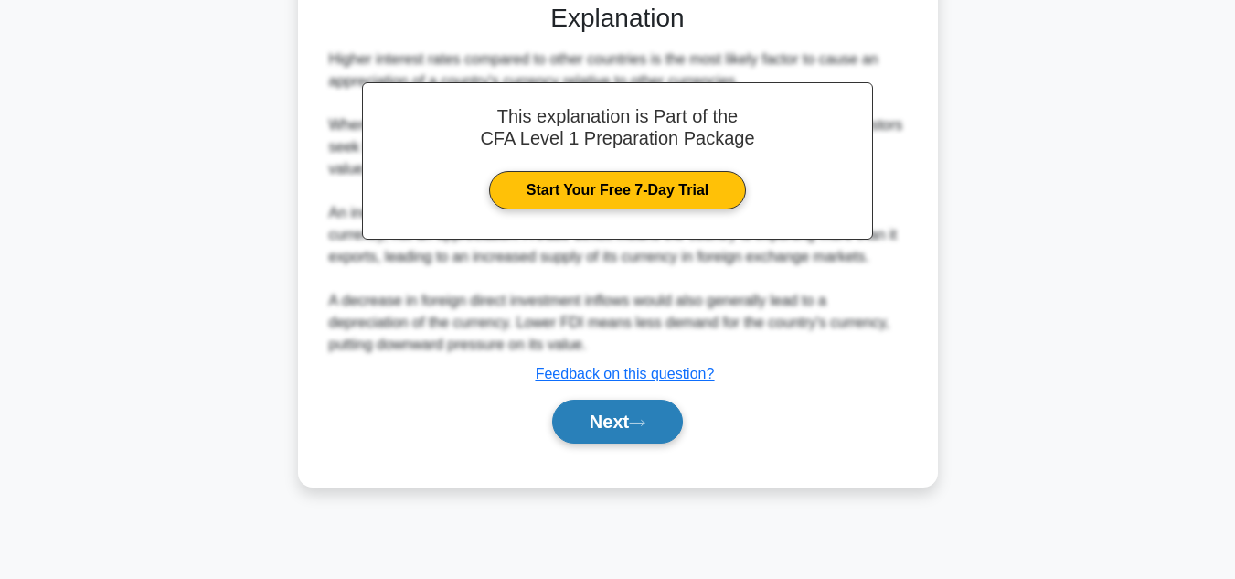
click at [619, 399] on button "Next" at bounding box center [617, 421] width 131 height 44
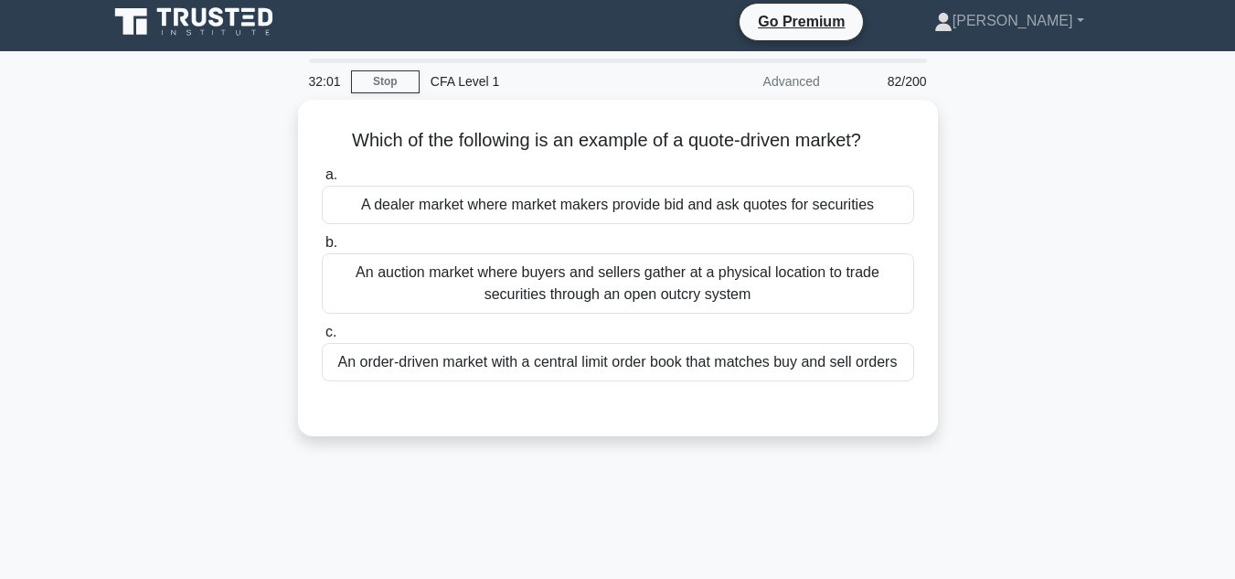
scroll to position [8, 0]
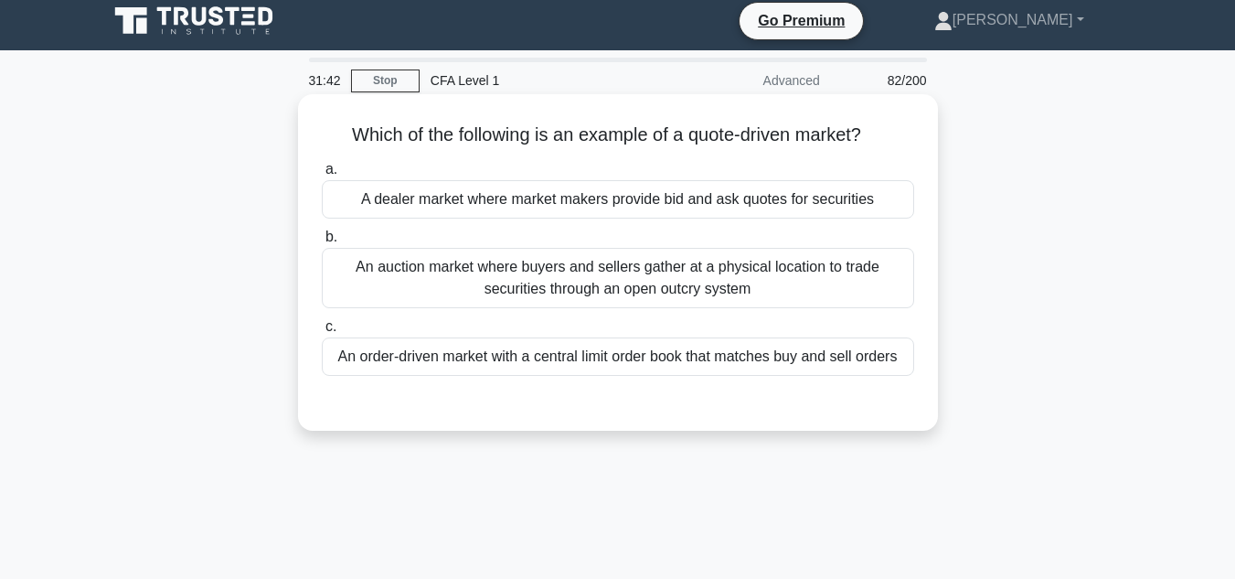
click at [486, 198] on div "A dealer market where market makers provide bid and ask quotes for securities" at bounding box center [618, 199] width 592 height 38
click at [322, 176] on input "a. A dealer market where market makers provide bid and ask quotes for securities" at bounding box center [322, 170] width 0 height 12
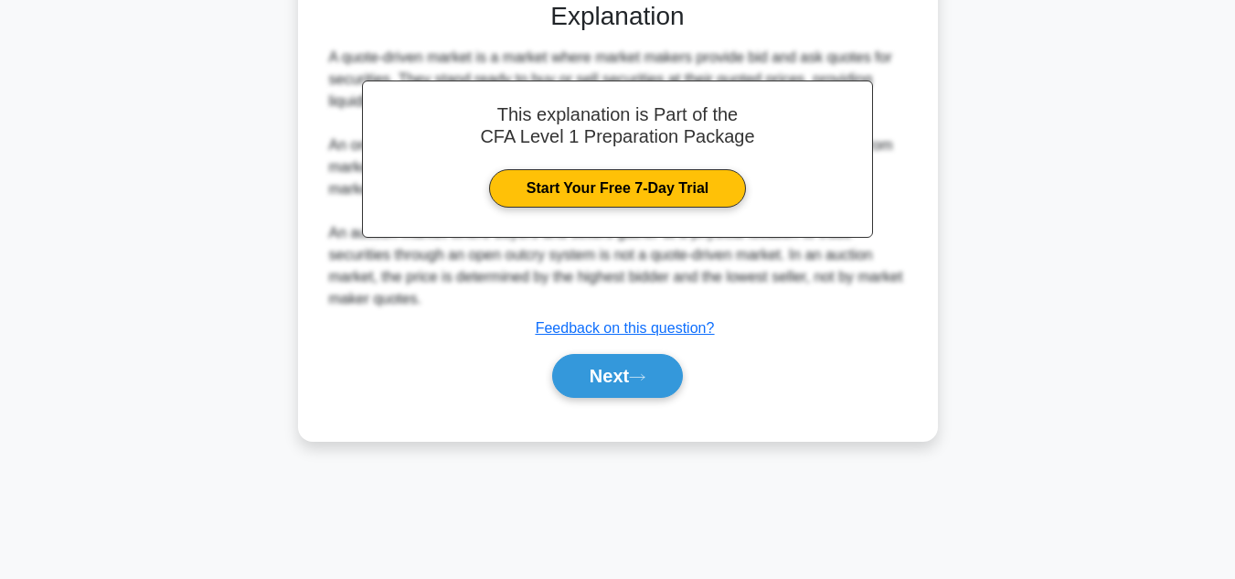
scroll to position [408, 0]
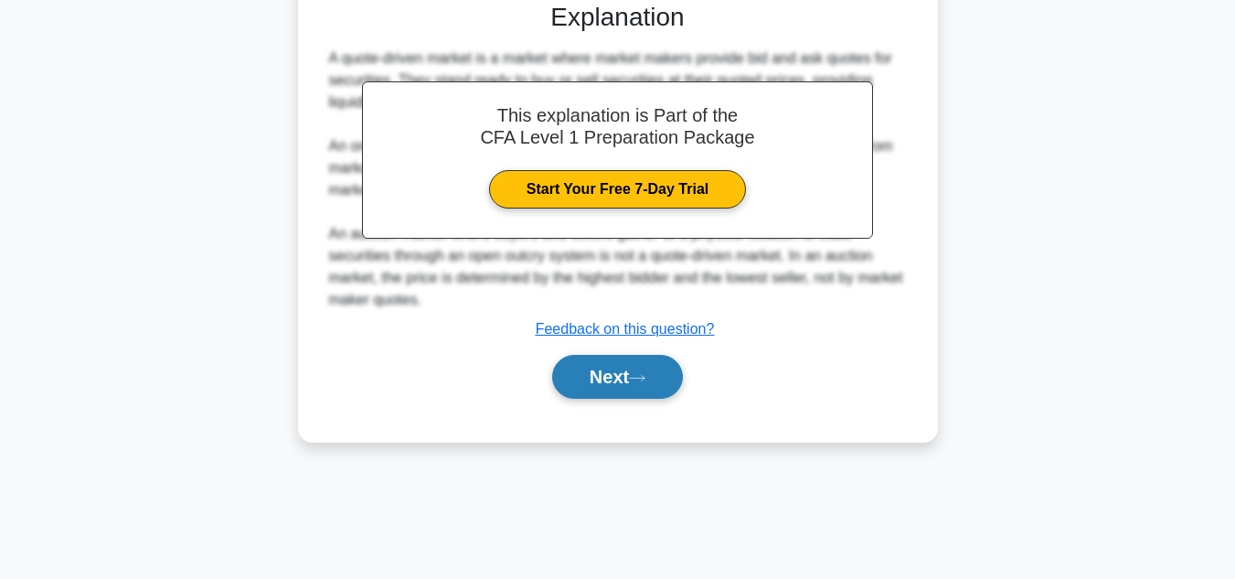
click at [664, 369] on button "Next" at bounding box center [617, 377] width 131 height 44
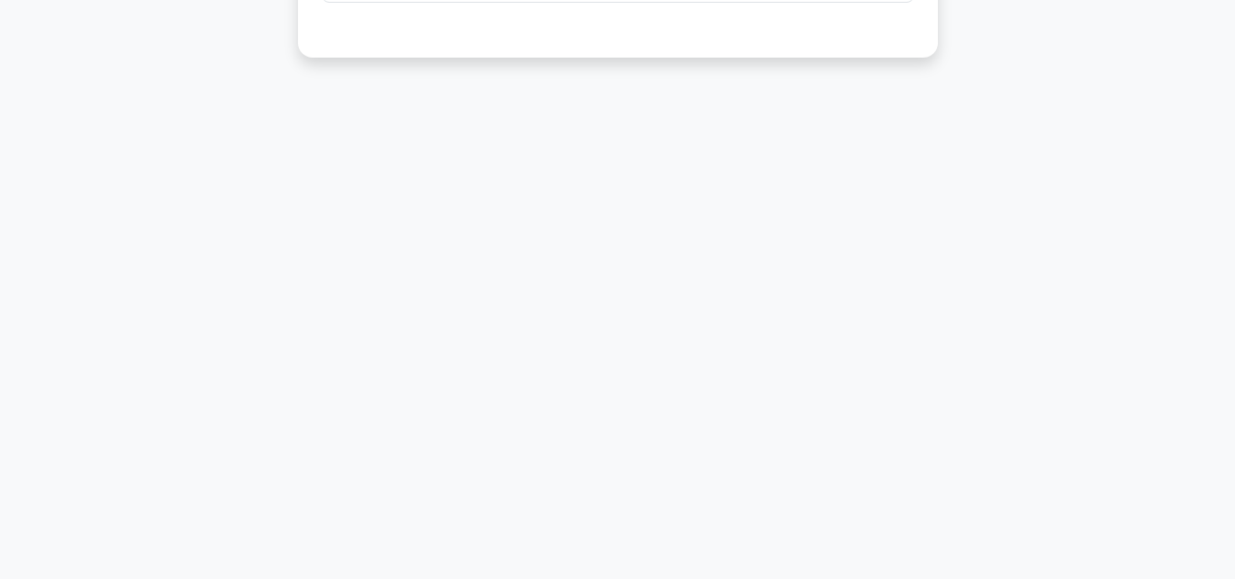
scroll to position [0, 0]
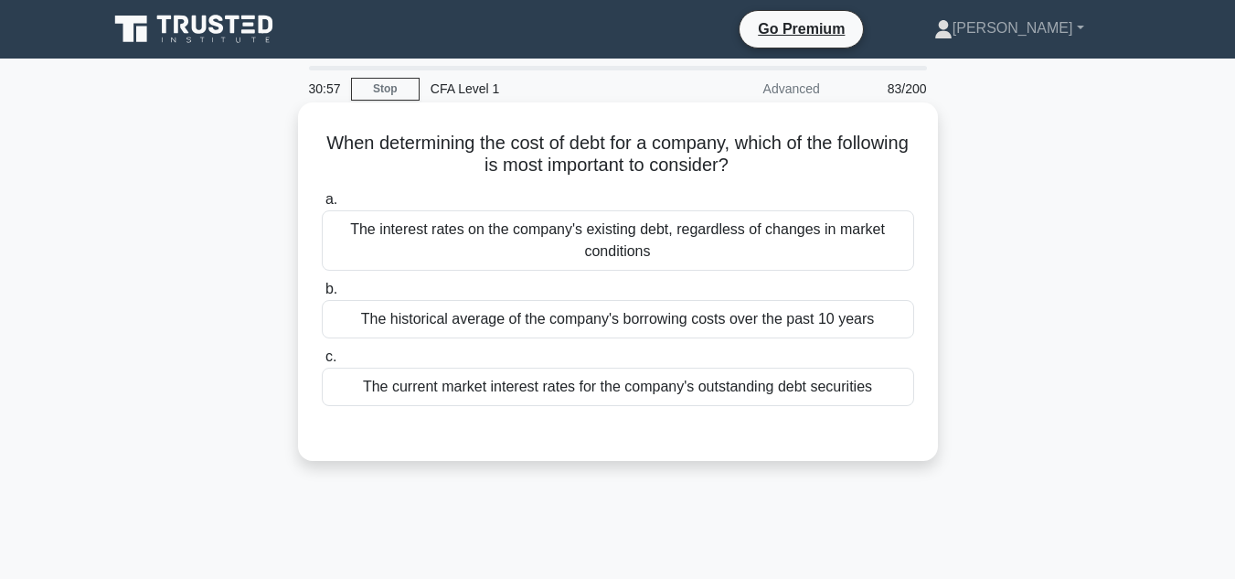
click at [826, 379] on div "The current market interest rates for the company's outstanding debt securities" at bounding box center [618, 386] width 592 height 38
click at [322, 363] on input "c. The current market interest rates for the company's outstanding debt securit…" at bounding box center [322, 357] width 0 height 12
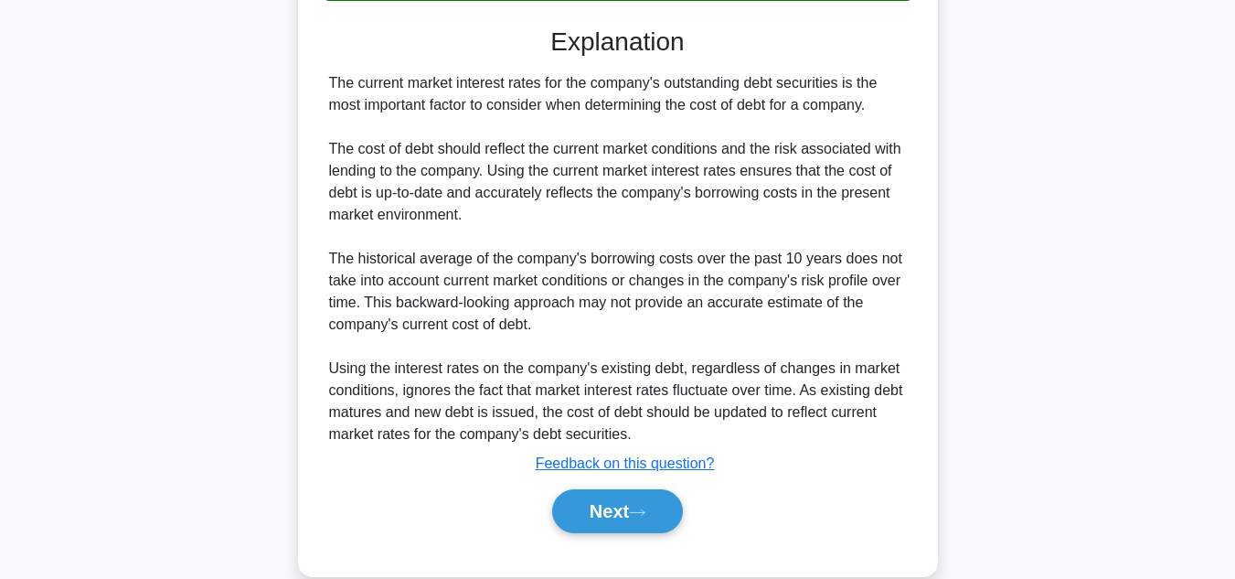
scroll to position [416, 0]
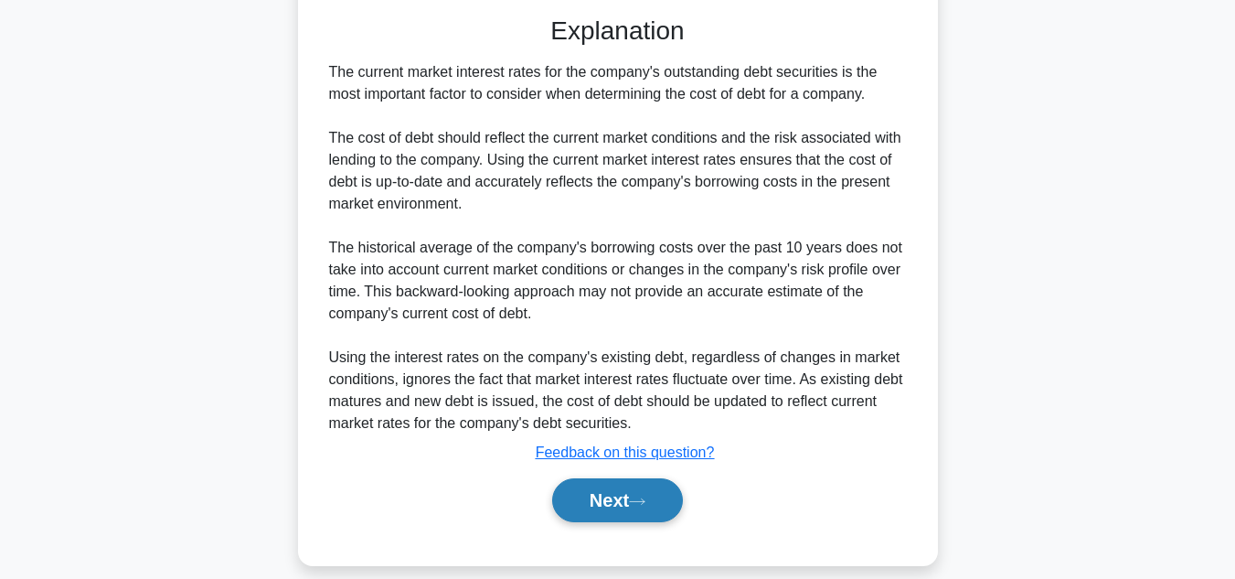
click at [627, 485] on button "Next" at bounding box center [617, 500] width 131 height 44
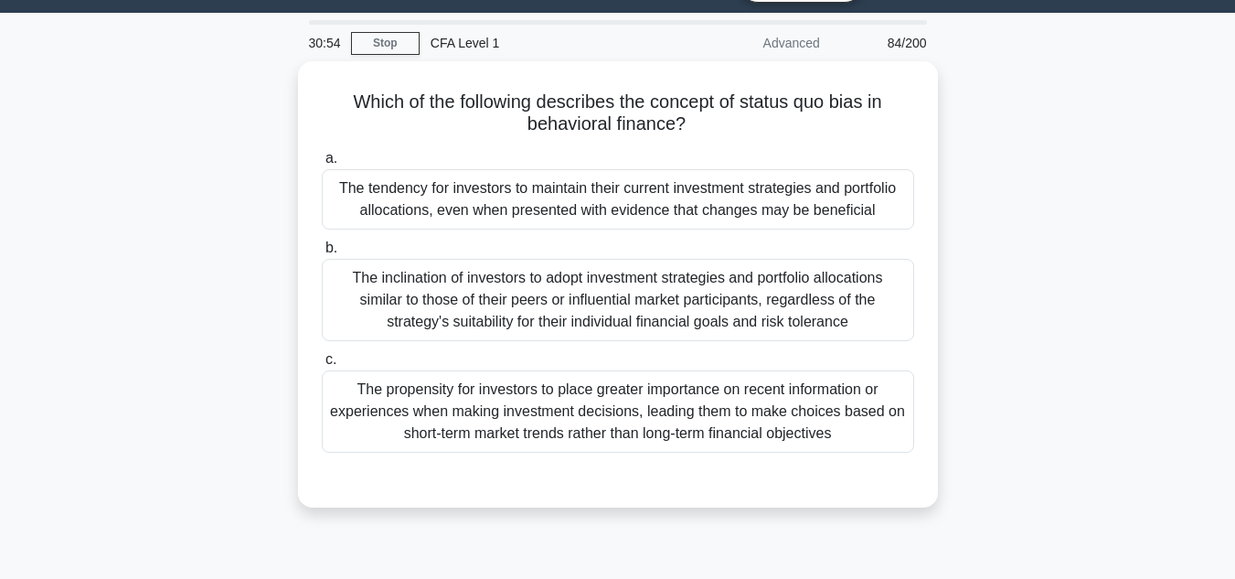
scroll to position [47, 0]
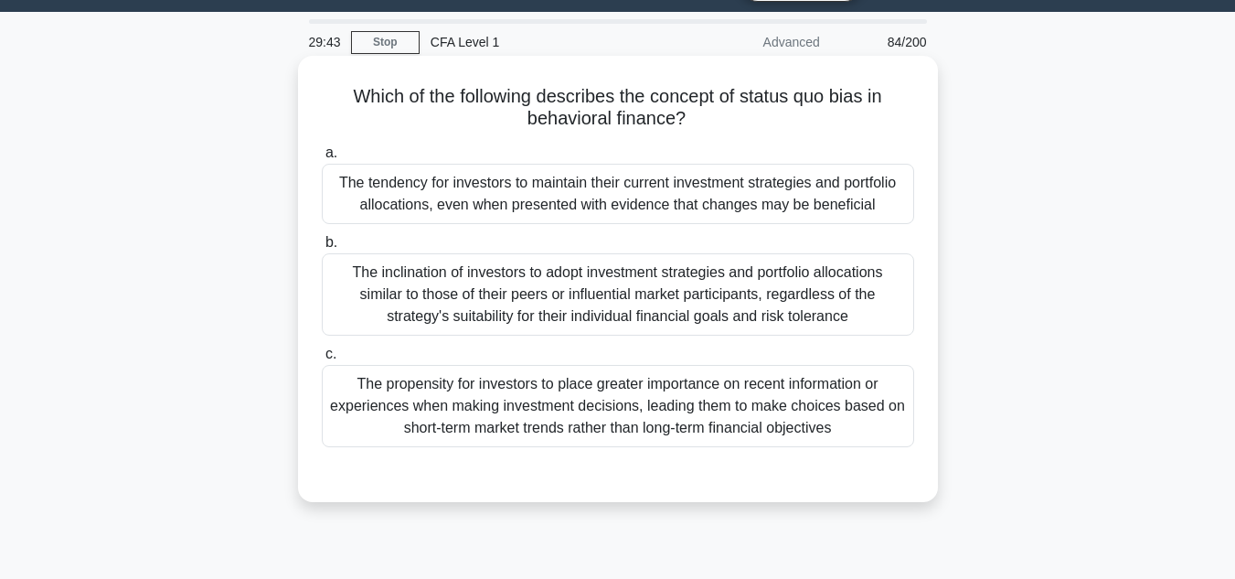
click at [712, 210] on div "The tendency for investors to maintain their current investment strategies and …" at bounding box center [618, 194] width 592 height 60
click at [322, 159] on input "a. The tendency for investors to maintain their current investment strategies a…" at bounding box center [322, 153] width 0 height 12
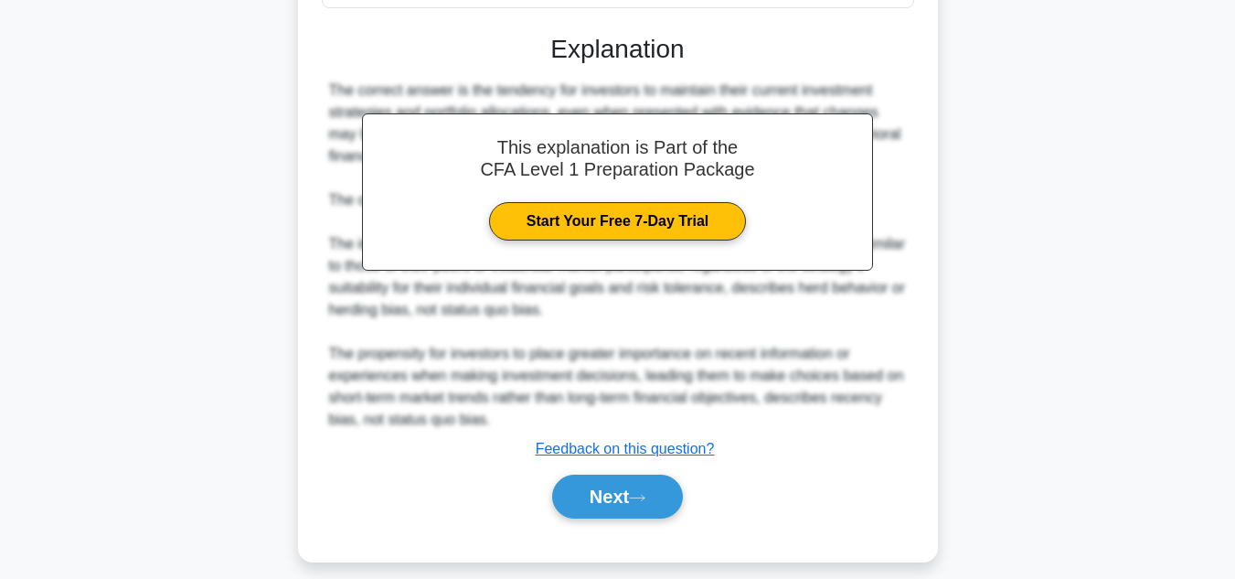
scroll to position [491, 0]
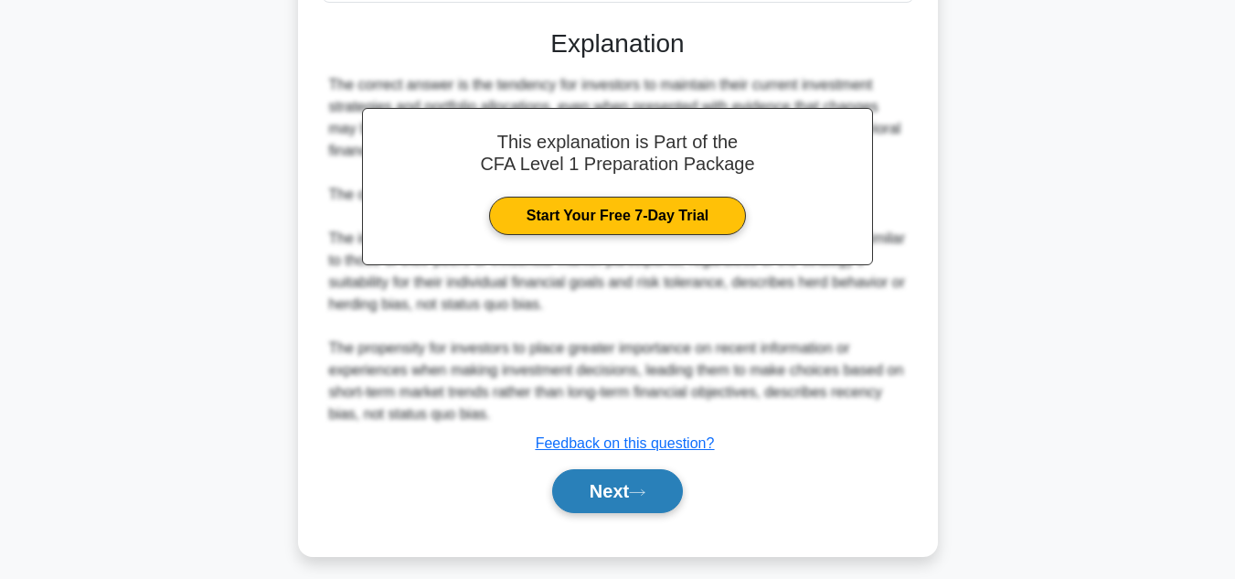
click at [552, 513] on button "Next" at bounding box center [617, 491] width 131 height 44
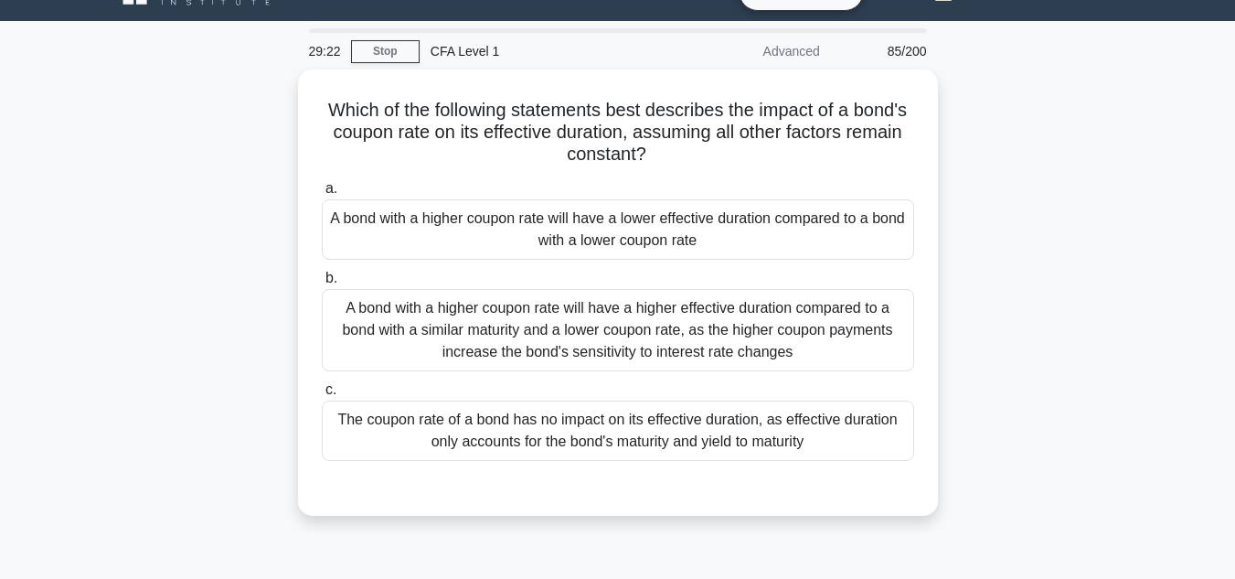
scroll to position [37, 0]
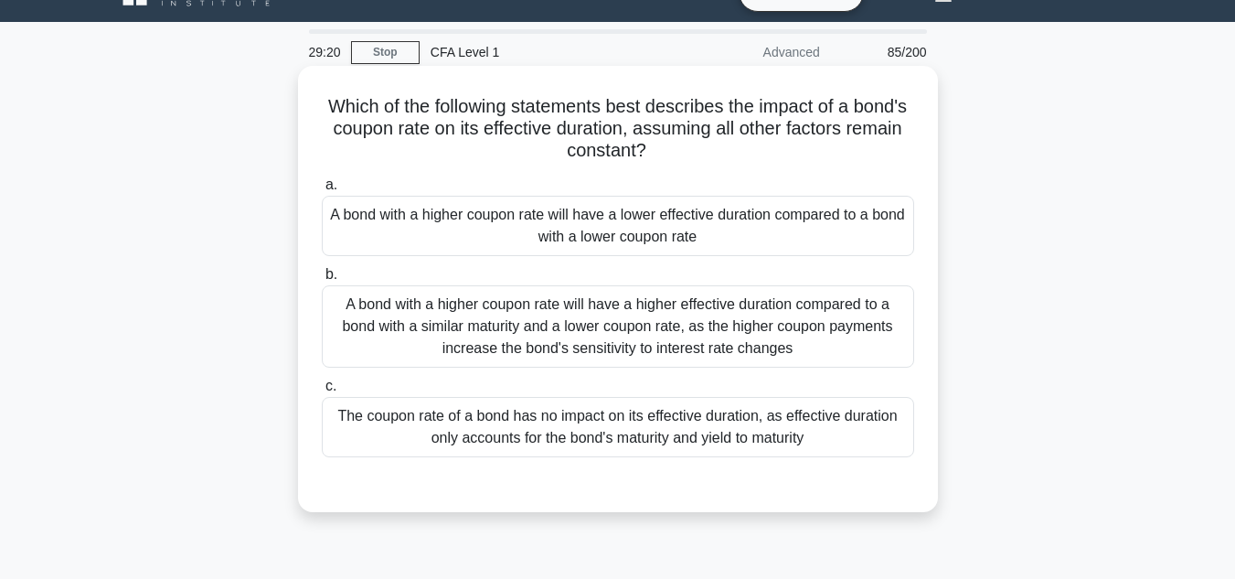
click at [787, 234] on div "A bond with a higher coupon rate will have a lower effective duration compared …" at bounding box center [618, 226] width 592 height 60
click at [322, 191] on input "a. A bond with a higher coupon rate will have a lower effective duration compar…" at bounding box center [322, 185] width 0 height 12
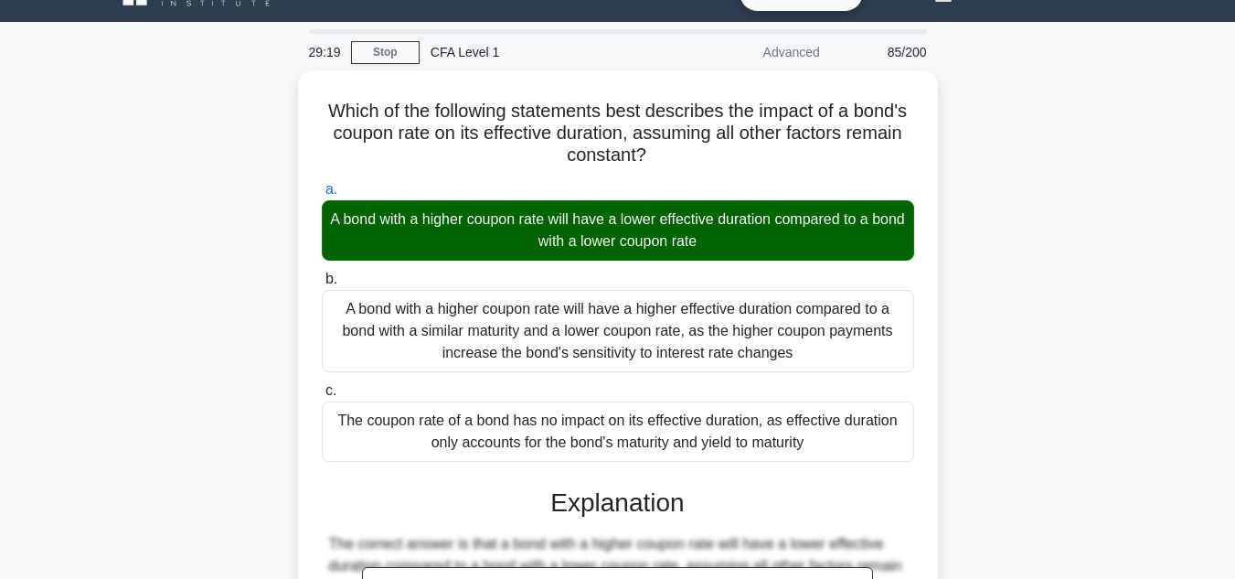
scroll to position [422, 0]
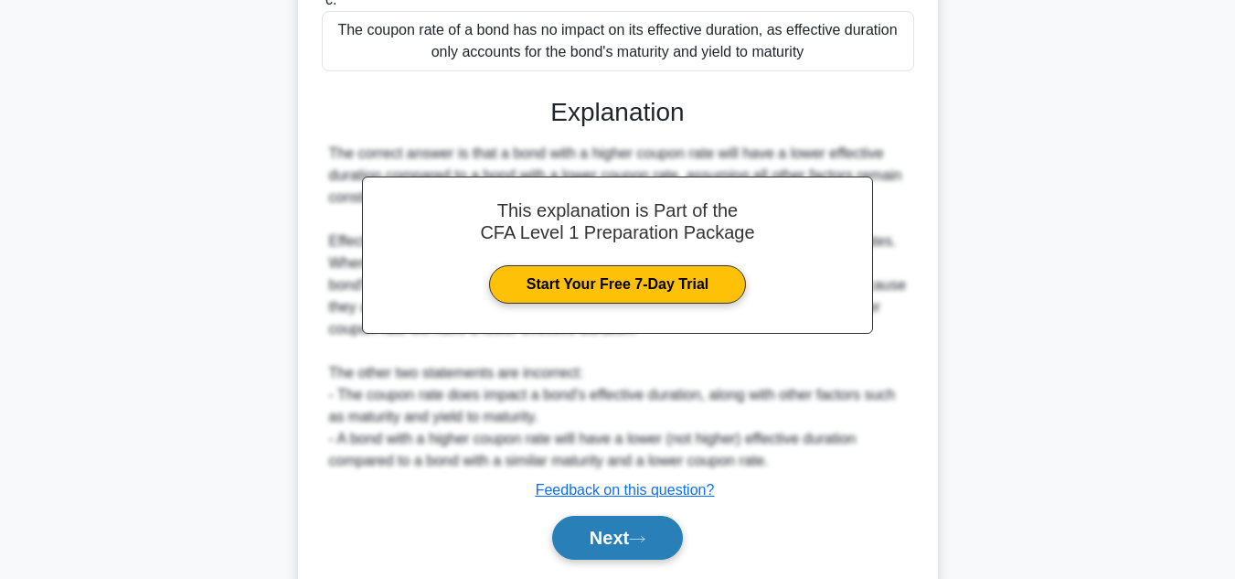
click at [598, 535] on button "Next" at bounding box center [617, 538] width 131 height 44
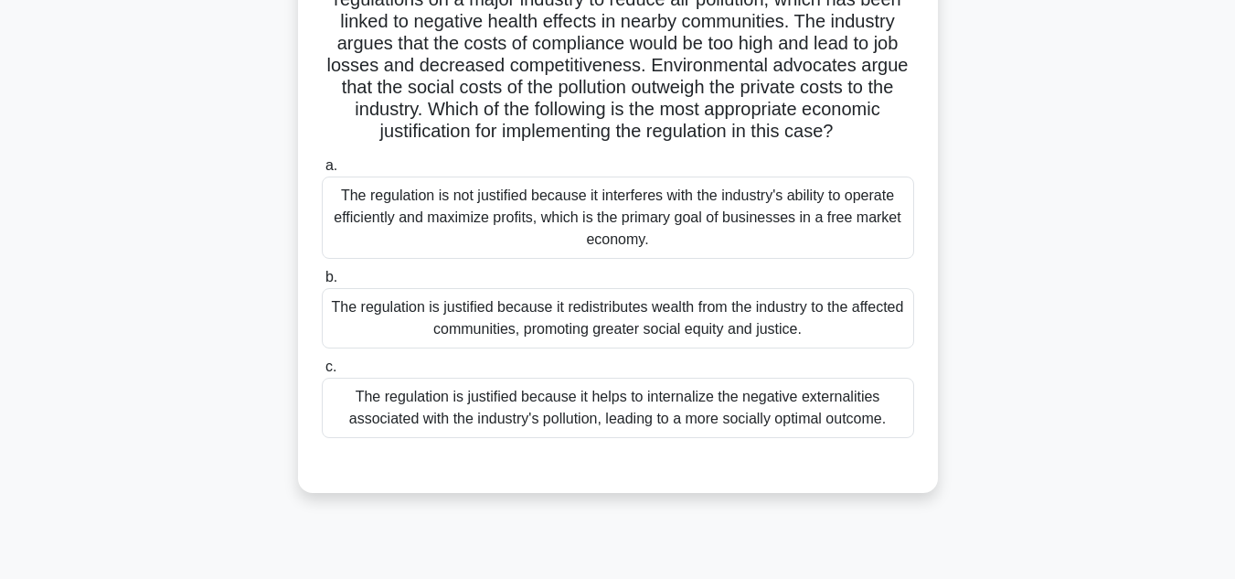
scroll to position [171, 0]
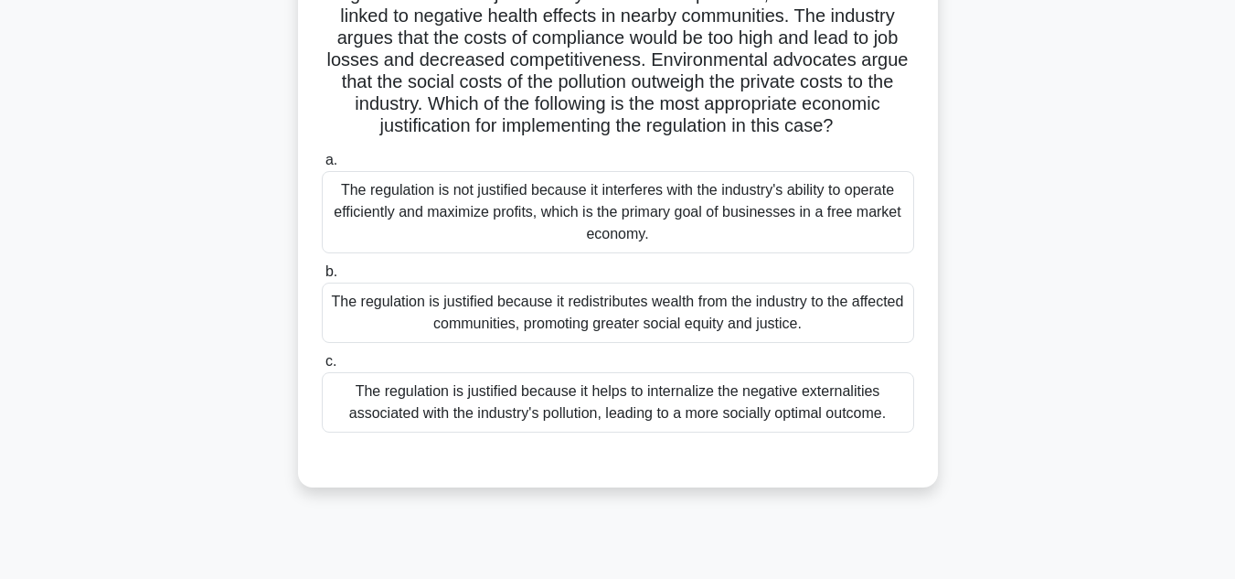
click at [839, 401] on div "The regulation is justified because it helps to internalize the negative extern…" at bounding box center [618, 402] width 592 height 60
click at [322, 367] on input "c. The regulation is justified because it helps to internalize the negative ext…" at bounding box center [322, 362] width 0 height 12
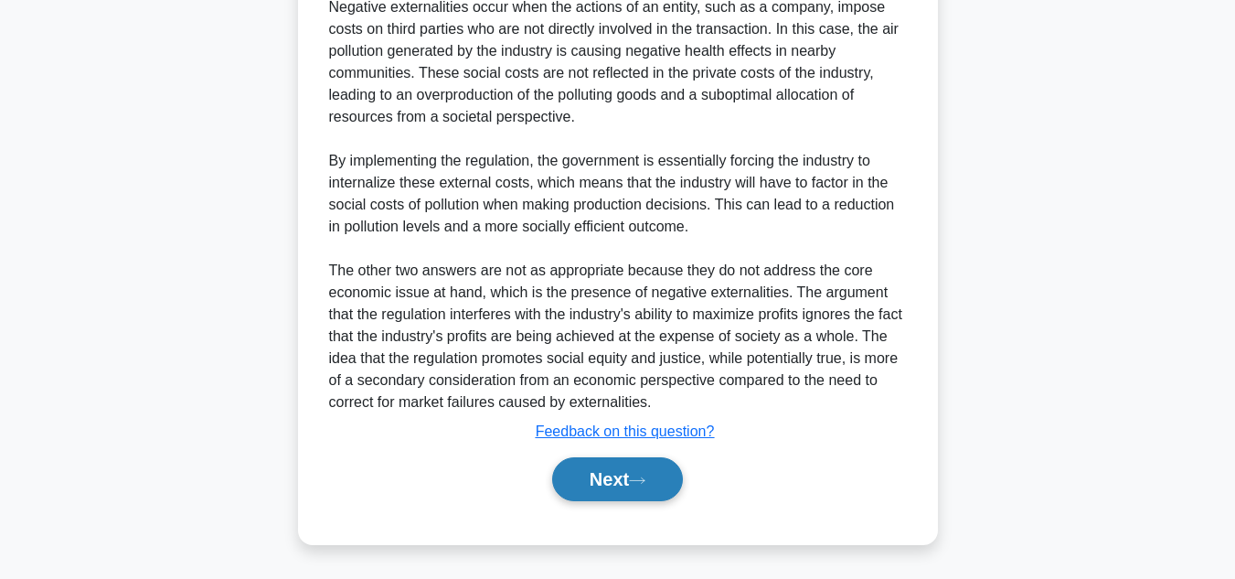
click at [584, 485] on button "Next" at bounding box center [617, 479] width 131 height 44
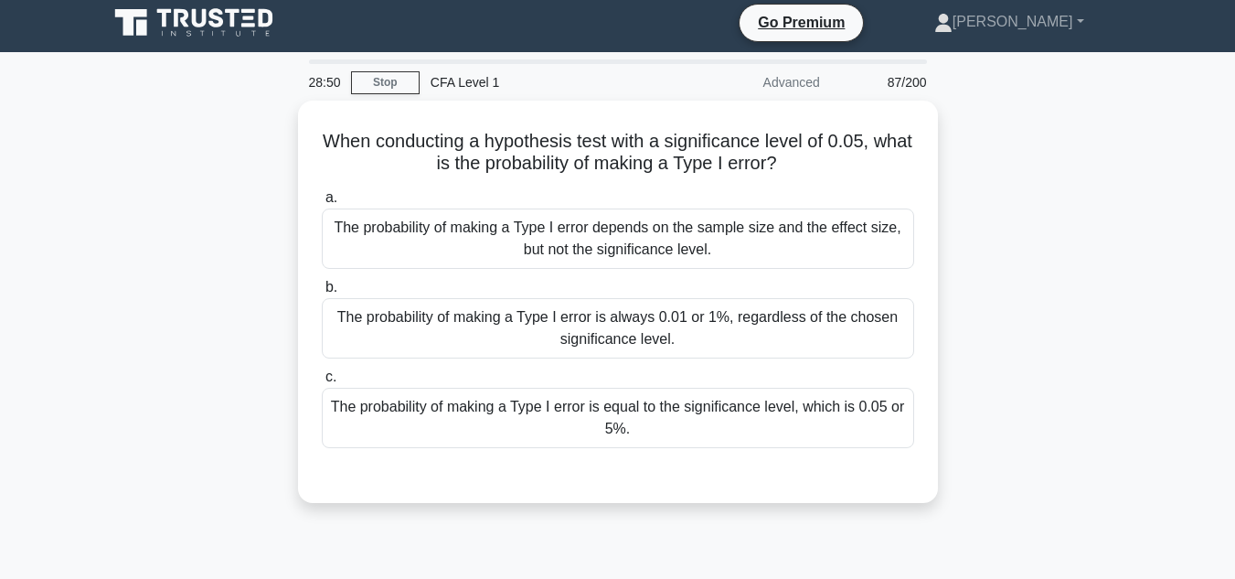
scroll to position [7, 0]
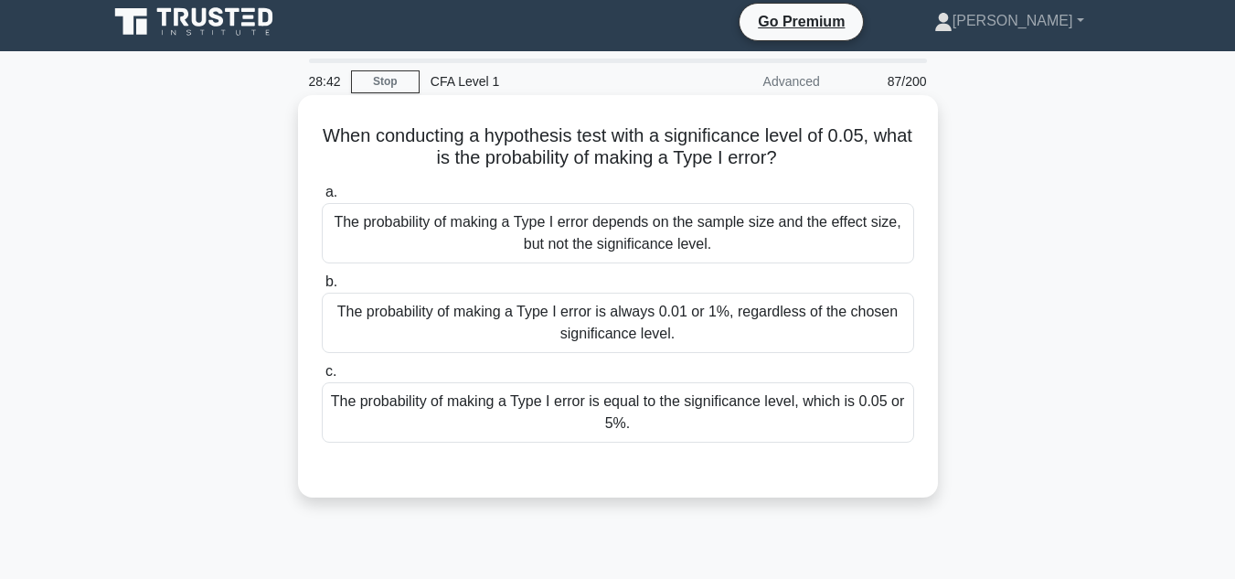
click at [832, 442] on div "The probability of making a Type I error is equal to the significance level, wh…" at bounding box center [618, 412] width 592 height 60
click at [322, 378] on input "c. The probability of making a Type I error is equal to the significance level,…" at bounding box center [322, 372] width 0 height 12
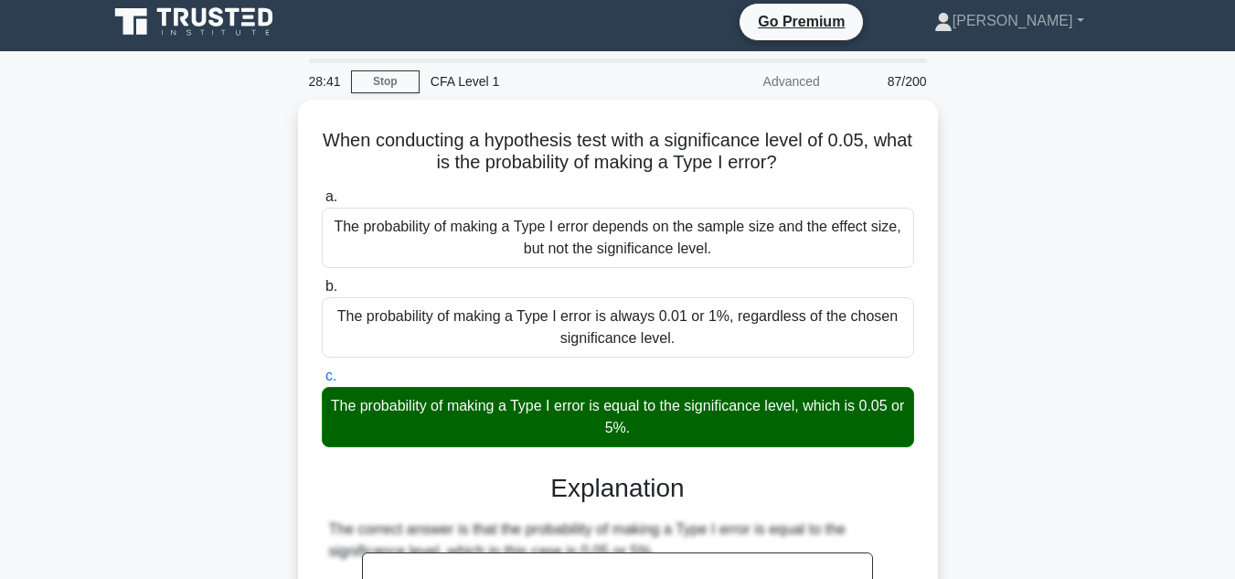
scroll to position [482, 0]
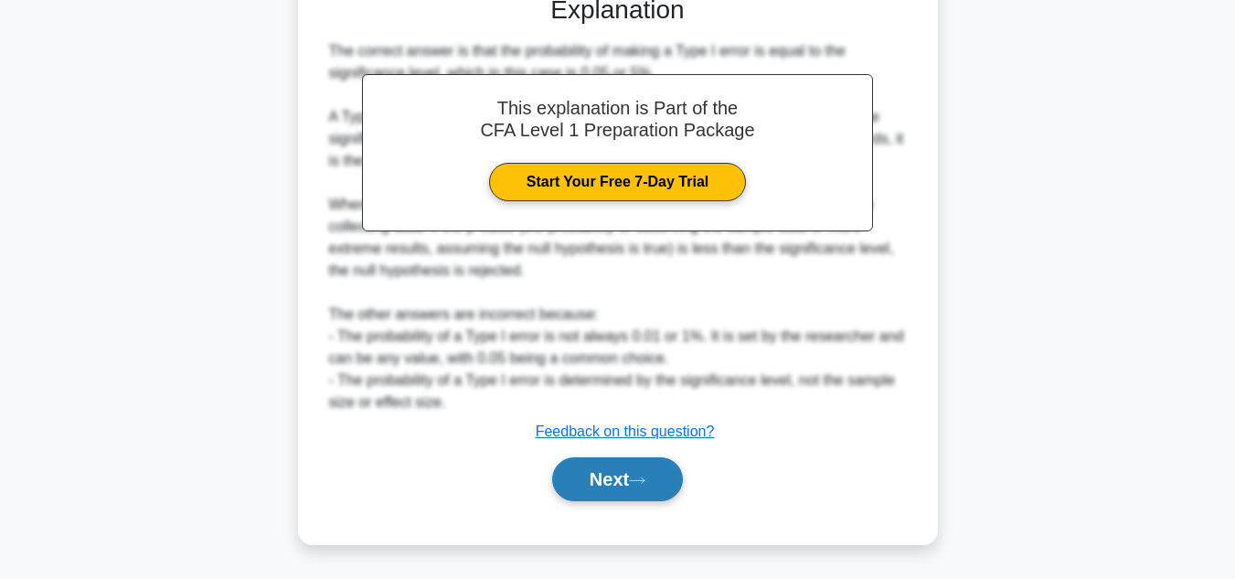
click at [644, 487] on button "Next" at bounding box center [617, 479] width 131 height 44
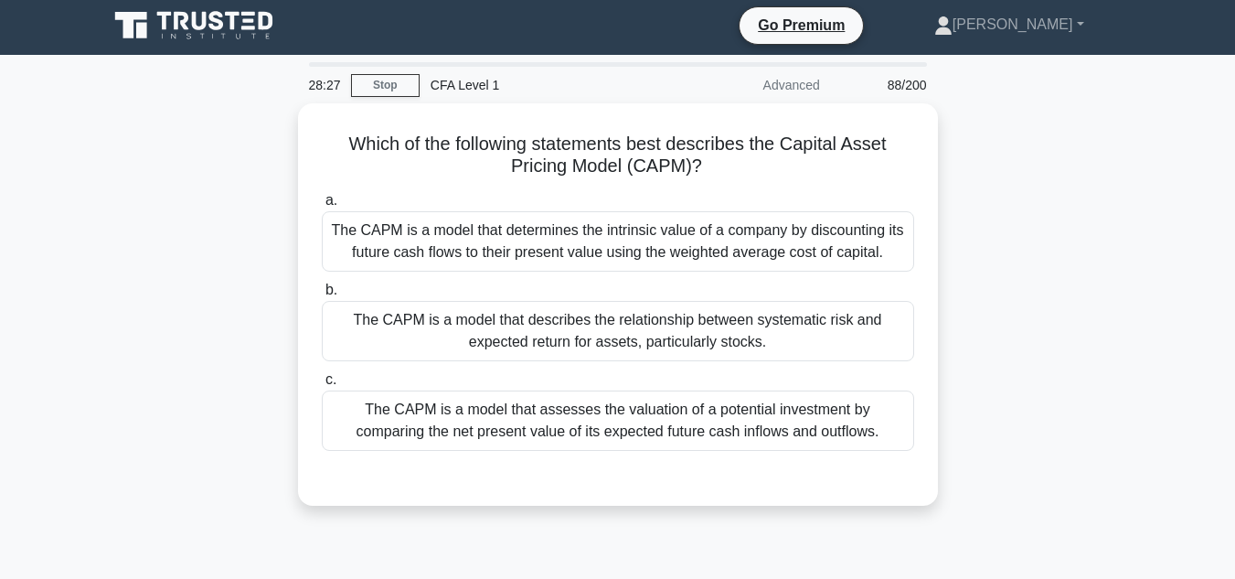
scroll to position [5, 0]
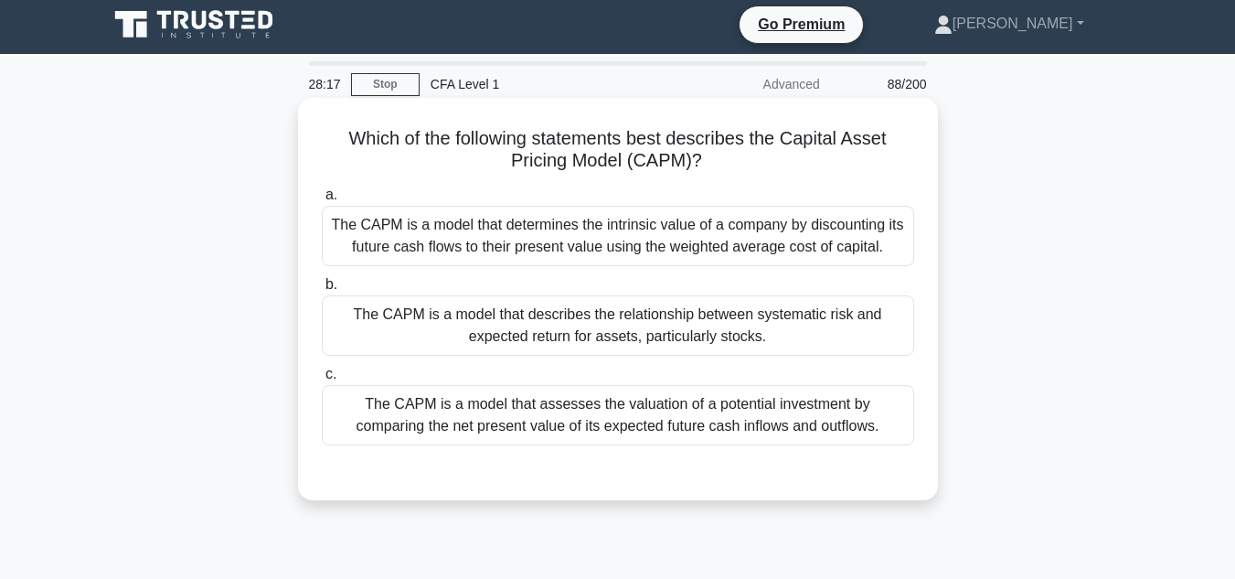
click at [706, 344] on div "The CAPM is a model that describes the relationship between systematic risk and…" at bounding box center [618, 325] width 592 height 60
click at [322, 291] on input "b. The CAPM is a model that describes the relationship between systematic risk …" at bounding box center [322, 285] width 0 height 12
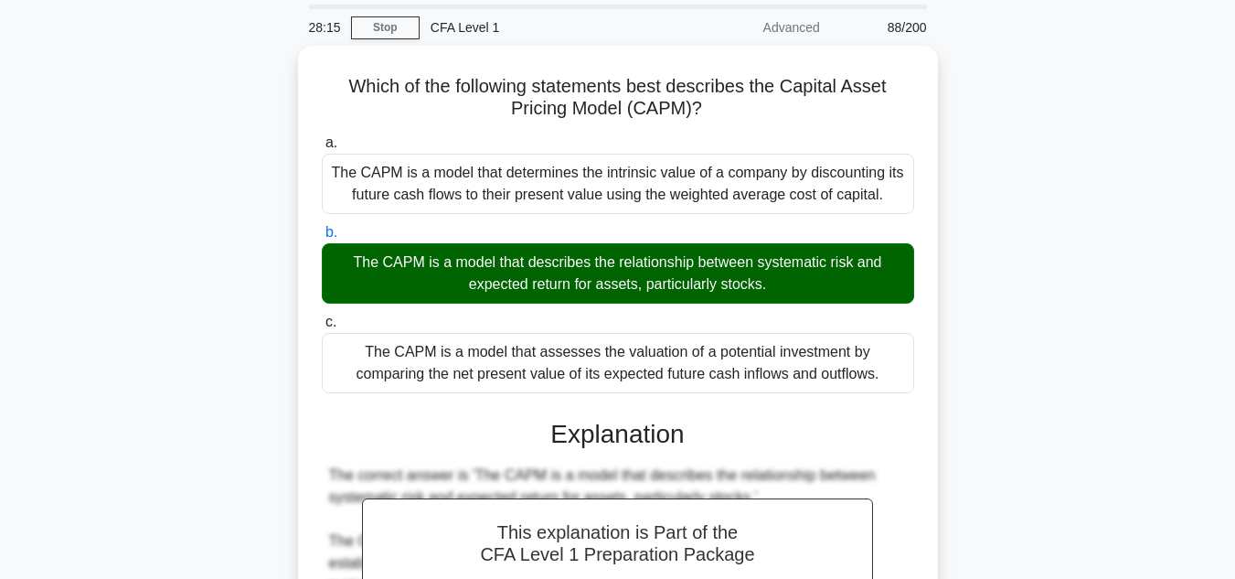
scroll to position [460, 0]
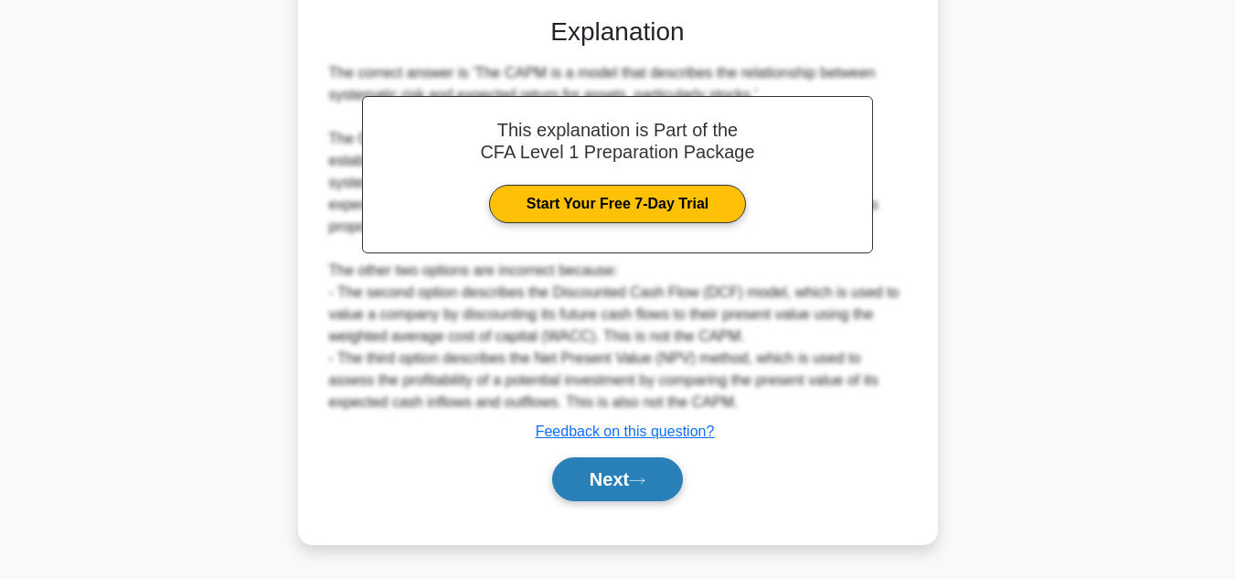
click at [638, 492] on button "Next" at bounding box center [617, 479] width 131 height 44
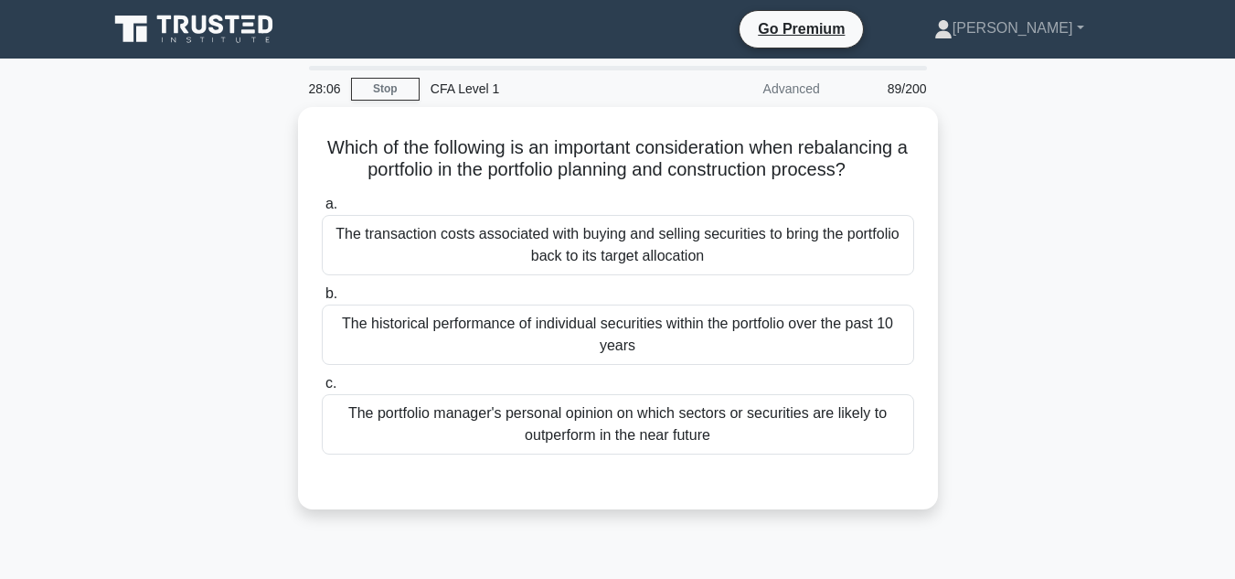
scroll to position [1, 0]
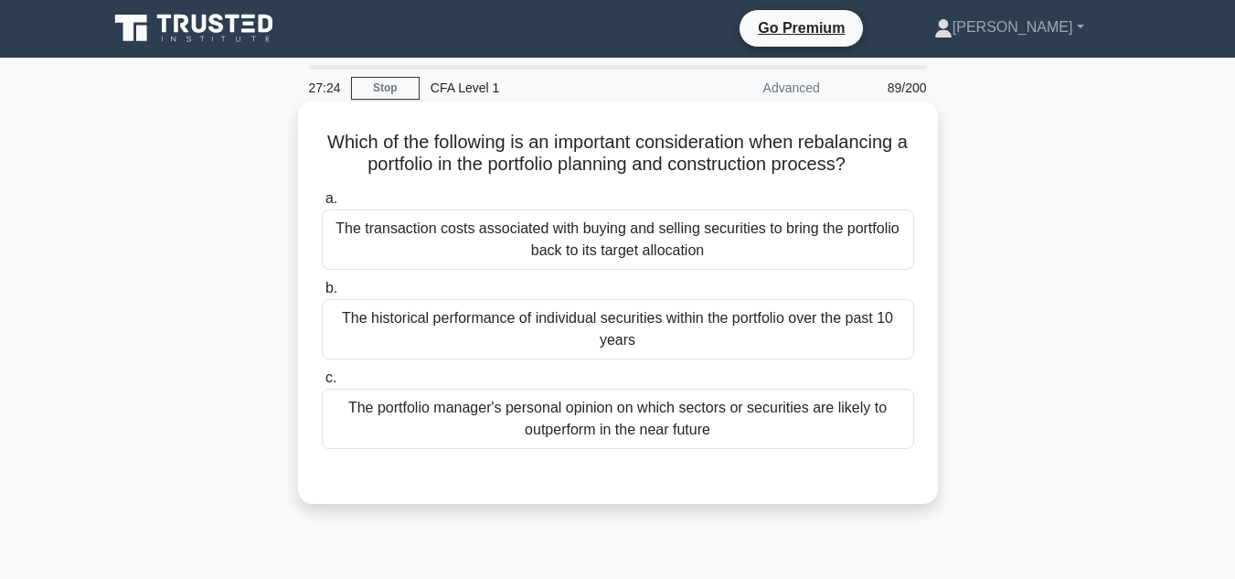
click at [814, 241] on div "The transaction costs associated with buying and selling securities to bring th…" at bounding box center [618, 239] width 592 height 60
click at [322, 205] on input "a. The transaction costs associated with buying and selling securities to bring…" at bounding box center [322, 199] width 0 height 12
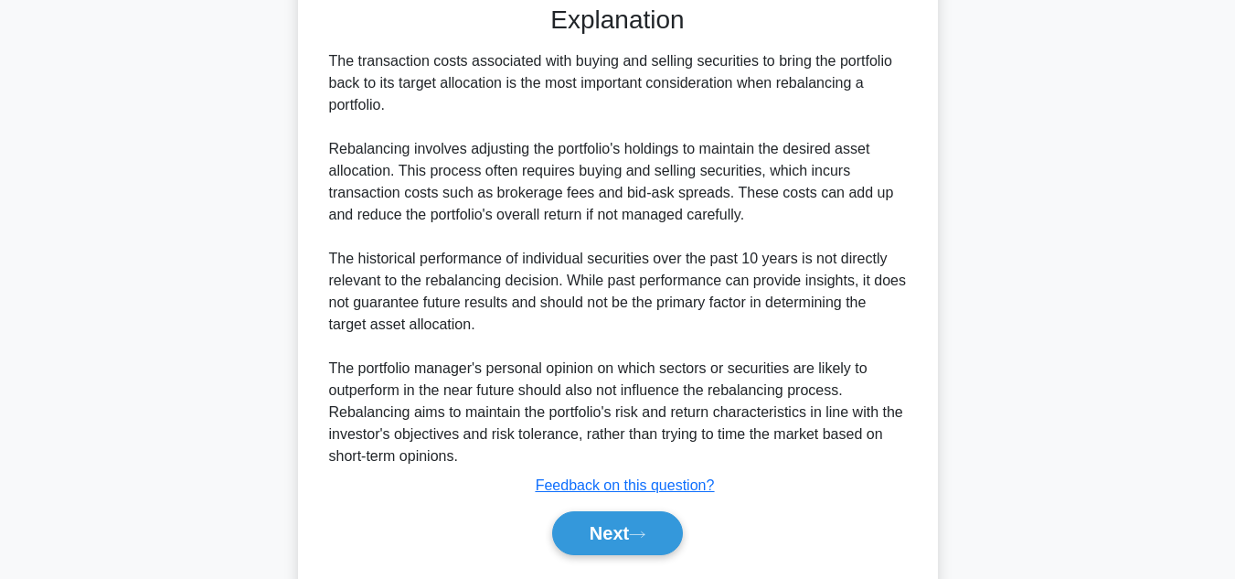
scroll to position [490, 0]
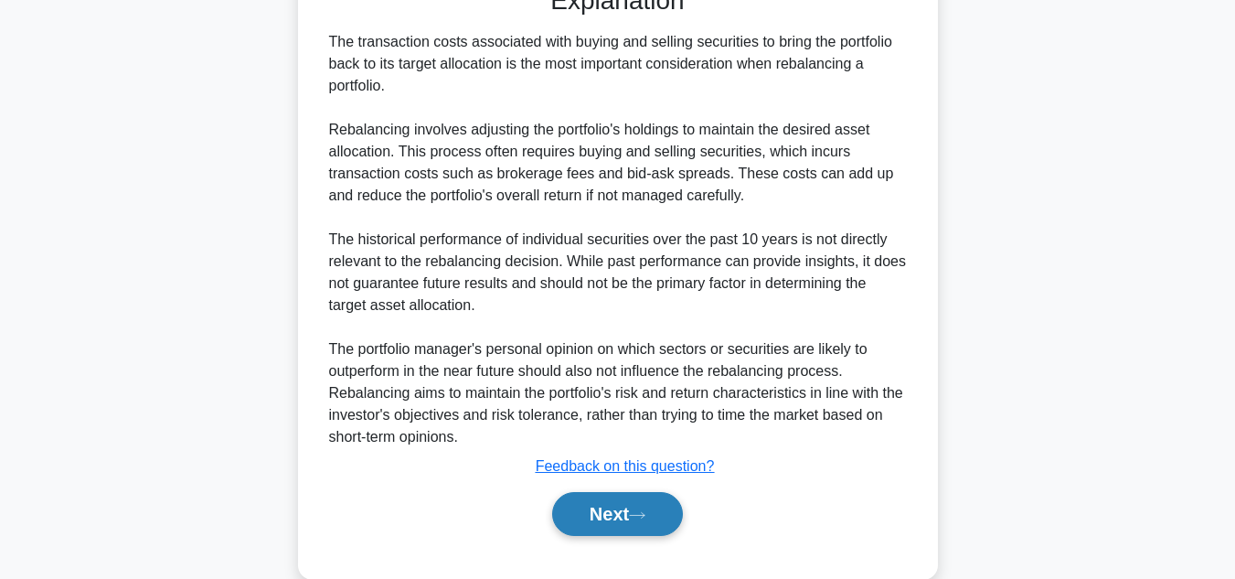
click at [640, 507] on button "Next" at bounding box center [617, 514] width 131 height 44
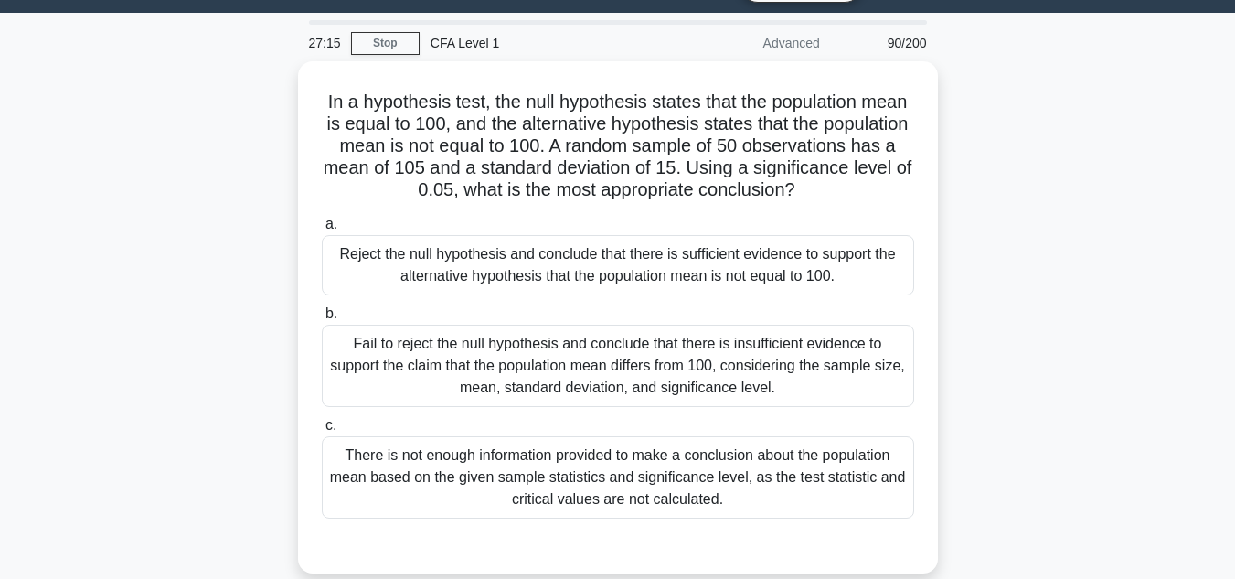
scroll to position [47, 0]
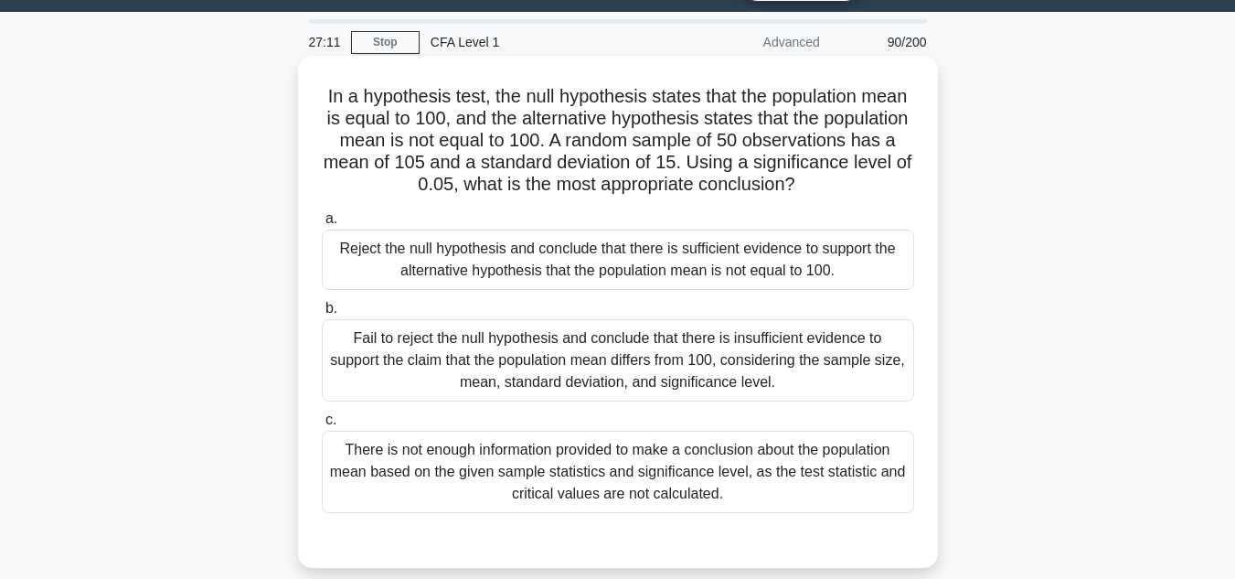
click at [743, 384] on div "Fail to reject the null hypothesis and conclude that there is insufficient evid…" at bounding box center [618, 360] width 592 height 82
click at [322, 314] on input "b. Fail to reject the null hypothesis and conclude that there is insufficient e…" at bounding box center [322, 309] width 0 height 12
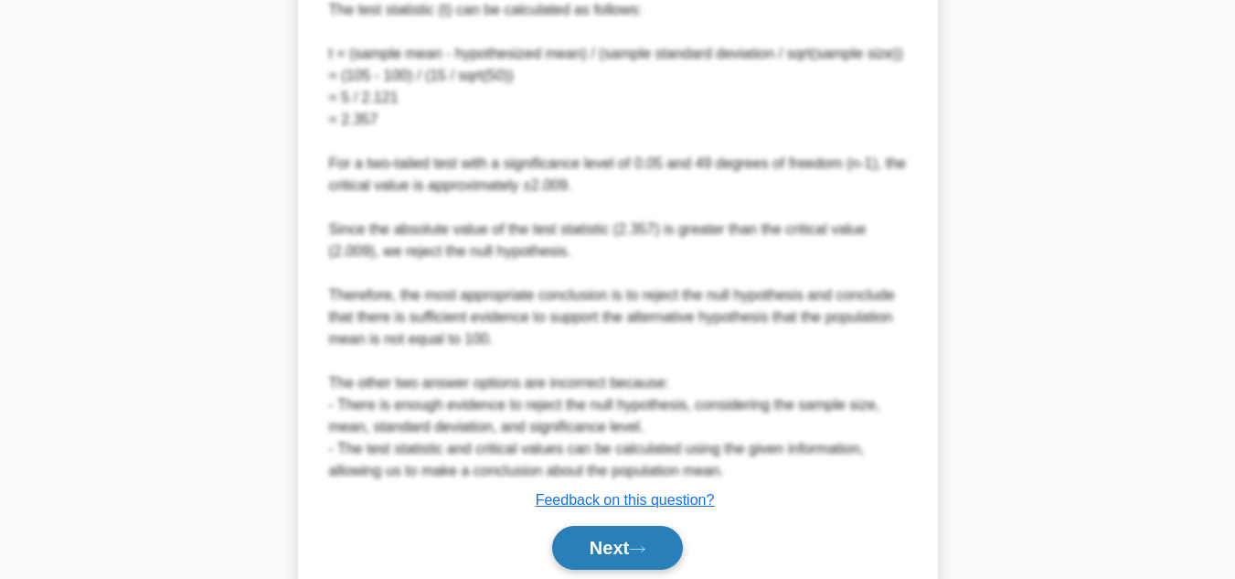
click at [595, 547] on button "Next" at bounding box center [617, 548] width 131 height 44
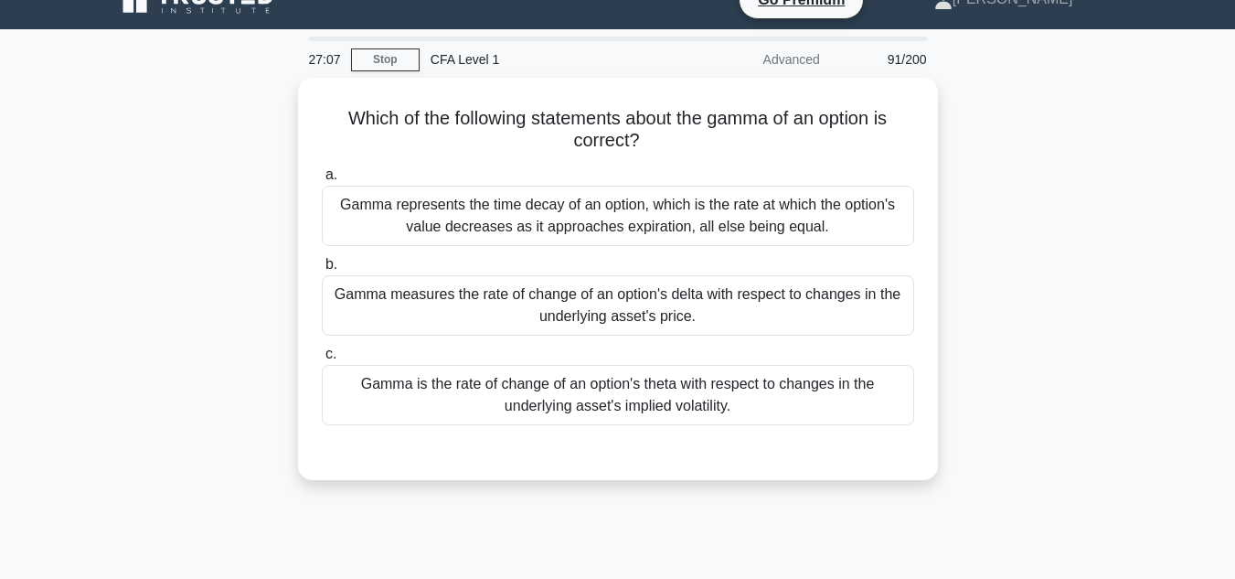
scroll to position [27, 0]
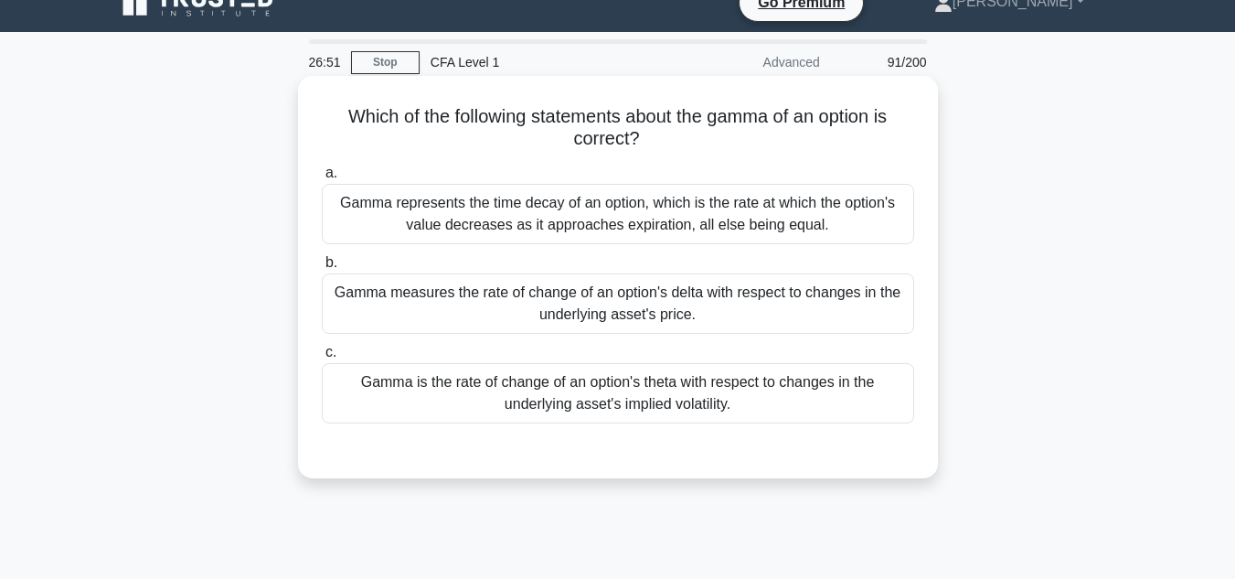
click at [795, 334] on div "Gamma measures the rate of change of an option's delta with respect to changes …" at bounding box center [618, 303] width 592 height 60
click at [322, 269] on input "b. Gamma measures the rate of change of an option's delta with respect to chang…" at bounding box center [322, 263] width 0 height 12
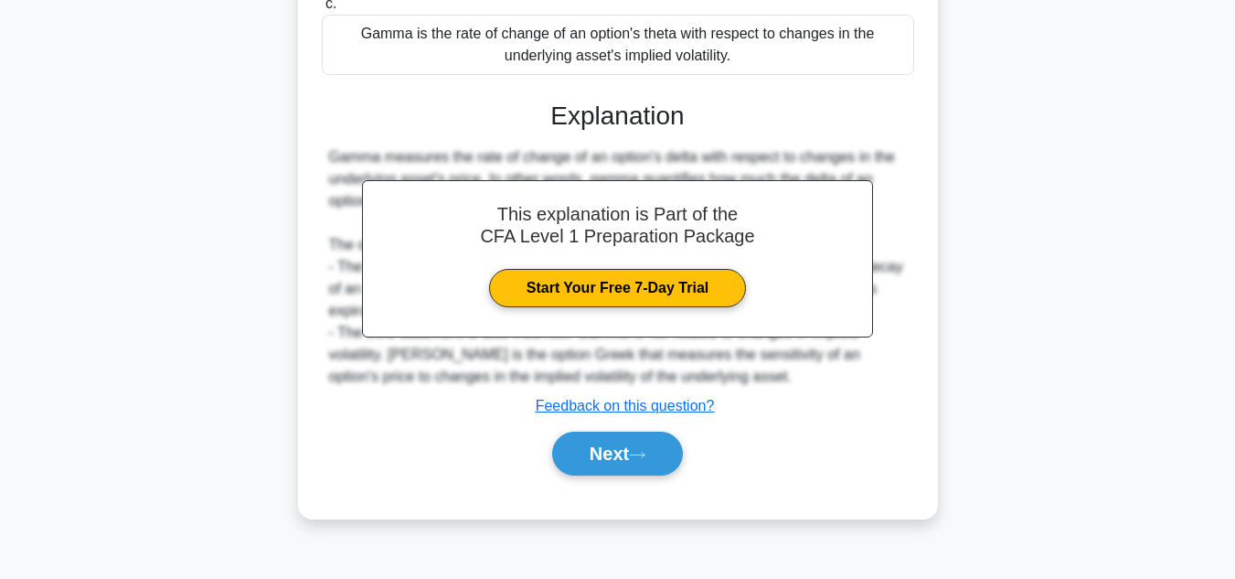
scroll to position [409, 0]
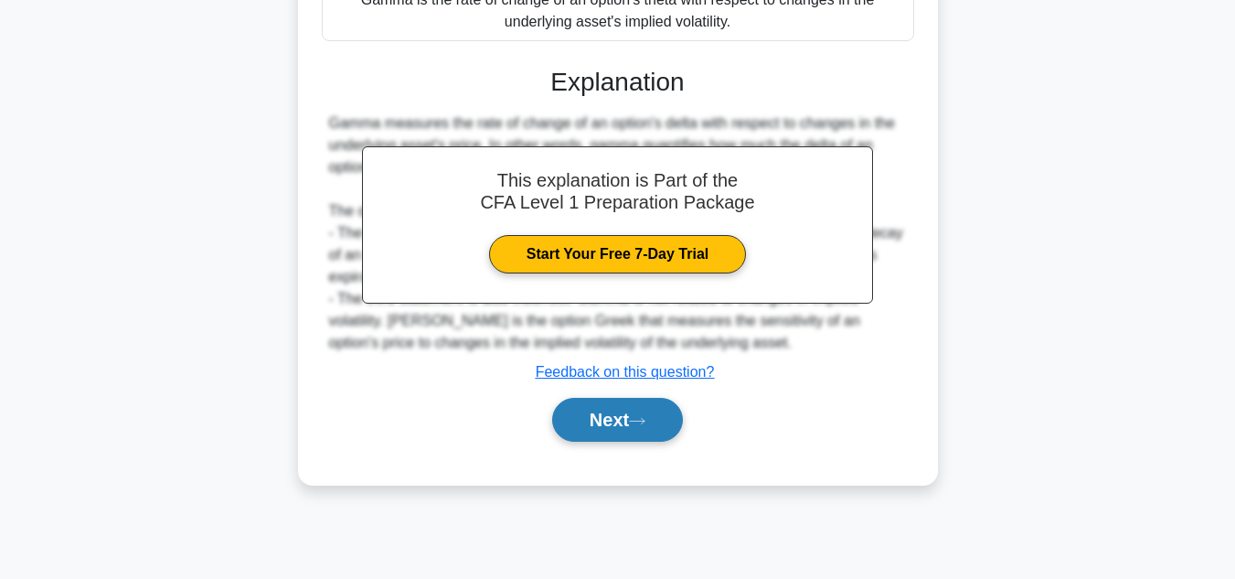
click at [591, 420] on button "Next" at bounding box center [617, 420] width 131 height 44
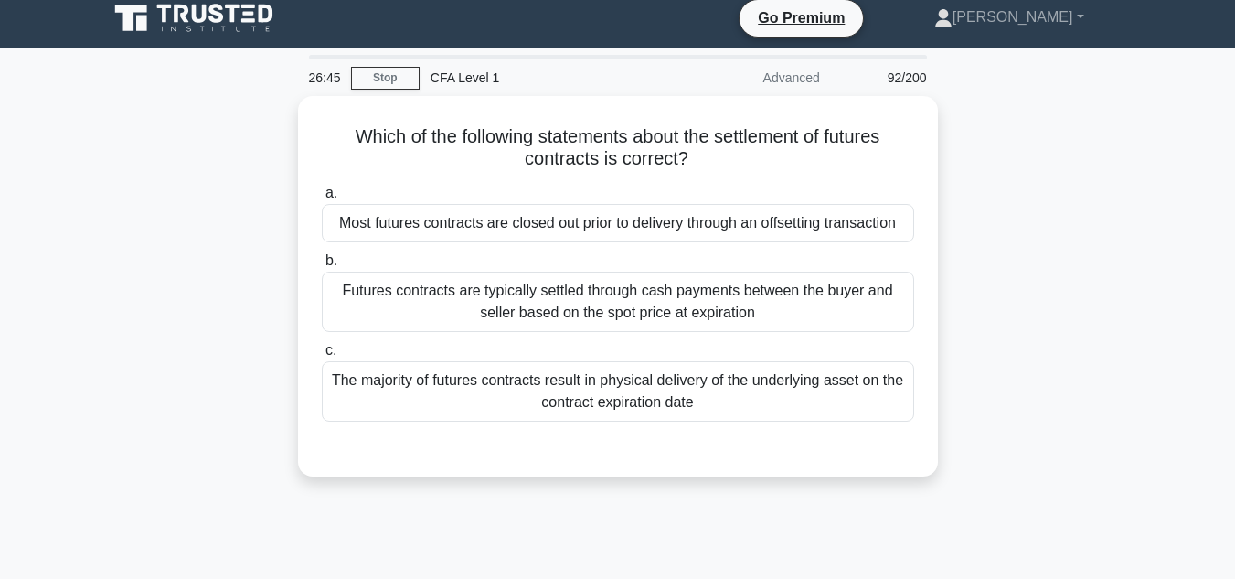
scroll to position [9, 0]
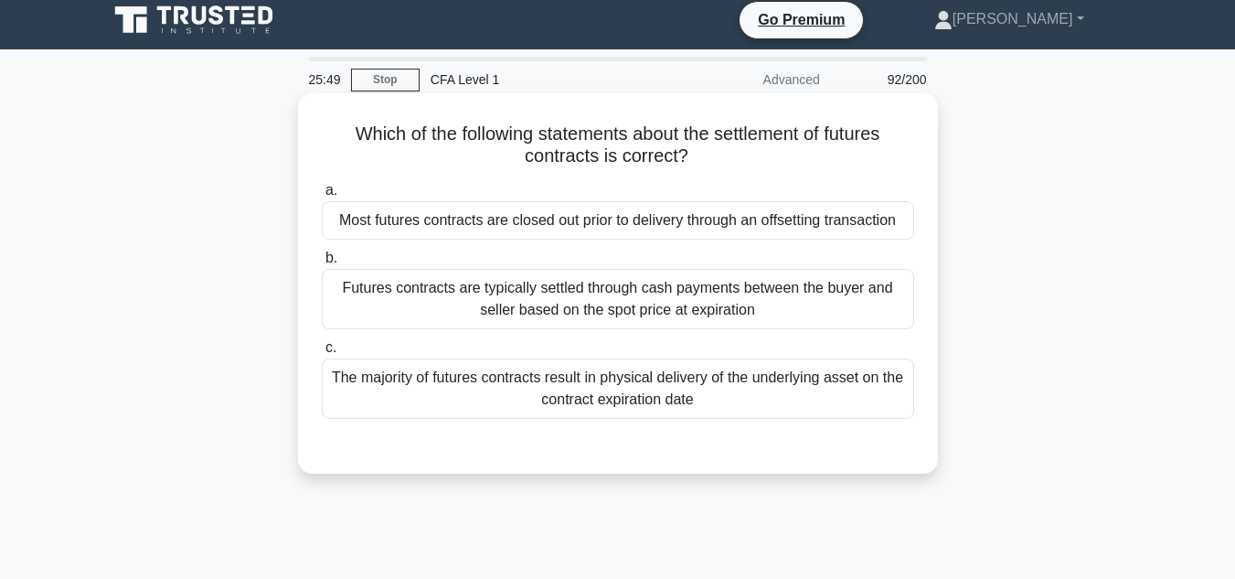
click at [607, 305] on div "Futures contracts are typically settled through cash payments between the buyer…" at bounding box center [618, 299] width 592 height 60
click at [322, 264] on input "b. Futures contracts are typically settled through cash payments between the bu…" at bounding box center [322, 258] width 0 height 12
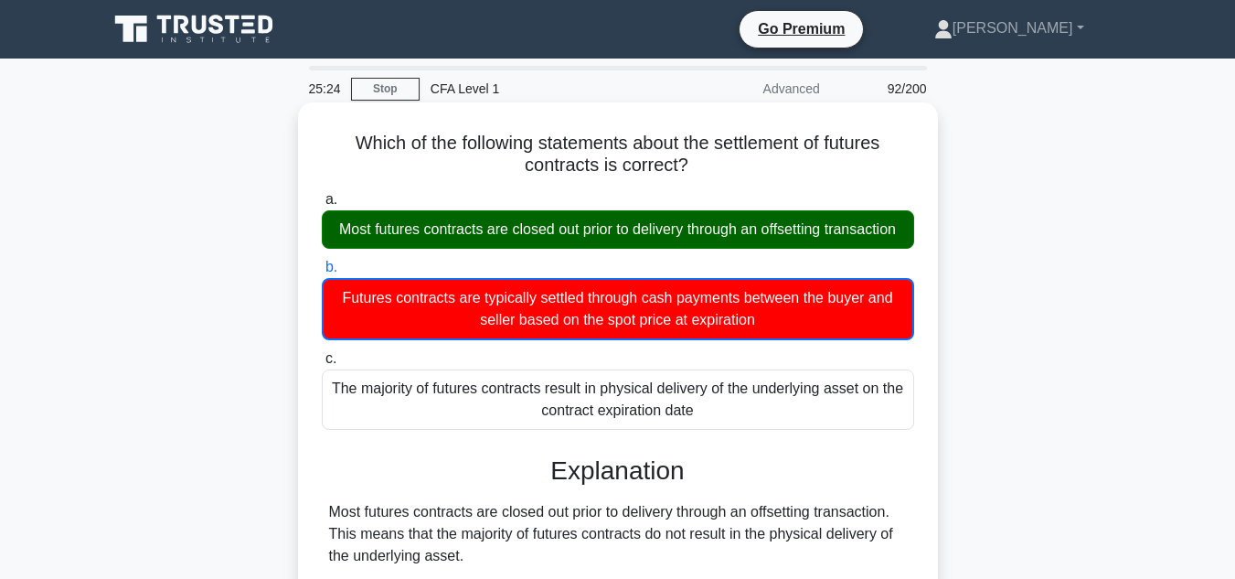
scroll to position [409, 0]
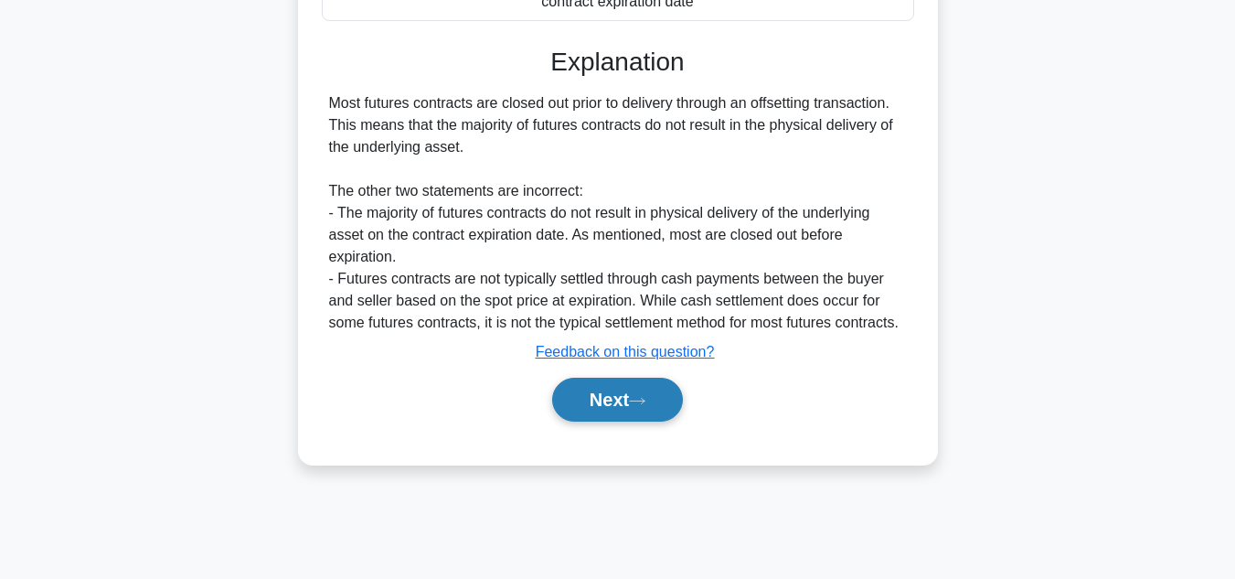
click at [624, 421] on button "Next" at bounding box center [617, 400] width 131 height 44
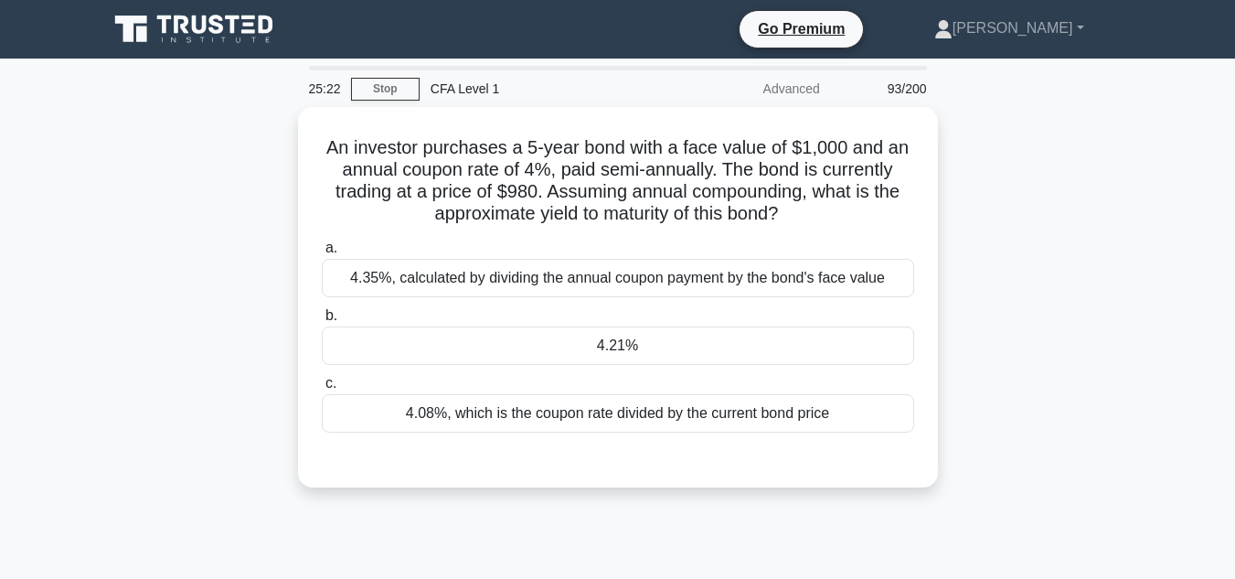
scroll to position [1, 0]
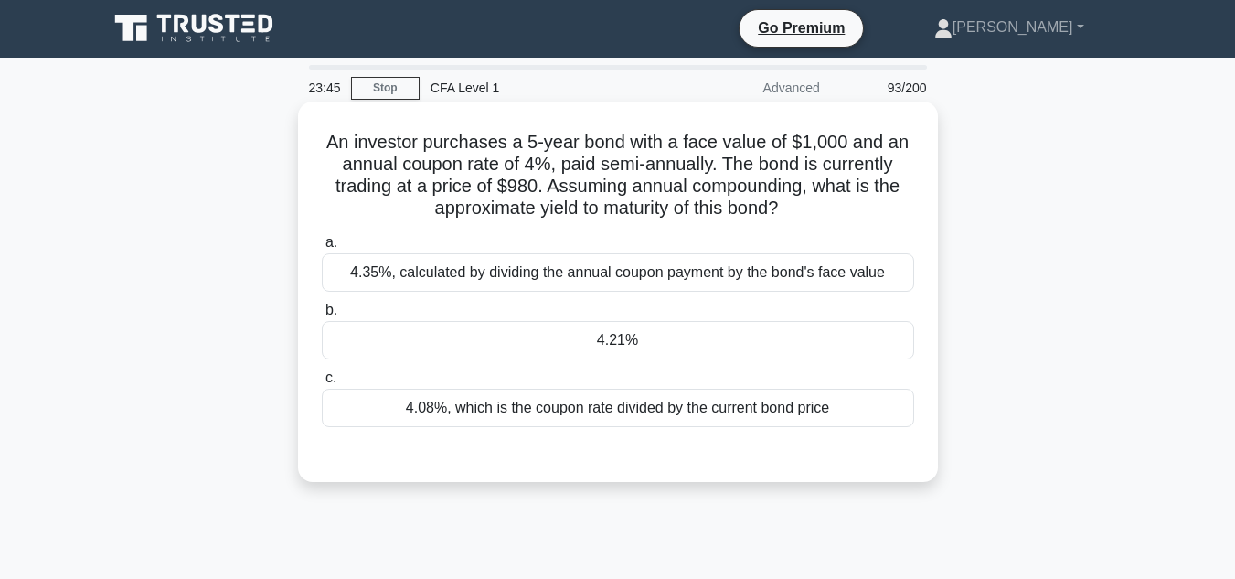
click at [809, 346] on div "4.21%" at bounding box center [618, 340] width 592 height 38
click at [322, 316] on input "b. 4.21%" at bounding box center [322, 310] width 0 height 12
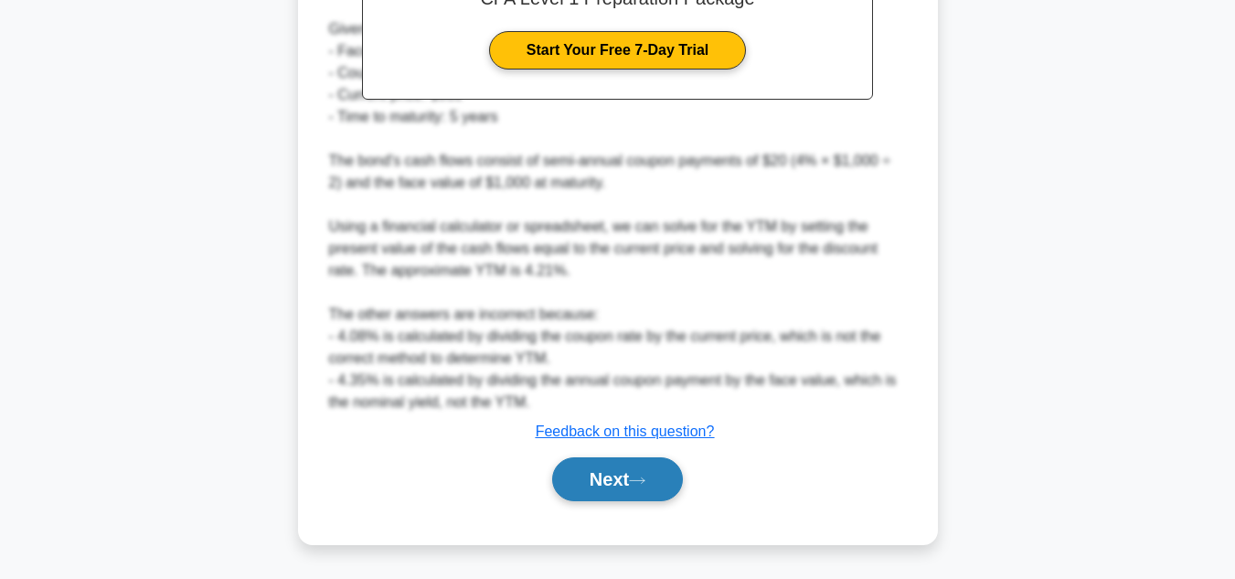
click at [644, 481] on icon at bounding box center [637, 480] width 16 height 10
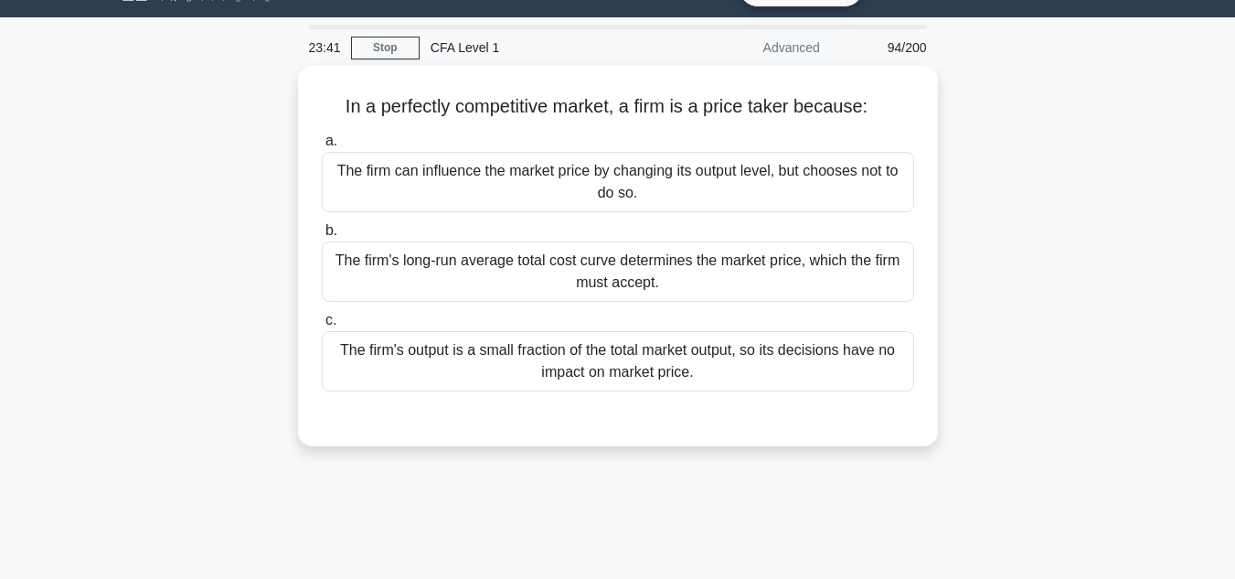
scroll to position [5, 0]
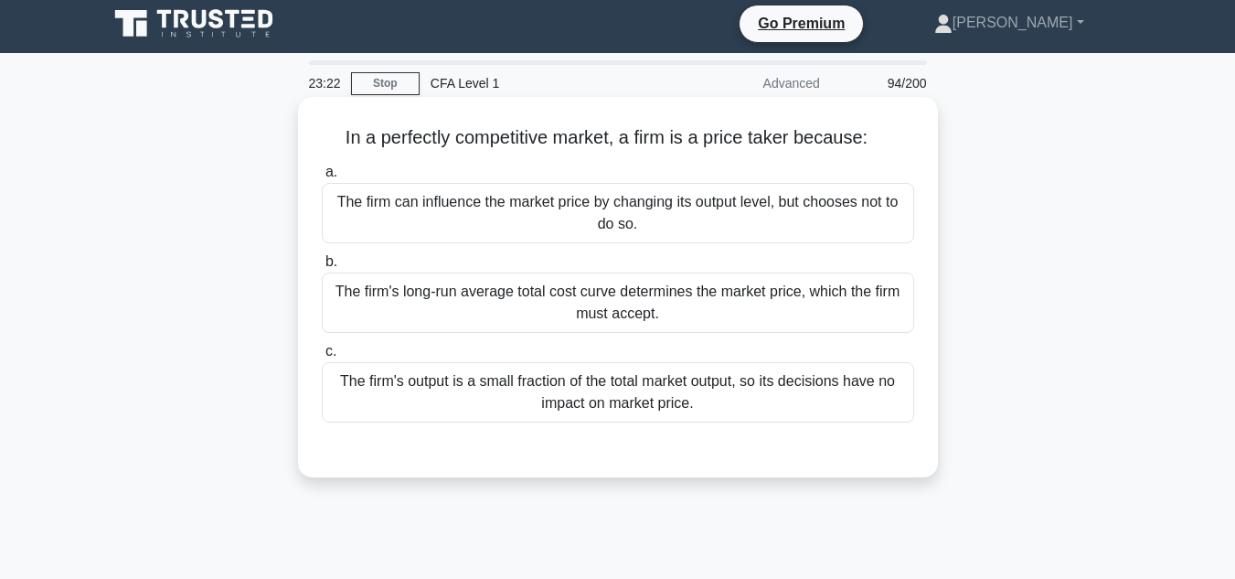
click at [869, 304] on div "The firm's long-run average total cost curve determines the market price, which…" at bounding box center [618, 302] width 592 height 60
click at [322, 268] on input "b. The firm's long-run average total cost curve determines the market price, wh…" at bounding box center [322, 262] width 0 height 12
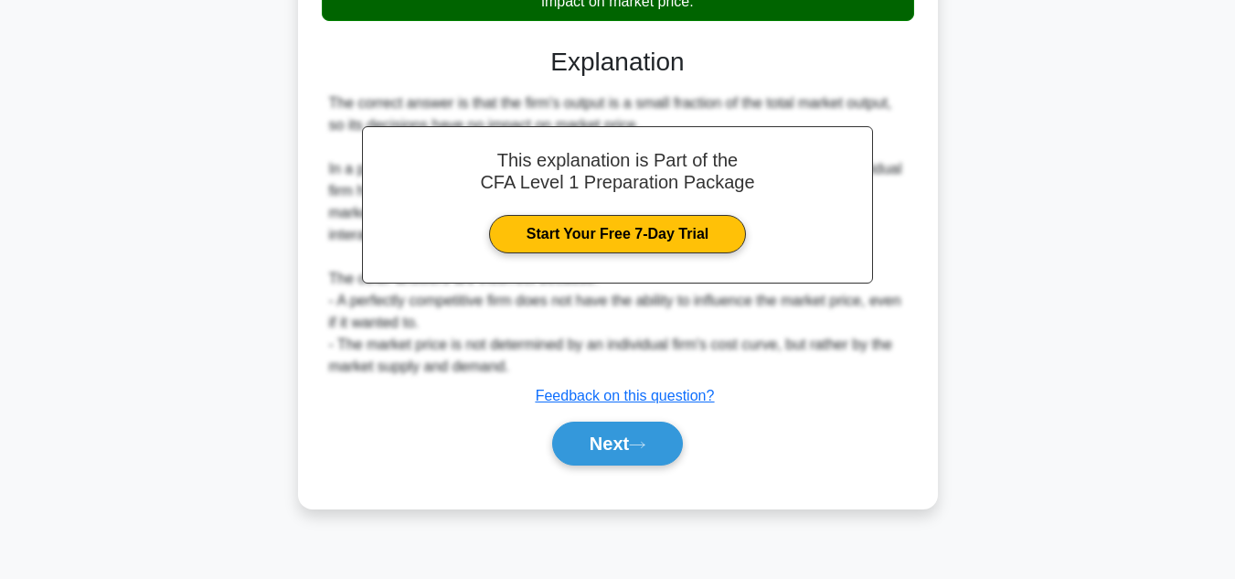
scroll to position [408, 0]
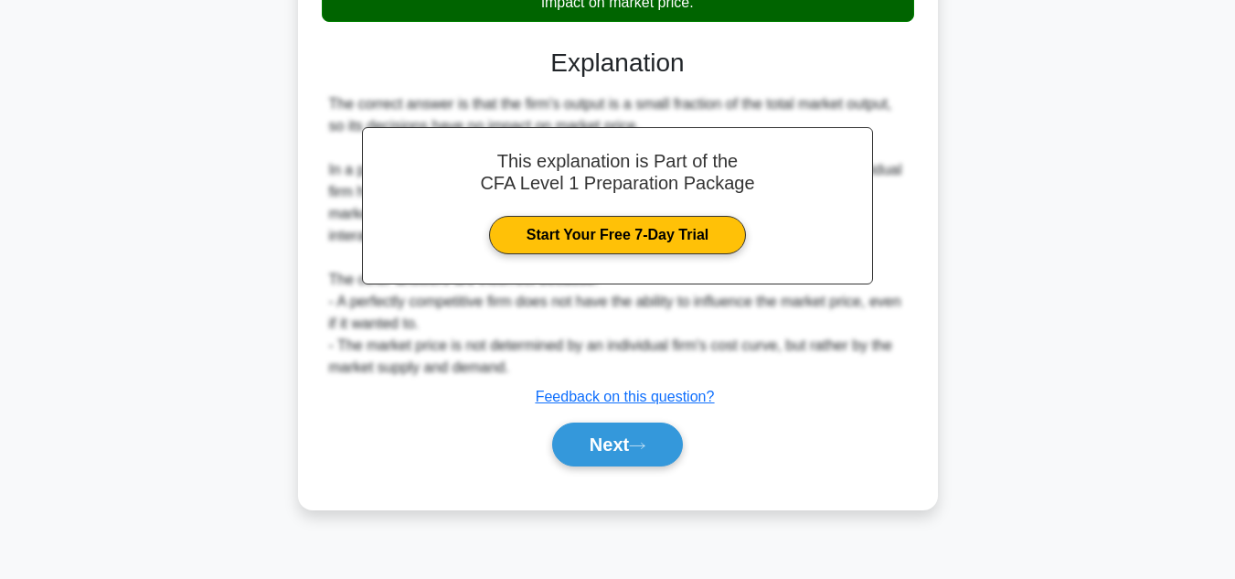
click at [628, 472] on div "Next" at bounding box center [618, 444] width 592 height 59
click at [637, 457] on button "Next" at bounding box center [617, 444] width 131 height 44
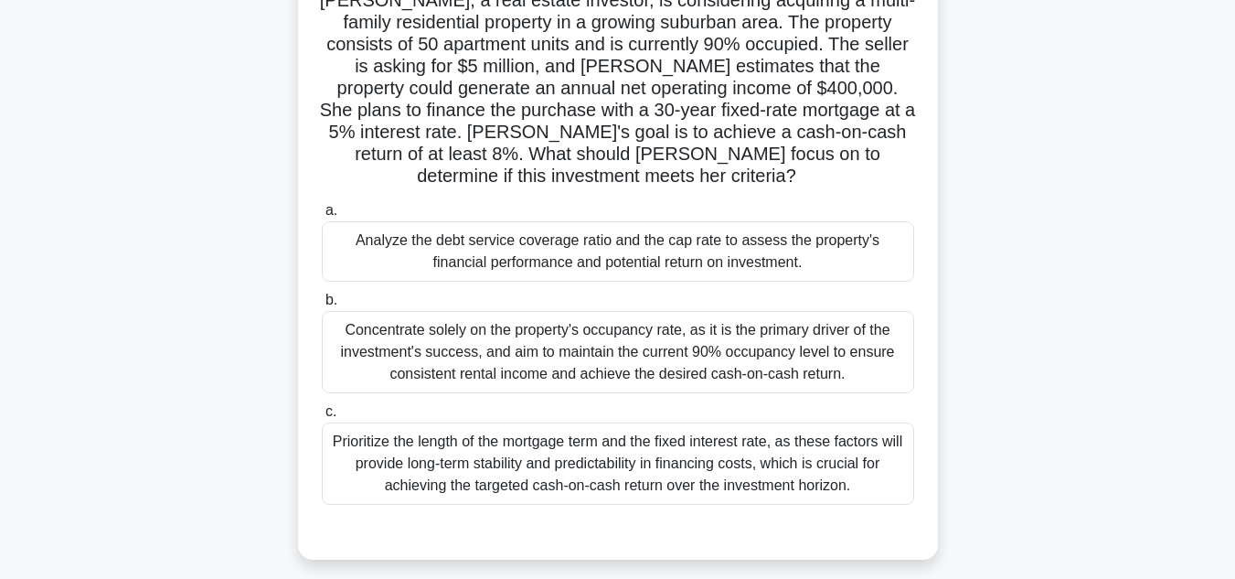
scroll to position [148, 0]
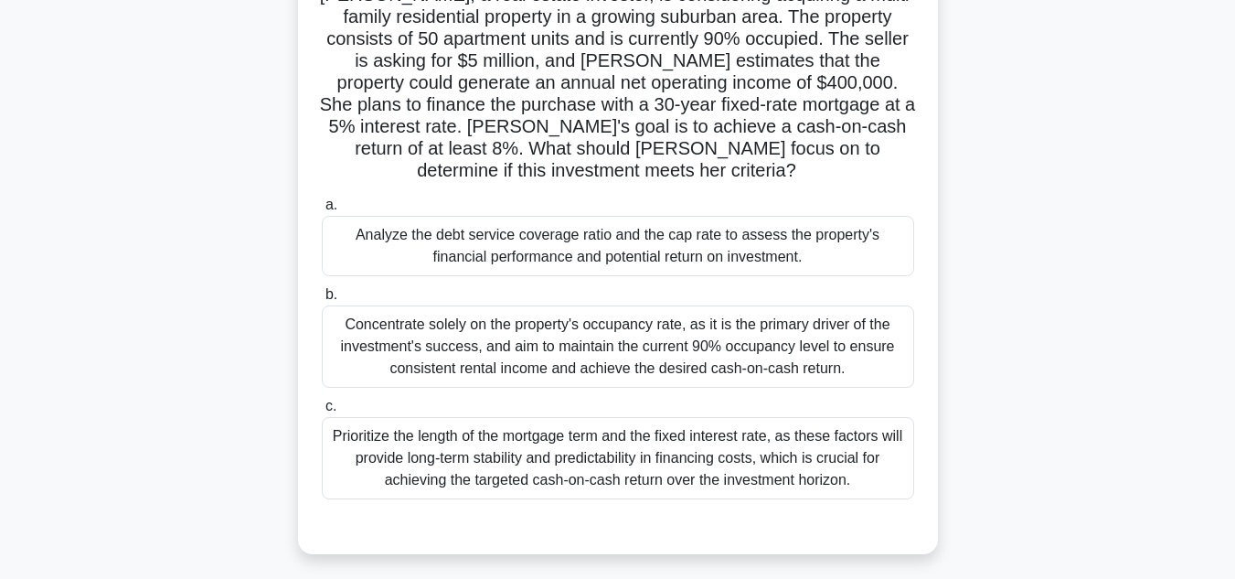
click at [674, 451] on div "Prioritize the length of the mortgage term and the fixed interest rate, as thes…" at bounding box center [618, 458] width 592 height 82
click at [322, 412] on input "c. Prioritize the length of the mortgage term and the fixed interest rate, as t…" at bounding box center [322, 406] width 0 height 12
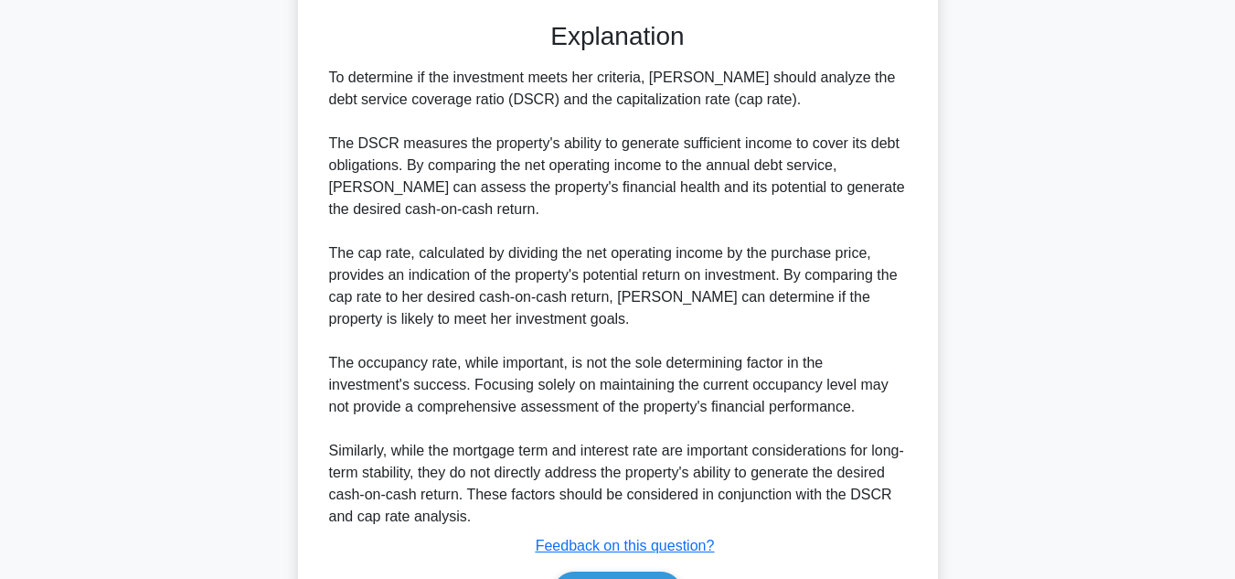
scroll to position [769, 0]
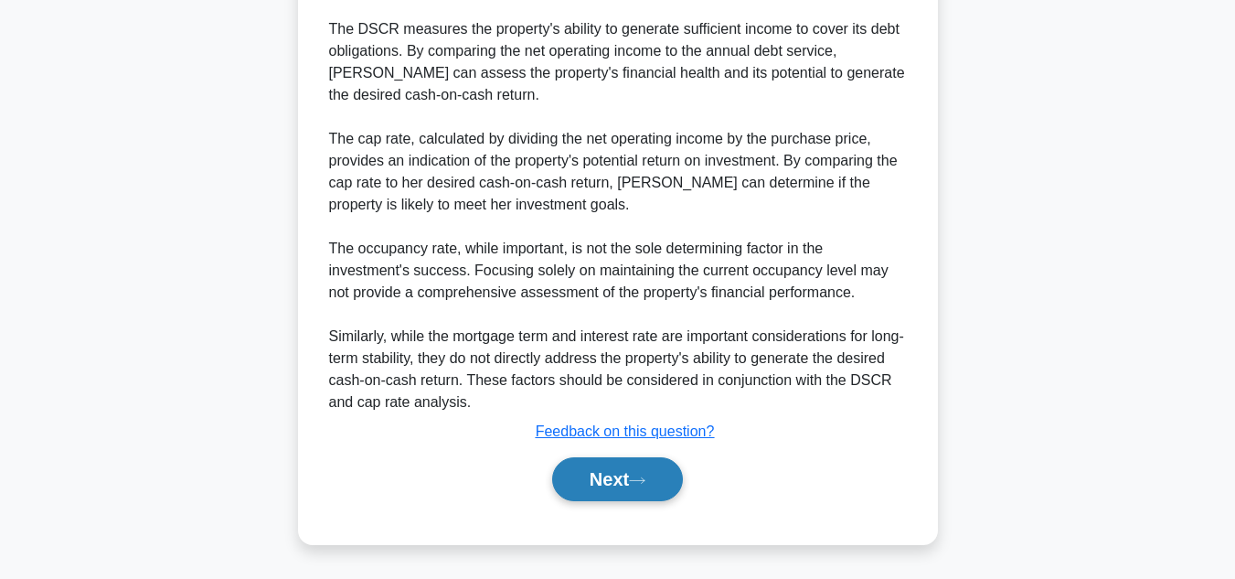
click at [642, 495] on button "Next" at bounding box center [617, 479] width 131 height 44
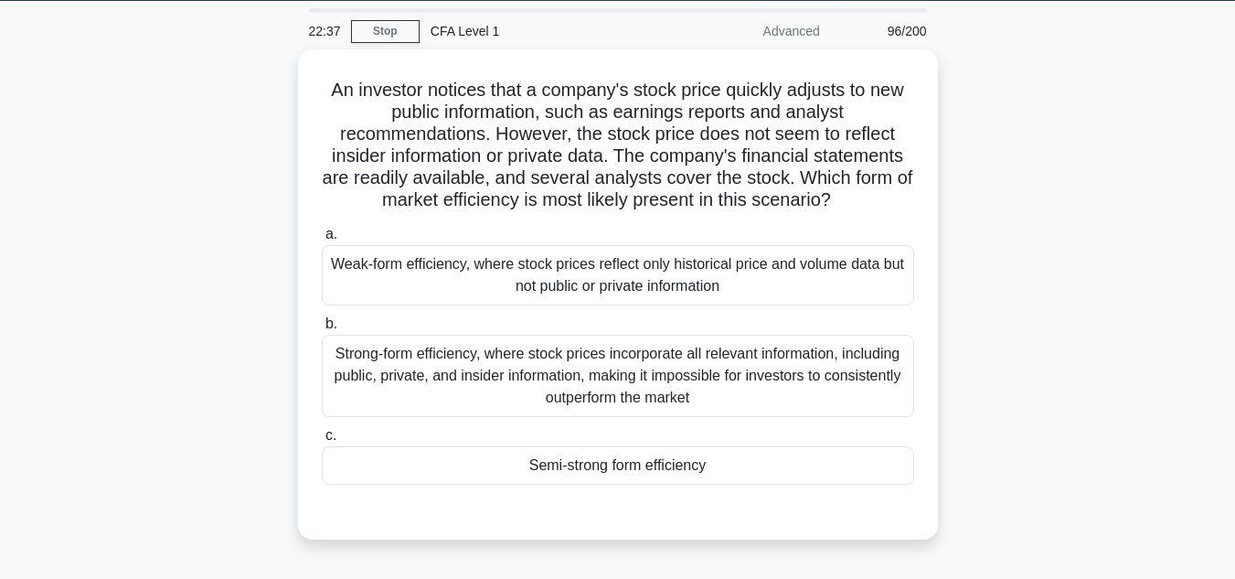
scroll to position [59, 0]
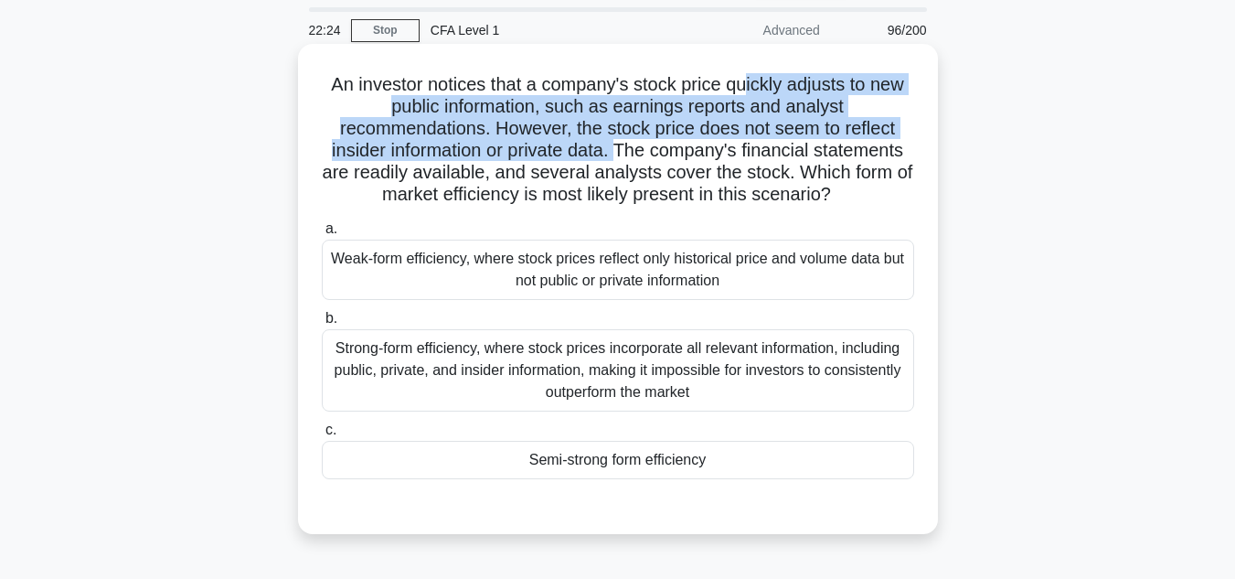
drag, startPoint x: 747, startPoint y: 91, endPoint x: 621, endPoint y: 148, distance: 138.3
click at [621, 148] on h5 "An investor notices that a company's stock price quickly adjusts to new public …" at bounding box center [618, 139] width 596 height 133
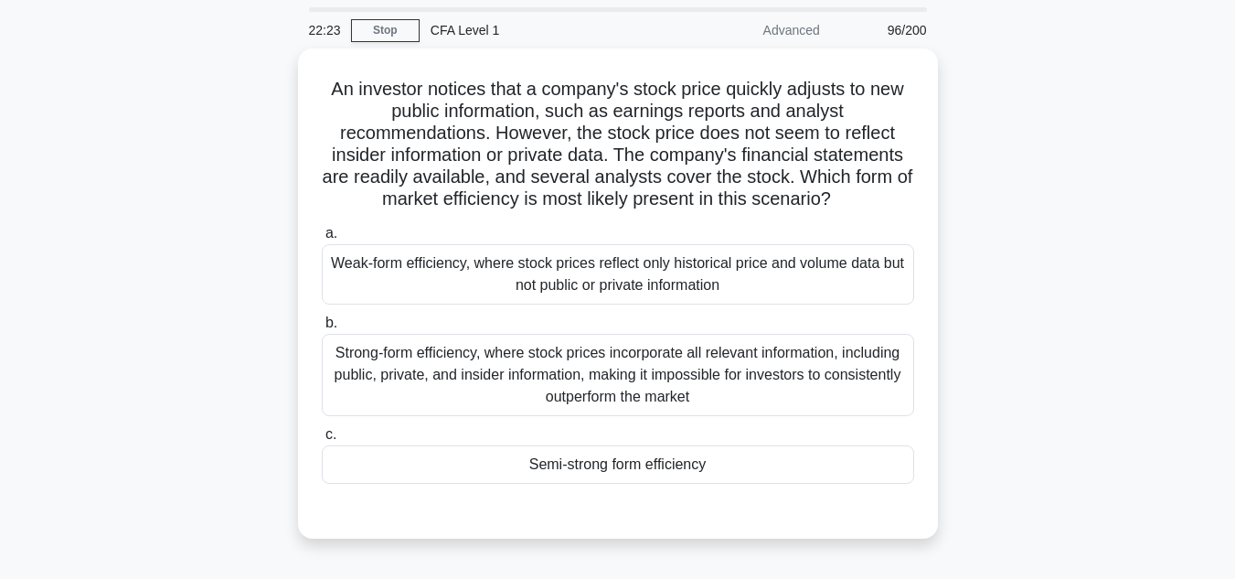
click at [1076, 163] on div "An investor notices that a company's stock price quickly adjusts to new public …" at bounding box center [618, 304] width 1042 height 512
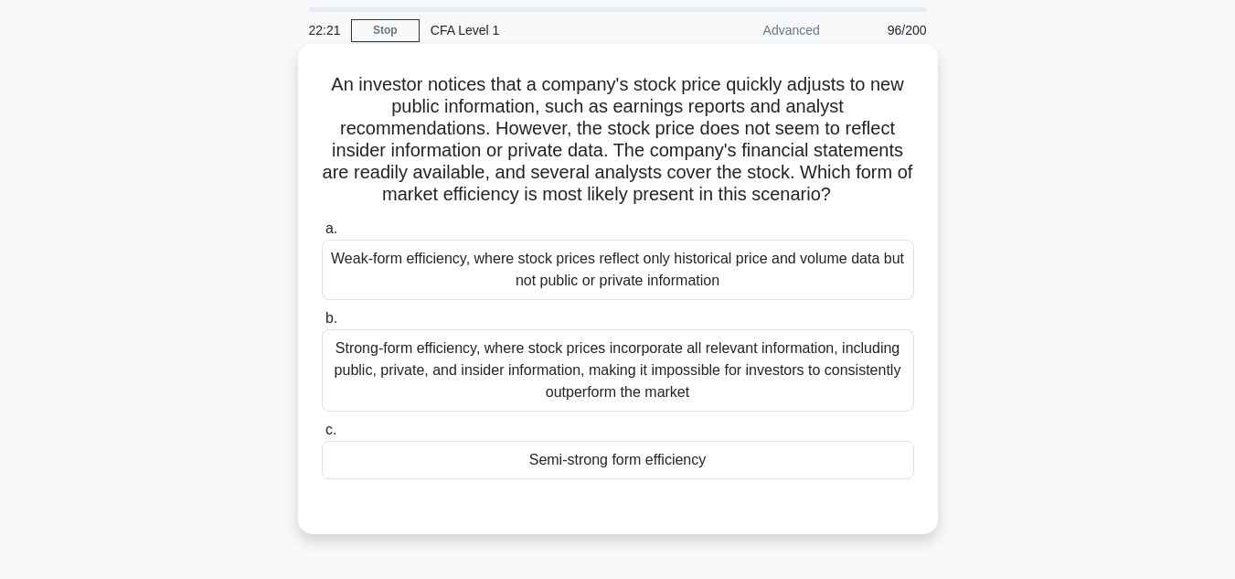
click at [810, 457] on div "Semi-strong form efficiency" at bounding box center [618, 460] width 592 height 38
click at [322, 436] on input "c. Semi-strong form efficiency" at bounding box center [322, 430] width 0 height 12
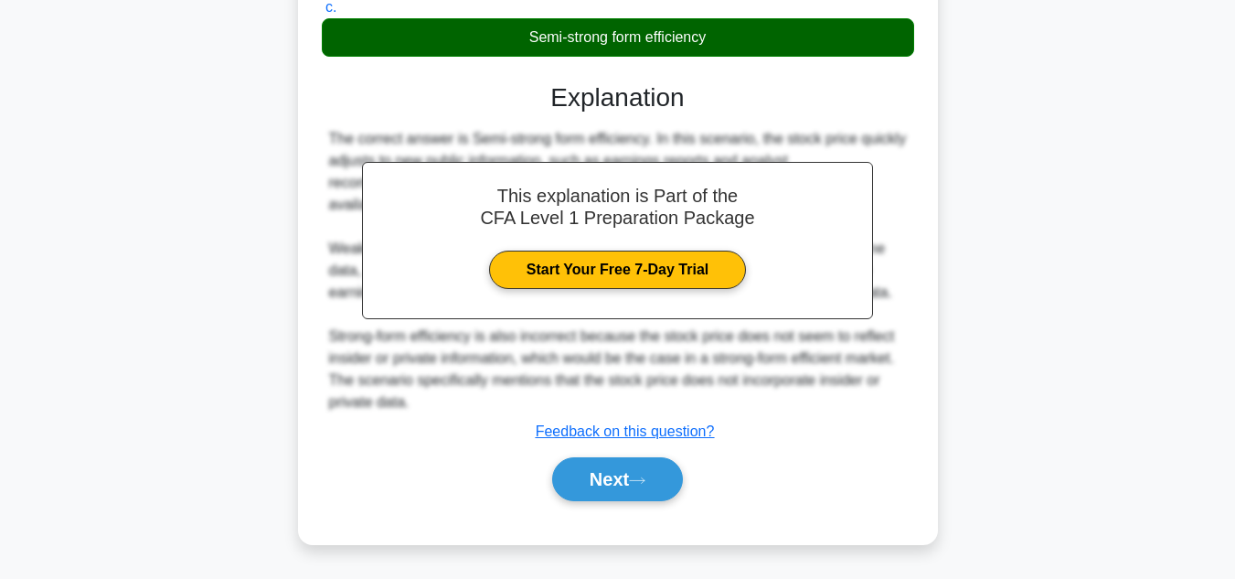
scroll to position [481, 0]
click at [570, 477] on button "Next" at bounding box center [617, 479] width 131 height 44
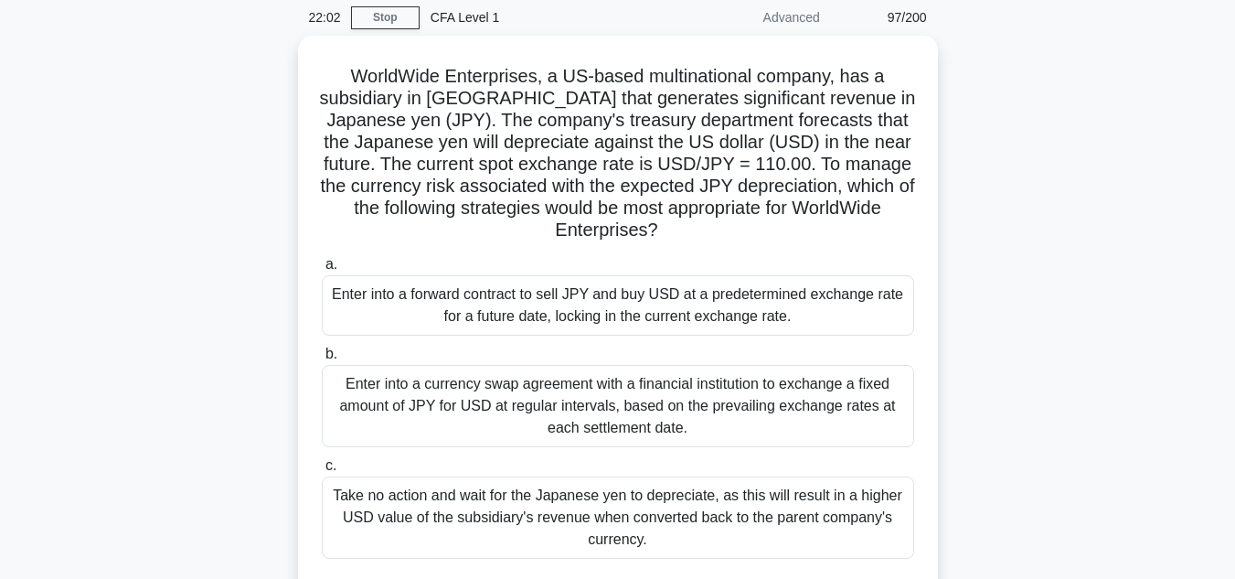
scroll to position [70, 0]
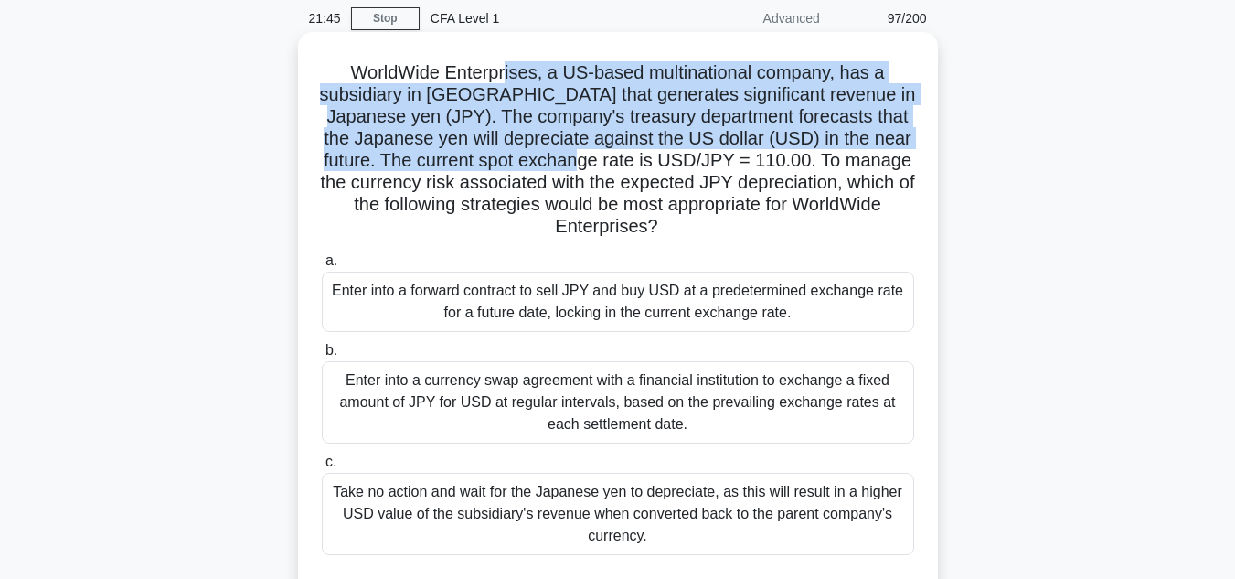
drag, startPoint x: 508, startPoint y: 82, endPoint x: 615, endPoint y: 151, distance: 127.0
click at [615, 151] on h5 "WorldWide Enterprises, a US-based multinational company, has a subsidiary in Ja…" at bounding box center [618, 149] width 596 height 177
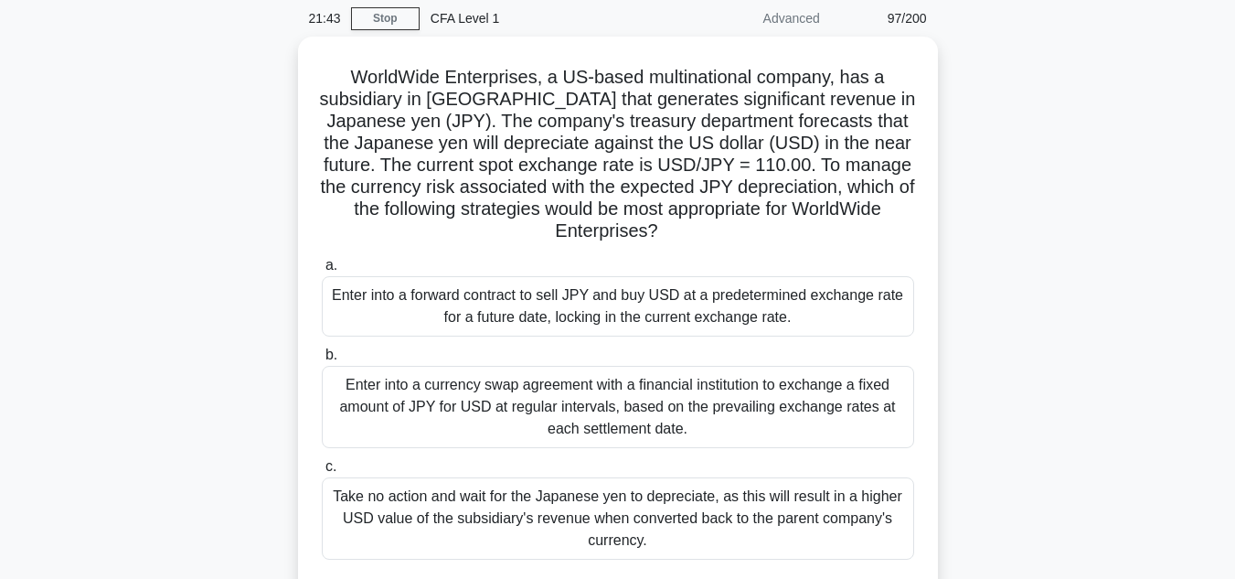
click at [1050, 266] on div "WorldWide Enterprises, a US-based multinational company, has a subsidiary in Ja…" at bounding box center [618, 337] width 1042 height 600
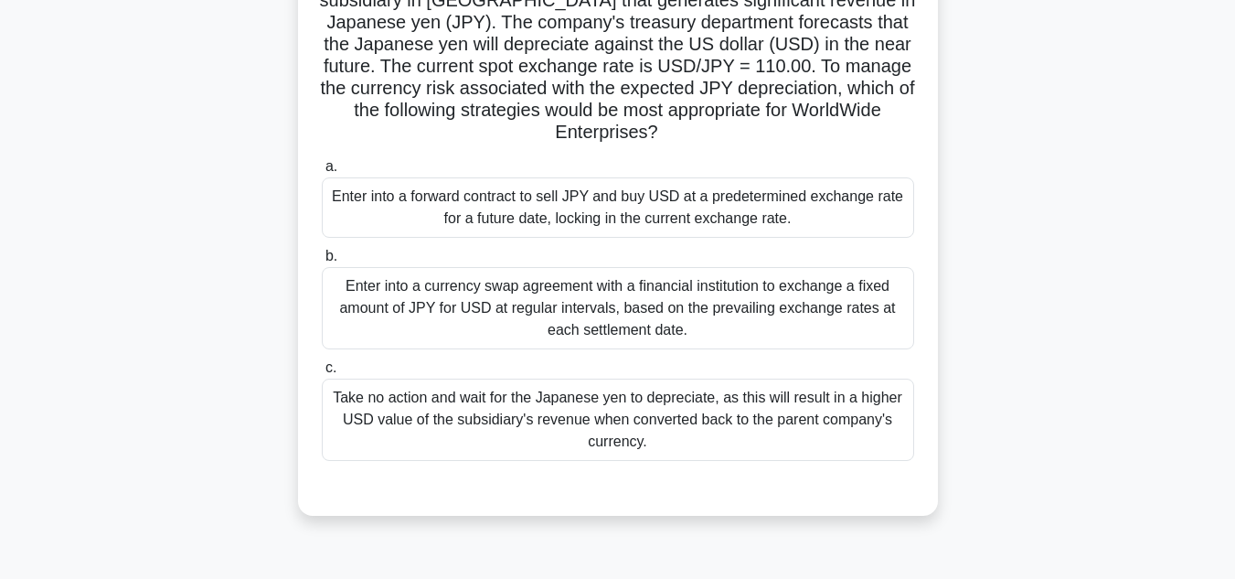
scroll to position [170, 0]
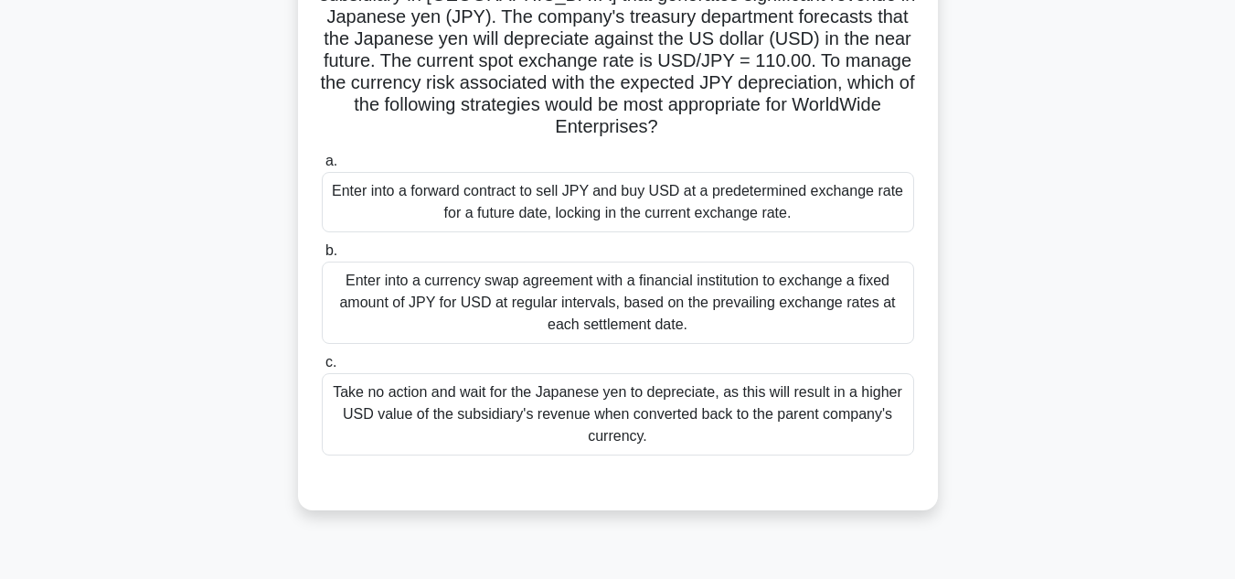
click at [798, 209] on div "Enter into a forward contract to sell JPY and buy USD at a predetermined exchan…" at bounding box center [618, 202] width 592 height 60
click at [322, 167] on input "a. Enter into a forward contract to sell JPY and buy USD at a predetermined exc…" at bounding box center [322, 161] width 0 height 12
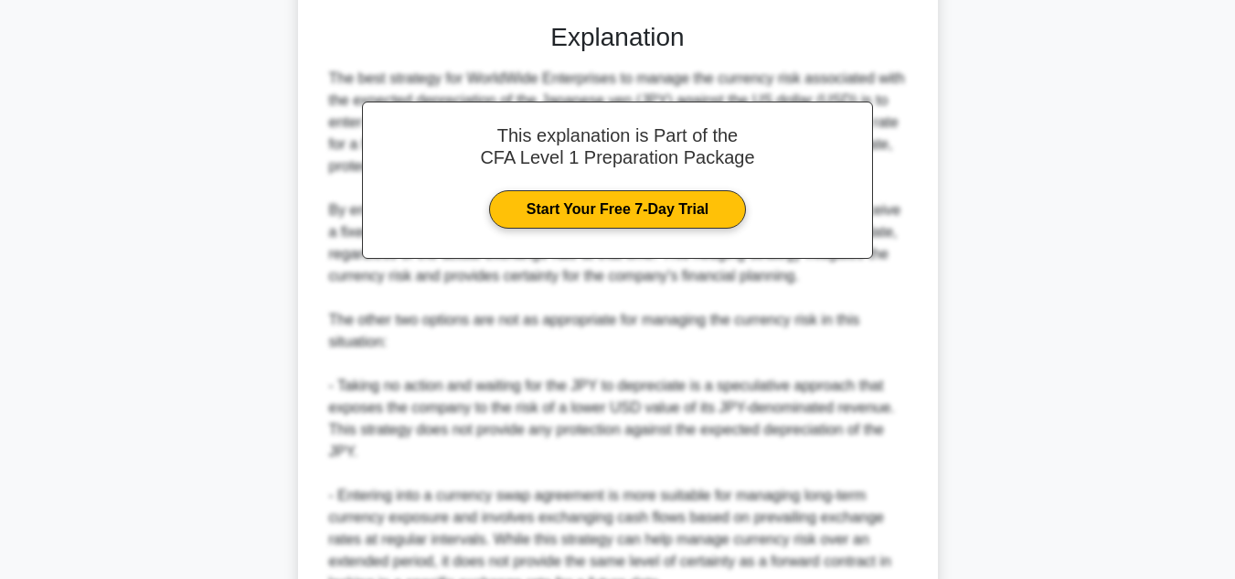
scroll to position [811, 0]
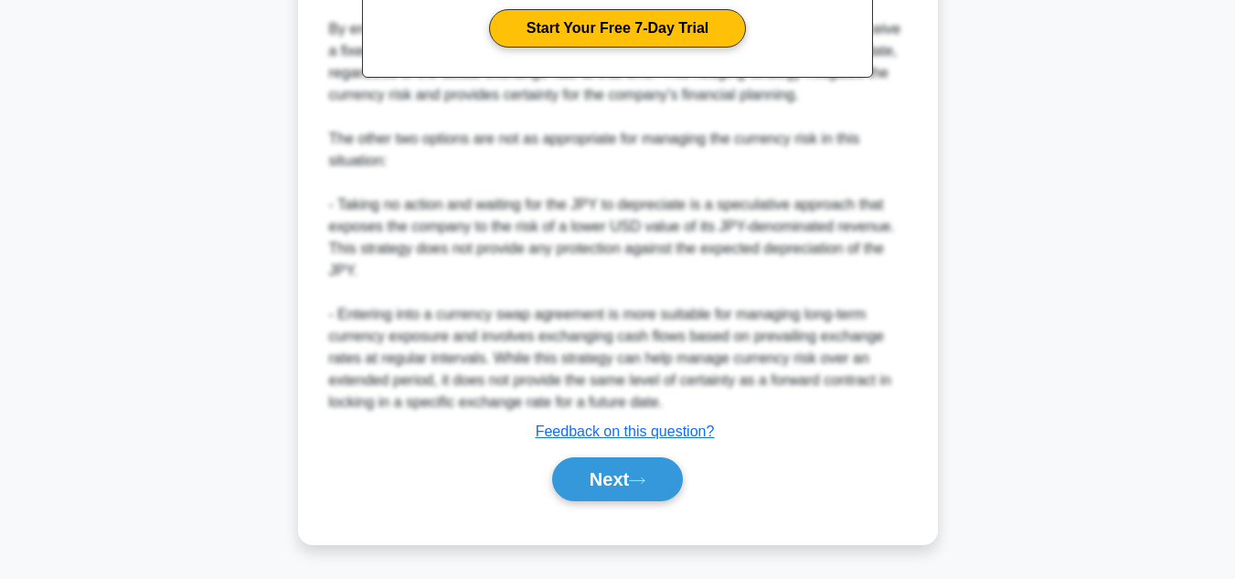
click at [601, 505] on div "Next" at bounding box center [618, 479] width 592 height 59
click at [615, 473] on button "Next" at bounding box center [617, 479] width 131 height 44
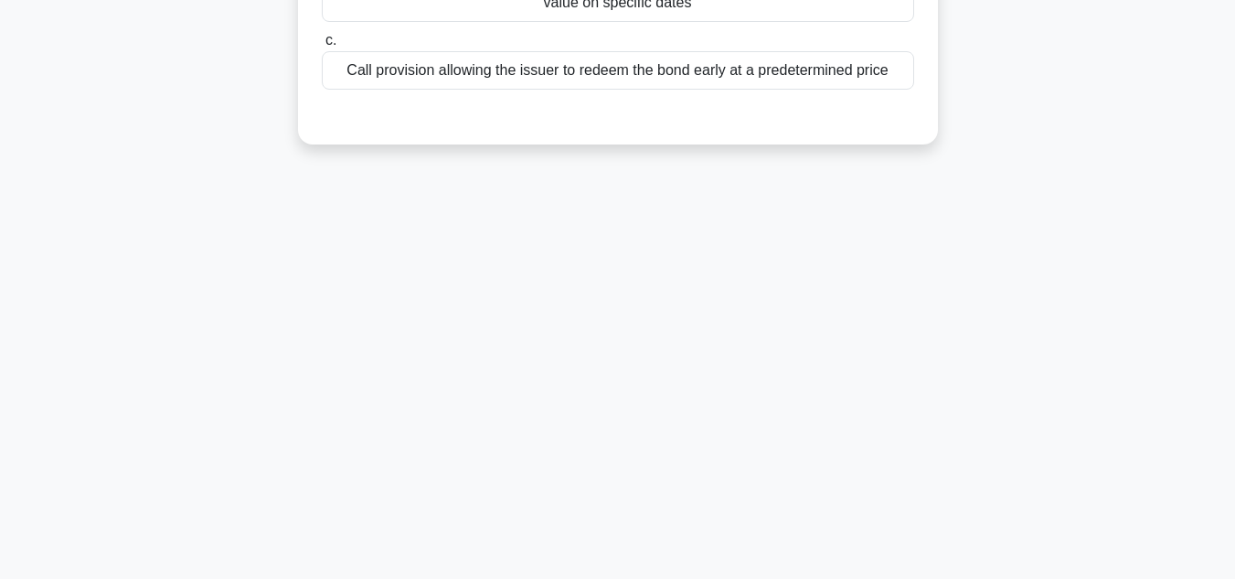
scroll to position [0, 0]
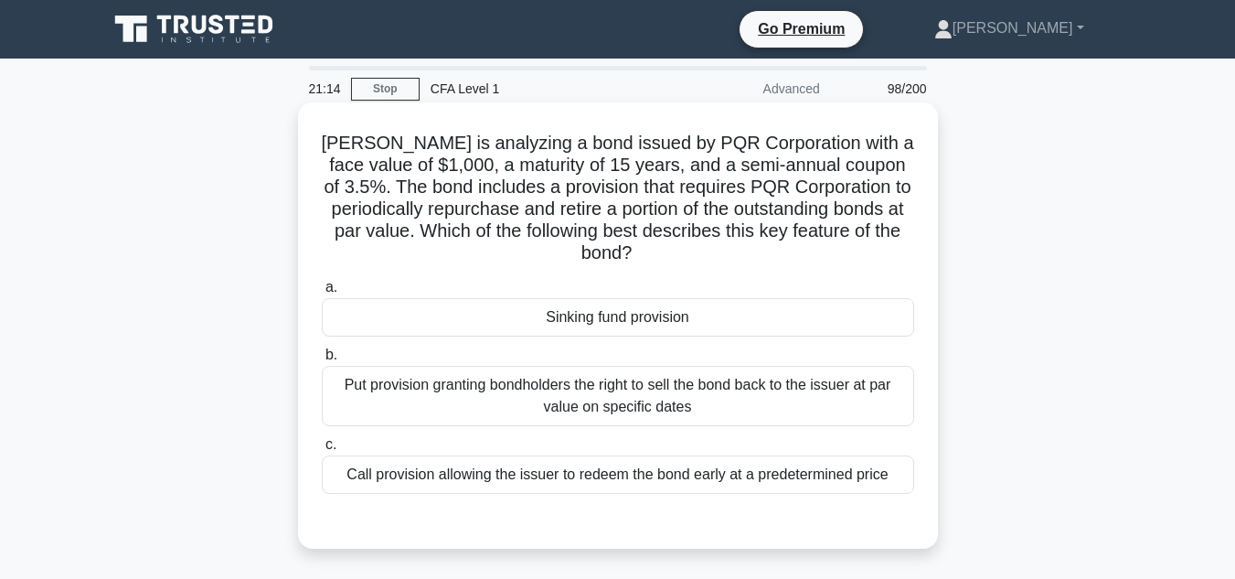
click at [727, 477] on div "Call provision allowing the issuer to redeem the bond early at a predetermined …" at bounding box center [618, 474] width 592 height 38
click at [322, 451] on input "c. Call provision allowing the issuer to redeem the bond early at a predetermin…" at bounding box center [322, 445] width 0 height 12
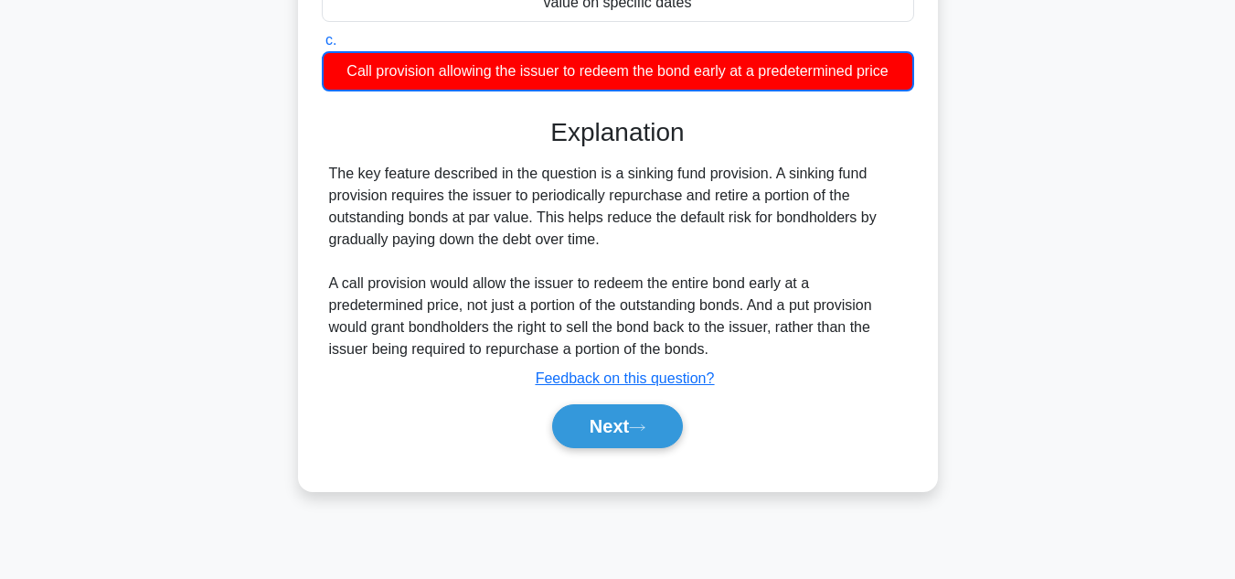
scroll to position [408, 0]
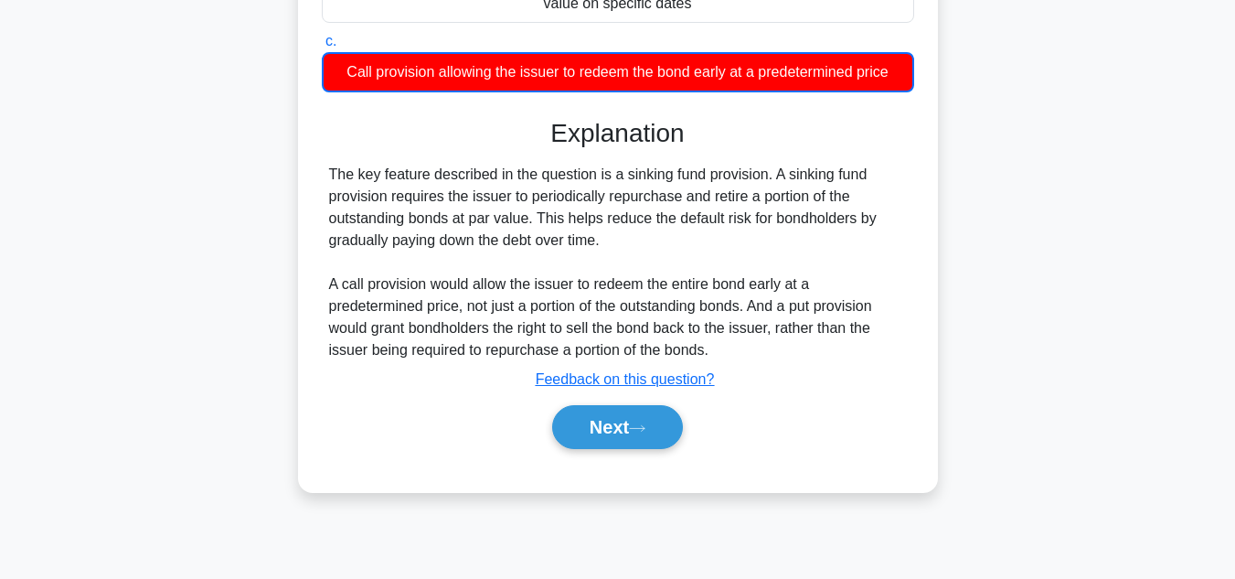
drag, startPoint x: 644, startPoint y: 435, endPoint x: 718, endPoint y: 501, distance: 99.1
click at [718, 501] on div "Samantha is analyzing a bond issued by PQR Corporation with a face value of $1,…" at bounding box center [618, 106] width 1042 height 815
click at [722, 512] on div "Samantha is analyzing a bond issued by PQR Corporation with a face value of $1,…" at bounding box center [618, 106] width 1042 height 815
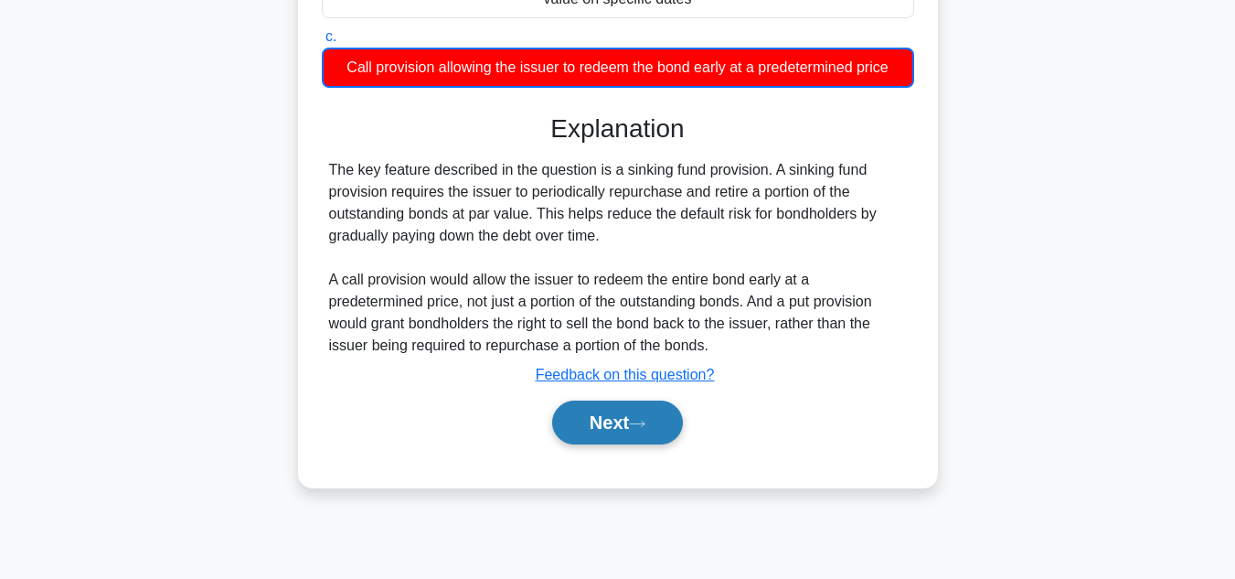
click at [636, 443] on button "Next" at bounding box center [617, 422] width 131 height 44
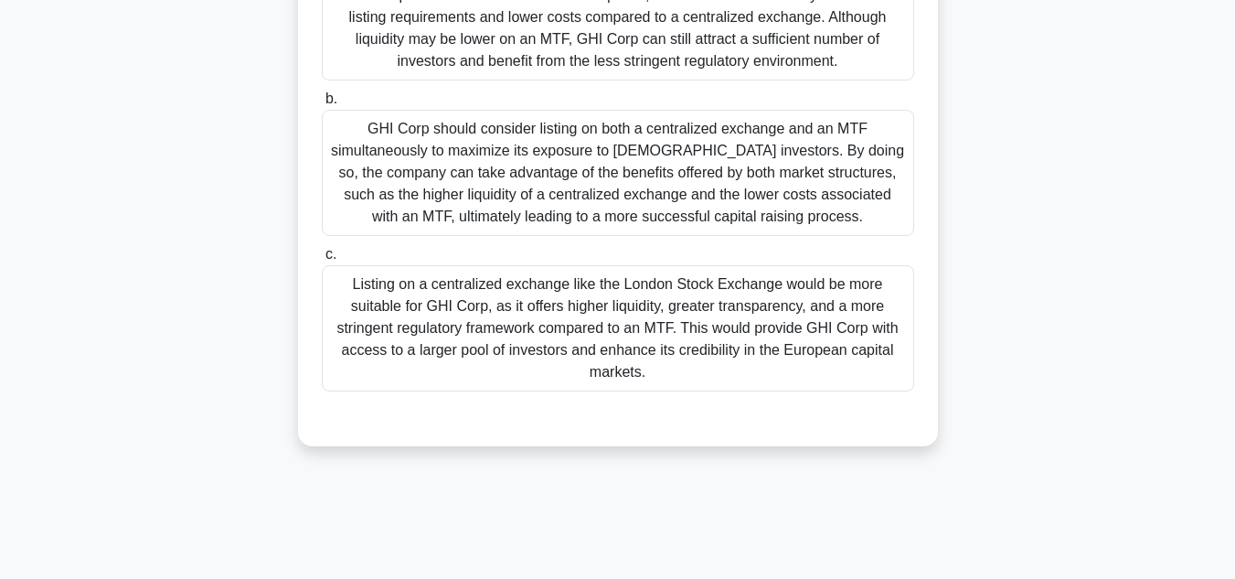
scroll to position [343, 0]
click at [802, 366] on div "Listing on a centralized exchange like the London Stock Exchange would be more …" at bounding box center [618, 329] width 592 height 126
click at [322, 261] on input "c. Listing on a centralized exchange like the London Stock Exchange would be mo…" at bounding box center [322, 256] width 0 height 12
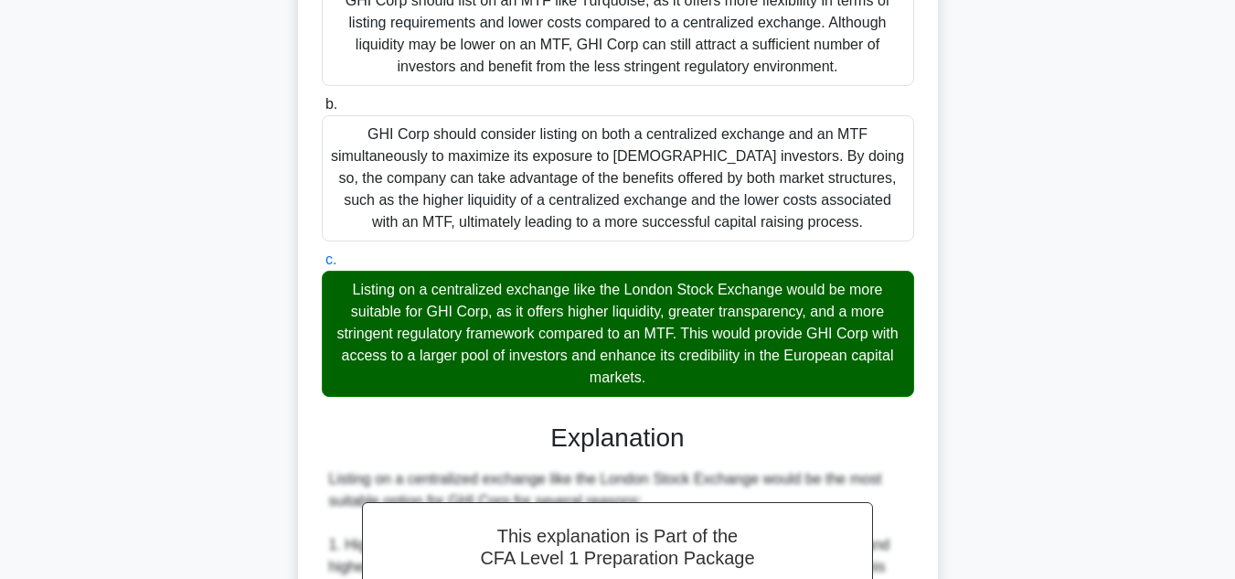
scroll to position [768, 0]
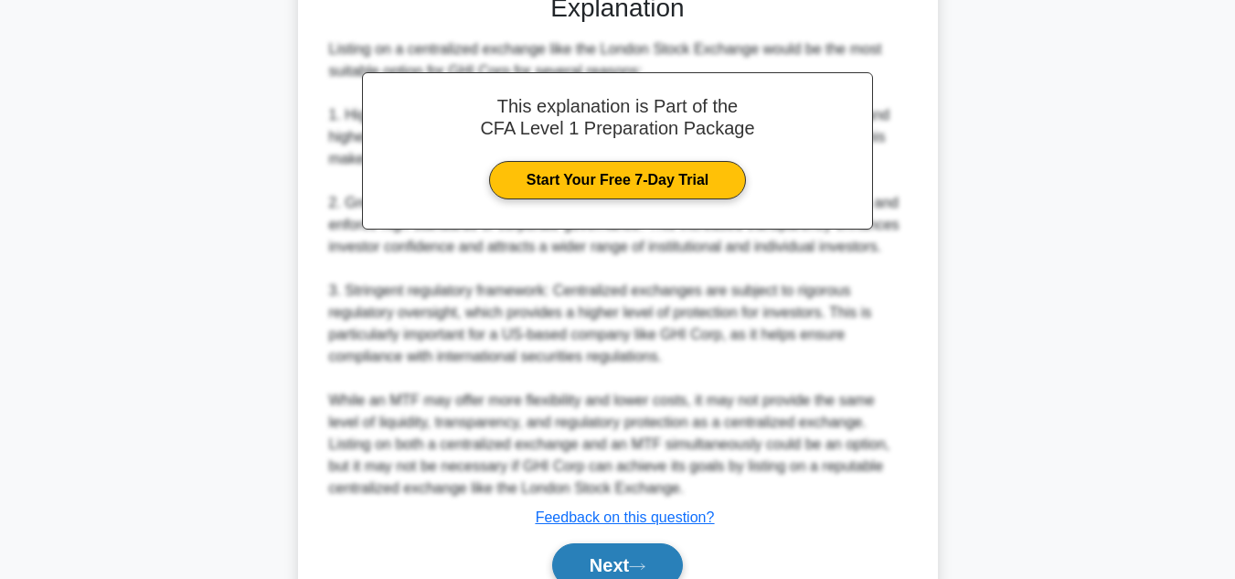
click at [630, 569] on button "Next" at bounding box center [617, 565] width 131 height 44
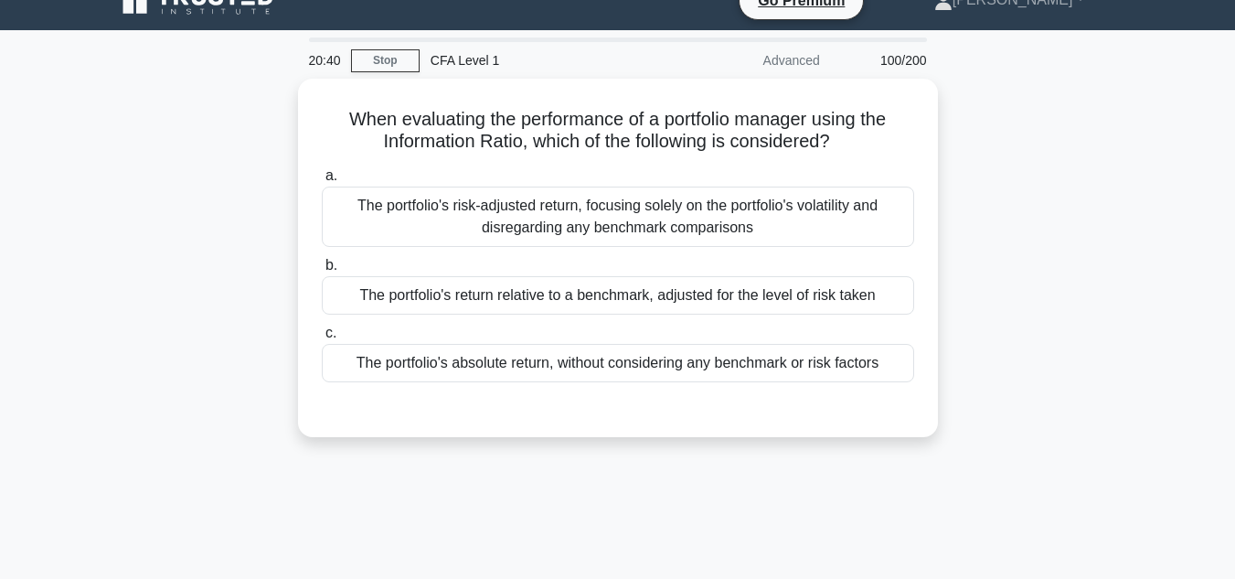
scroll to position [29, 0]
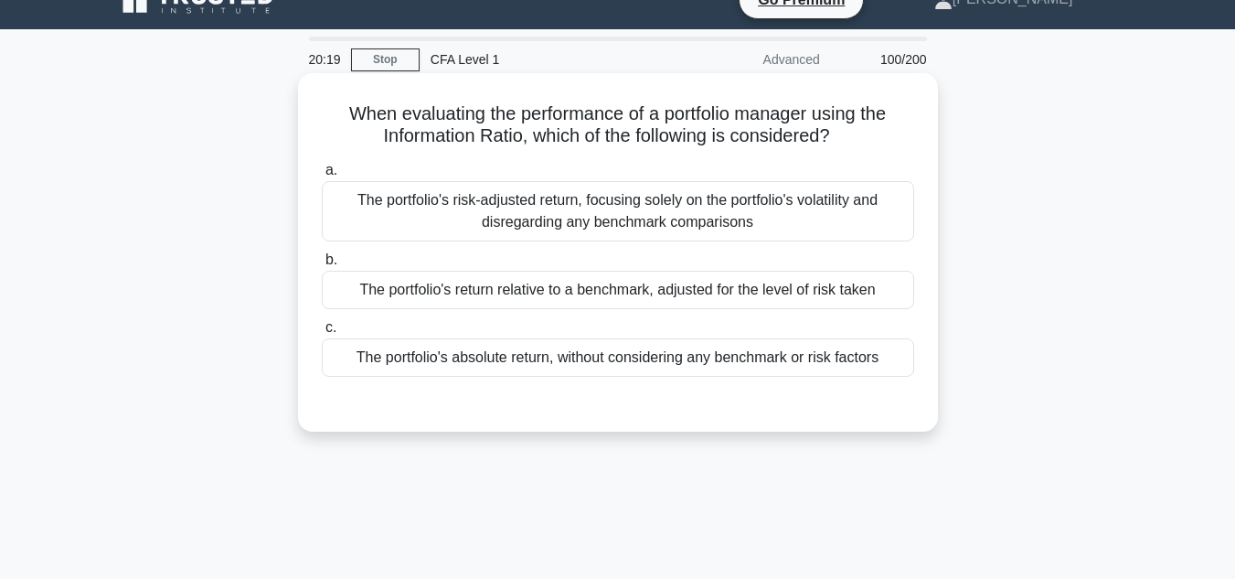
click at [794, 286] on div "The portfolio's return relative to a benchmark, adjusted for the level of risk …" at bounding box center [618, 290] width 592 height 38
click at [322, 266] on input "b. The portfolio's return relative to a benchmark, adjusted for the level of ri…" at bounding box center [322, 260] width 0 height 12
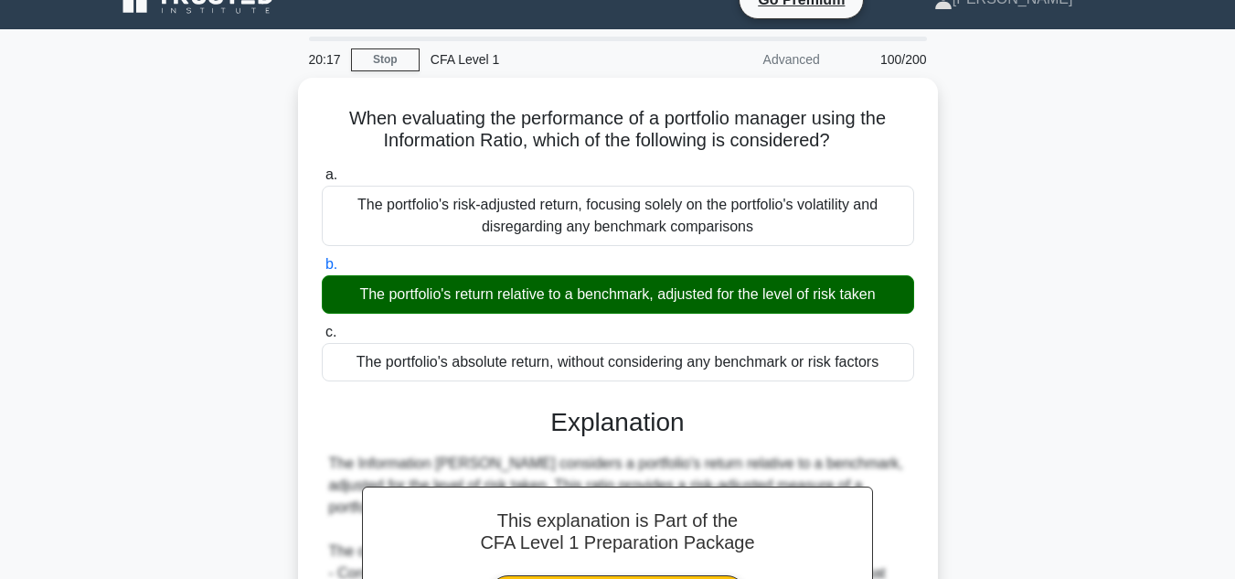
scroll to position [409, 0]
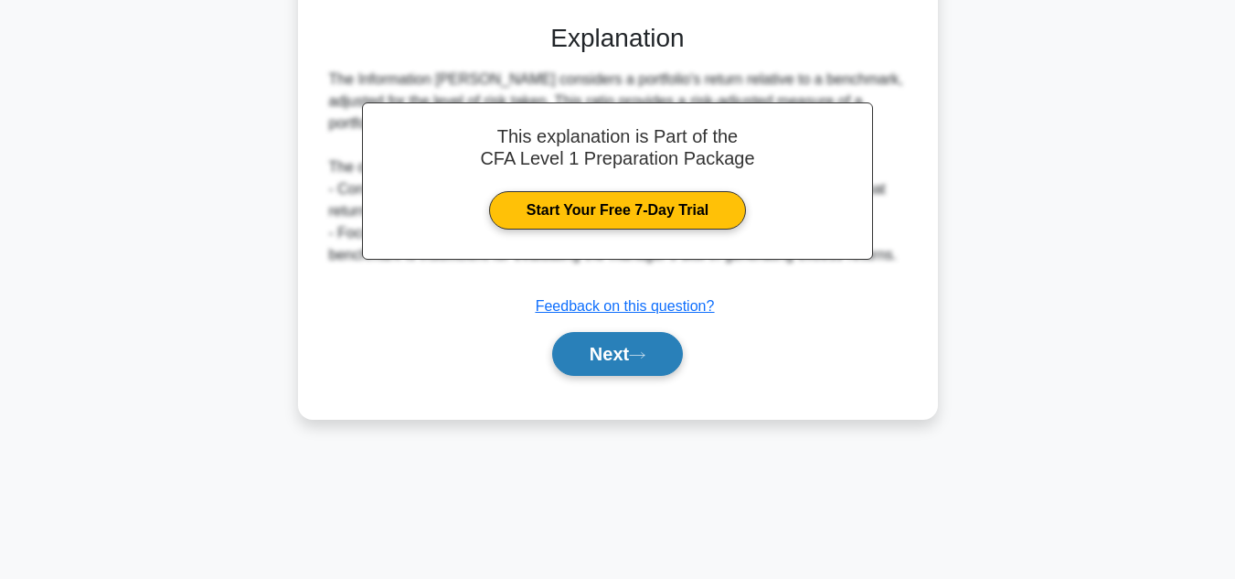
click at [645, 353] on icon at bounding box center [637, 355] width 16 height 10
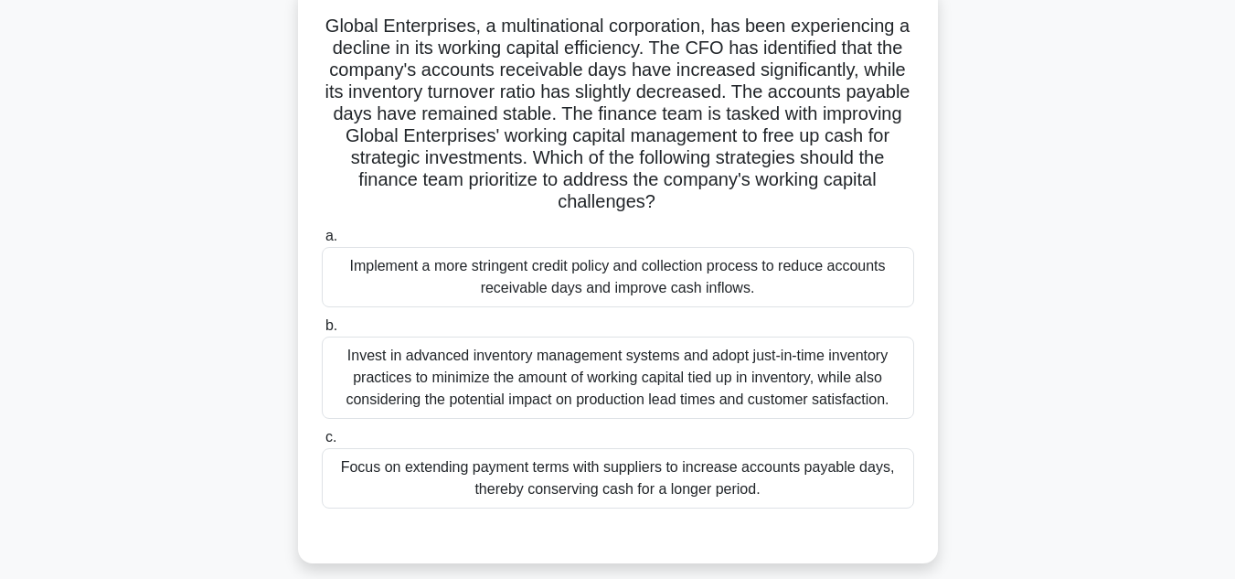
scroll to position [121, 0]
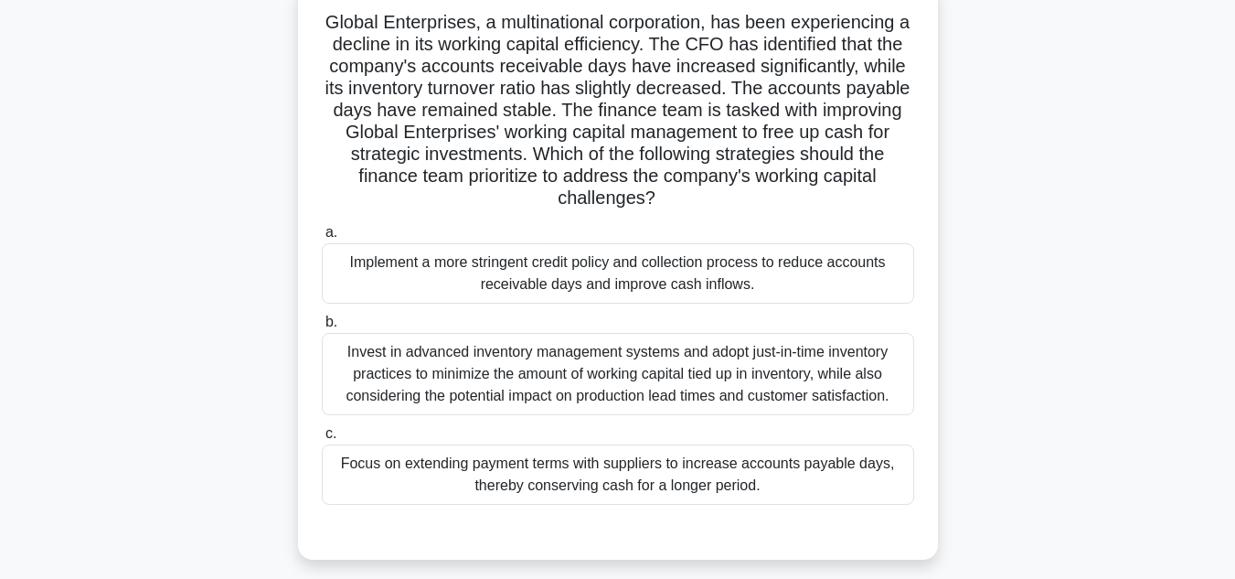
click at [649, 261] on div "Implement a more stringent credit policy and collection process to reduce accou…" at bounding box center [618, 273] width 592 height 60
click at [322, 239] on input "a. Implement a more stringent credit policy and collection process to reduce ac…" at bounding box center [322, 233] width 0 height 12
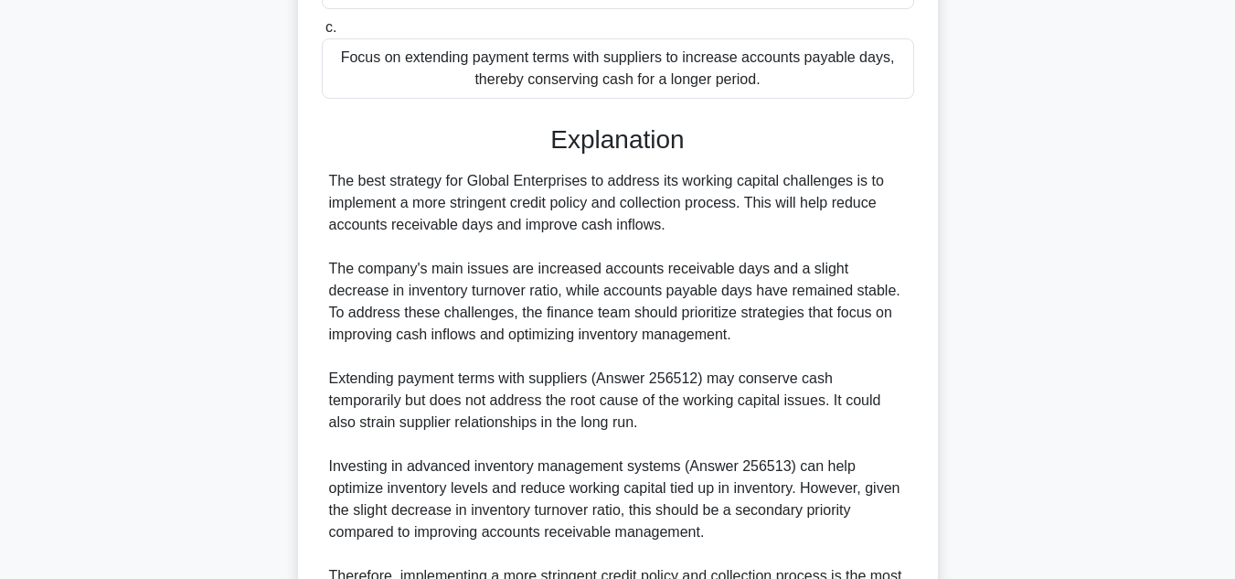
scroll to position [745, 0]
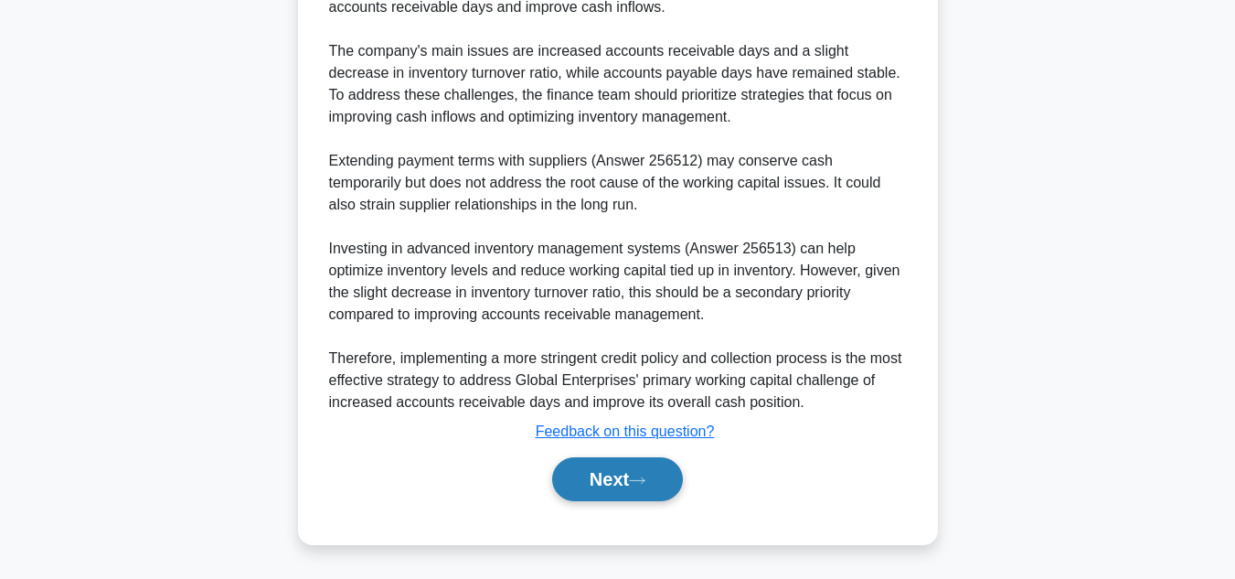
click at [620, 474] on button "Next" at bounding box center [617, 479] width 131 height 44
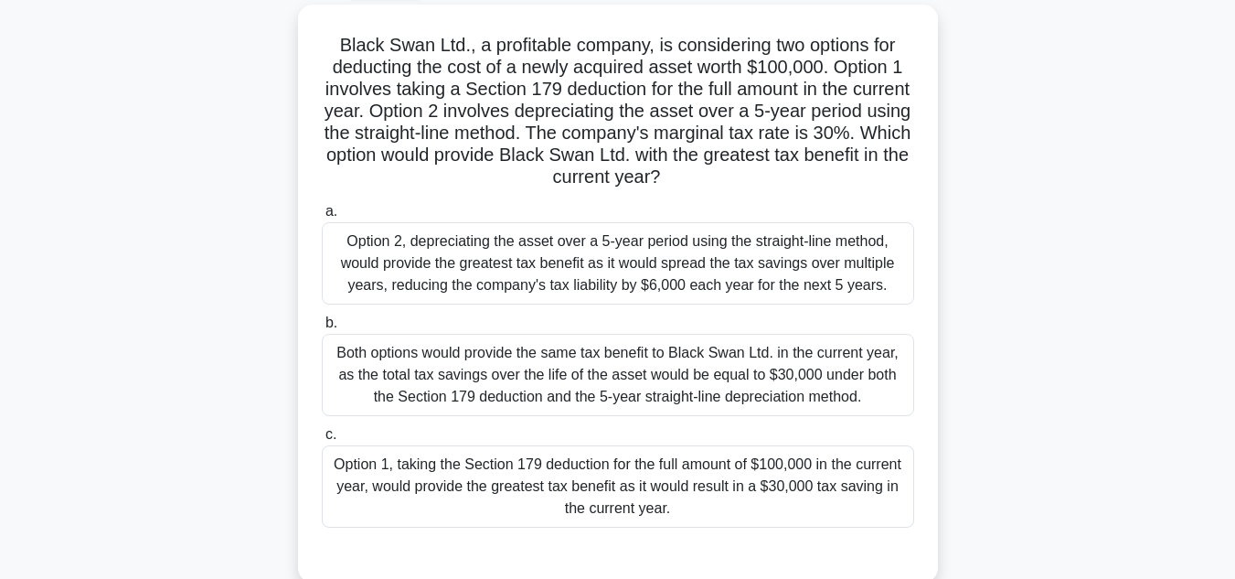
scroll to position [103, 0]
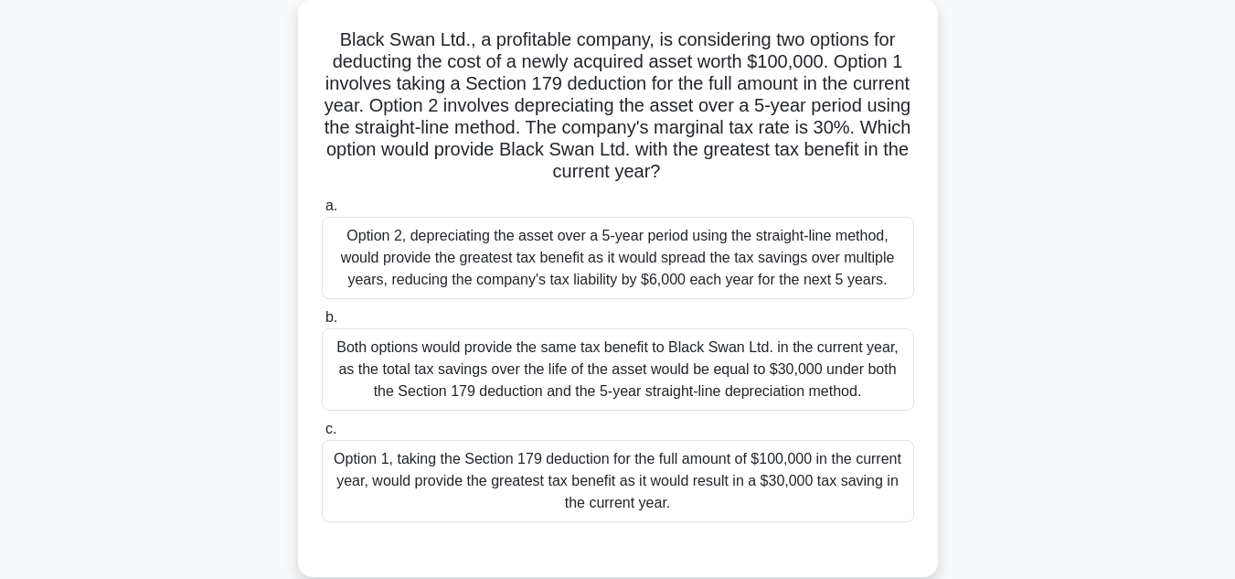
click at [713, 490] on div "Option 1, taking the Section 179 deduction for the full amount of $100,000 in t…" at bounding box center [618, 481] width 592 height 82
click at [322, 435] on input "c. Option 1, taking the Section 179 deduction for the full amount of $100,000 i…" at bounding box center [322, 429] width 0 height 12
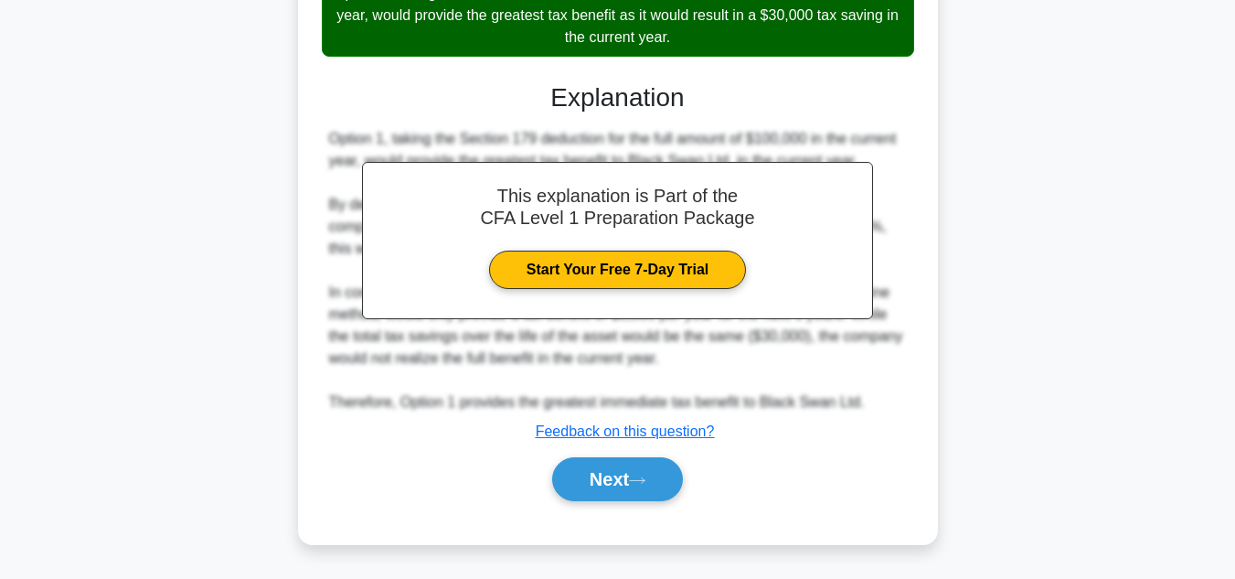
scroll to position [569, 0]
click at [667, 474] on button "Next" at bounding box center [617, 479] width 131 height 44
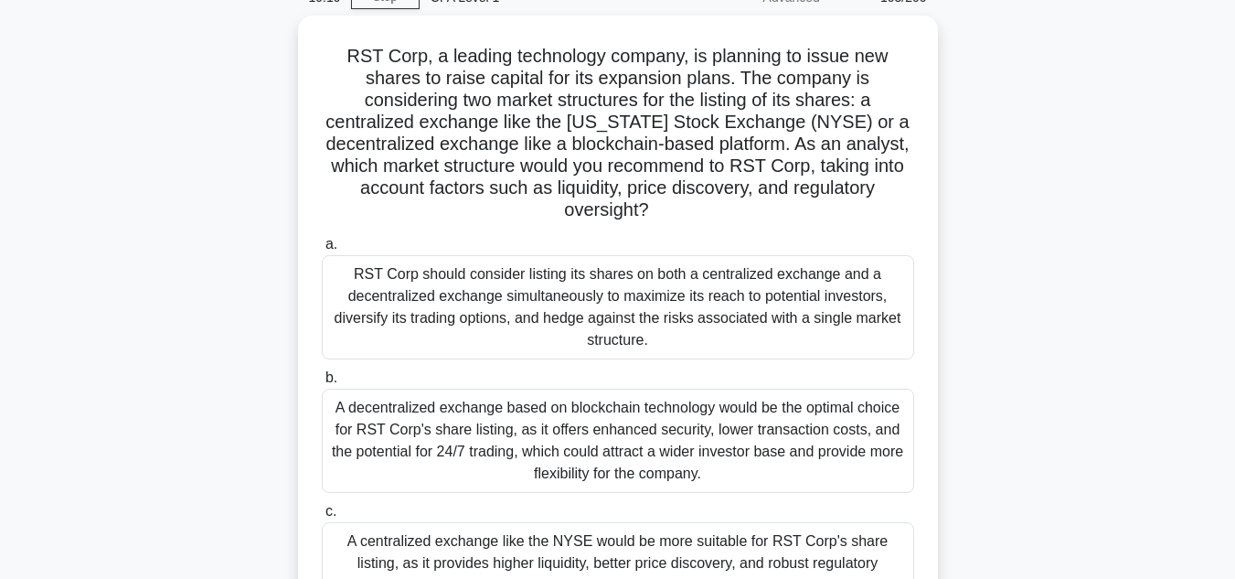
scroll to position [92, 0]
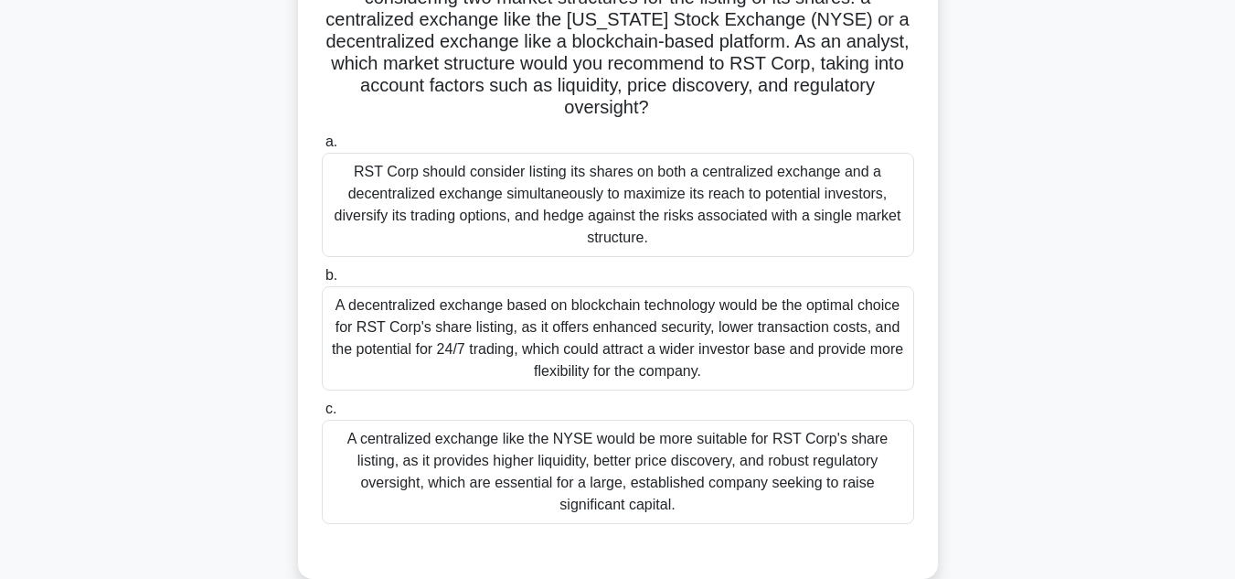
click at [775, 459] on div "A centralized exchange like the NYSE would be more suitable for RST Corp's shar…" at bounding box center [618, 472] width 592 height 104
click at [322, 415] on input "c. A centralized exchange like the NYSE would be more suitable for RST Corp's s…" at bounding box center [322, 409] width 0 height 12
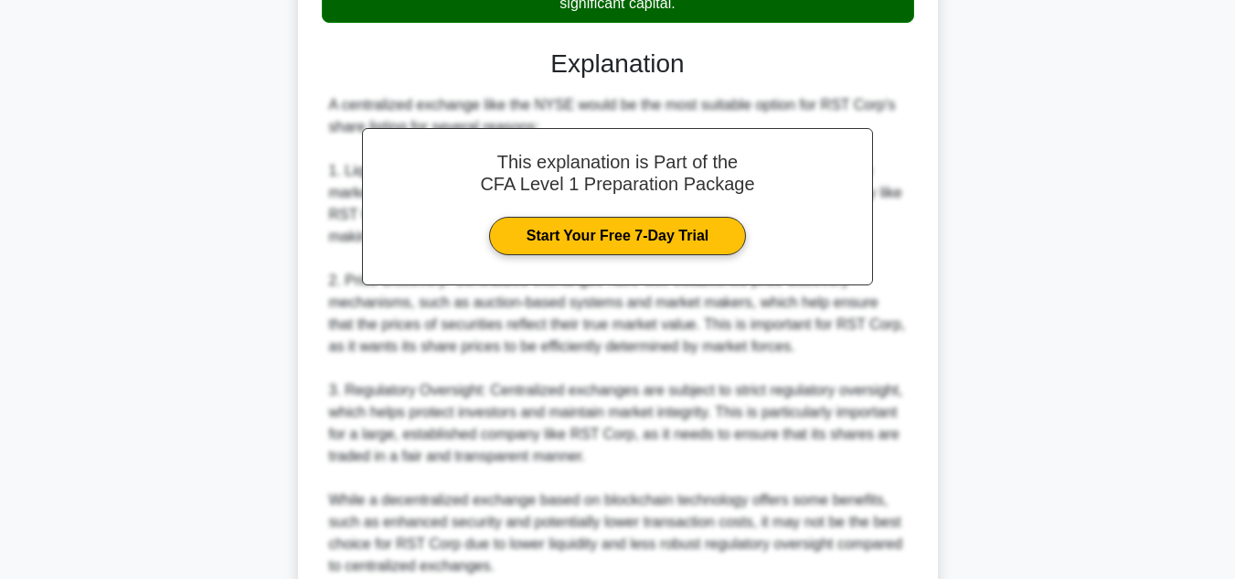
scroll to position [943, 0]
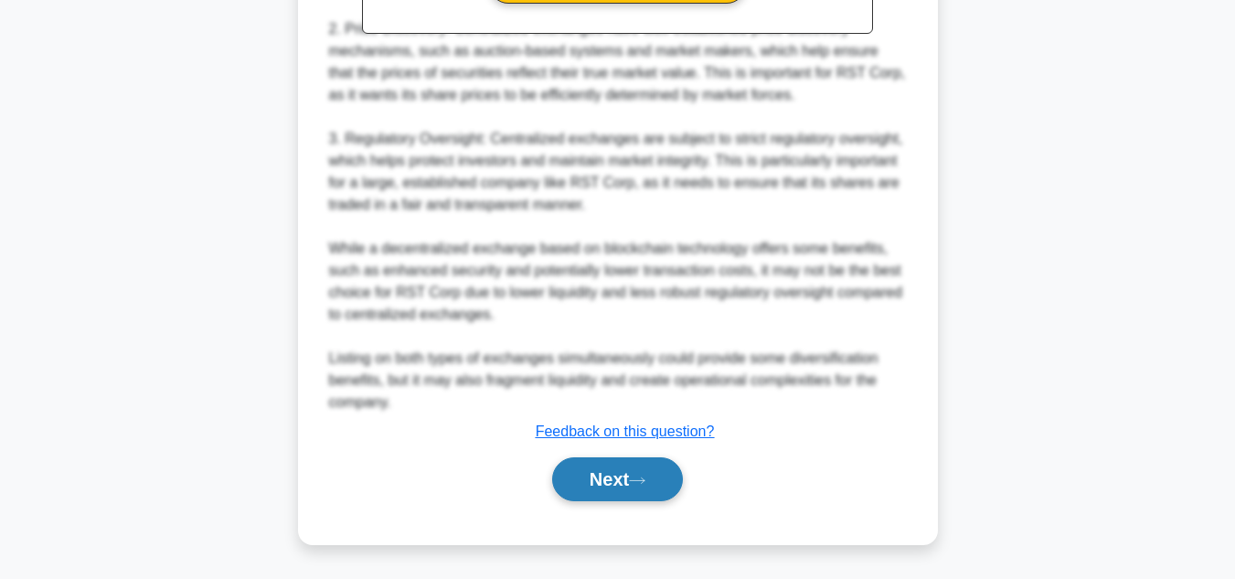
click at [565, 485] on button "Next" at bounding box center [617, 479] width 131 height 44
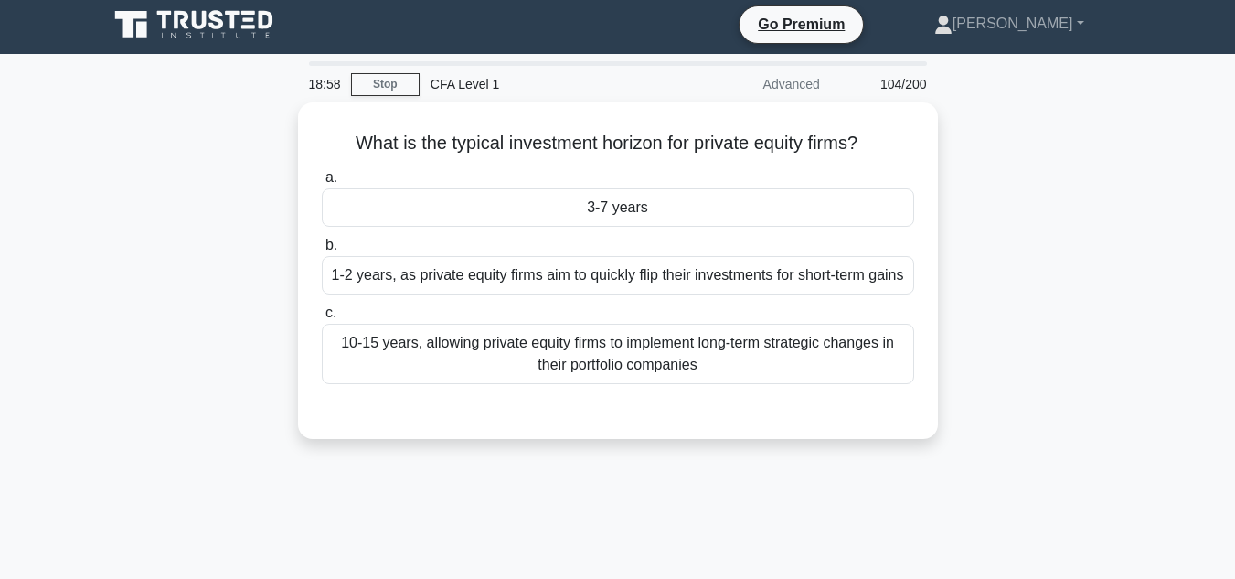
scroll to position [14, 0]
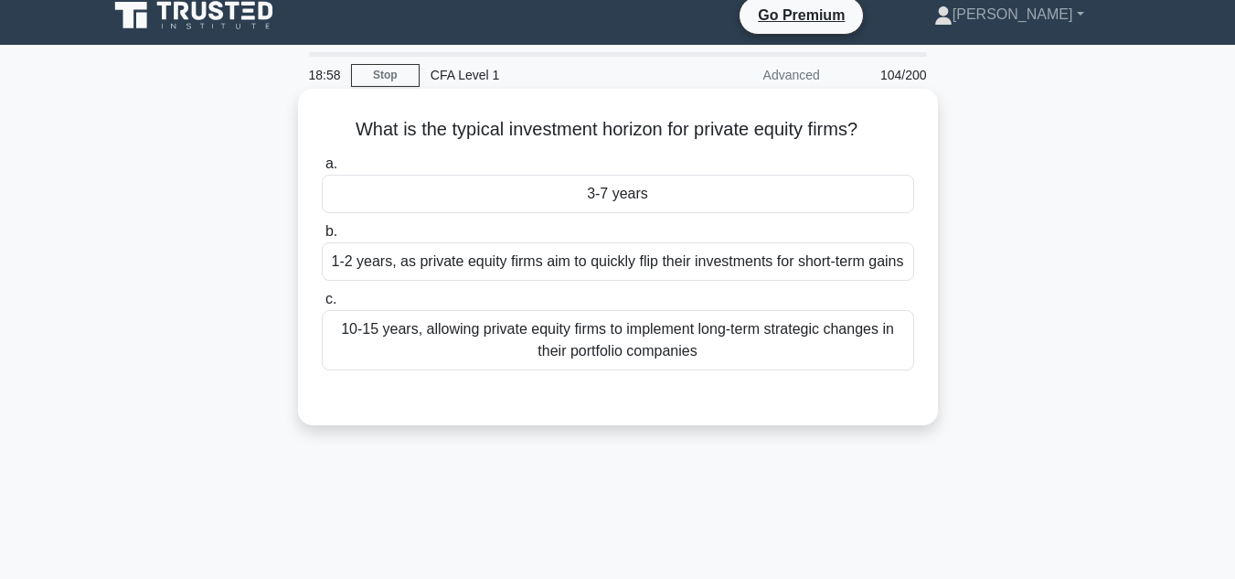
click at [896, 184] on div "3-7 years" at bounding box center [618, 194] width 592 height 38
click at [322, 170] on input "a. 3-7 years" at bounding box center [322, 164] width 0 height 12
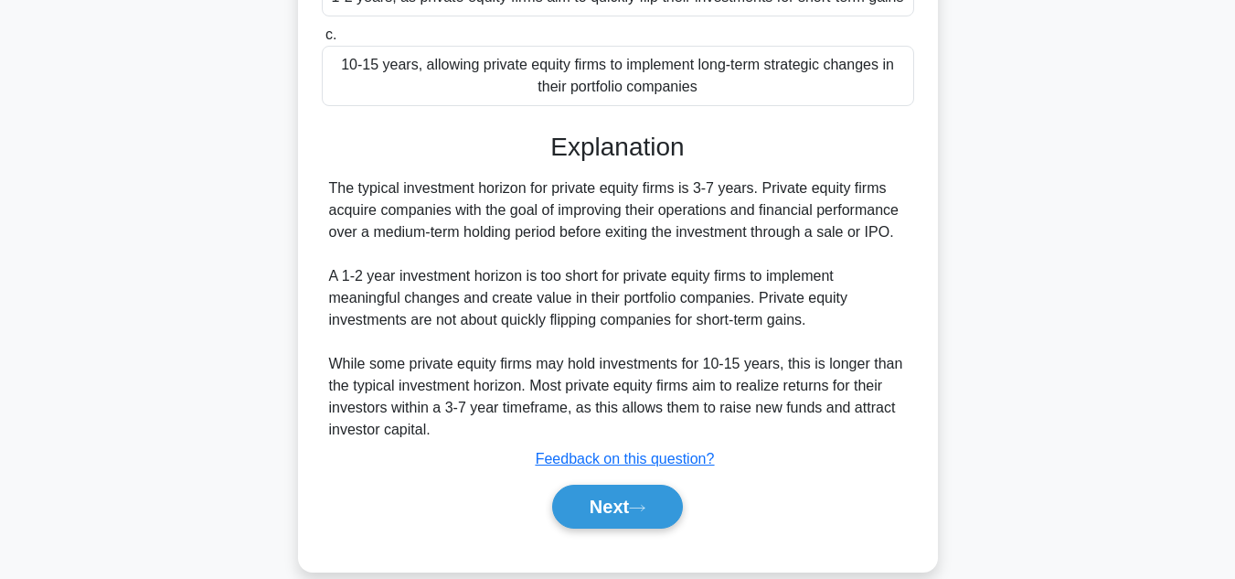
scroll to position [409, 0]
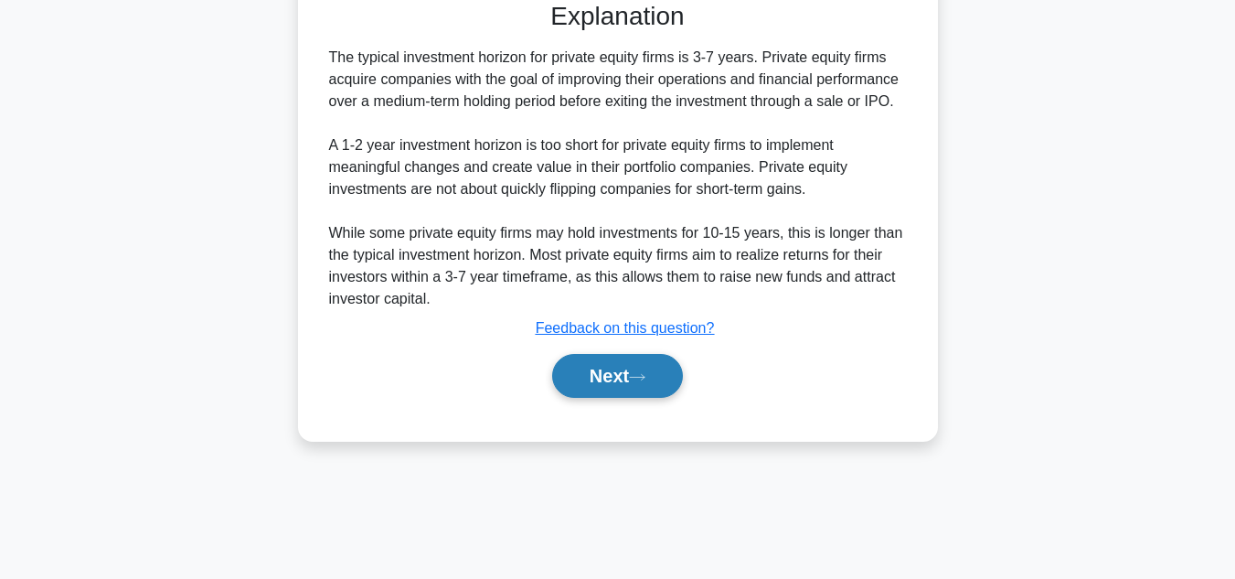
click at [665, 360] on button "Next" at bounding box center [617, 376] width 131 height 44
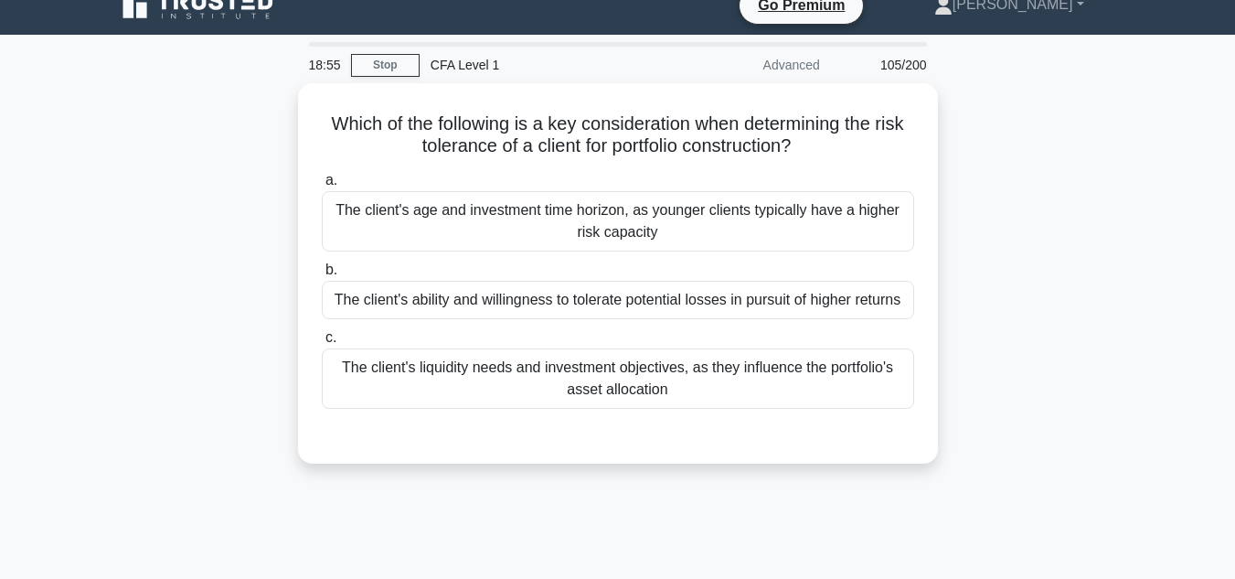
scroll to position [25, 0]
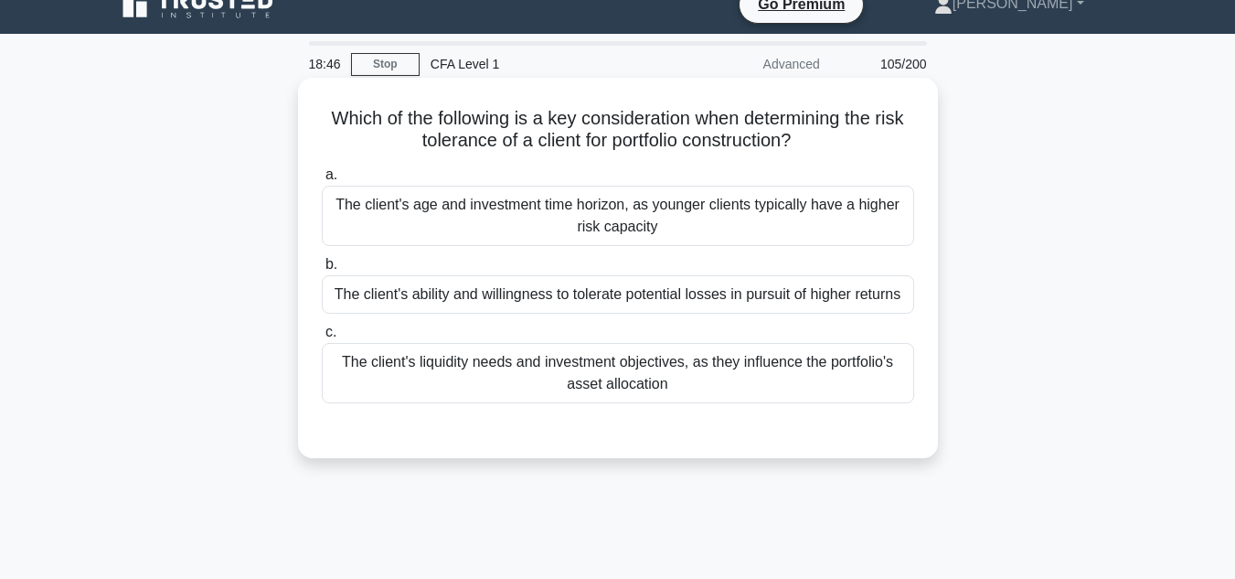
click at [831, 303] on div "The client's ability and willingness to tolerate potential losses in pursuit of…" at bounding box center [618, 294] width 592 height 38
click at [322, 271] on input "b. The client's ability and willingness to tolerate potential losses in pursuit…" at bounding box center [322, 265] width 0 height 12
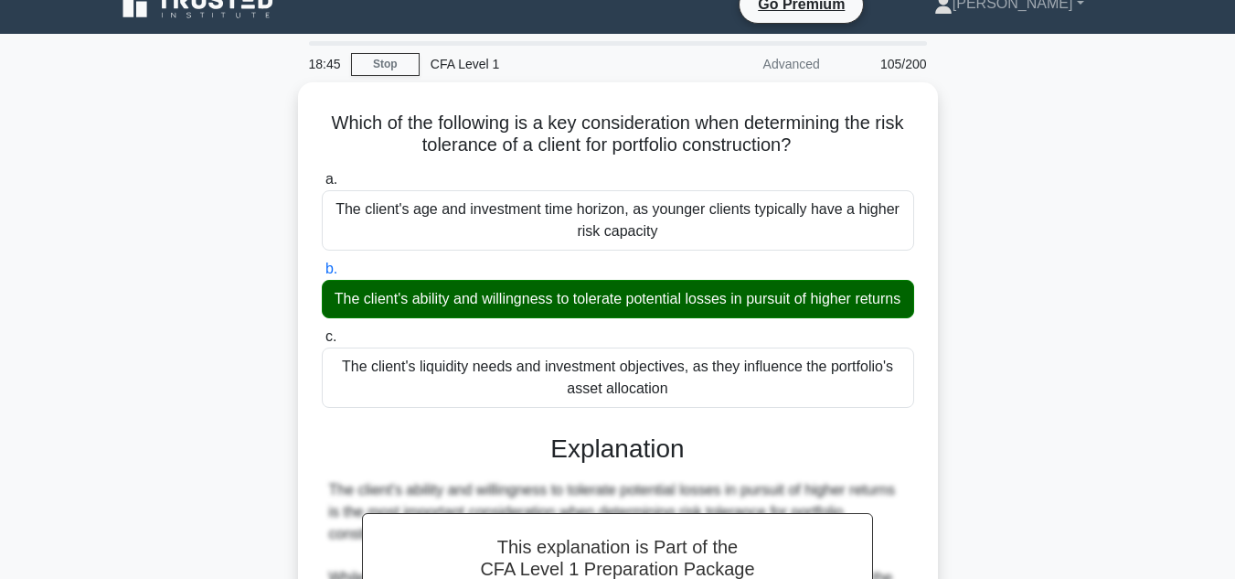
scroll to position [409, 0]
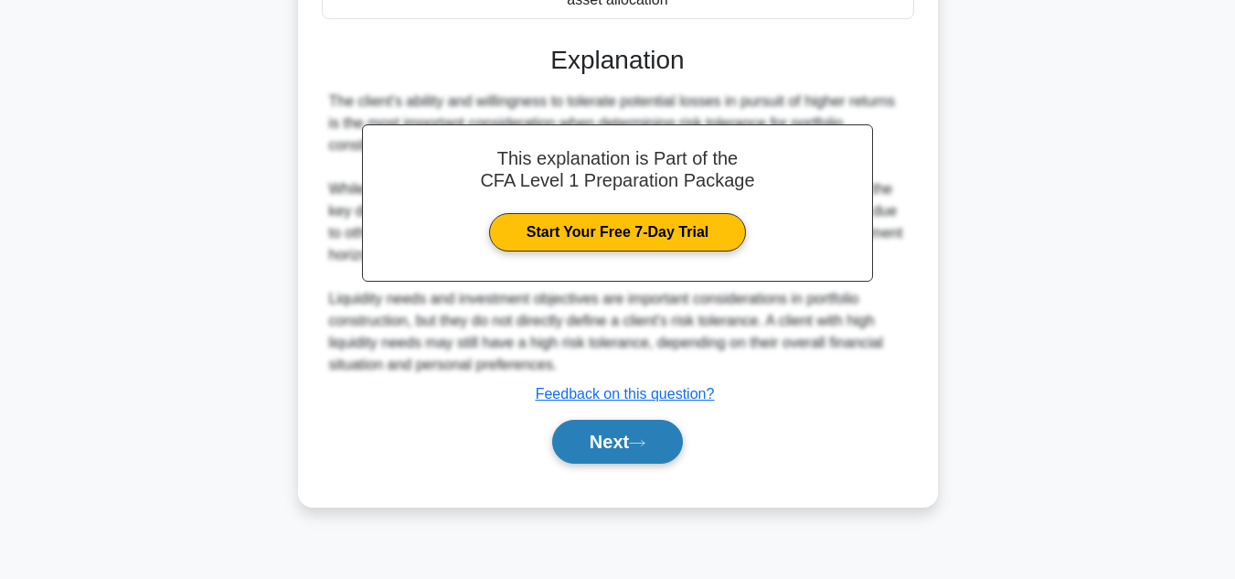
click at [652, 459] on button "Next" at bounding box center [617, 442] width 131 height 44
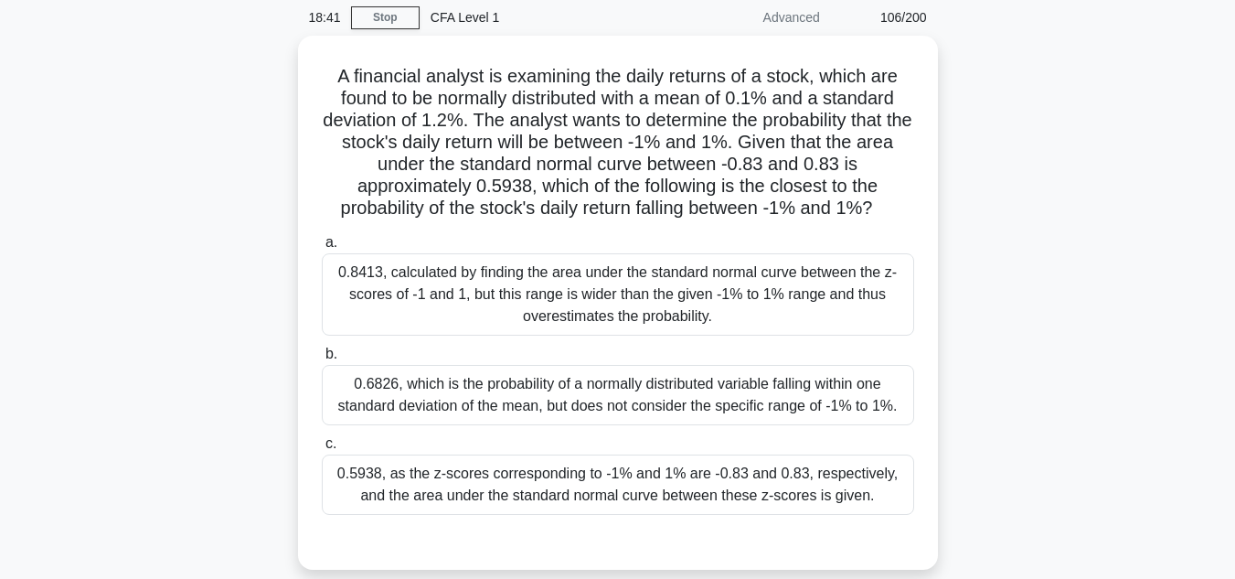
scroll to position [72, 0]
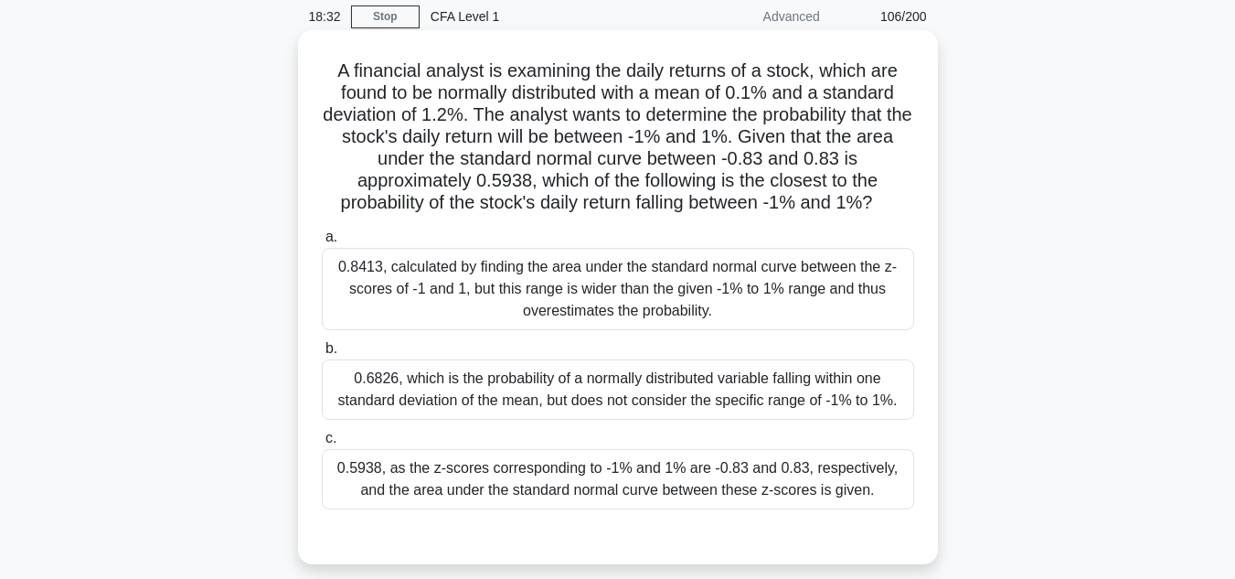
click at [719, 420] on div "0.6826, which is the probability of a normally distributed variable falling wit…" at bounding box center [618, 389] width 592 height 60
click at [322, 355] on input "b. 0.6826, which is the probability of a normally distributed variable falling …" at bounding box center [322, 349] width 0 height 12
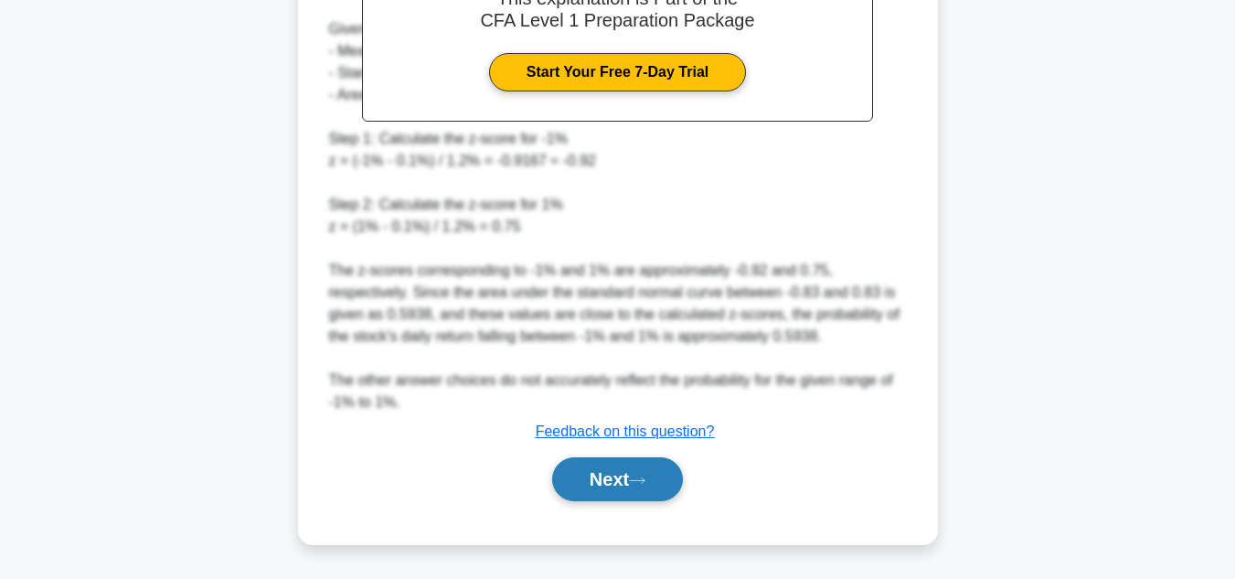
click at [619, 494] on button "Next" at bounding box center [617, 479] width 131 height 44
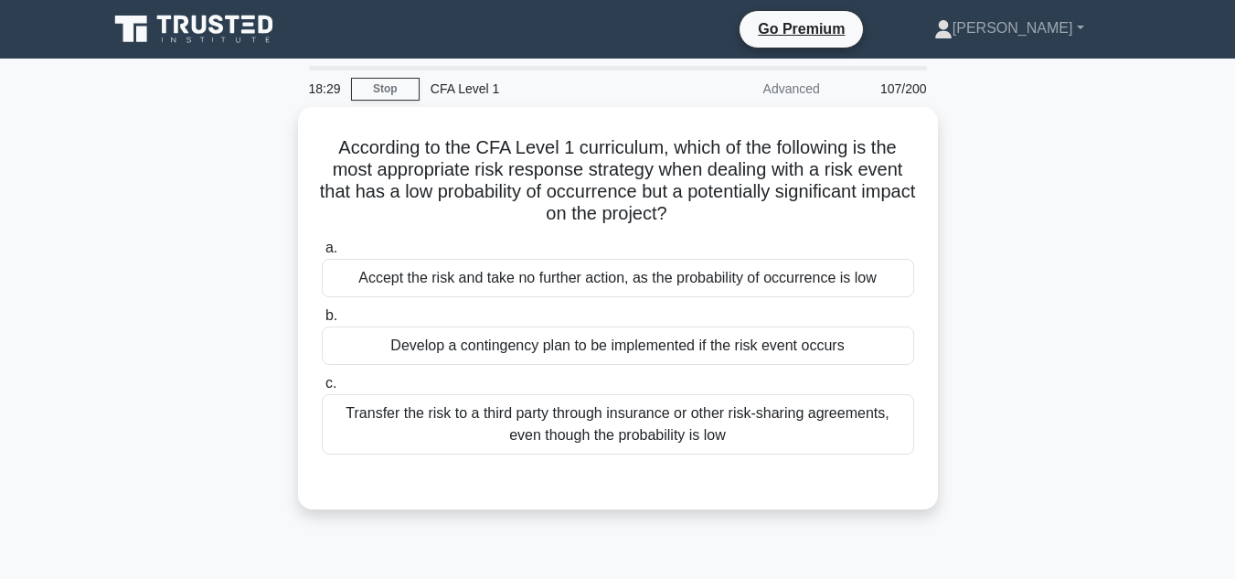
scroll to position [2, 0]
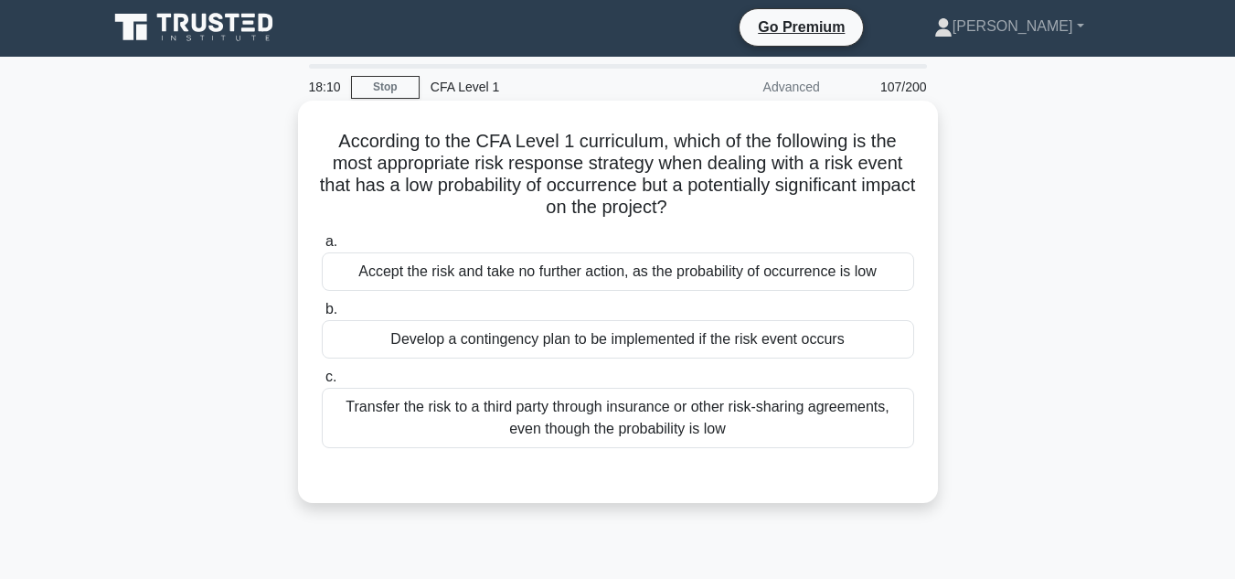
click at [858, 411] on div "Transfer the risk to a third party through insurance or other risk-sharing agre…" at bounding box center [618, 418] width 592 height 60
click at [322, 383] on input "c. Transfer the risk to a third party through insurance or other risk-sharing a…" at bounding box center [322, 377] width 0 height 12
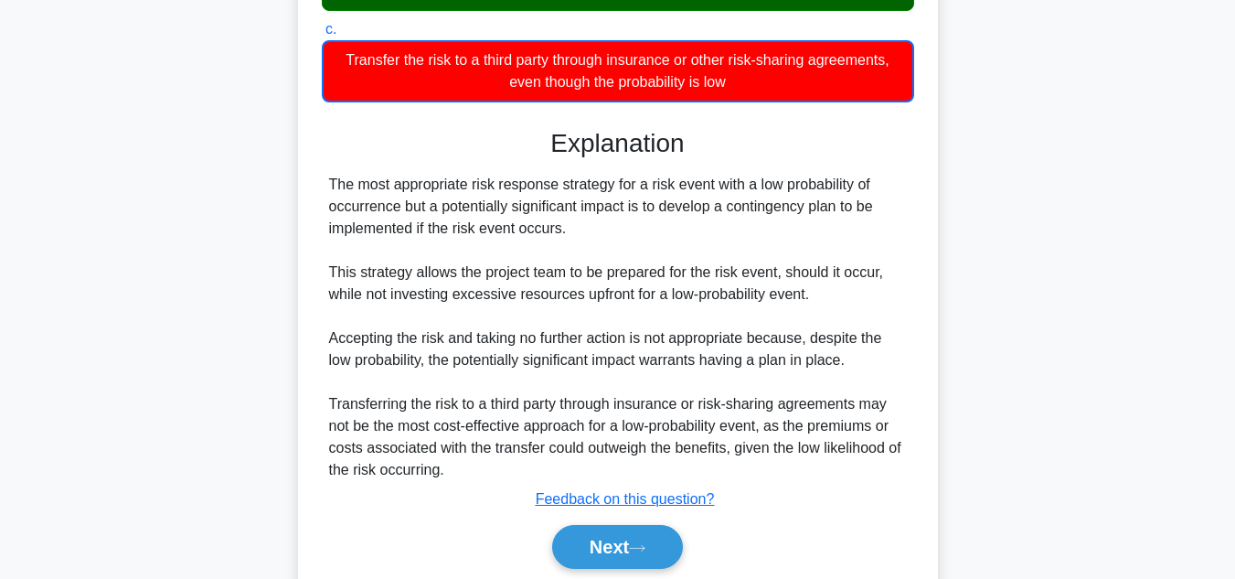
scroll to position [418, 0]
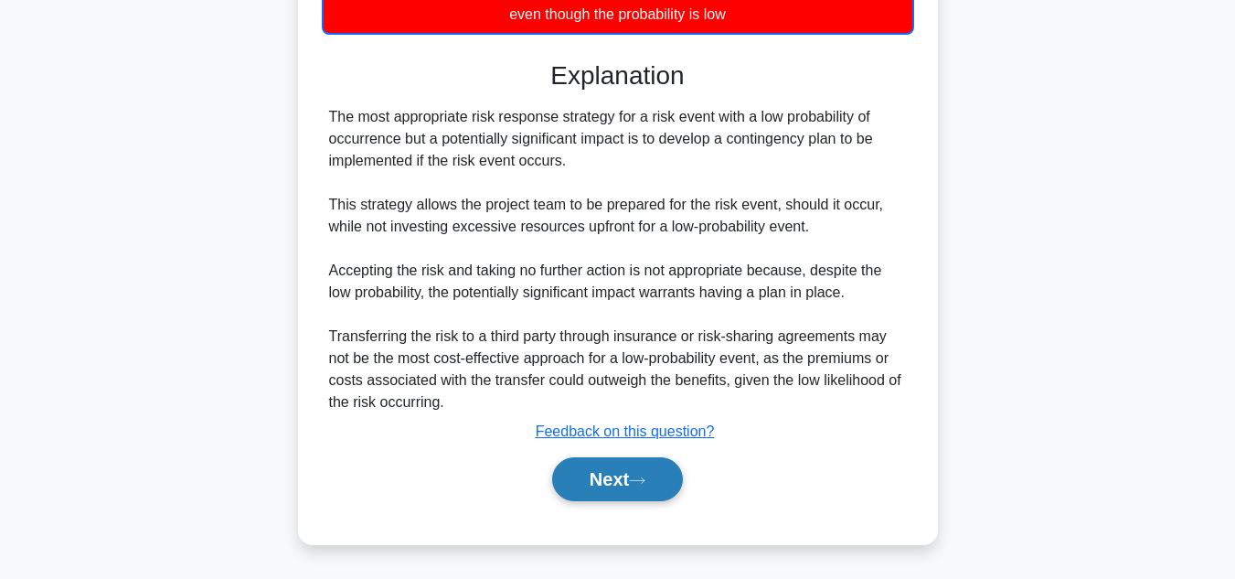
click at [638, 478] on icon at bounding box center [637, 480] width 16 height 10
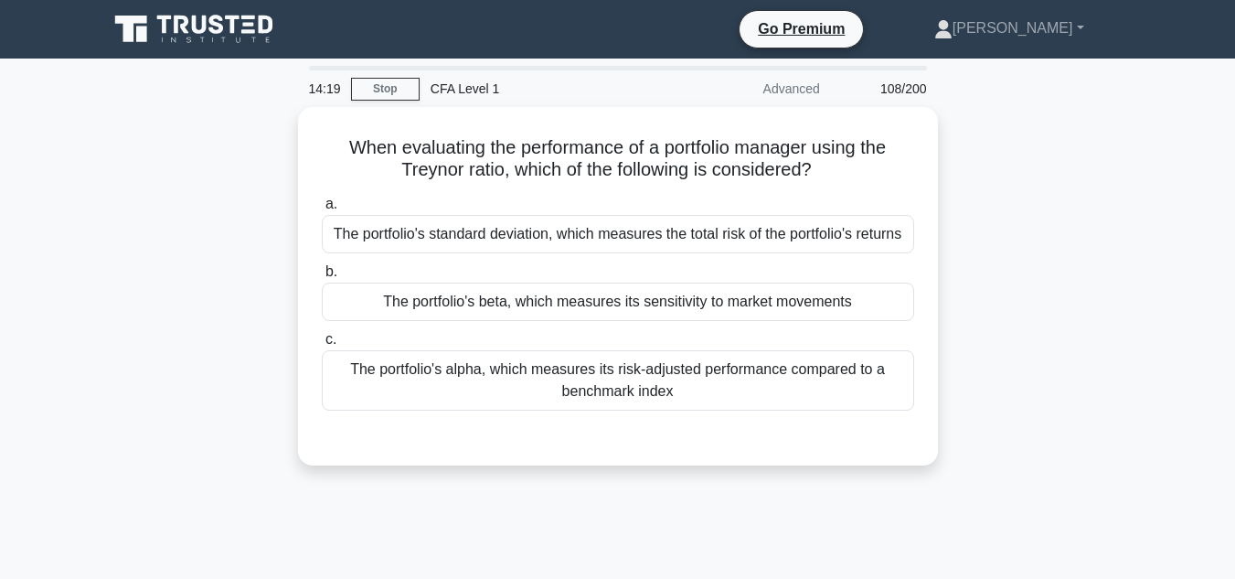
scroll to position [1, 0]
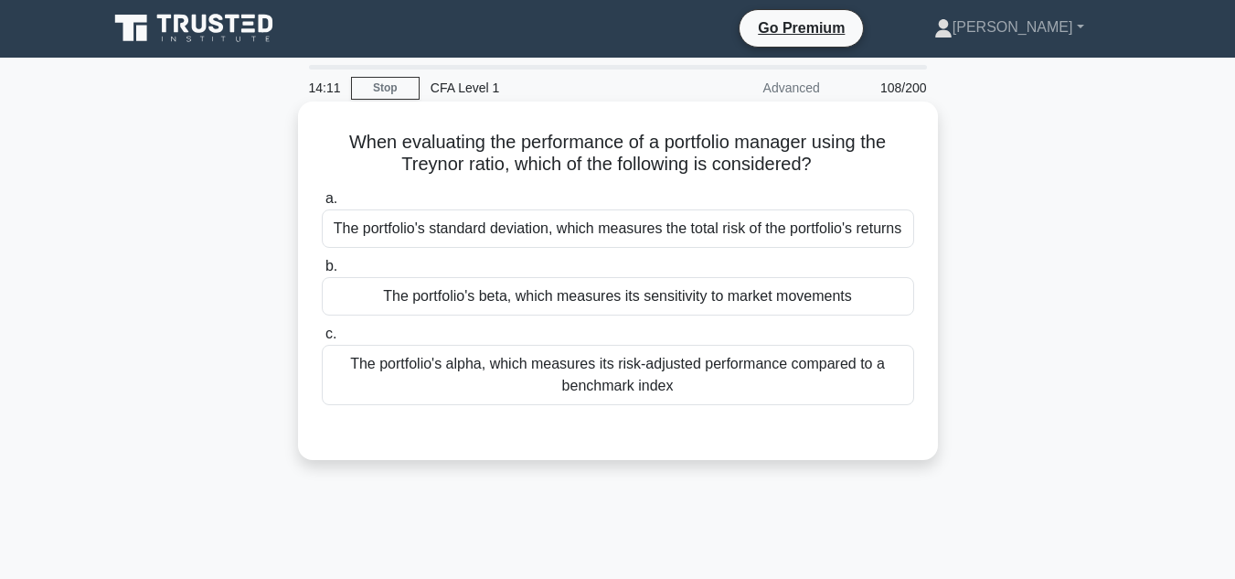
click at [733, 292] on div "The portfolio's beta, which measures its sensitivity to market movements" at bounding box center [618, 296] width 592 height 38
click at [322, 272] on input "b. The portfolio's beta, which measures its sensitivity to market movements" at bounding box center [322, 267] width 0 height 12
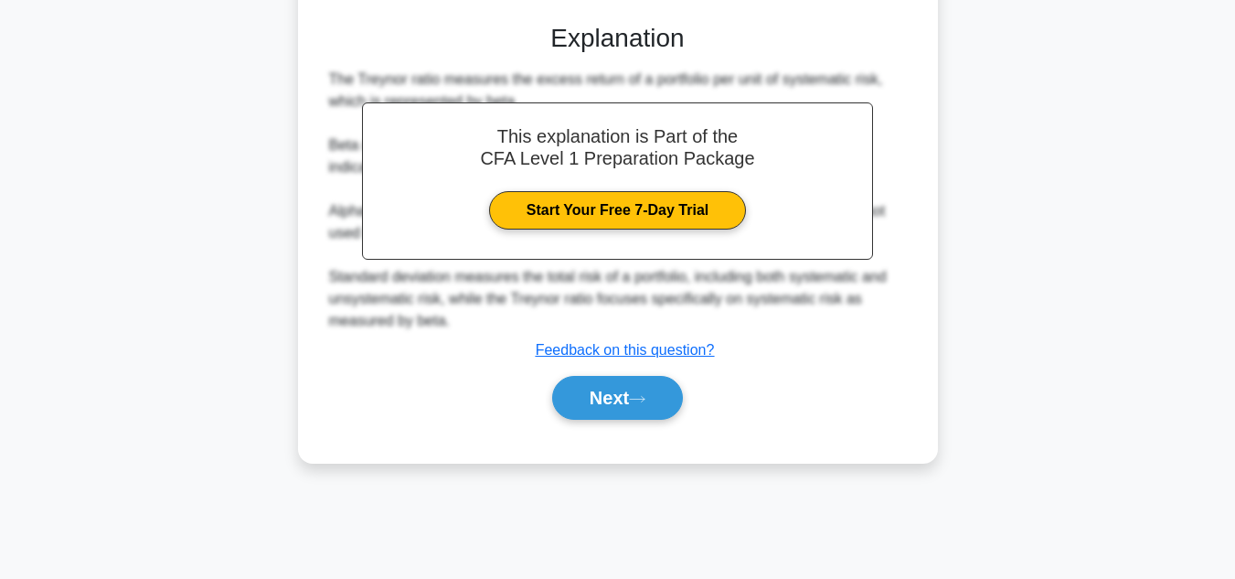
scroll to position [408, 0]
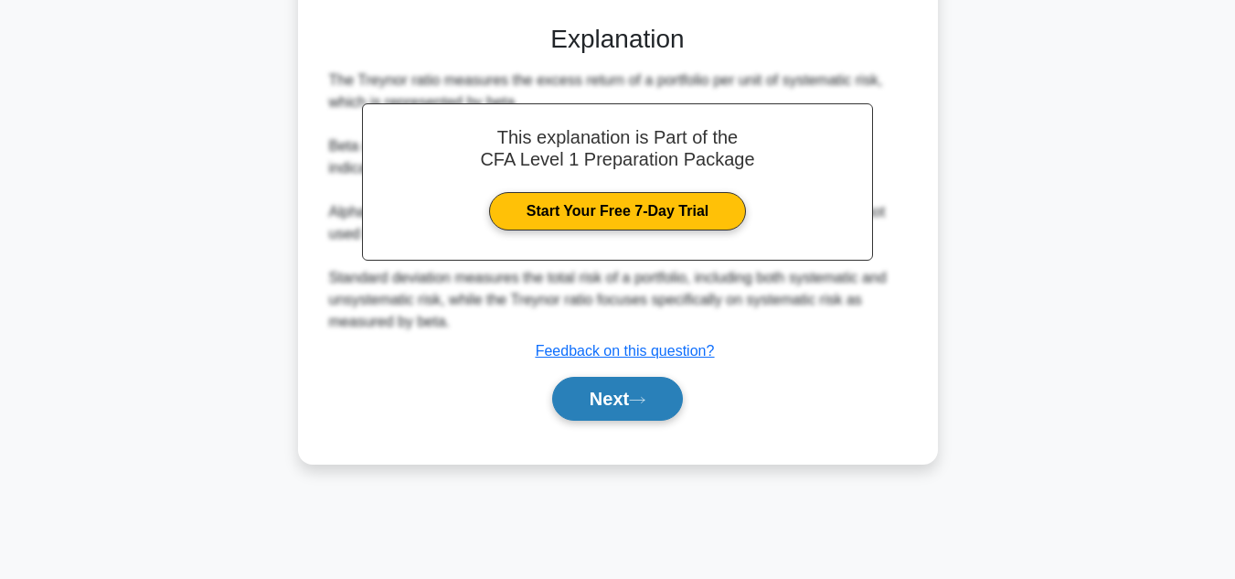
click at [637, 391] on button "Next" at bounding box center [617, 399] width 131 height 44
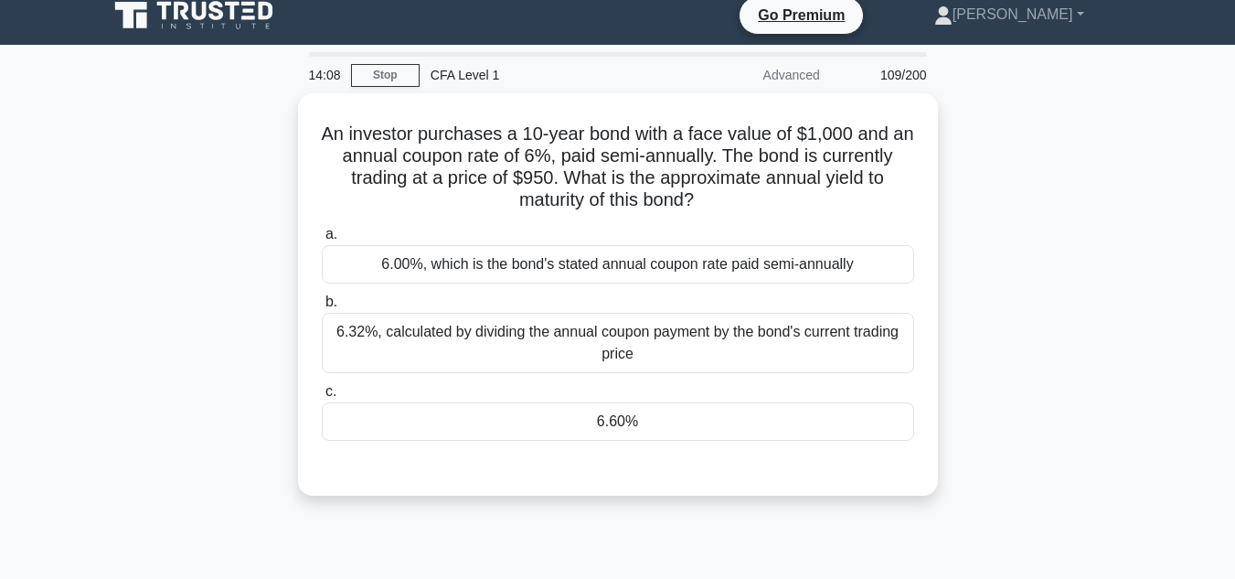
scroll to position [15, 0]
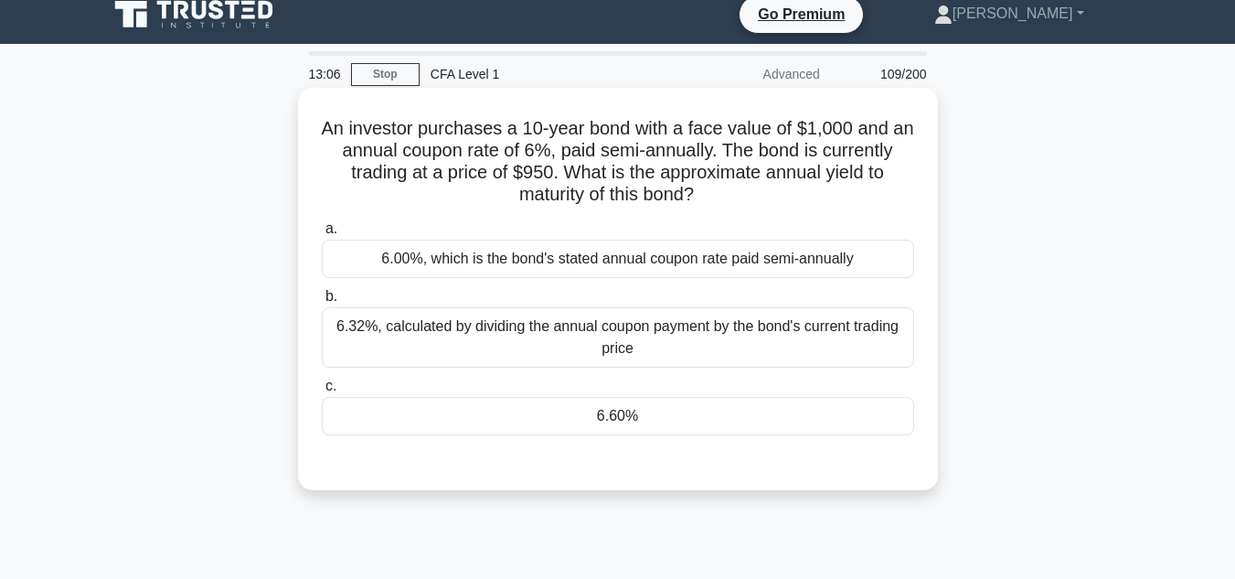
click at [813, 424] on div "6.60%" at bounding box center [618, 416] width 592 height 38
click at [322, 392] on input "c. 6.60%" at bounding box center [322, 386] width 0 height 12
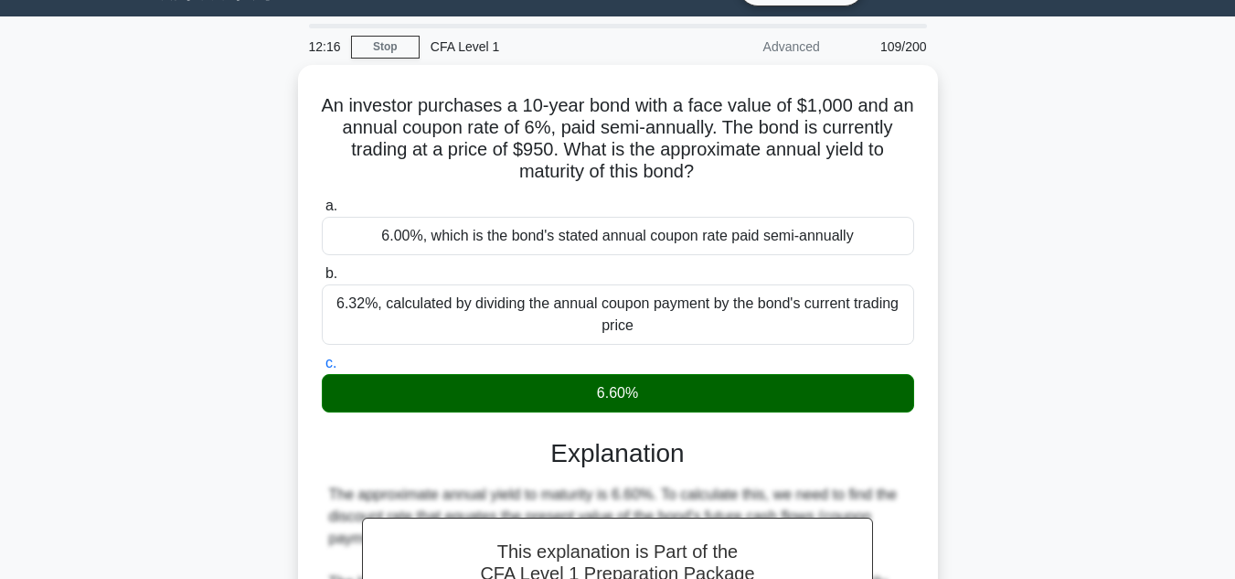
scroll to position [445, 0]
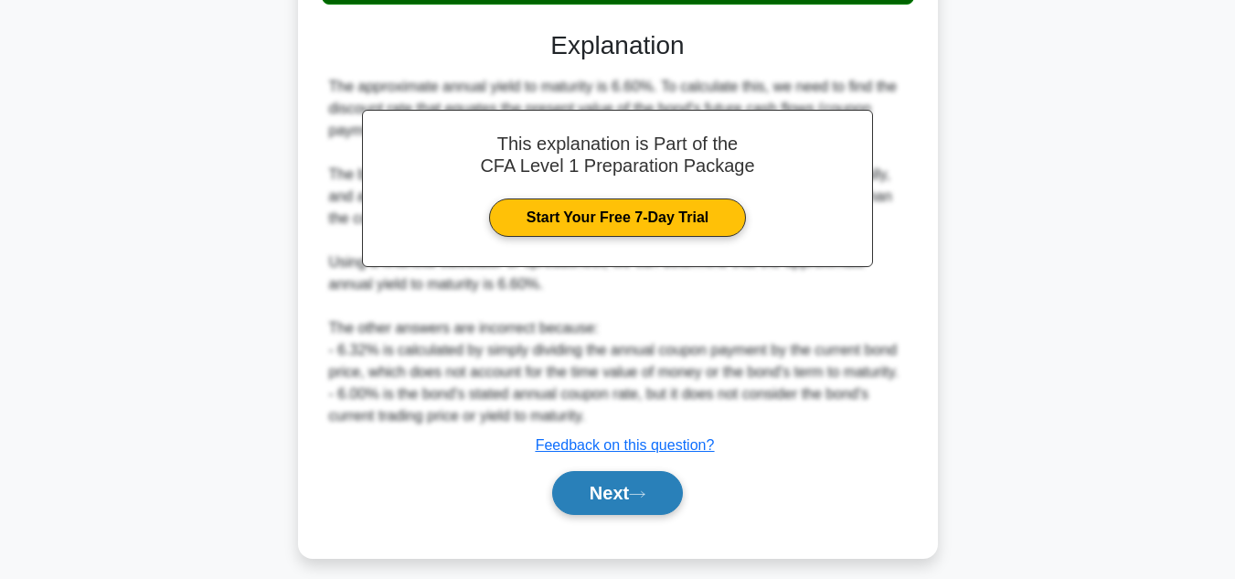
click at [599, 503] on button "Next" at bounding box center [617, 493] width 131 height 44
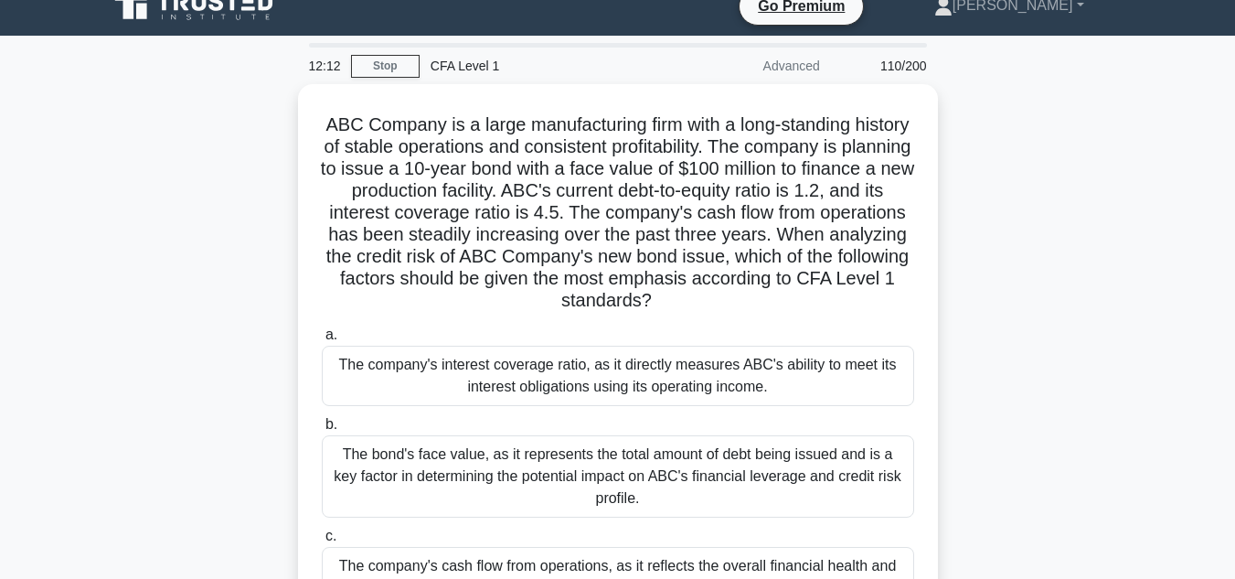
scroll to position [24, 0]
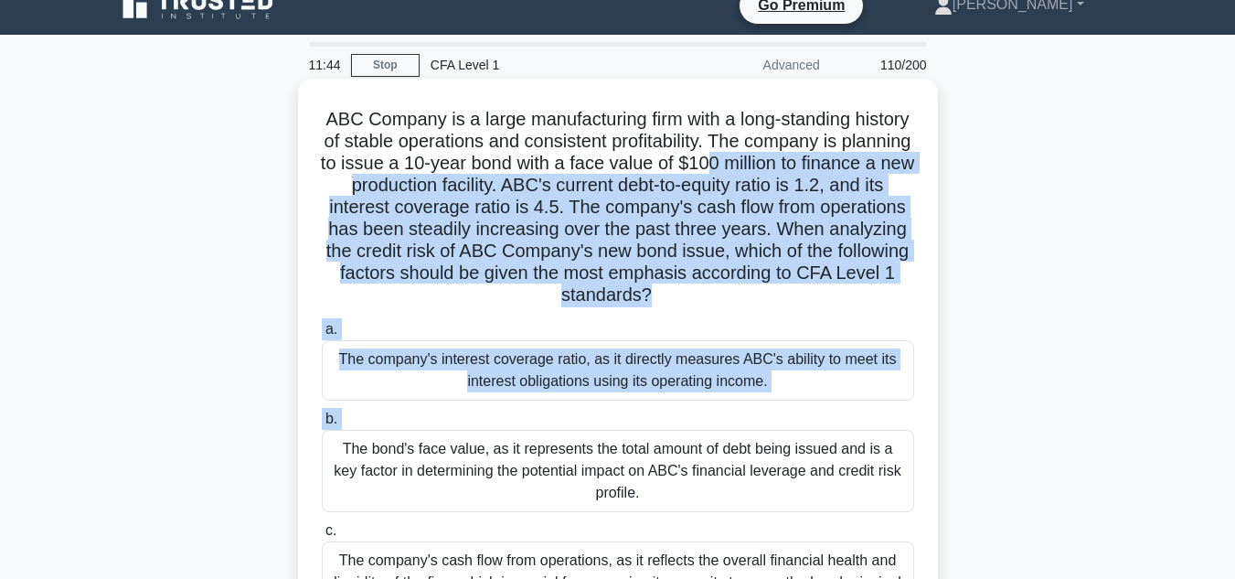
drag, startPoint x: 803, startPoint y: 154, endPoint x: 301, endPoint y: 438, distance: 576.4
click at [301, 438] on div "ABC Company is a large manufacturing firm with a long-standing history of stabl…" at bounding box center [618, 379] width 640 height 600
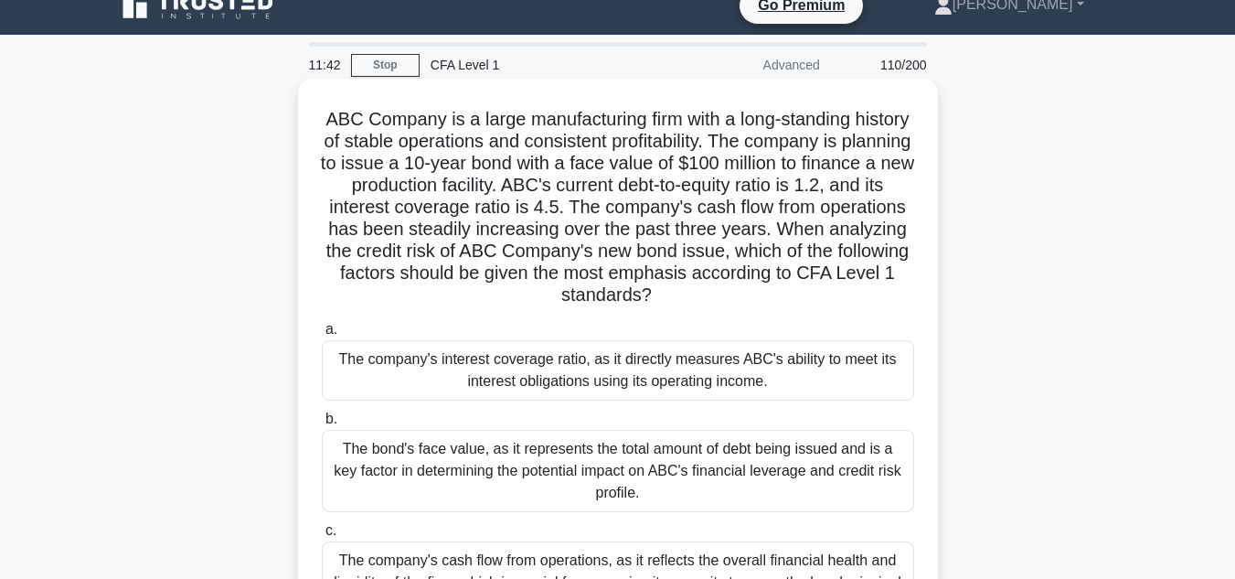
click at [371, 377] on div "The company's interest coverage ratio, as it directly measures ABC's ability to…" at bounding box center [618, 370] width 592 height 60
click at [322, 336] on input "a. The company's interest coverage ratio, as it directly measures ABC's ability…" at bounding box center [322, 330] width 0 height 12
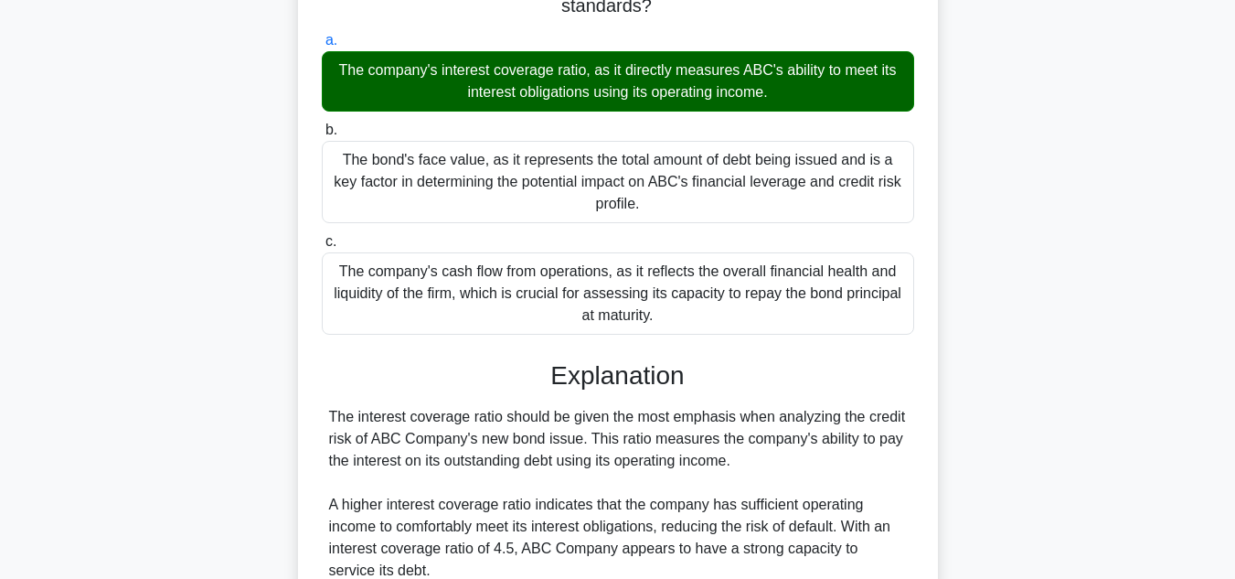
scroll to position [635, 0]
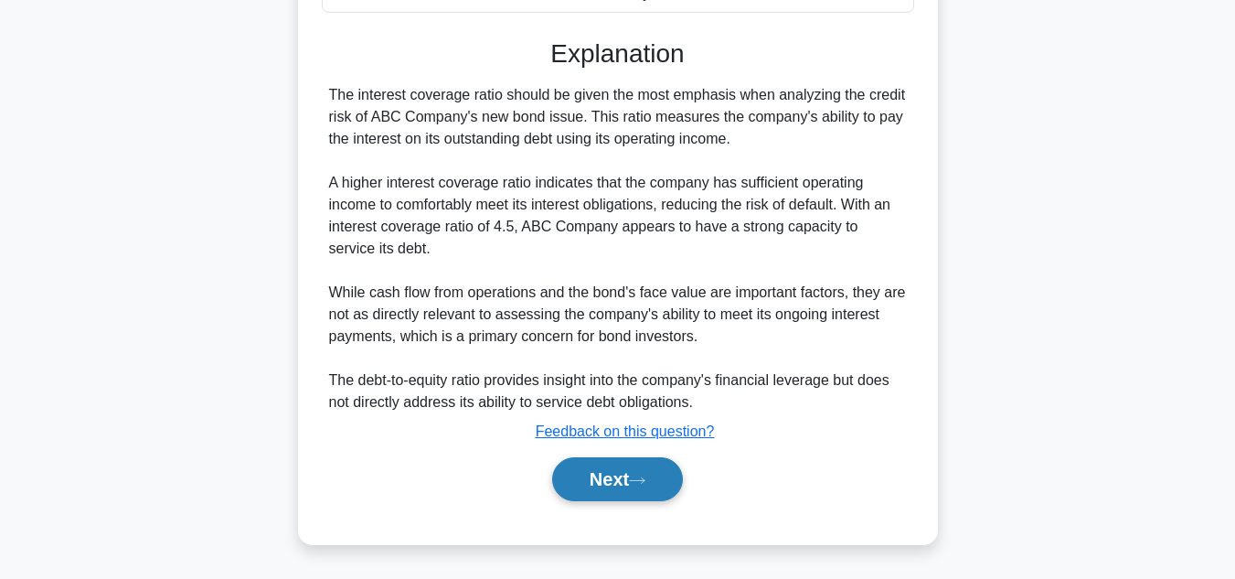
click at [623, 491] on button "Next" at bounding box center [617, 479] width 131 height 44
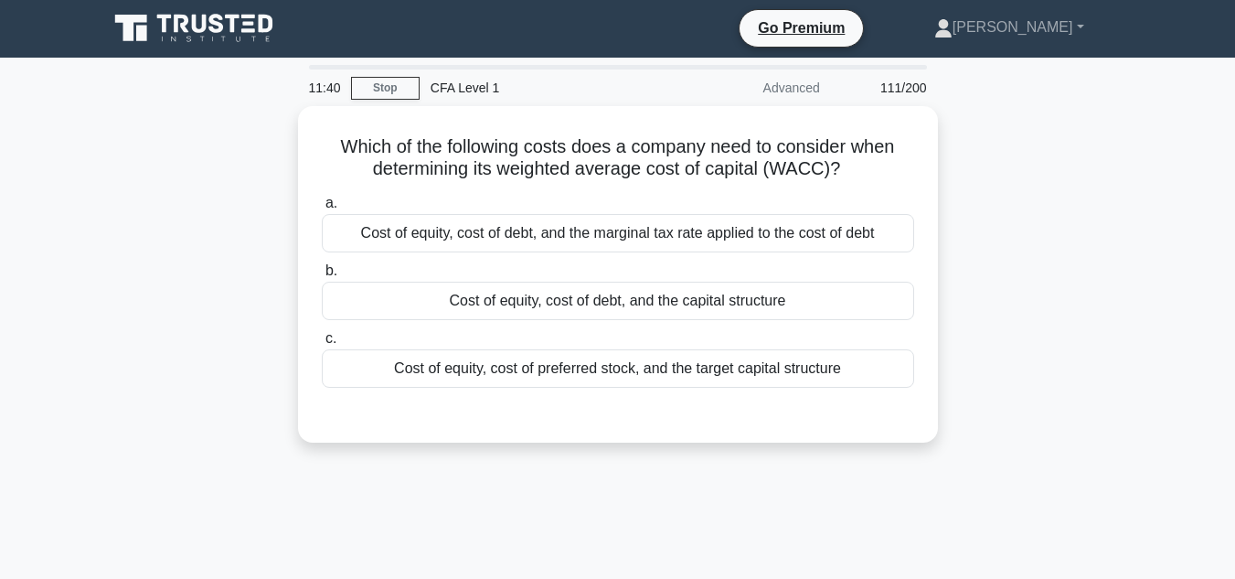
scroll to position [2, 0]
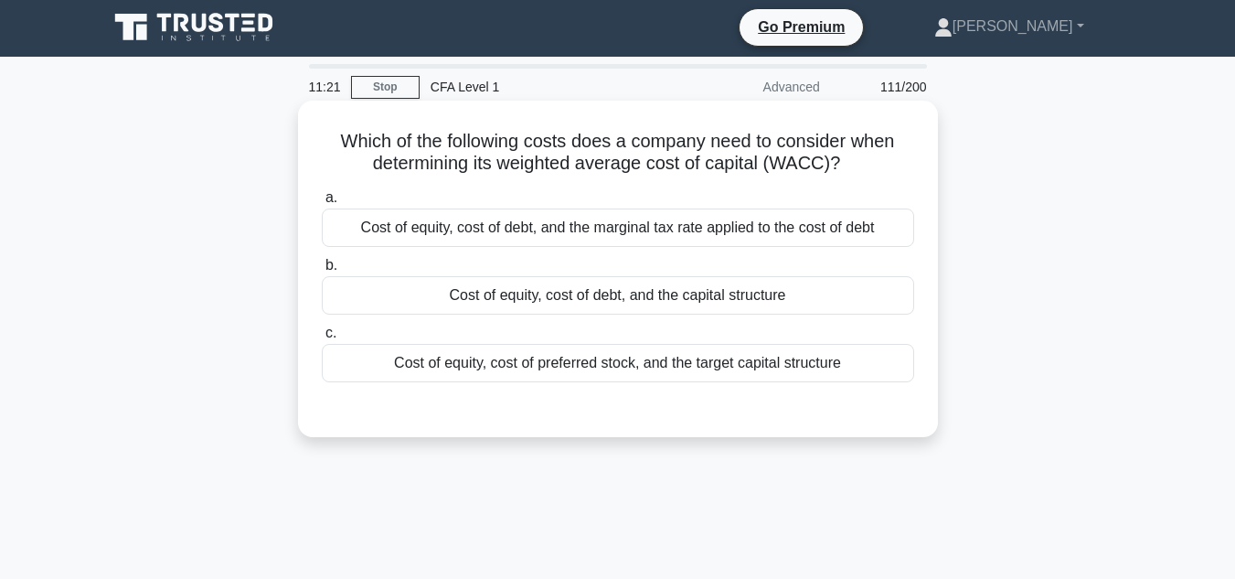
click at [677, 229] on div "Cost of equity, cost of debt, and the marginal tax rate applied to the cost of …" at bounding box center [618, 227] width 592 height 38
click at [322, 204] on input "a. Cost of equity, cost of debt, and the marginal tax rate applied to the cost …" at bounding box center [322, 198] width 0 height 12
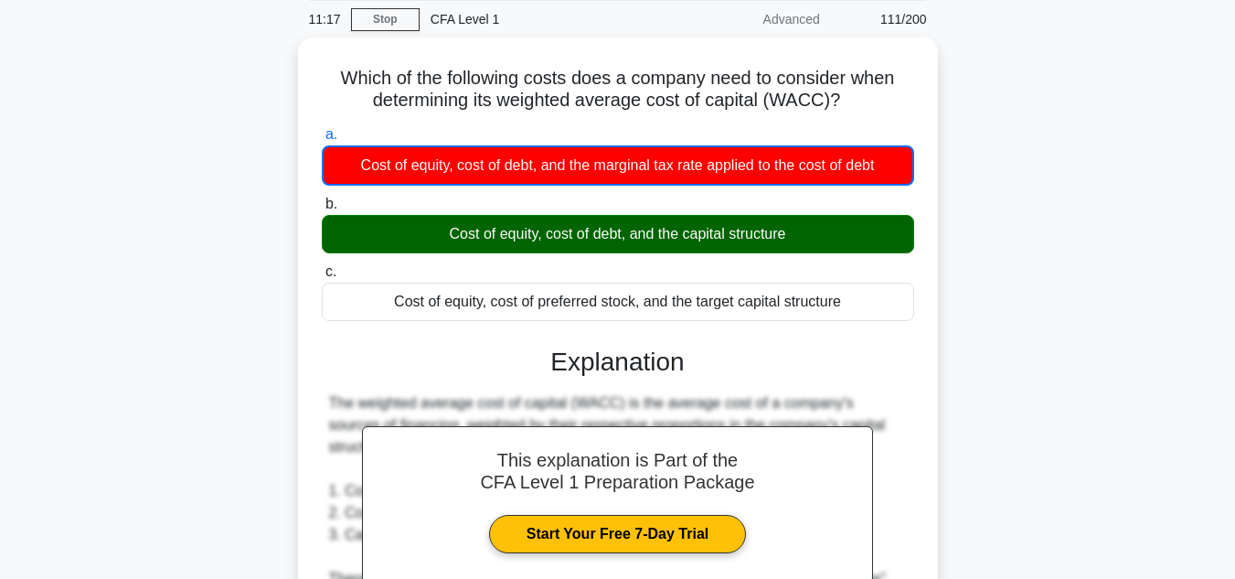
scroll to position [484, 0]
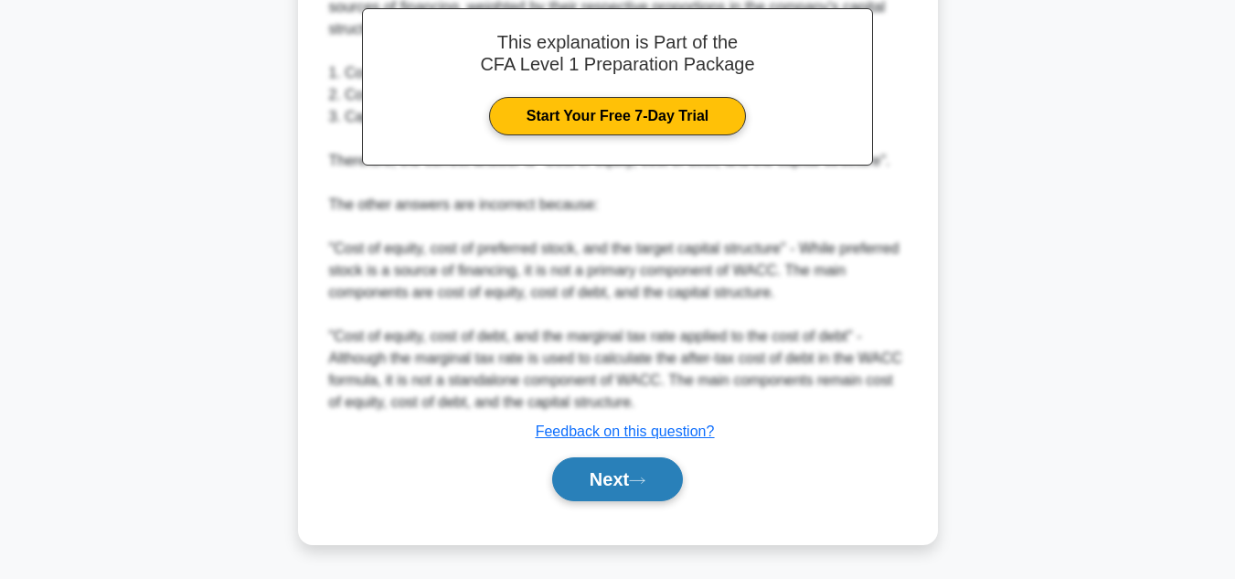
click at [570, 482] on button "Next" at bounding box center [617, 479] width 131 height 44
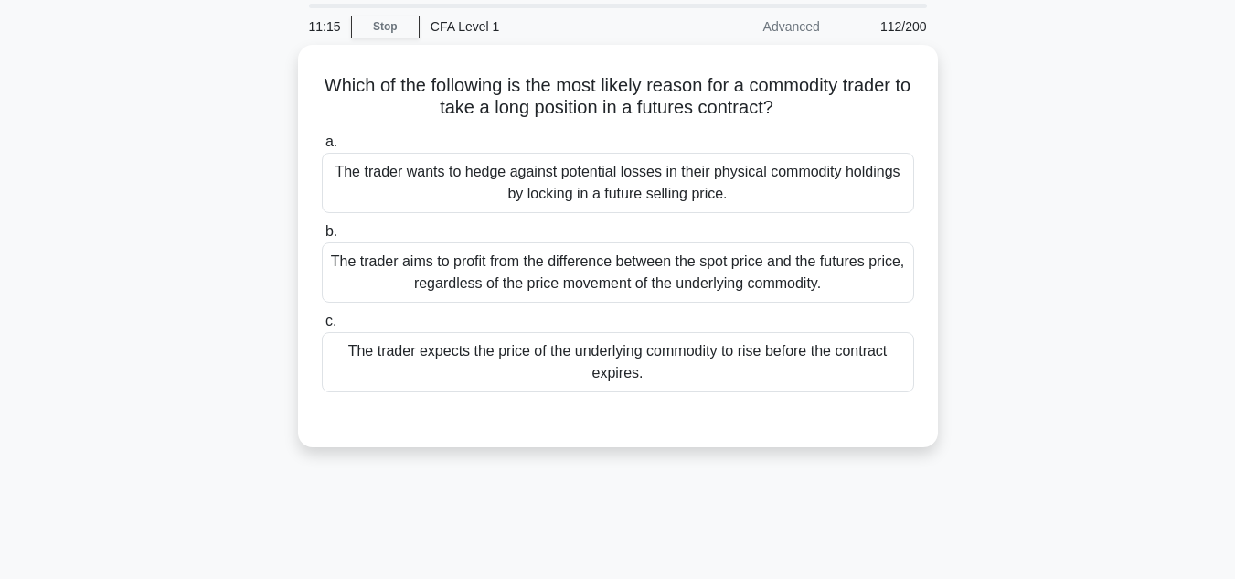
scroll to position [66, 0]
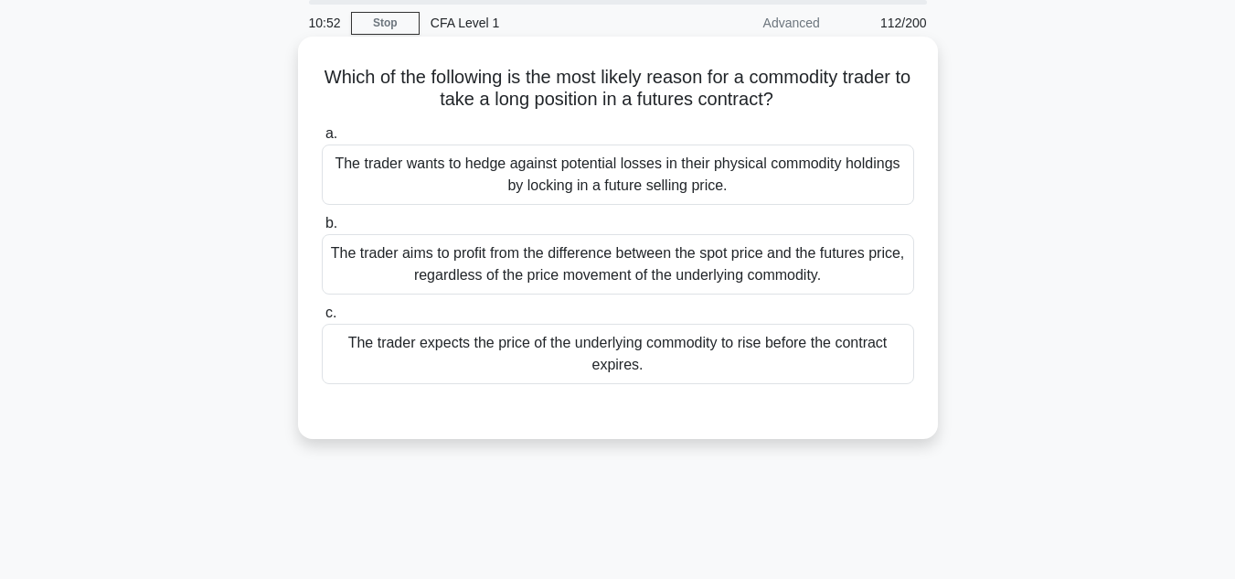
click at [428, 187] on div "The trader wants to hedge against potential losses in their physical commodity …" at bounding box center [618, 174] width 592 height 60
click at [322, 140] on input "a. The trader wants to hedge against potential losses in their physical commodi…" at bounding box center [322, 134] width 0 height 12
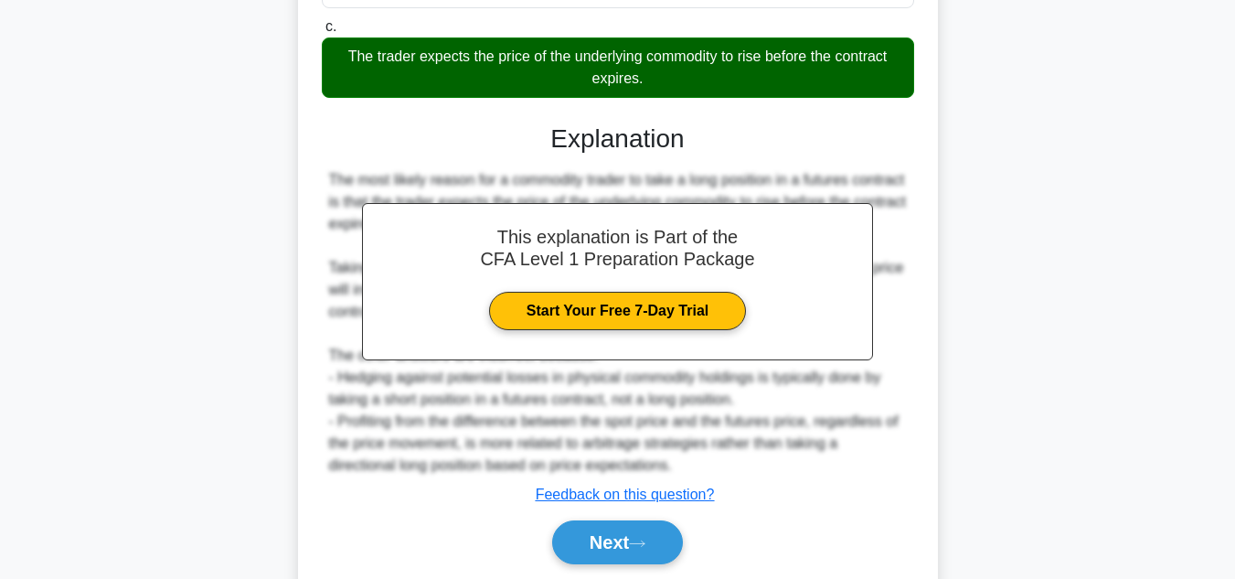
scroll to position [418, 0]
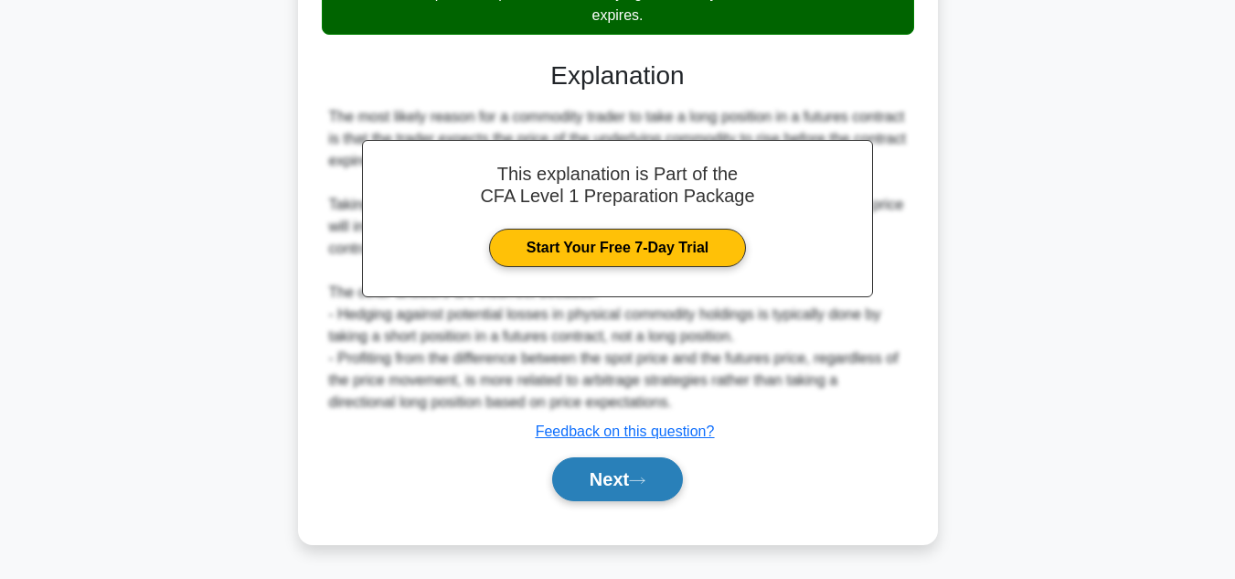
click at [602, 467] on button "Next" at bounding box center [617, 479] width 131 height 44
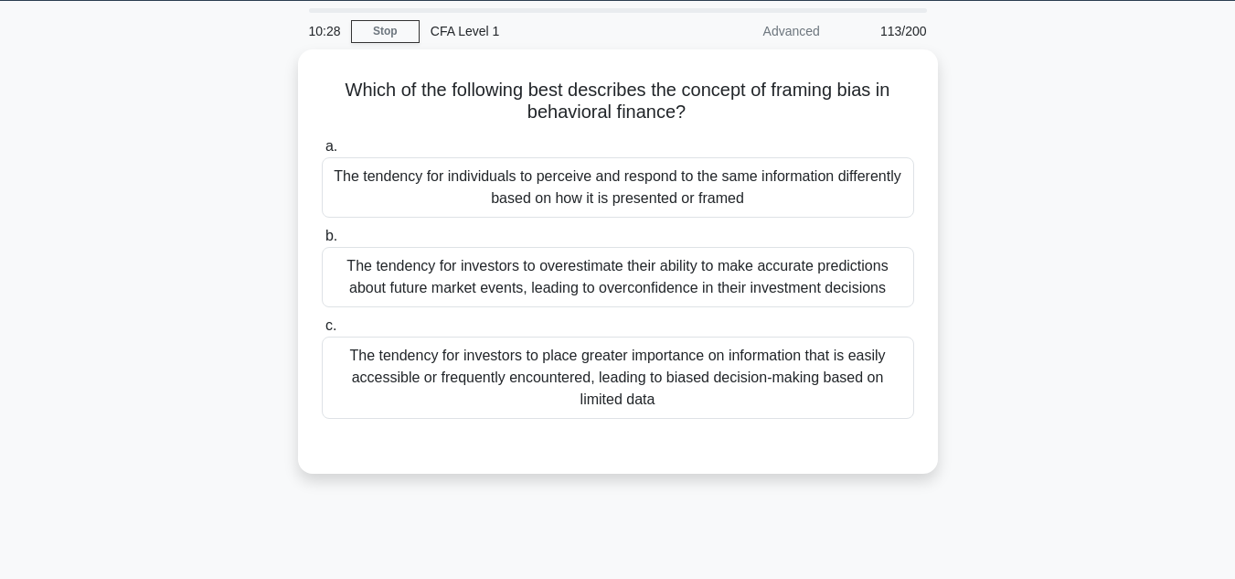
scroll to position [59, 0]
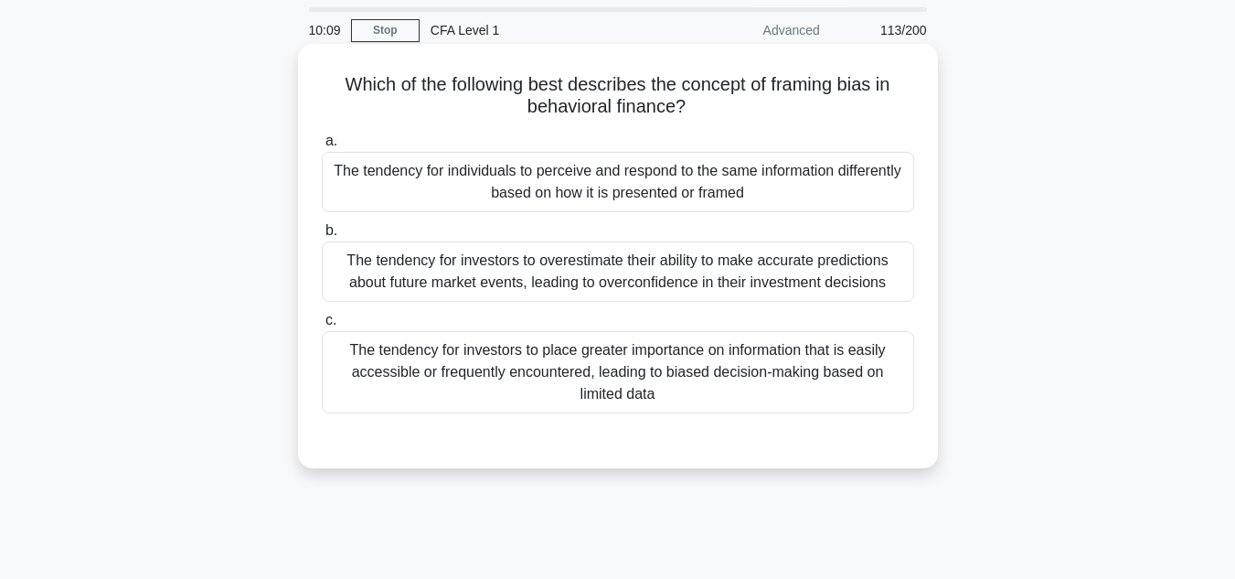
click at [724, 188] on div "The tendency for individuals to perceive and respond to the same information di…" at bounding box center [618, 182] width 592 height 60
click at [322, 147] on input "a. The tendency for individuals to perceive and respond to the same information…" at bounding box center [322, 141] width 0 height 12
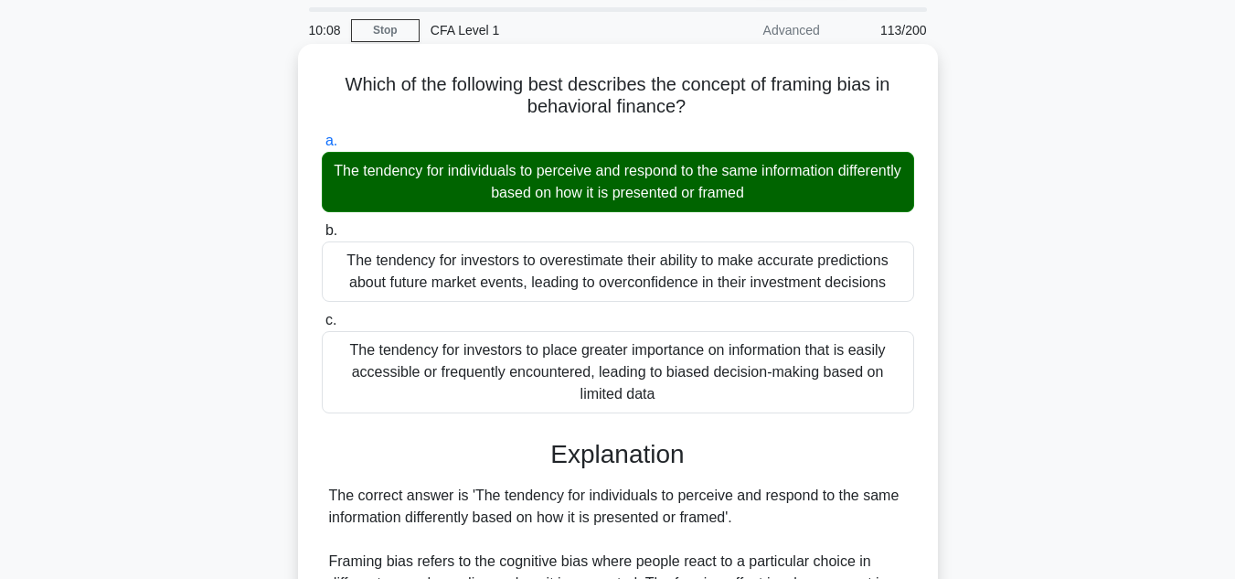
scroll to position [460, 0]
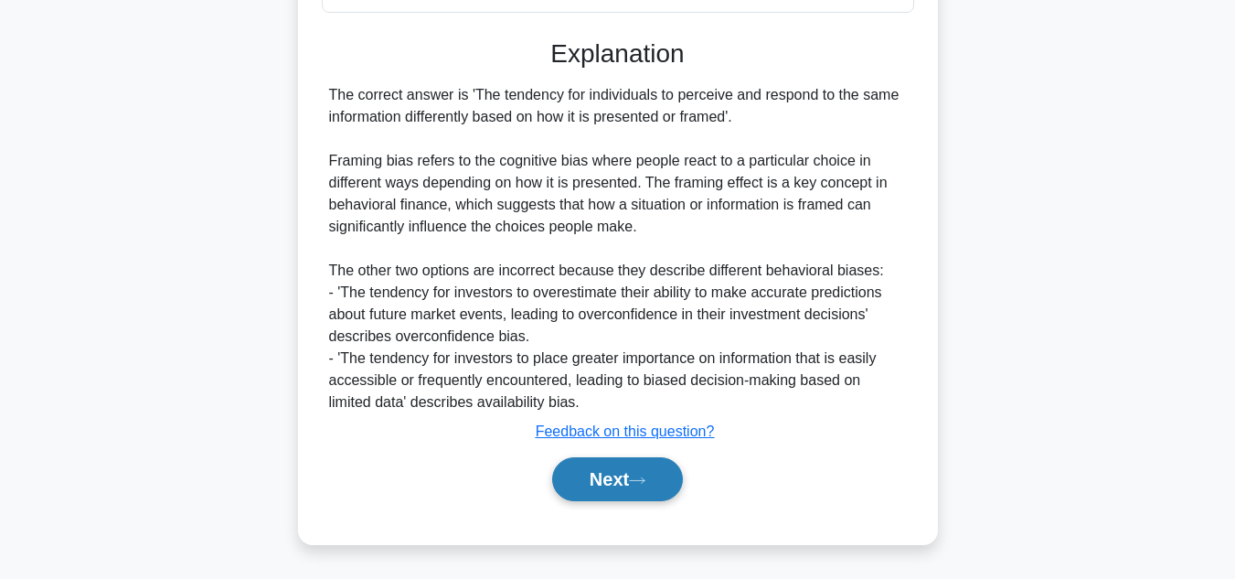
click at [553, 476] on button "Next" at bounding box center [617, 479] width 131 height 44
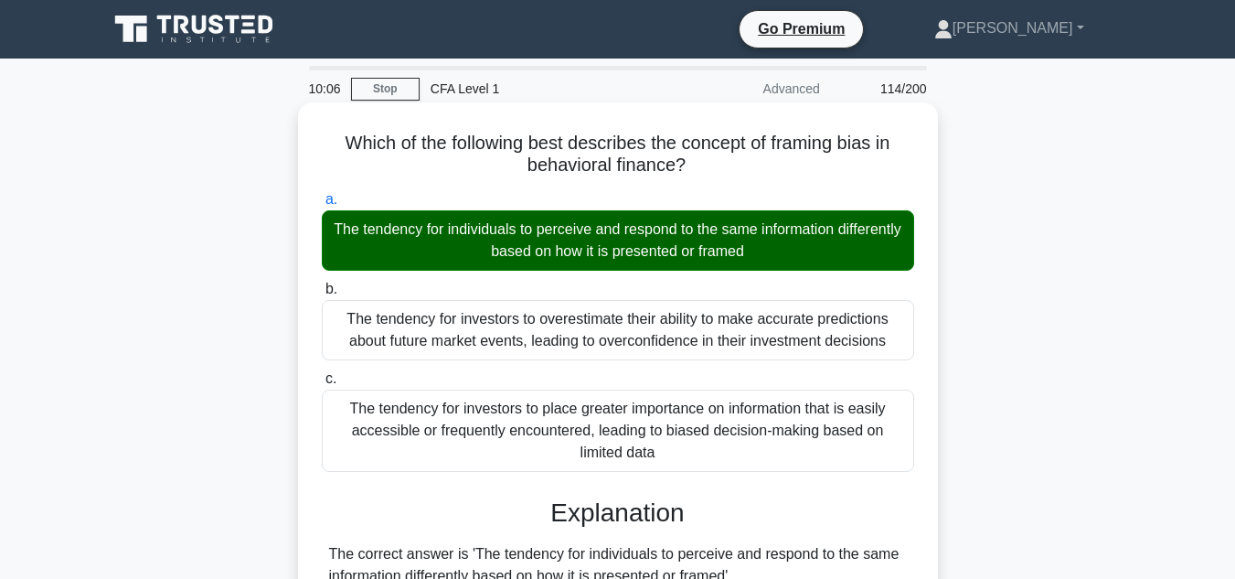
scroll to position [1, 0]
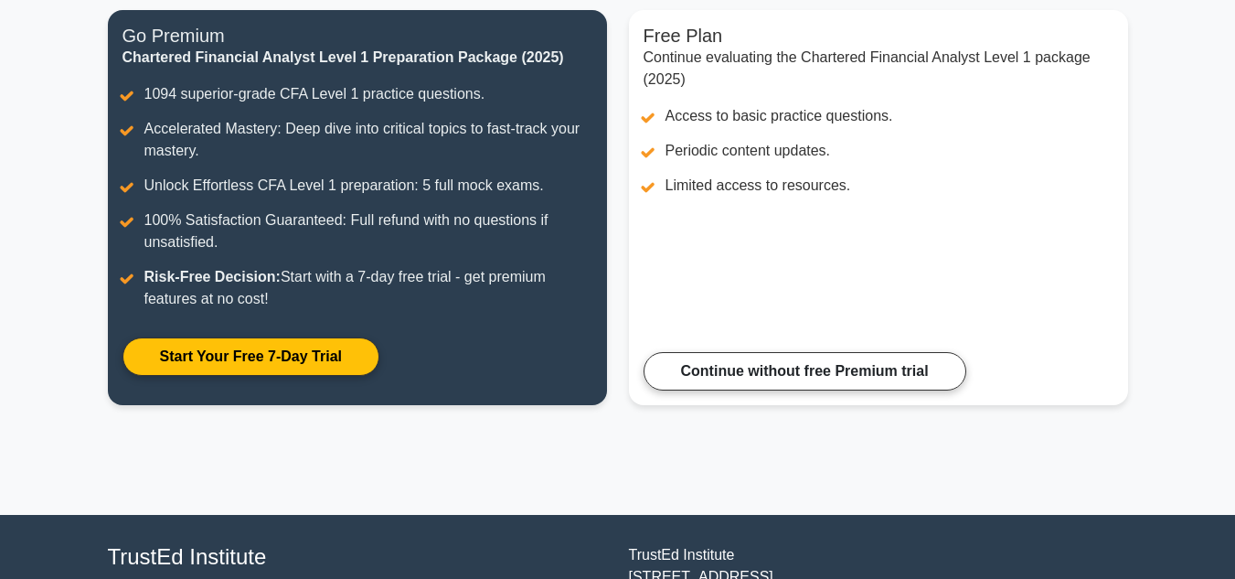
scroll to position [240, 0]
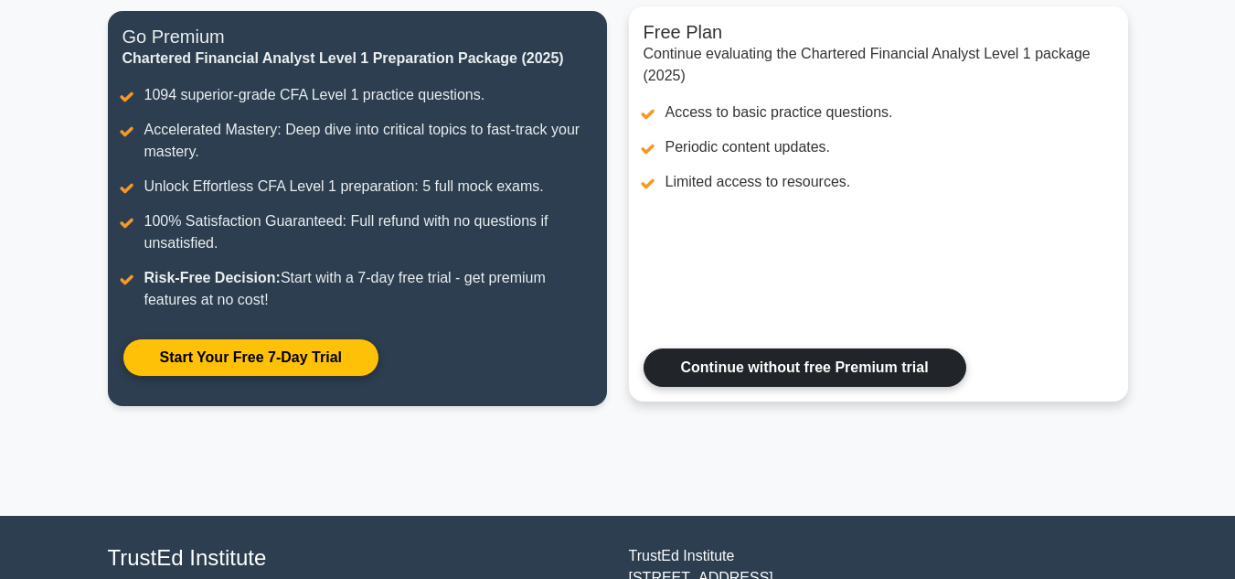
click at [794, 357] on link "Continue without free Premium trial" at bounding box center [805, 367] width 323 height 38
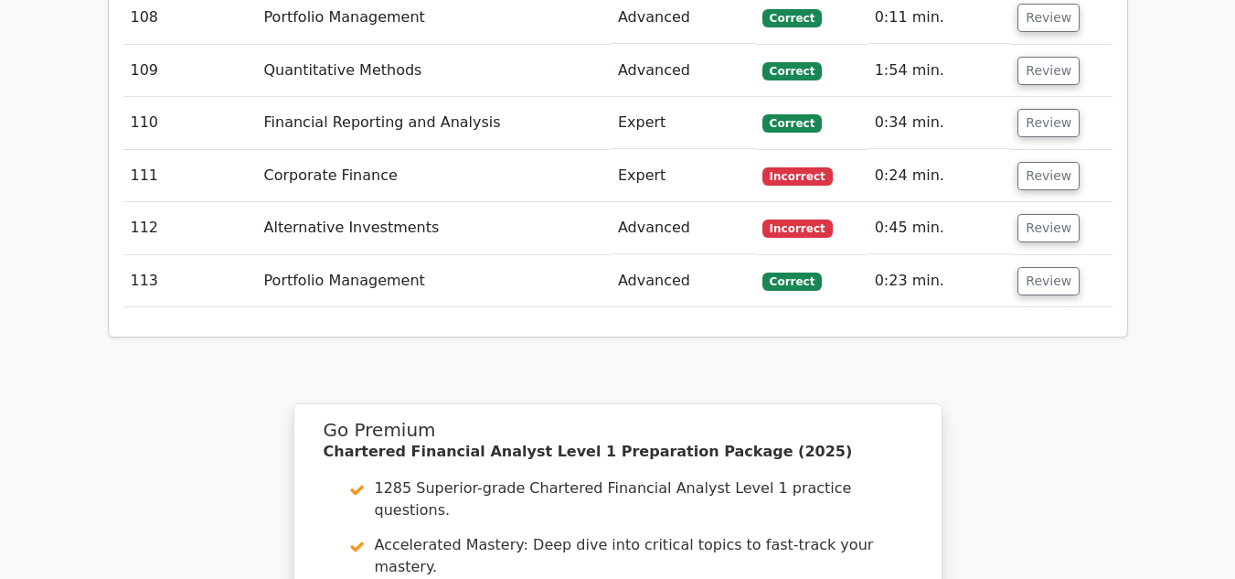
scroll to position [8783, 0]
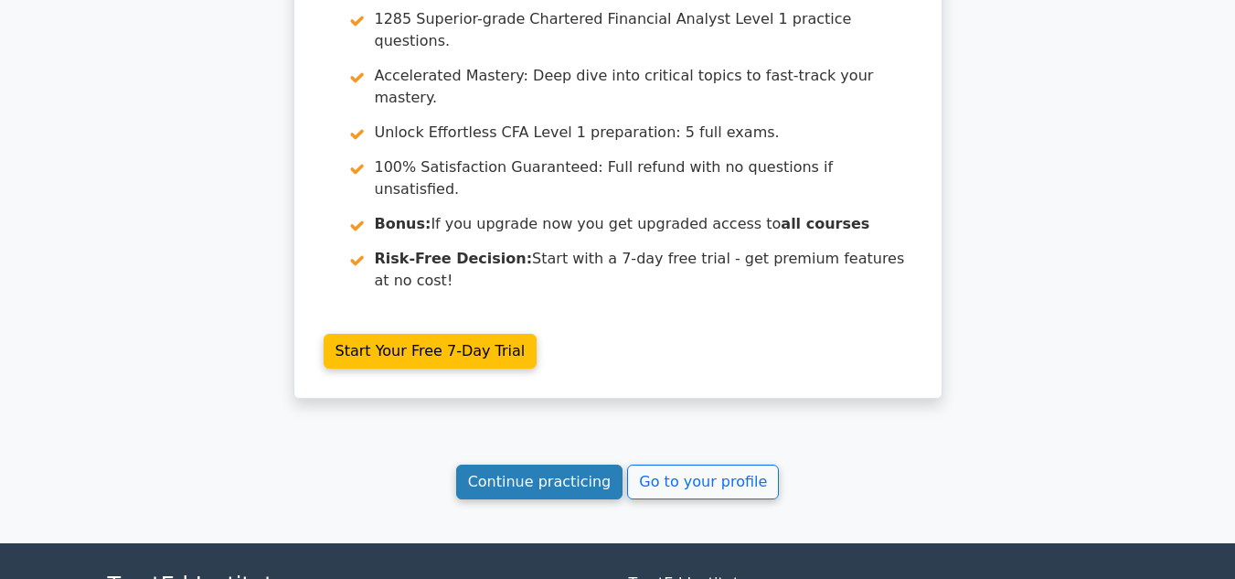
click at [554, 464] on link "Continue practicing" at bounding box center [539, 481] width 167 height 35
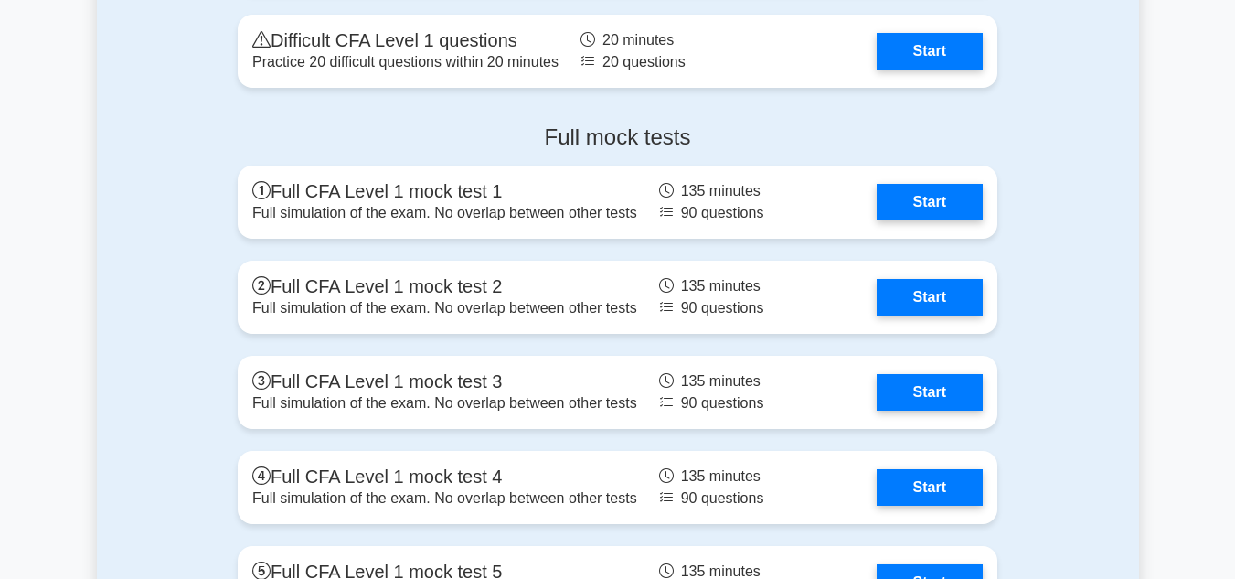
scroll to position [3127, 0]
